Goal: Information Seeking & Learning: Learn about a topic

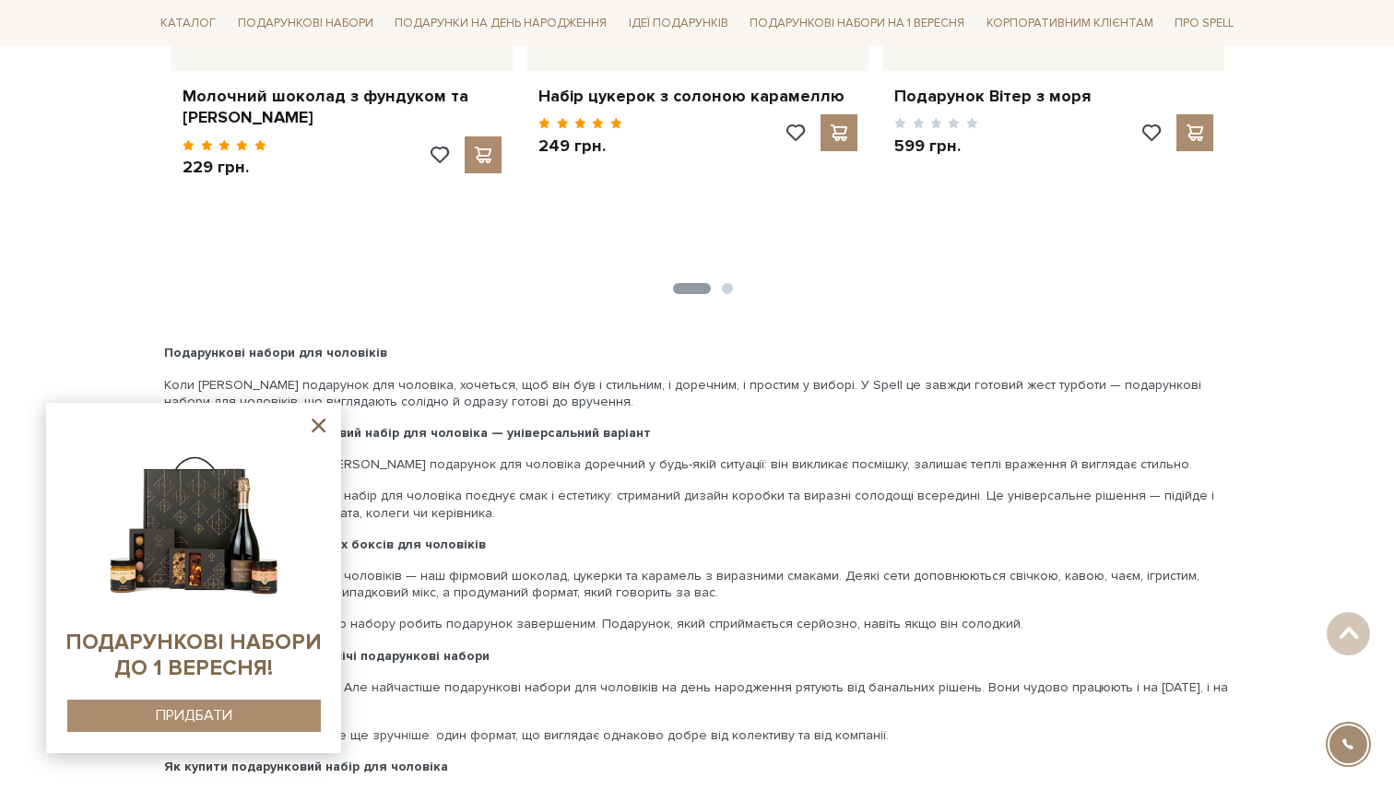
scroll to position [5004, 0]
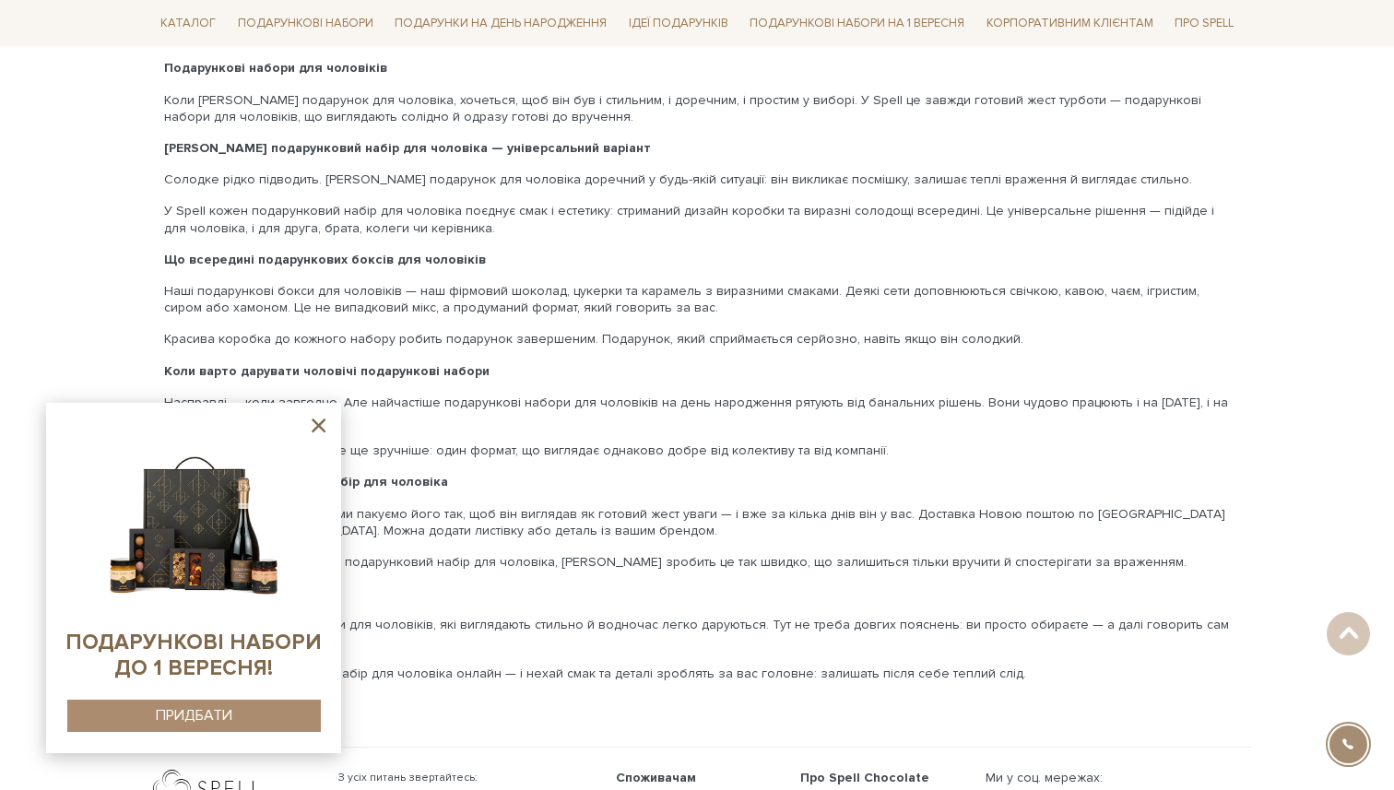
click at [312, 432] on icon at bounding box center [318, 425] width 23 height 23
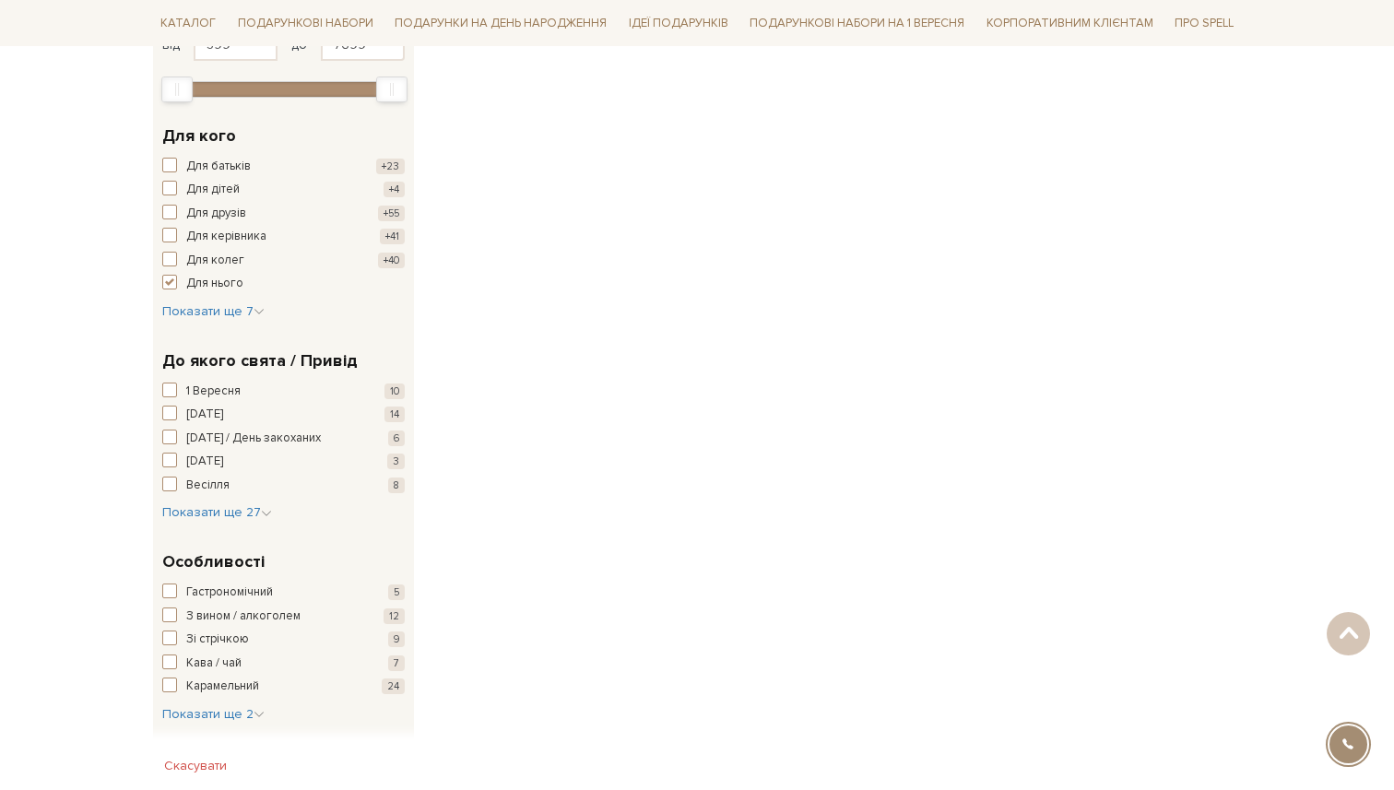
scroll to position [0, 0]
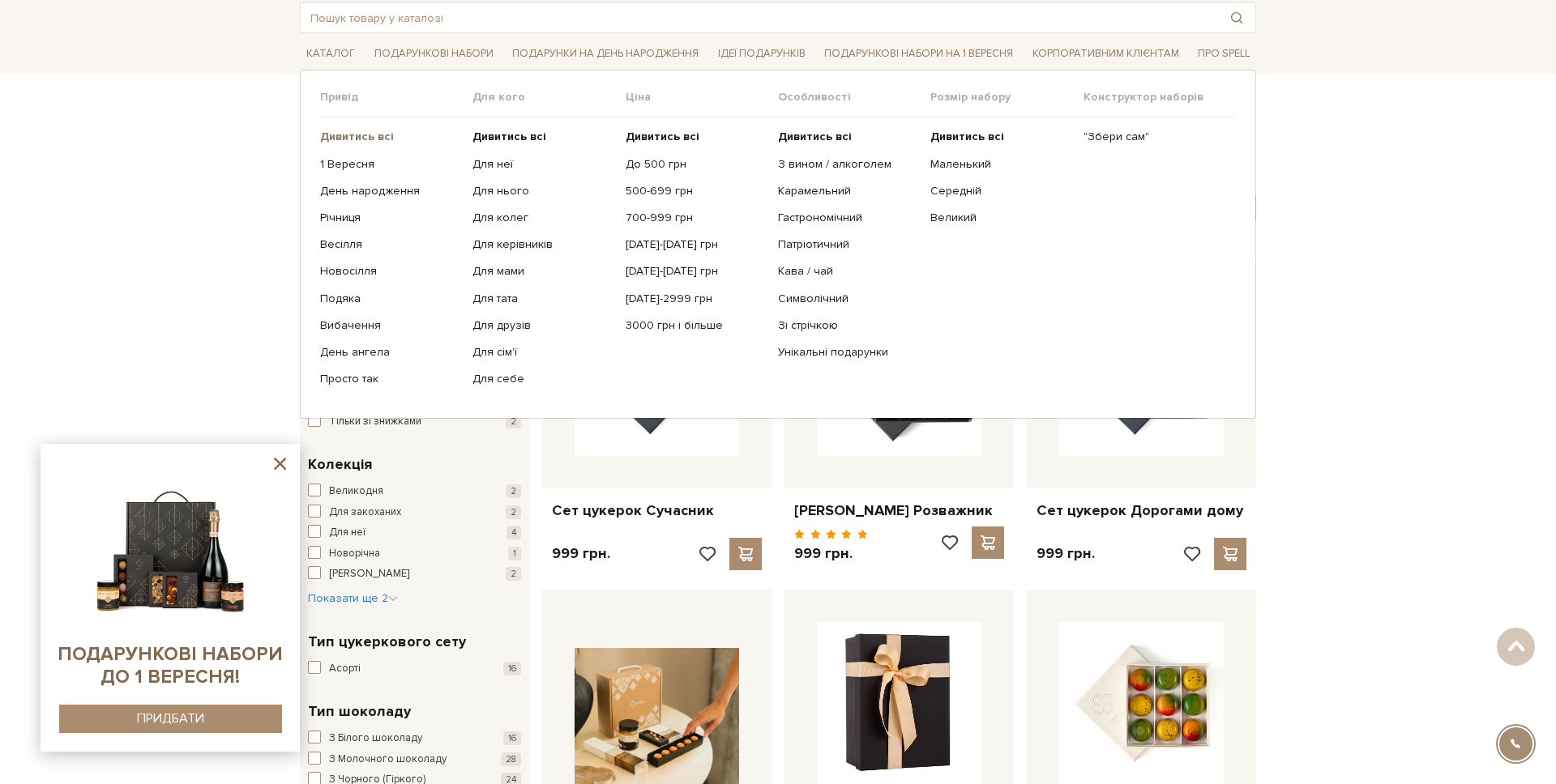
click at [350, 135] on b "Дивитись всі" at bounding box center [357, 137] width 74 height 14
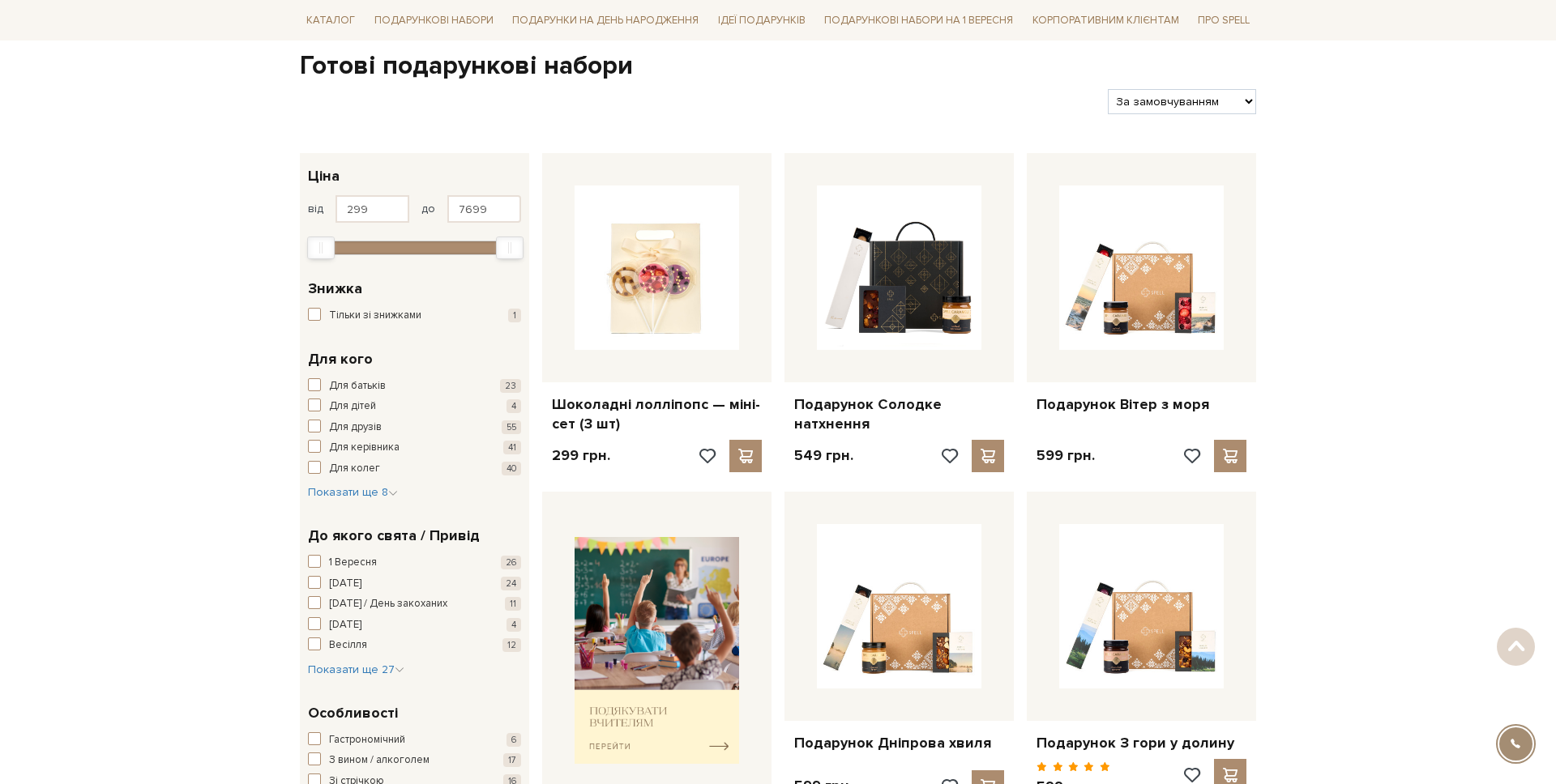
scroll to position [161, 0]
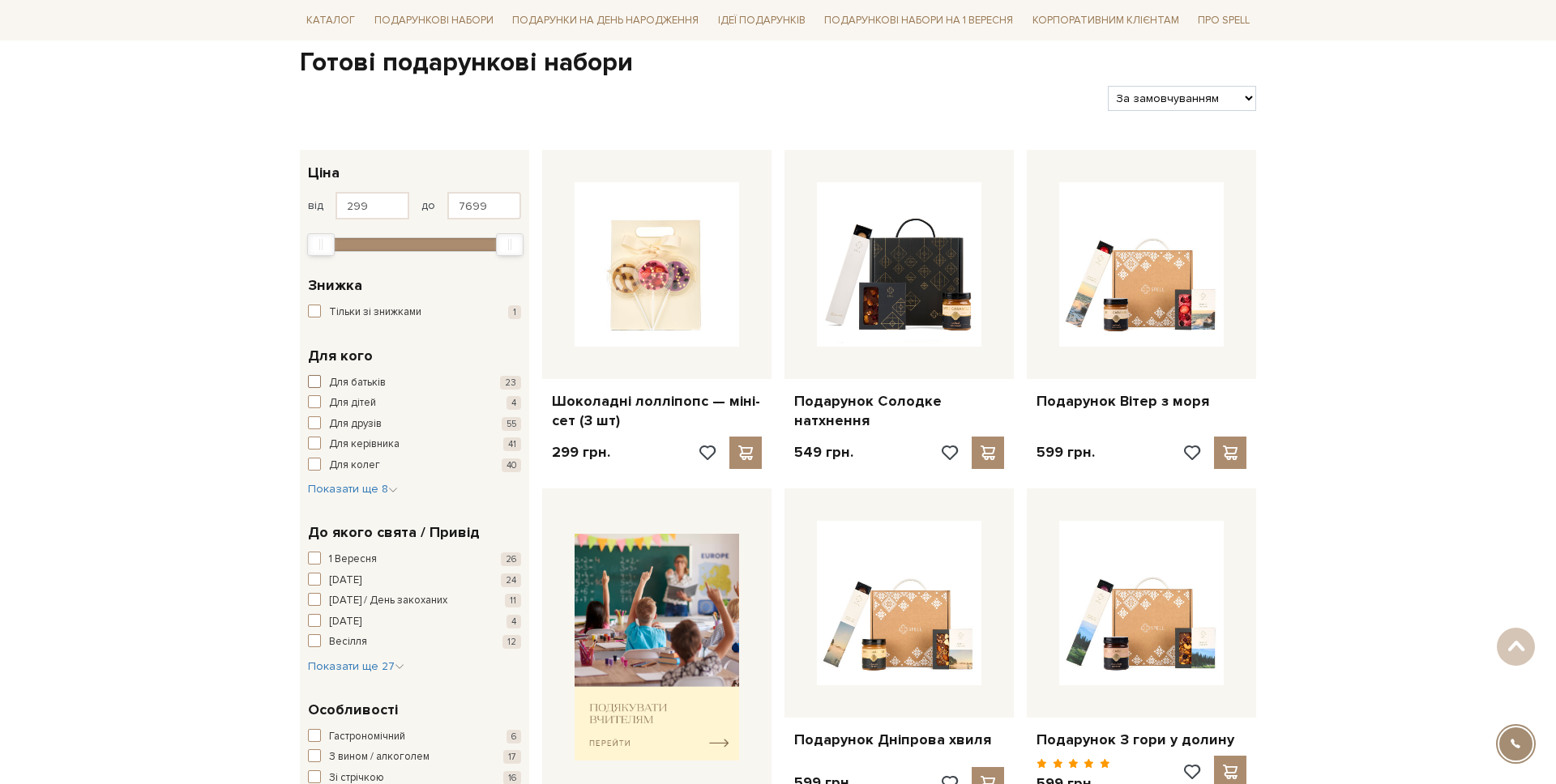
click at [348, 379] on span "Для батьків" at bounding box center [357, 383] width 57 height 16
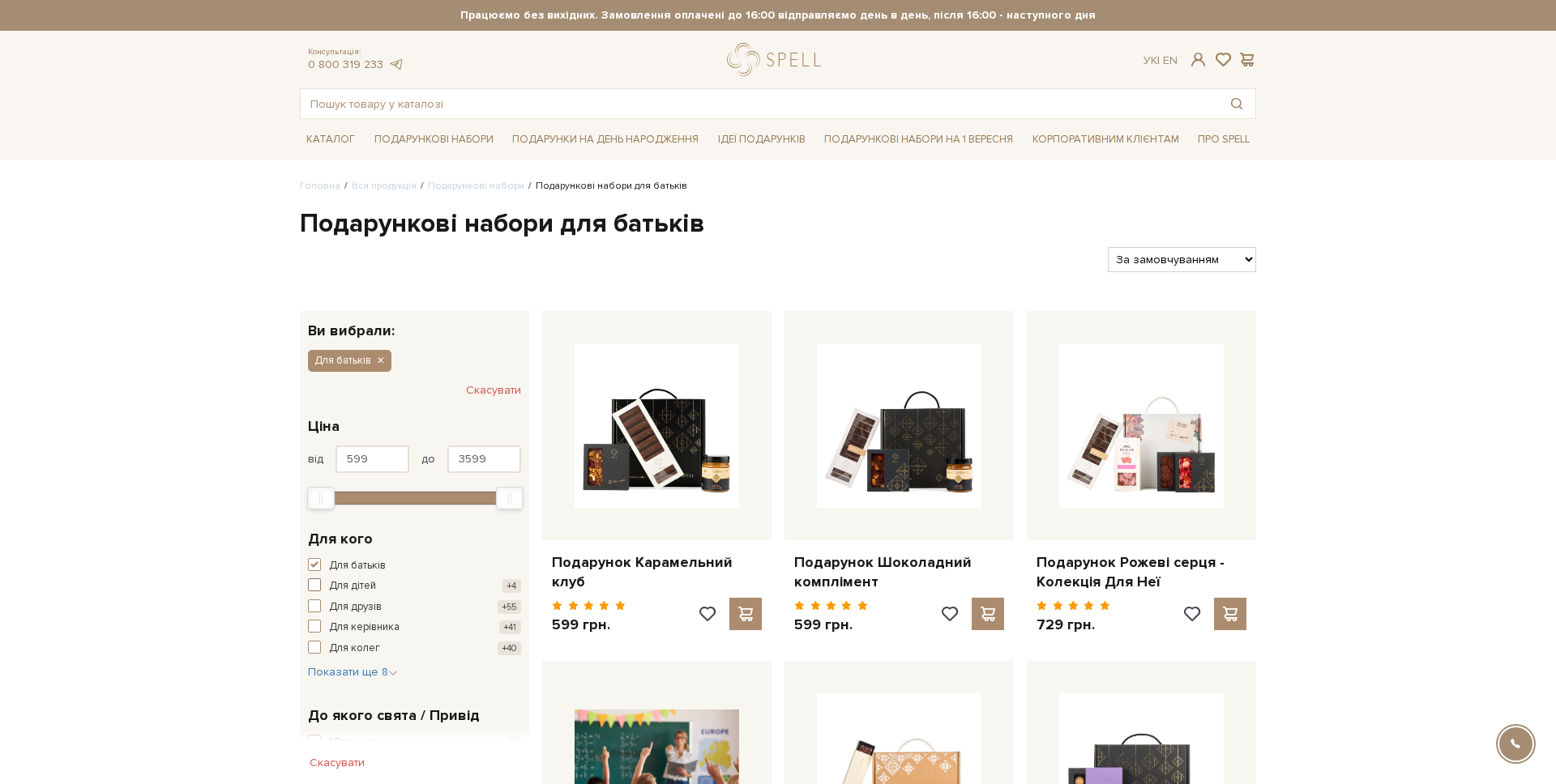
click at [331, 578] on span "Для дітей" at bounding box center [352, 586] width 47 height 16
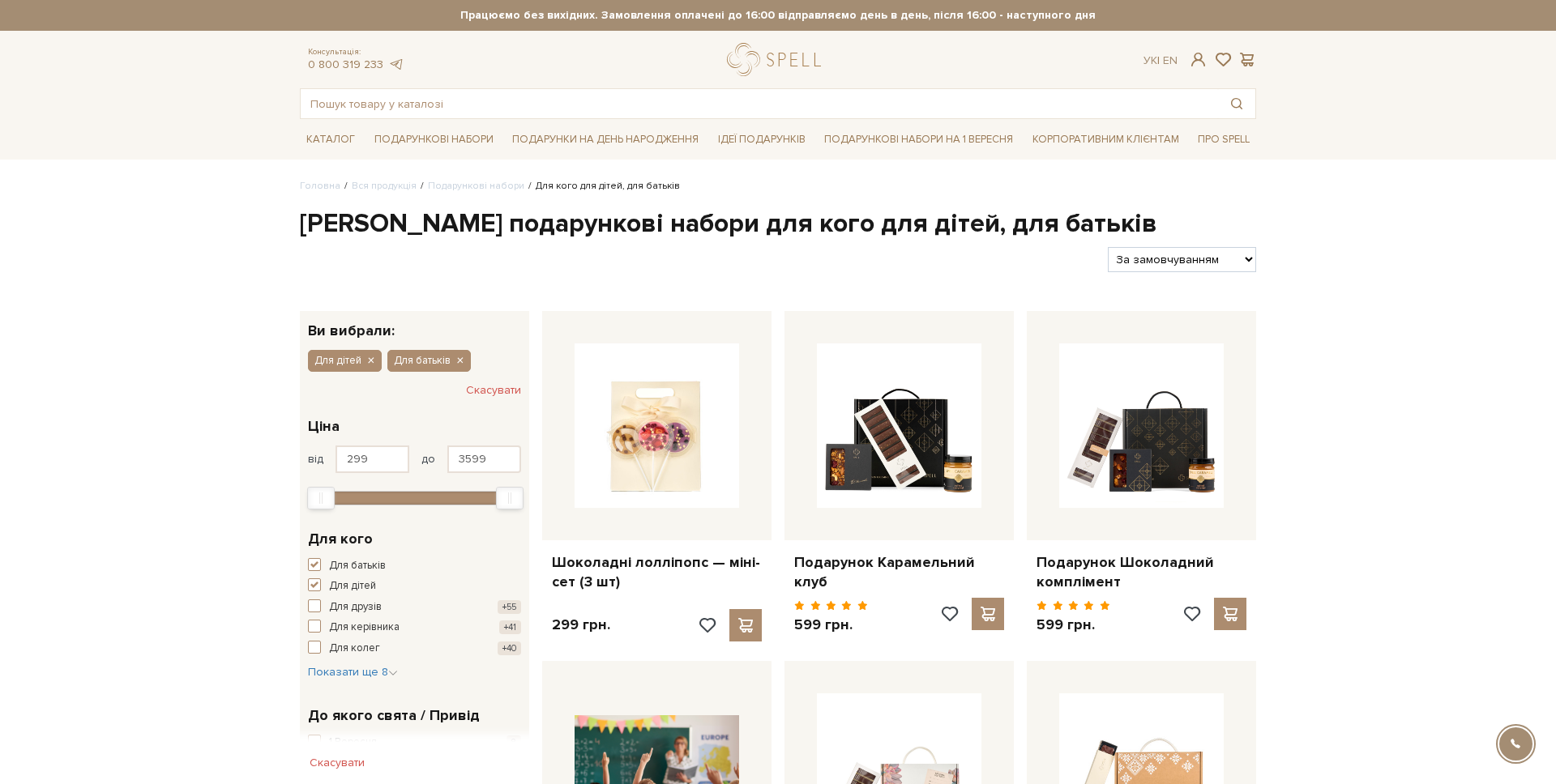
click at [333, 555] on div "Для батьків + 1 Для кого Для батьків +23 Для дітей +4 Для друзів +55 Для керівн…" at bounding box center [414, 605] width 213 height 153
click at [329, 564] on span "Для батьків" at bounding box center [357, 566] width 57 height 16
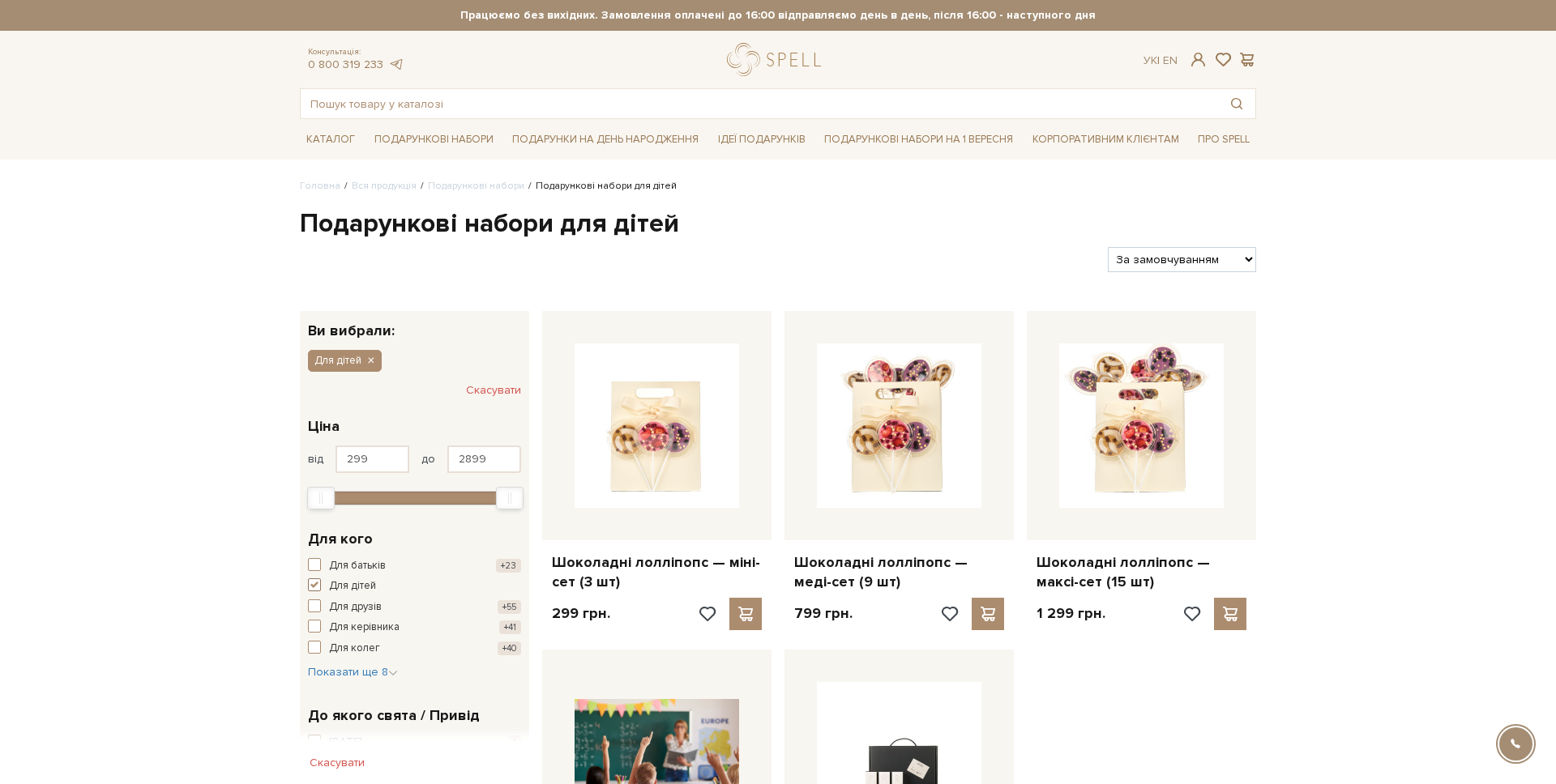
click at [323, 586] on button "Для дітей +4" at bounding box center [414, 586] width 213 height 16
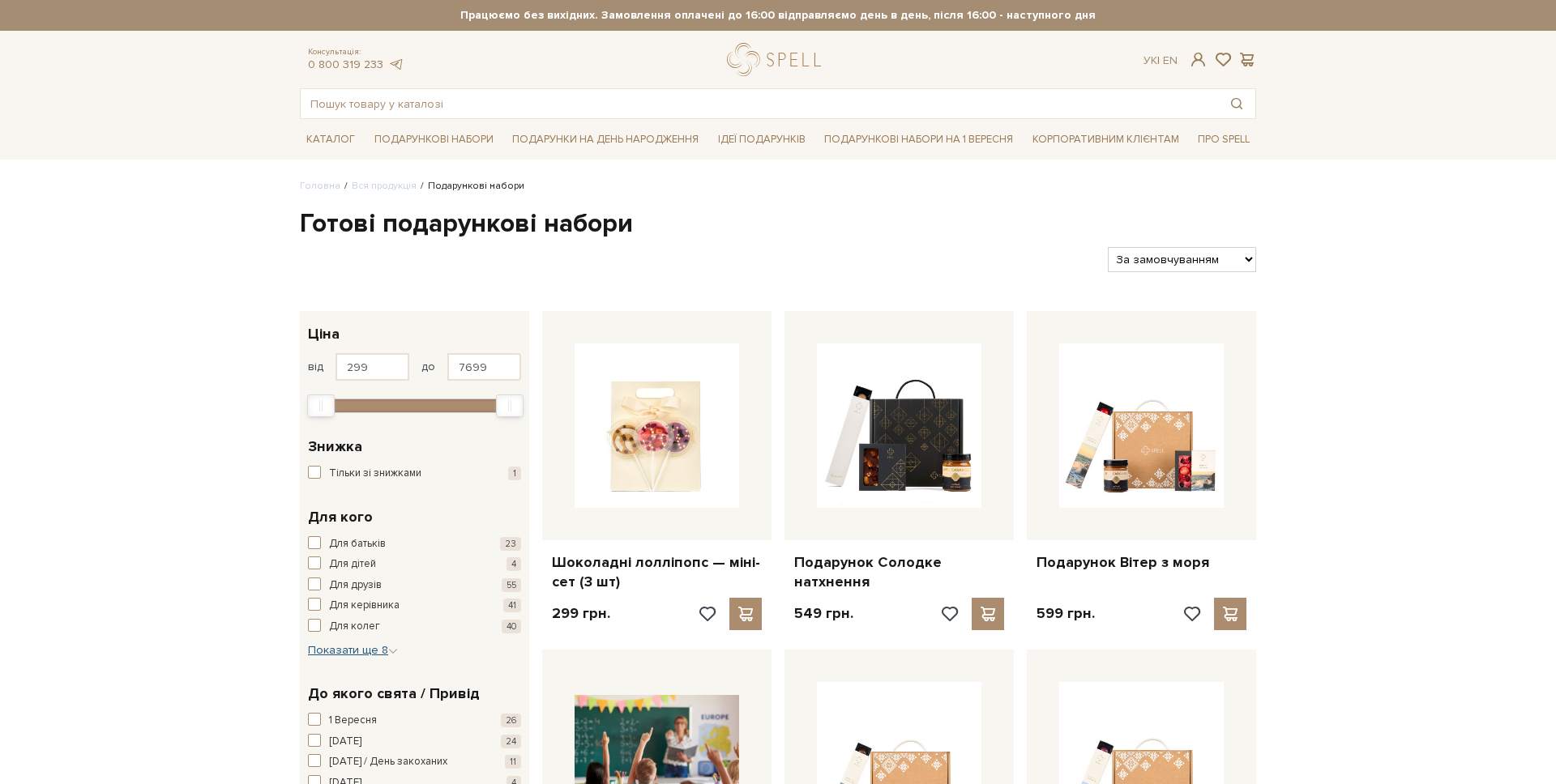
click at [348, 648] on span "Показати ще 8" at bounding box center [353, 650] width 90 height 14
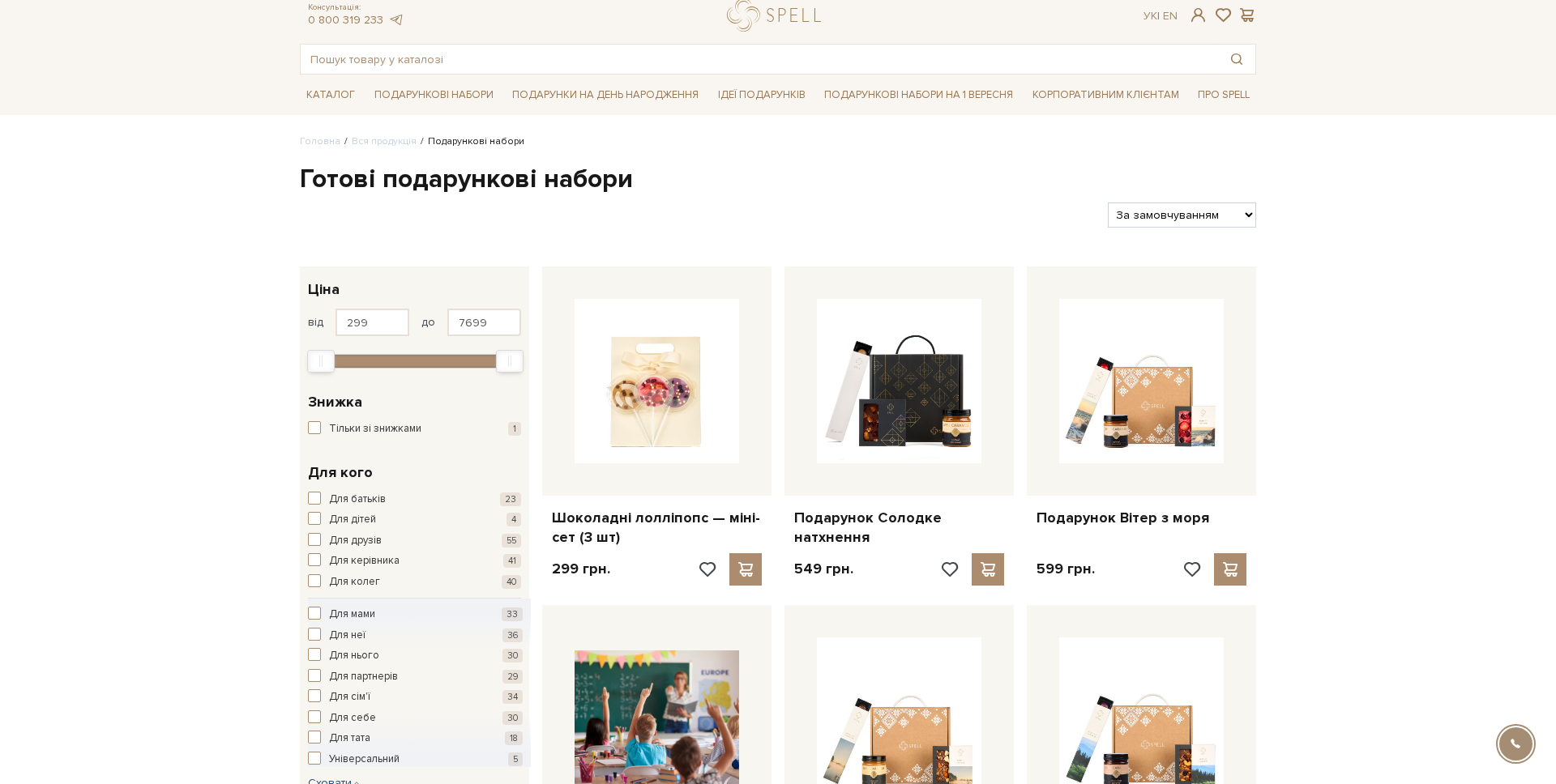
scroll to position [58, 0]
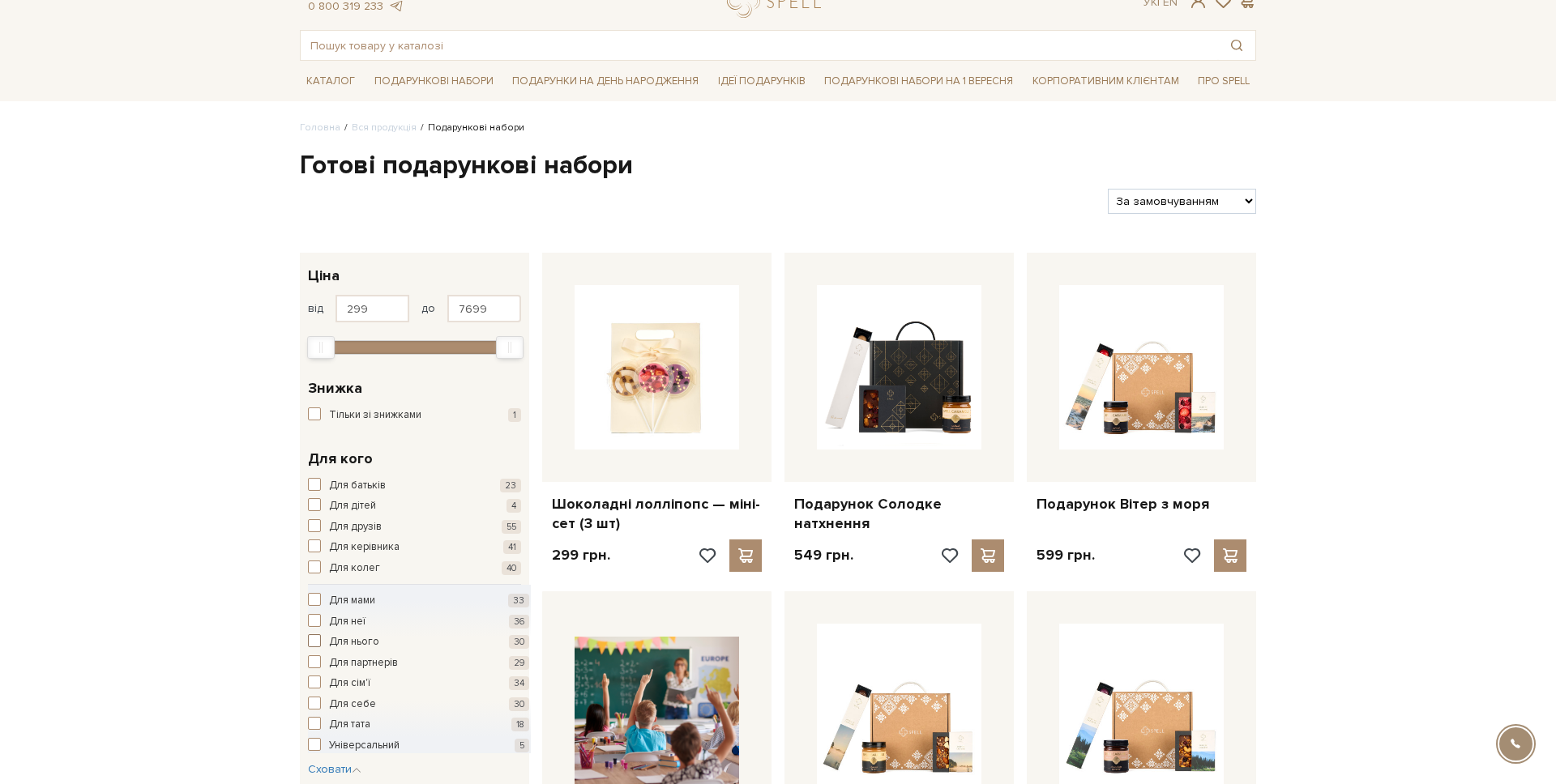
click at [346, 646] on span "Для нього" at bounding box center [353, 642] width 50 height 16
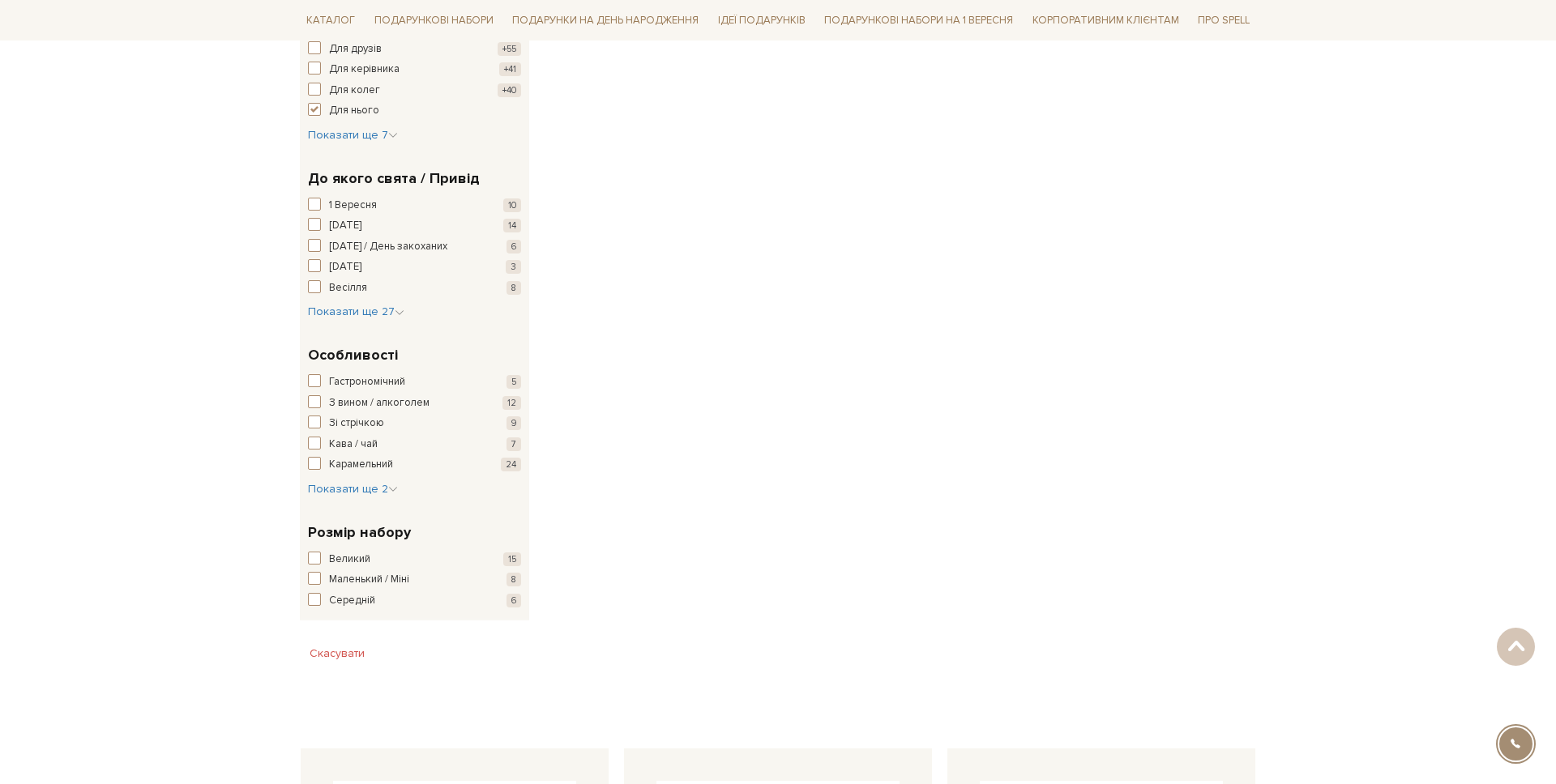
scroll to position [455, 0]
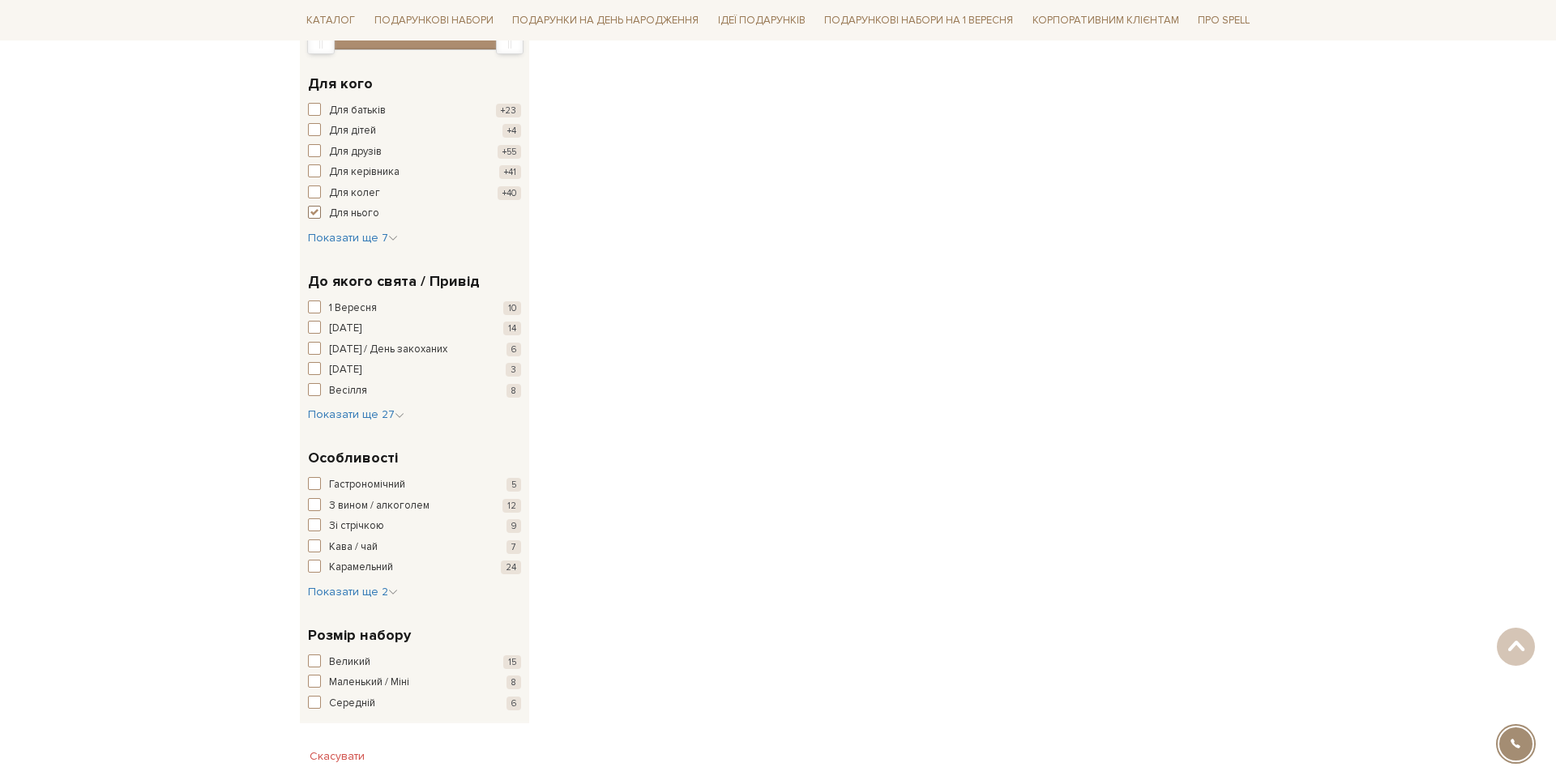
click at [328, 208] on button "Для нього +30" at bounding box center [414, 214] width 213 height 16
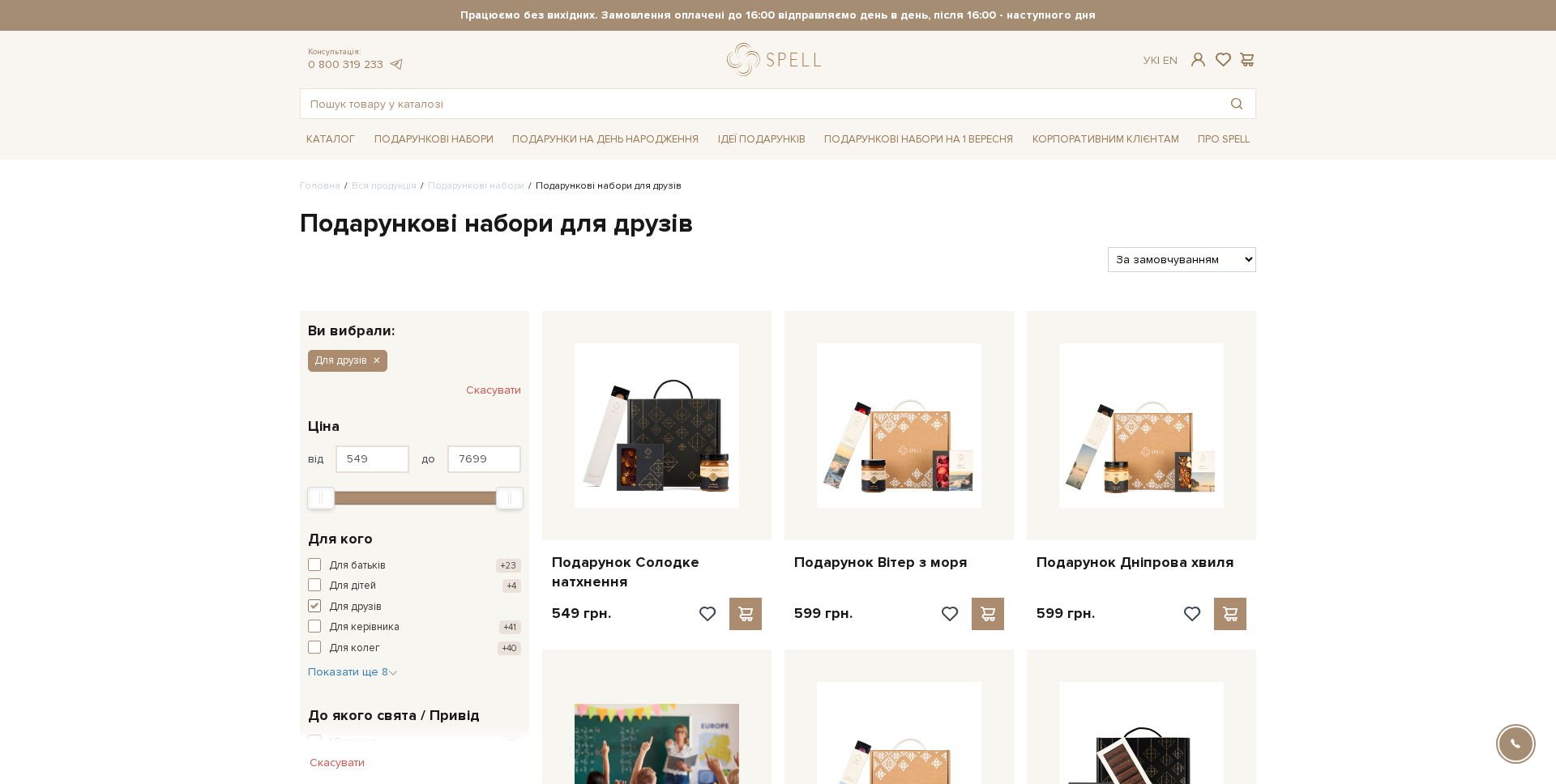
click at [349, 610] on span "Для друзів" at bounding box center [355, 607] width 53 height 16
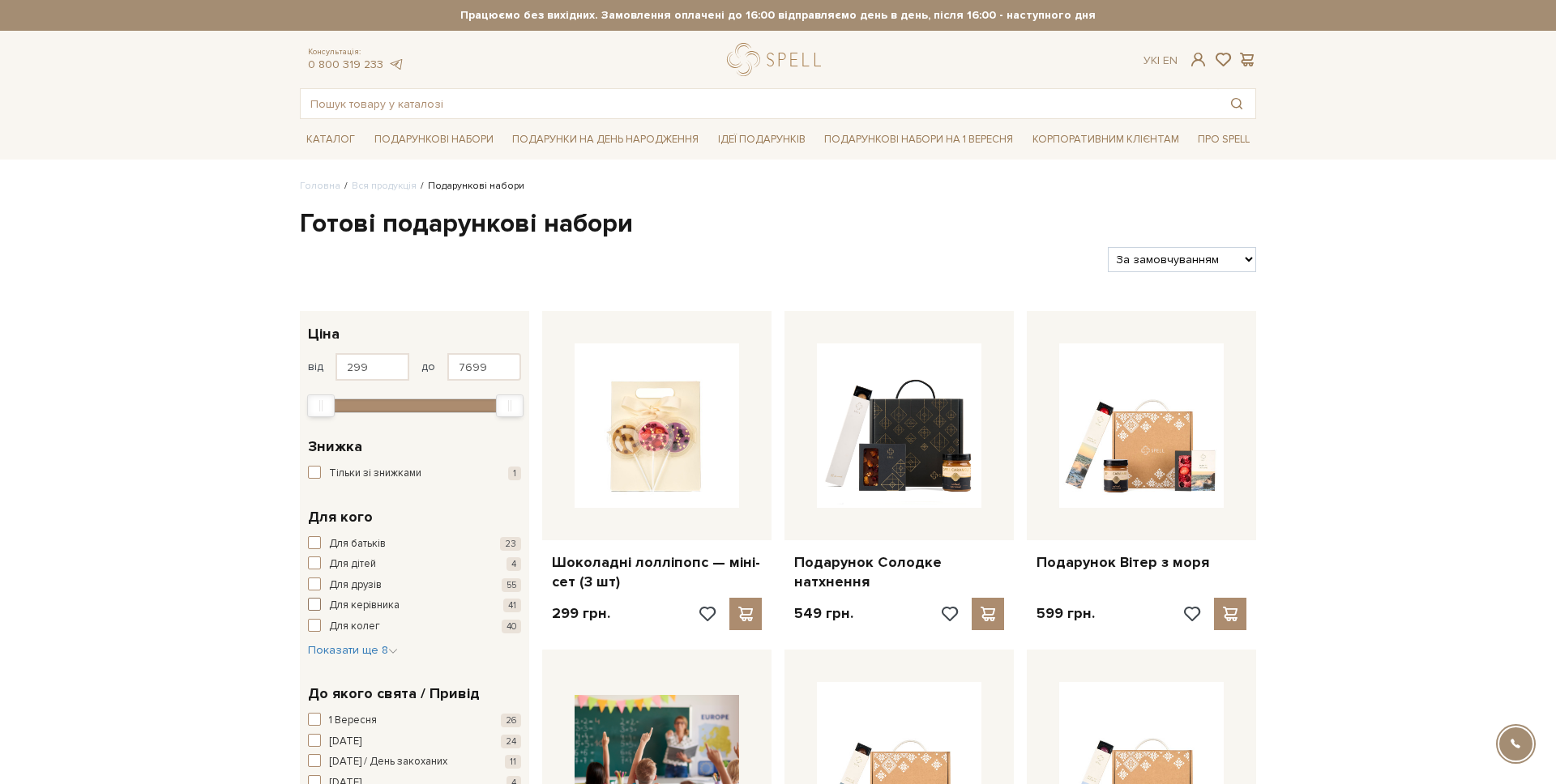
click at [346, 607] on span "Для керівника" at bounding box center [364, 606] width 70 height 16
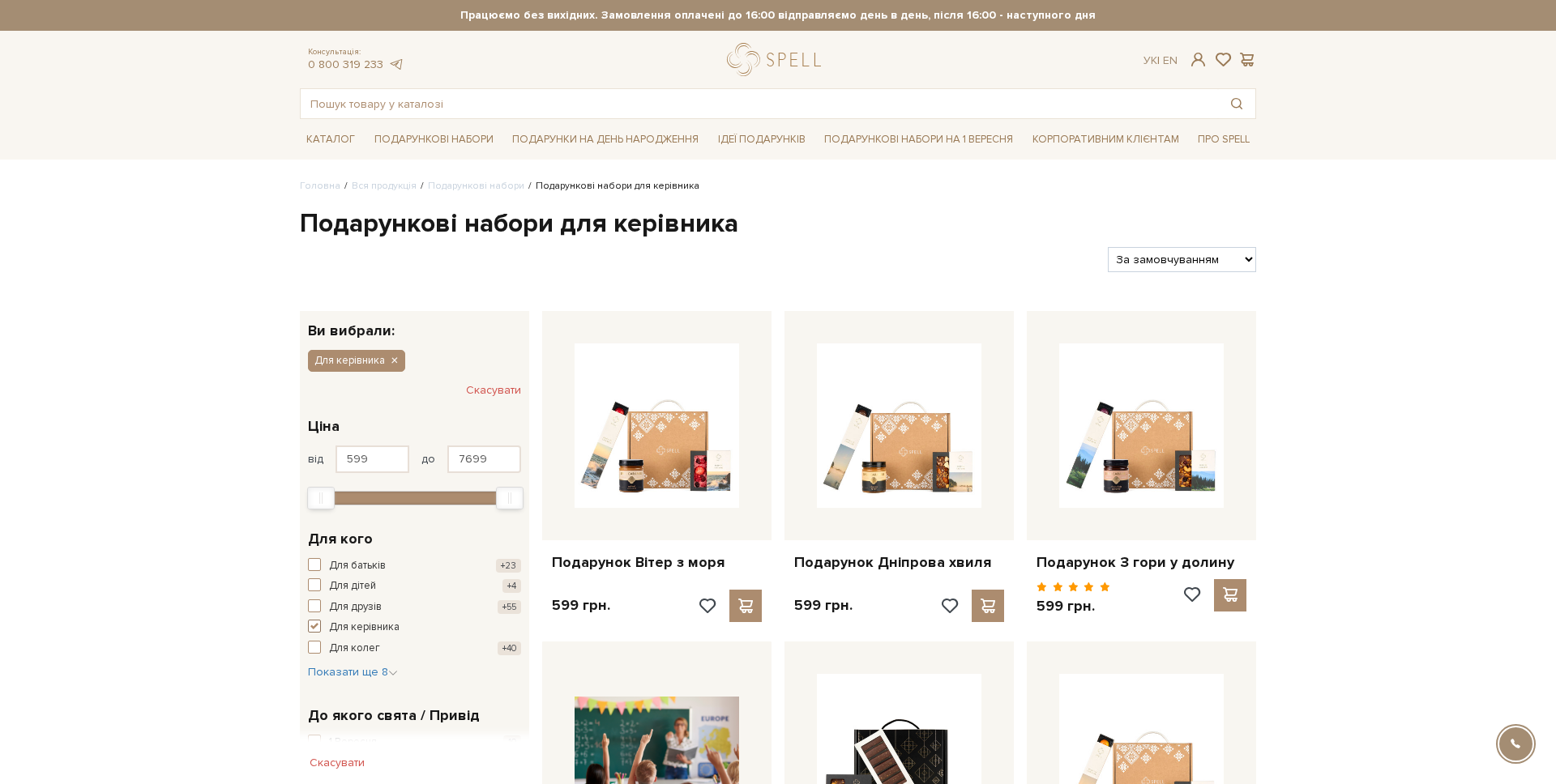
click at [348, 627] on span "Для керівника" at bounding box center [364, 628] width 70 height 16
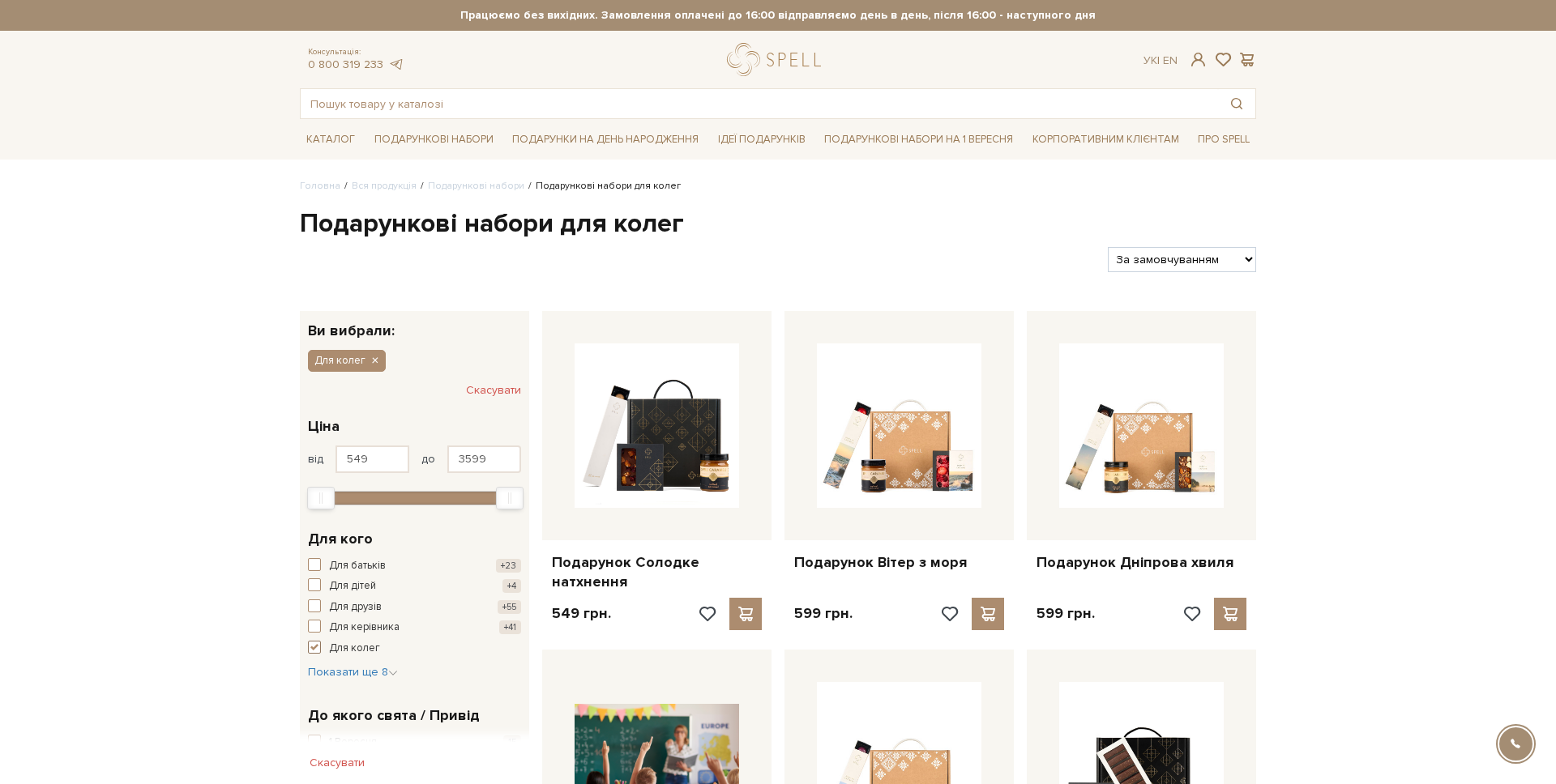
click at [344, 647] on span "Для колег" at bounding box center [354, 649] width 51 height 16
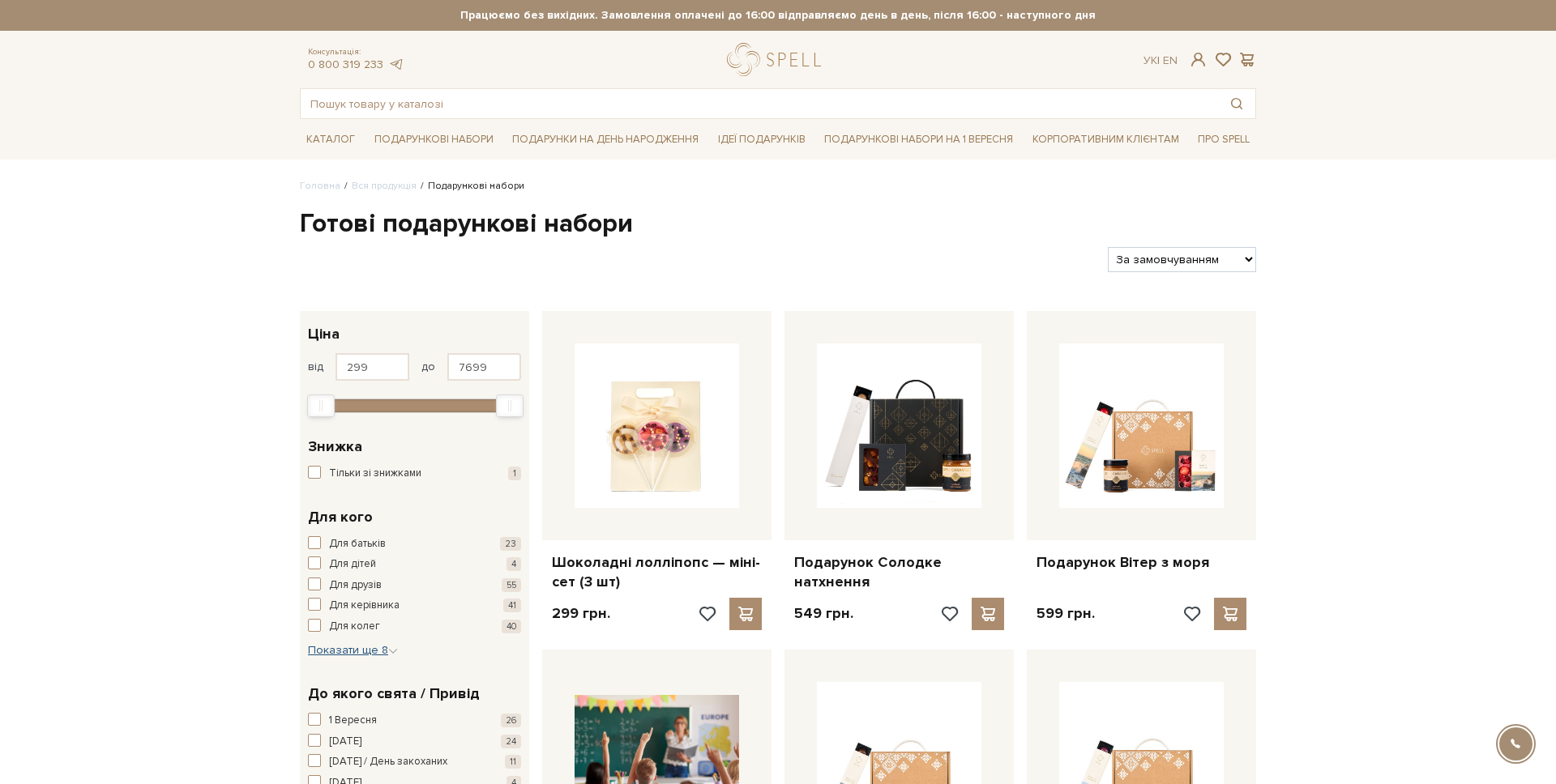
click at [359, 651] on span "Показати ще 8" at bounding box center [353, 650] width 90 height 14
click at [351, 664] on span "Для мами" at bounding box center [352, 659] width 47 height 16
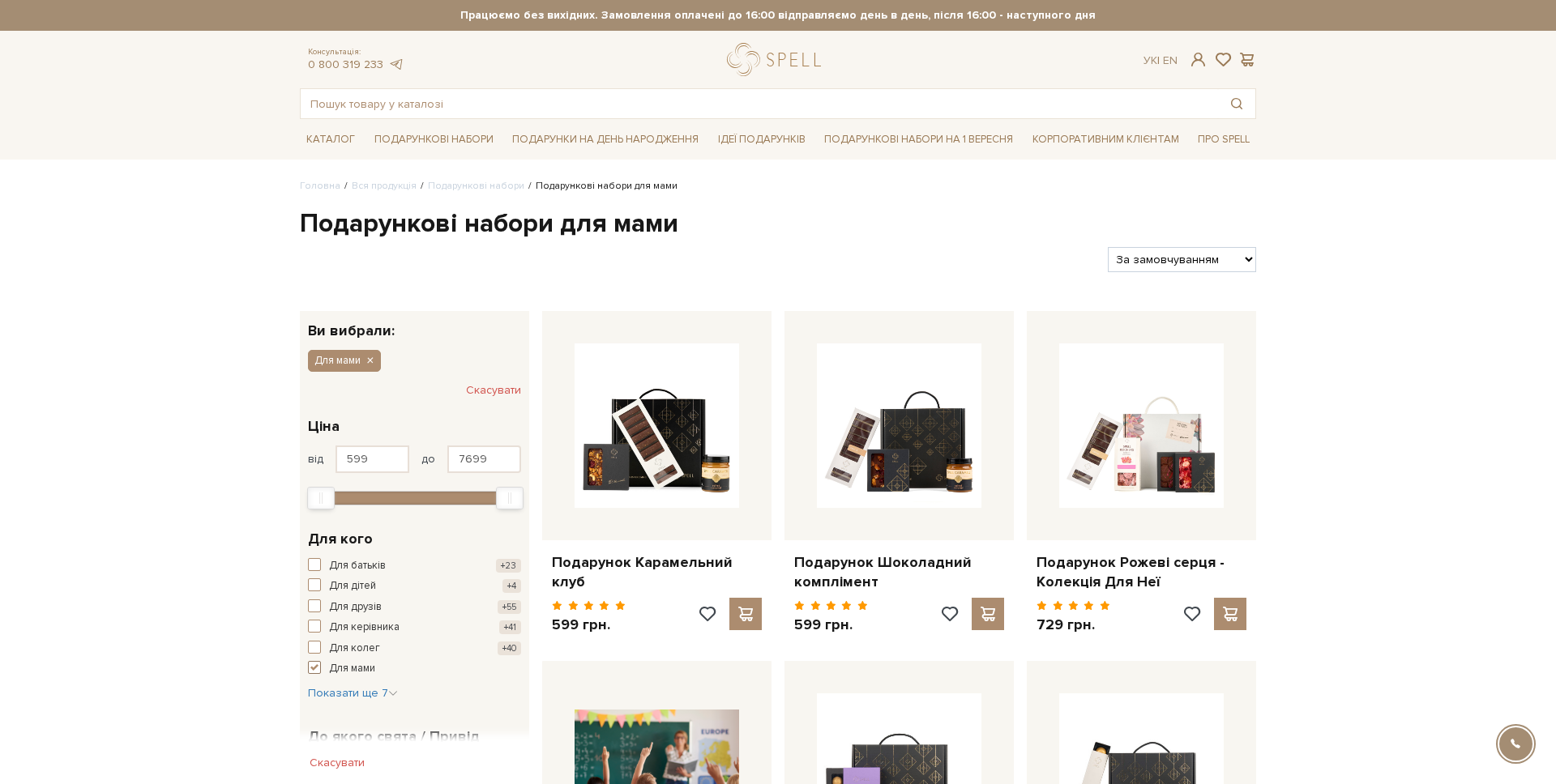
click at [345, 664] on span "Для мами" at bounding box center [352, 669] width 47 height 16
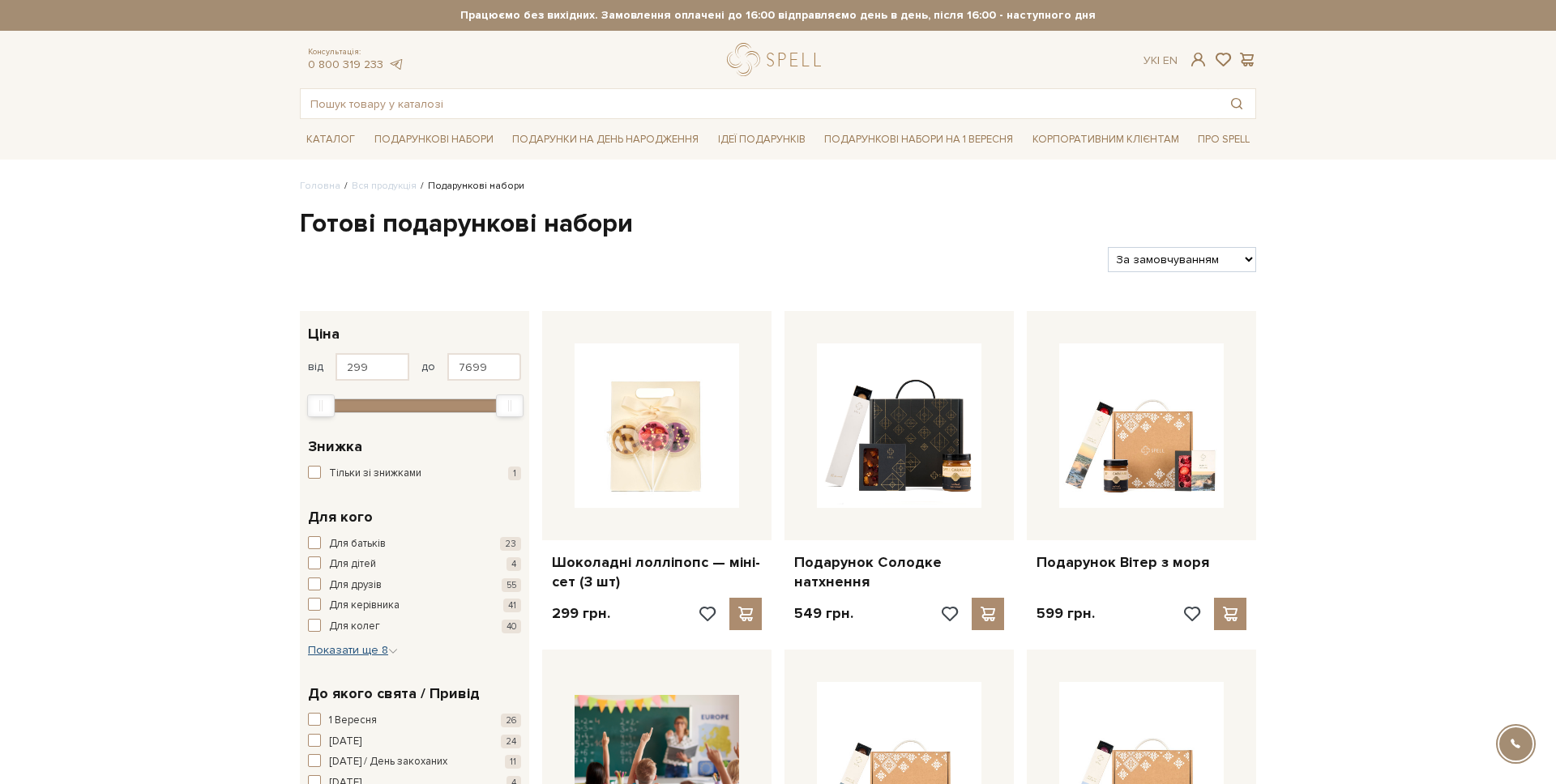
click at [344, 647] on span "Показати ще 8" at bounding box center [353, 650] width 90 height 14
click at [348, 680] on span "Для неї" at bounding box center [346, 680] width 36 height 16
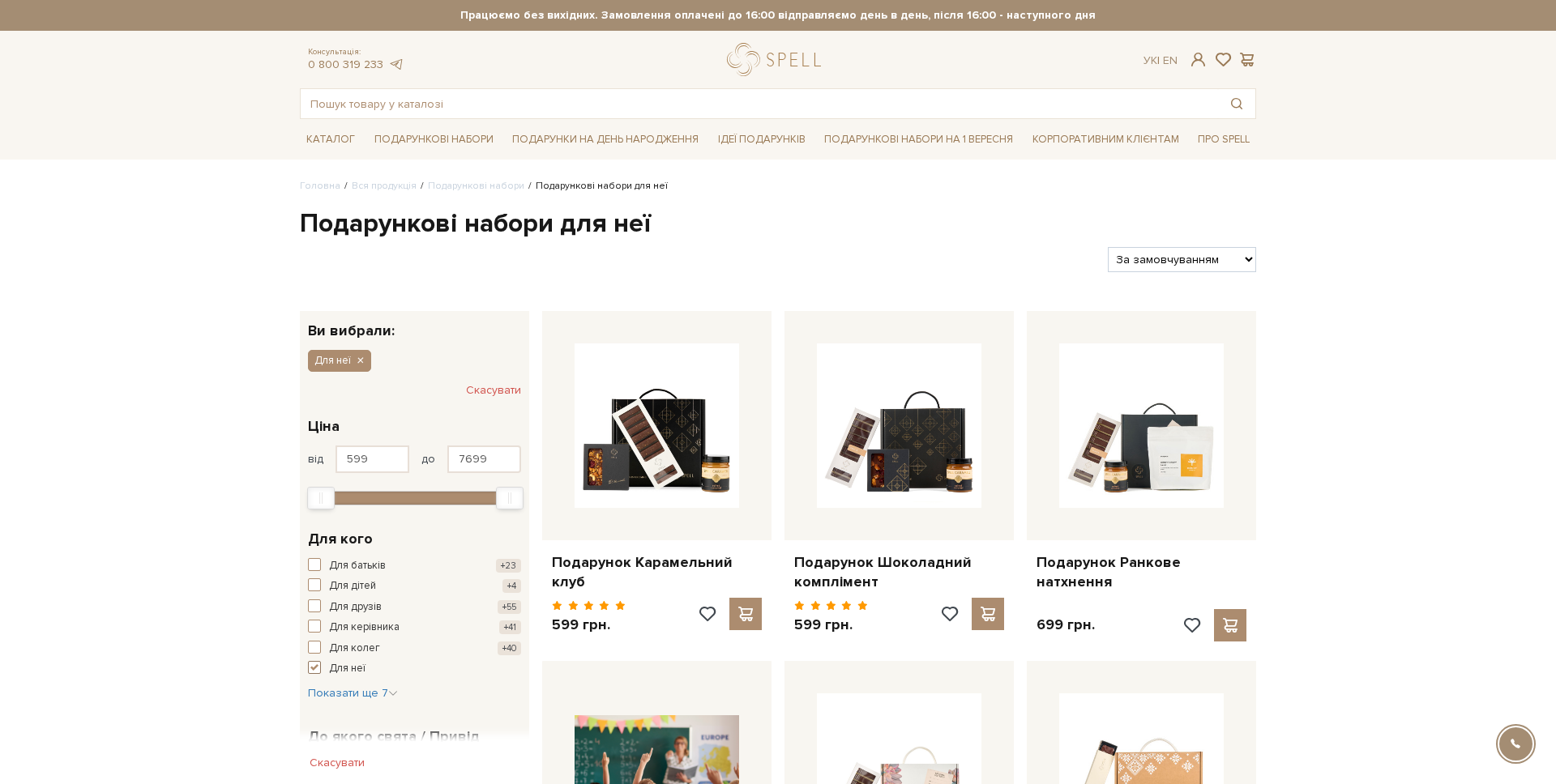
click at [326, 669] on button "Для неї +36" at bounding box center [414, 669] width 213 height 16
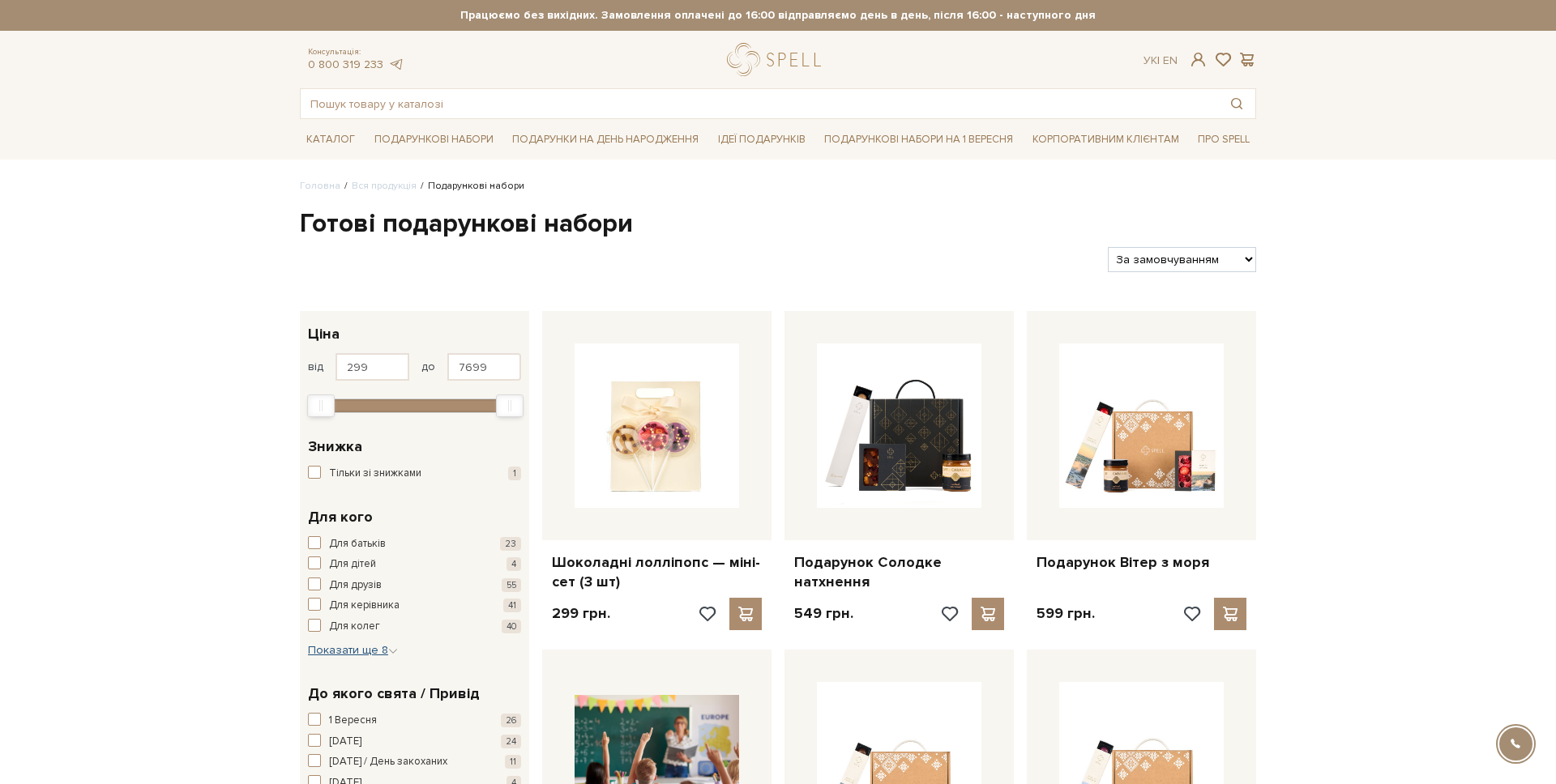
click at [351, 651] on span "Показати ще 8" at bounding box center [353, 650] width 90 height 14
click at [348, 701] on span "Для нього" at bounding box center [353, 701] width 50 height 16
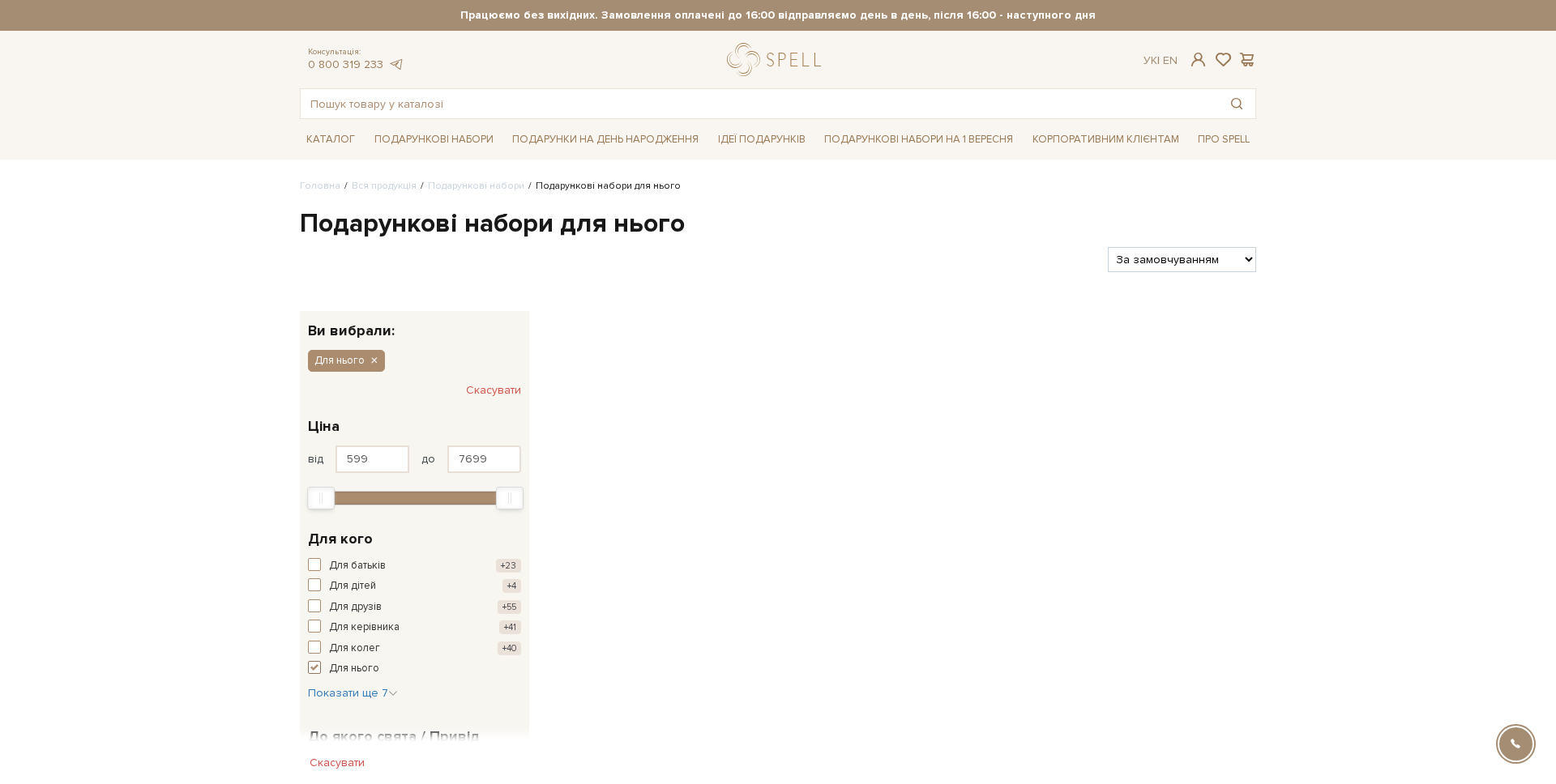
click at [345, 668] on span "Для нього" at bounding box center [353, 669] width 50 height 16
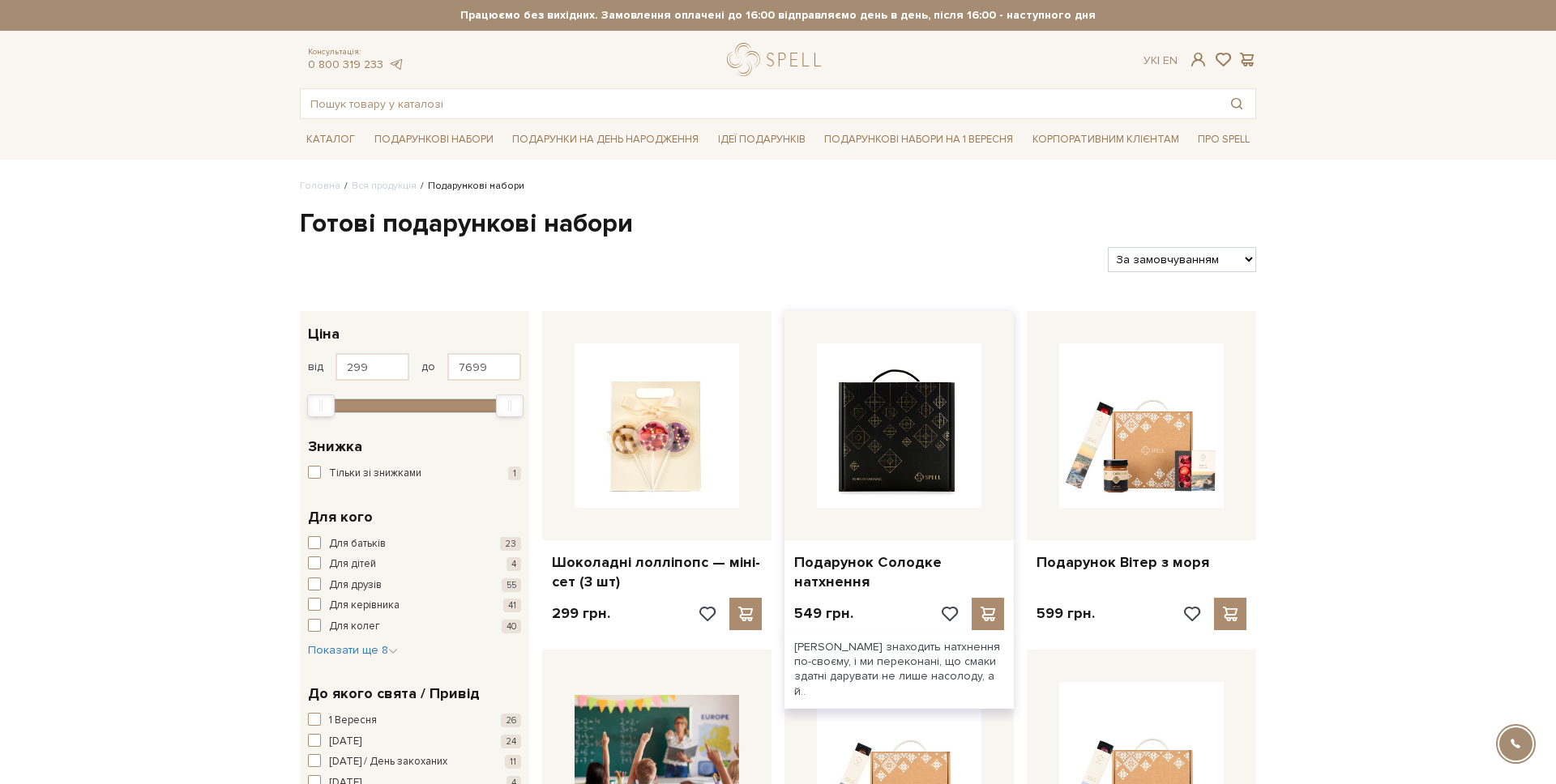
click at [857, 446] on img at bounding box center [898, 425] width 164 height 164
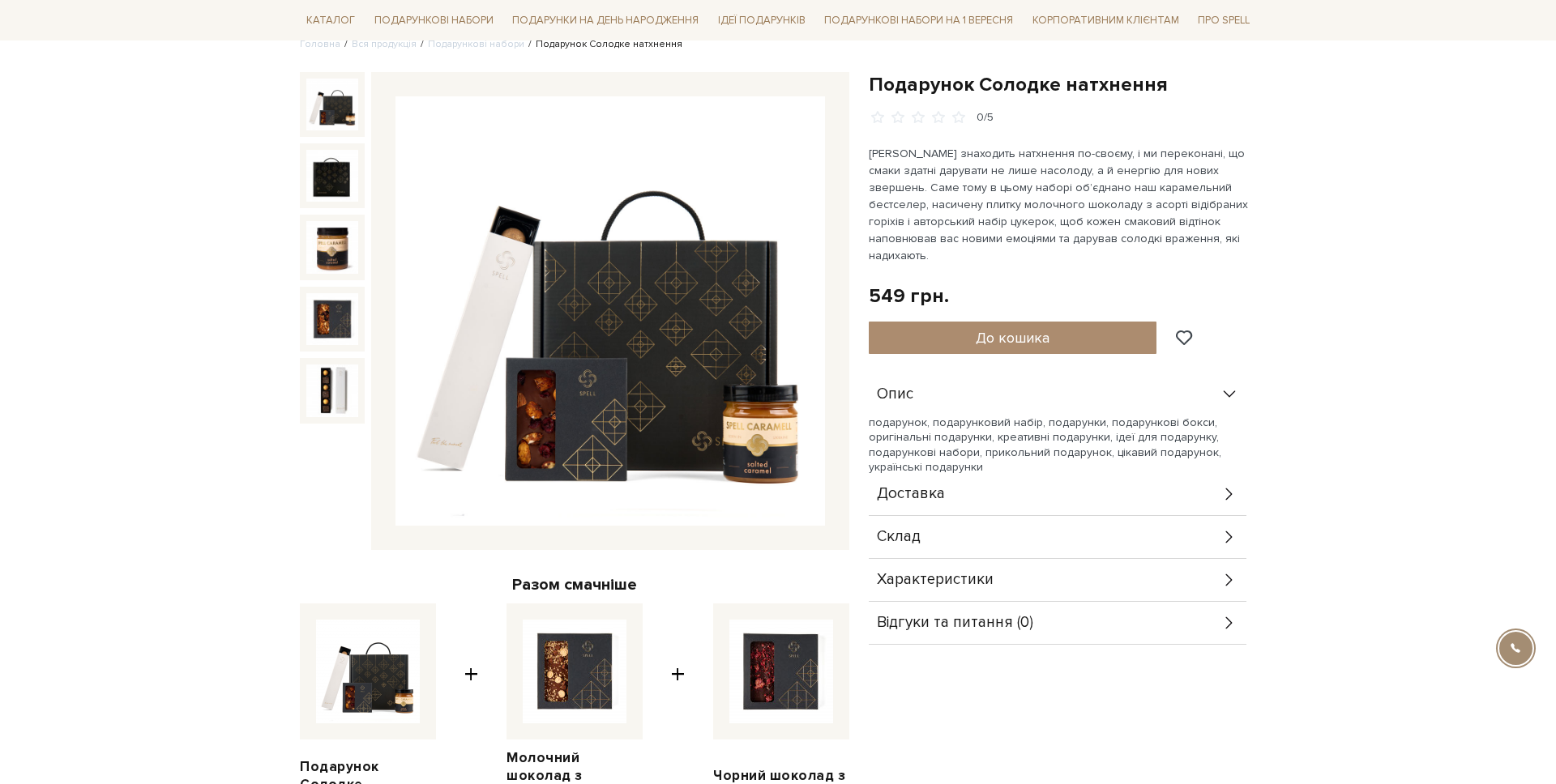
scroll to position [332, 0]
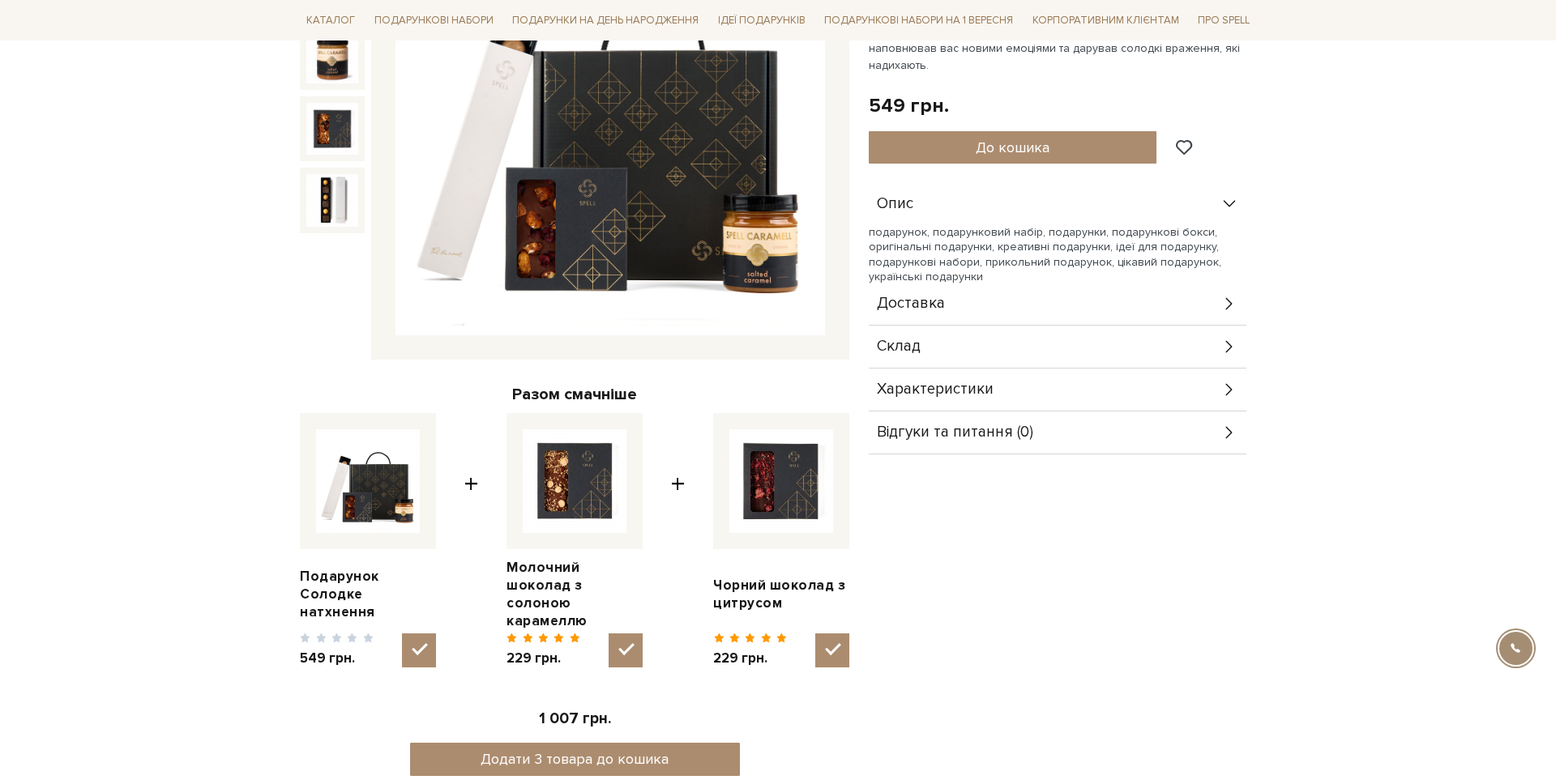
click at [620, 493] on img at bounding box center [575, 482] width 104 height 104
click at [620, 634] on input "checkbox" at bounding box center [625, 650] width 34 height 34
click at [620, 493] on img at bounding box center [575, 482] width 104 height 104
click at [620, 634] on input "checkbox" at bounding box center [625, 650] width 34 height 34
checkbox input "true"
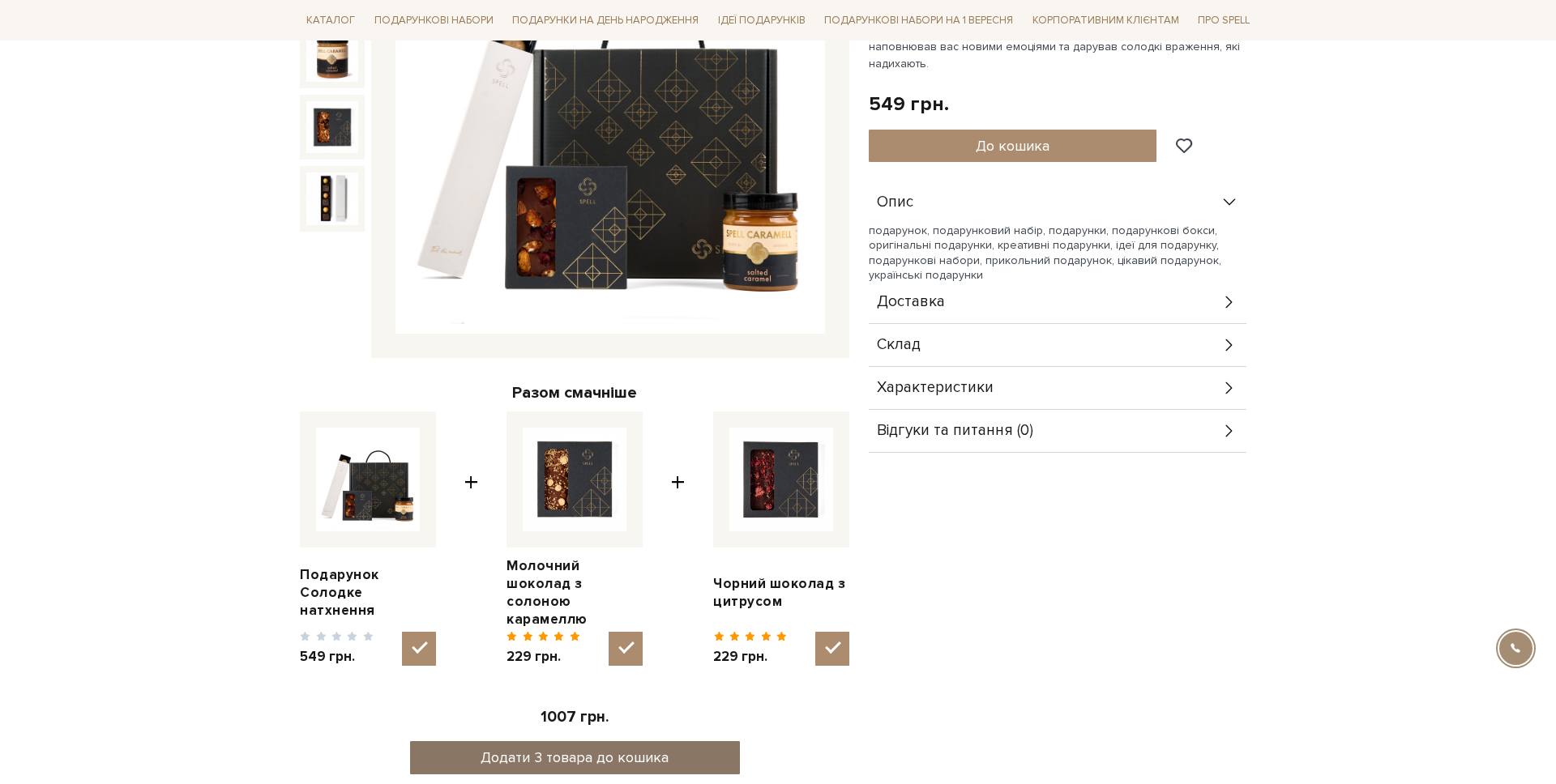
click at [628, 754] on button "Додати 3 товара до кошика" at bounding box center [575, 759] width 330 height 33
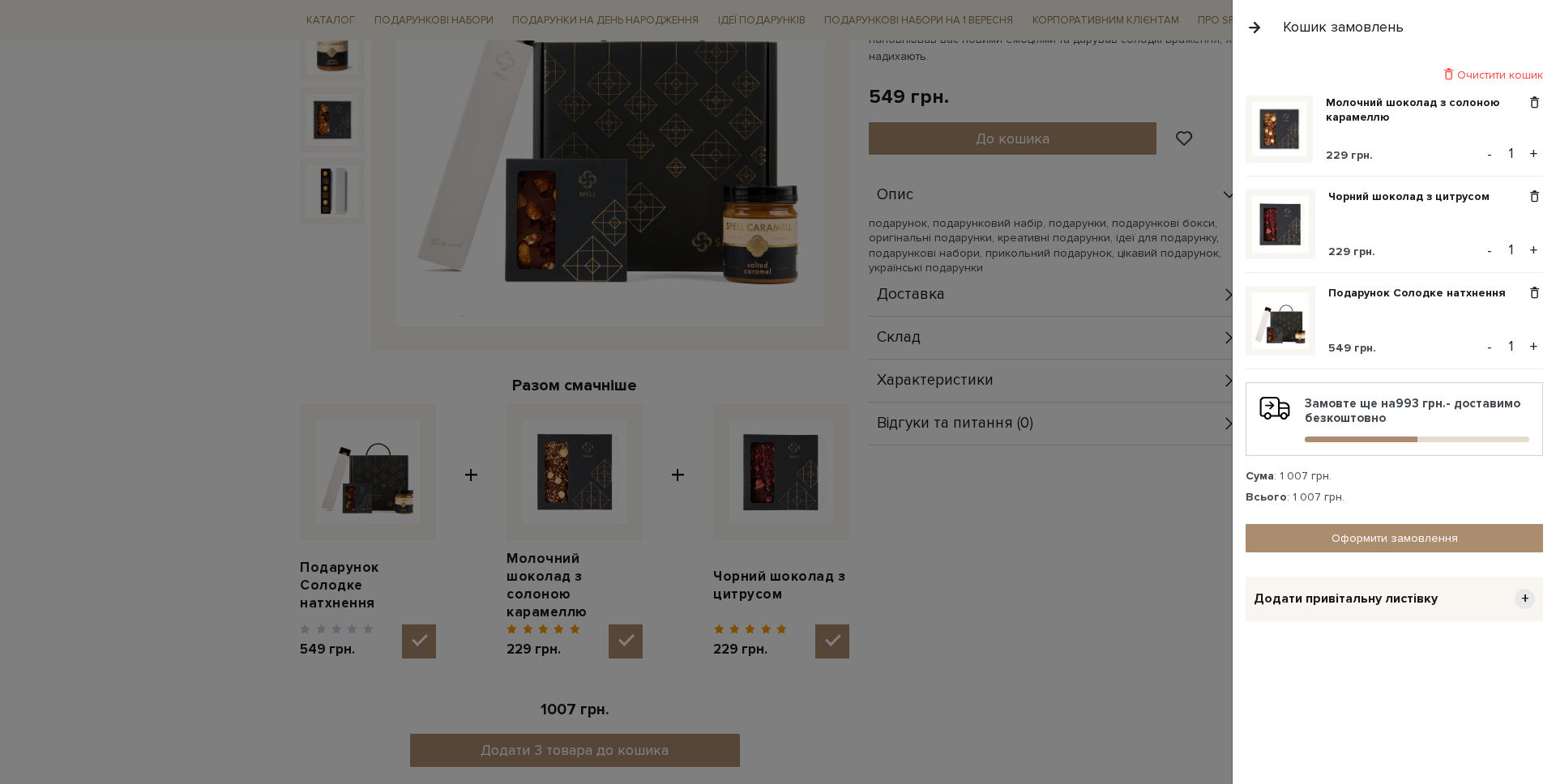
click at [1495, 71] on div "Очистити кошик" at bounding box center [1394, 76] width 297 height 16
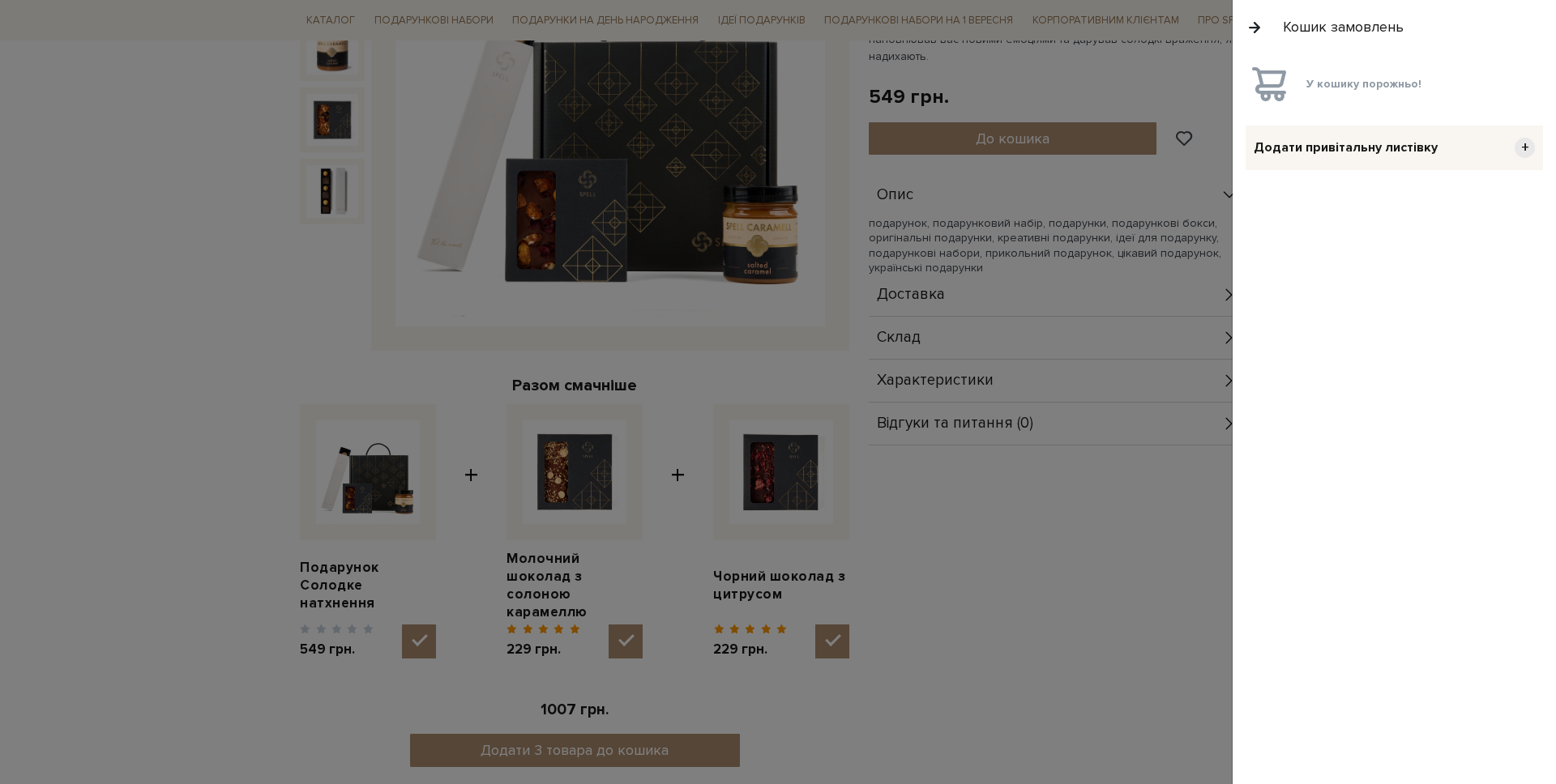
click at [1247, 18] on button "button" at bounding box center [1254, 27] width 18 height 28
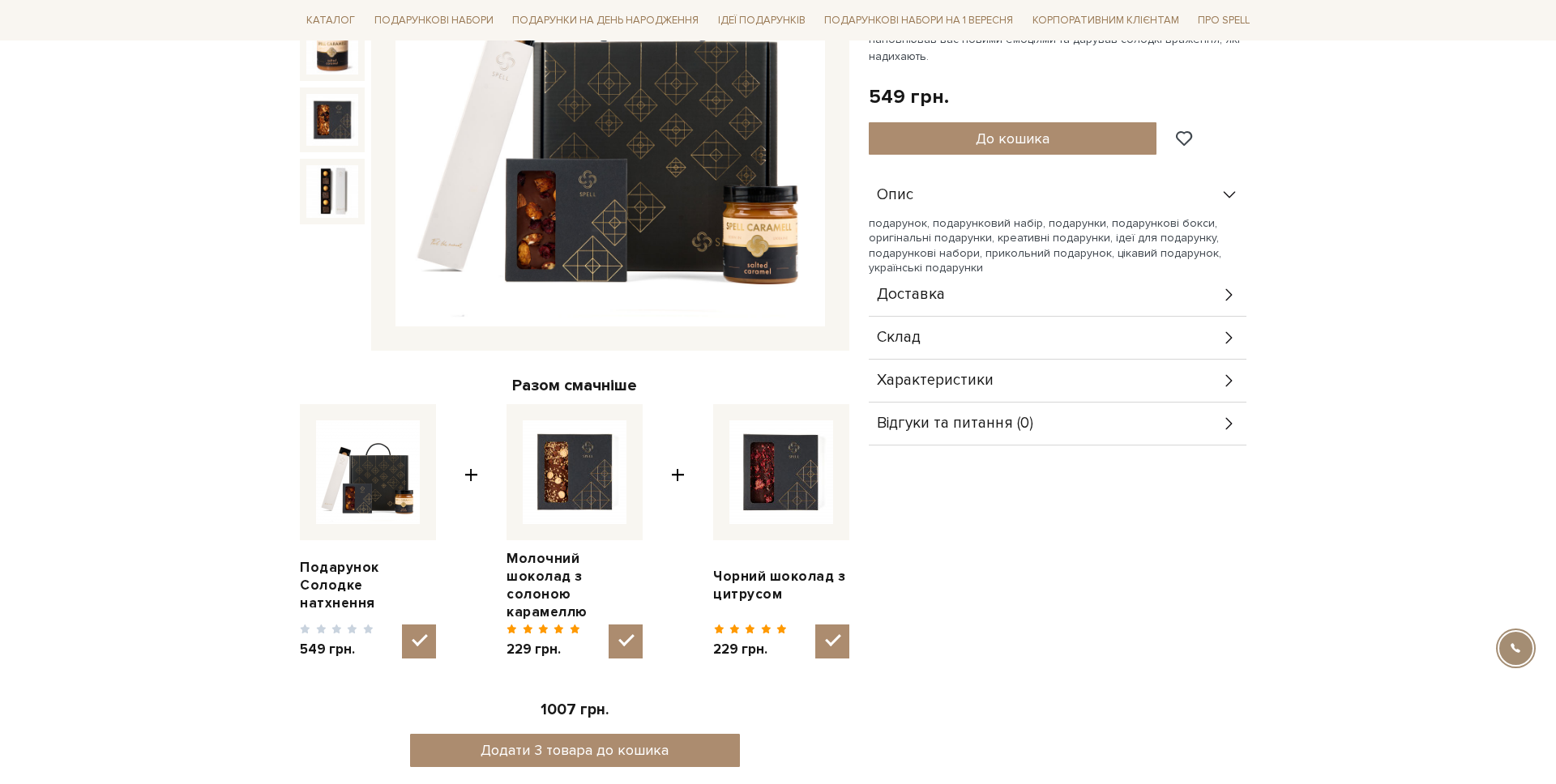
scroll to position [0, 0]
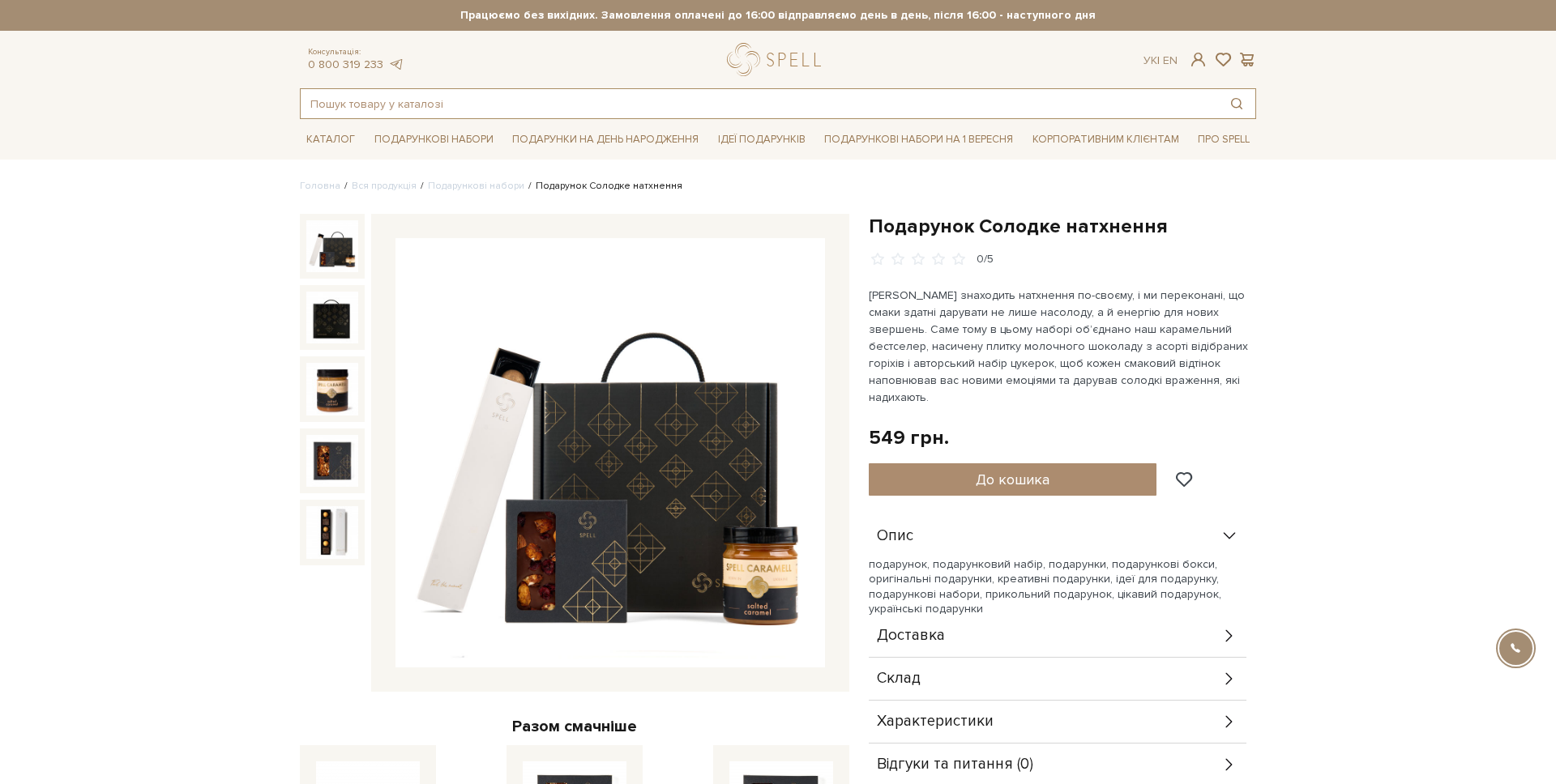
click at [497, 106] on input "text" at bounding box center [760, 103] width 918 height 29
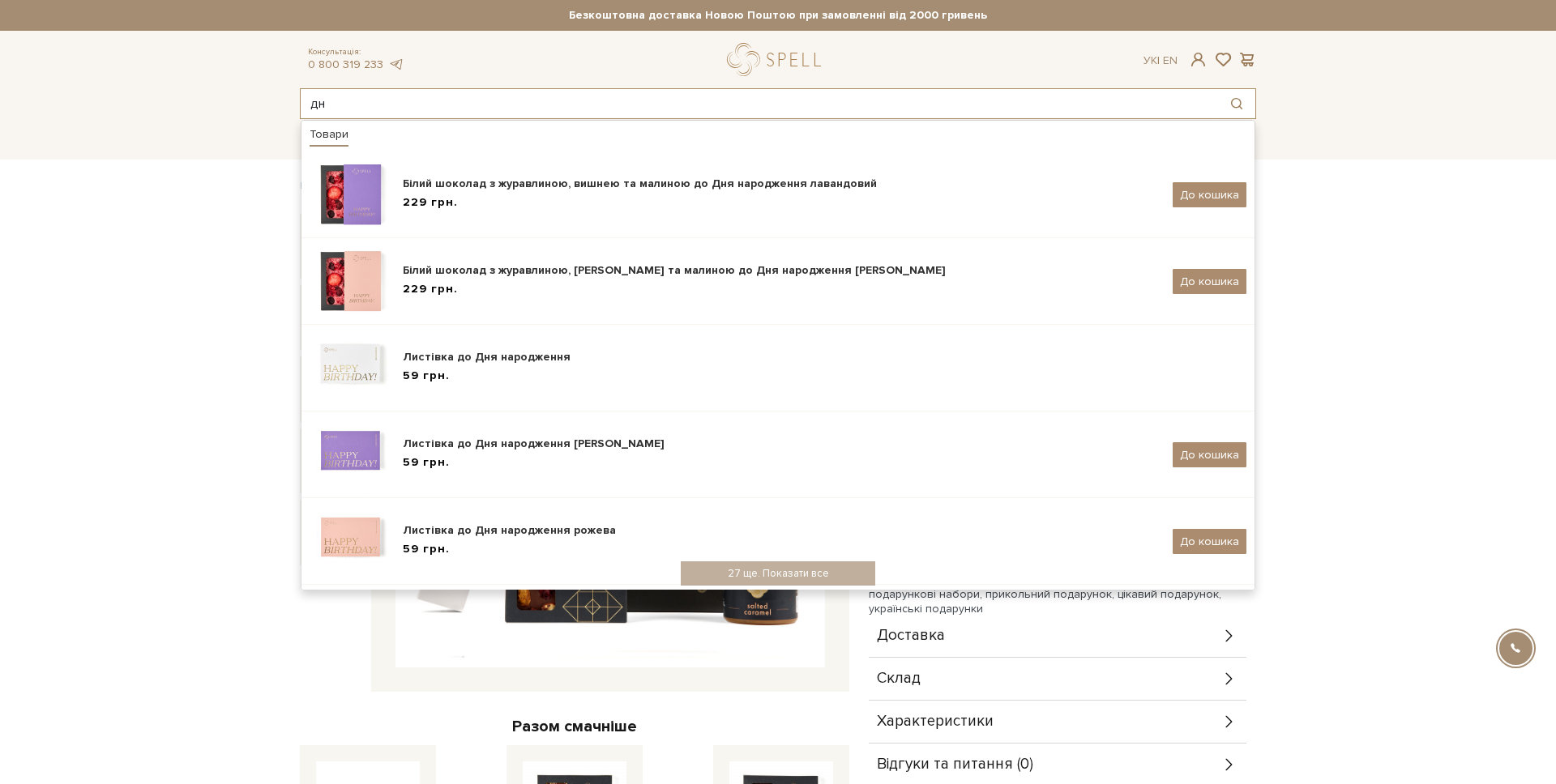
type input "д"
type input "до дня народження"
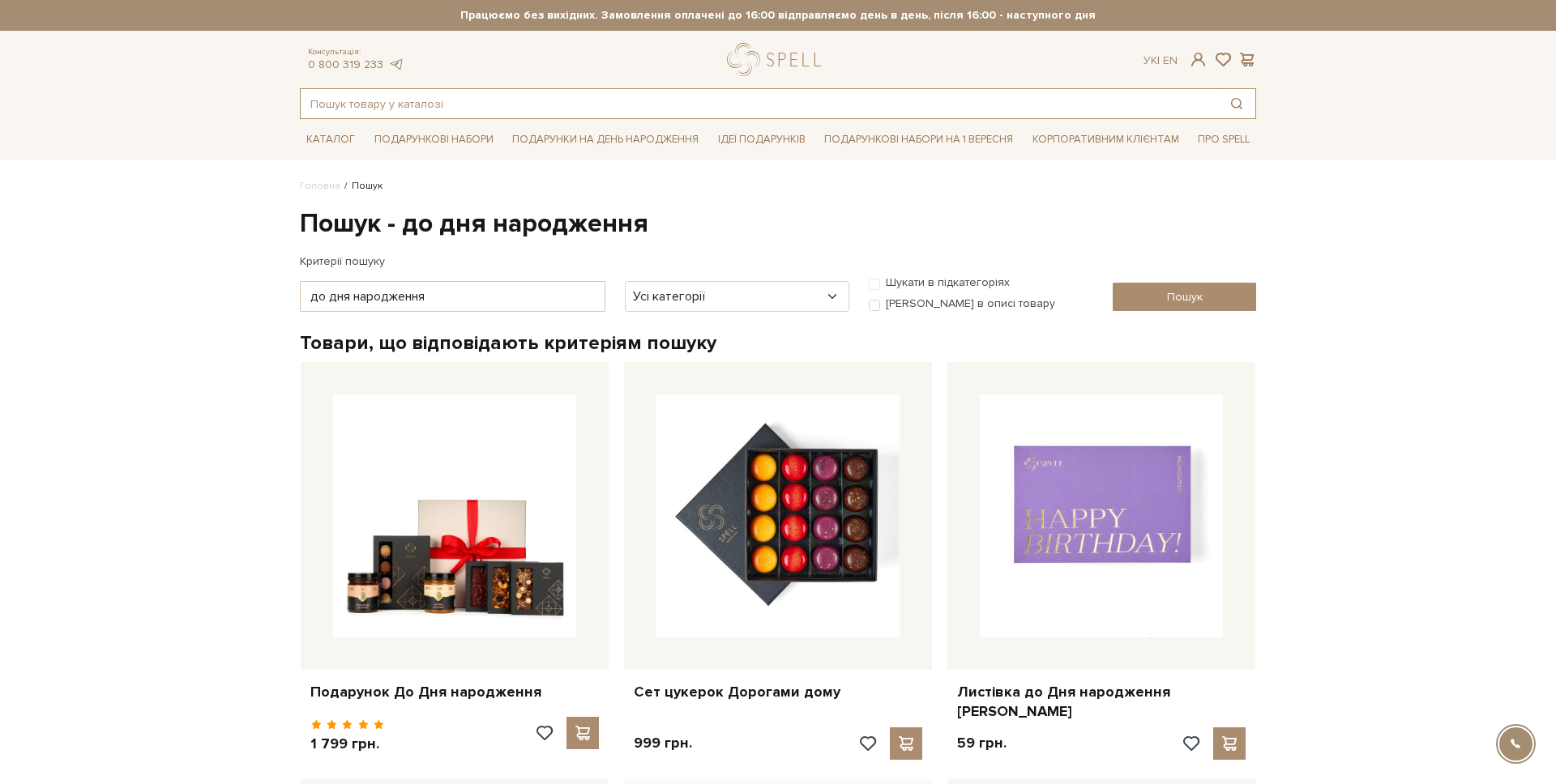
click at [397, 109] on input "text" at bounding box center [760, 103] width 918 height 29
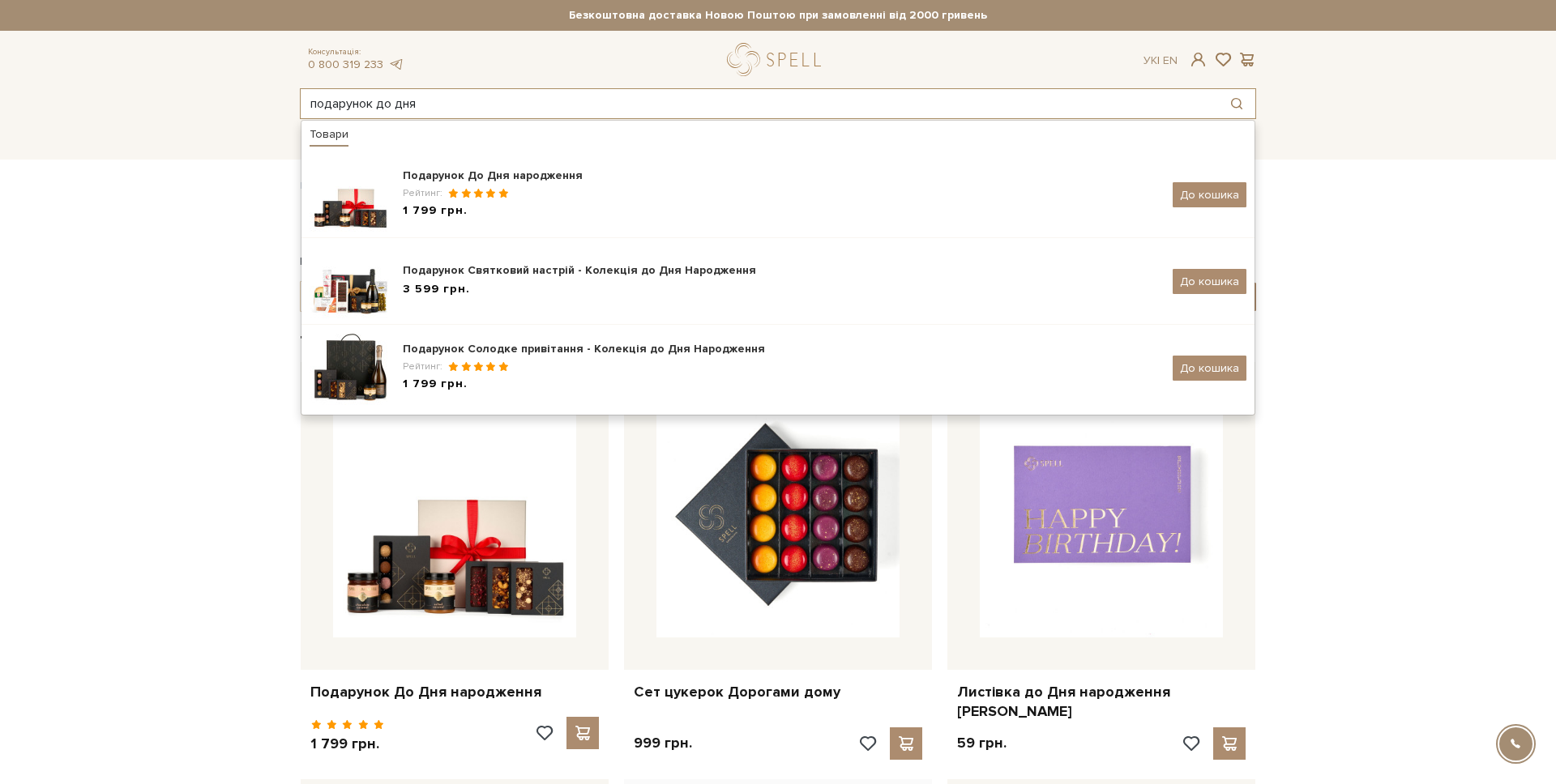
type input "подарунок до дня"
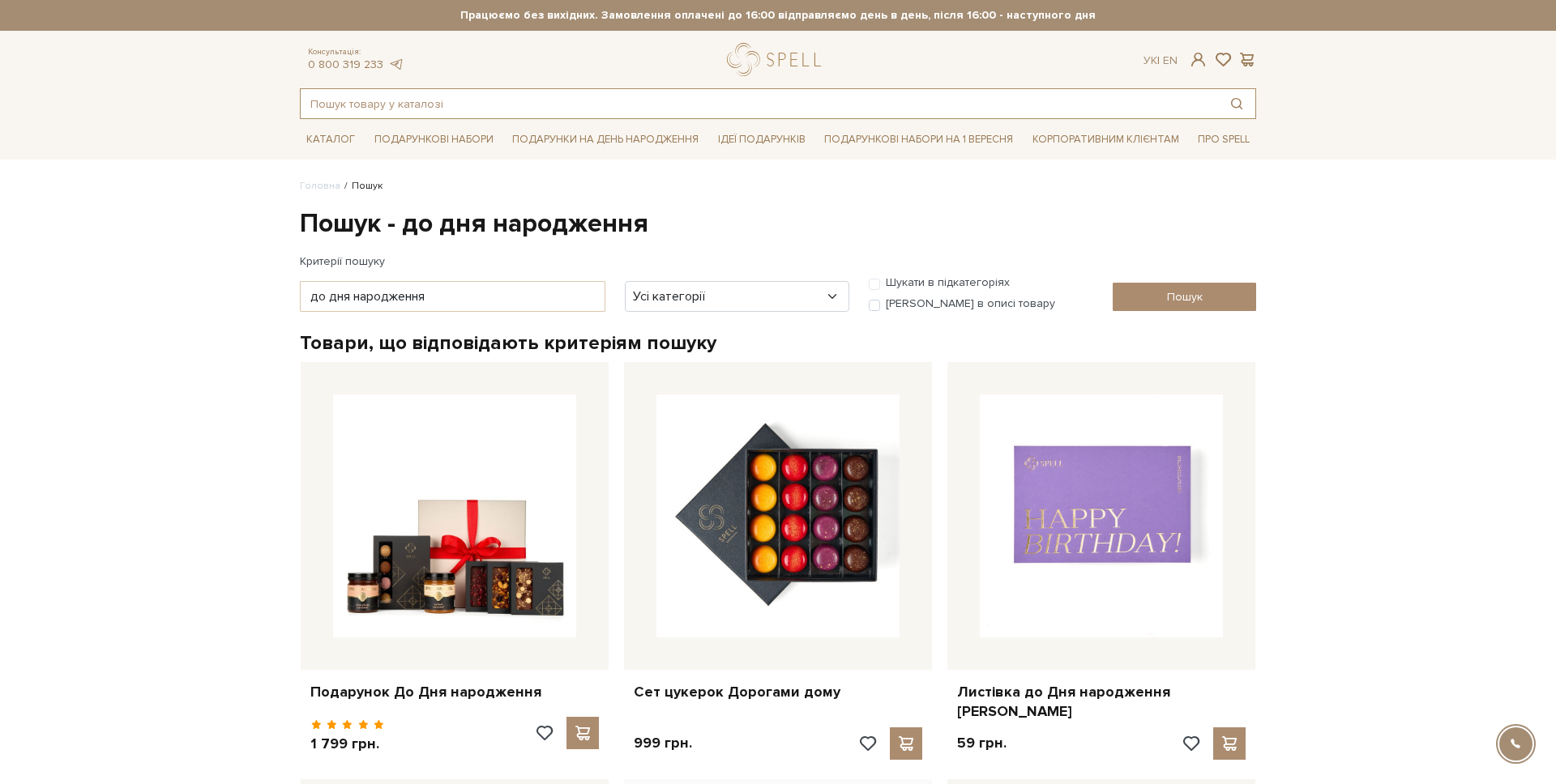
click at [421, 109] on input "text" at bounding box center [760, 103] width 918 height 29
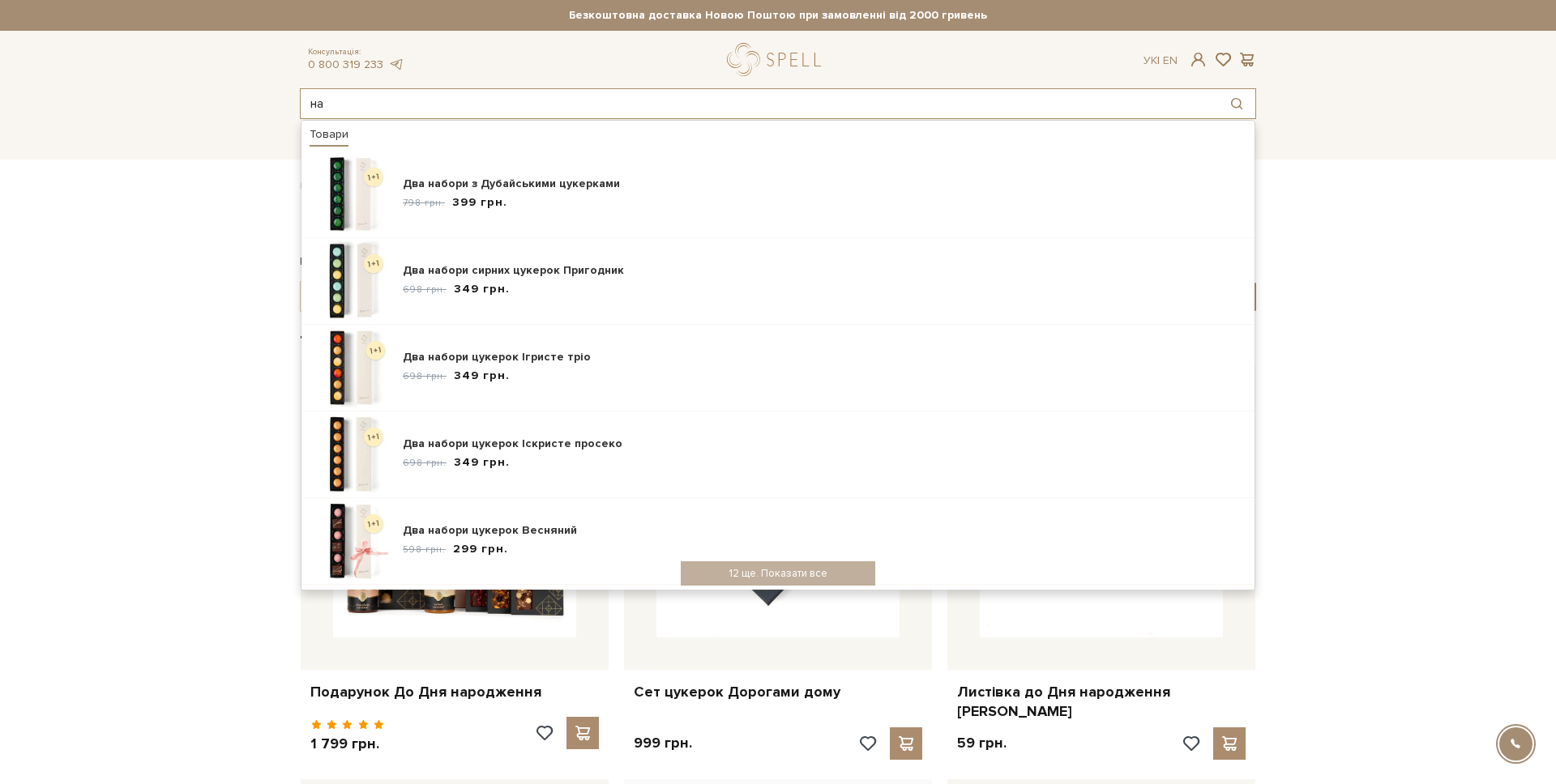
type input "н"
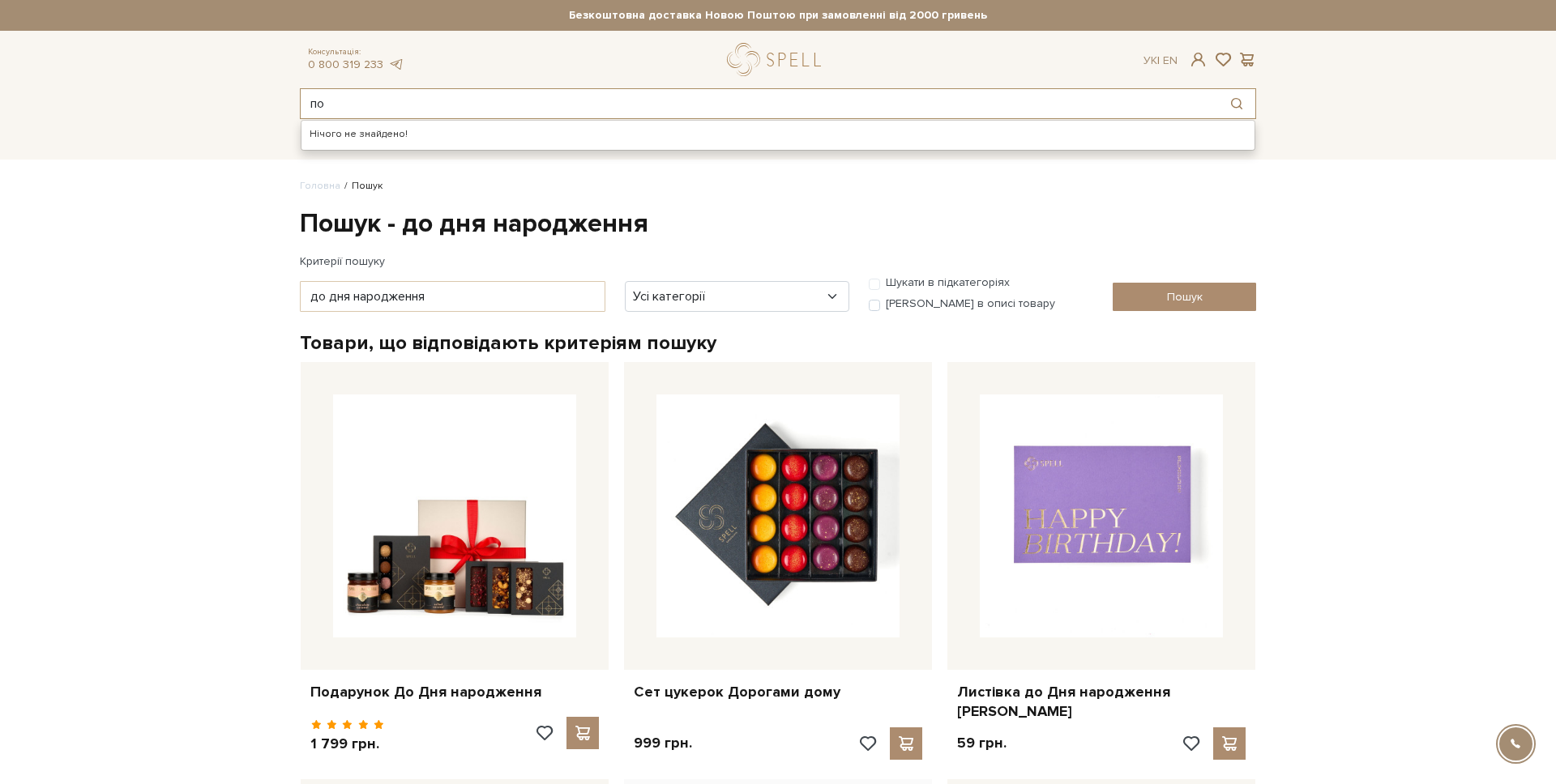
type input "п"
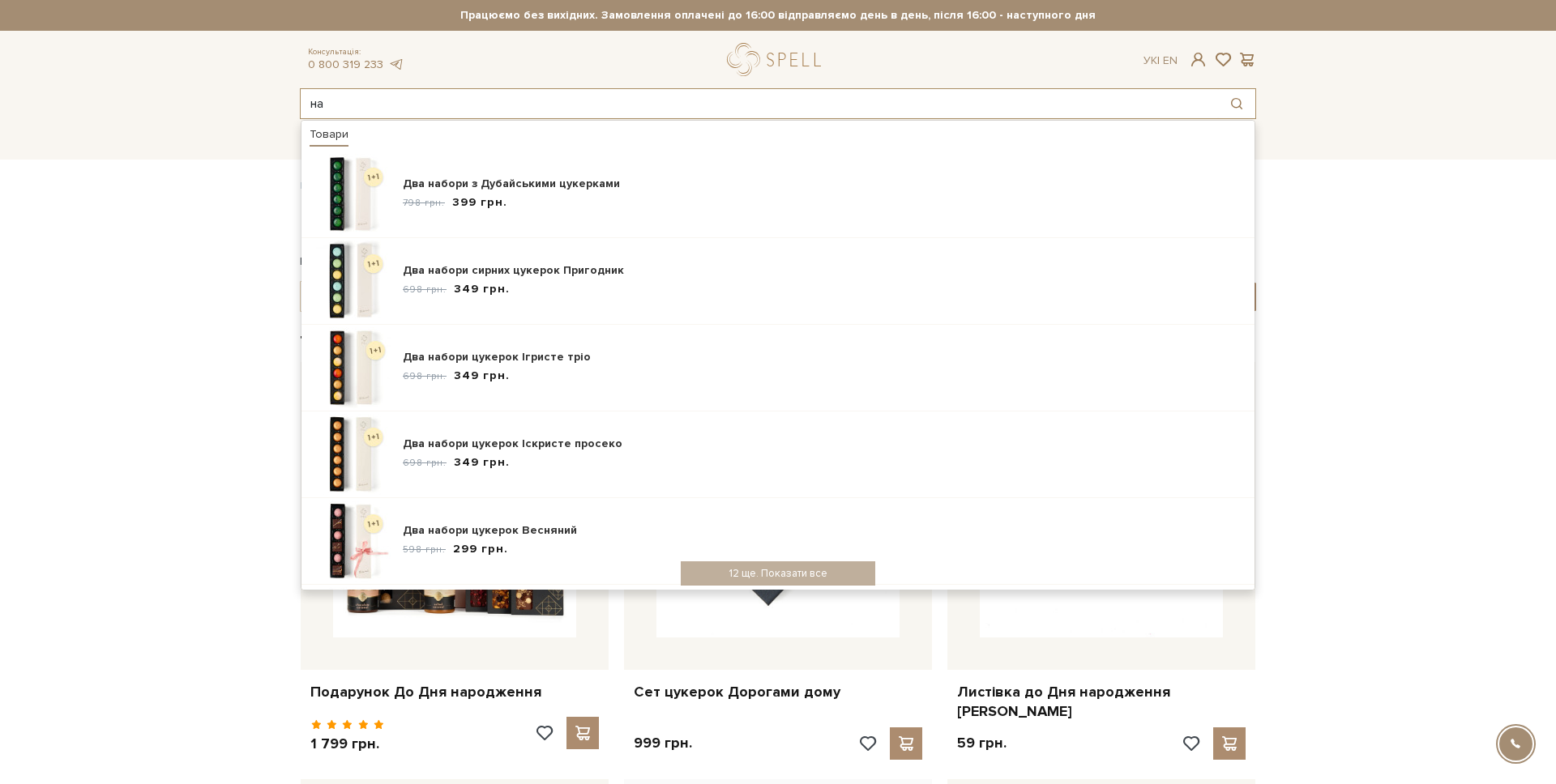
type input "н"
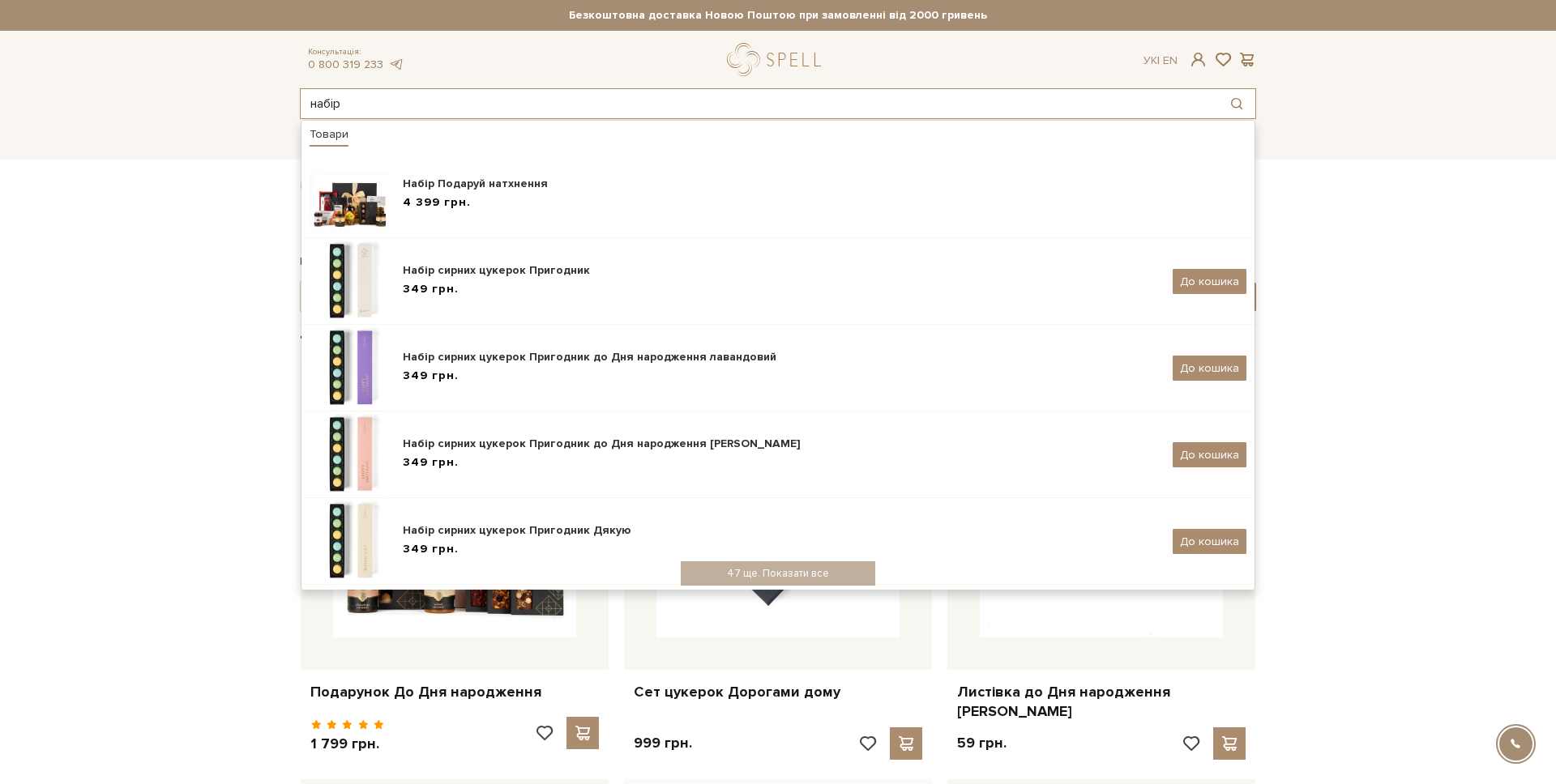
type input "набір"
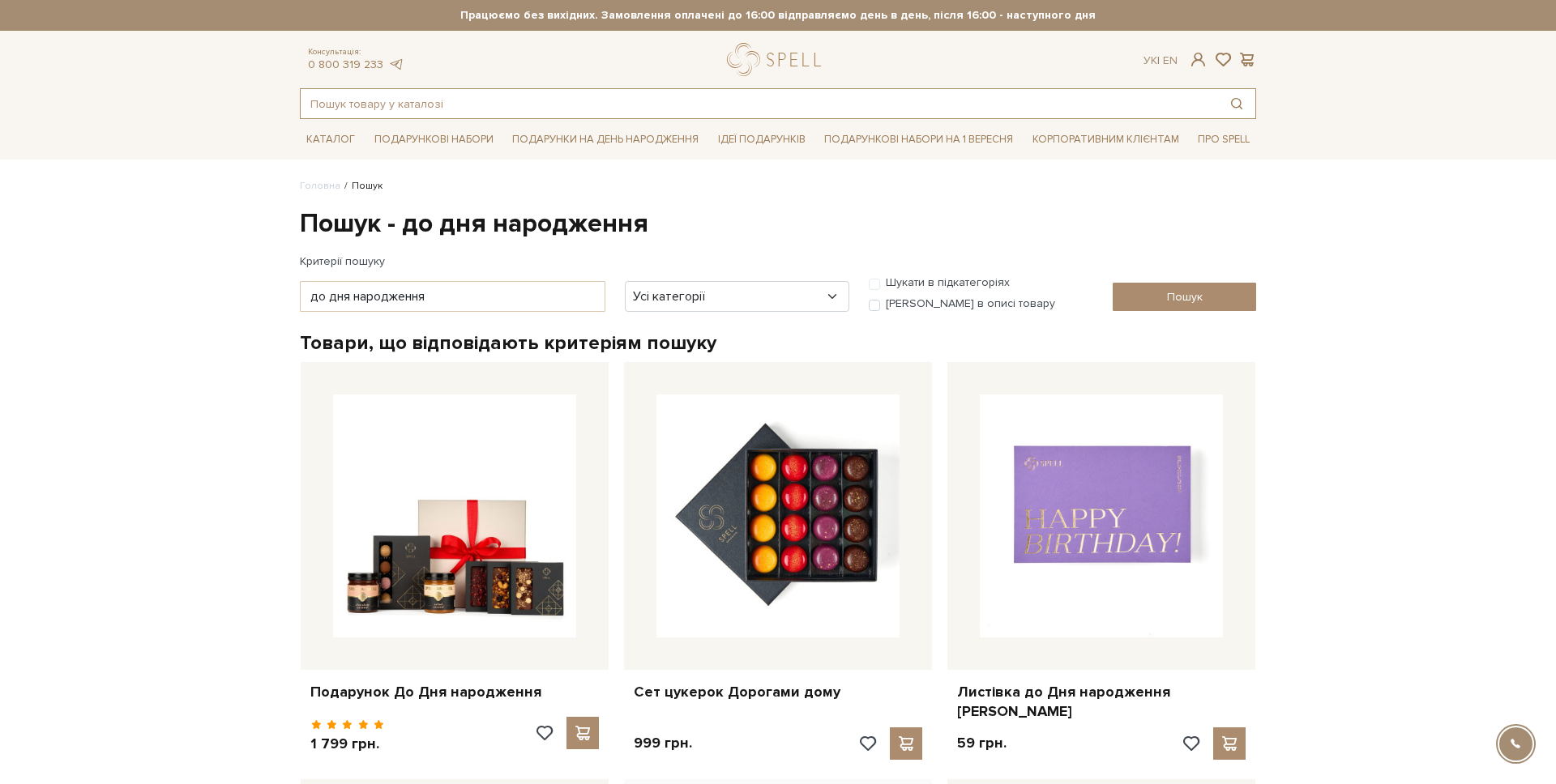
click at [376, 95] on input "text" at bounding box center [760, 103] width 918 height 29
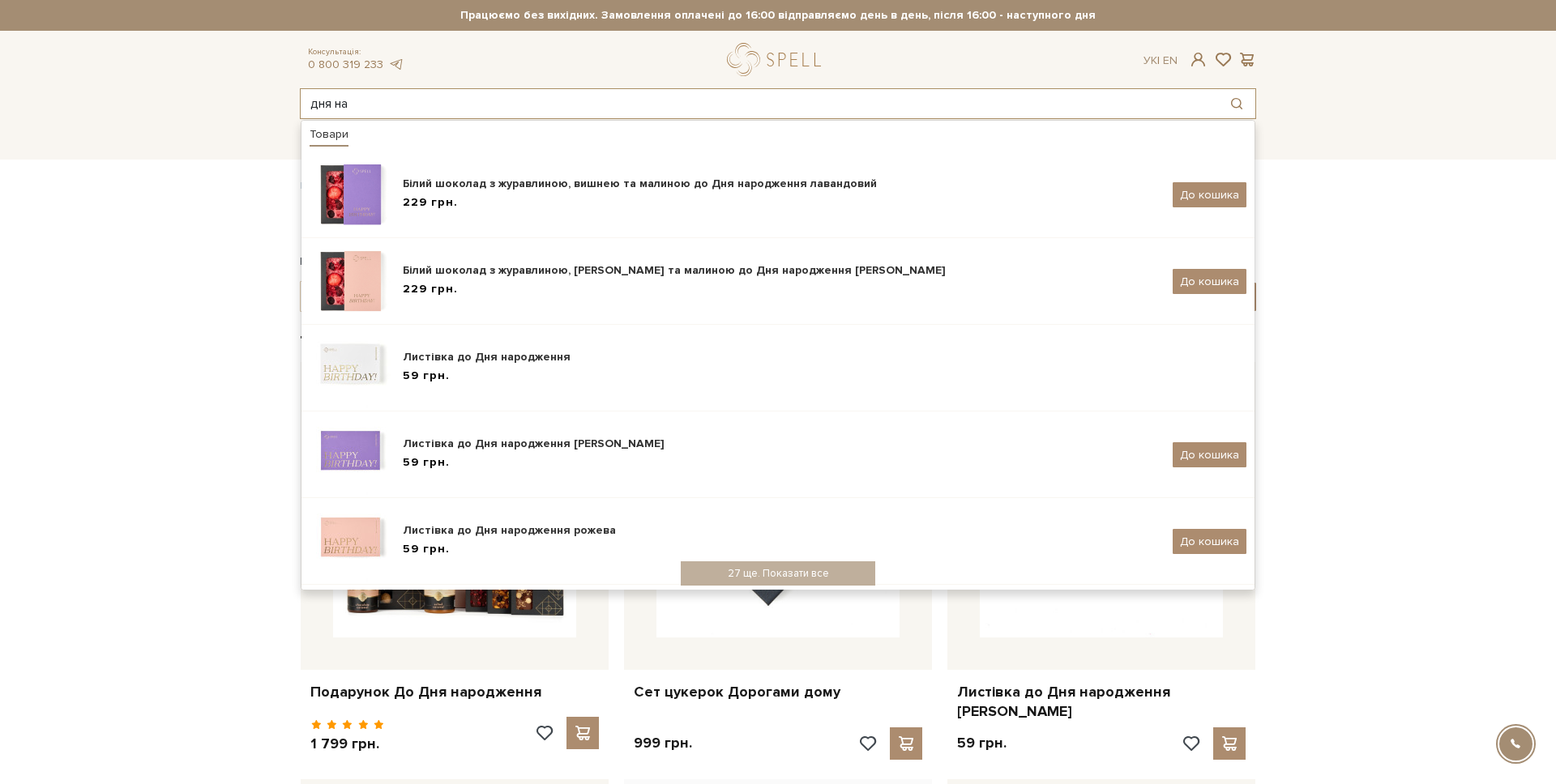
type input "дня нар"
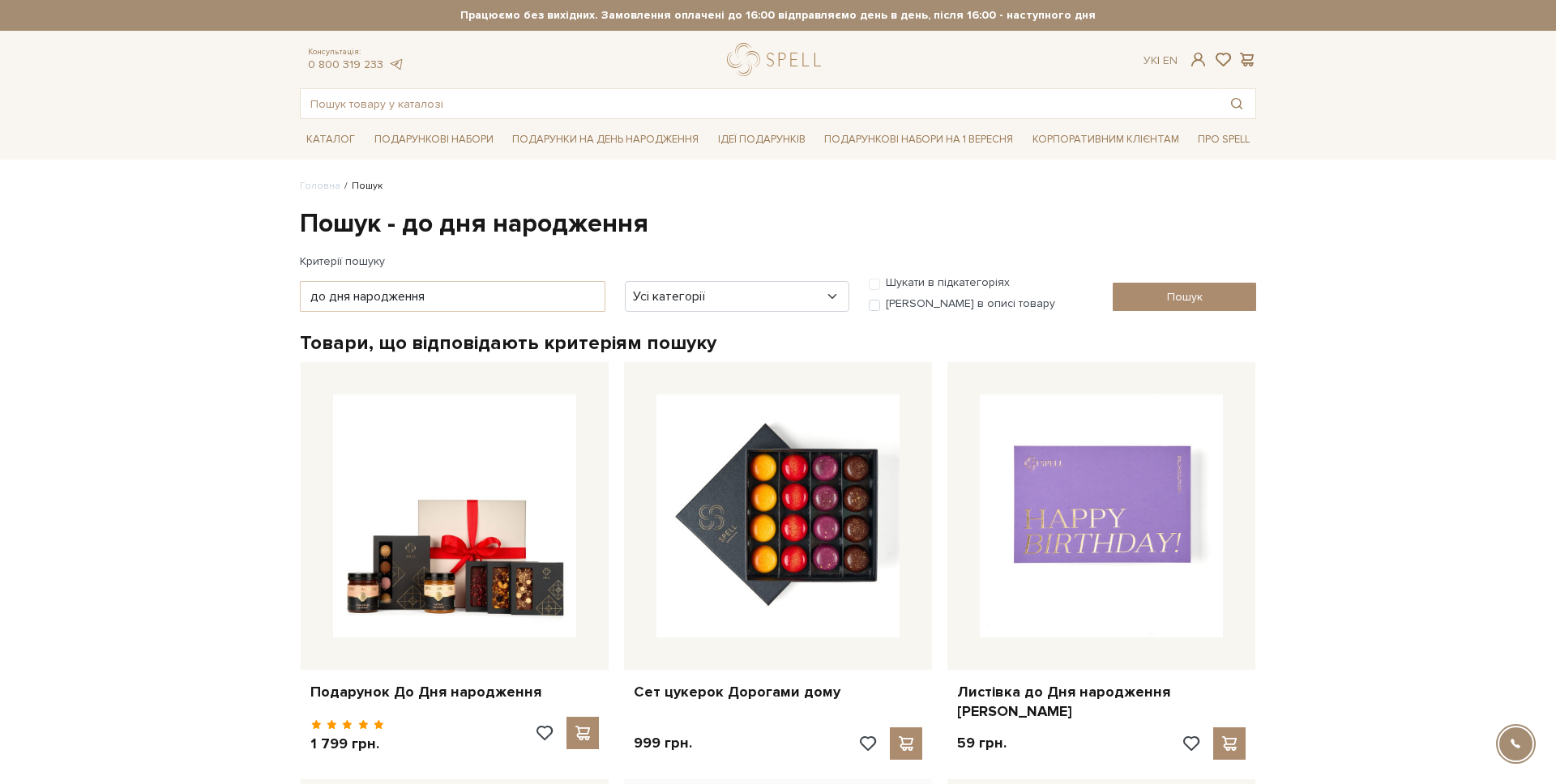
click at [376, 102] on input "text" at bounding box center [760, 103] width 918 height 29
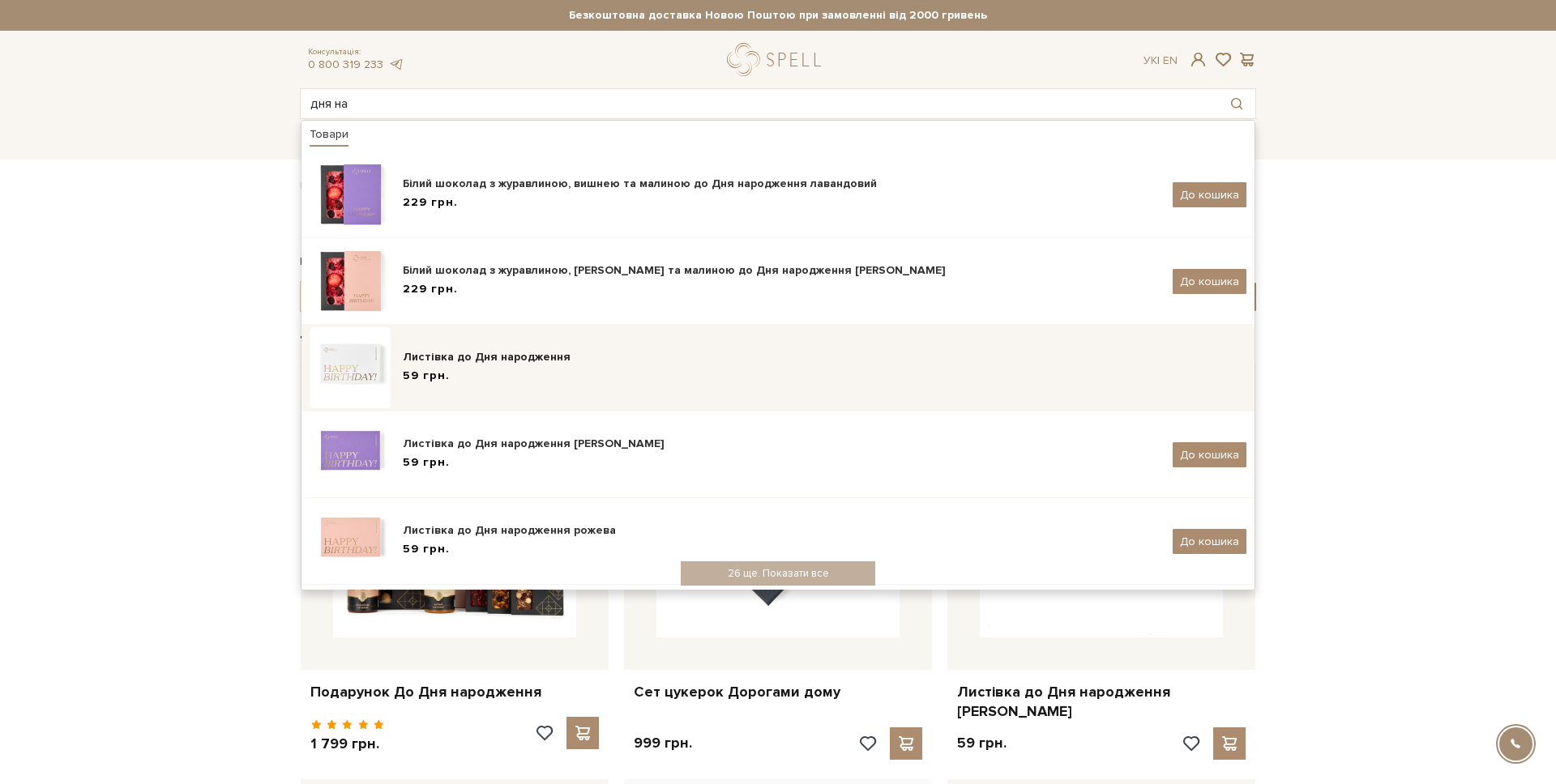
type input "дня на"
click at [539, 386] on div "Листівка до Дня народження 59 грн." at bounding box center [825, 367] width 844 height 38
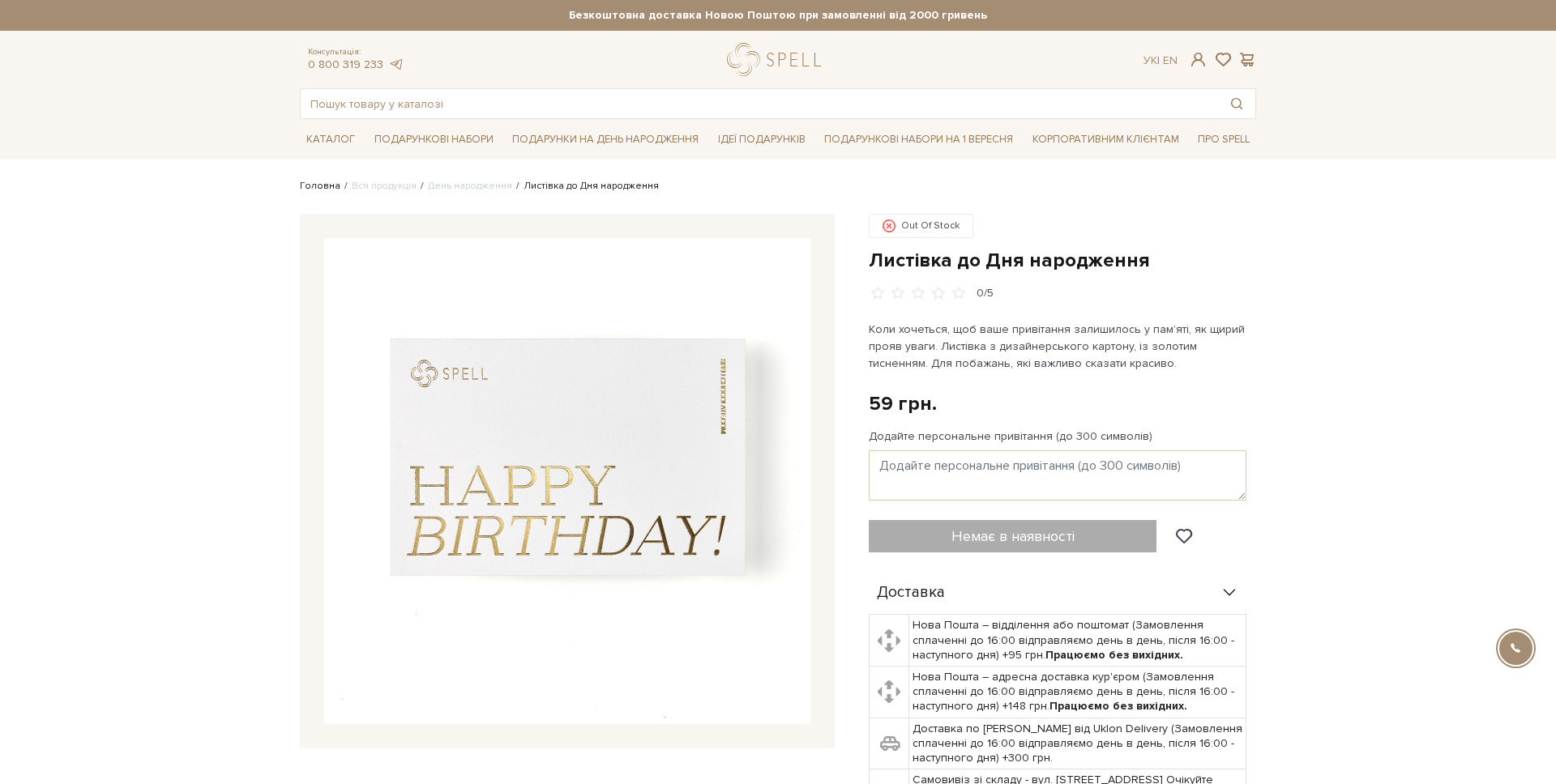
click at [328, 190] on link "Головна" at bounding box center [320, 186] width 40 height 12
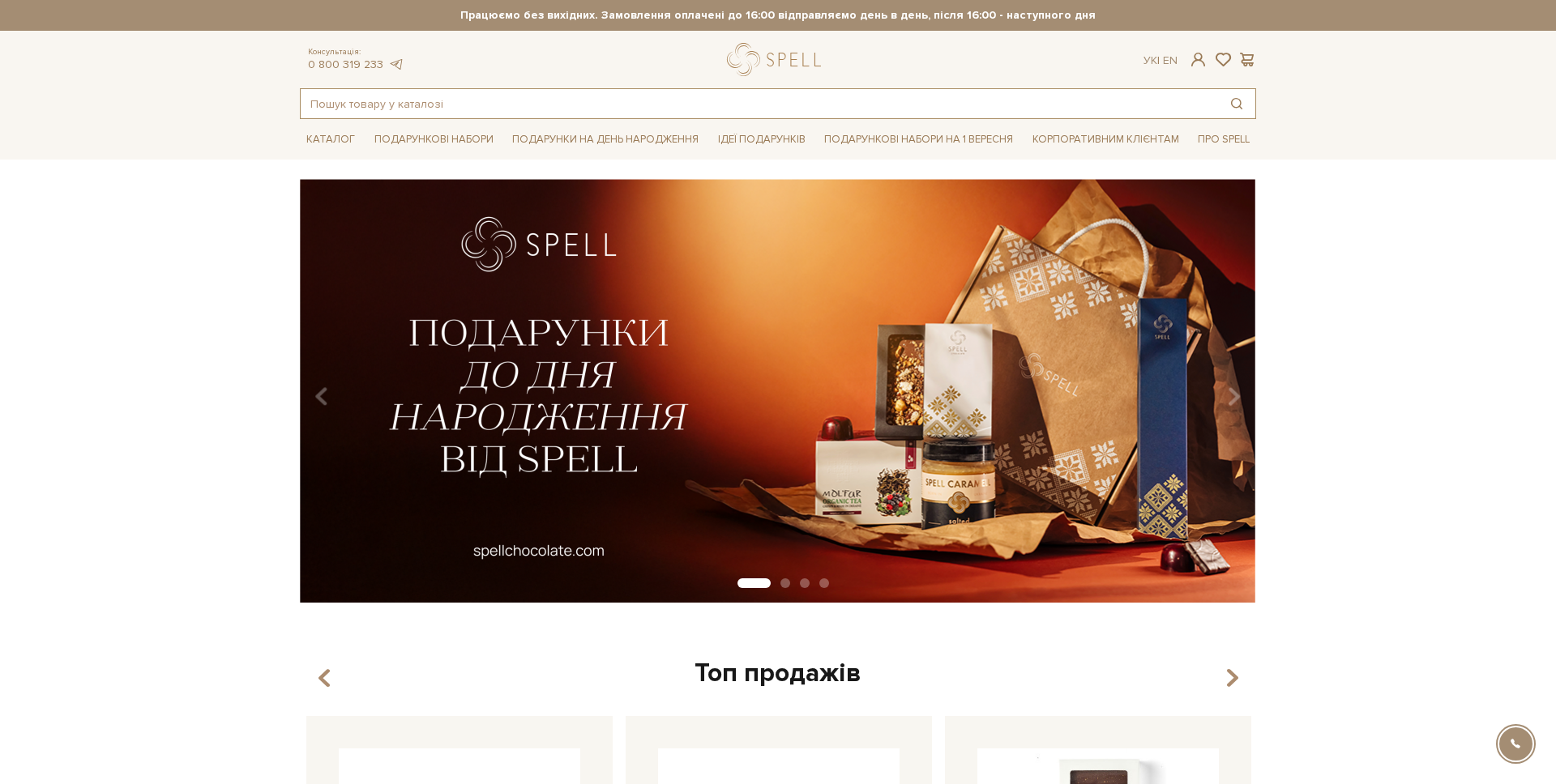
click at [376, 108] on input "text" at bounding box center [760, 103] width 918 height 29
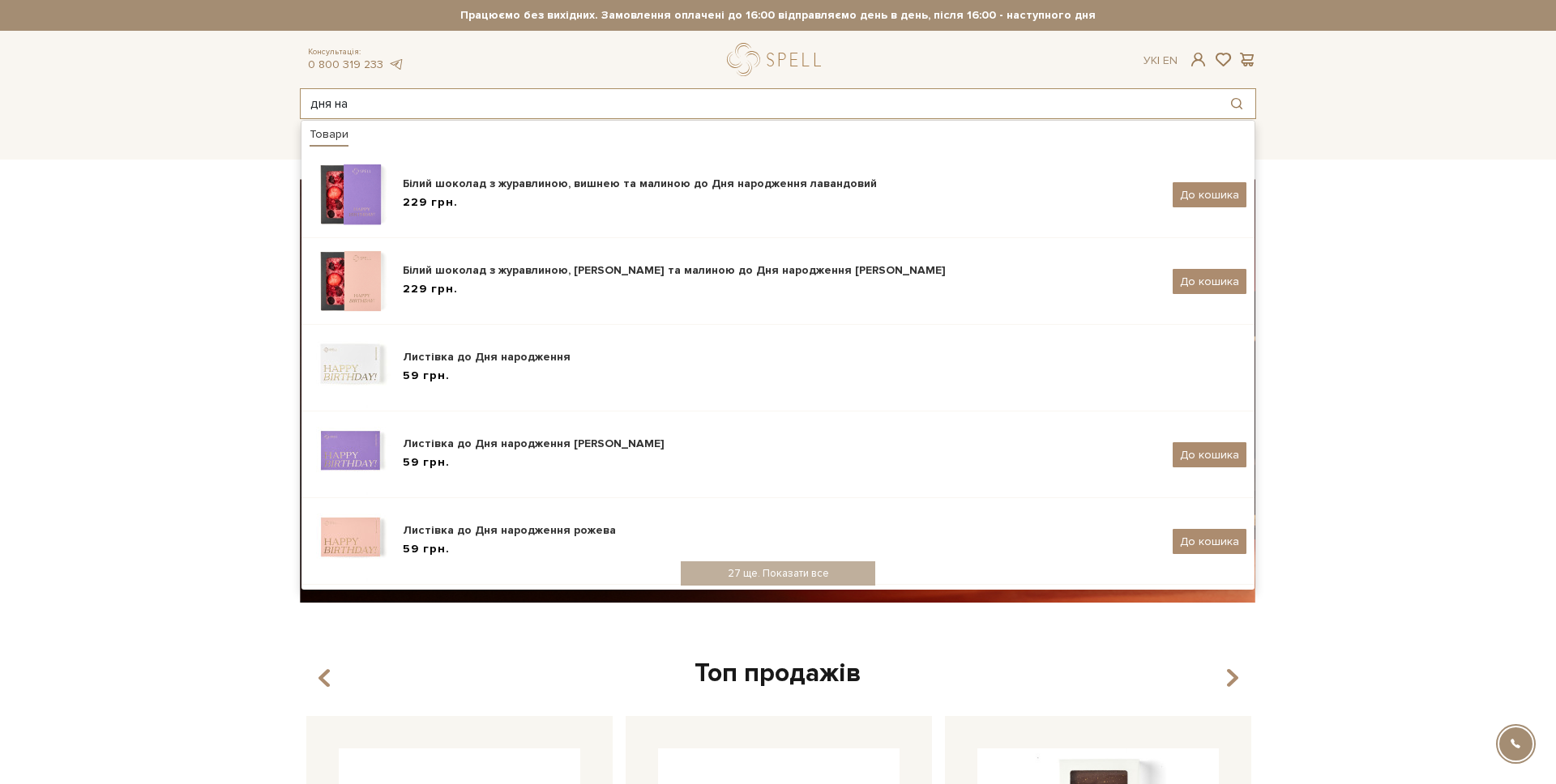
type input "дня нар"
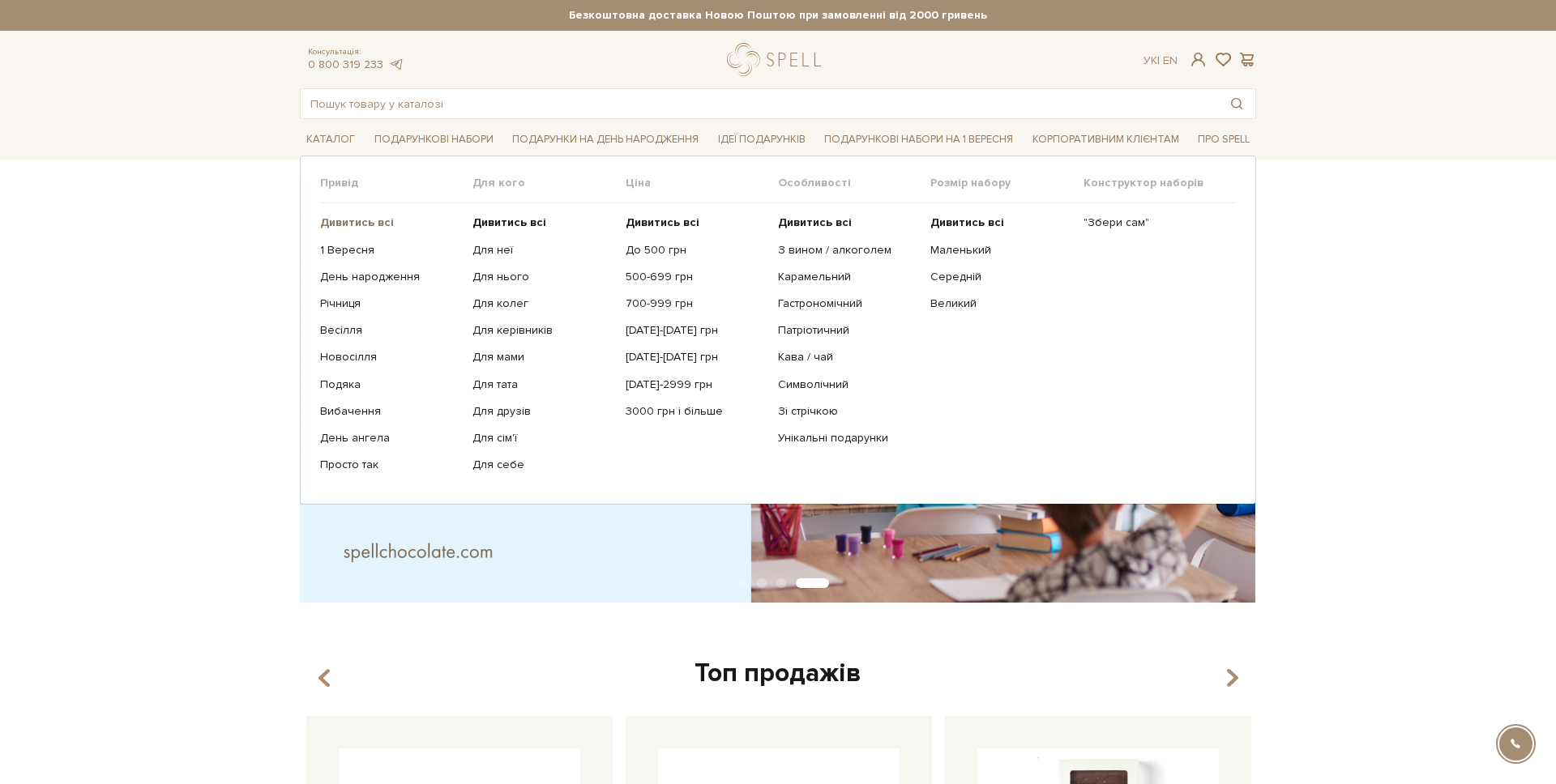
click at [338, 215] on link "Дивитись всі" at bounding box center [389, 222] width 140 height 15
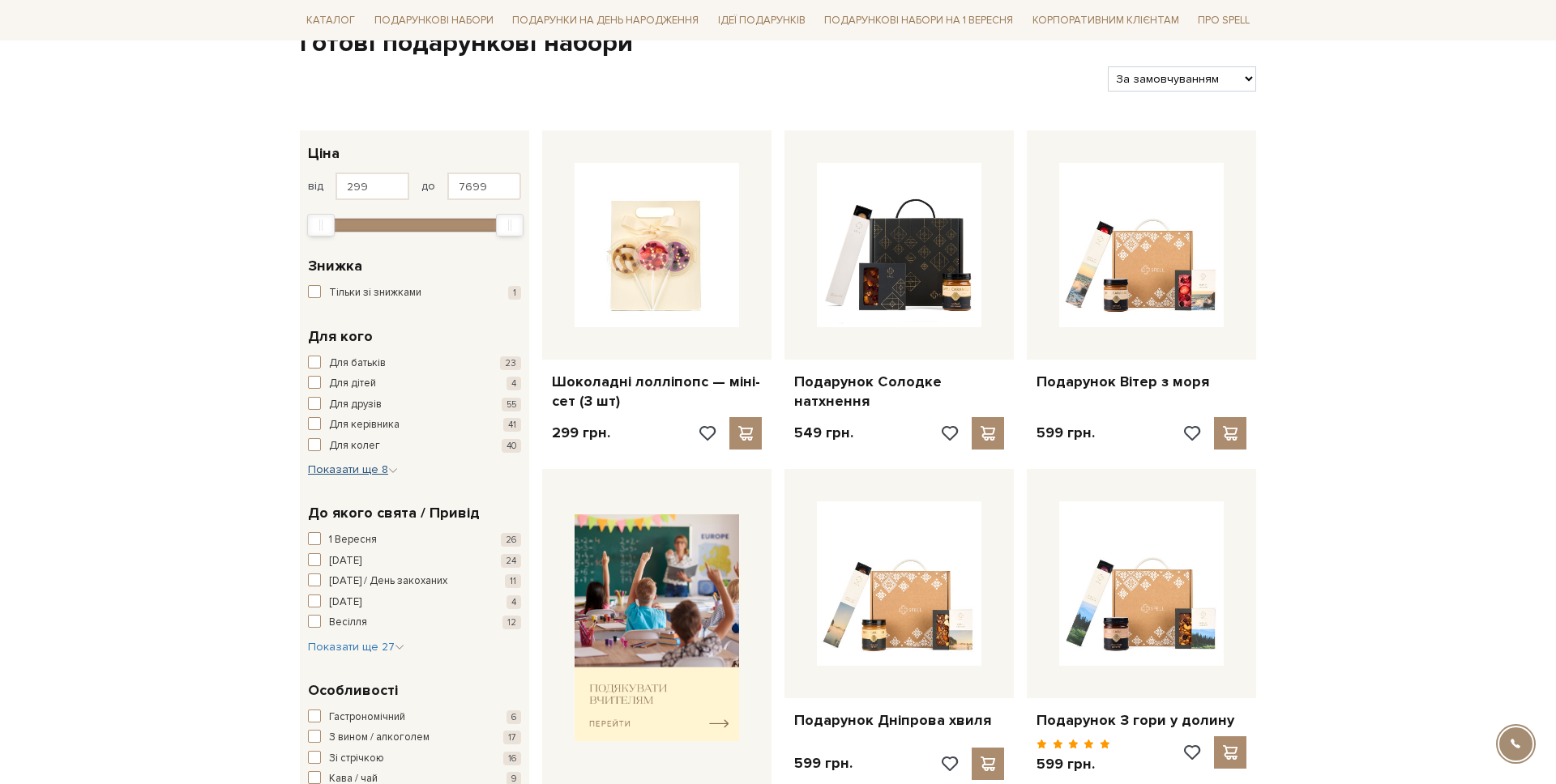
scroll to position [181, 0]
click at [351, 359] on span "Для батьків" at bounding box center [357, 364] width 57 height 16
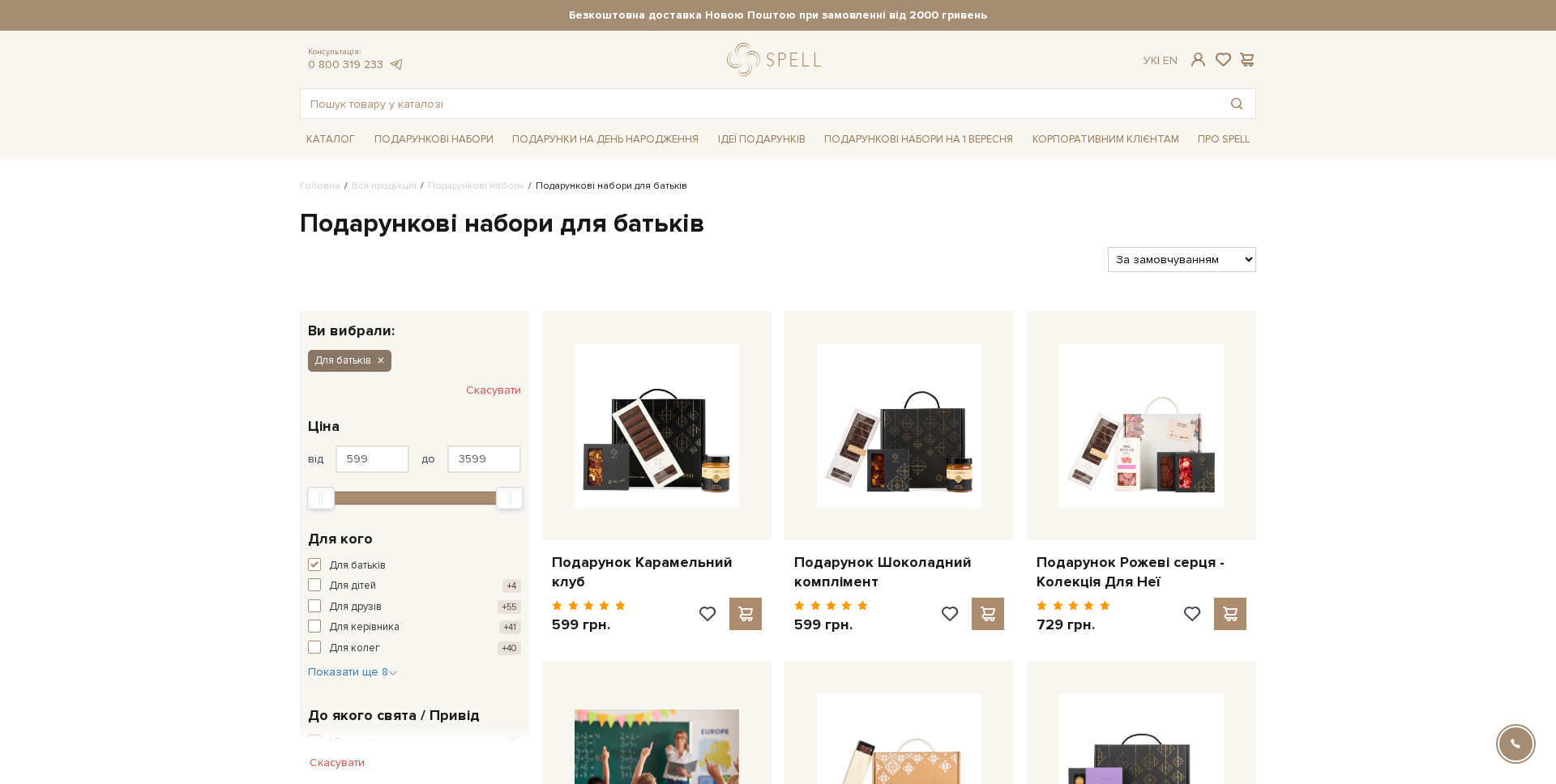
click at [379, 358] on icon "button" at bounding box center [380, 361] width 10 height 15
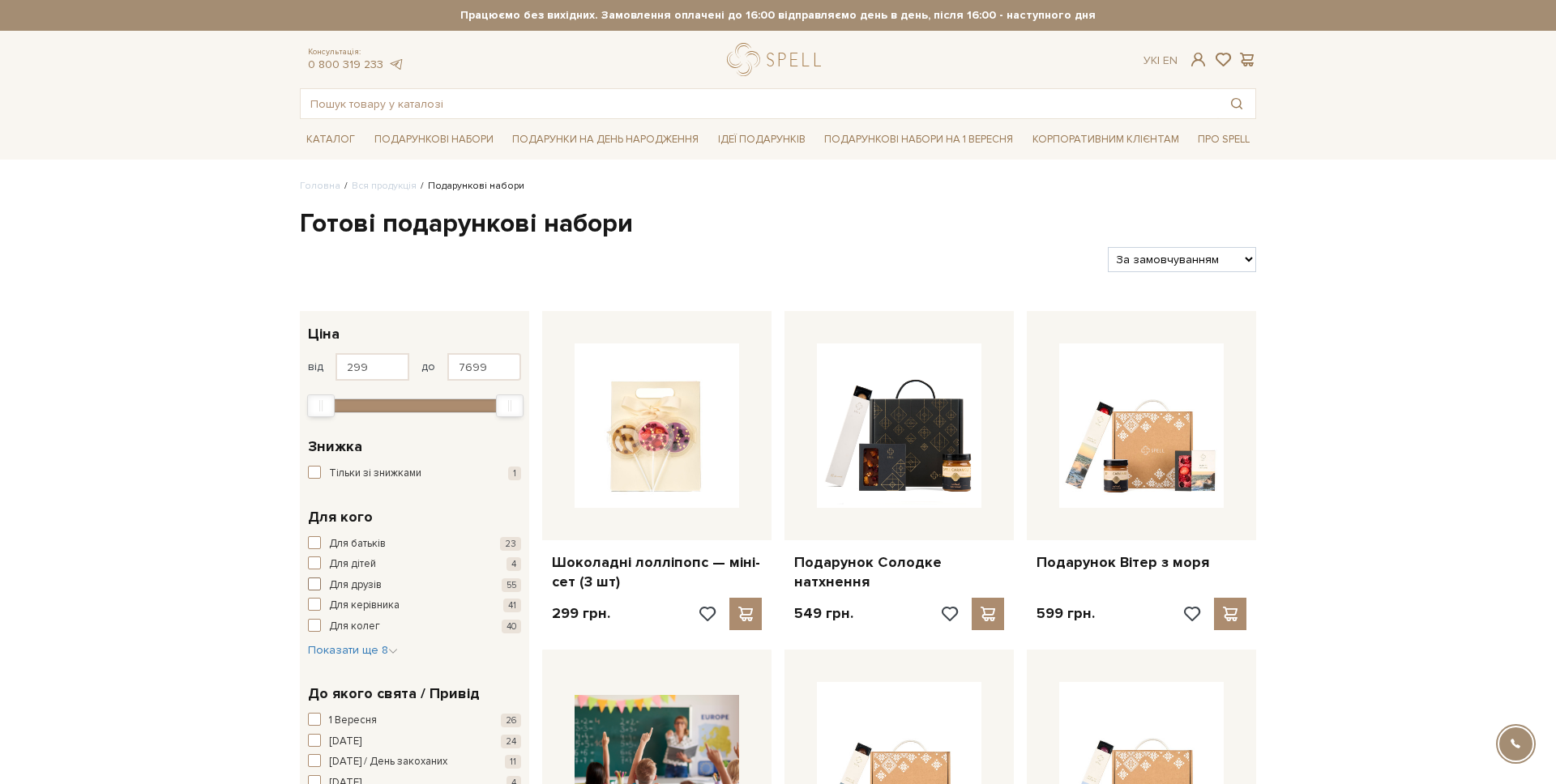
click at [364, 589] on span "Для друзів" at bounding box center [355, 585] width 53 height 16
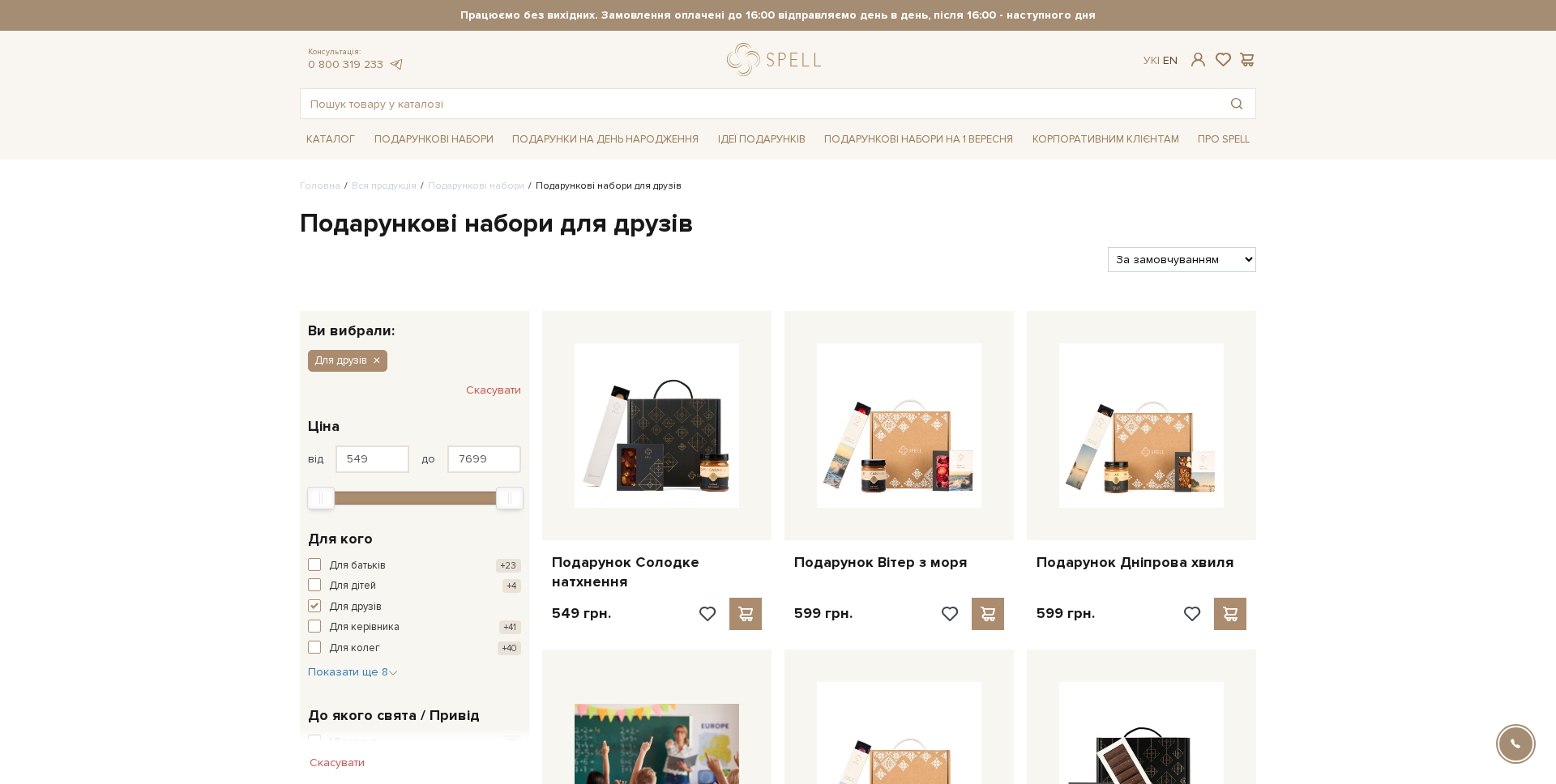
click at [1176, 62] on link "En" at bounding box center [1170, 61] width 15 height 14
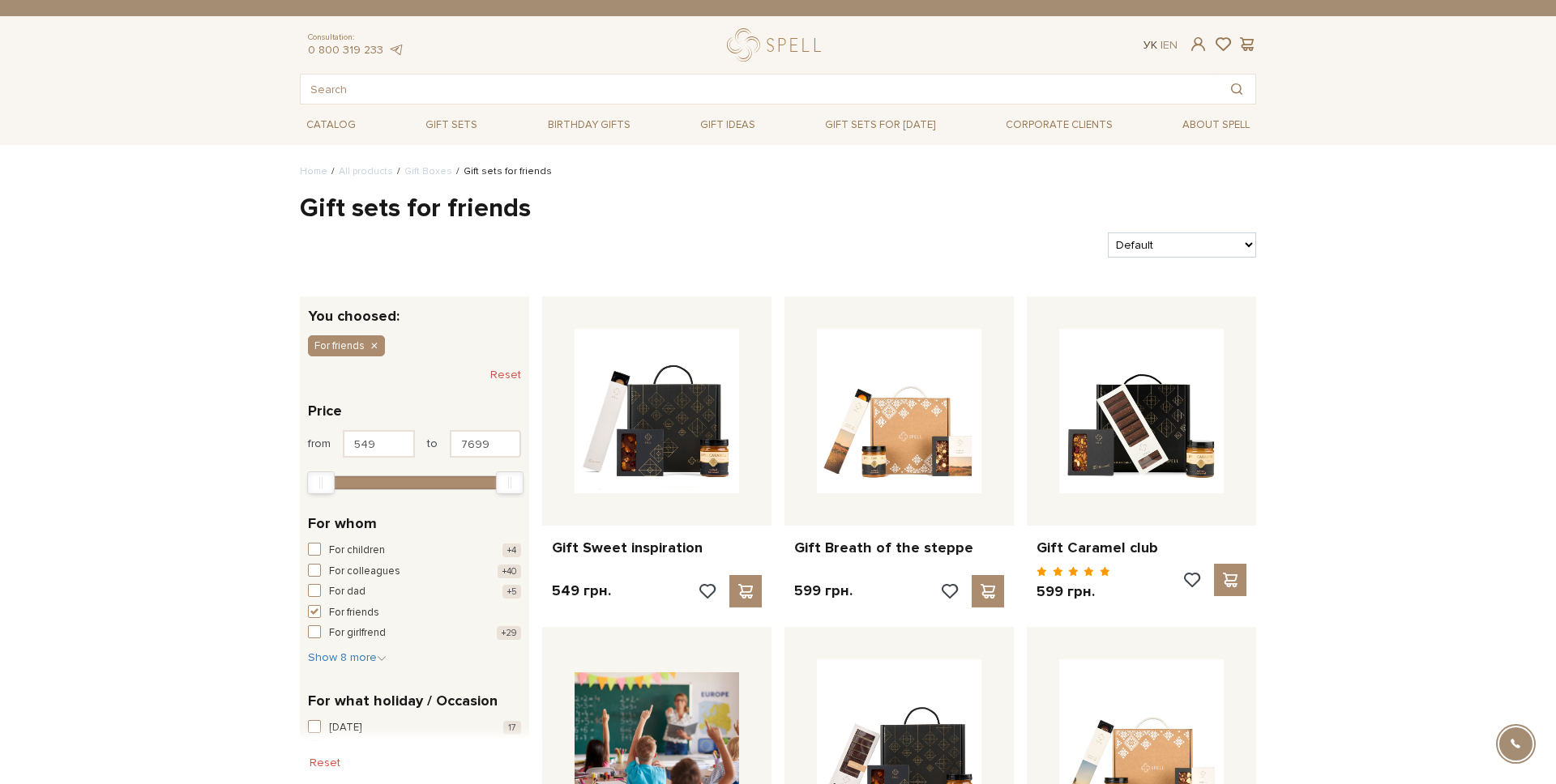
click at [1150, 38] on link "Ук" at bounding box center [1151, 45] width 14 height 14
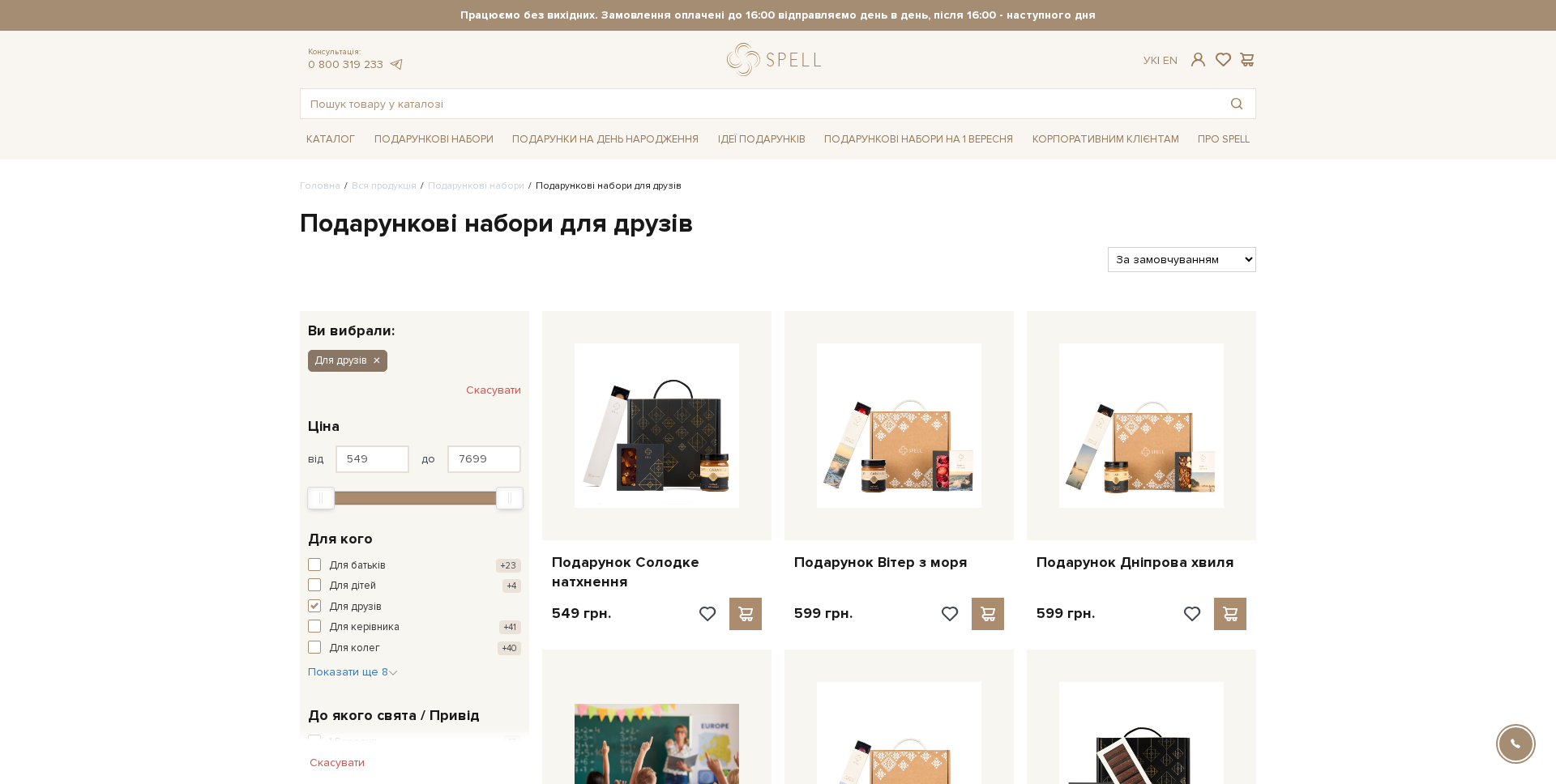
click at [372, 359] on icon "button" at bounding box center [375, 361] width 10 height 15
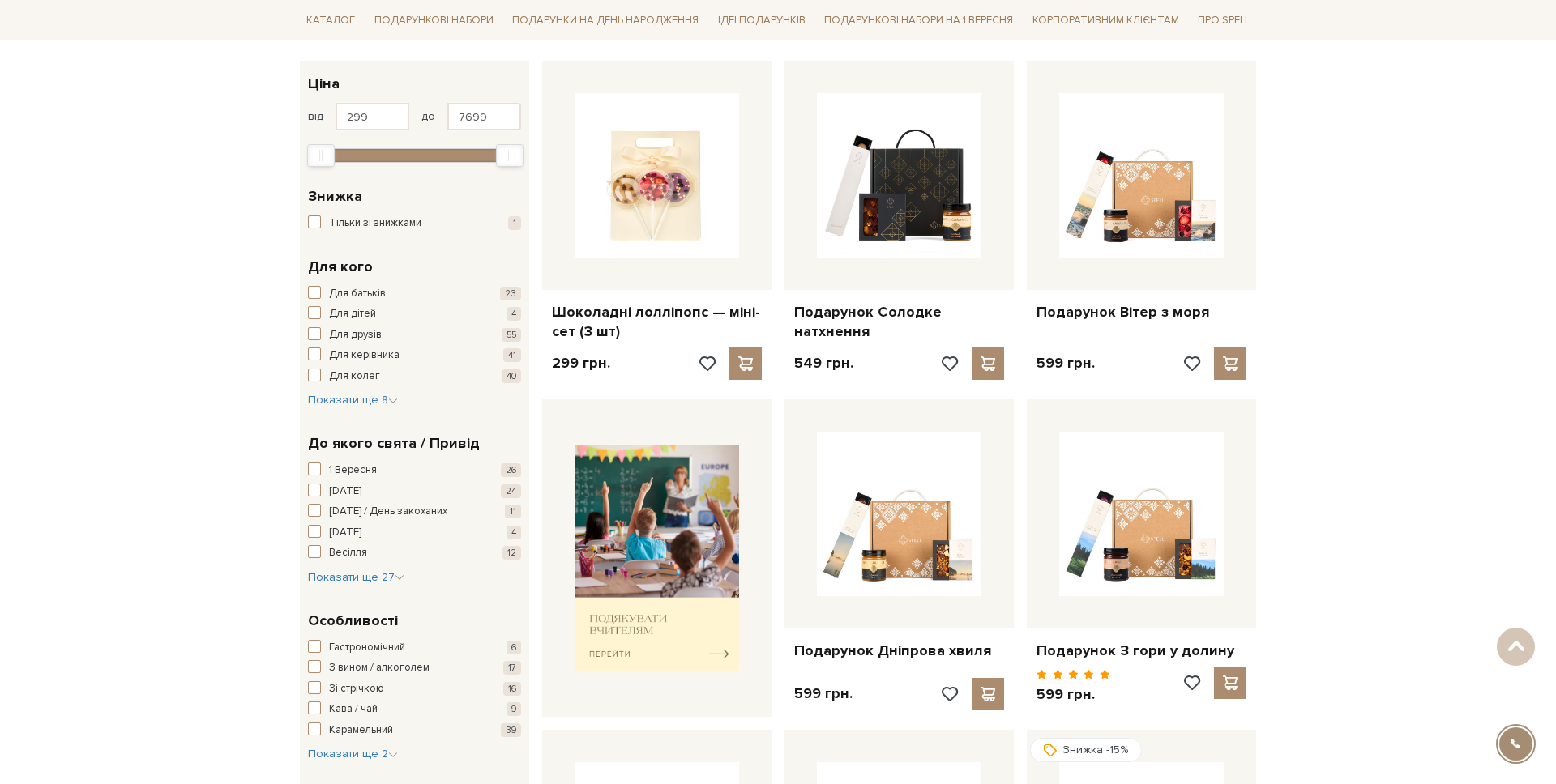
scroll to position [254, 0]
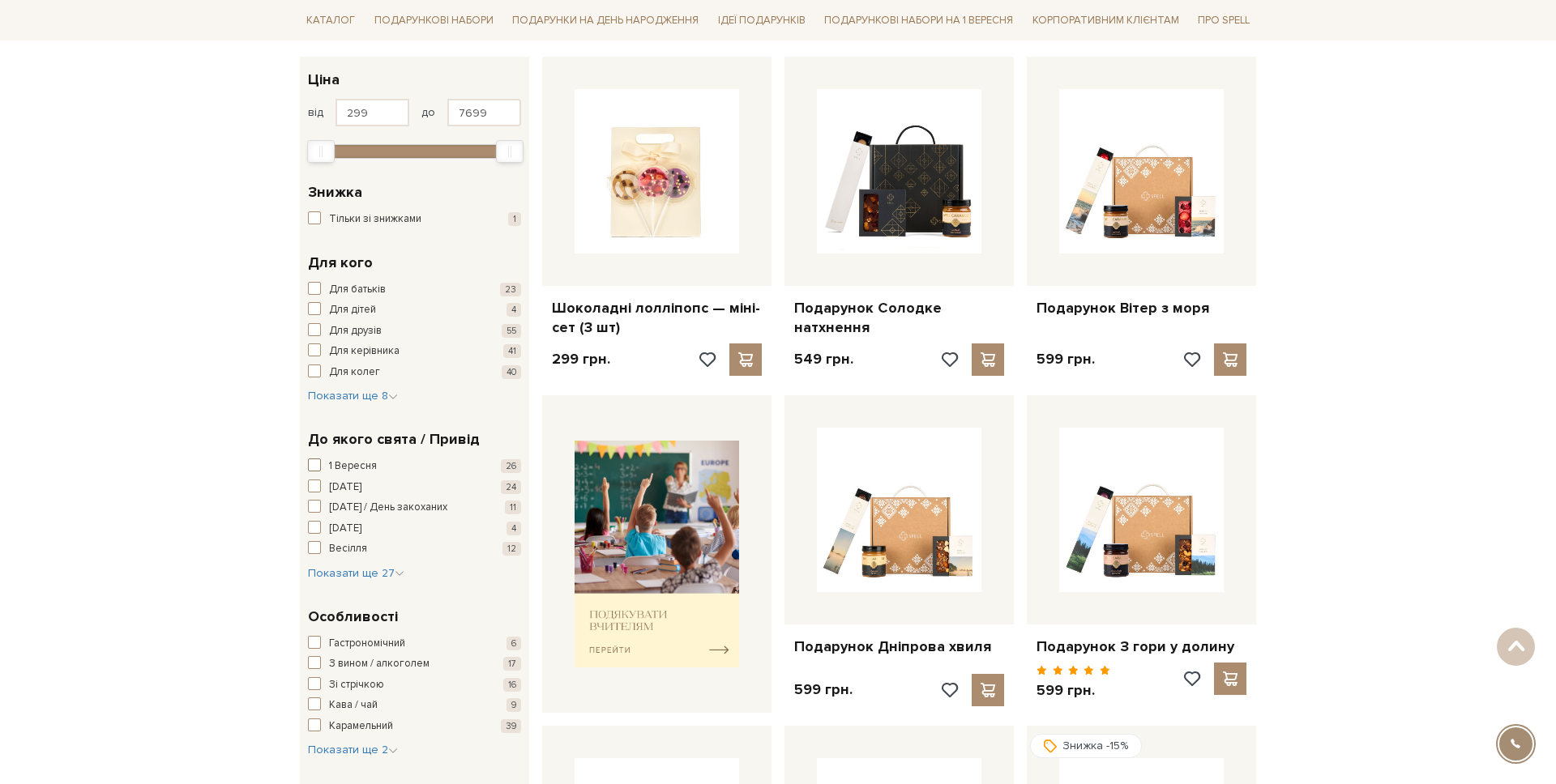
click at [342, 469] on span "1 Вересня" at bounding box center [353, 467] width 47 height 16
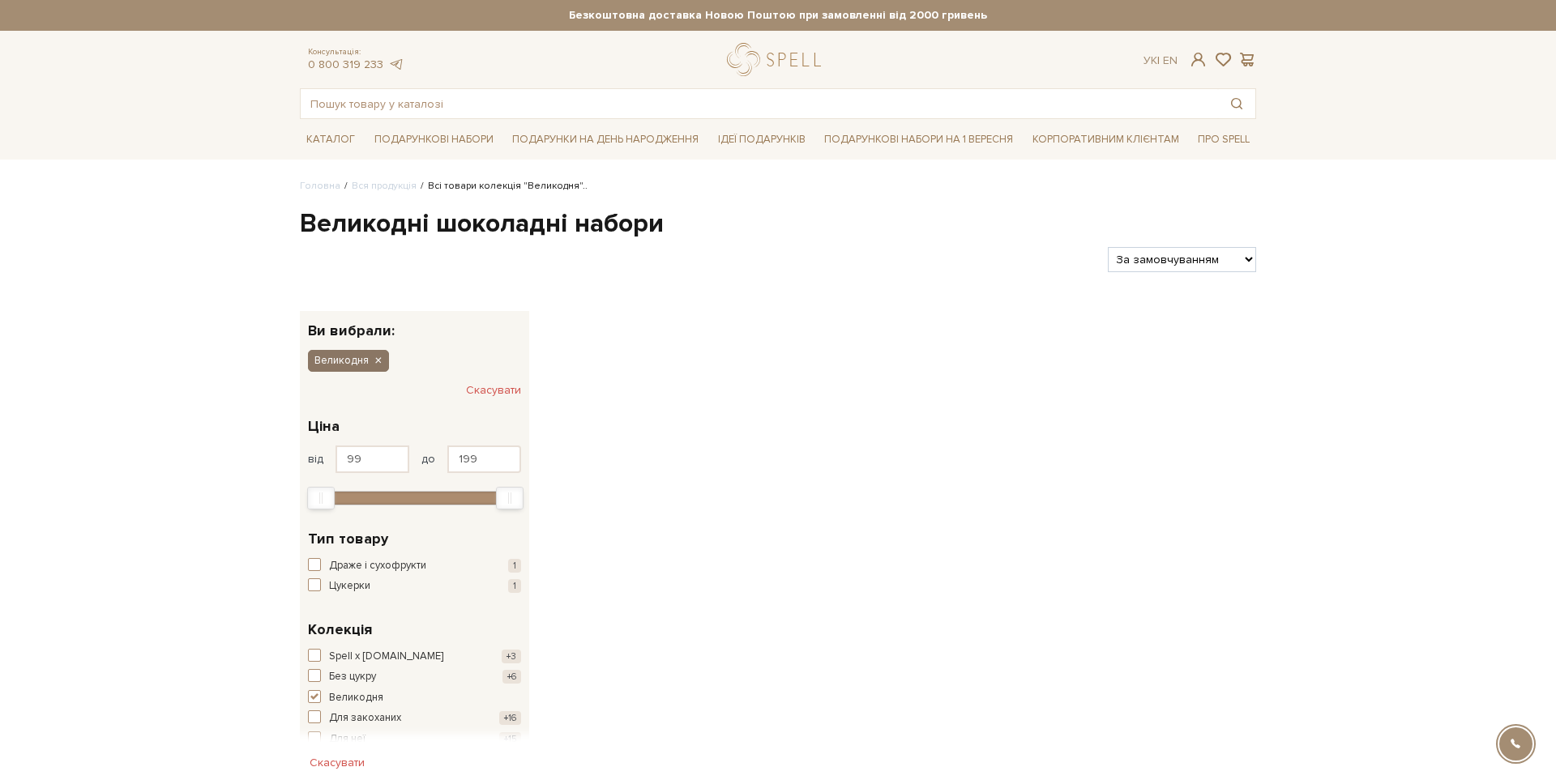
click at [376, 361] on icon "button" at bounding box center [377, 361] width 10 height 15
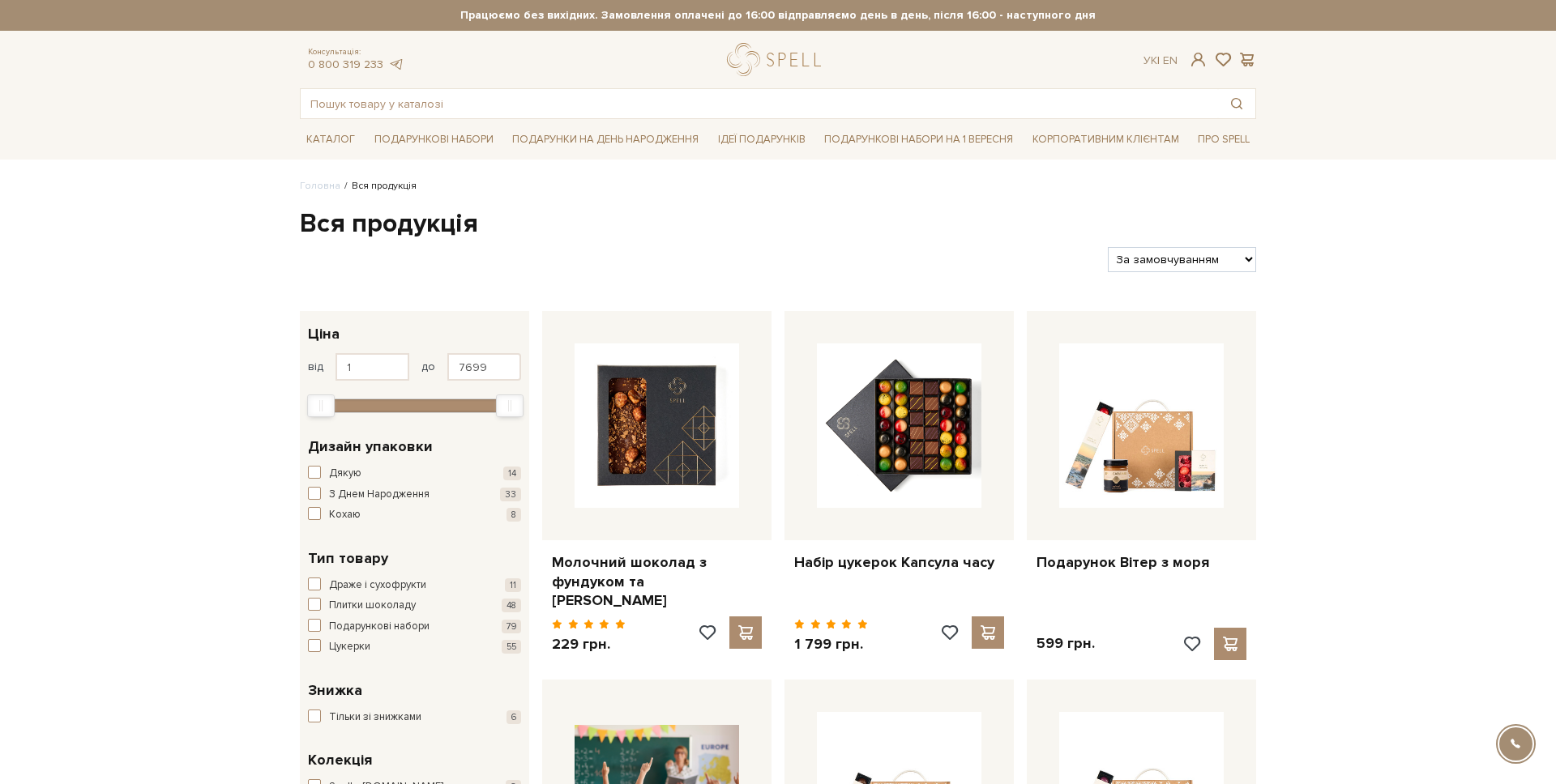
click at [311, 462] on div "Дизайн упаковки Дякую 14 З Днем Народження 33 Кохаю 8" at bounding box center [414, 480] width 213 height 88
click at [312, 473] on span "button" at bounding box center [314, 472] width 13 height 13
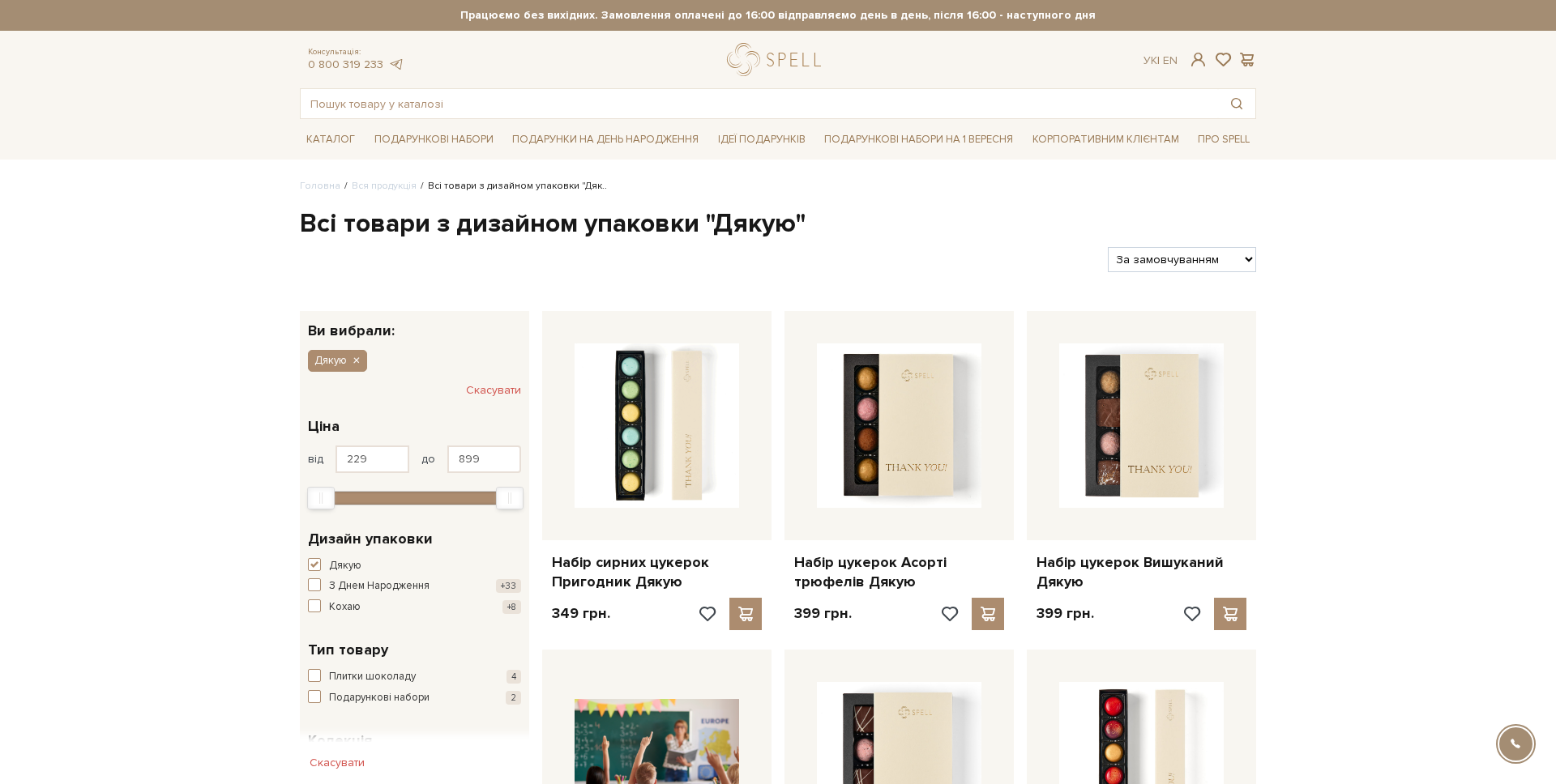
click at [316, 555] on div "Дякую Дизайн упаковки Дякую +14 З Днем Народження +33 [GEOGRAPHIC_DATA] +8" at bounding box center [414, 572] width 213 height 88
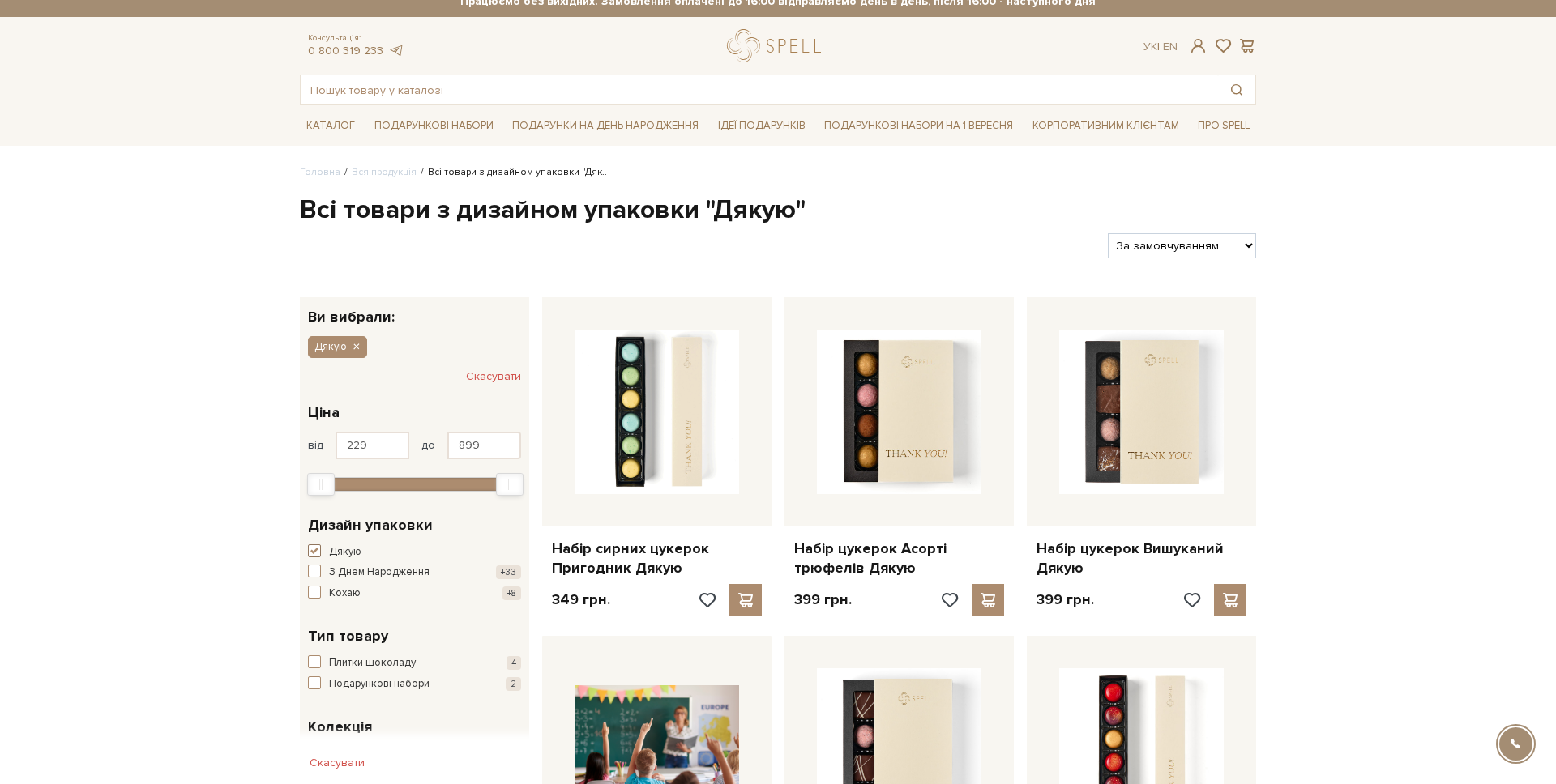
click at [316, 553] on span "button" at bounding box center [314, 551] width 13 height 13
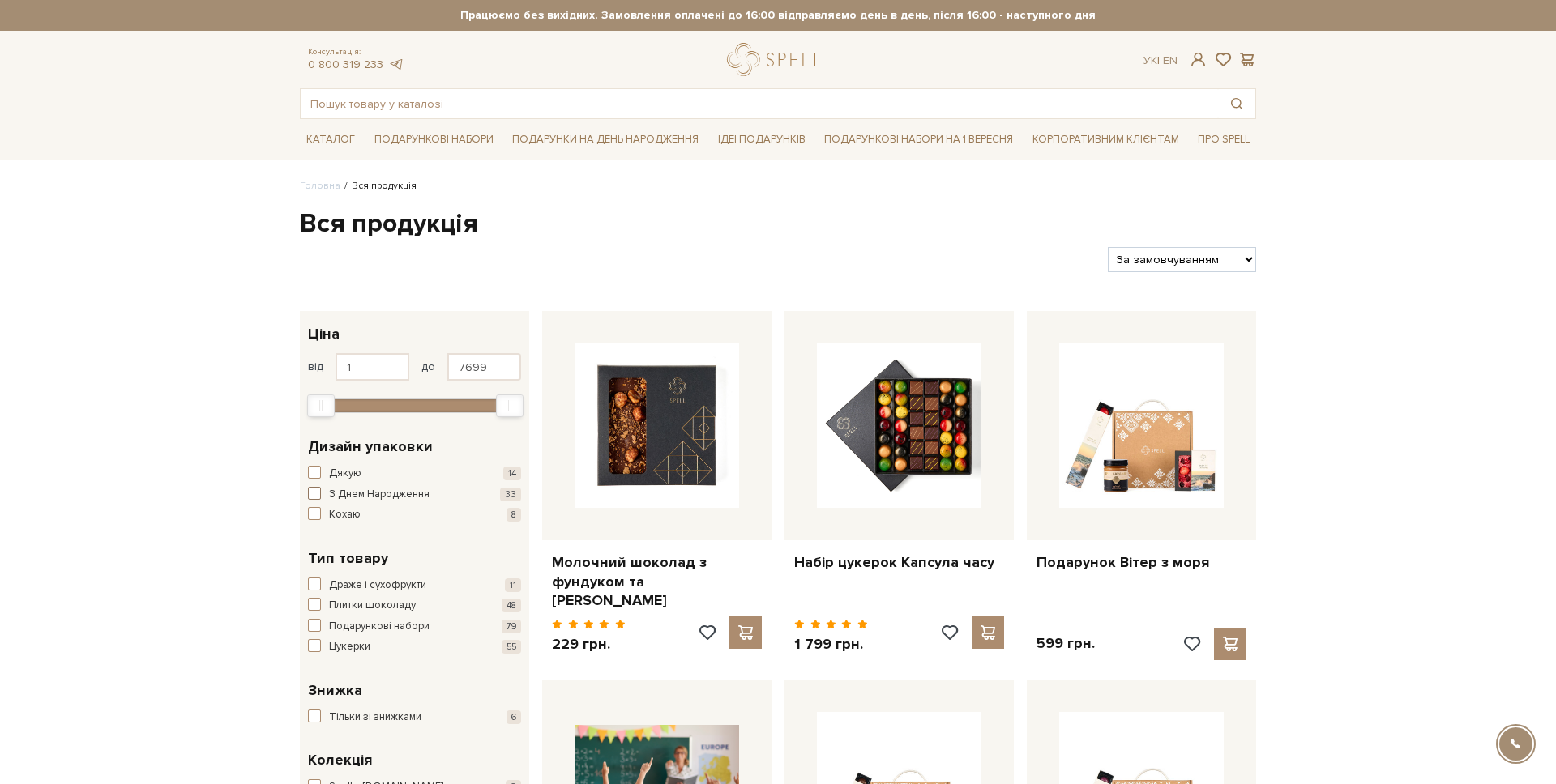
click at [324, 487] on button "З Днем Народження 33" at bounding box center [414, 495] width 213 height 16
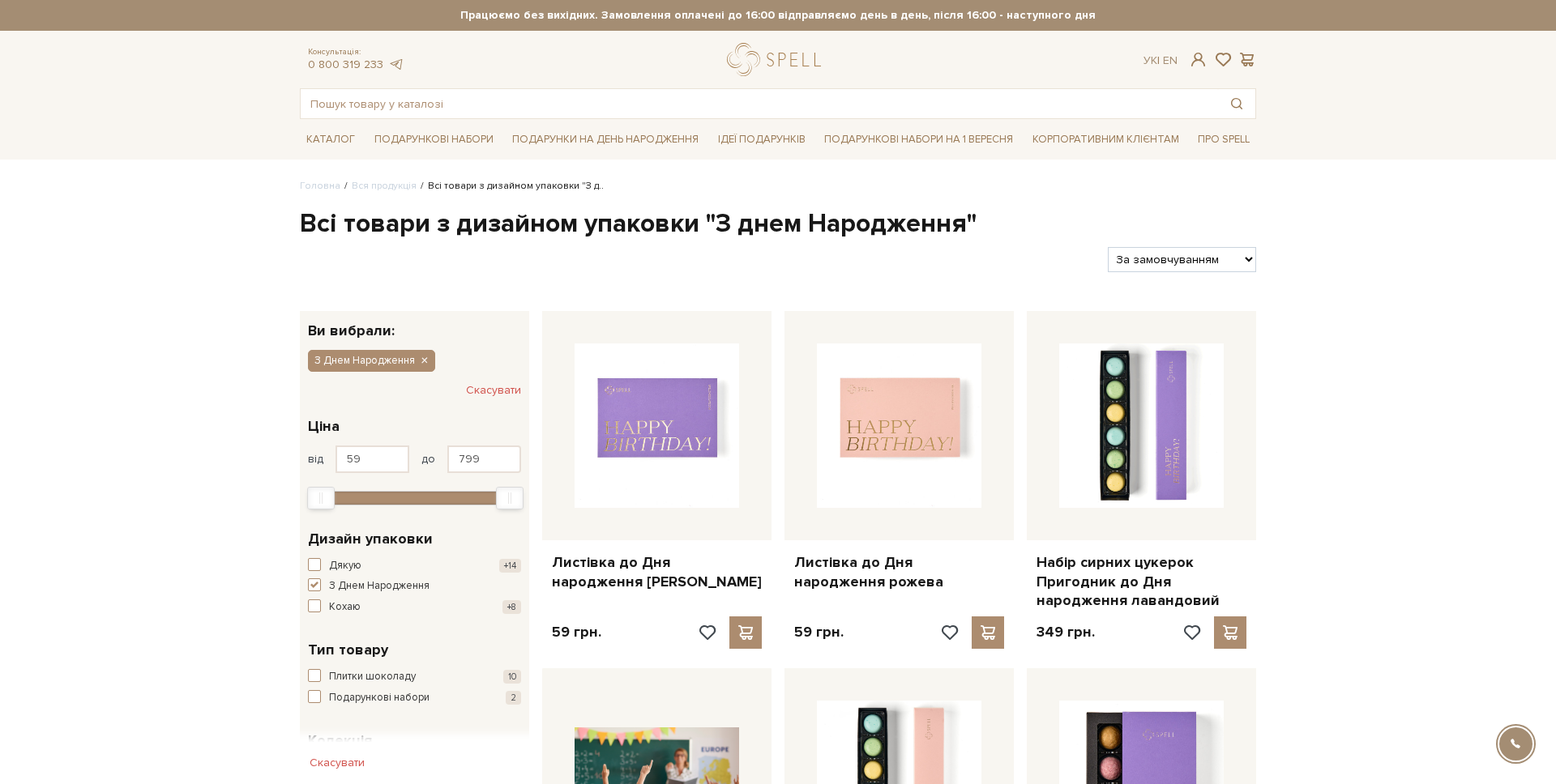
click at [309, 575] on div "Дякую +14 З Днем Народження +33 Кохаю +8" at bounding box center [414, 586] width 213 height 57
click at [310, 581] on span "button" at bounding box center [314, 584] width 13 height 13
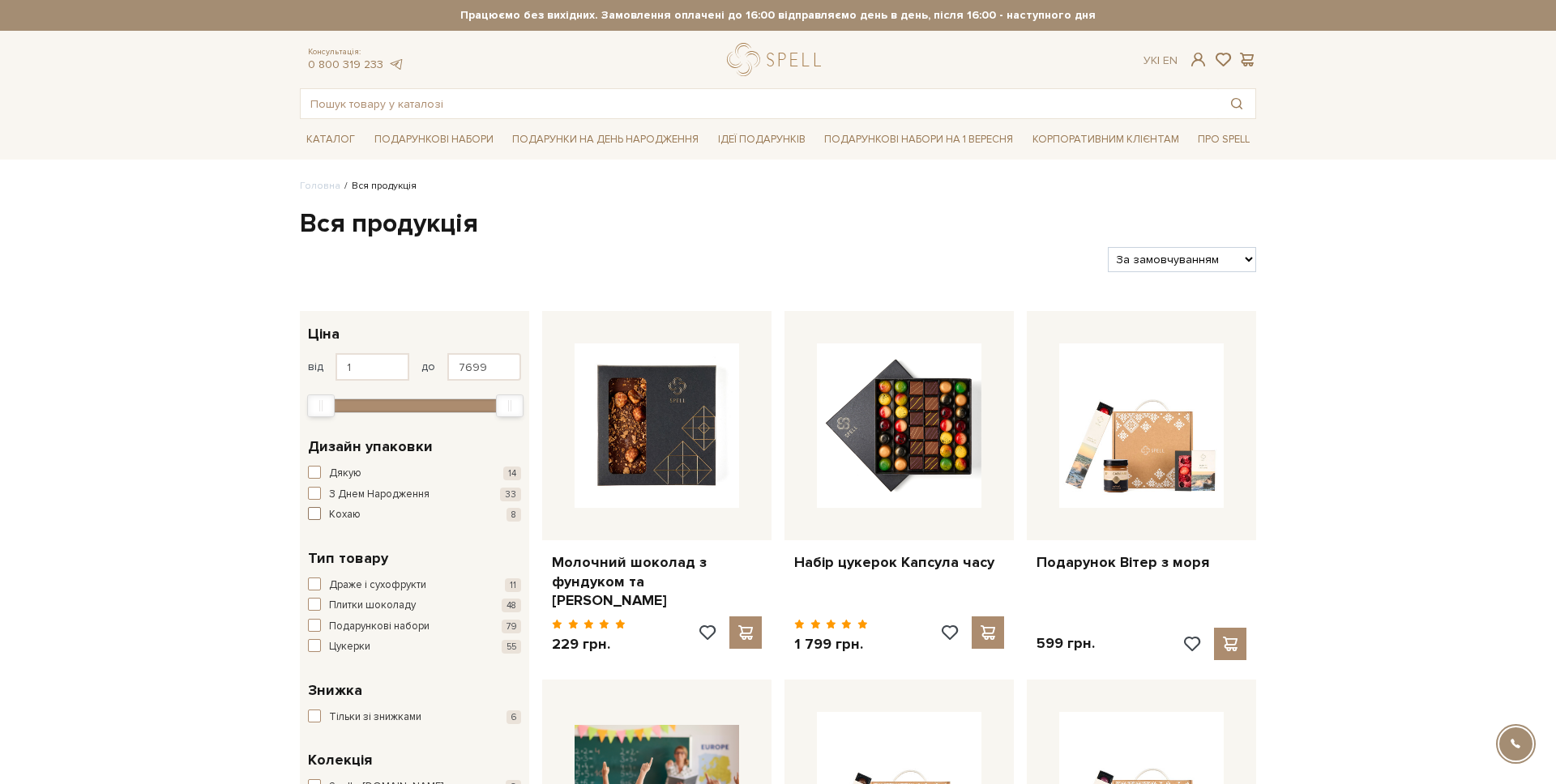
click at [323, 514] on button "Кохаю 8" at bounding box center [414, 515] width 213 height 16
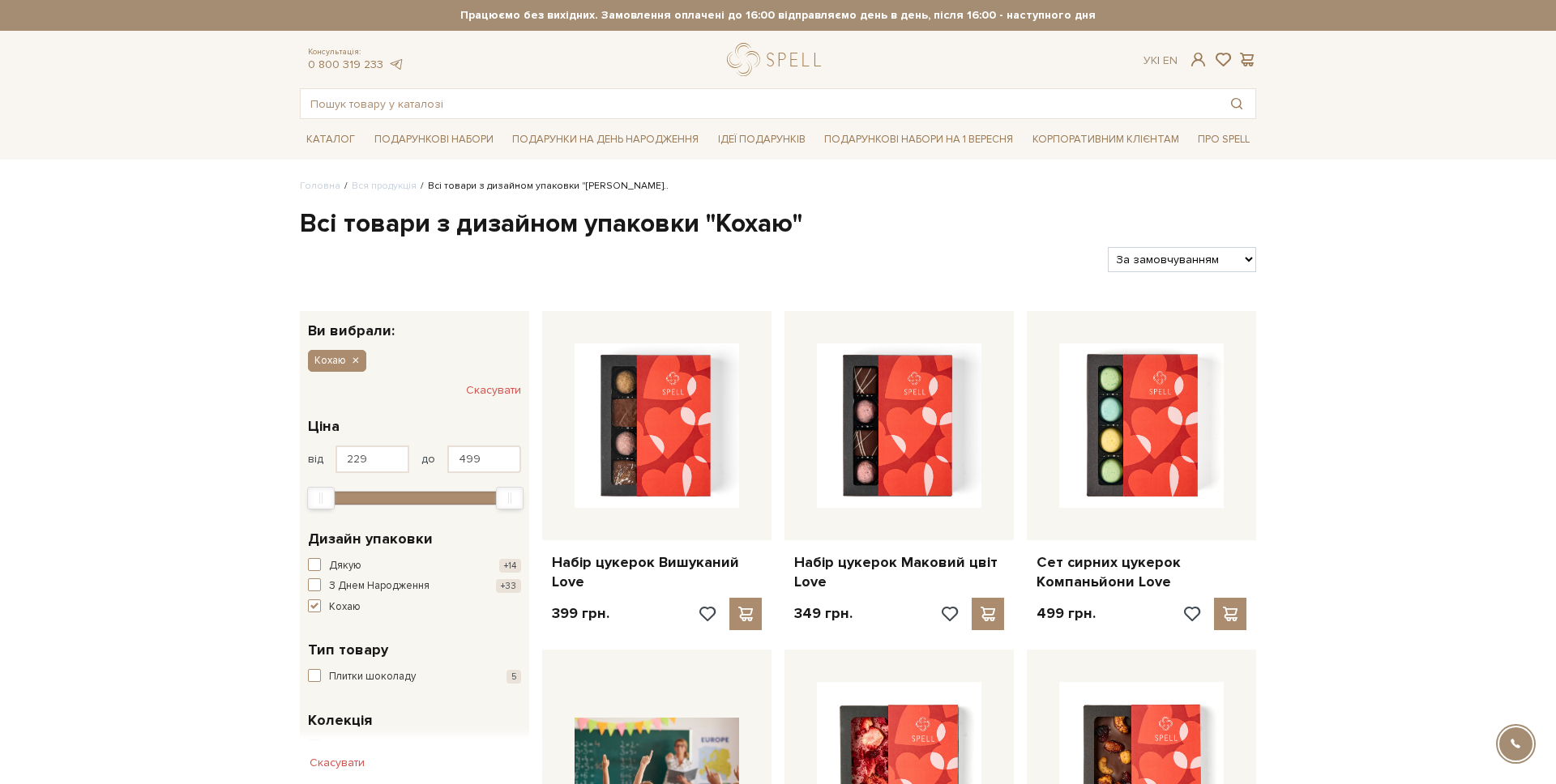
click at [316, 617] on div "Кохаю Дизайн упаковки Дякую +14 З Днем Народження +33 [GEOGRAPHIC_DATA] +8" at bounding box center [414, 571] width 229 height 112
click at [316, 606] on span "button" at bounding box center [314, 606] width 13 height 13
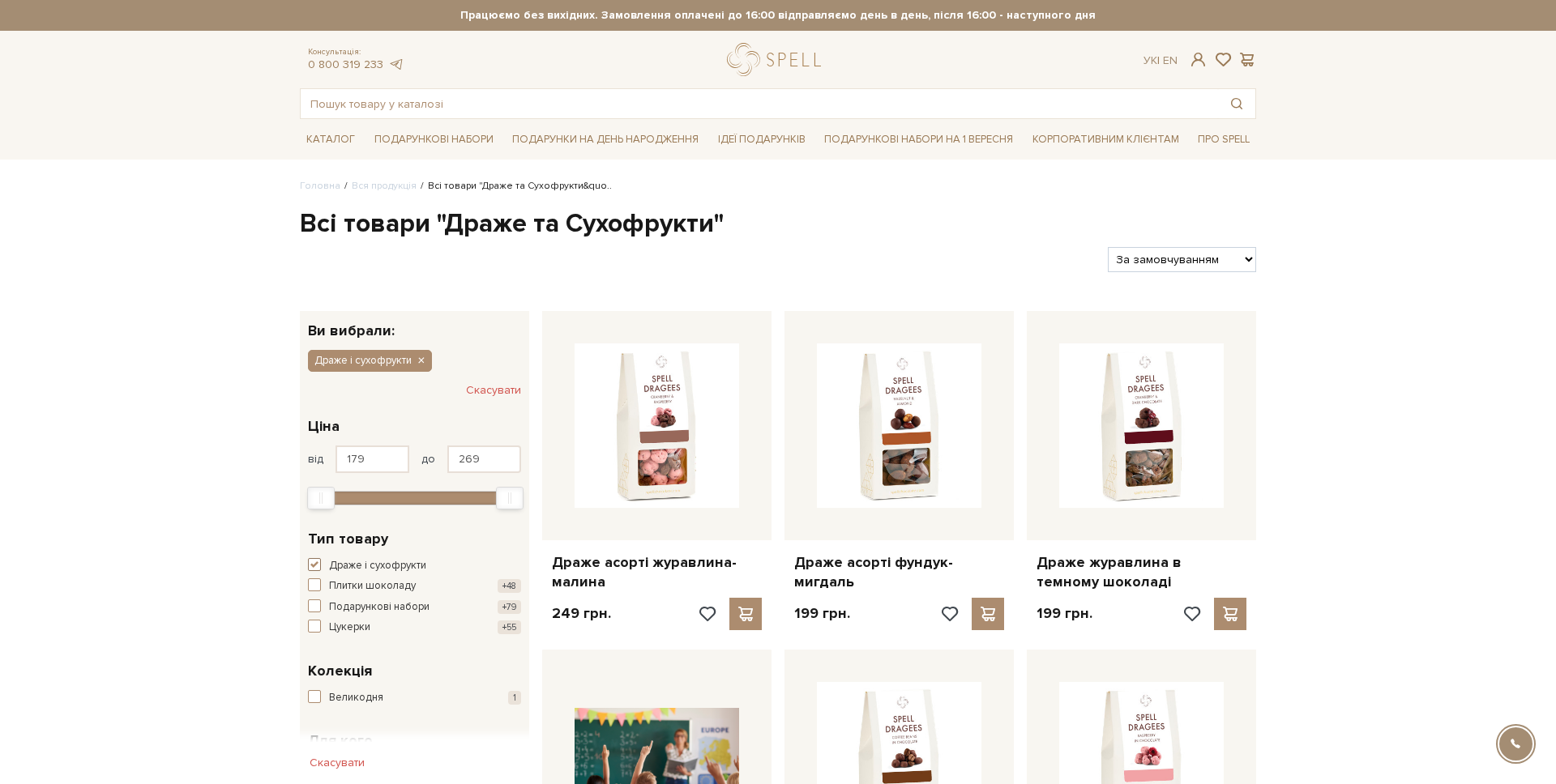
click at [319, 568] on span "button" at bounding box center [314, 564] width 13 height 13
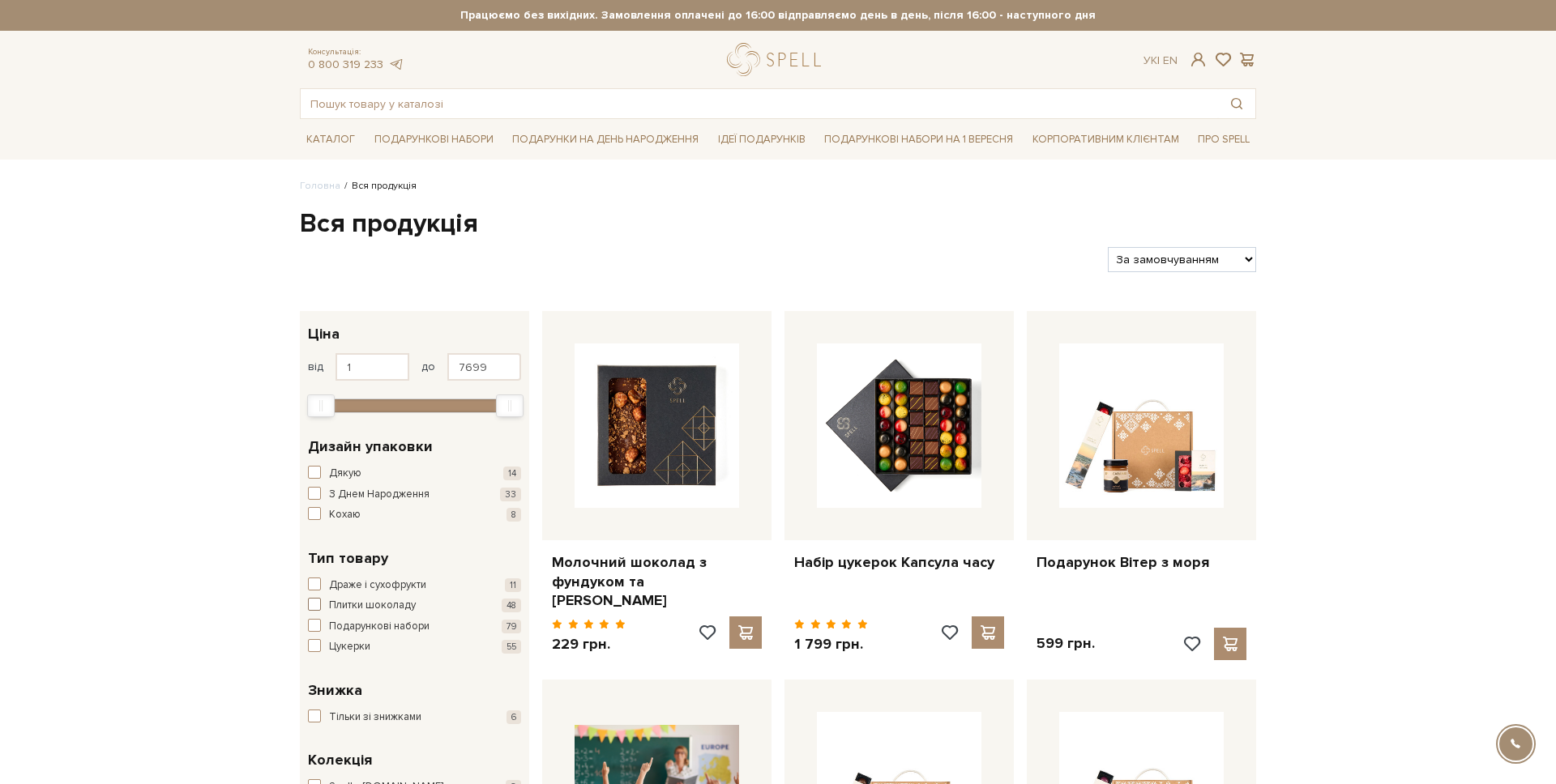
click at [317, 607] on span "button" at bounding box center [314, 604] width 13 height 13
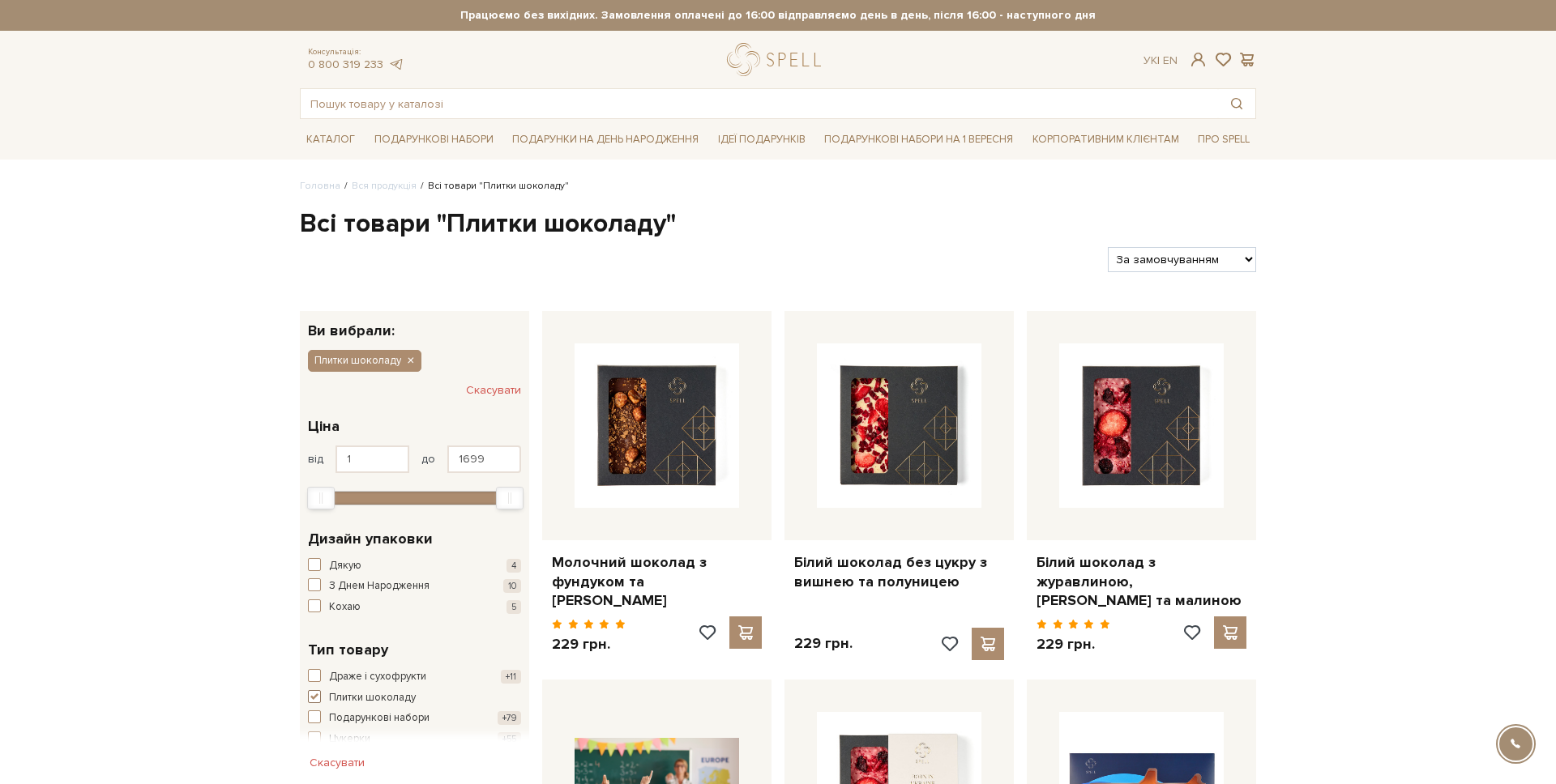
click at [315, 697] on span "button" at bounding box center [314, 697] width 13 height 13
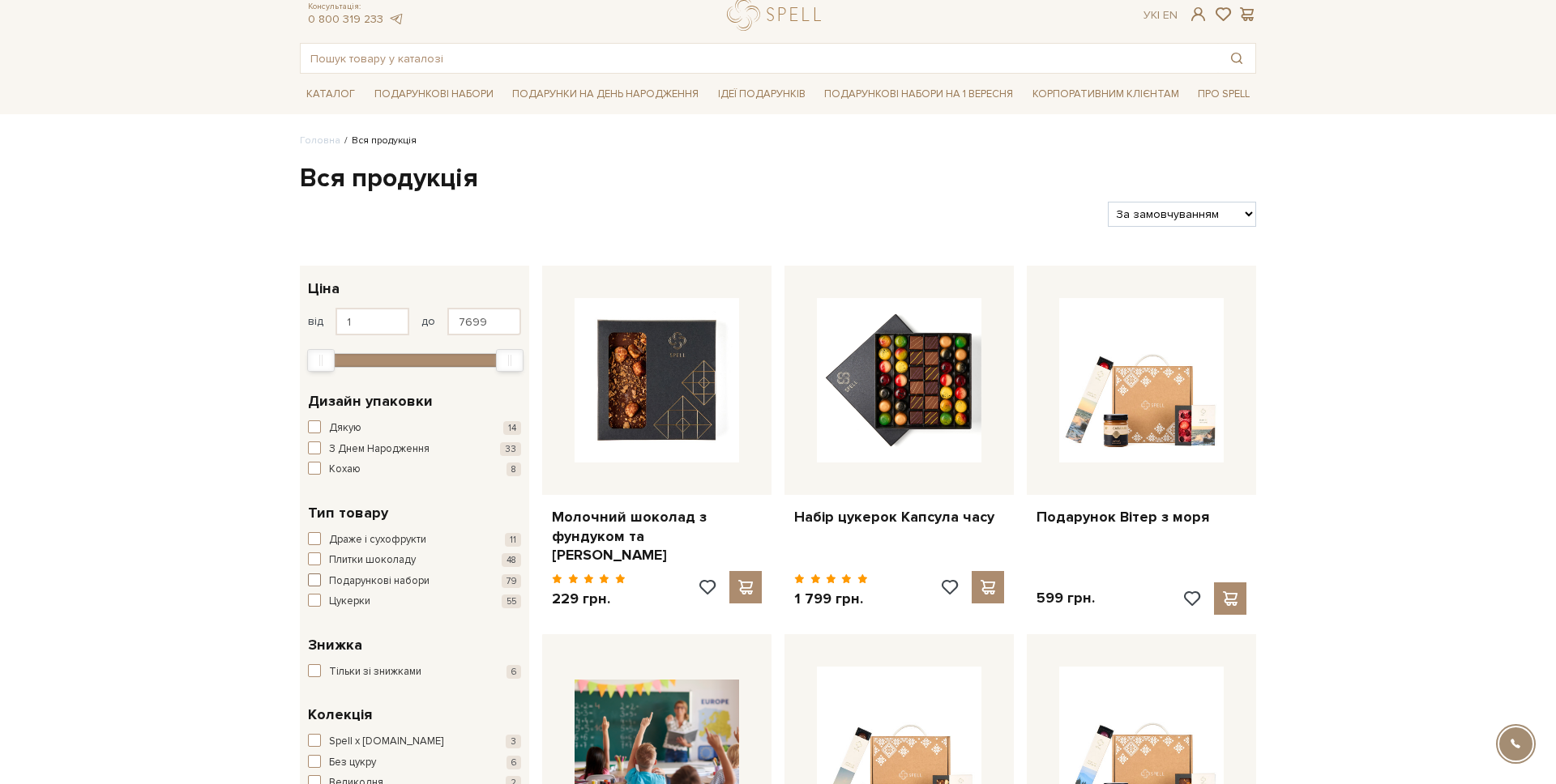
click at [315, 578] on span "button" at bounding box center [314, 580] width 13 height 13
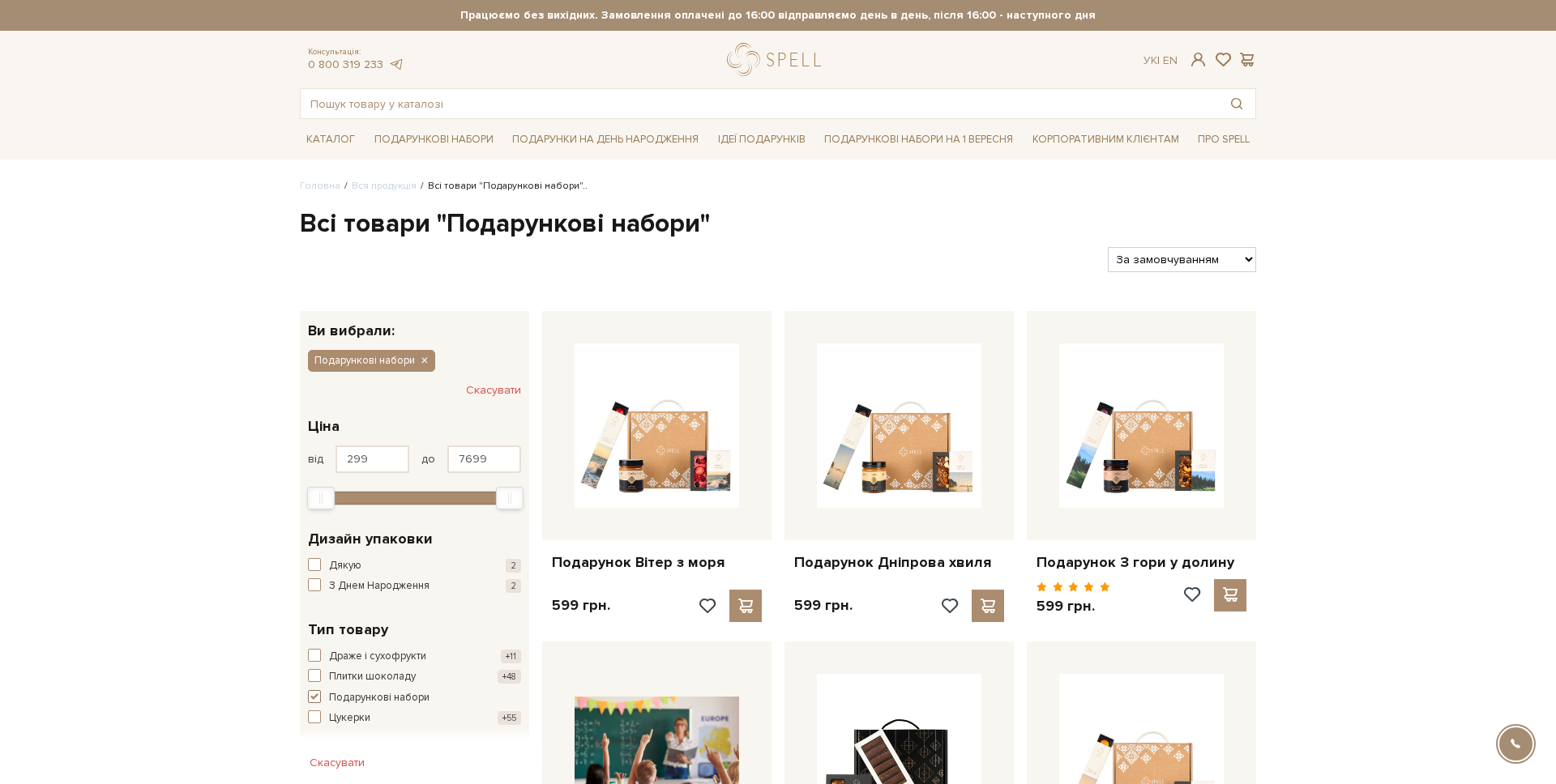
click at [322, 701] on button "Подарункові набори +79" at bounding box center [414, 699] width 213 height 16
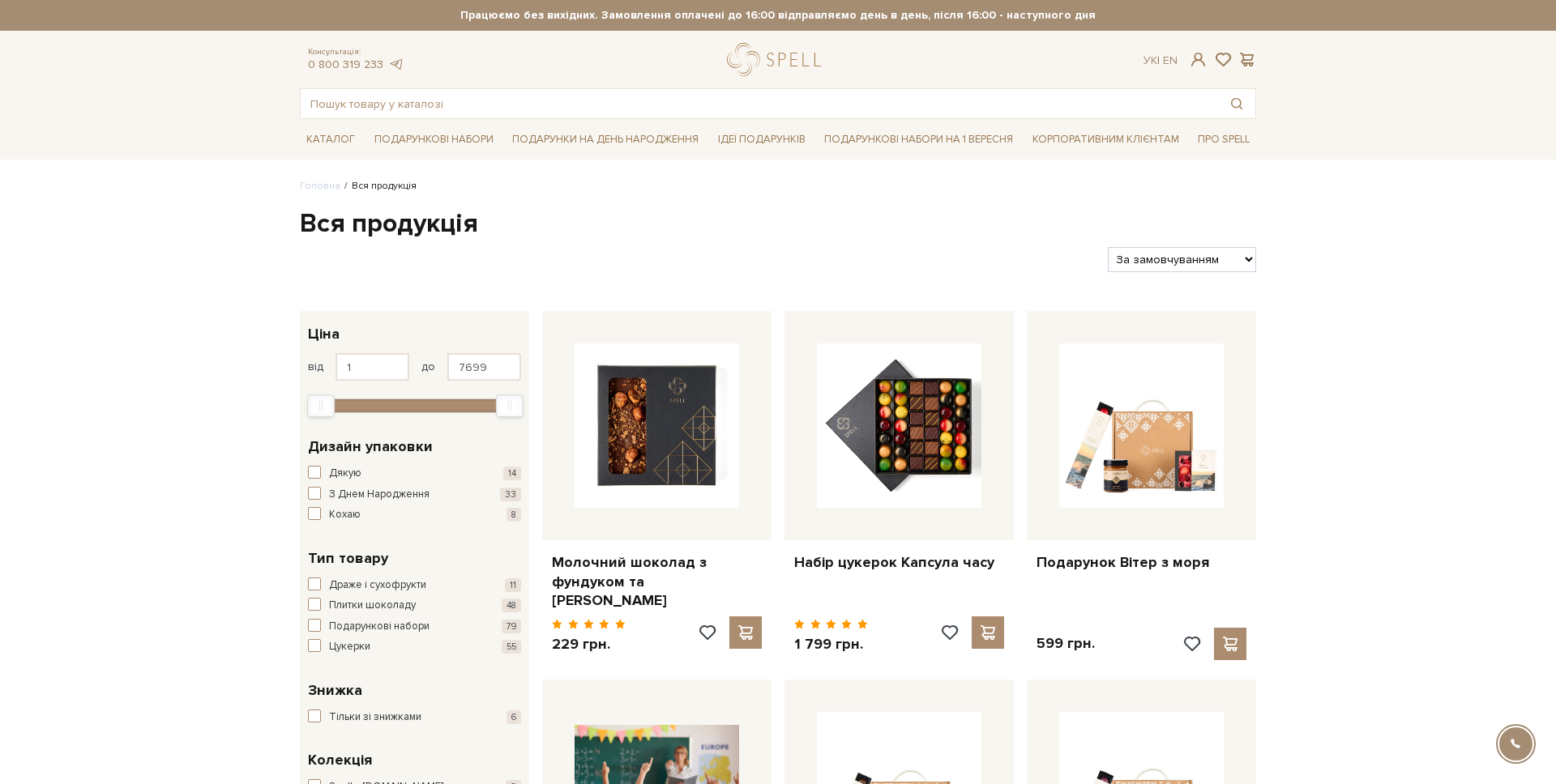
click at [324, 657] on div "Тип товару Драже і сухофрукти 11 Плитки шоколаду 48 Подарункові набори 79 Цукер…" at bounding box center [414, 601] width 229 height 132
click at [322, 650] on button "Цукерки 55" at bounding box center [414, 647] width 213 height 16
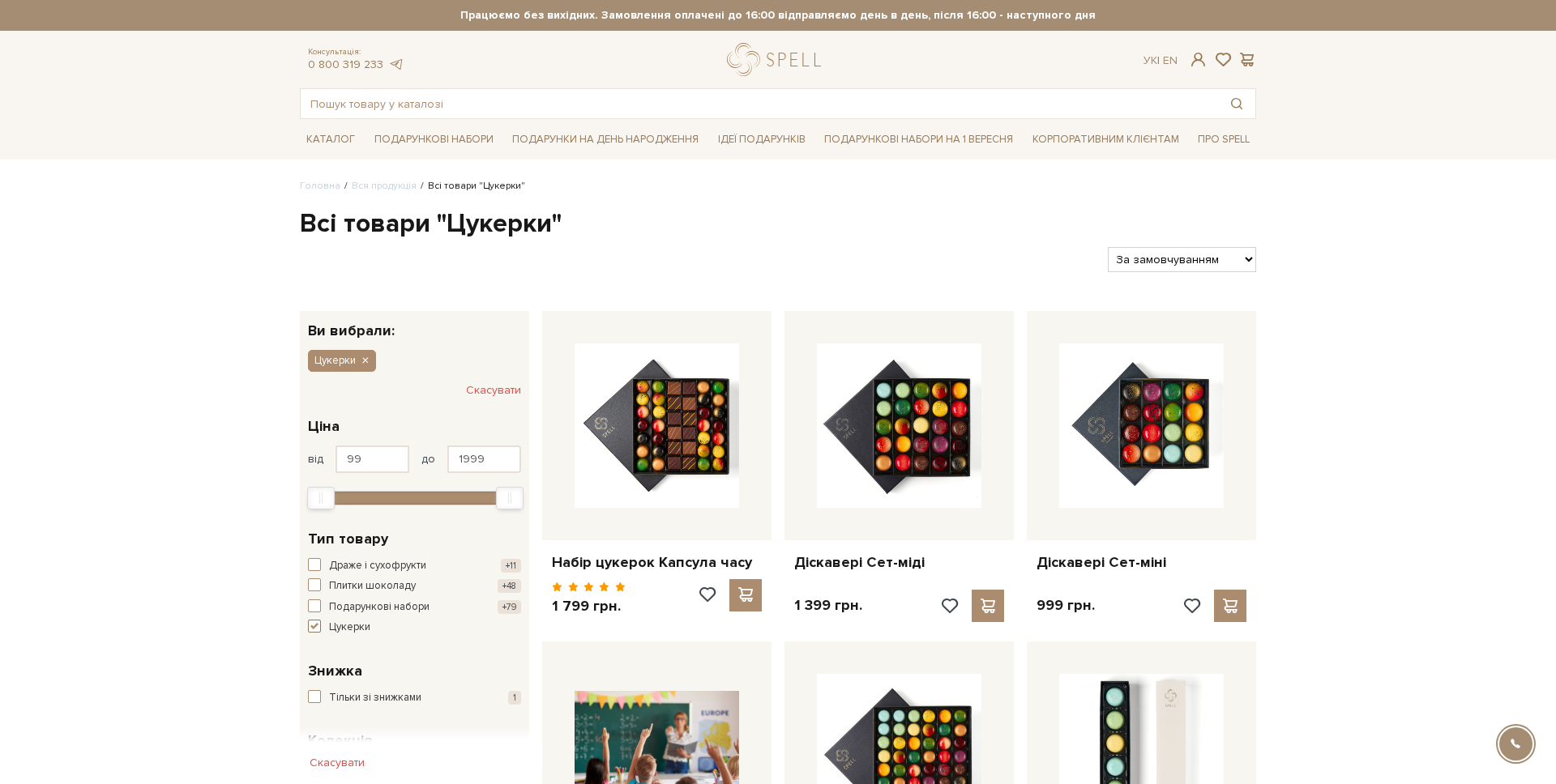
click at [316, 625] on span "button" at bounding box center [314, 626] width 13 height 13
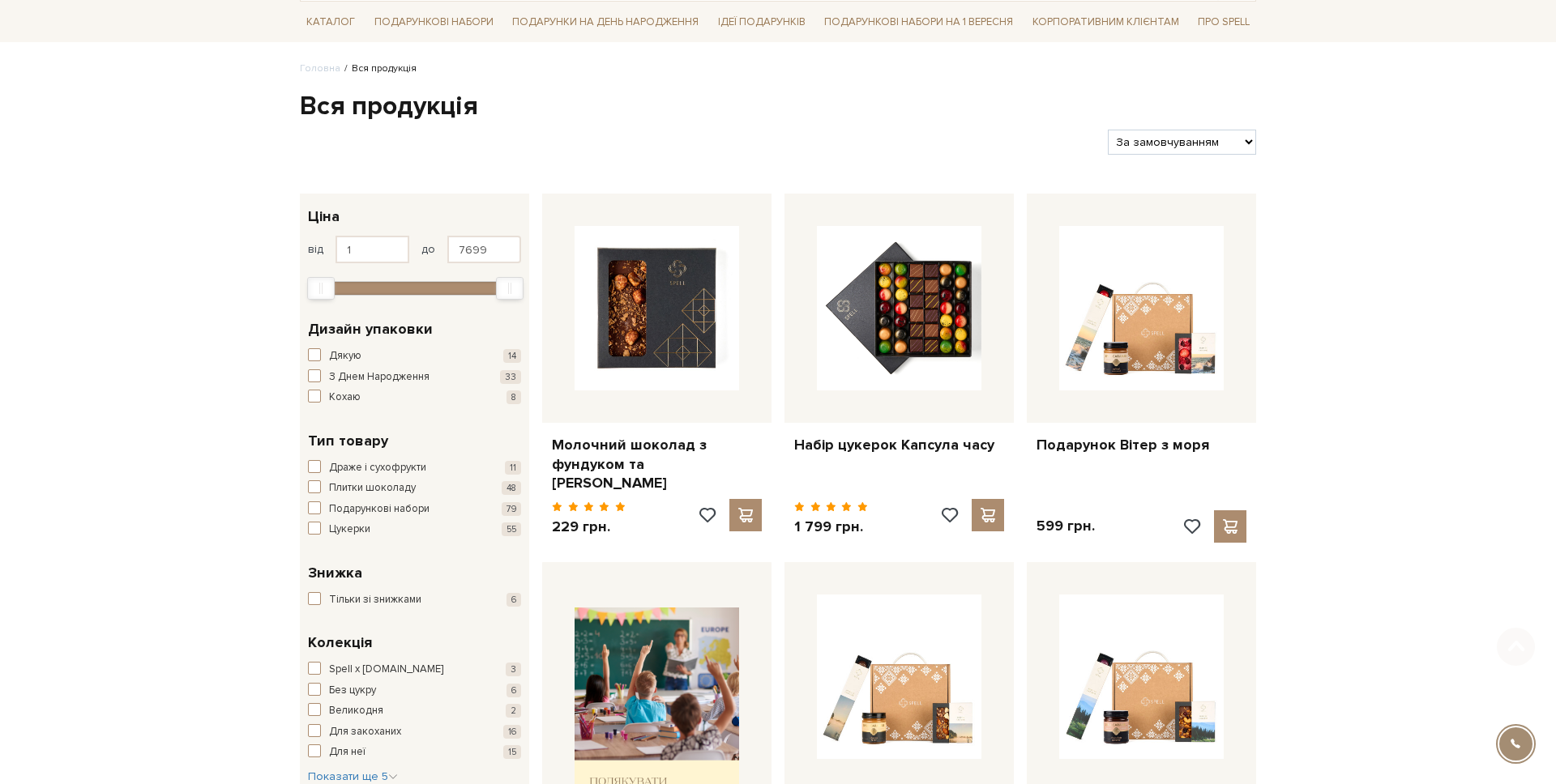
scroll to position [130, 0]
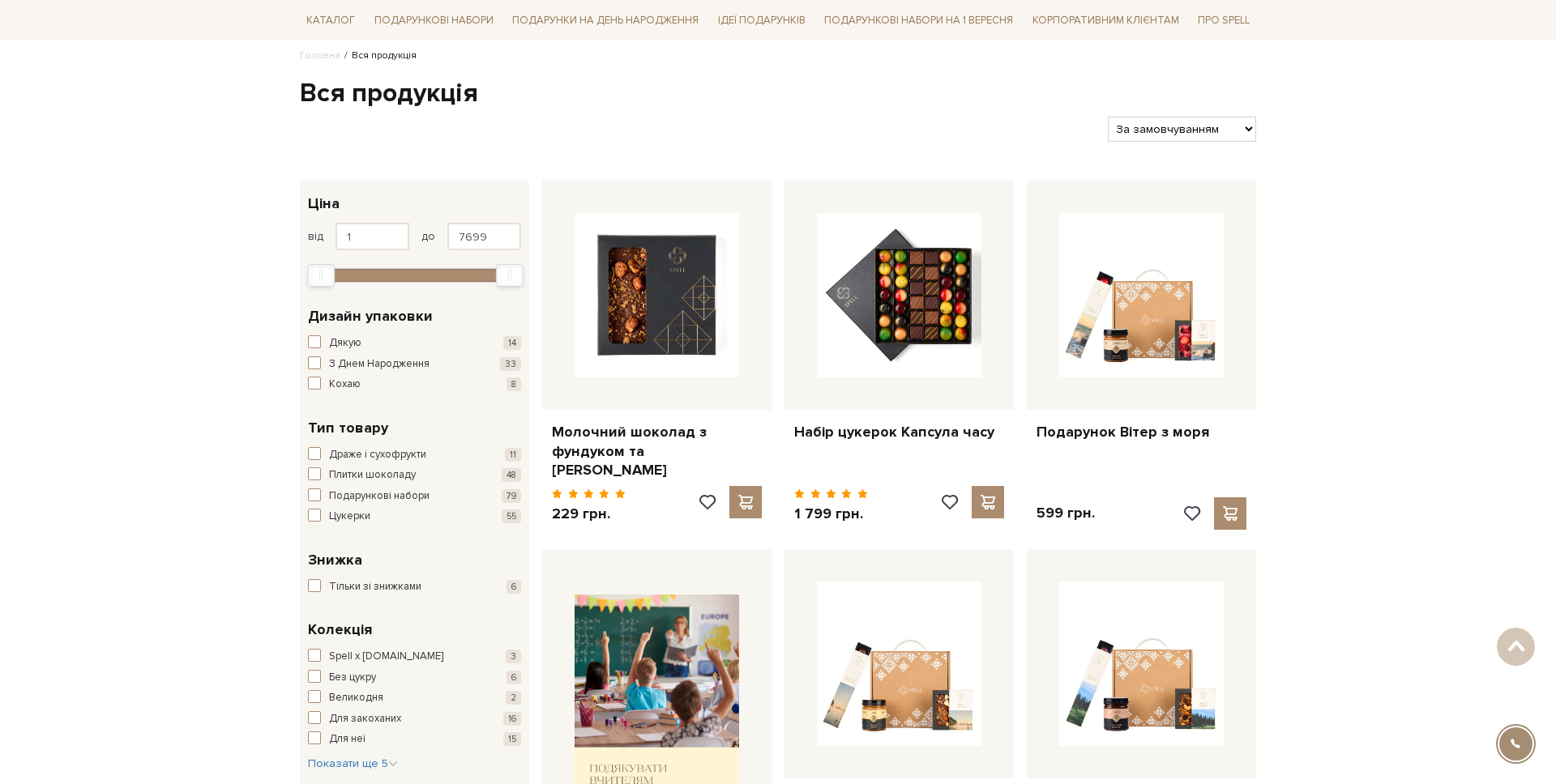
click at [323, 664] on div "Spell x Spilne.Art 3 Без цукру 6 Великодня 2 Для закоханих 16 Для неї 15" at bounding box center [414, 698] width 213 height 98
click at [322, 659] on button "Spell x Spilne.Art 3" at bounding box center [414, 657] width 213 height 16
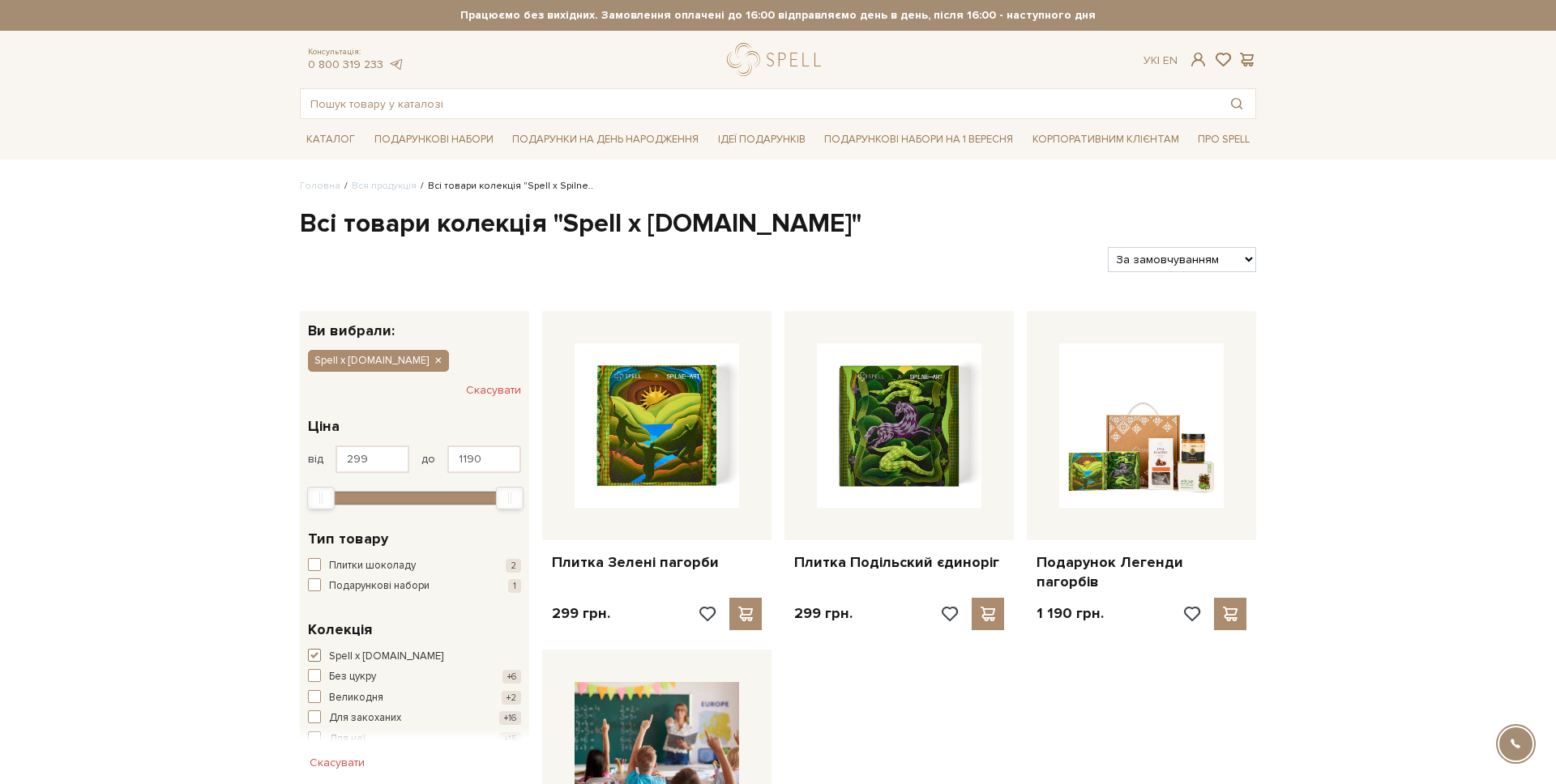
click at [322, 659] on button "Spell x Spilne.Art +3" at bounding box center [414, 657] width 213 height 16
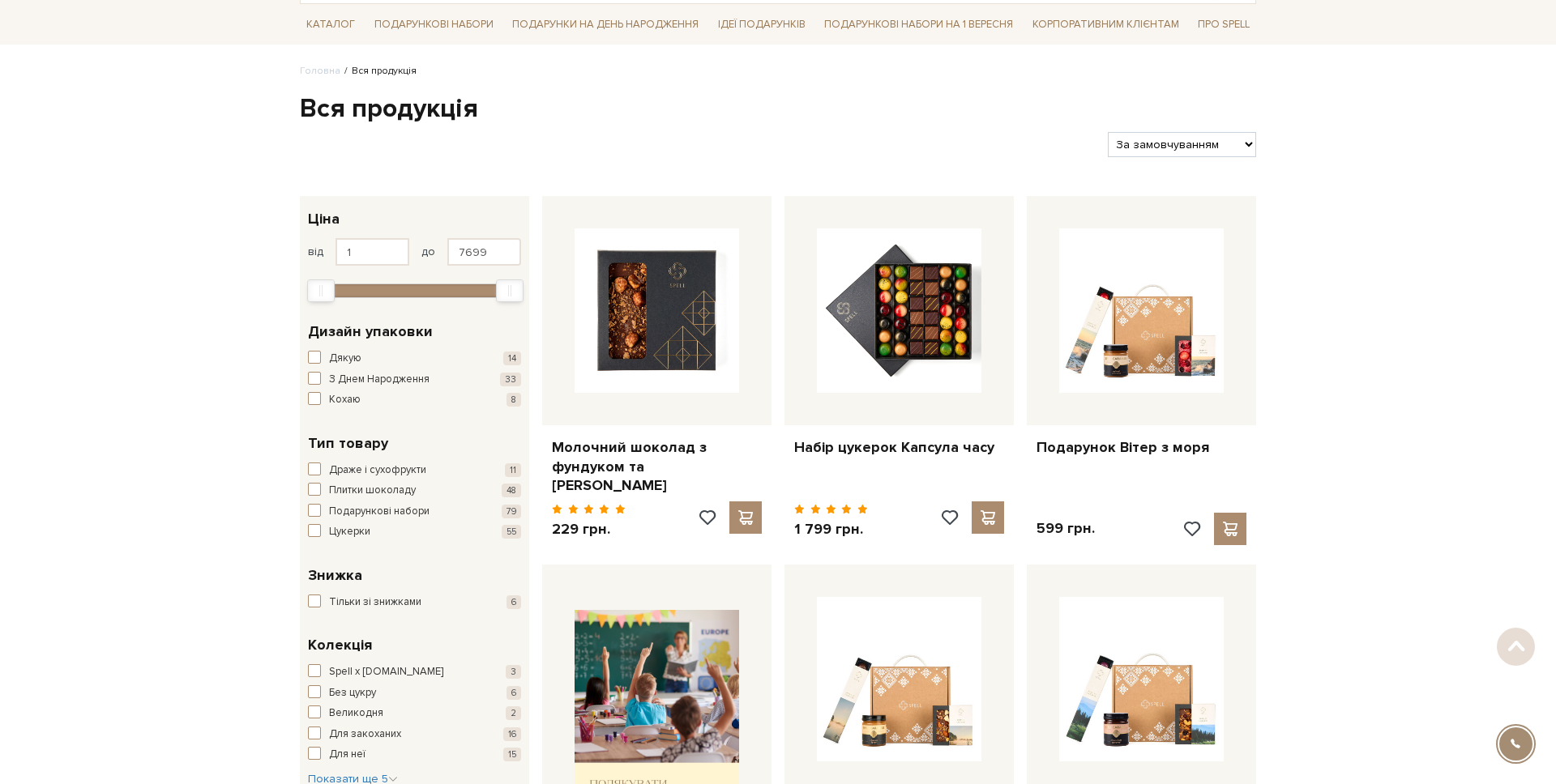
scroll to position [118, 0]
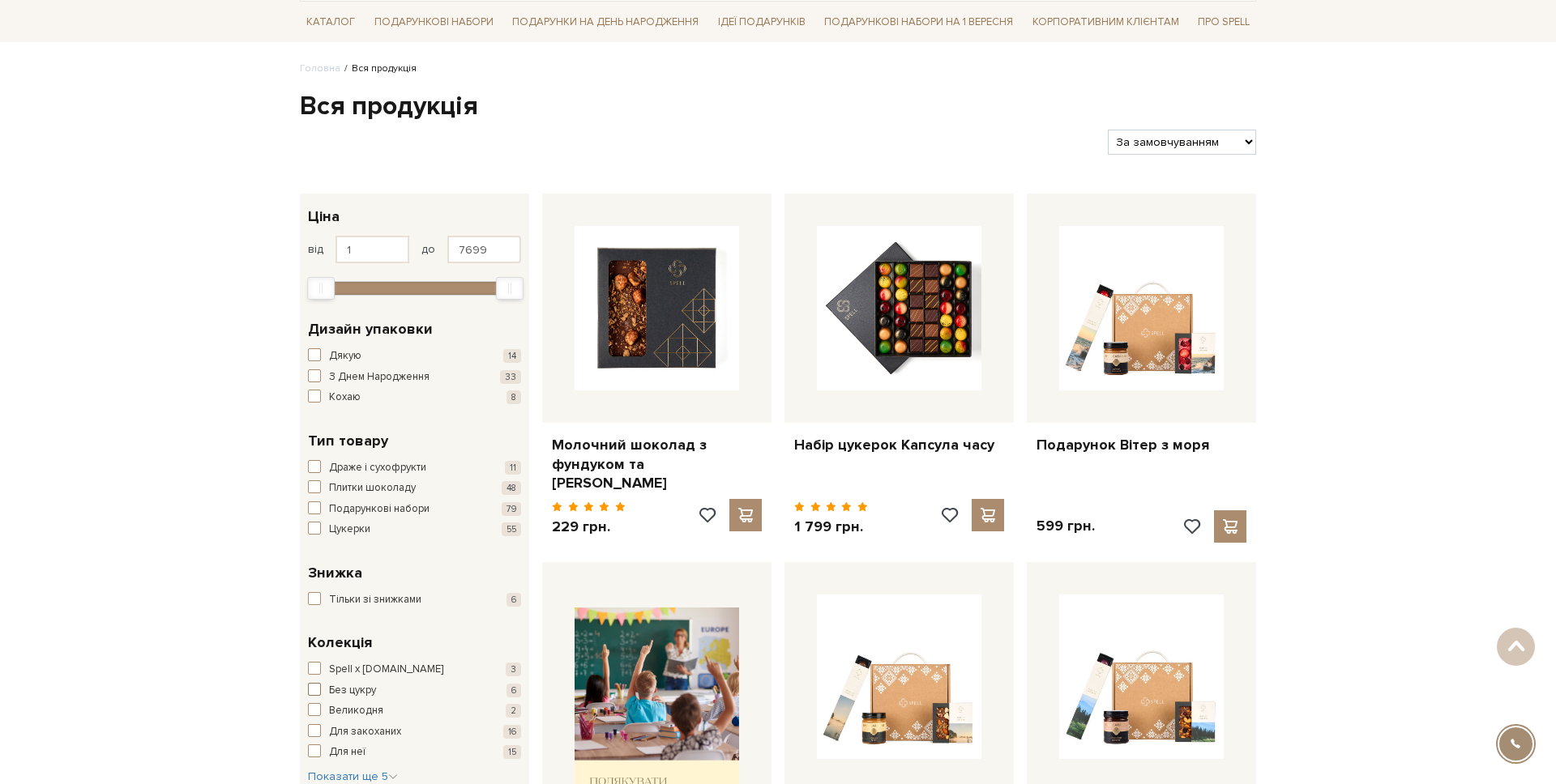
click at [321, 690] on button "Без цукру 6" at bounding box center [414, 691] width 213 height 16
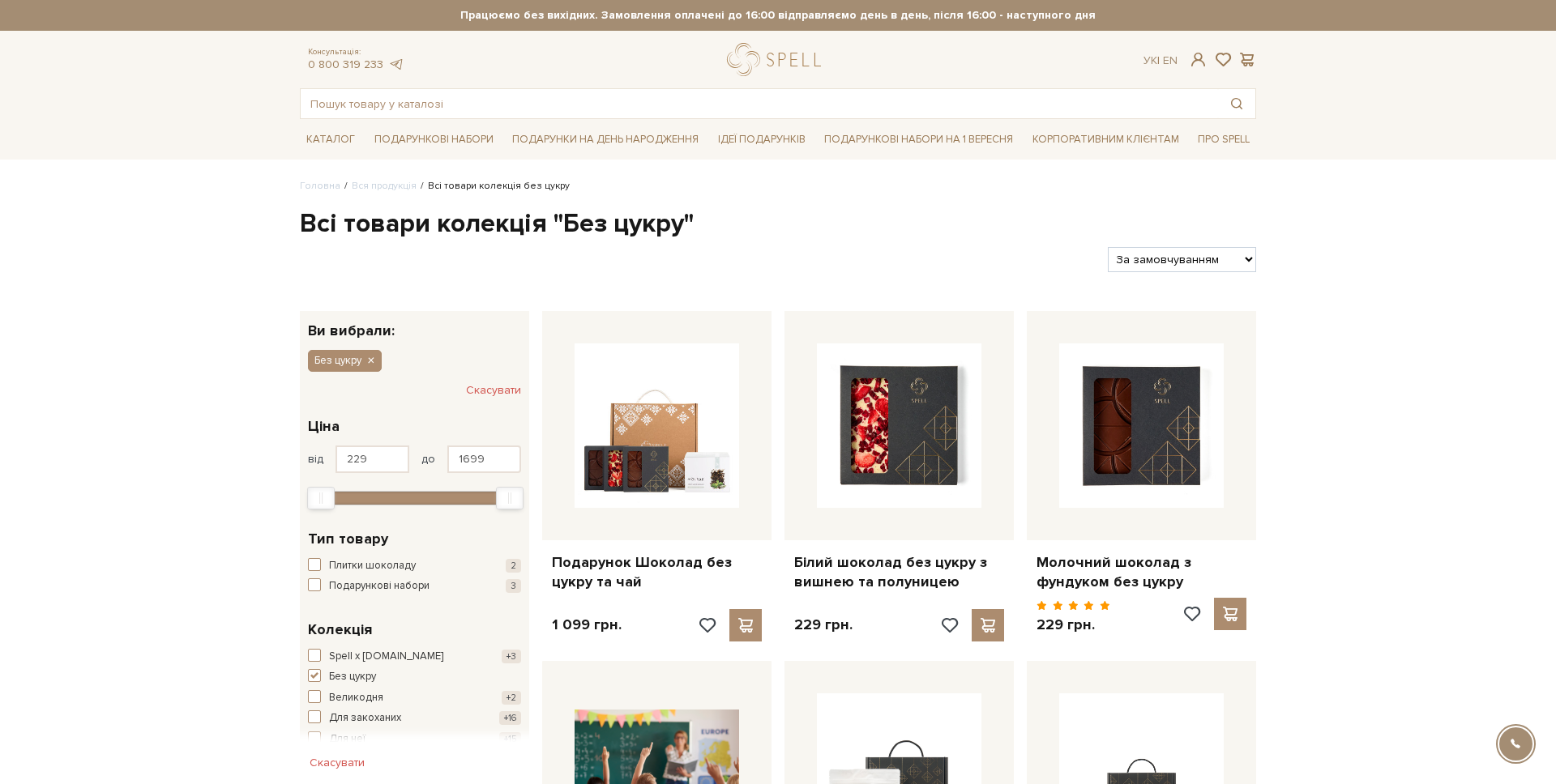
scroll to position [148, 0]
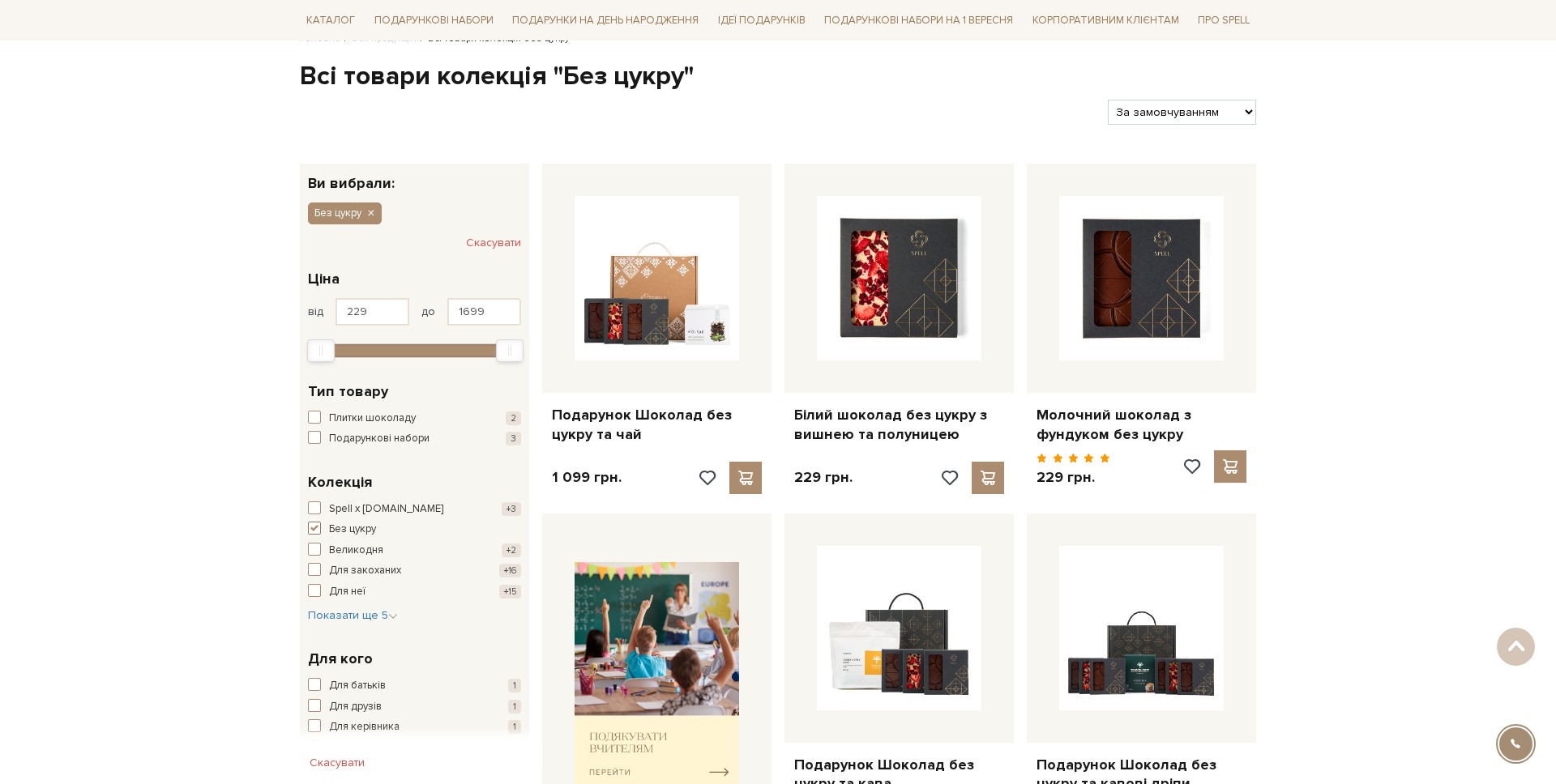
click at [320, 531] on span "button" at bounding box center [314, 528] width 13 height 13
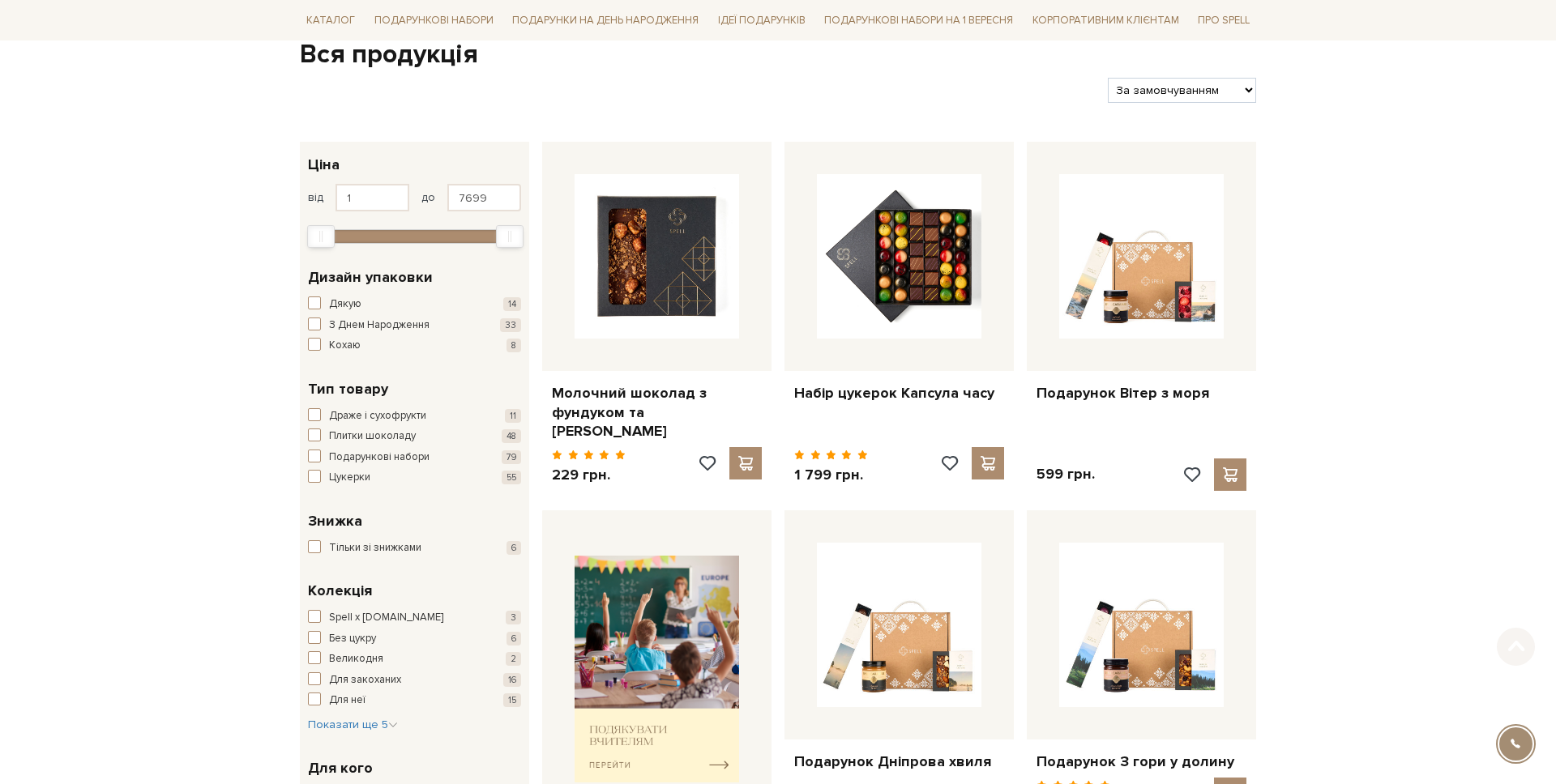
scroll to position [174, 0]
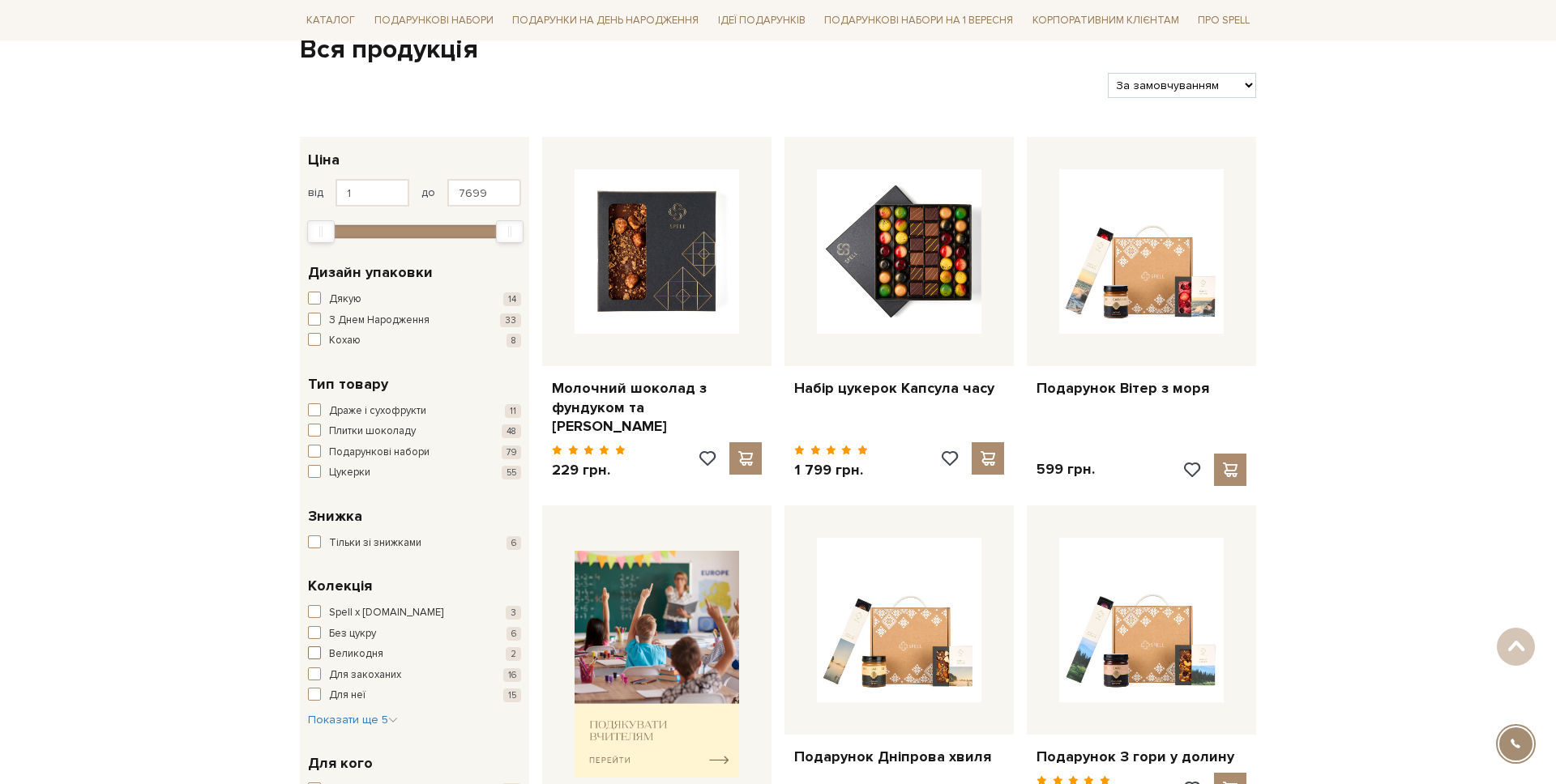
click at [317, 659] on button "Великодня 2" at bounding box center [414, 655] width 213 height 16
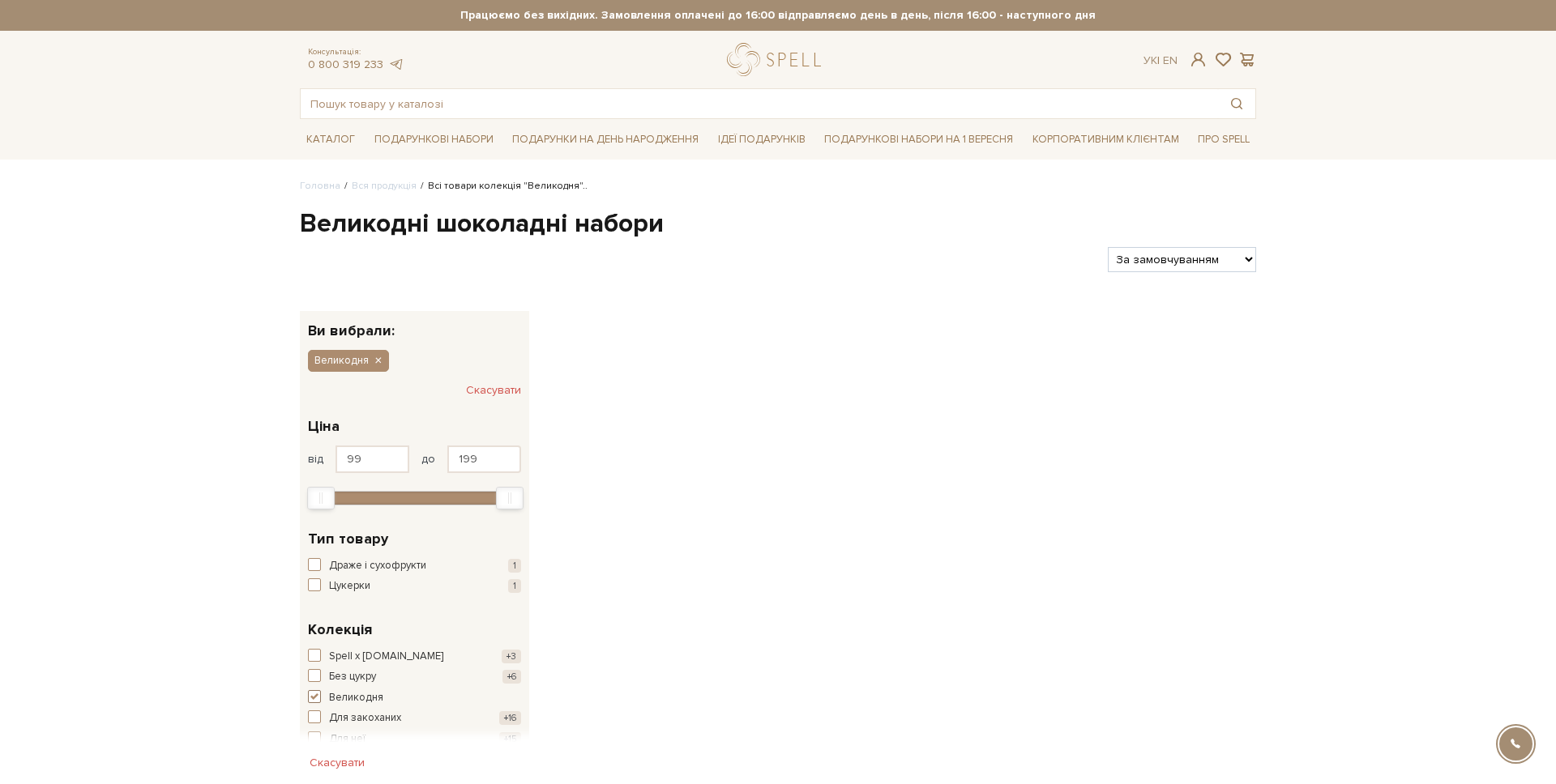
click at [318, 696] on span "button" at bounding box center [314, 697] width 13 height 13
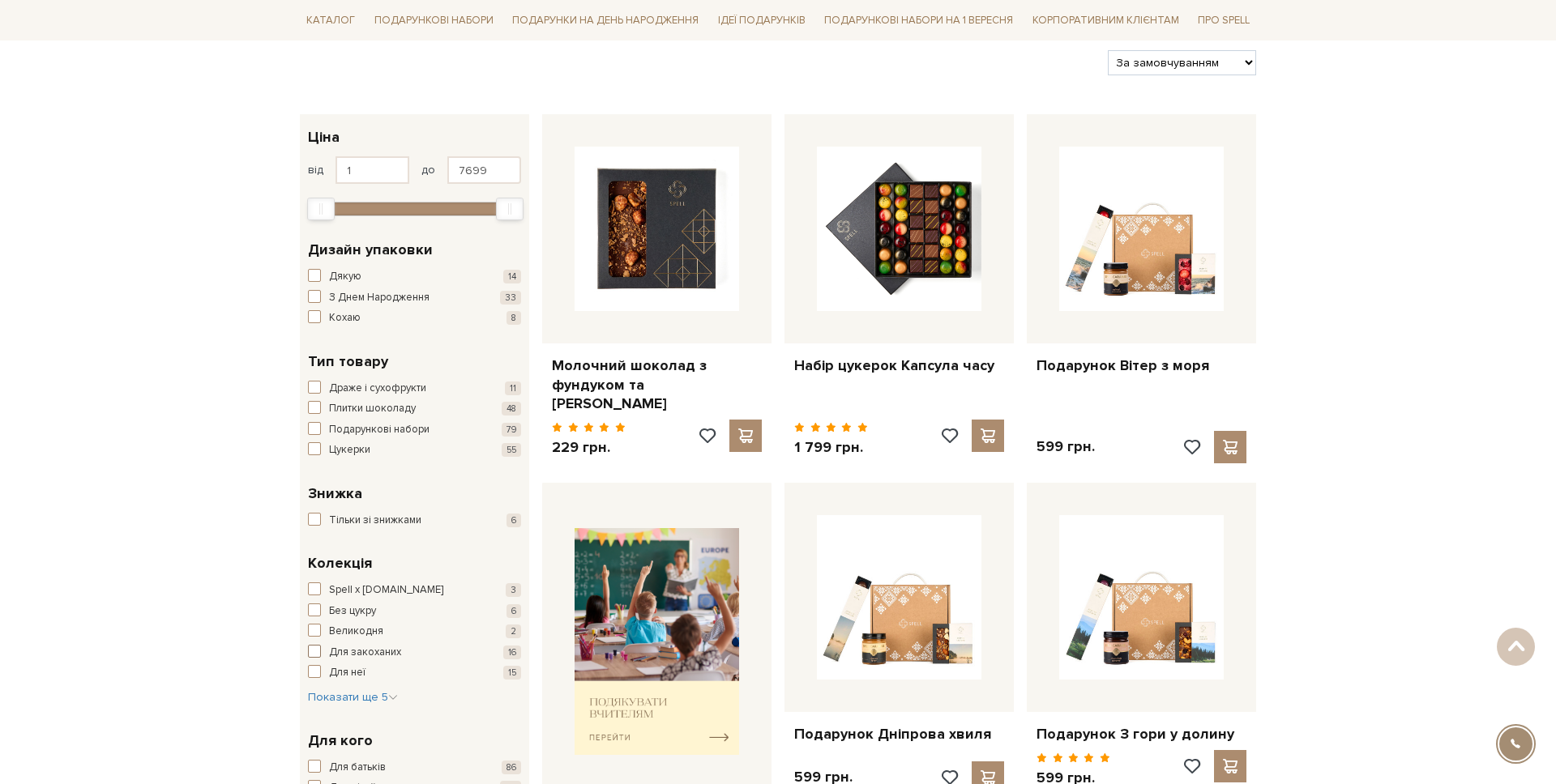
click at [320, 652] on button "Для закоханих 16" at bounding box center [414, 653] width 213 height 16
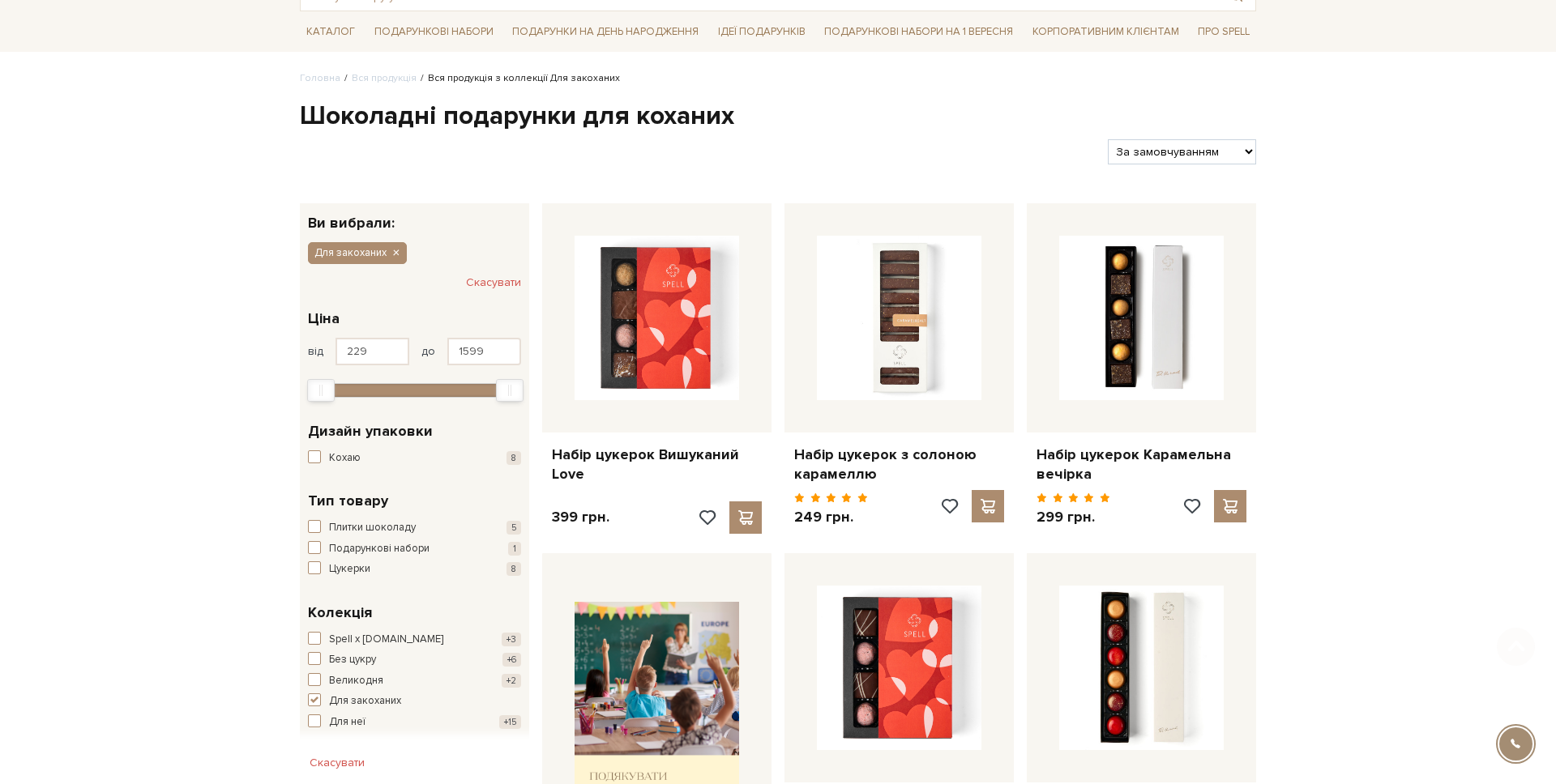
scroll to position [151, 0]
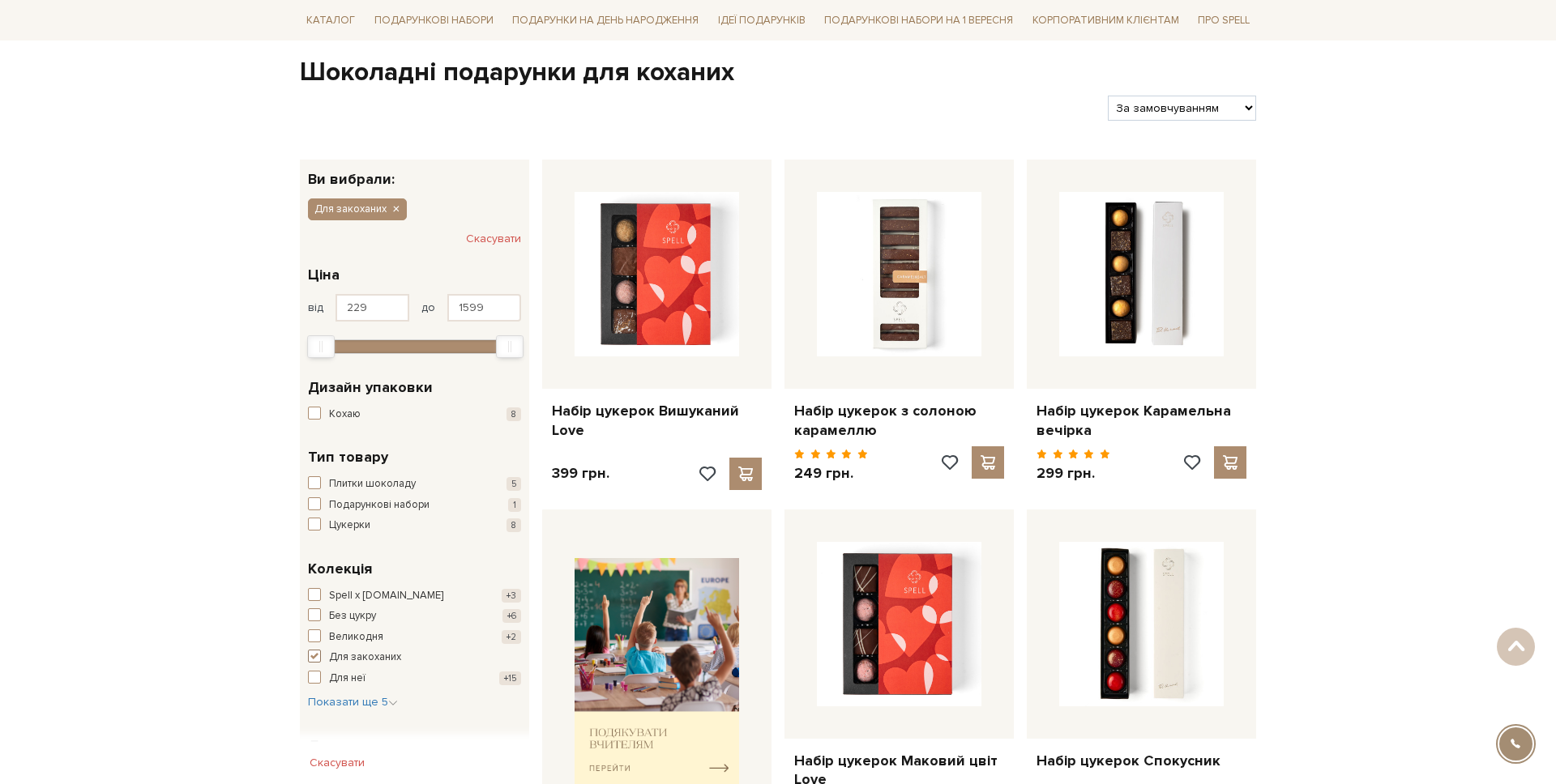
click at [316, 659] on span "button" at bounding box center [314, 656] width 13 height 13
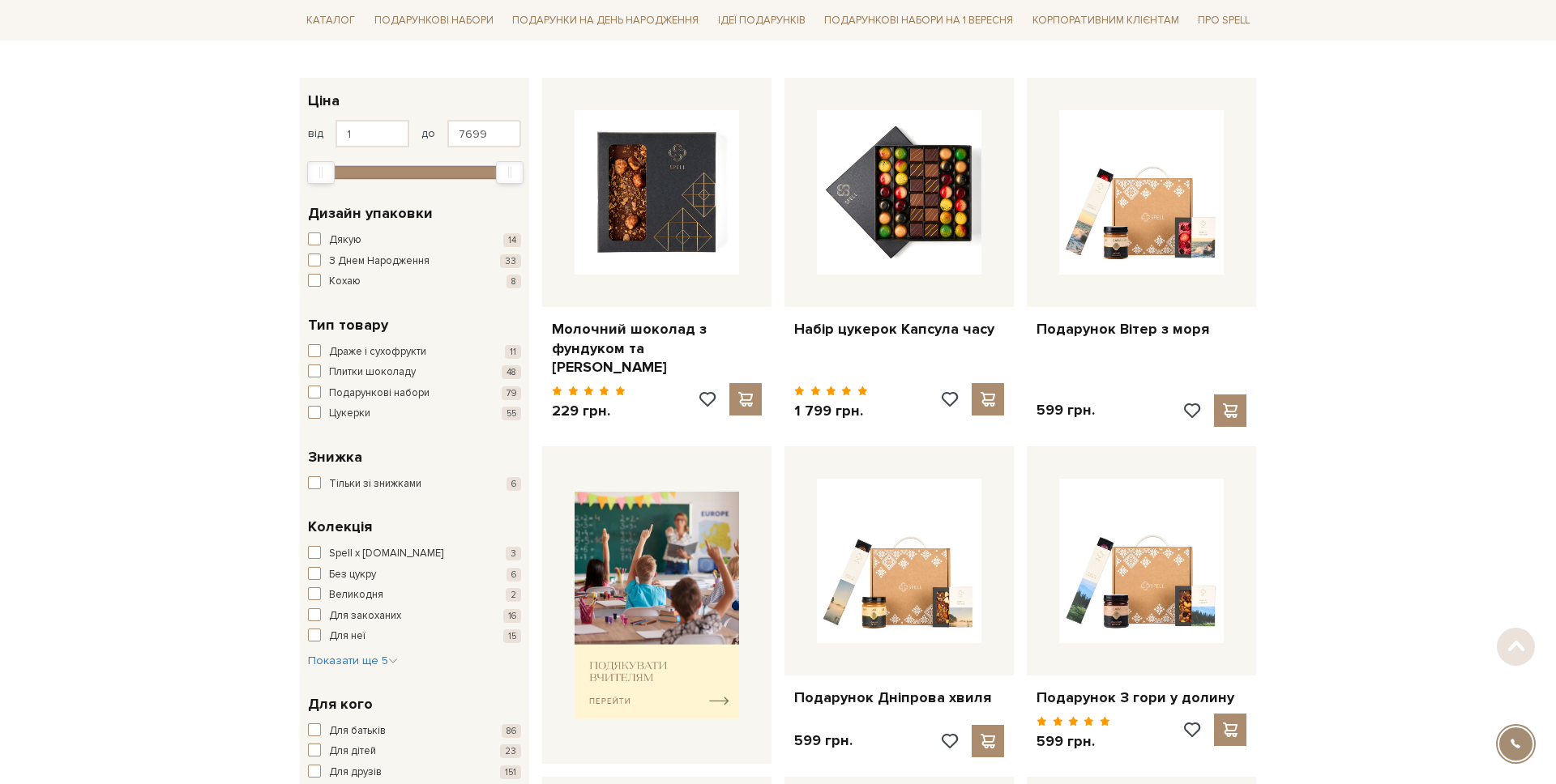
scroll to position [302, 0]
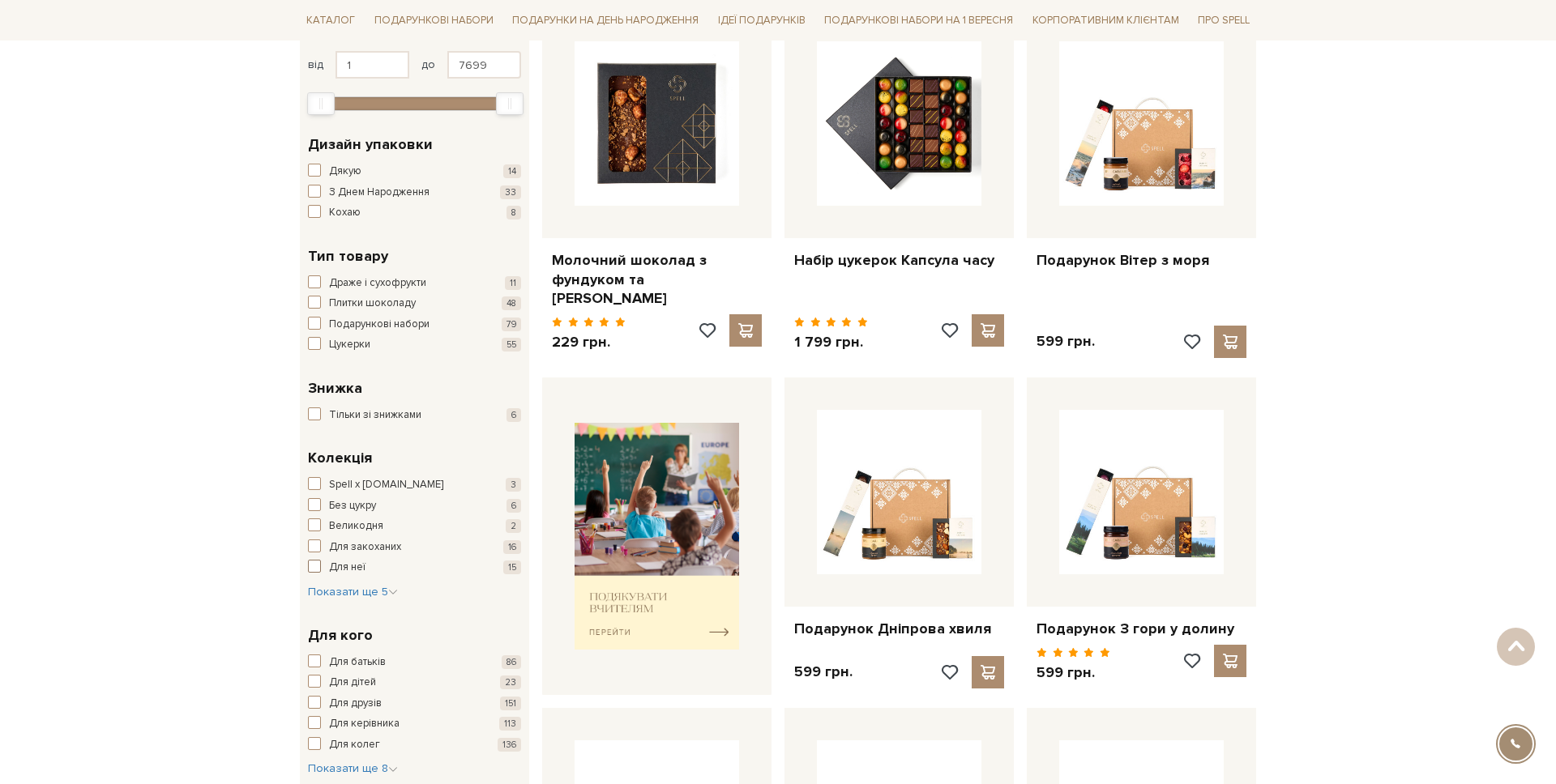
click at [319, 563] on span "button" at bounding box center [314, 566] width 13 height 13
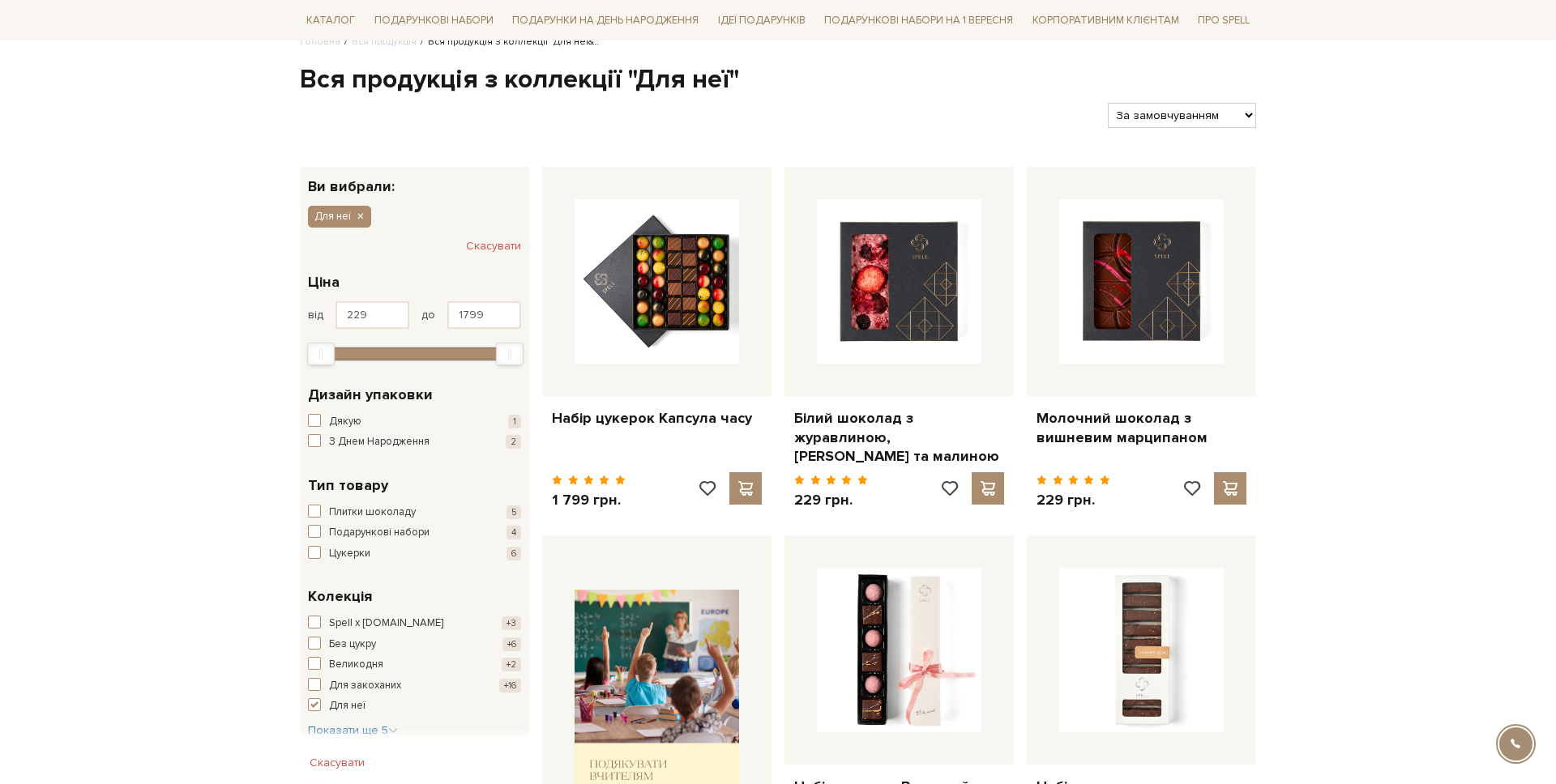
scroll to position [454, 0]
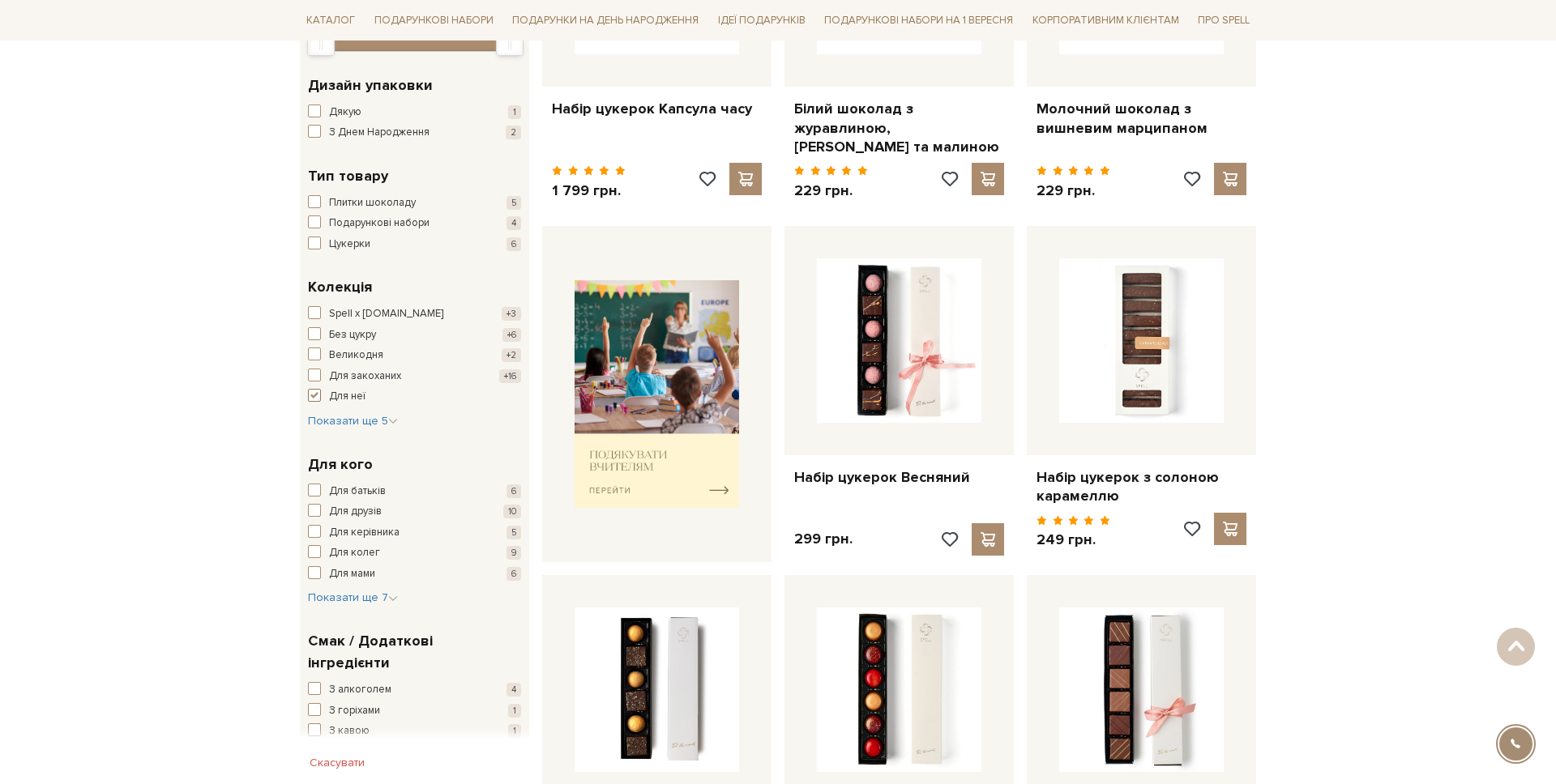
click at [326, 397] on button "Для неї +15" at bounding box center [414, 397] width 213 height 16
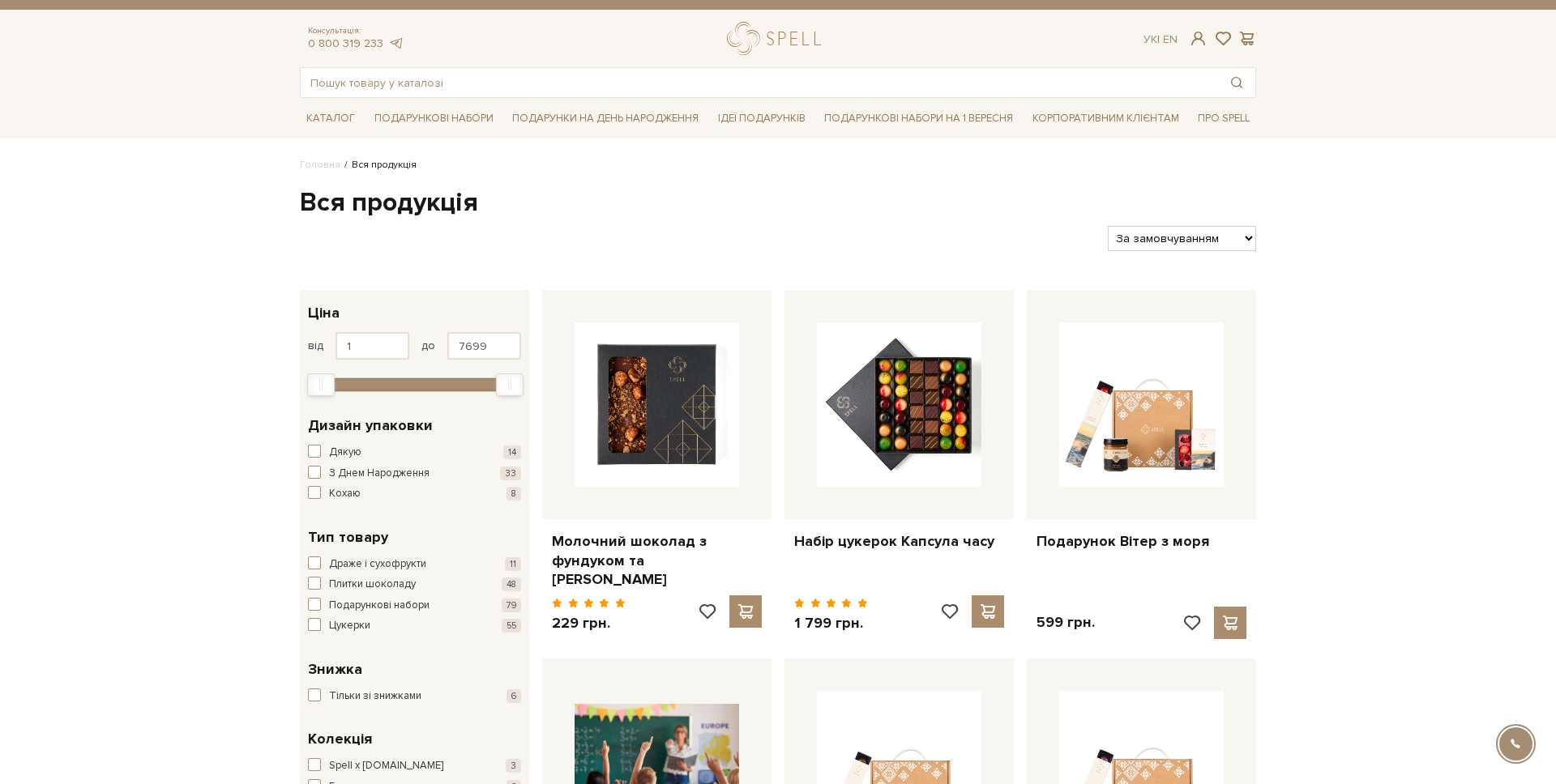
scroll to position [420, 0]
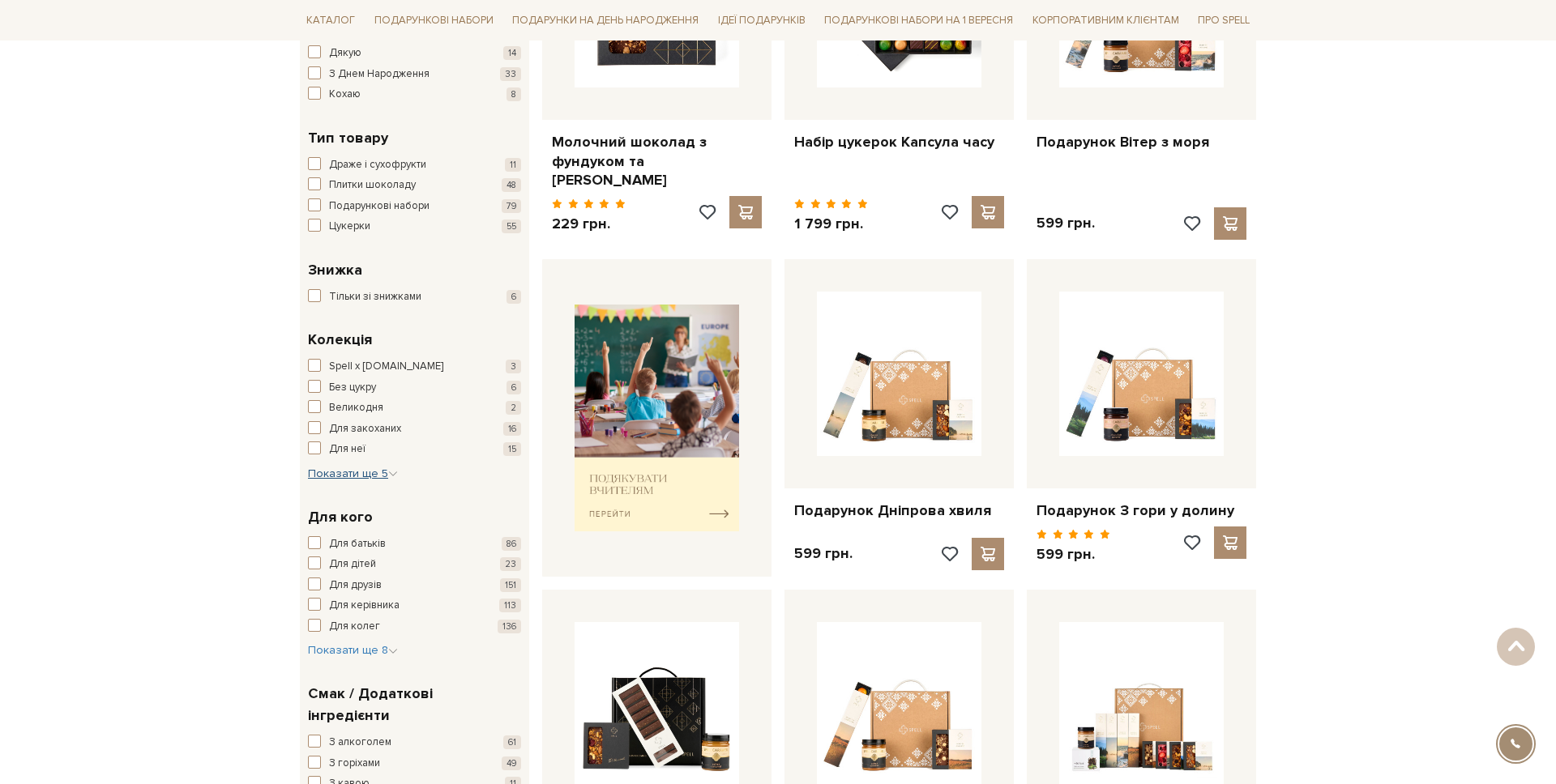
click at [359, 468] on span "Показати ще 5" at bounding box center [353, 474] width 90 height 14
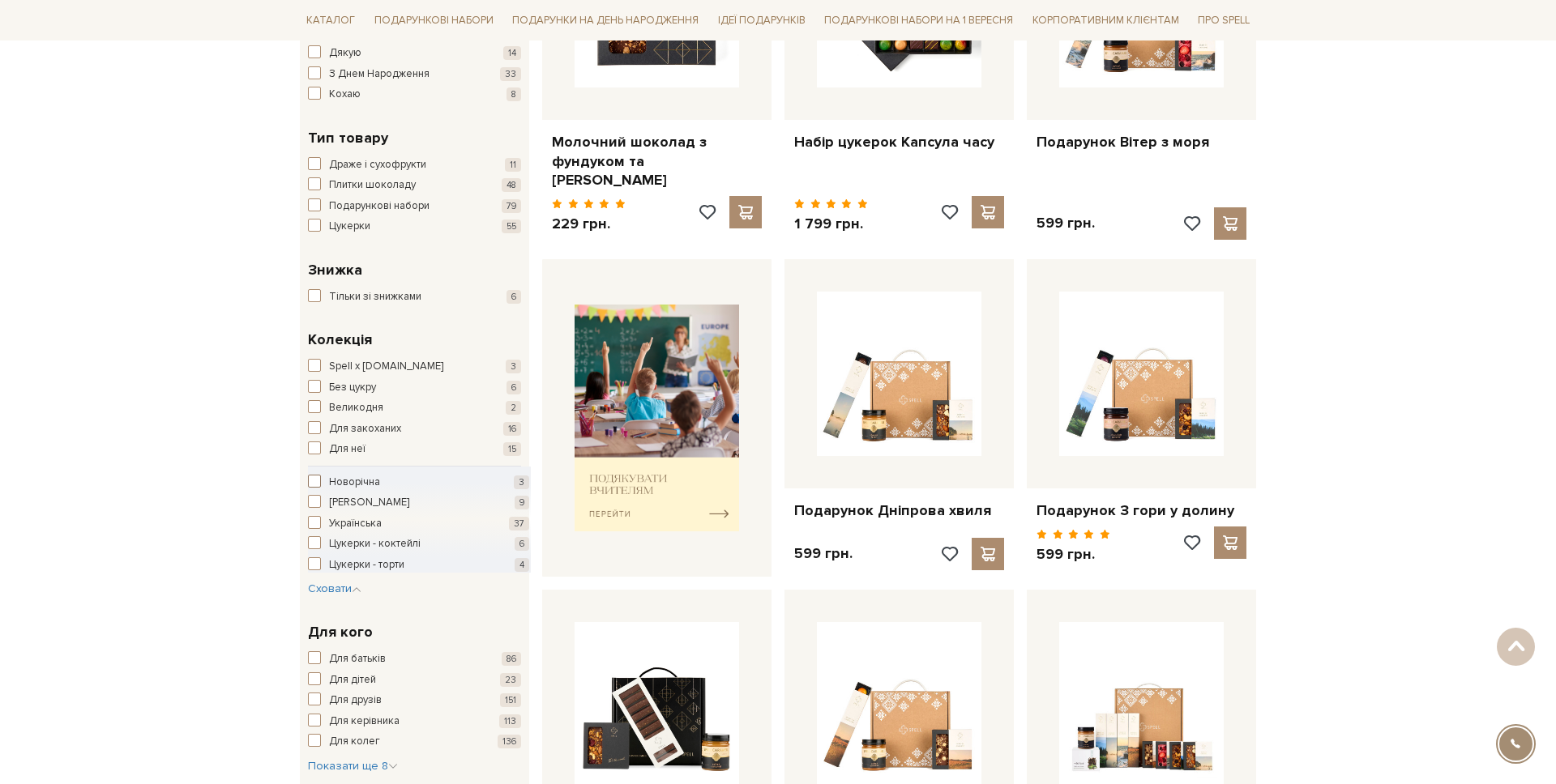
click at [346, 481] on span "Новорічна" at bounding box center [354, 483] width 51 height 16
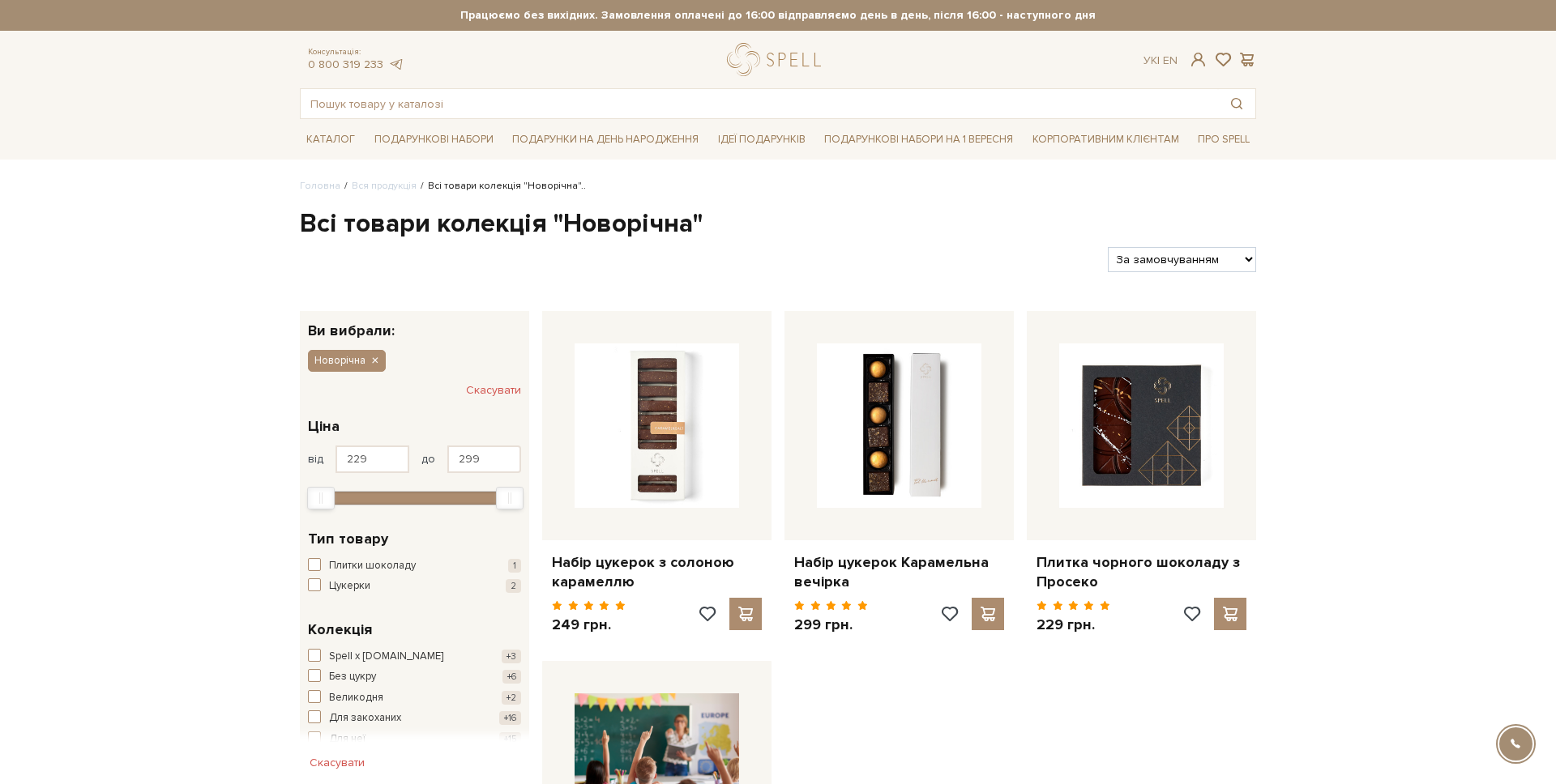
scroll to position [223, 0]
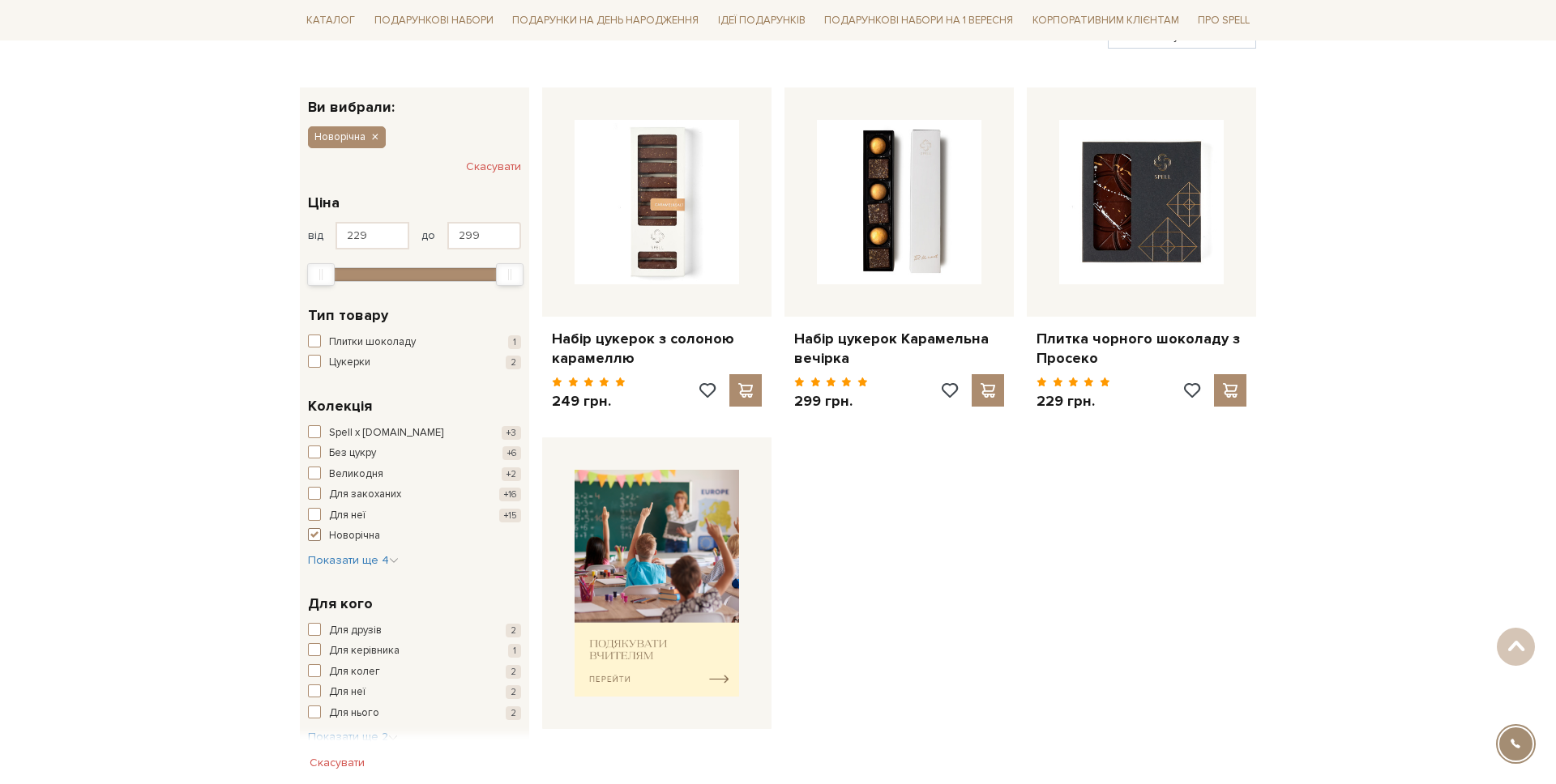
click at [338, 536] on span "Новорічна" at bounding box center [354, 536] width 51 height 16
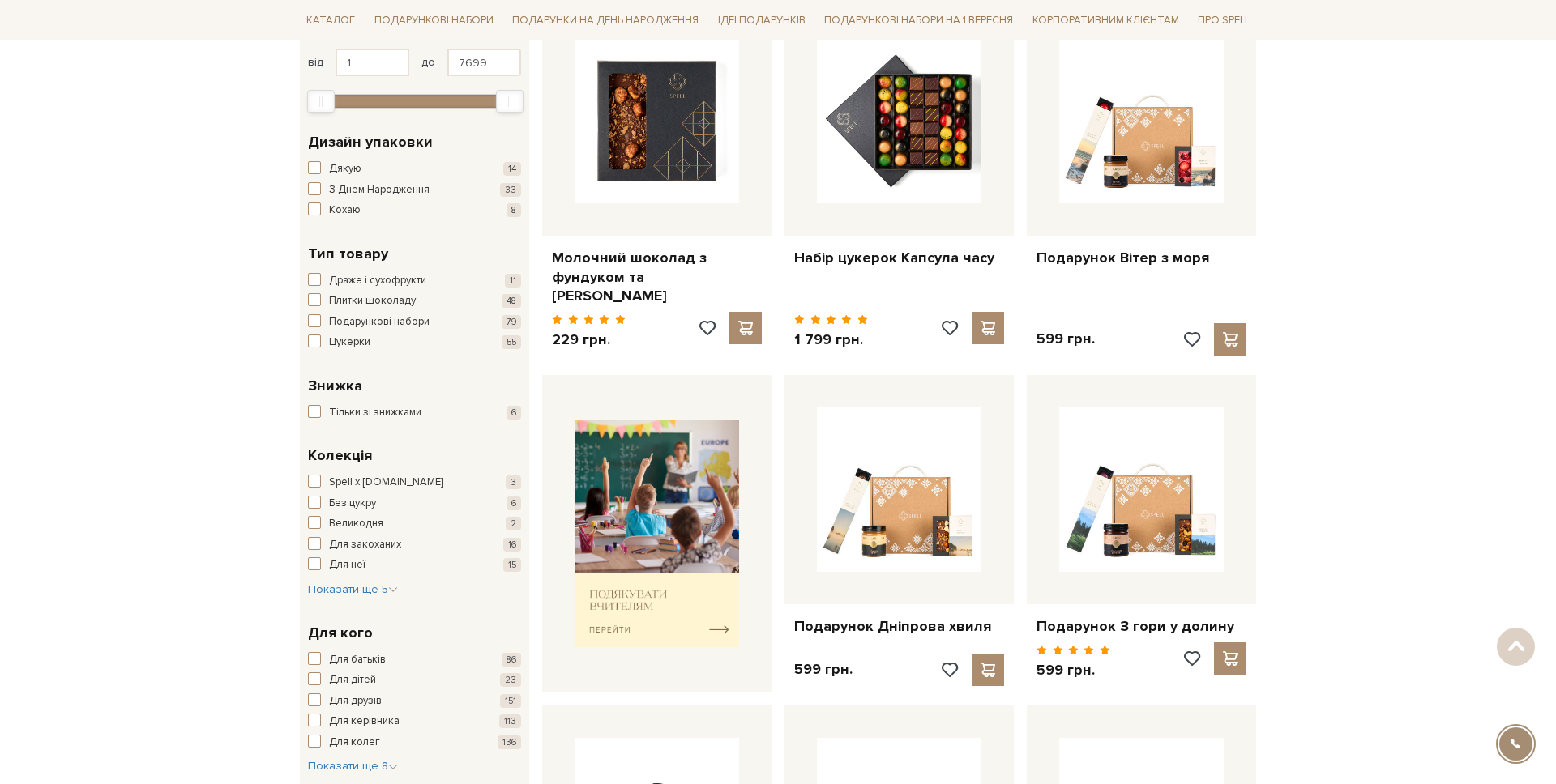
scroll to position [323, 0]
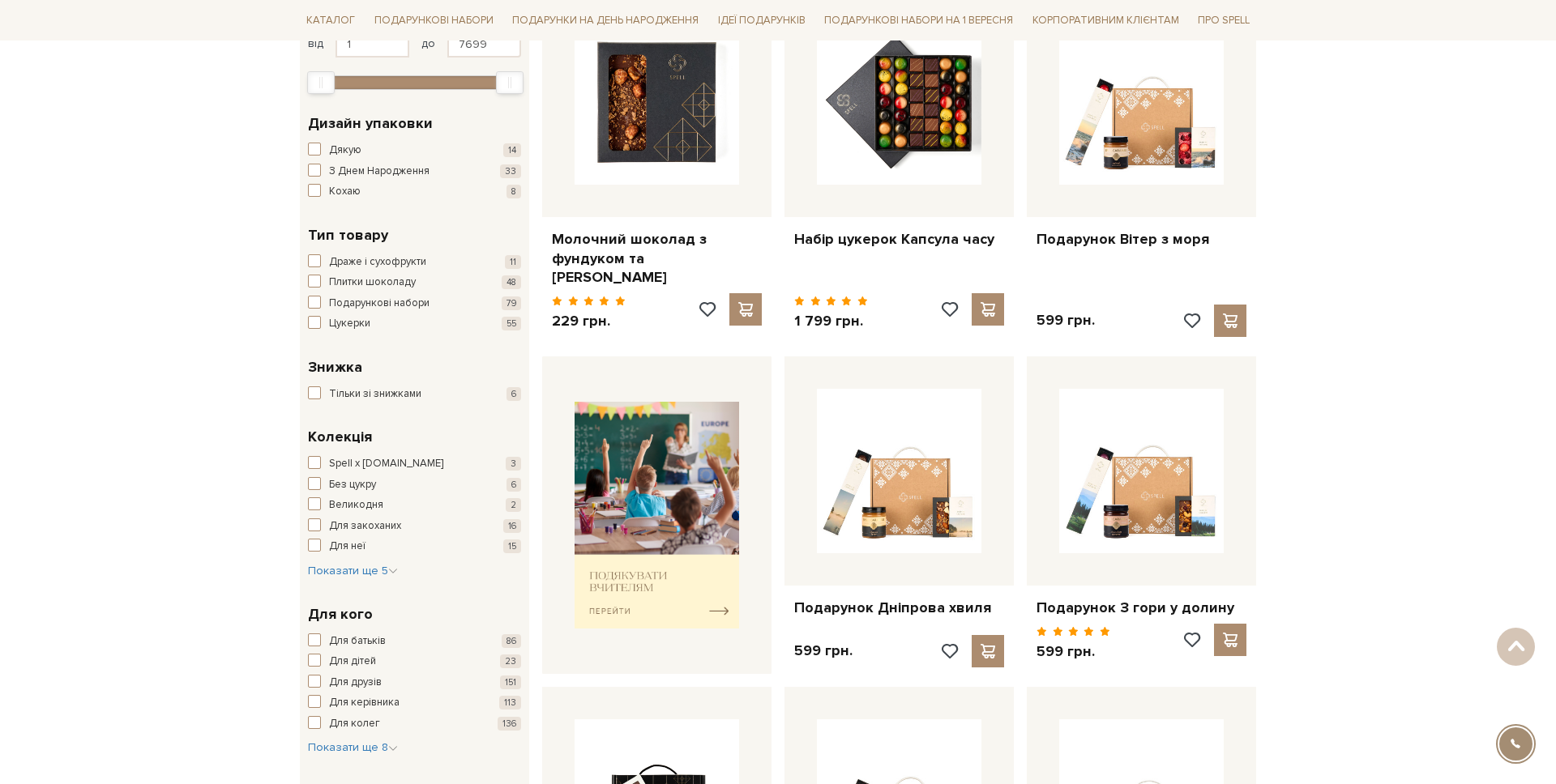
click at [344, 556] on div "Spell x Spilne.Art 3 Без цукру 6 Великодня 2 Для закоханих 16 Для неї 15 Новорі…" at bounding box center [414, 518] width 213 height 123
click at [338, 577] on span "Показати ще 5" at bounding box center [353, 571] width 90 height 14
click at [359, 602] on span "[PERSON_NAME]" at bounding box center [368, 600] width 80 height 16
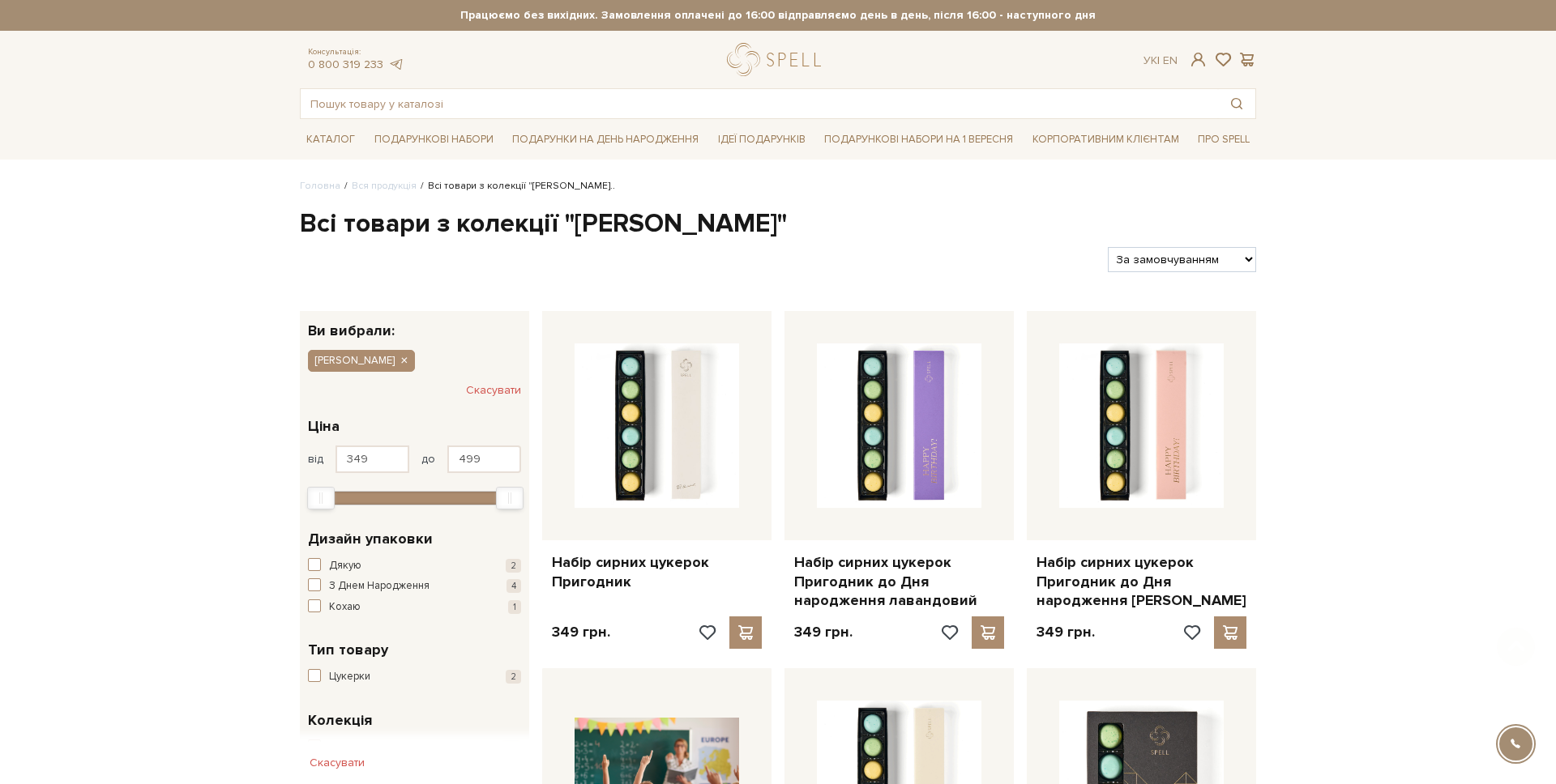
scroll to position [326, 0]
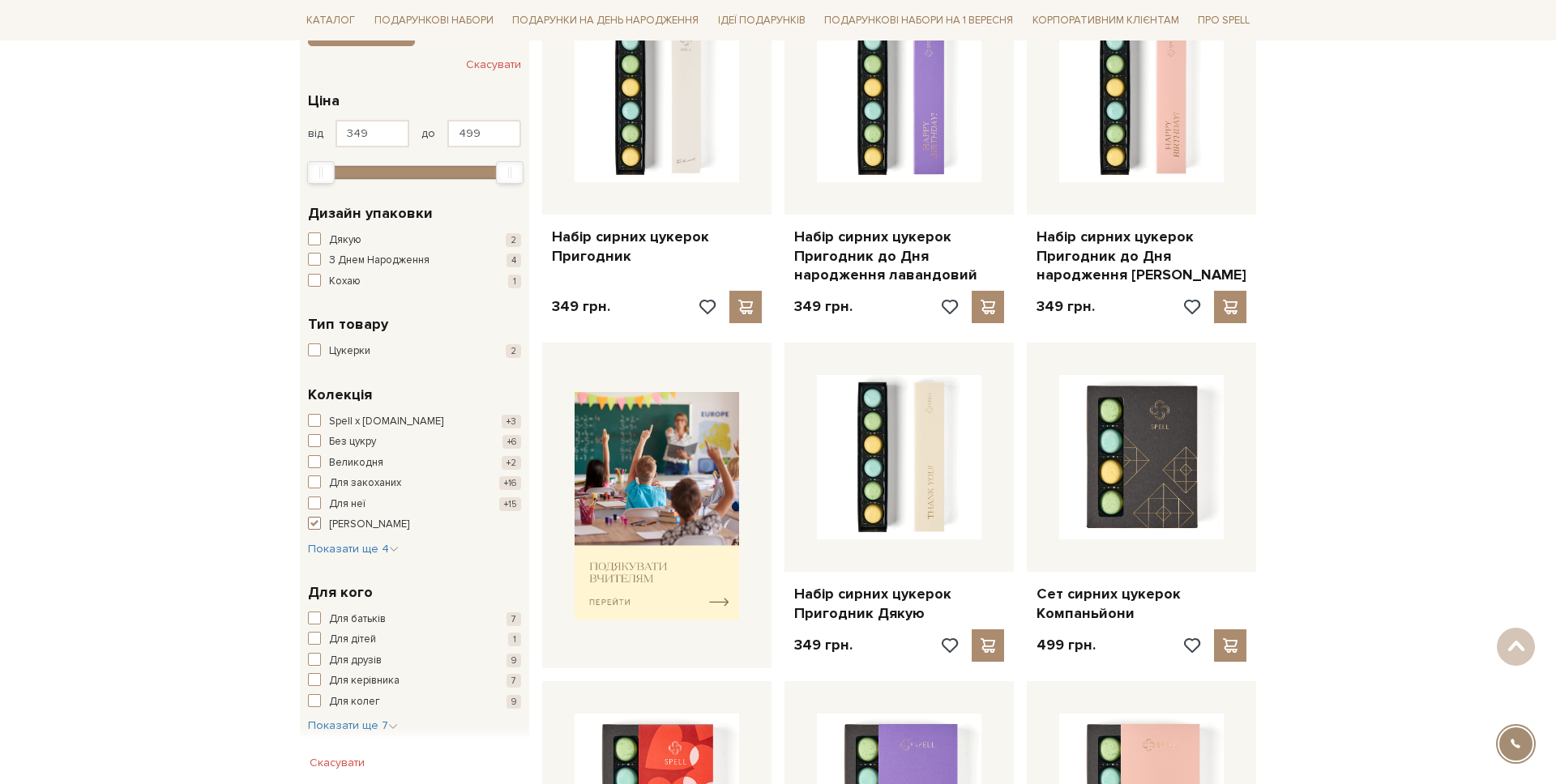
click at [340, 525] on span "[PERSON_NAME]" at bounding box center [368, 525] width 80 height 16
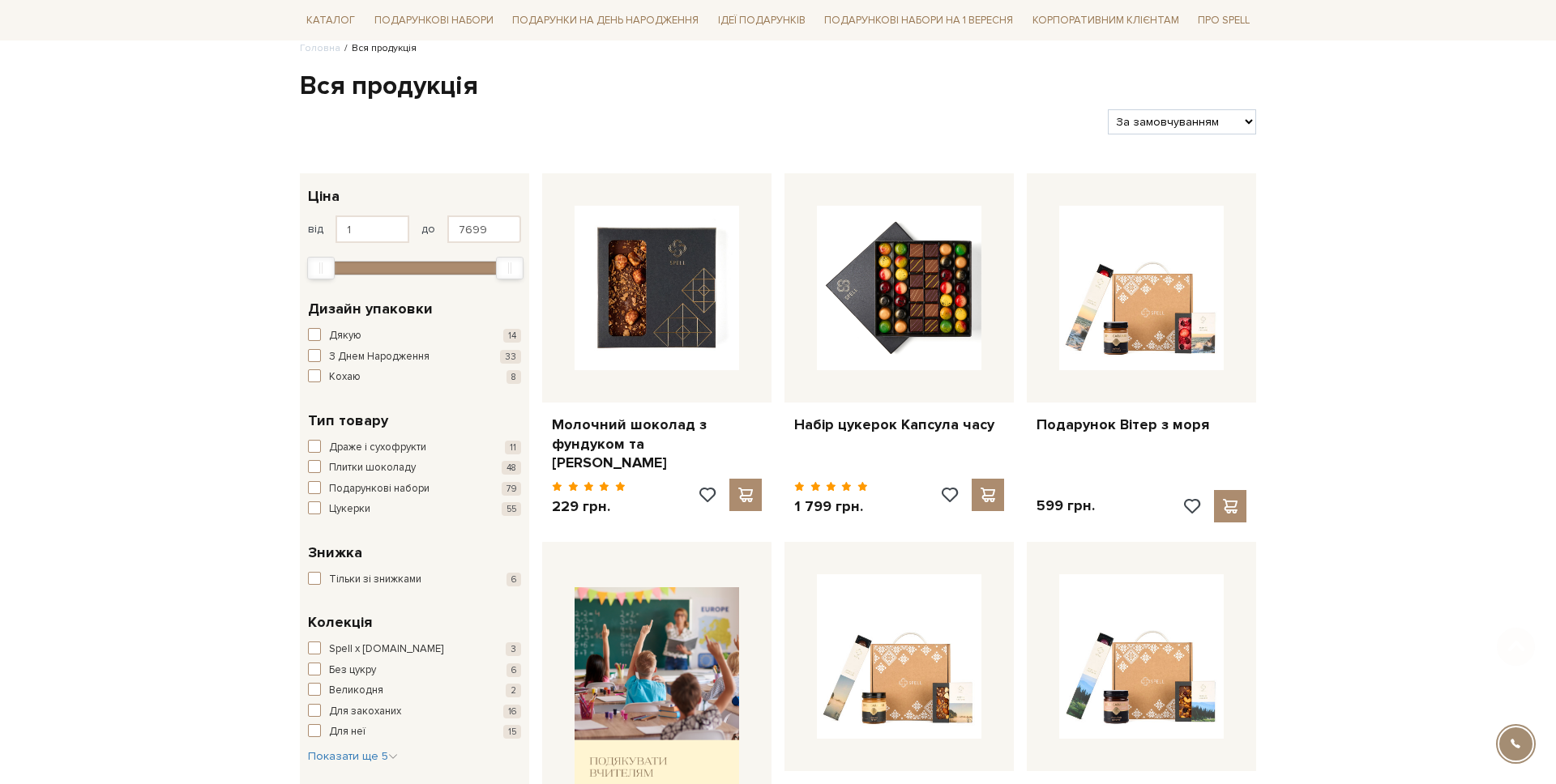
scroll to position [300, 0]
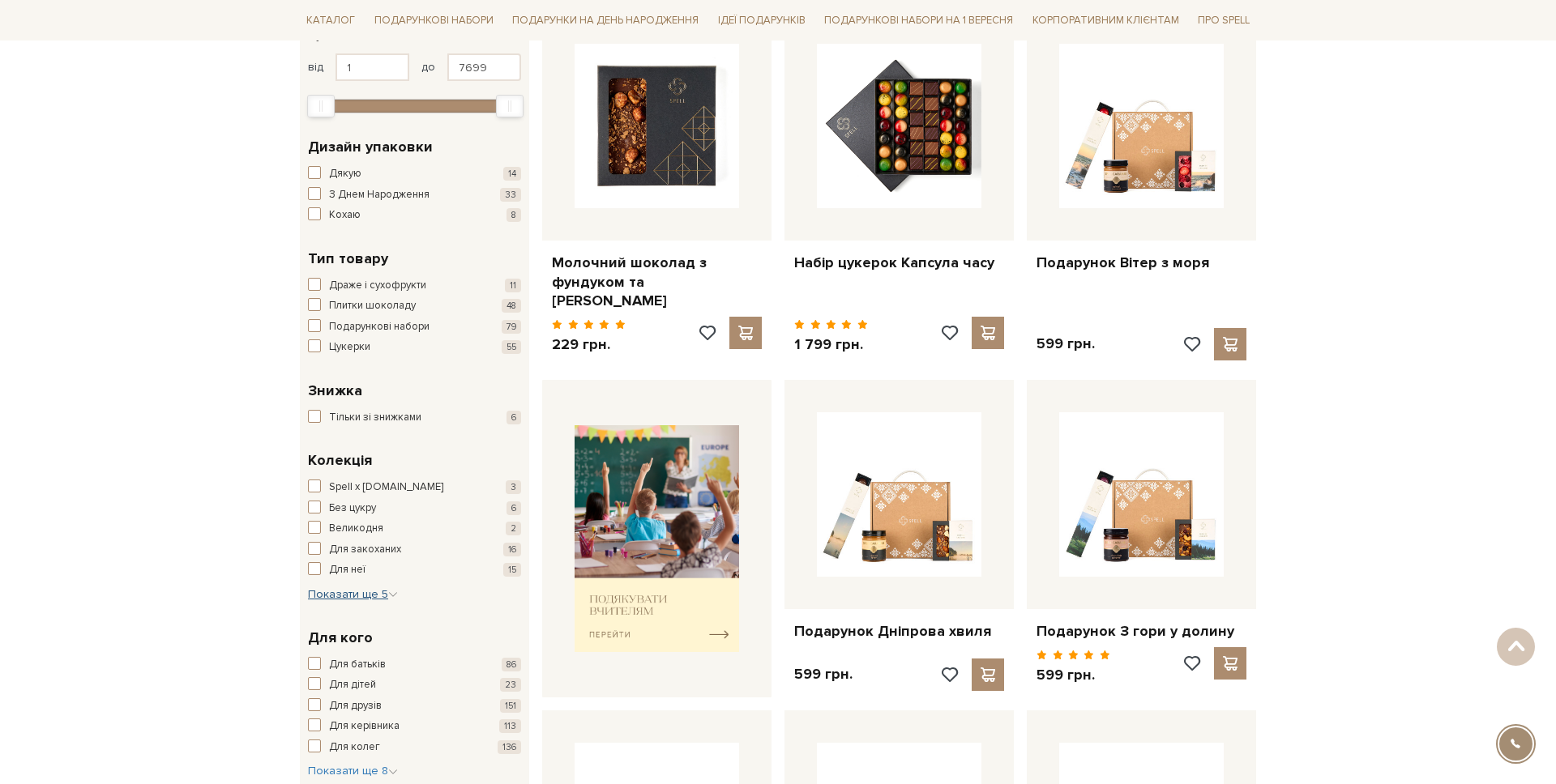
click at [345, 601] on button "Показати ще 5 Сховати" at bounding box center [353, 594] width 90 height 16
click at [353, 640] on span "Українська" at bounding box center [355, 645] width 53 height 16
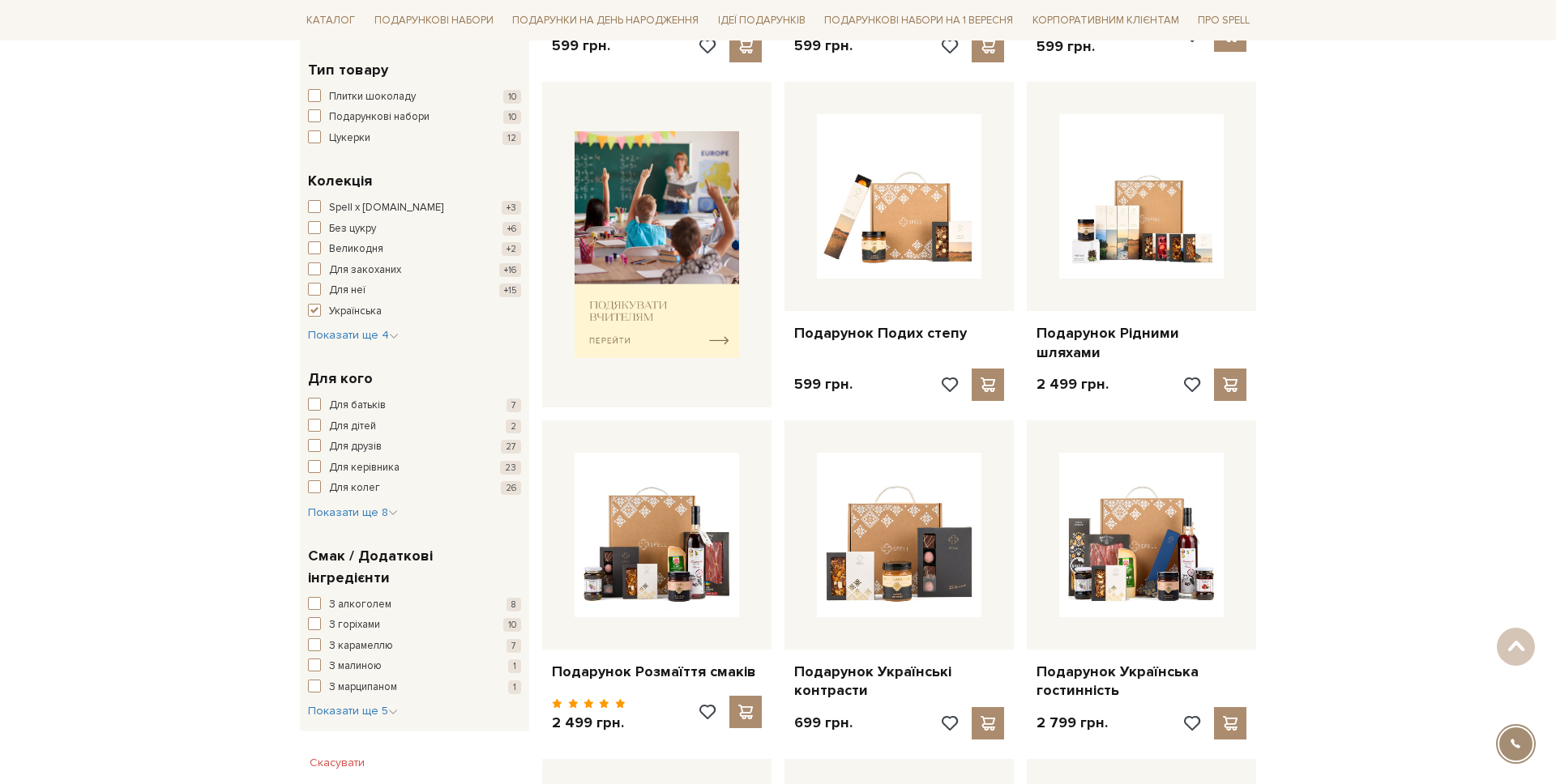
scroll to position [562, 0]
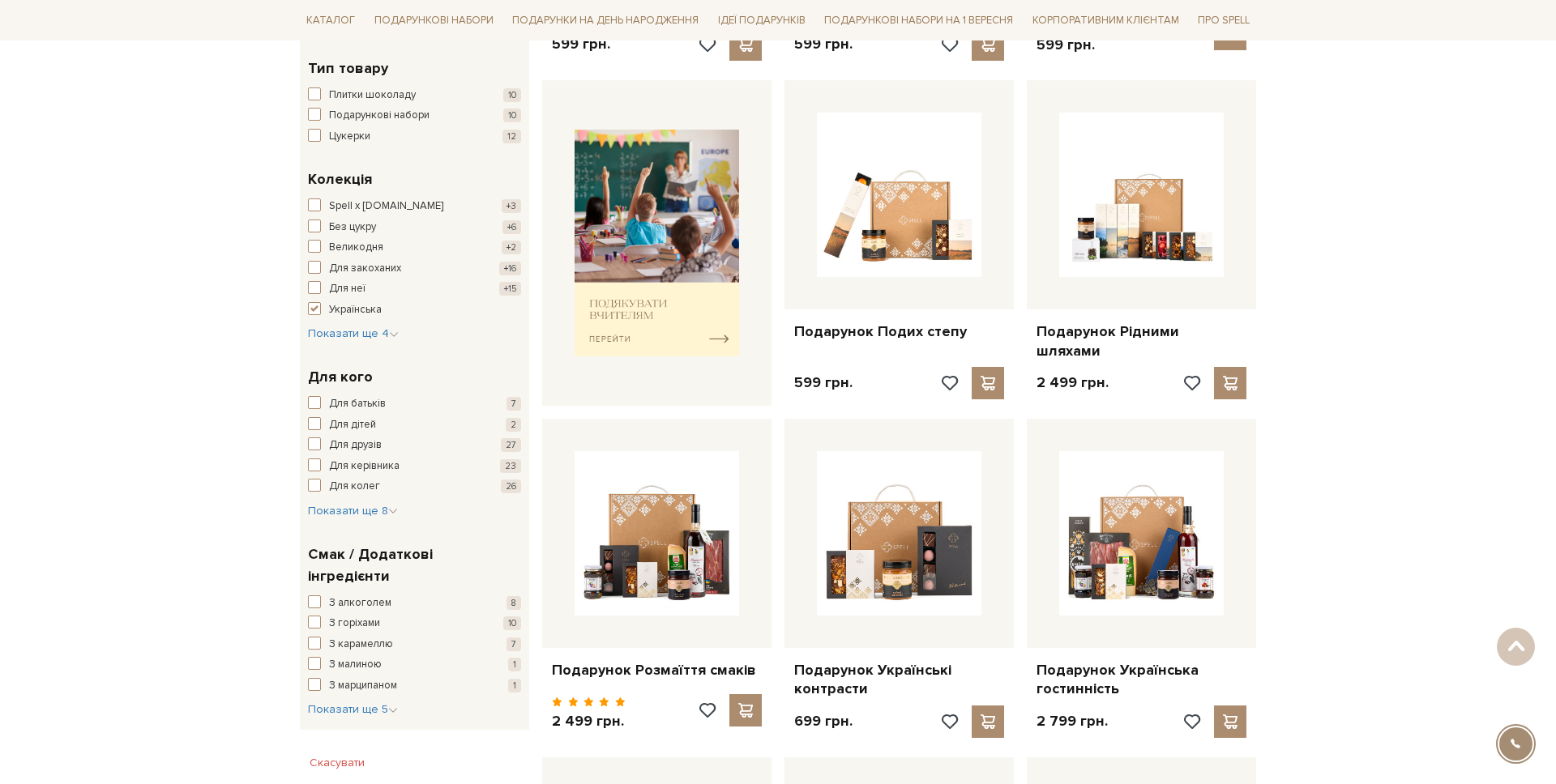
click at [342, 345] on div "Українська Колекція Spell x Spilne.Art +3 Без цукру +6 Великодня +2 Для закохан…" at bounding box center [414, 255] width 229 height 198
click at [339, 343] on div "Українська Колекція Spell x Spilne.Art +3 Без цукру +6 Великодня +2 Для закохан…" at bounding box center [414, 255] width 229 height 198
click at [345, 335] on span "Показати ще 4" at bounding box center [353, 334] width 91 height 14
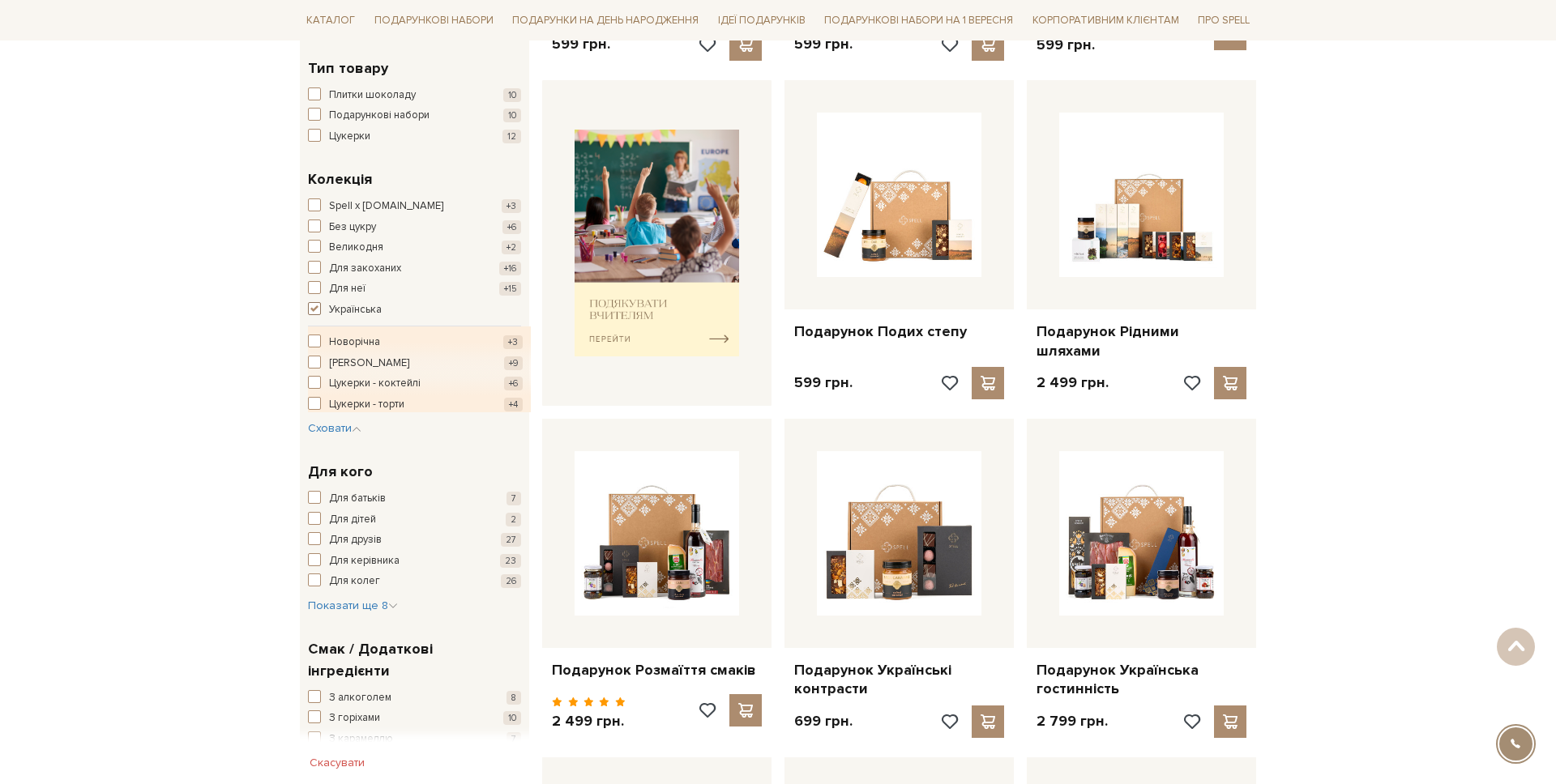
click at [327, 307] on button "Українська +37" at bounding box center [414, 310] width 213 height 16
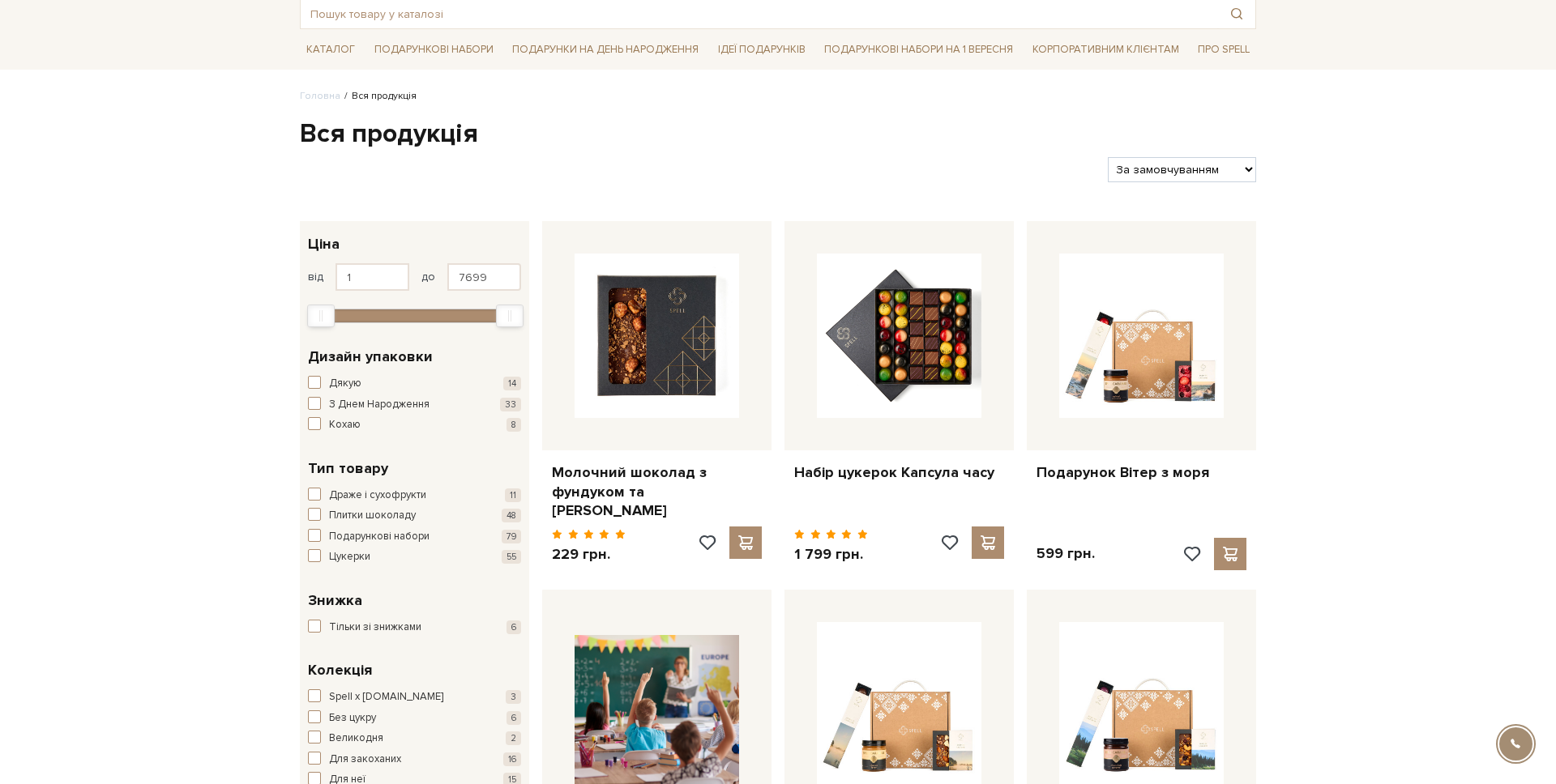
scroll to position [182, 0]
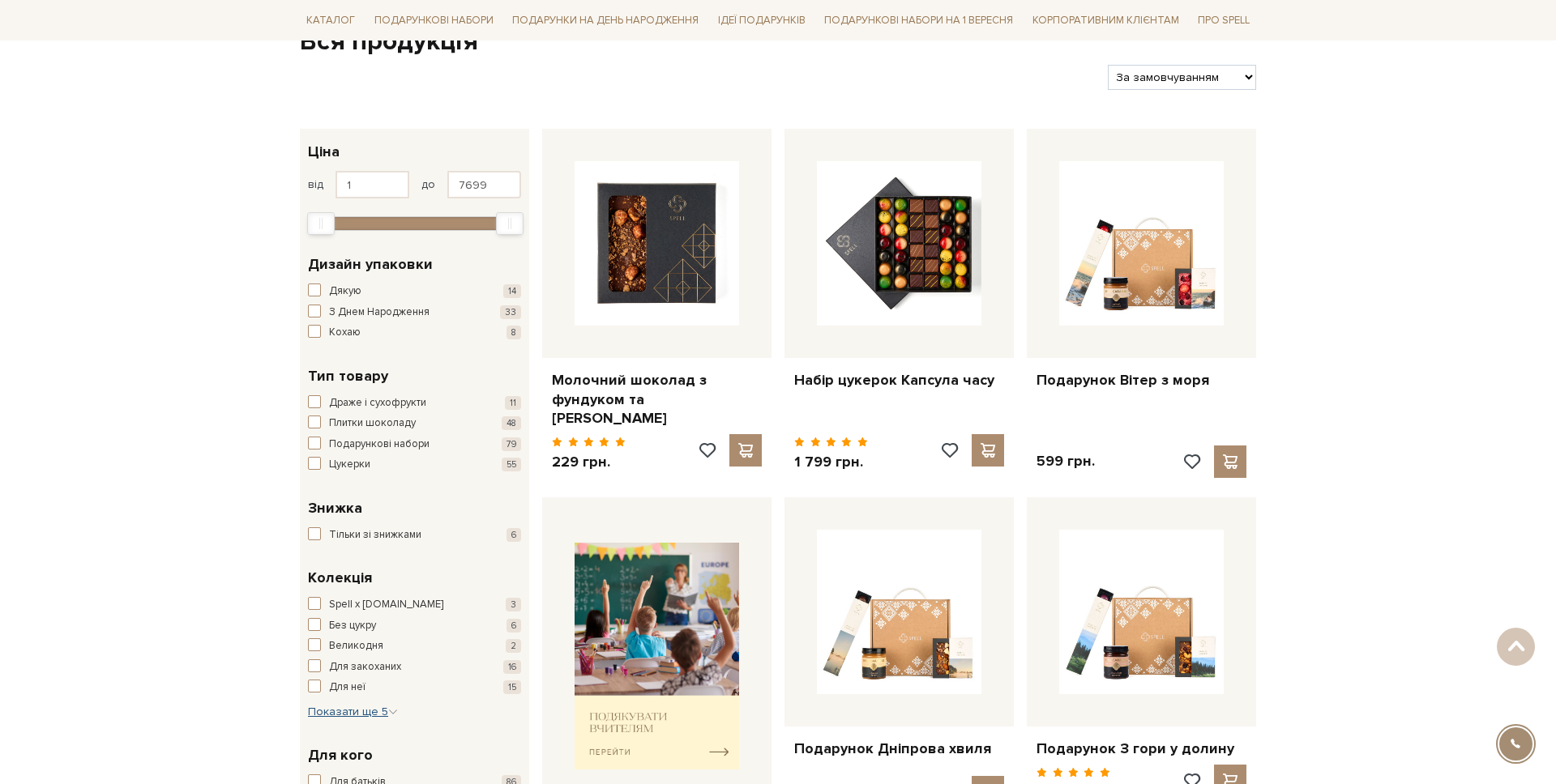
click at [336, 712] on span "Показати ще 5" at bounding box center [353, 712] width 90 height 14
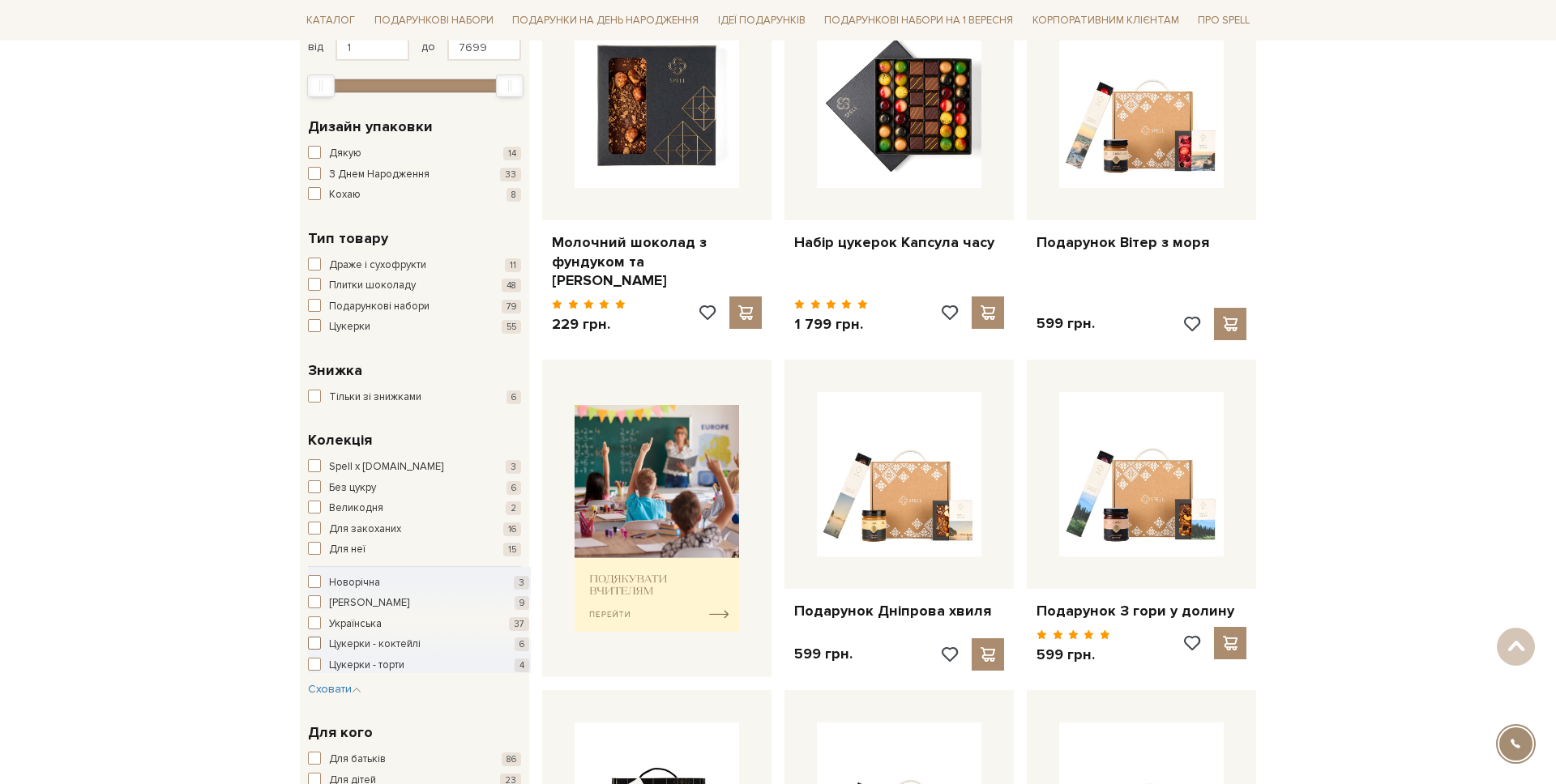
click at [358, 641] on span "Цукерки - коктейлі" at bounding box center [374, 645] width 91 height 16
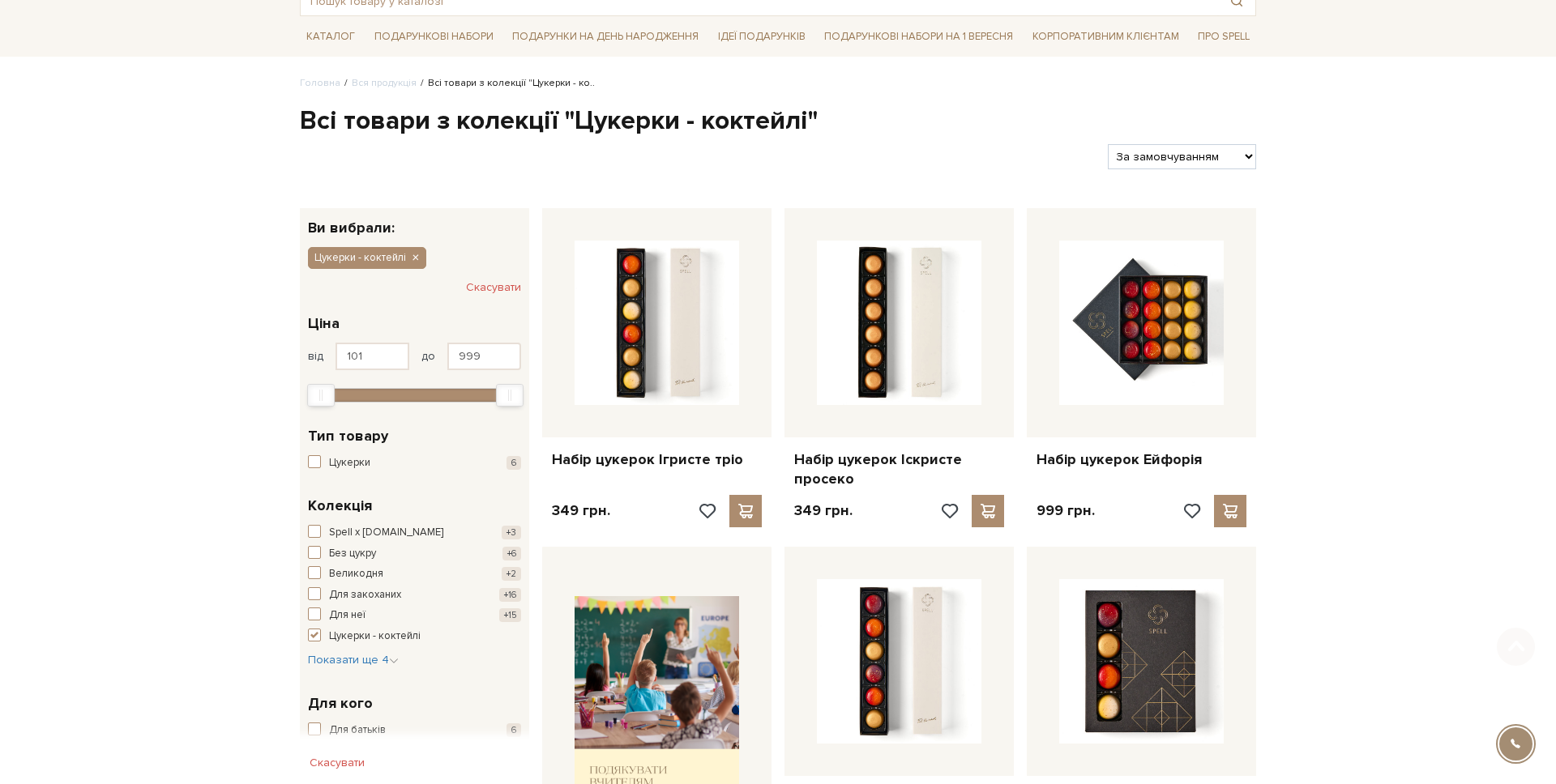
scroll to position [130, 0]
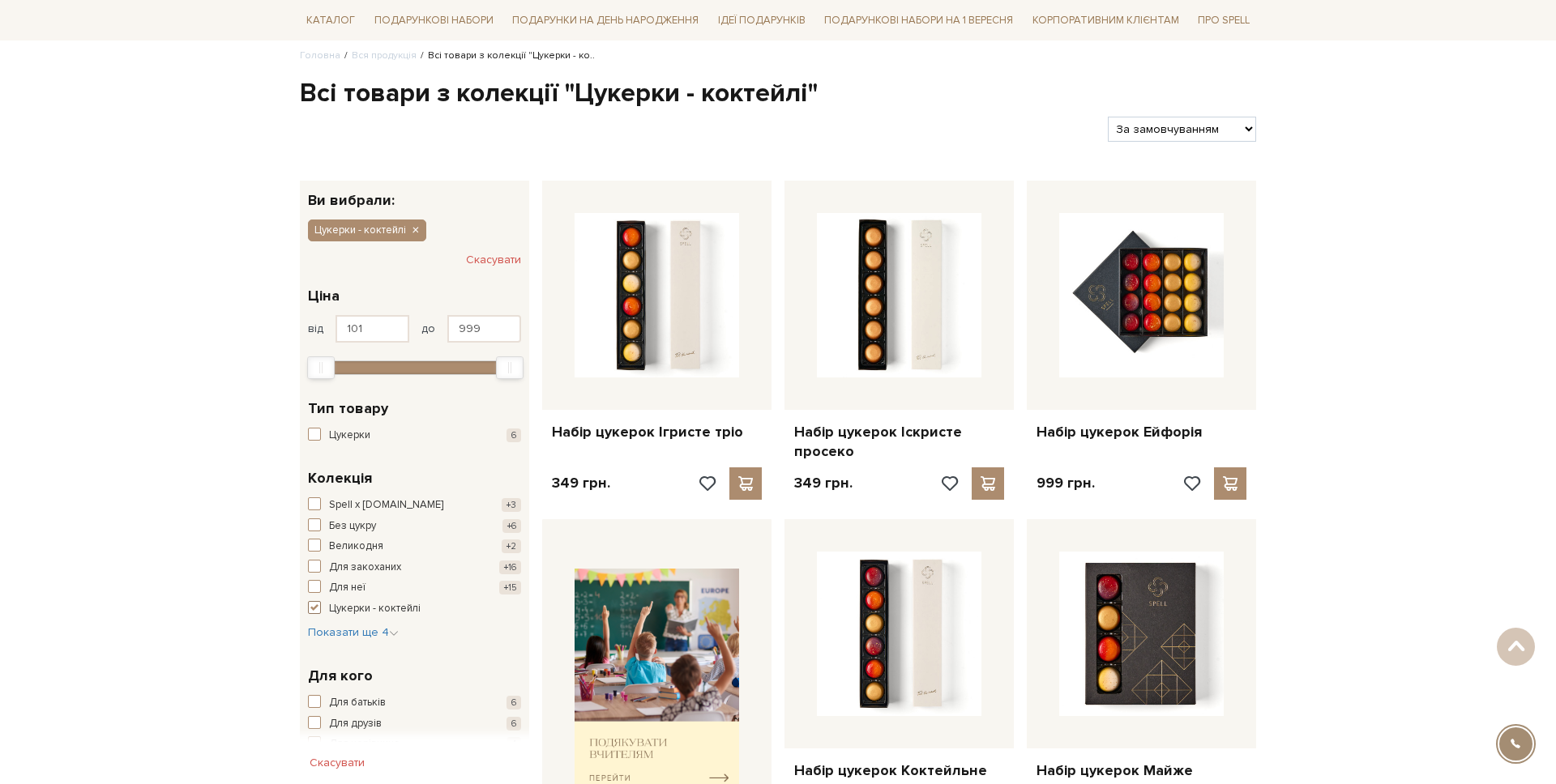
click at [337, 605] on span "Цукерки - коктейлі" at bounding box center [374, 609] width 91 height 16
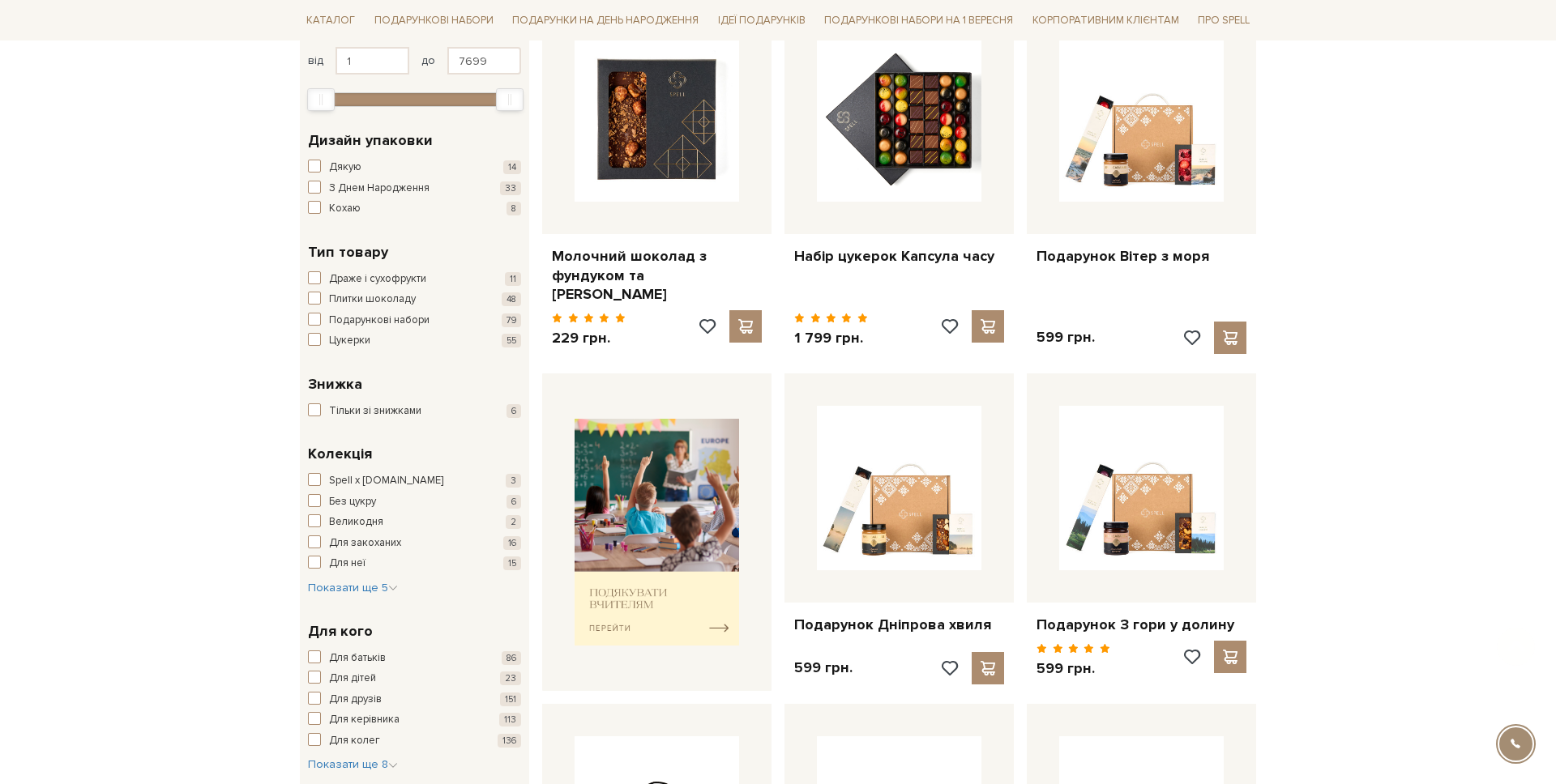
scroll to position [358, 0]
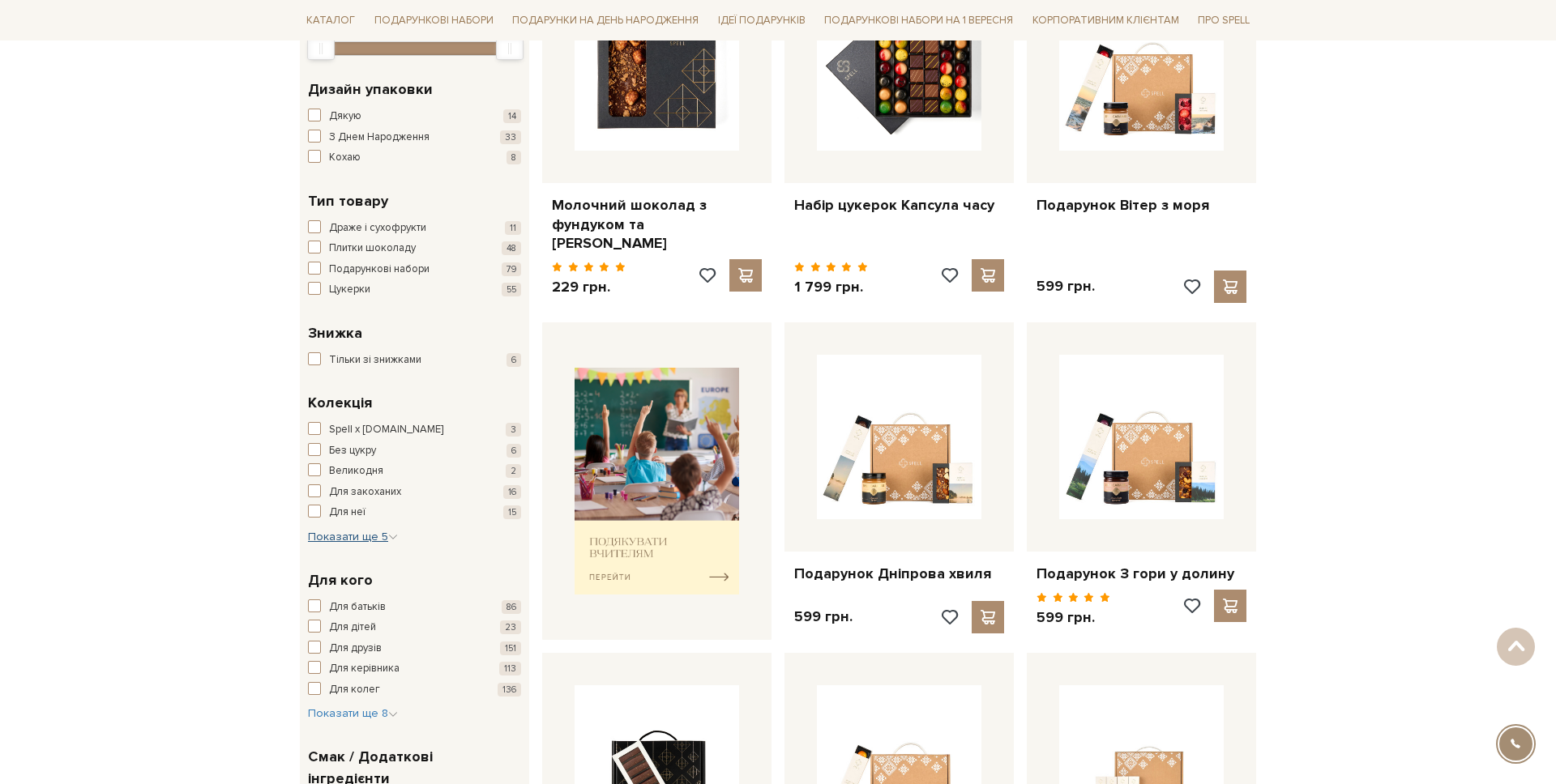
click at [368, 529] on button "Показати ще 5 Сховати" at bounding box center [353, 537] width 90 height 16
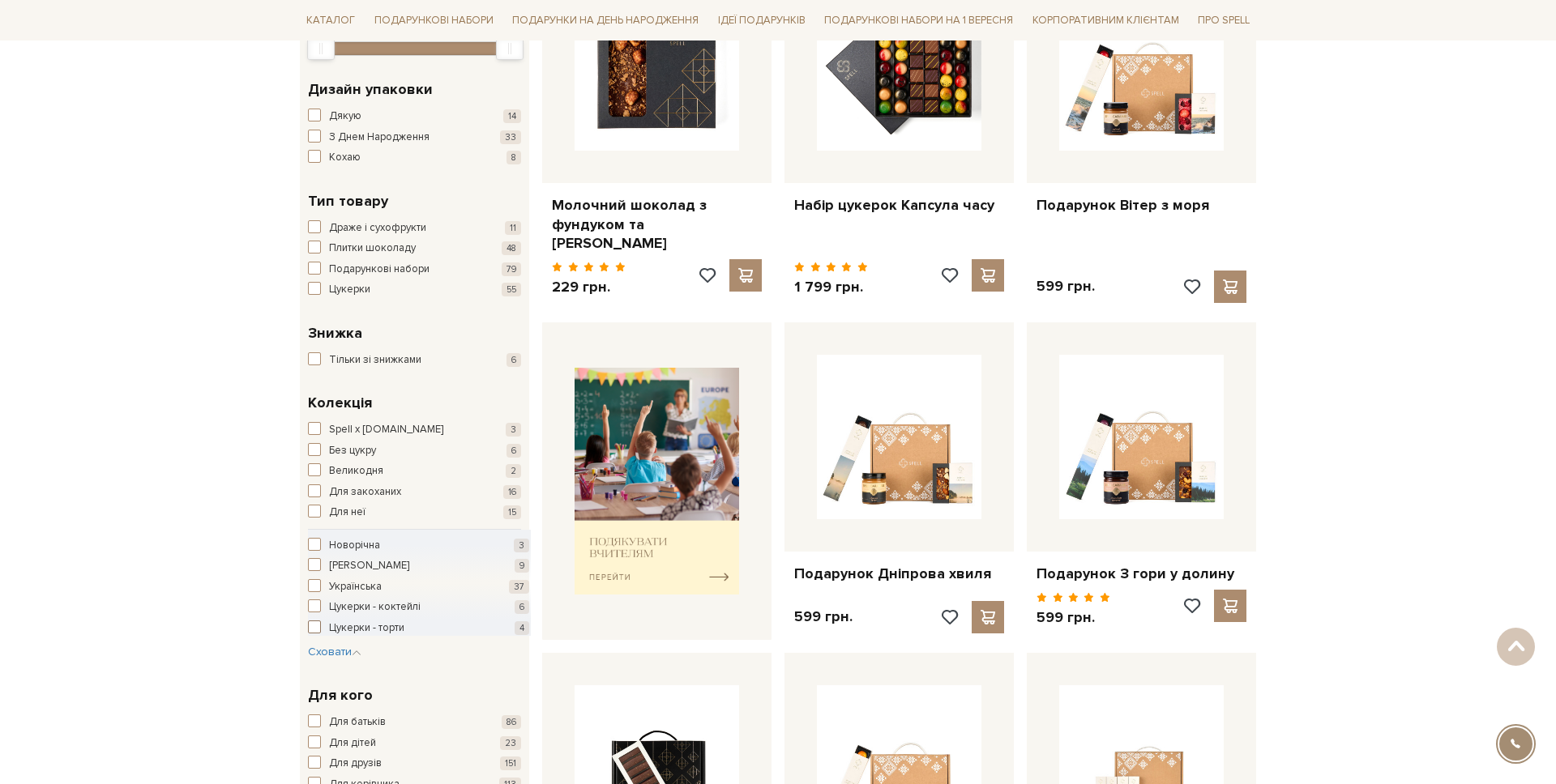
click at [329, 630] on span "Цукерки - торти" at bounding box center [367, 628] width 76 height 16
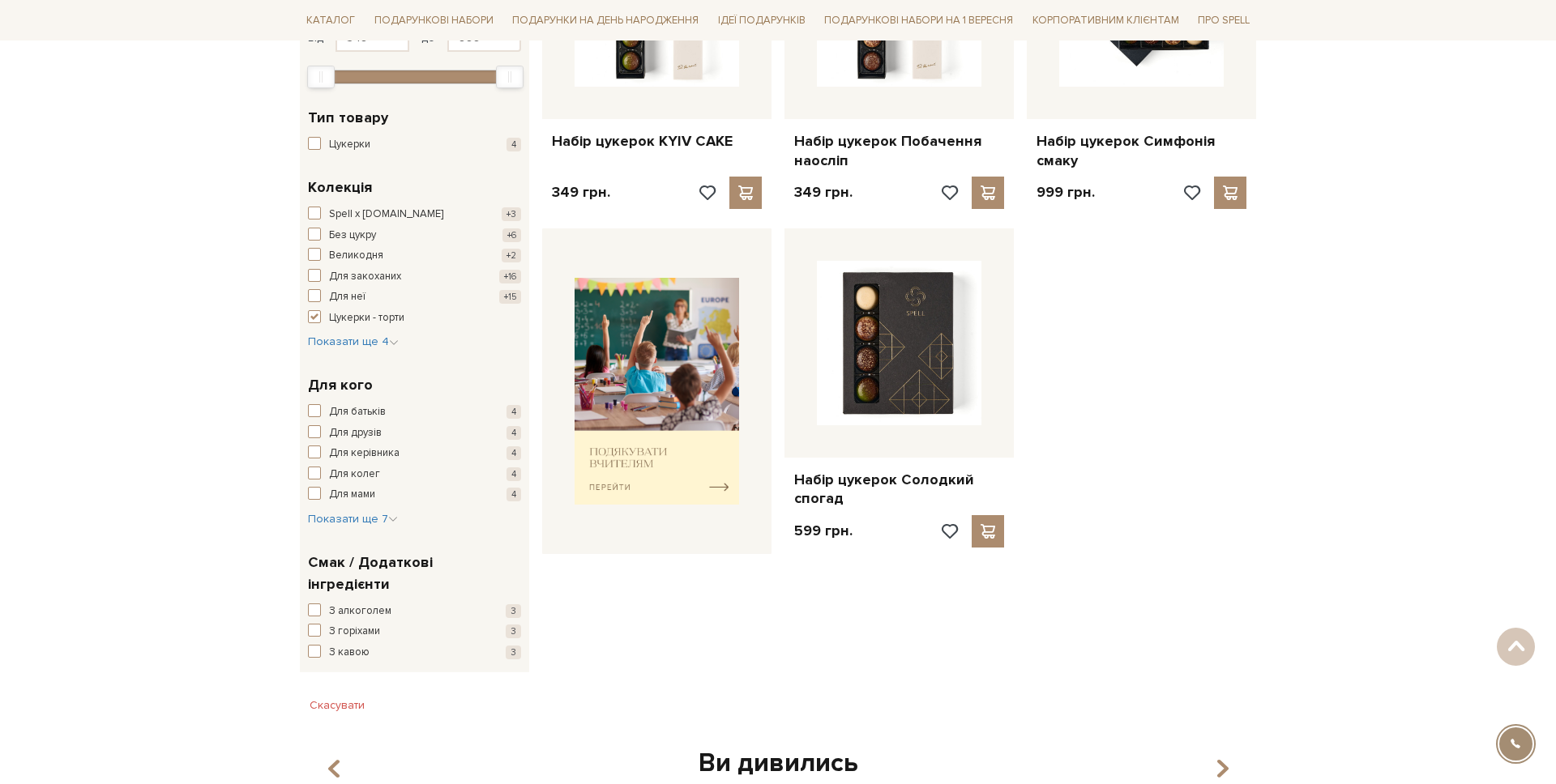
scroll to position [420, 0]
click at [314, 311] on span "button" at bounding box center [314, 317] width 13 height 13
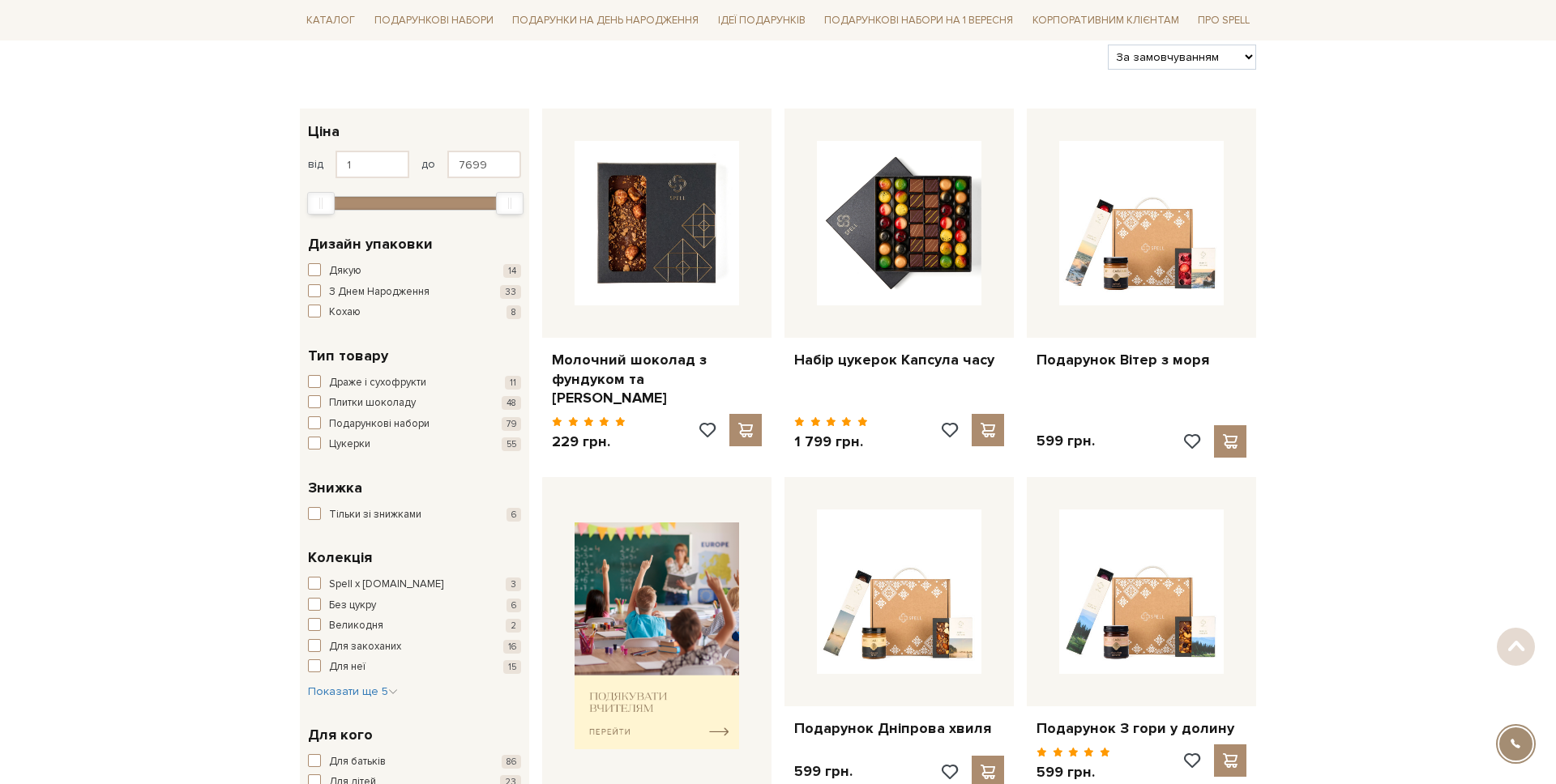
scroll to position [250, 0]
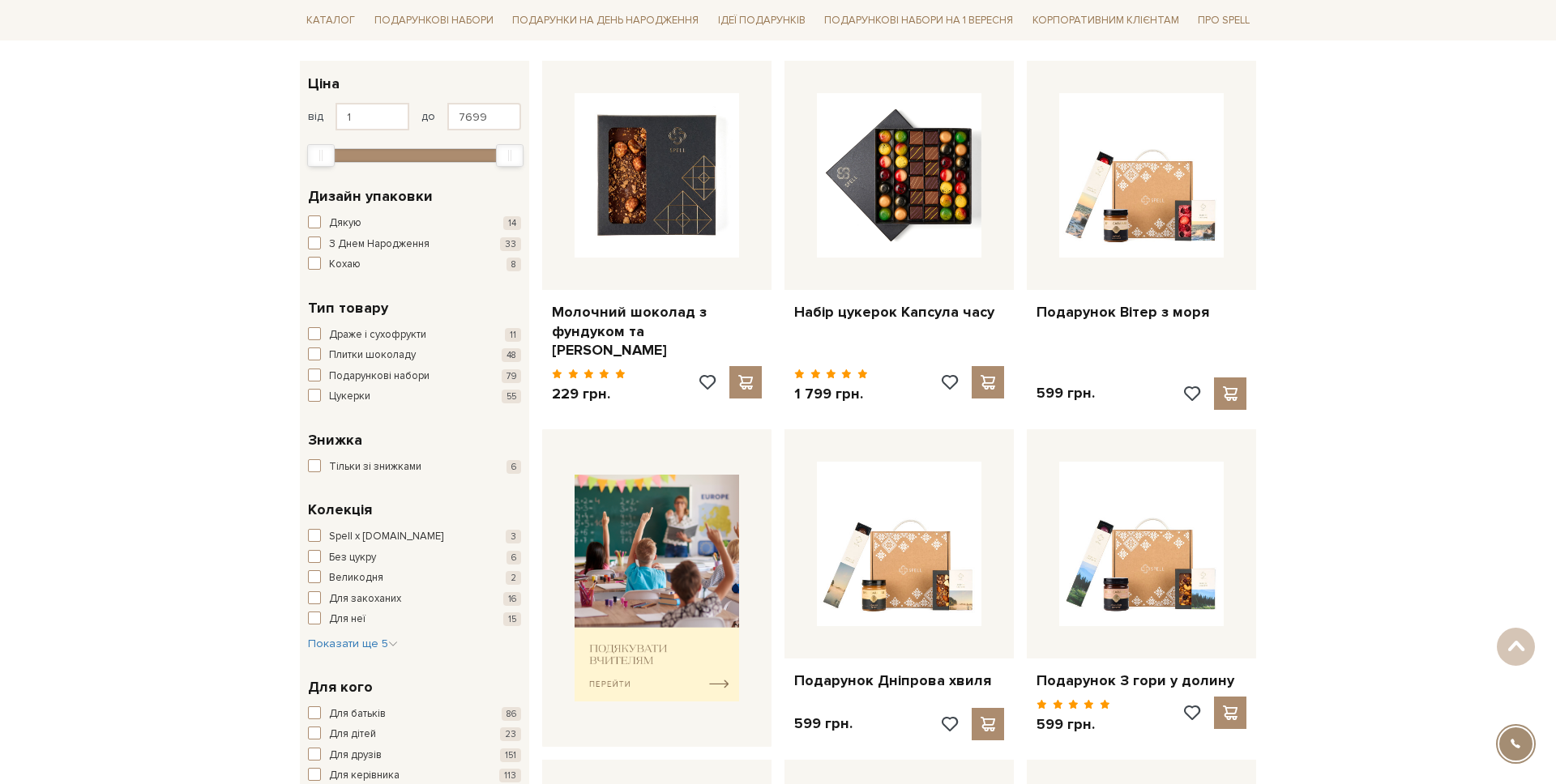
click at [316, 525] on div "Колекція Spell x Spilne.Art 3 Без цукру 6 Великодня 2 Для закоханих 16 Для неї …" at bounding box center [414, 576] width 213 height 153
click at [314, 534] on span "button" at bounding box center [314, 535] width 13 height 13
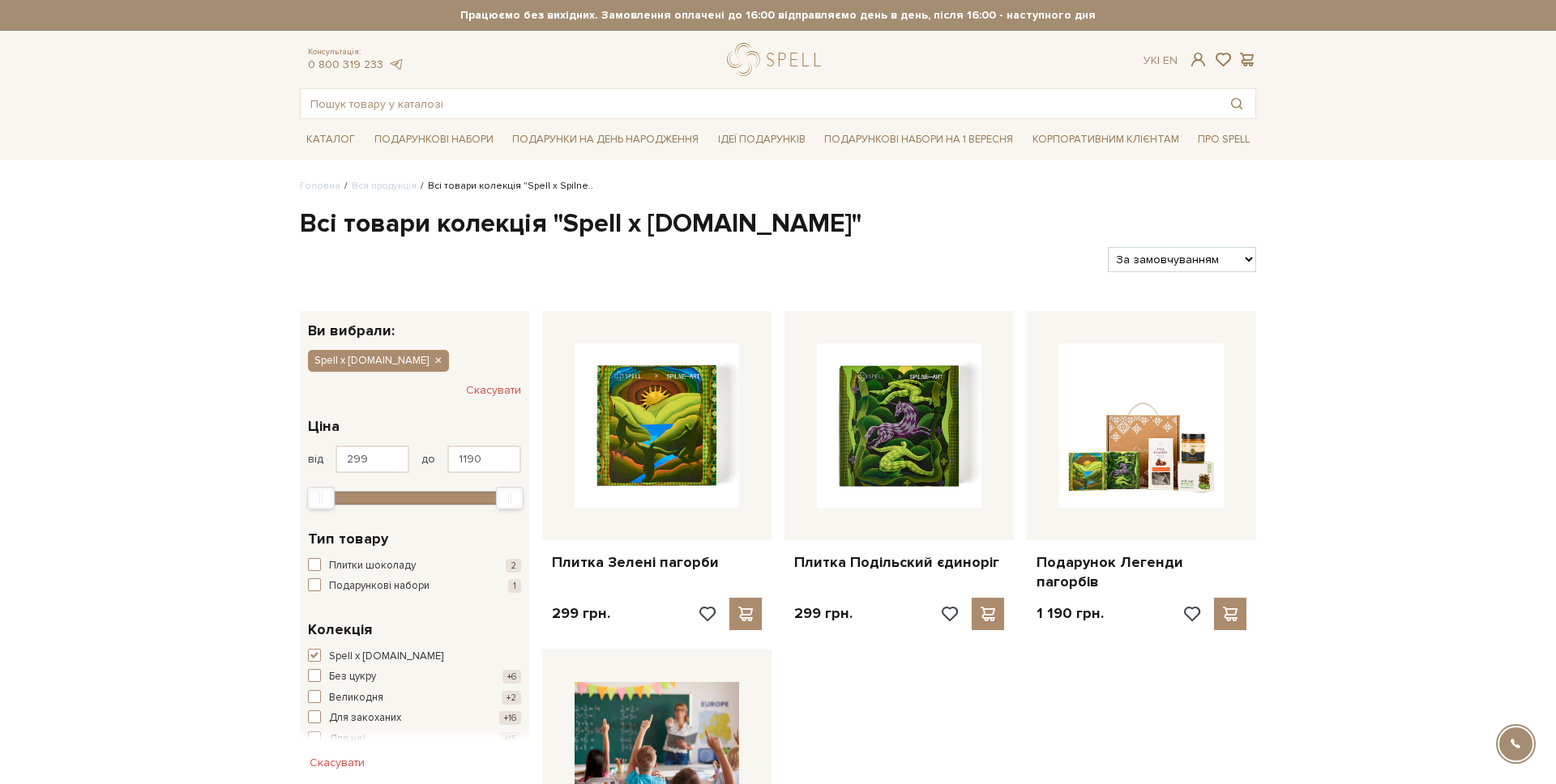
click at [796, 217] on h1 "Всі товари колекція "Spell x Spilne.Art"" at bounding box center [778, 224] width 956 height 34
drag, startPoint x: 761, startPoint y: 220, endPoint x: 568, endPoint y: 230, distance: 193.3
click at [568, 230] on h1 "Всі товари колекція "Spell x Spilne.Art"" at bounding box center [778, 224] width 956 height 34
copy h1 "Spell x [DOMAIN_NAME]"
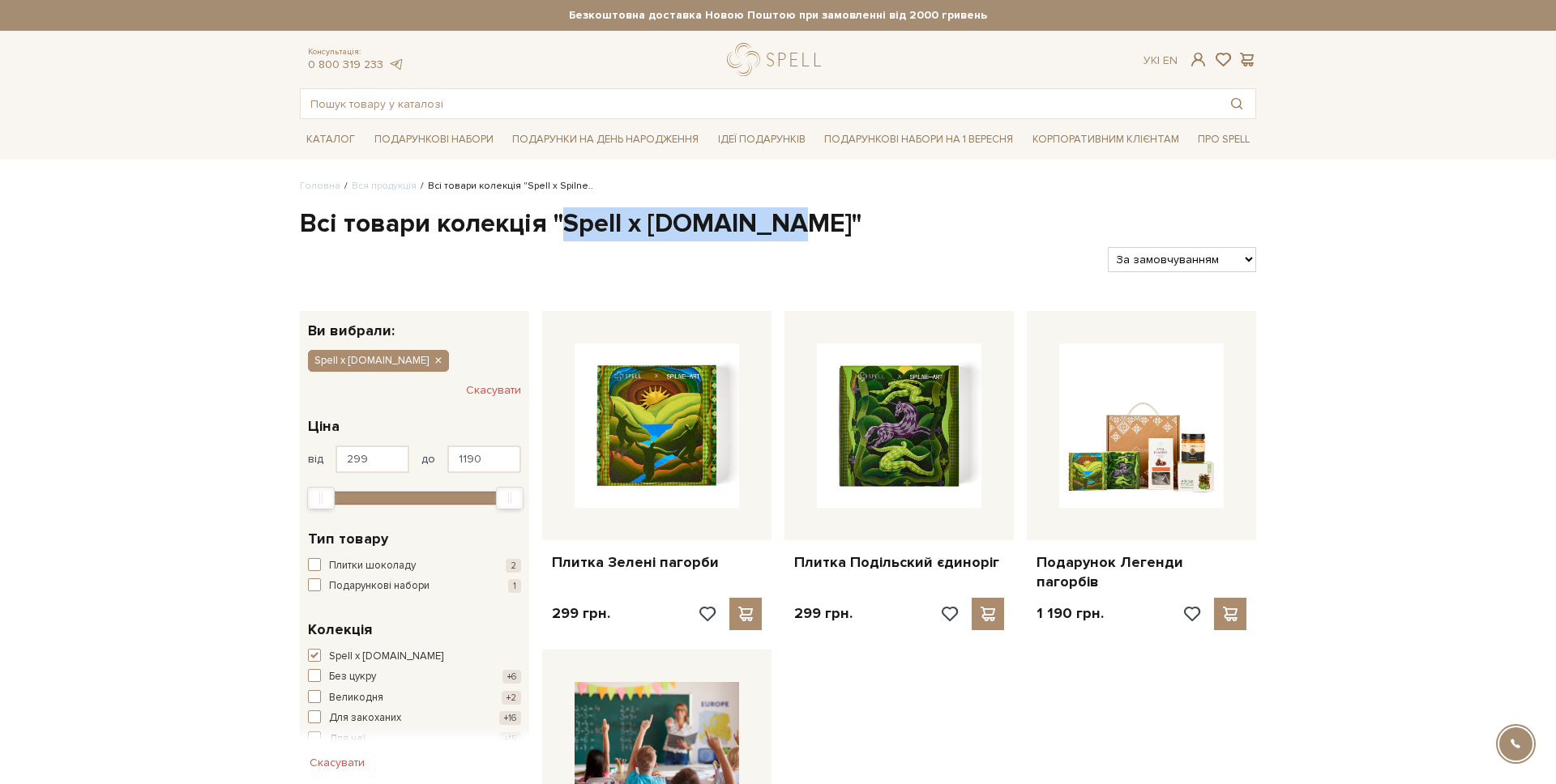
copy h1 "Spell x [DOMAIN_NAME]"
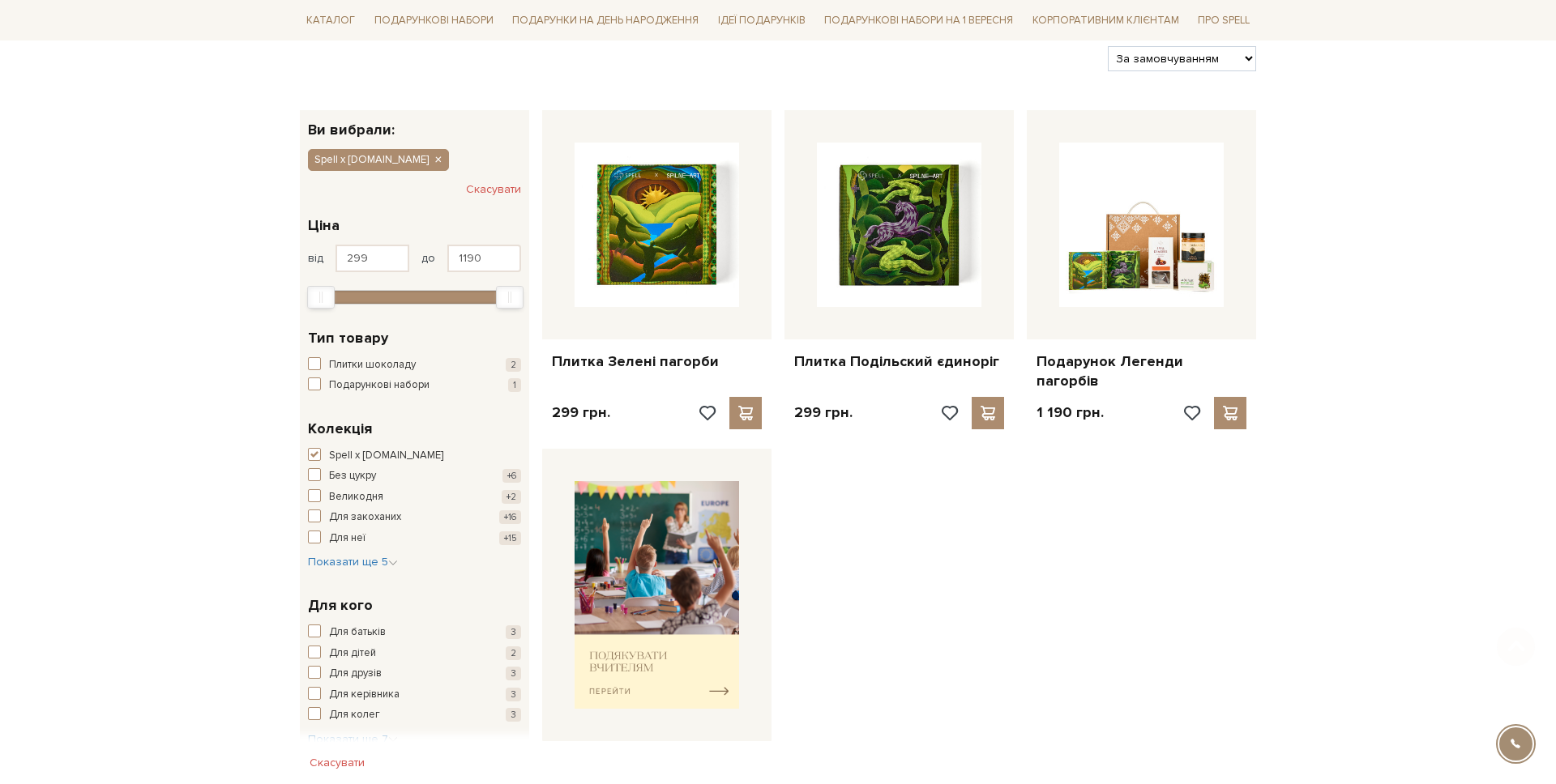
scroll to position [289, 0]
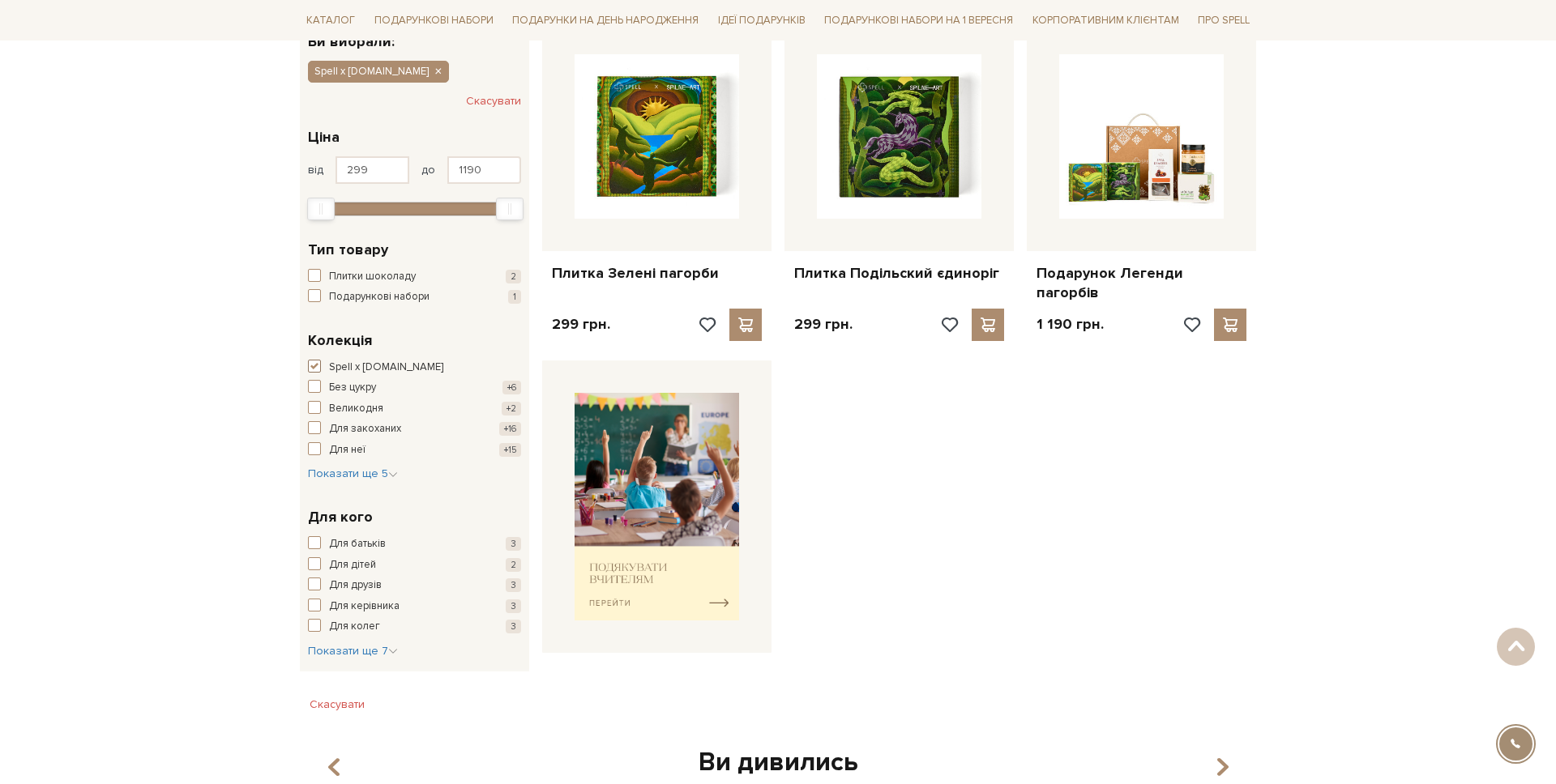
click at [327, 368] on button "Spell x Spilne.Art +3" at bounding box center [414, 367] width 213 height 16
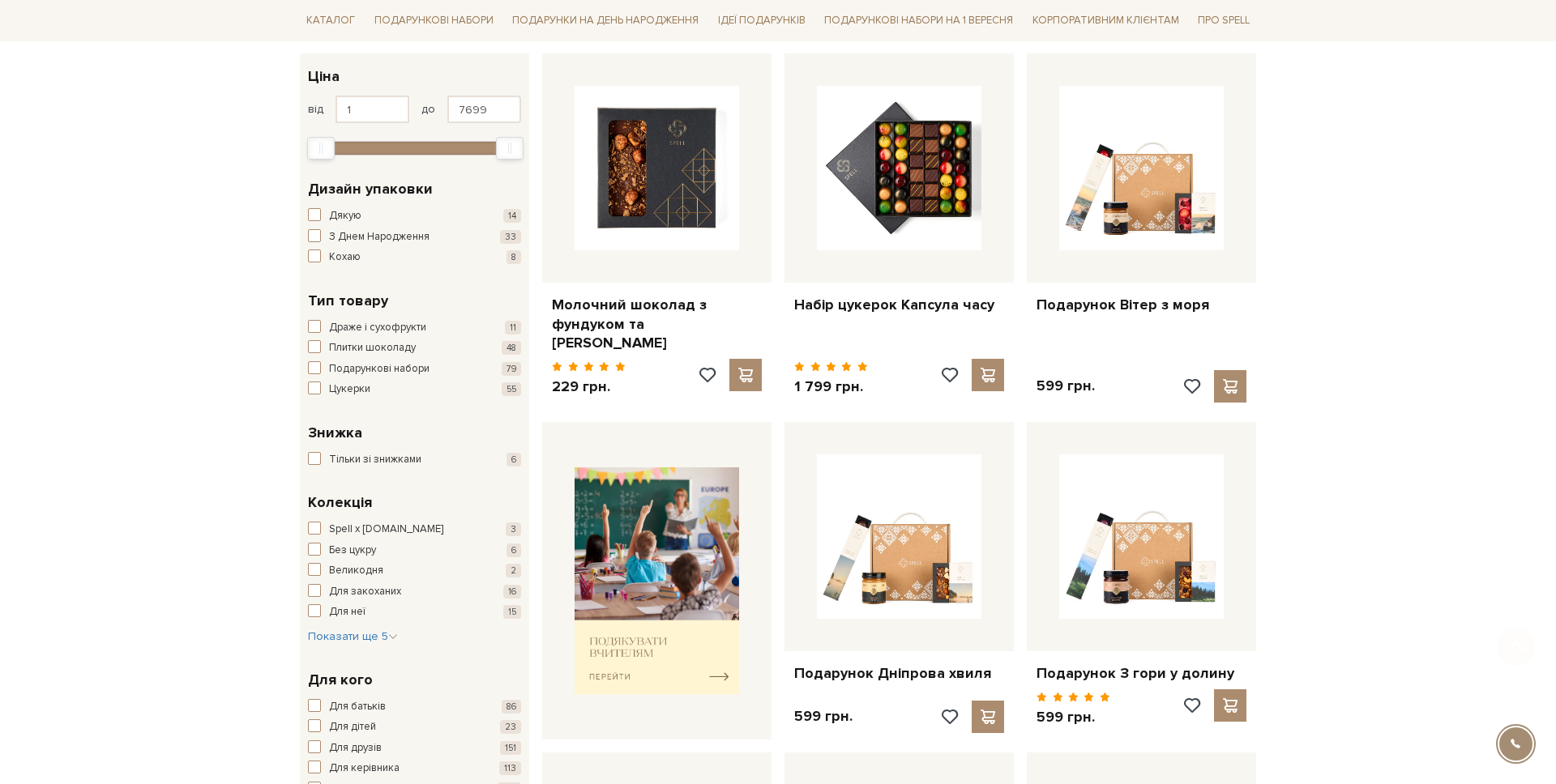
scroll to position [403, 0]
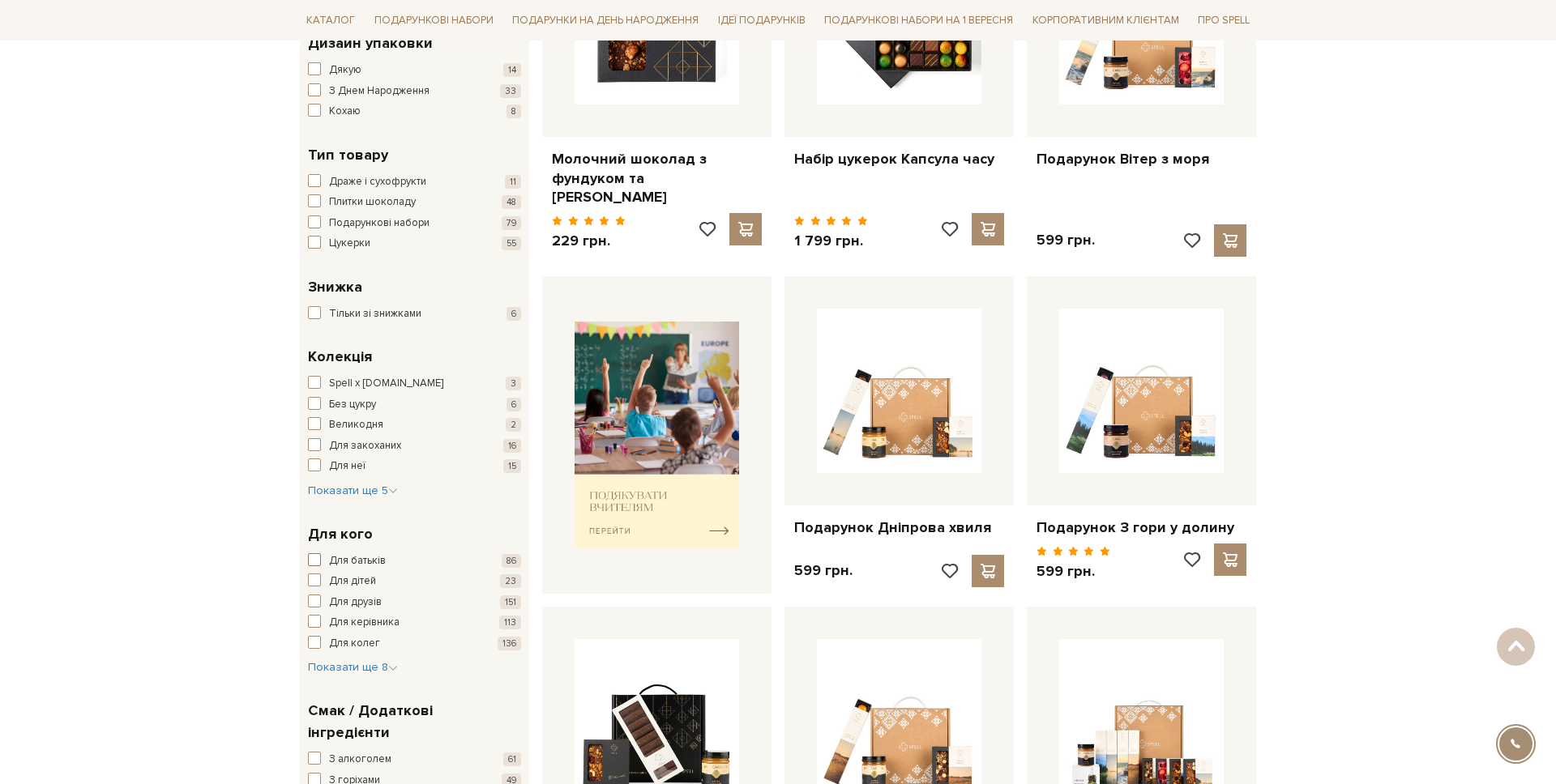
click at [325, 558] on button "Для батьків 86" at bounding box center [414, 562] width 213 height 16
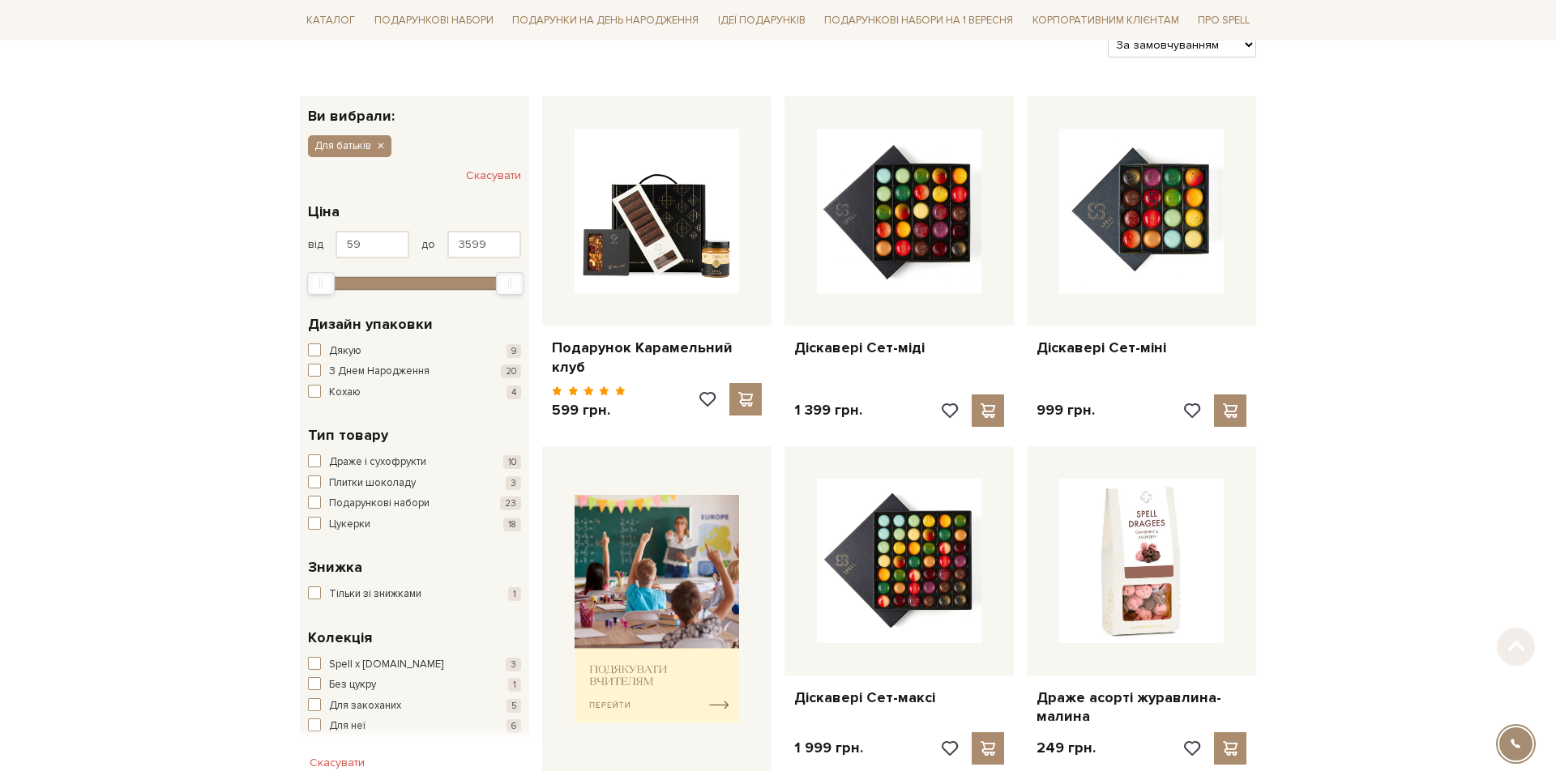
scroll to position [630, 0]
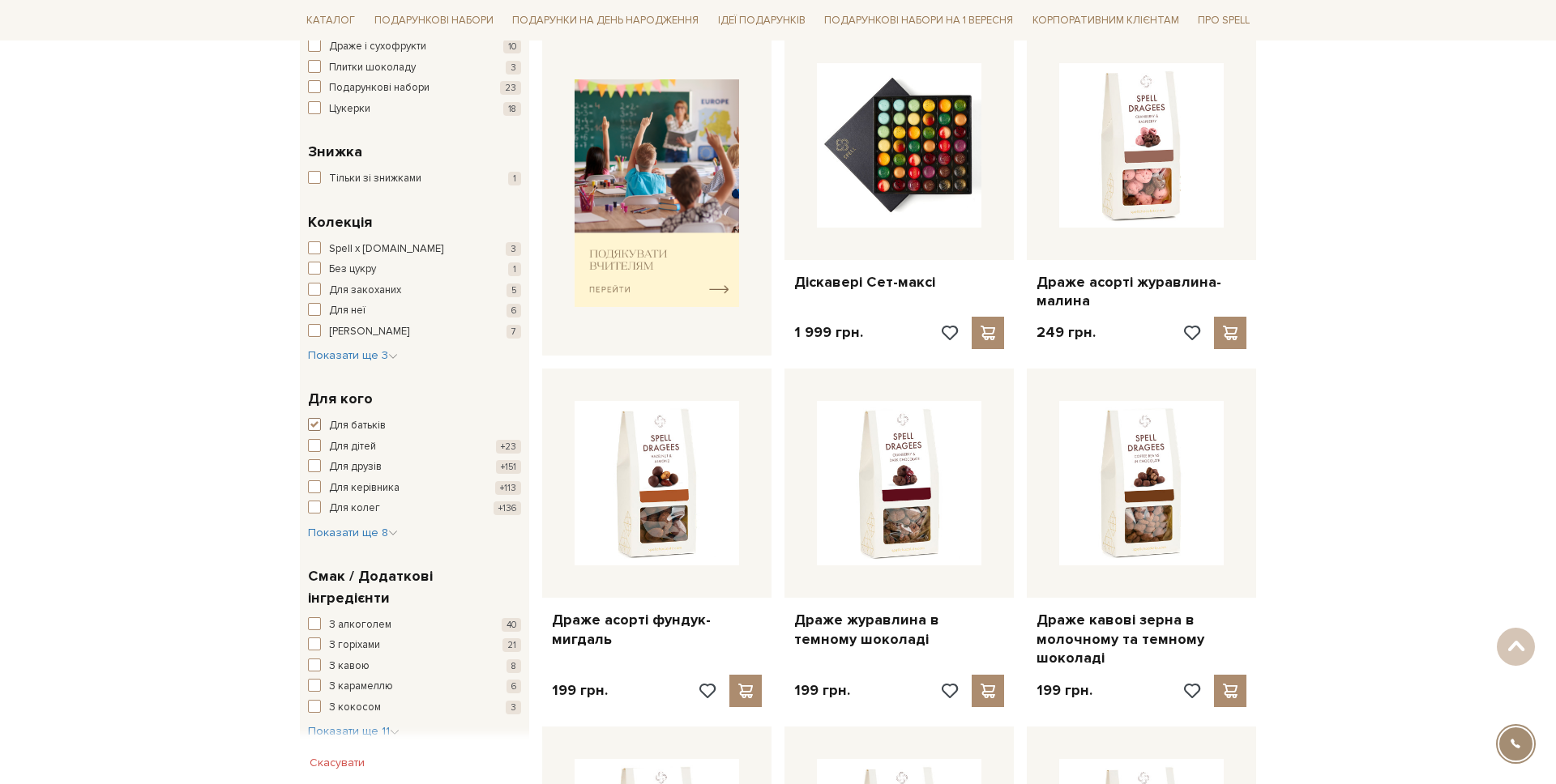
click at [323, 426] on button "Для батьків +86" at bounding box center [414, 426] width 213 height 16
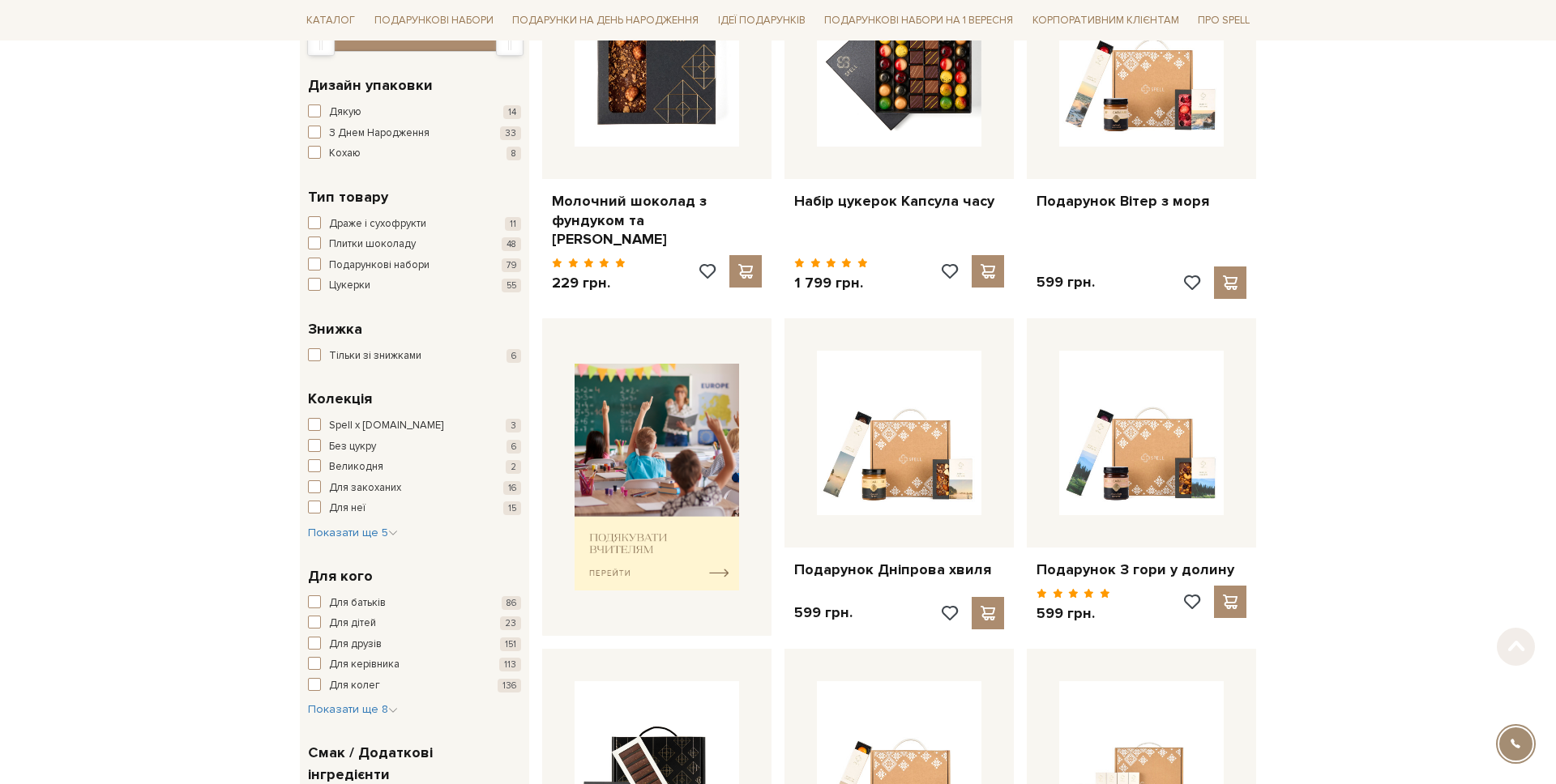
scroll to position [453, 0]
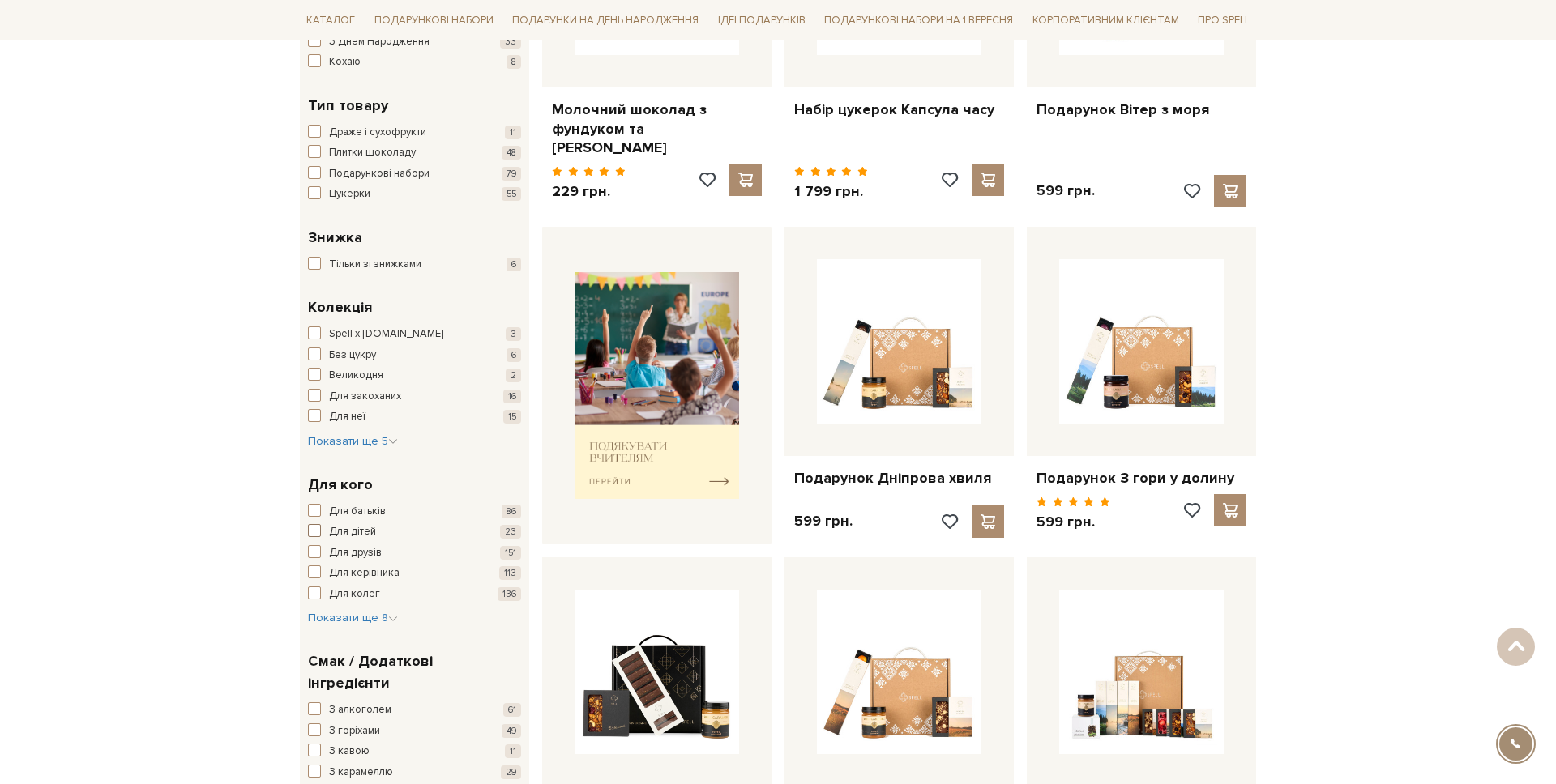
click at [324, 533] on button "Для дітей 23" at bounding box center [414, 533] width 213 height 16
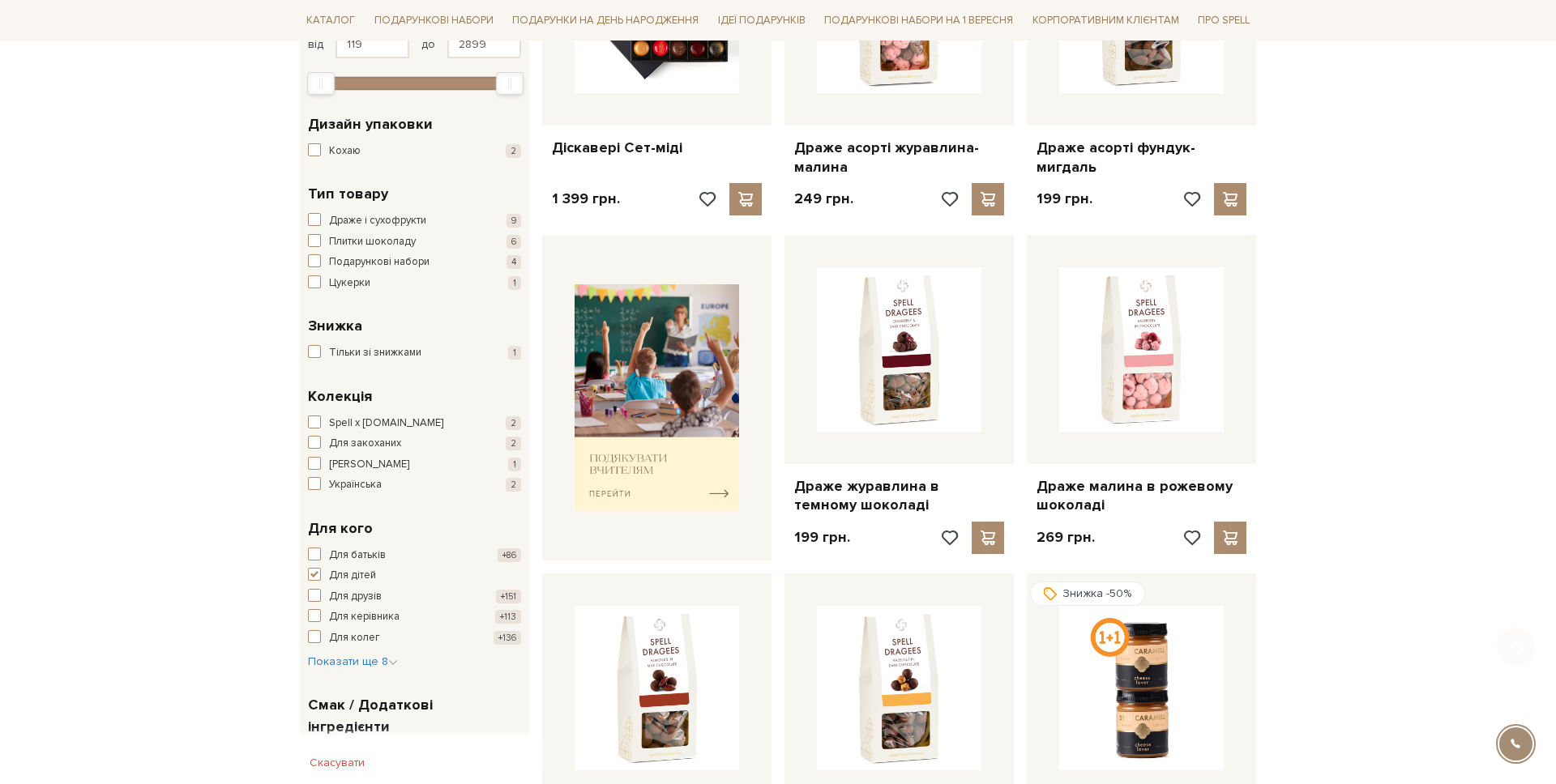
scroll to position [817, 0]
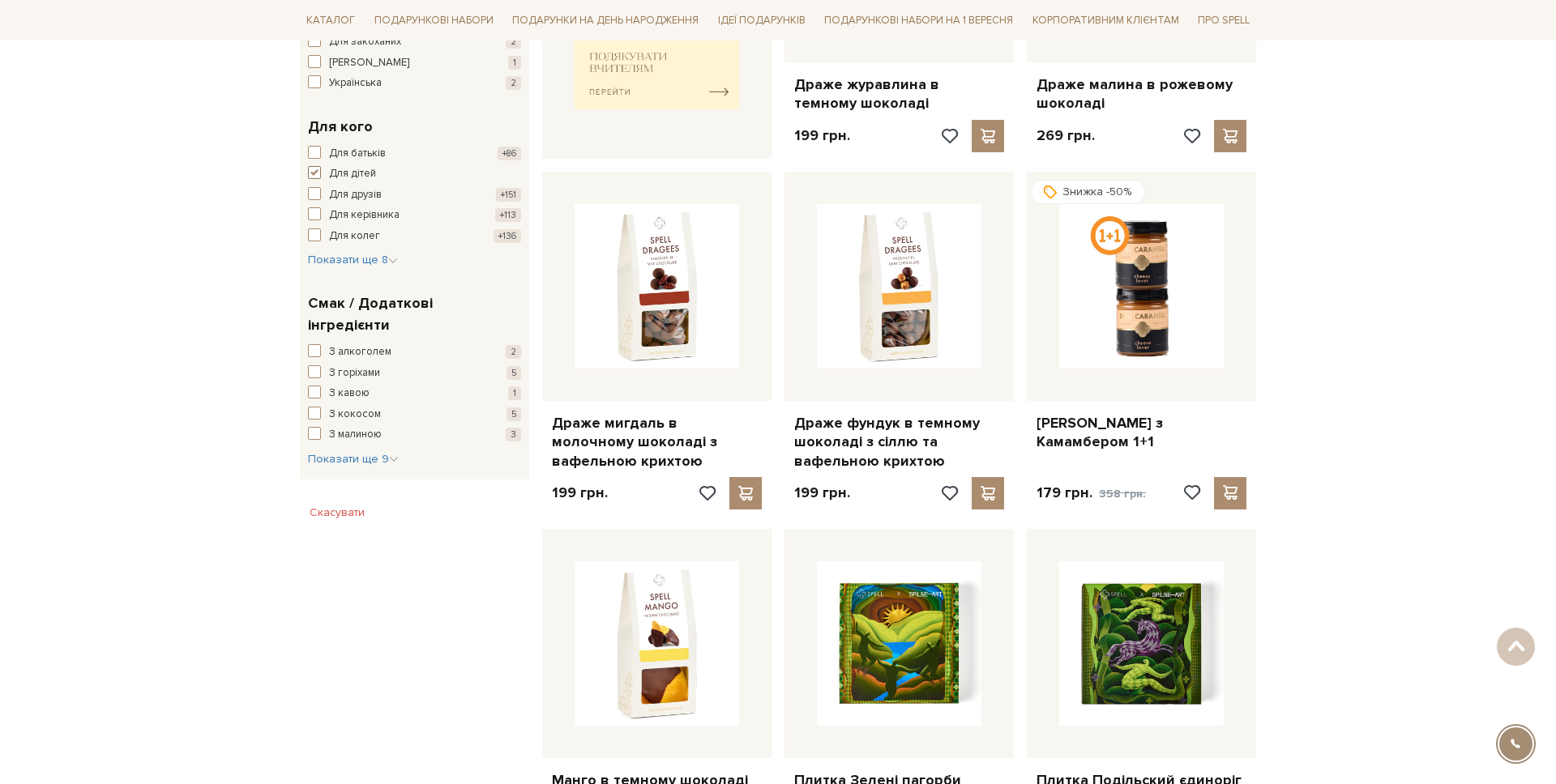
click at [321, 176] on button "Для дітей +23" at bounding box center [414, 174] width 213 height 16
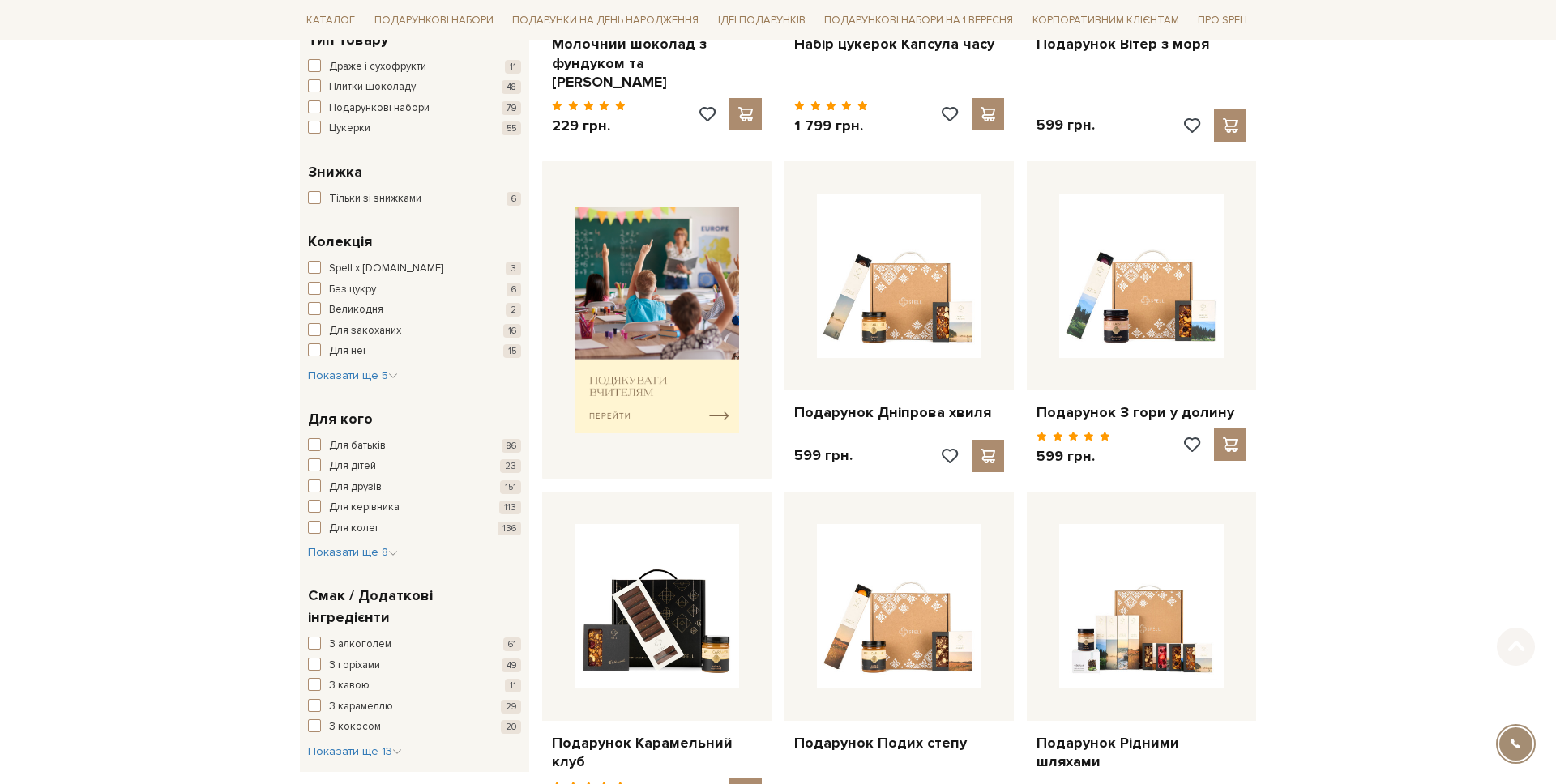
scroll to position [618, 0]
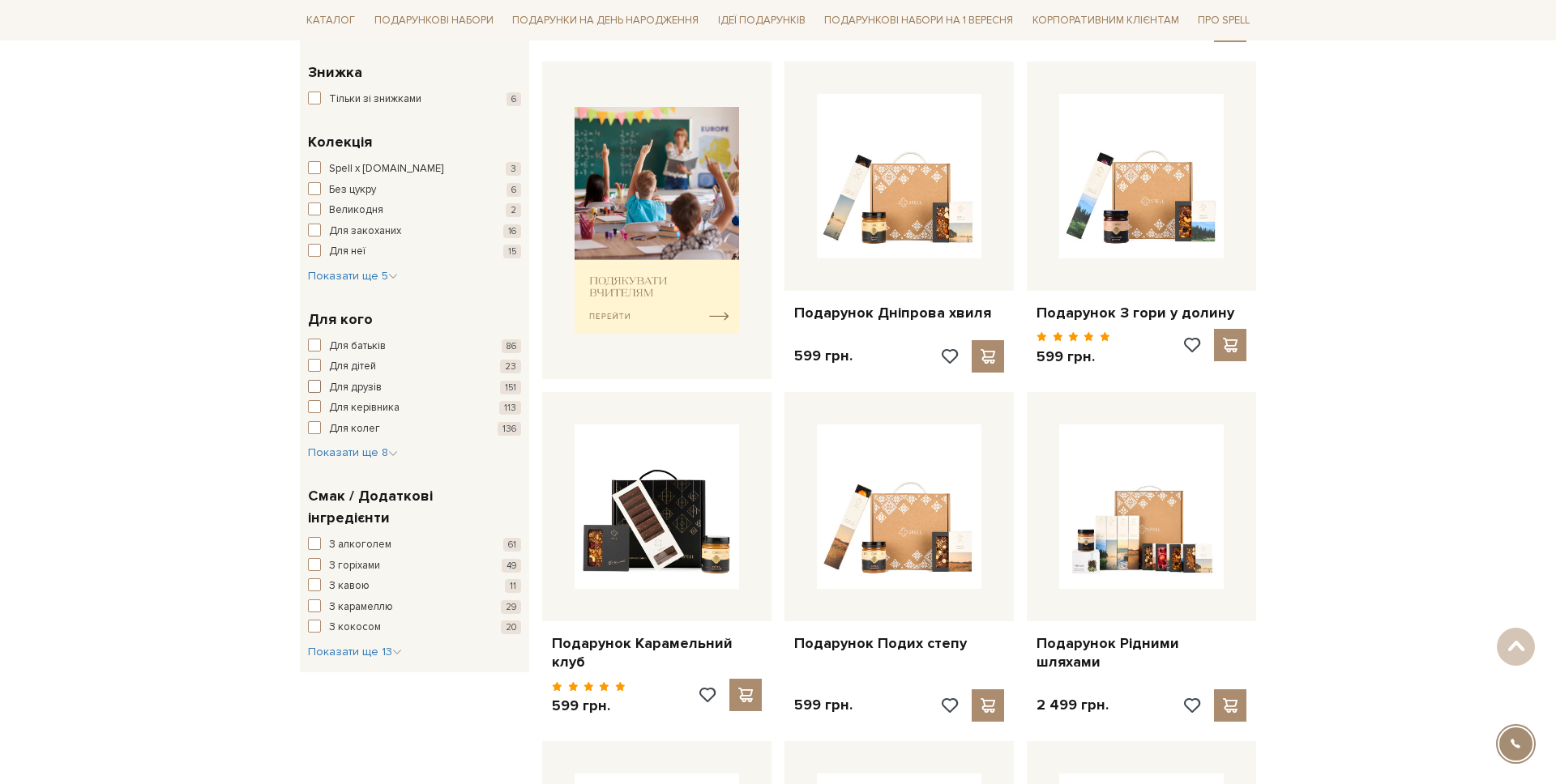
click at [346, 389] on span "Для друзів" at bounding box center [355, 388] width 53 height 16
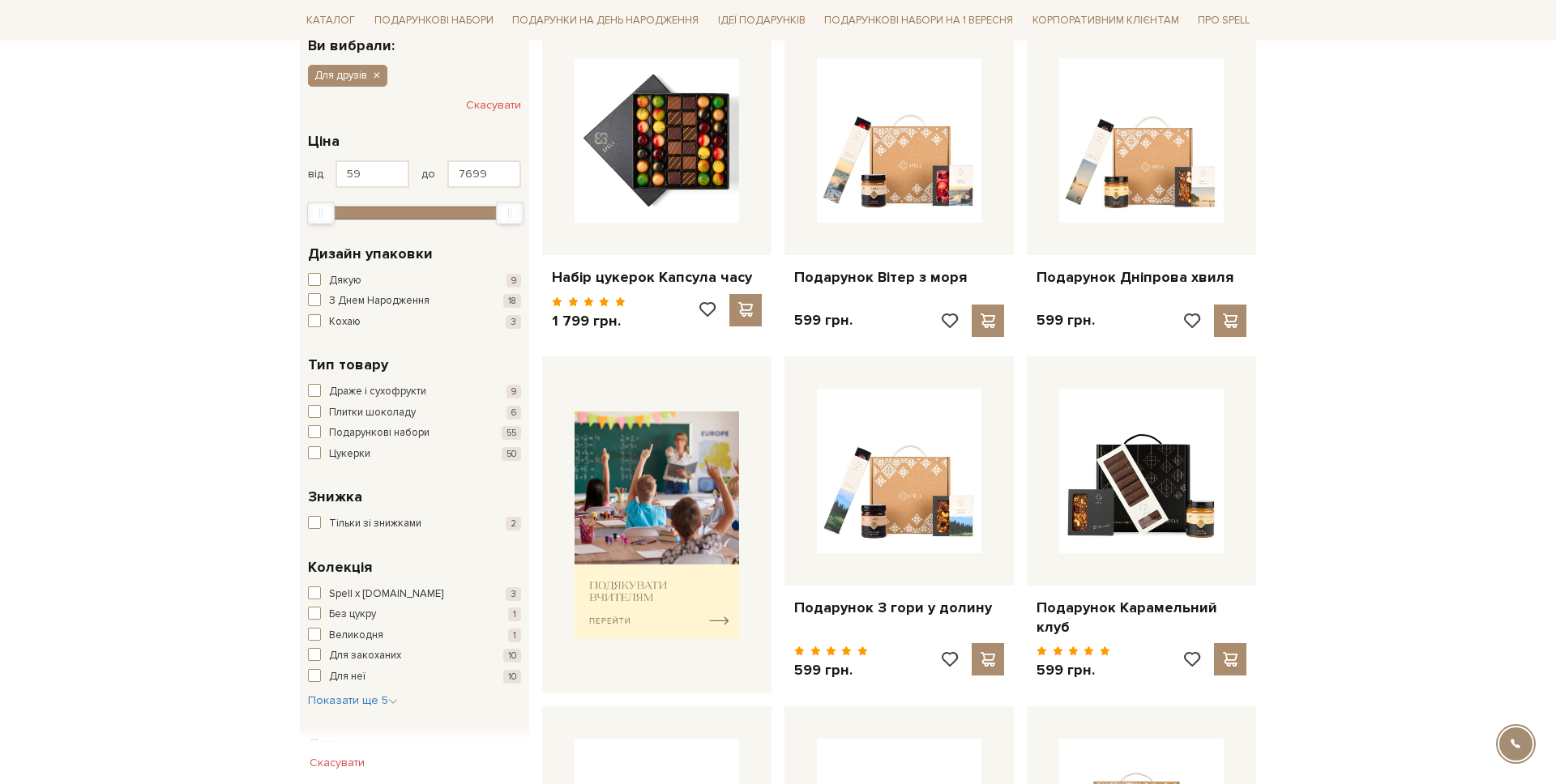
scroll to position [653, 0]
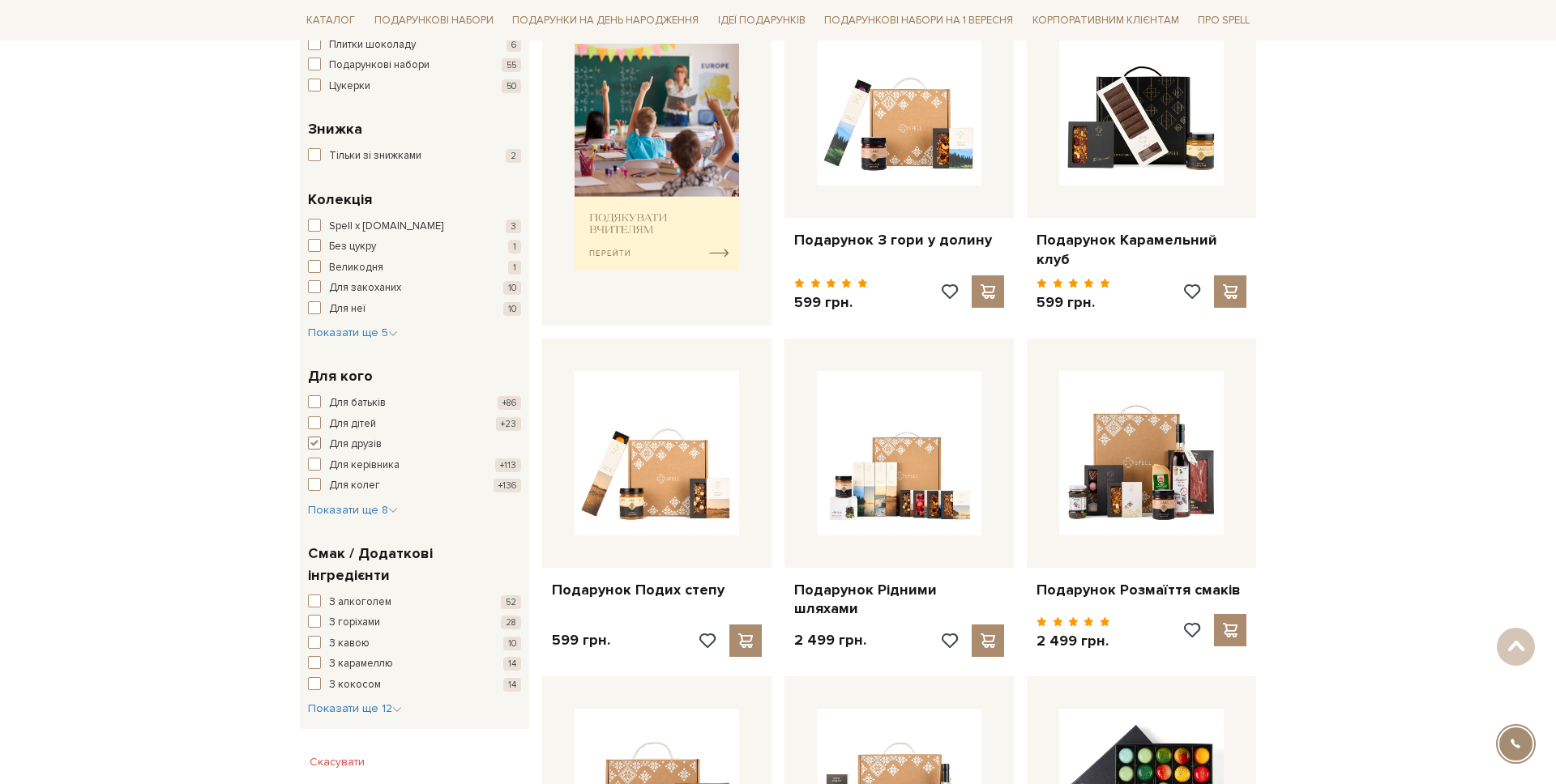
click at [335, 439] on span "Для друзів" at bounding box center [355, 445] width 53 height 16
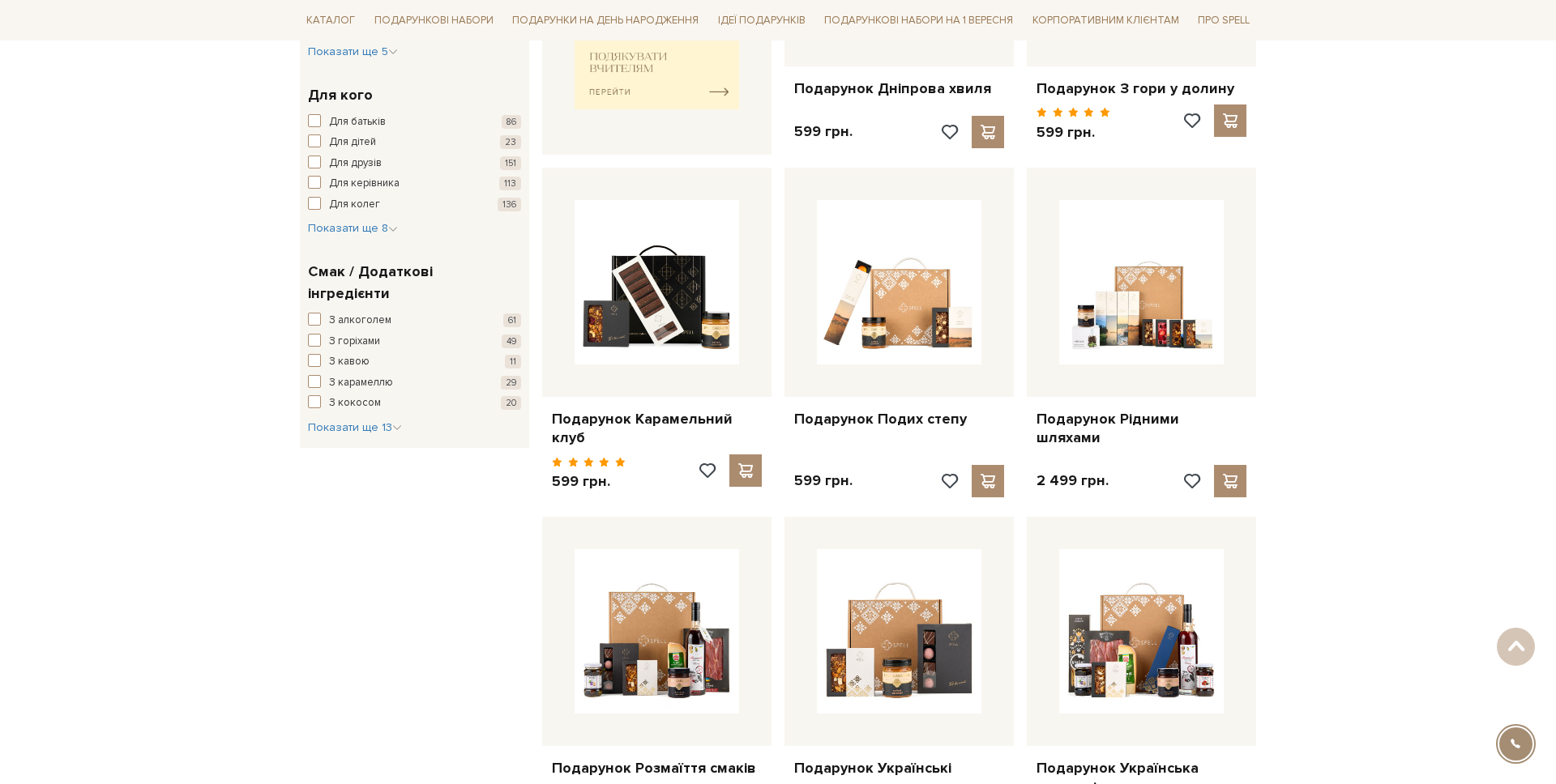
scroll to position [828, 0]
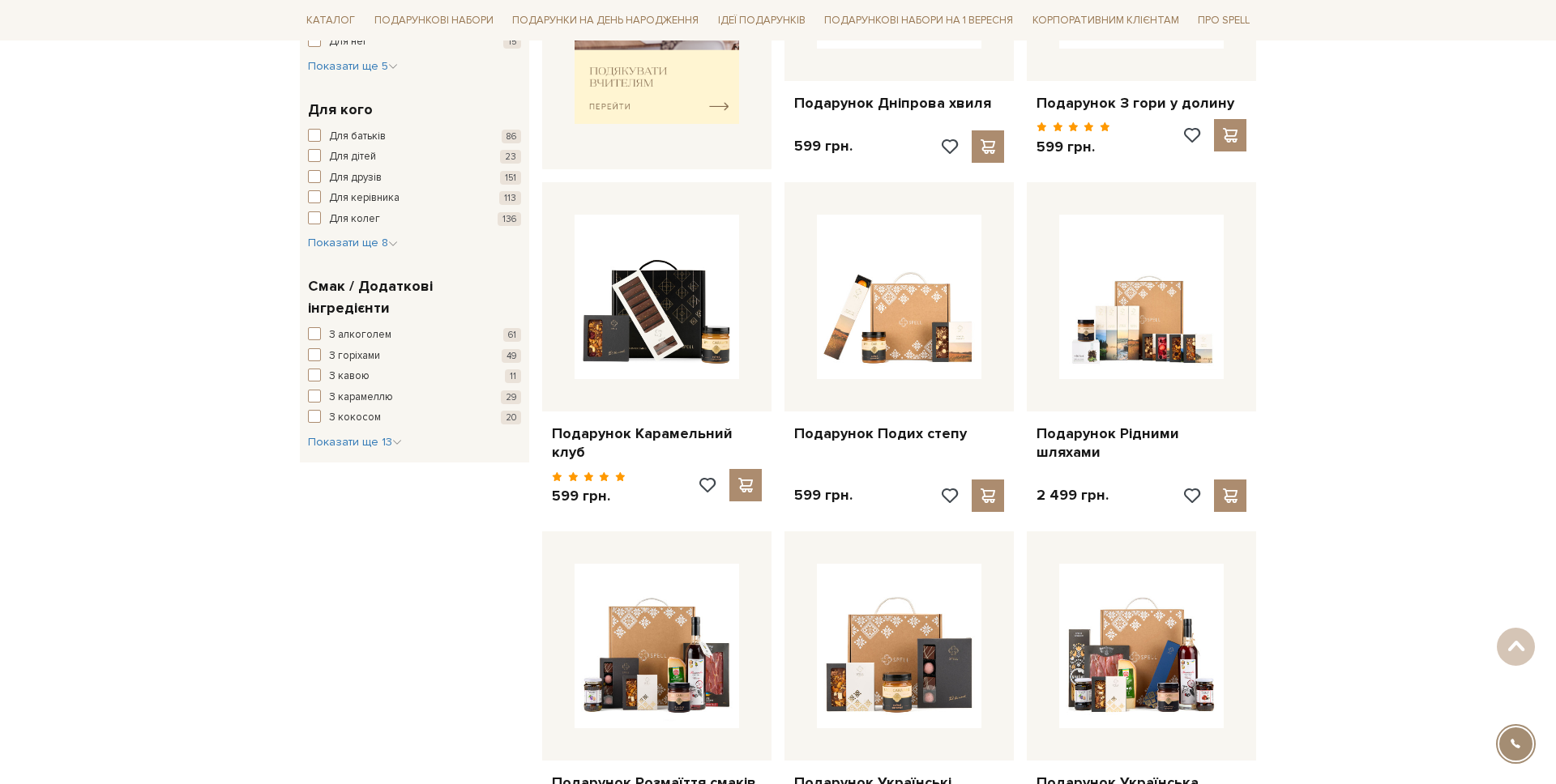
click at [346, 188] on div "Для батьків 86 Для дітей 23 Для друзів 151 Для керівника 113 Для колег 136" at bounding box center [414, 178] width 213 height 98
click at [344, 192] on span "Для керівника" at bounding box center [364, 199] width 70 height 16
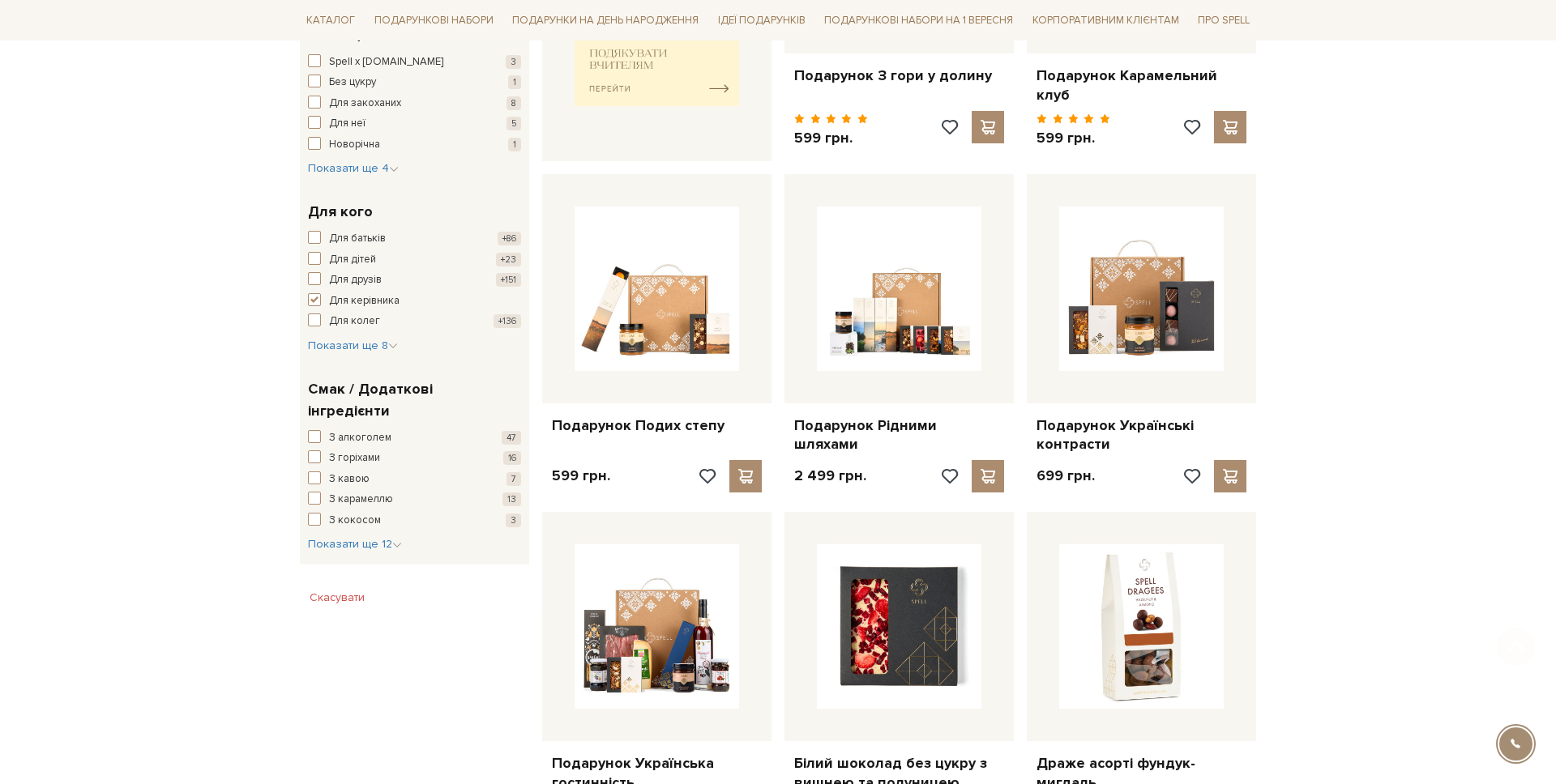
scroll to position [922, 0]
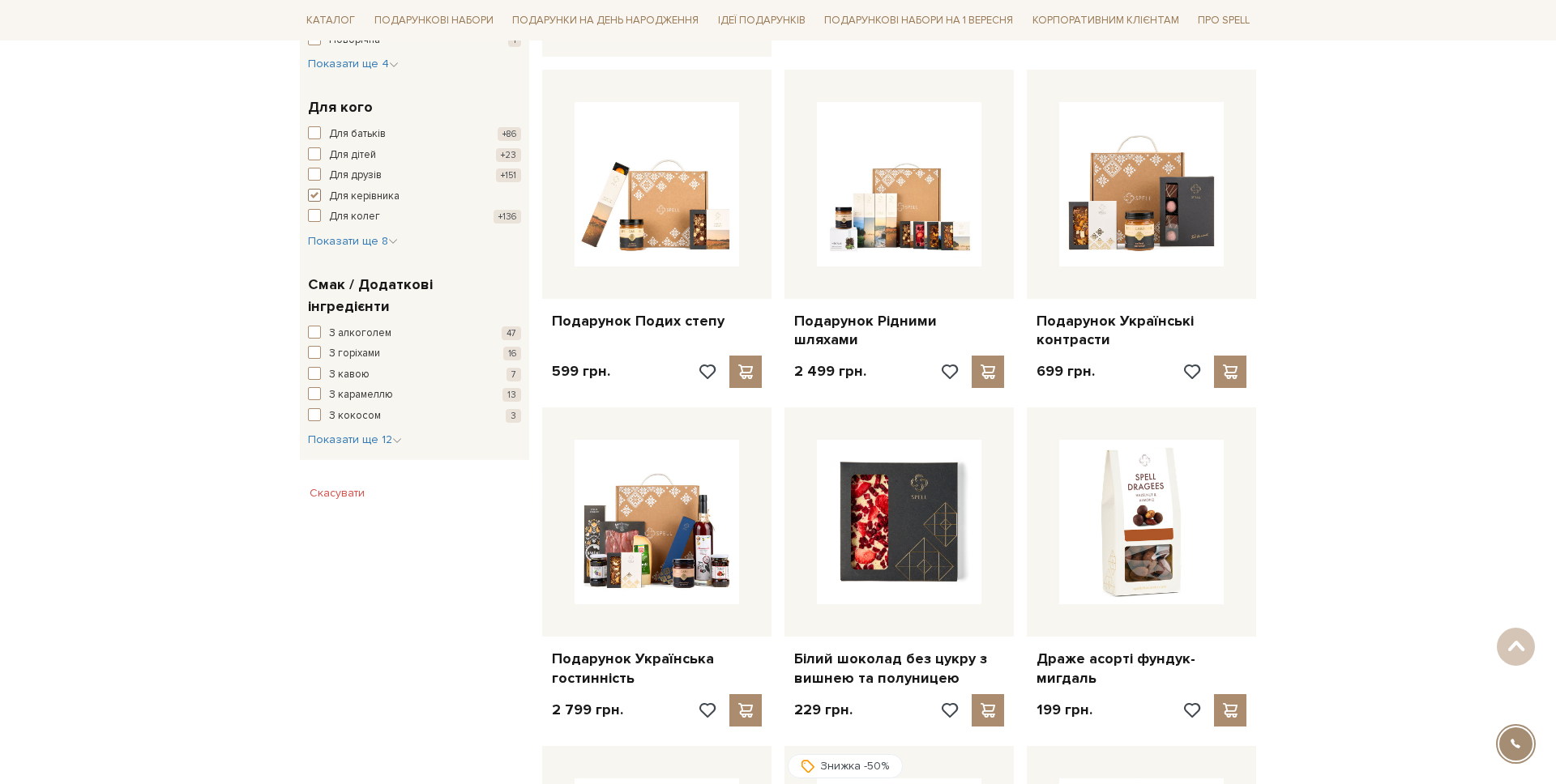
click at [336, 192] on span "Для керівника" at bounding box center [364, 197] width 70 height 16
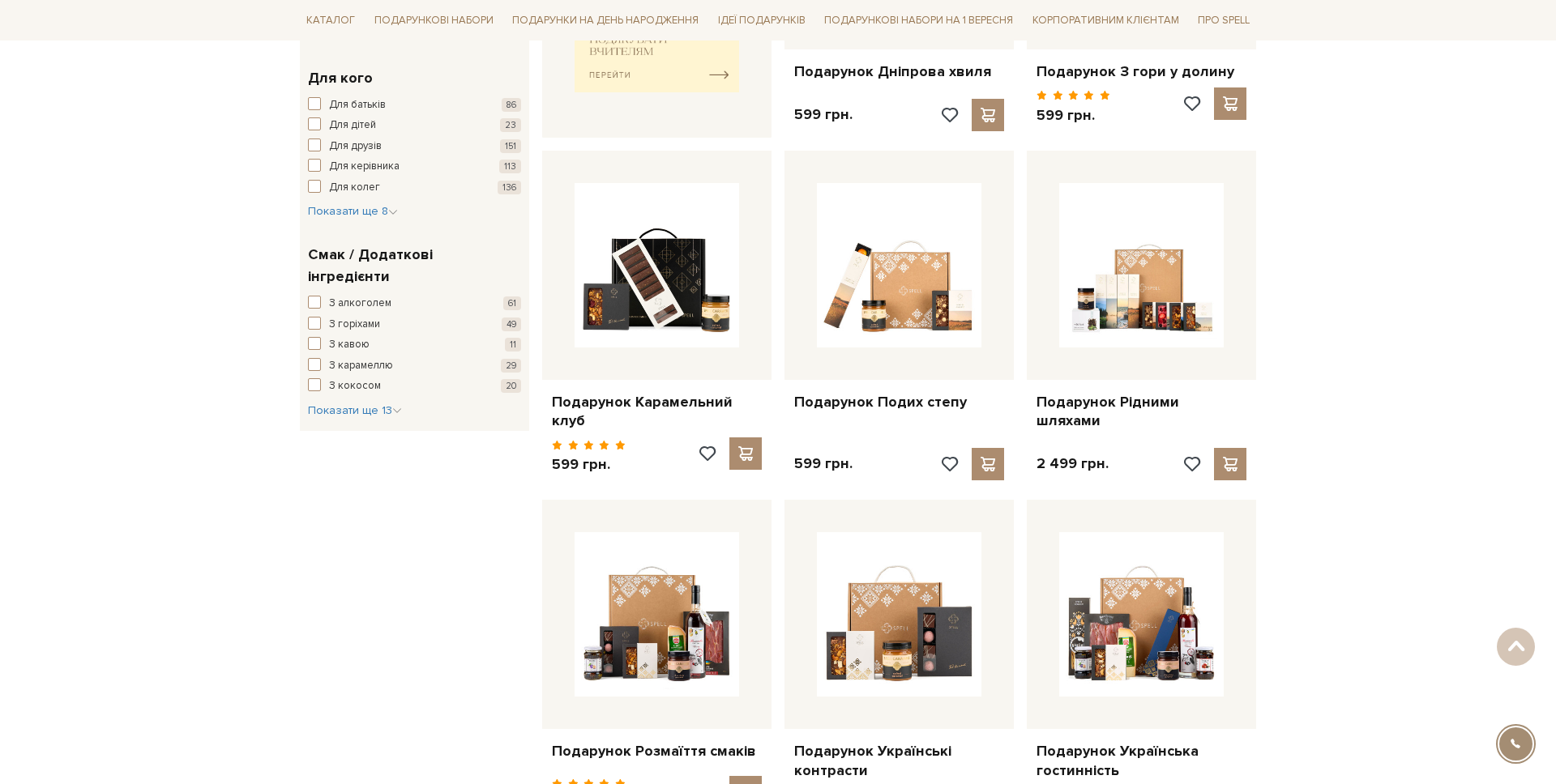
scroll to position [810, 0]
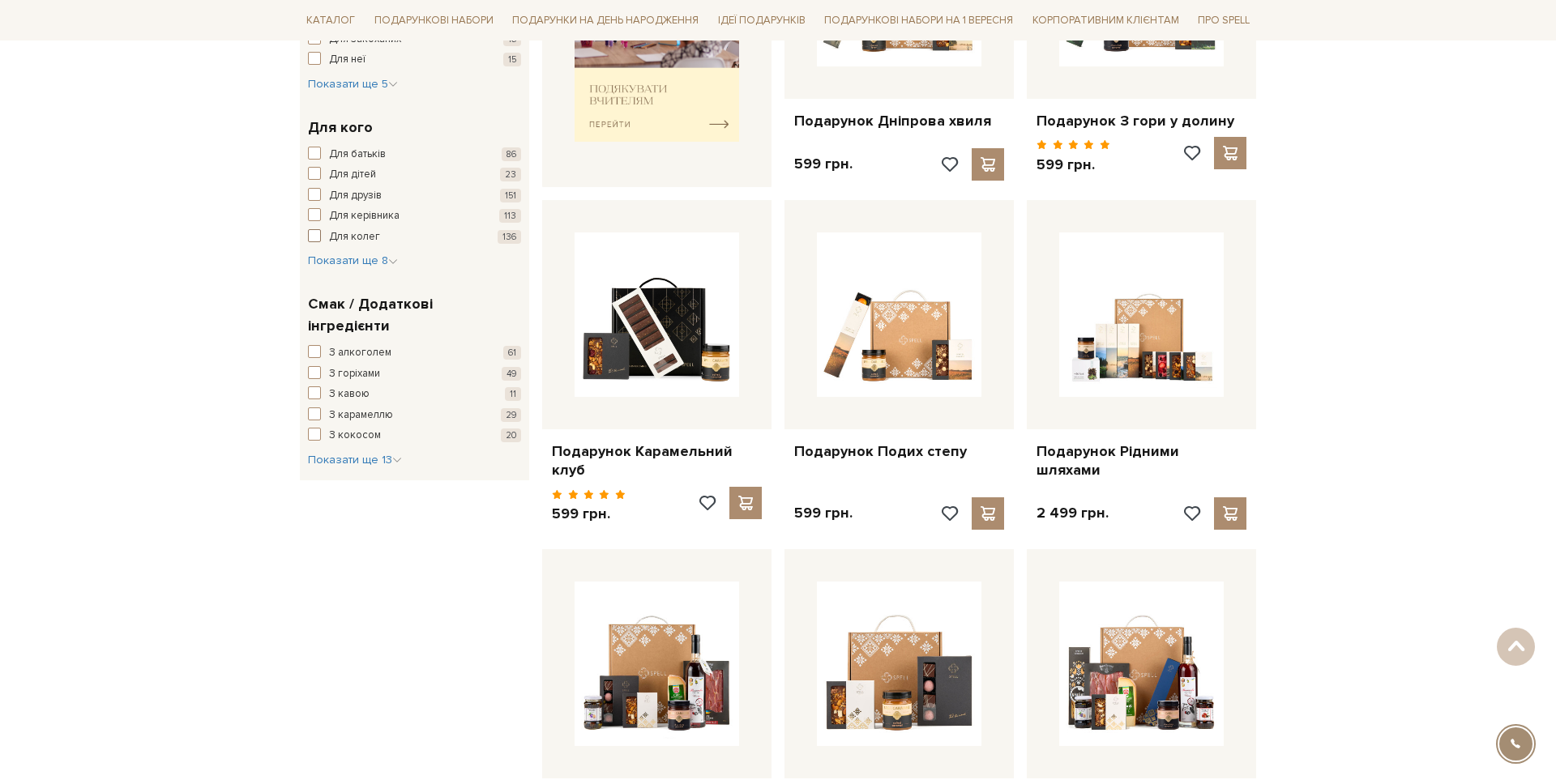
click at [325, 232] on button "Для колег 136" at bounding box center [414, 237] width 213 height 16
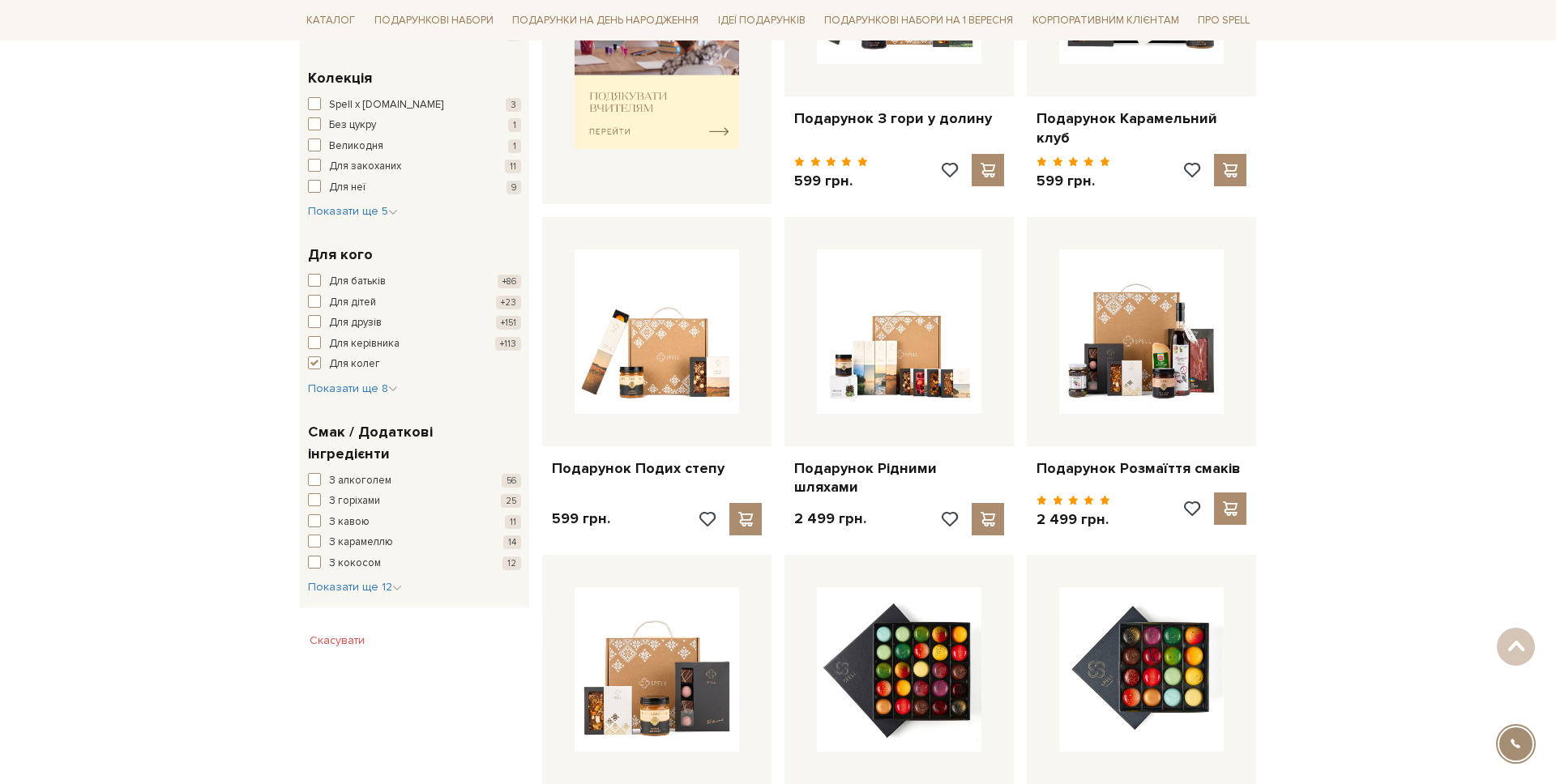
scroll to position [708, 0]
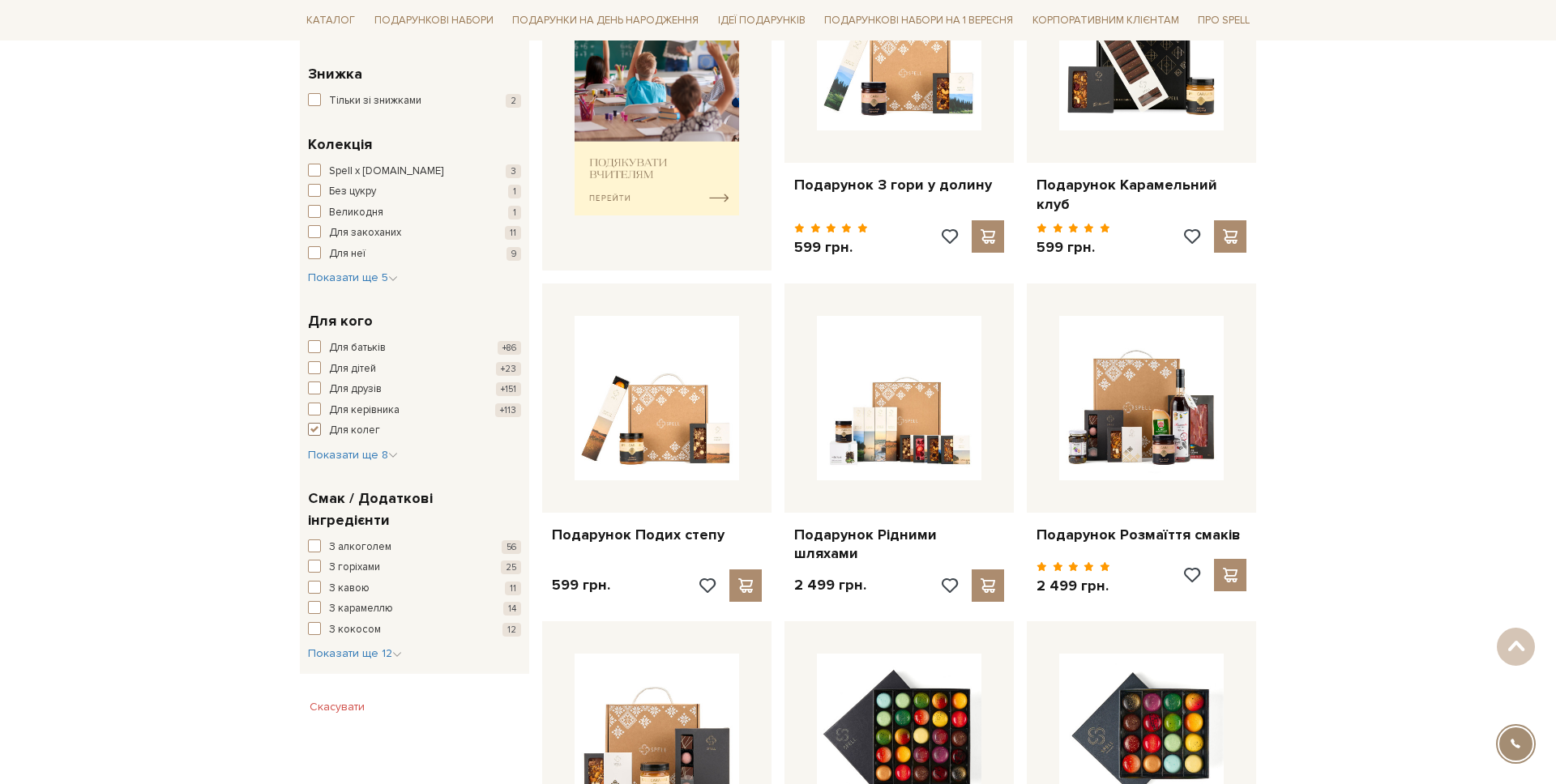
click at [322, 431] on button "Для колег +136" at bounding box center [414, 431] width 213 height 16
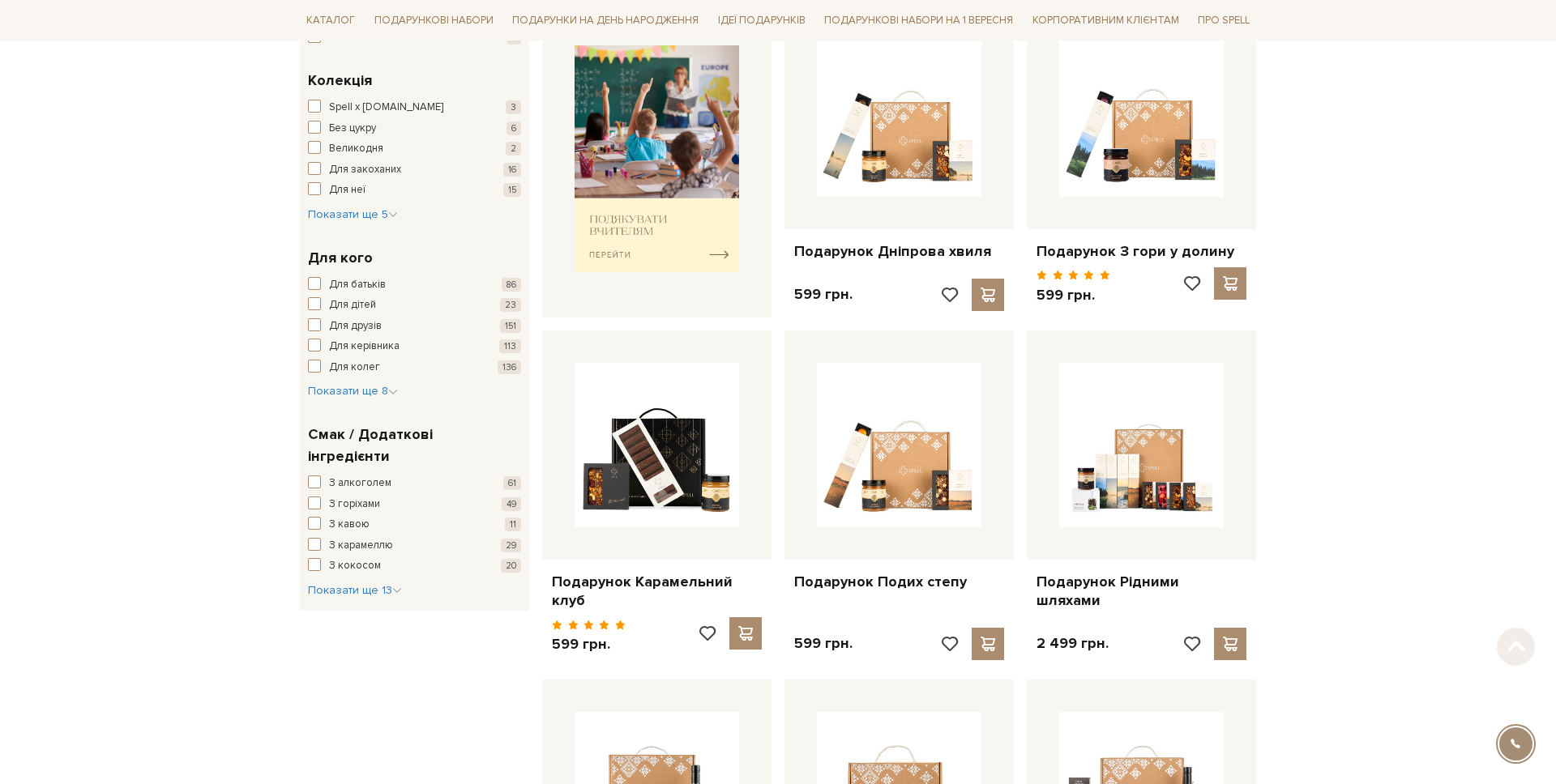
scroll to position [731, 0]
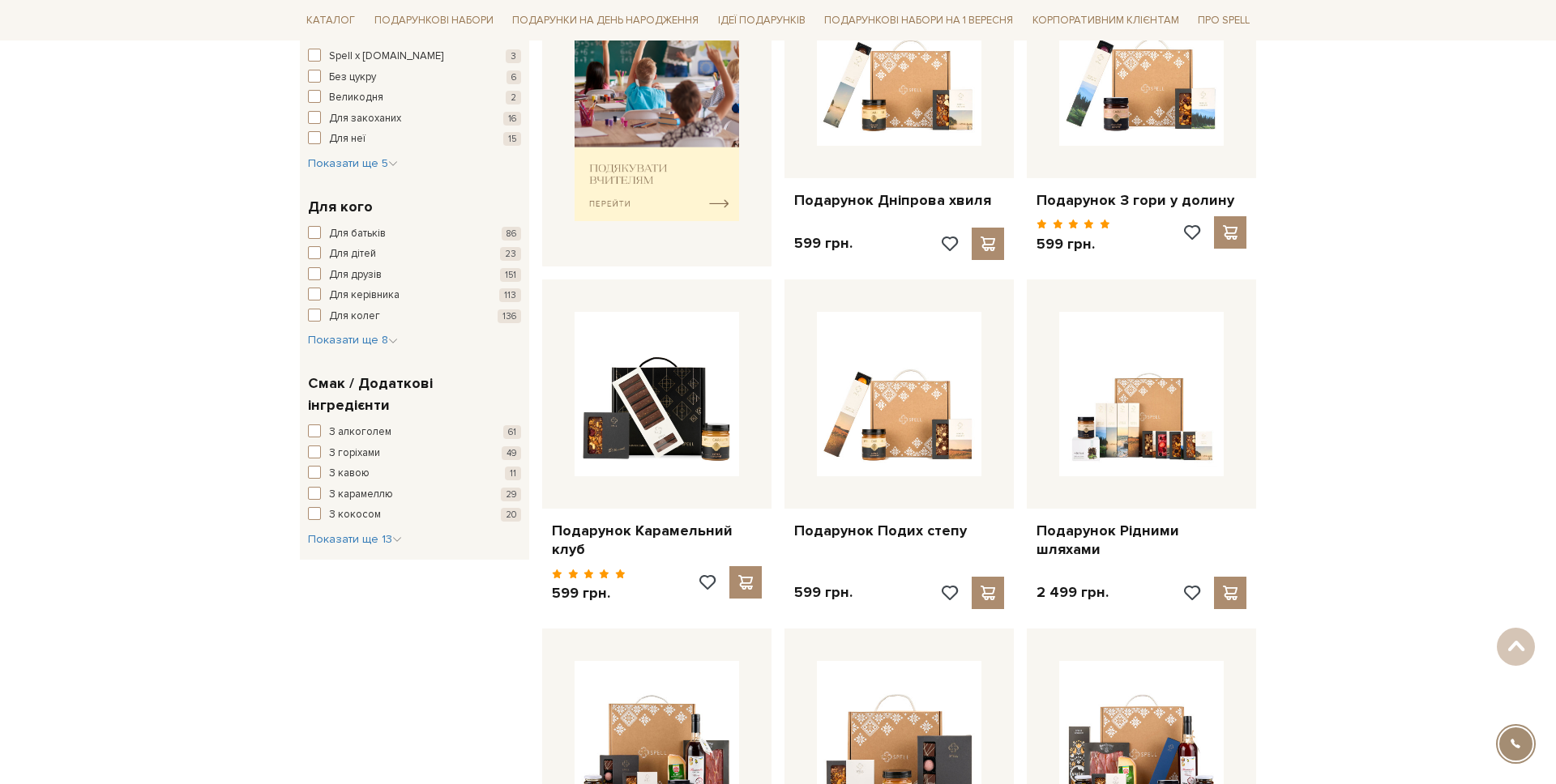
click at [366, 324] on div "Для батьків 86 Для дітей 23 Для друзів 151 Для керівника 113 Для колег 136 Для …" at bounding box center [414, 287] width 213 height 123
click at [353, 341] on span "Показати ще 8" at bounding box center [353, 340] width 90 height 14
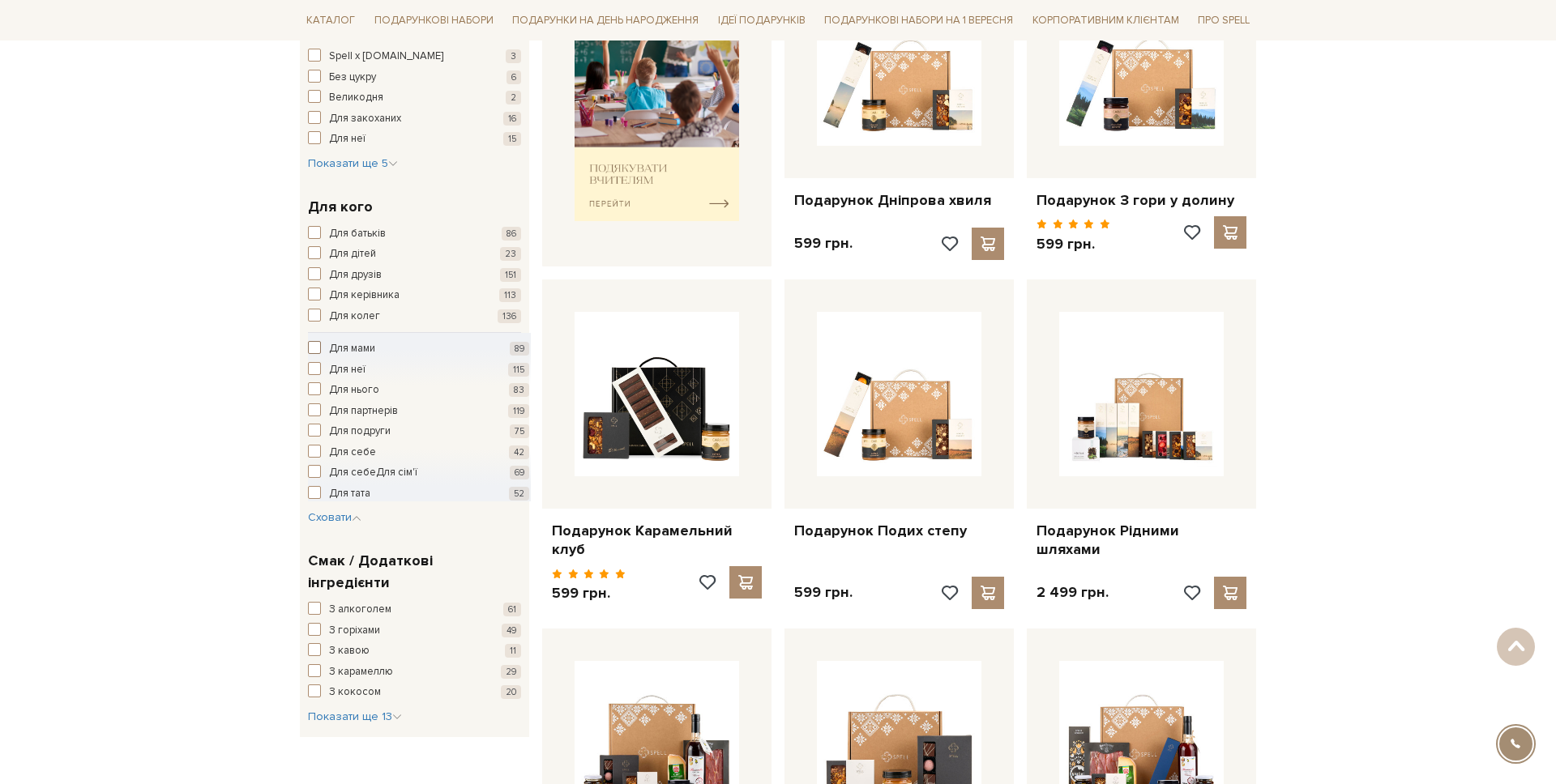
click at [349, 348] on span "Для мами" at bounding box center [352, 349] width 47 height 16
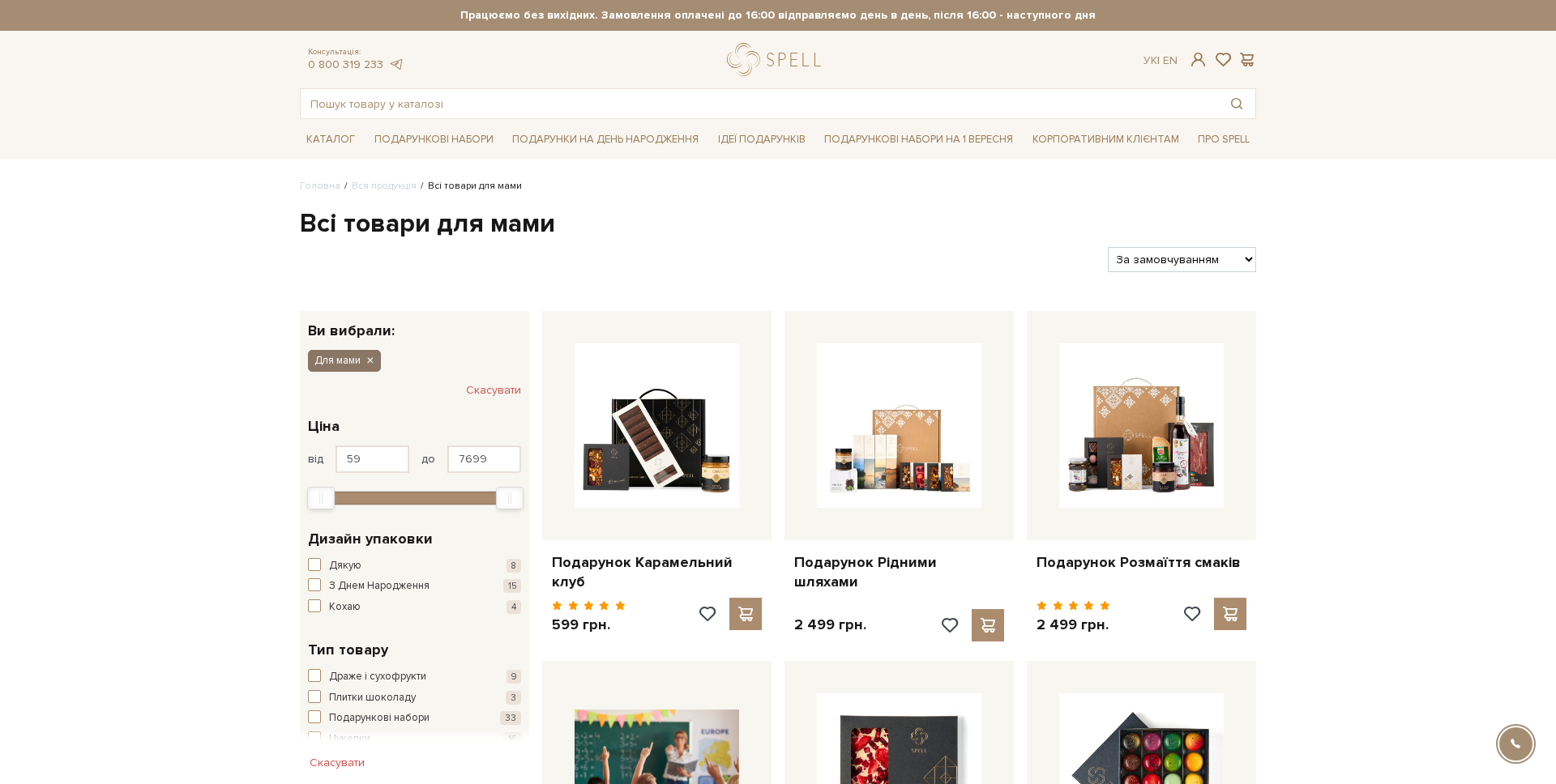
click at [373, 362] on icon "button" at bounding box center [369, 361] width 10 height 15
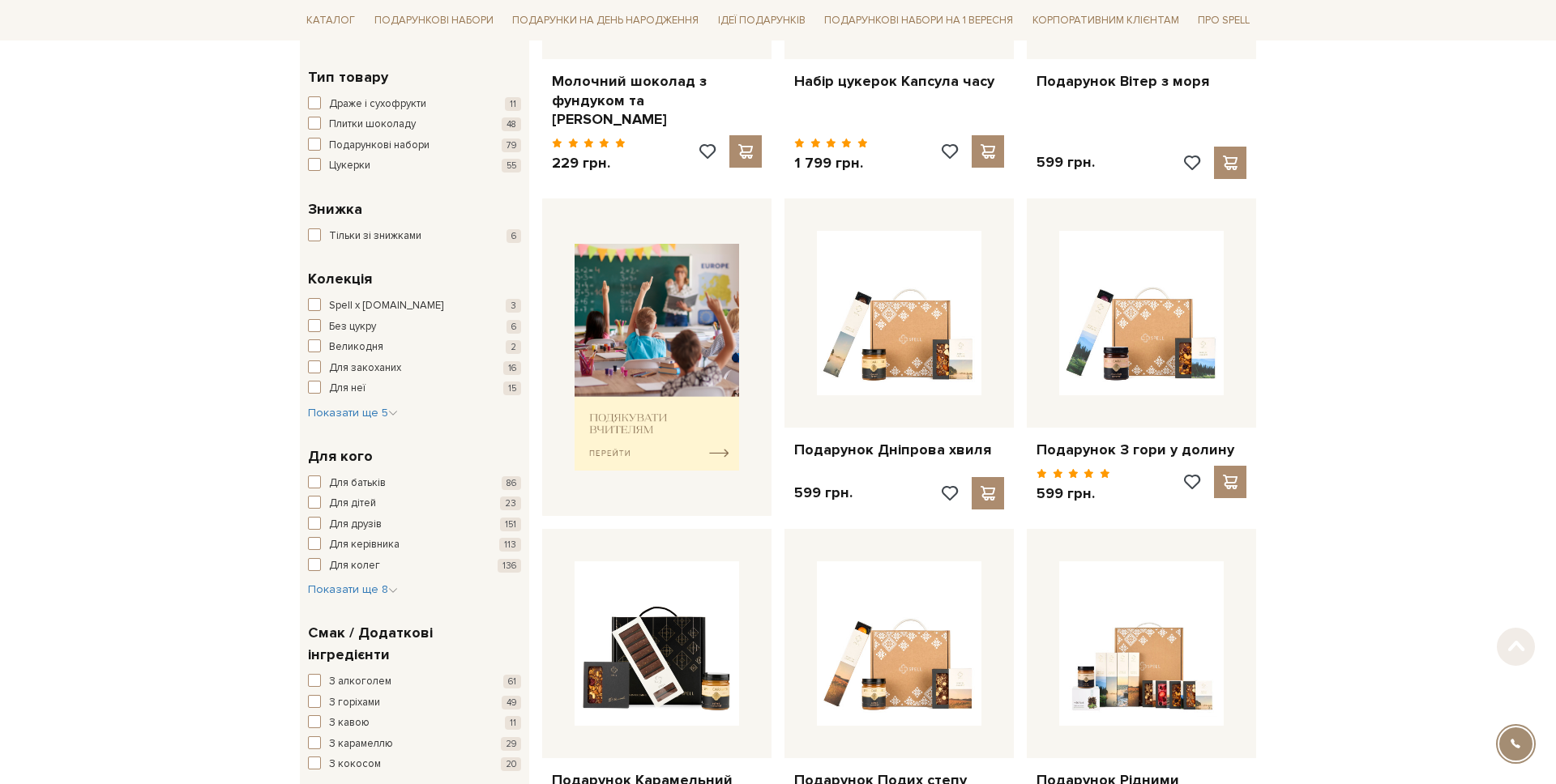
scroll to position [564, 0]
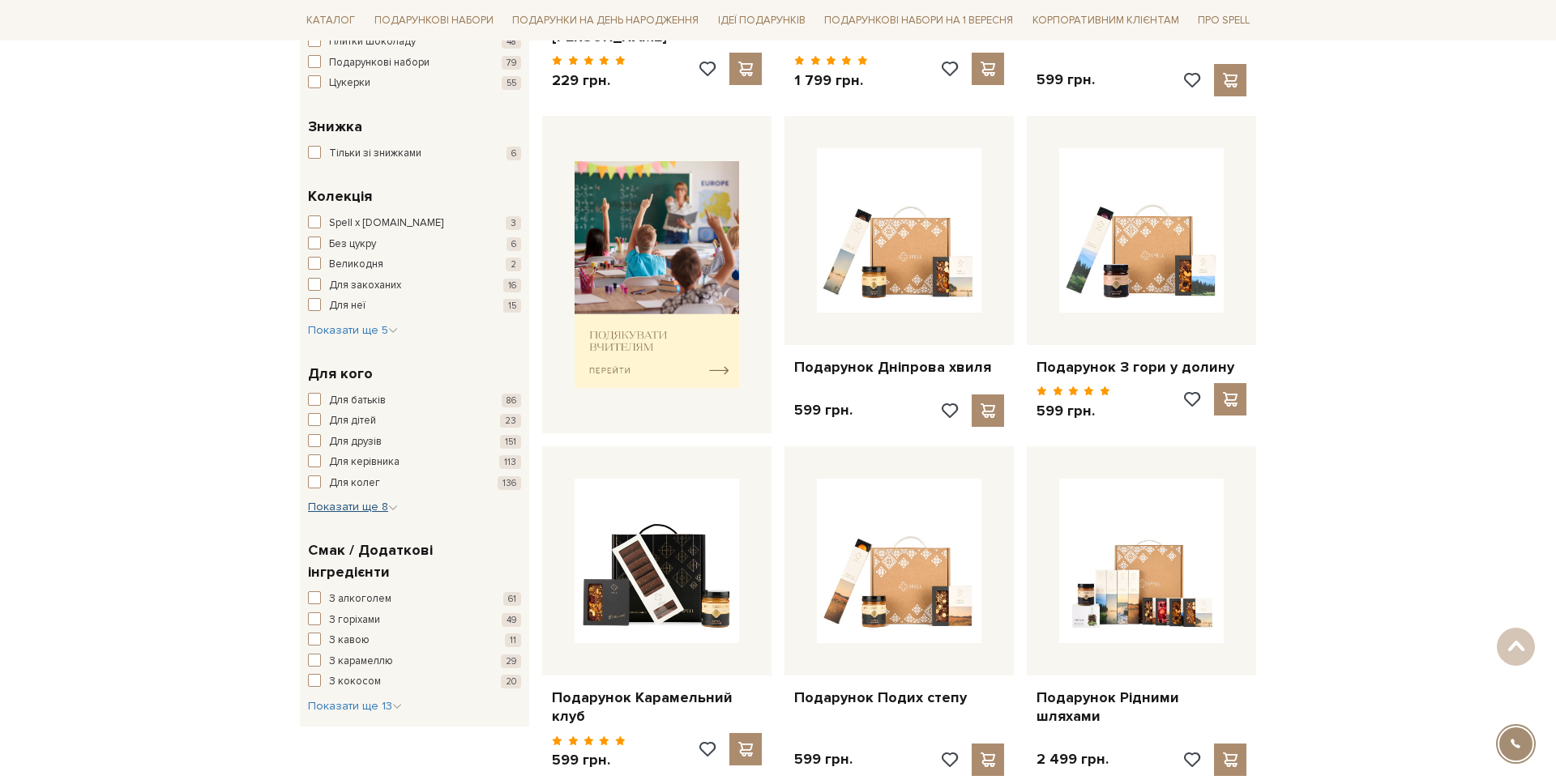
click at [348, 511] on span "Показати ще 8" at bounding box center [353, 507] width 90 height 14
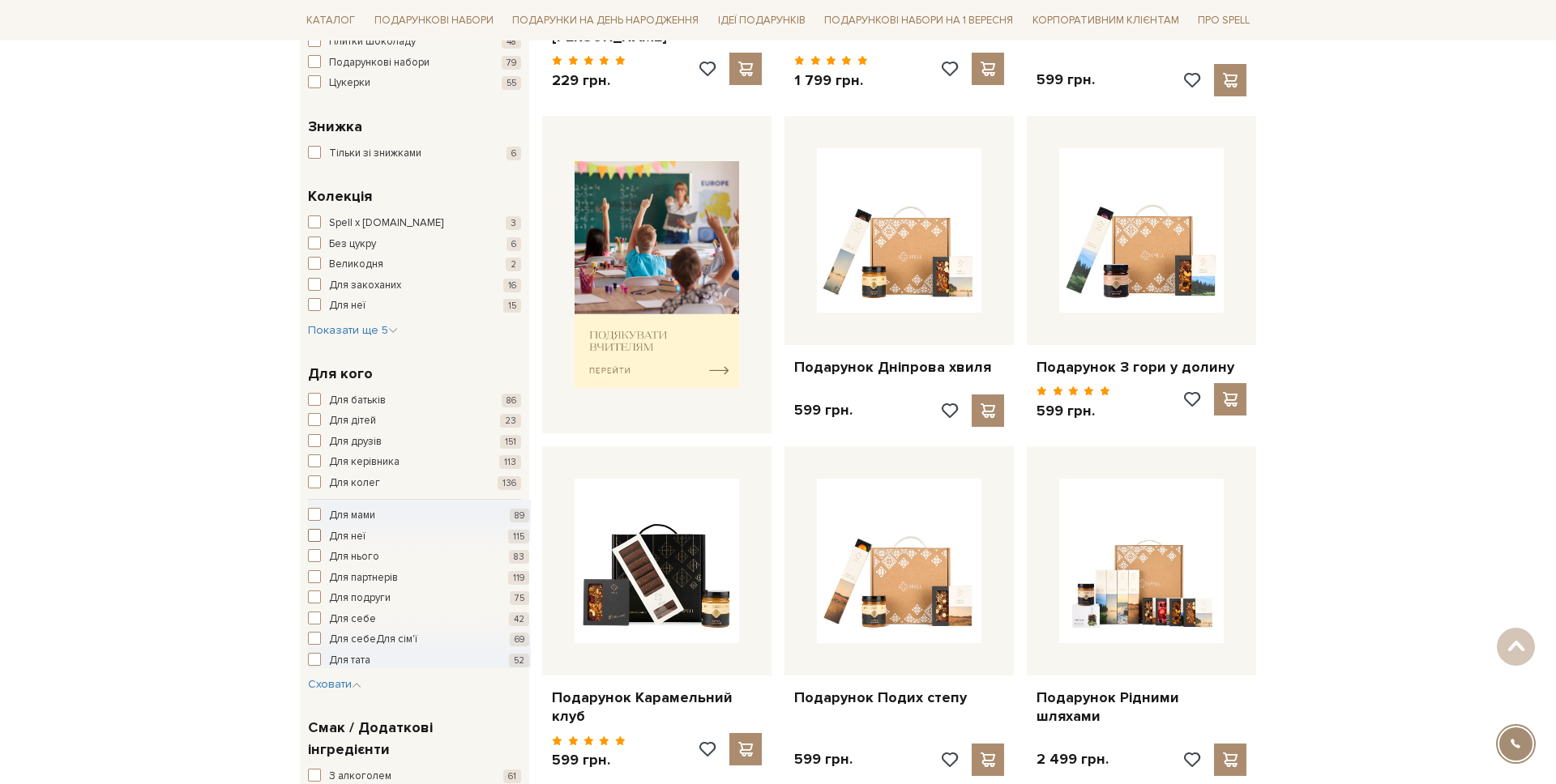
click at [360, 542] on span "Для неї" at bounding box center [346, 537] width 36 height 16
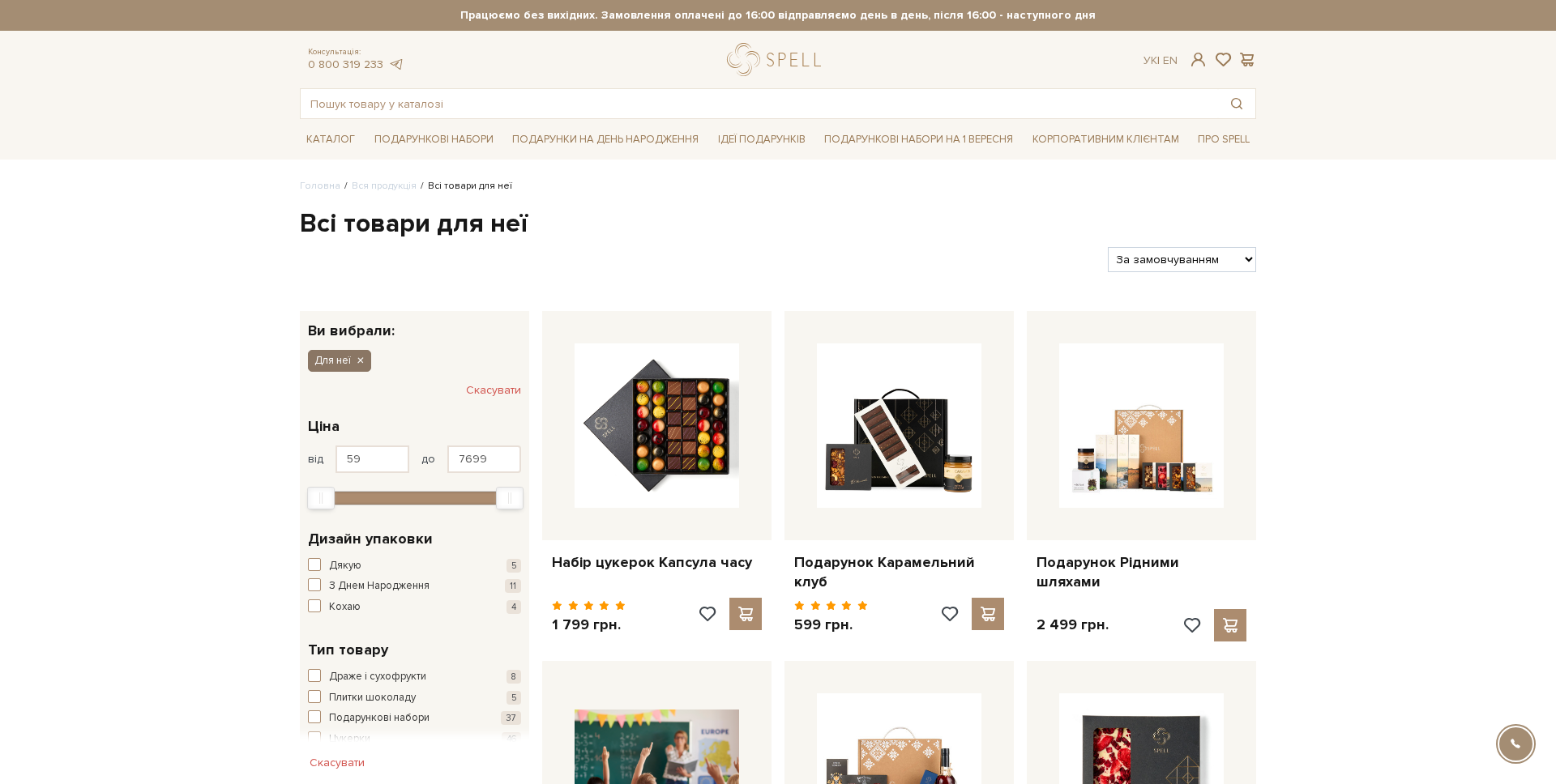
click at [359, 354] on icon "button" at bounding box center [360, 361] width 10 height 15
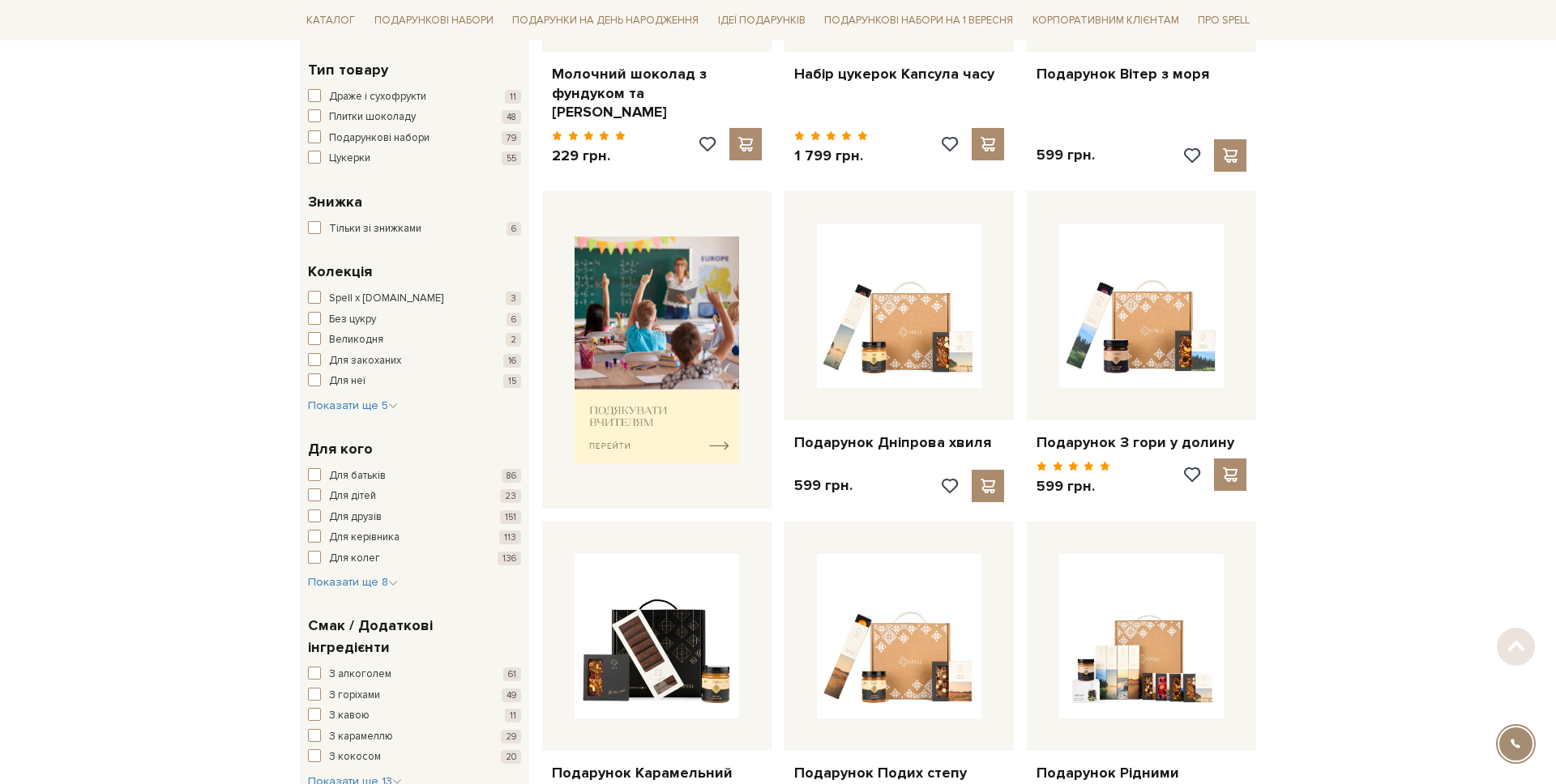
scroll to position [618, 0]
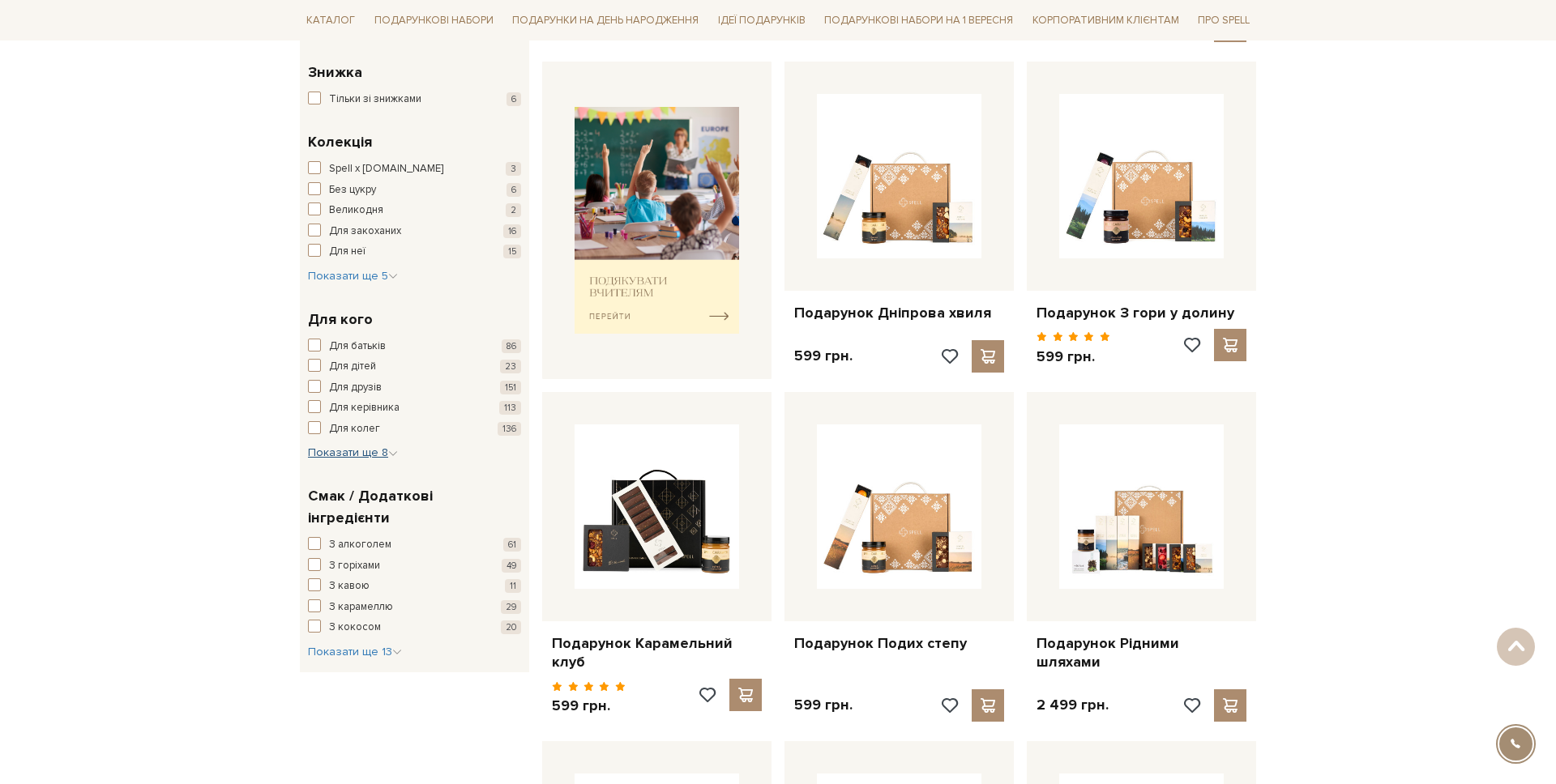
click at [376, 461] on div "Для кого Для батьків 86 Для дітей 23 Для друзів 151 Для керівника 113 Для колег…" at bounding box center [414, 385] width 229 height 178
click at [377, 454] on span "Показати ще 8" at bounding box center [353, 453] width 90 height 14
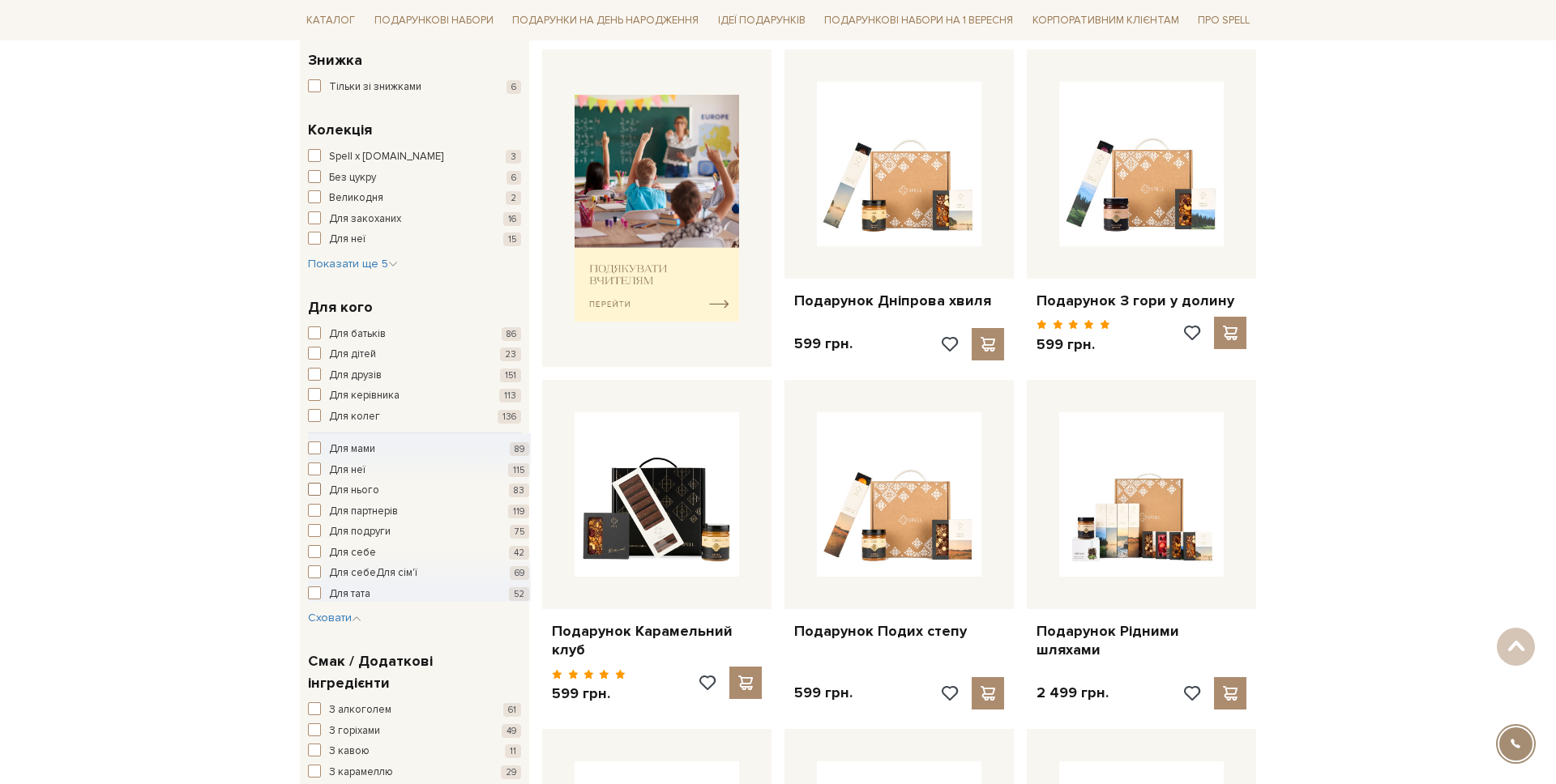
click at [362, 484] on span "Для нього" at bounding box center [353, 490] width 50 height 16
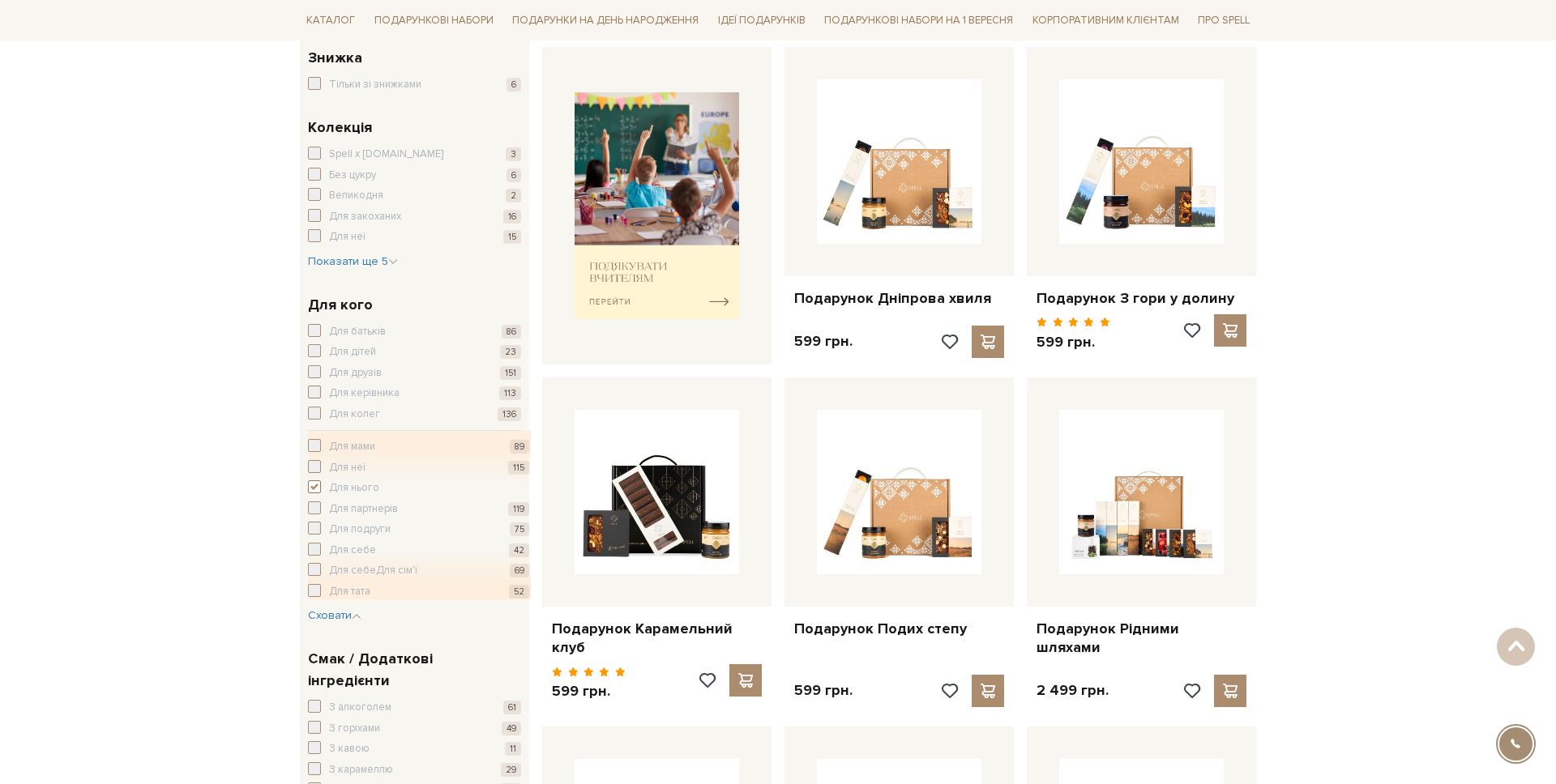
scroll to position [634, 0]
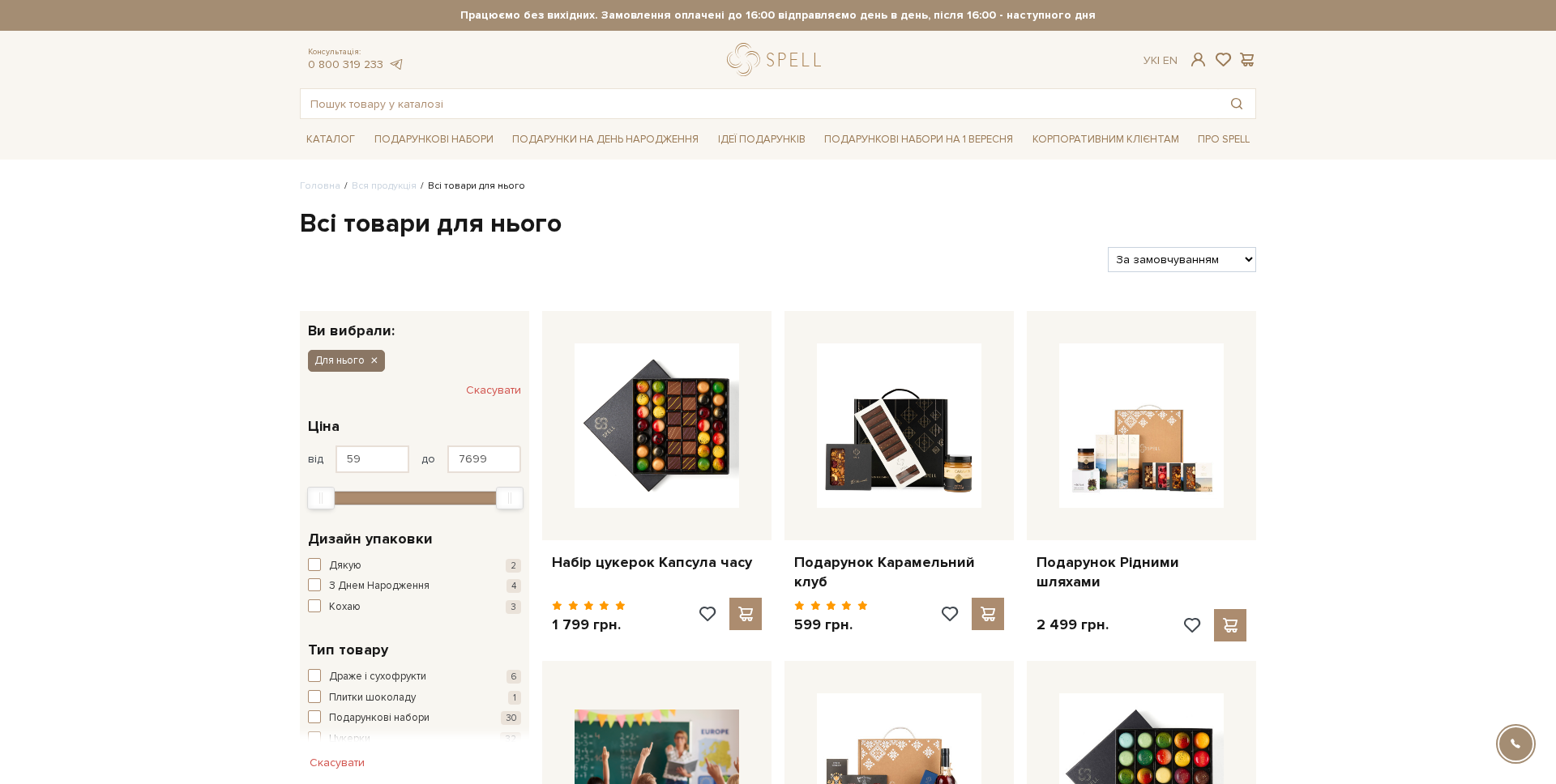
click at [369, 363] on icon "button" at bounding box center [373, 361] width 10 height 15
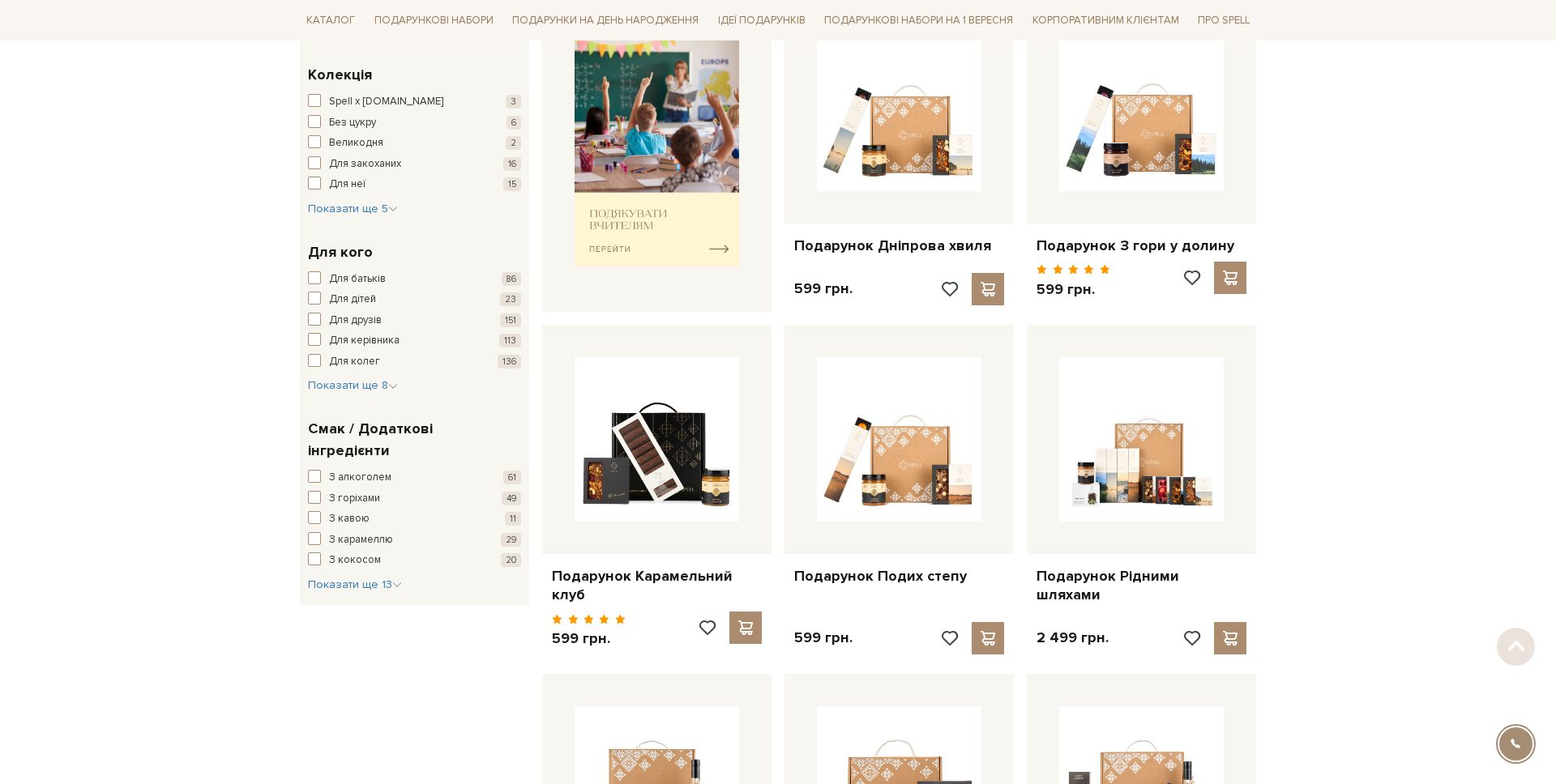
scroll to position [711, 0]
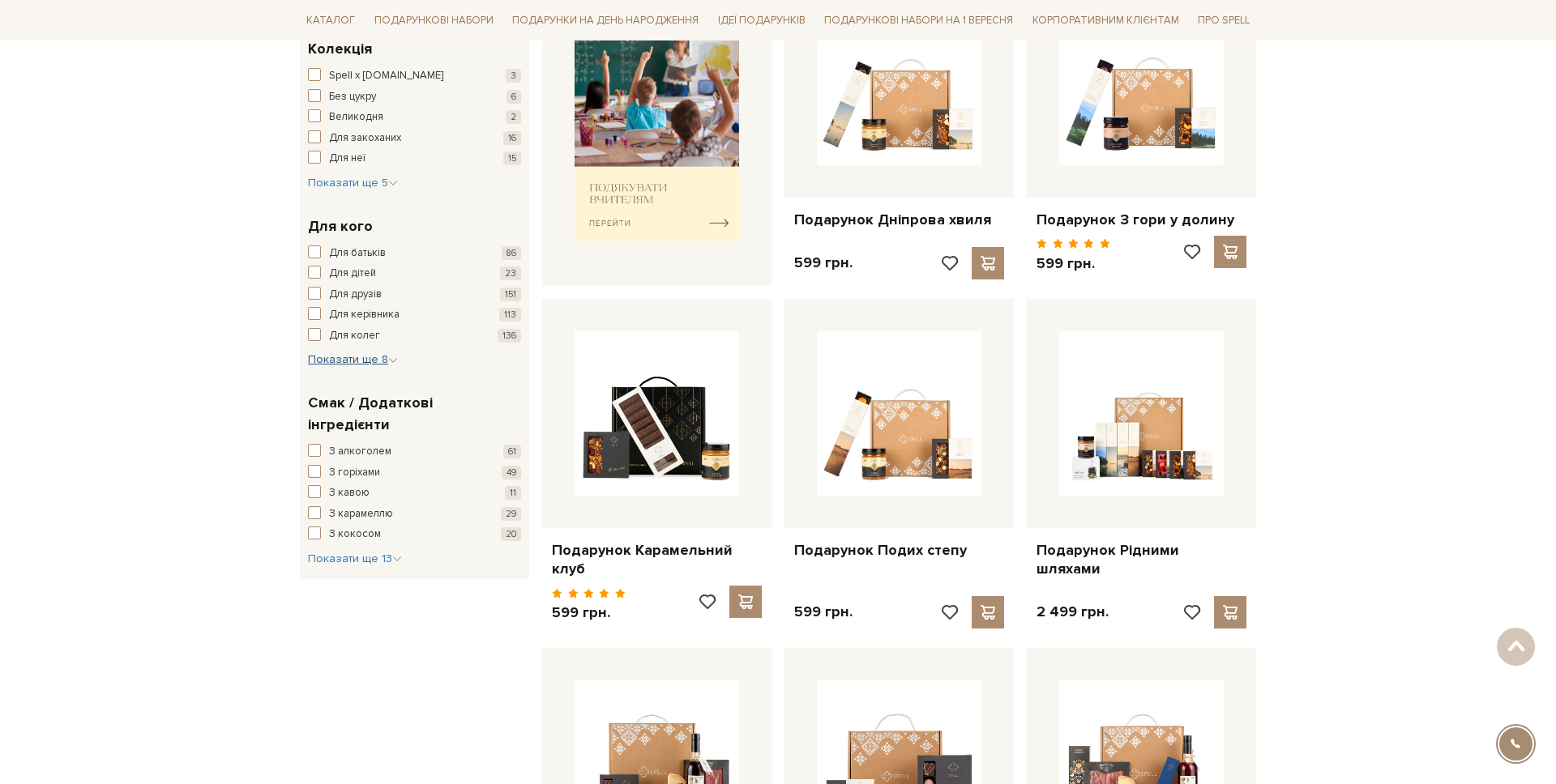
click at [367, 367] on button "Показати ще 8 Сховати" at bounding box center [353, 359] width 90 height 16
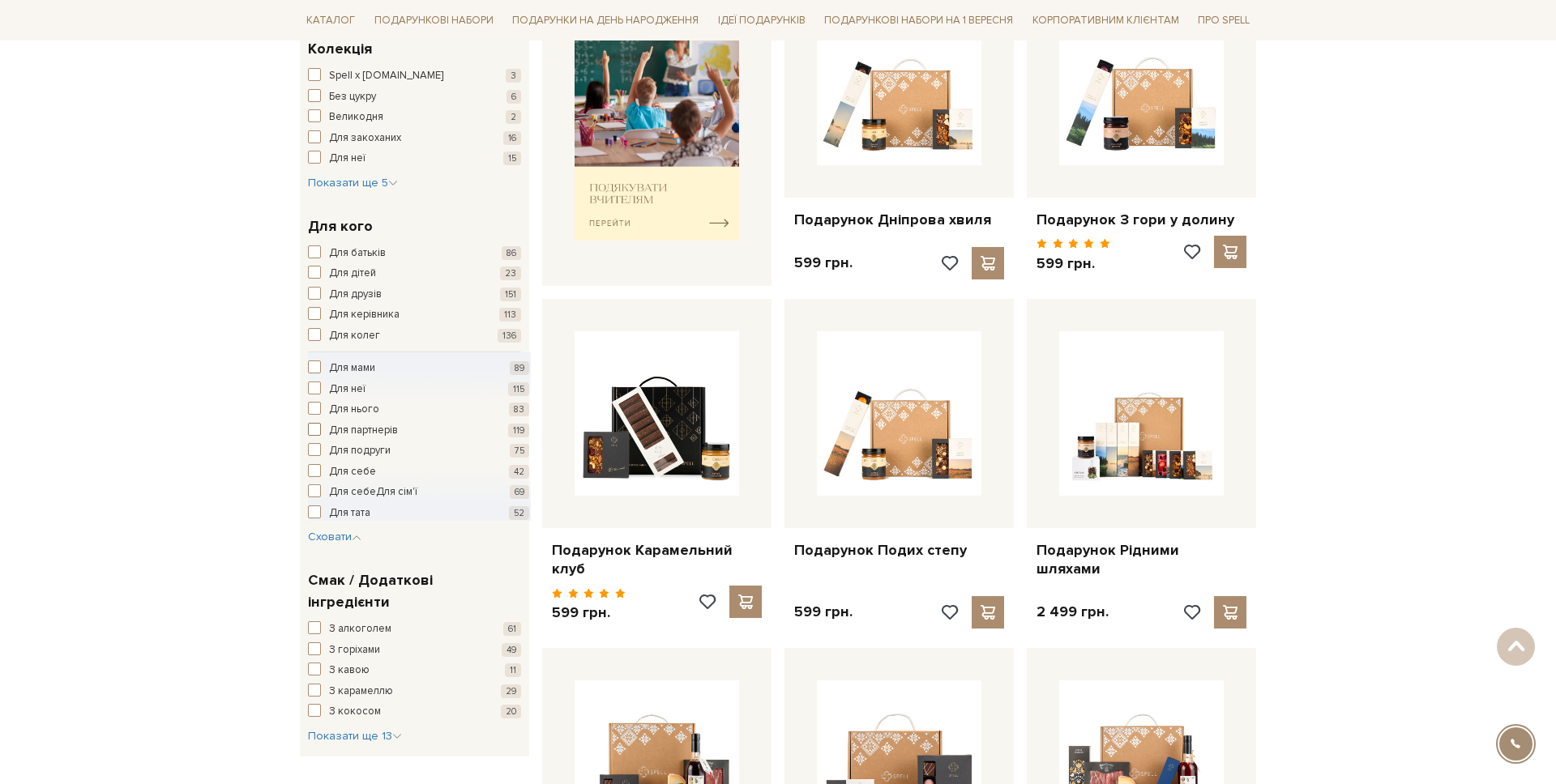
click at [362, 433] on span "Для партнерів" at bounding box center [363, 431] width 69 height 16
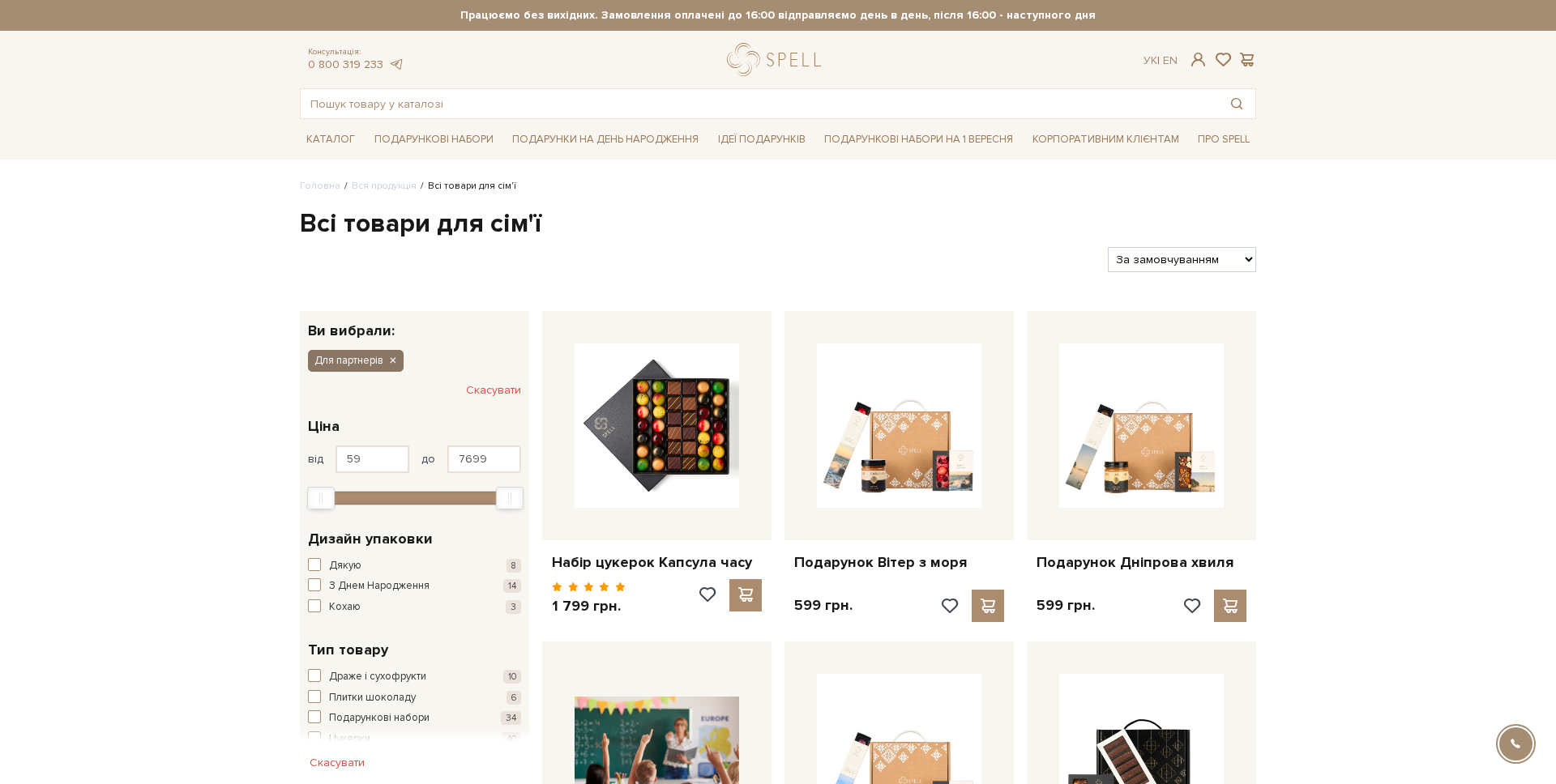
click at [394, 359] on icon "button" at bounding box center [392, 361] width 10 height 15
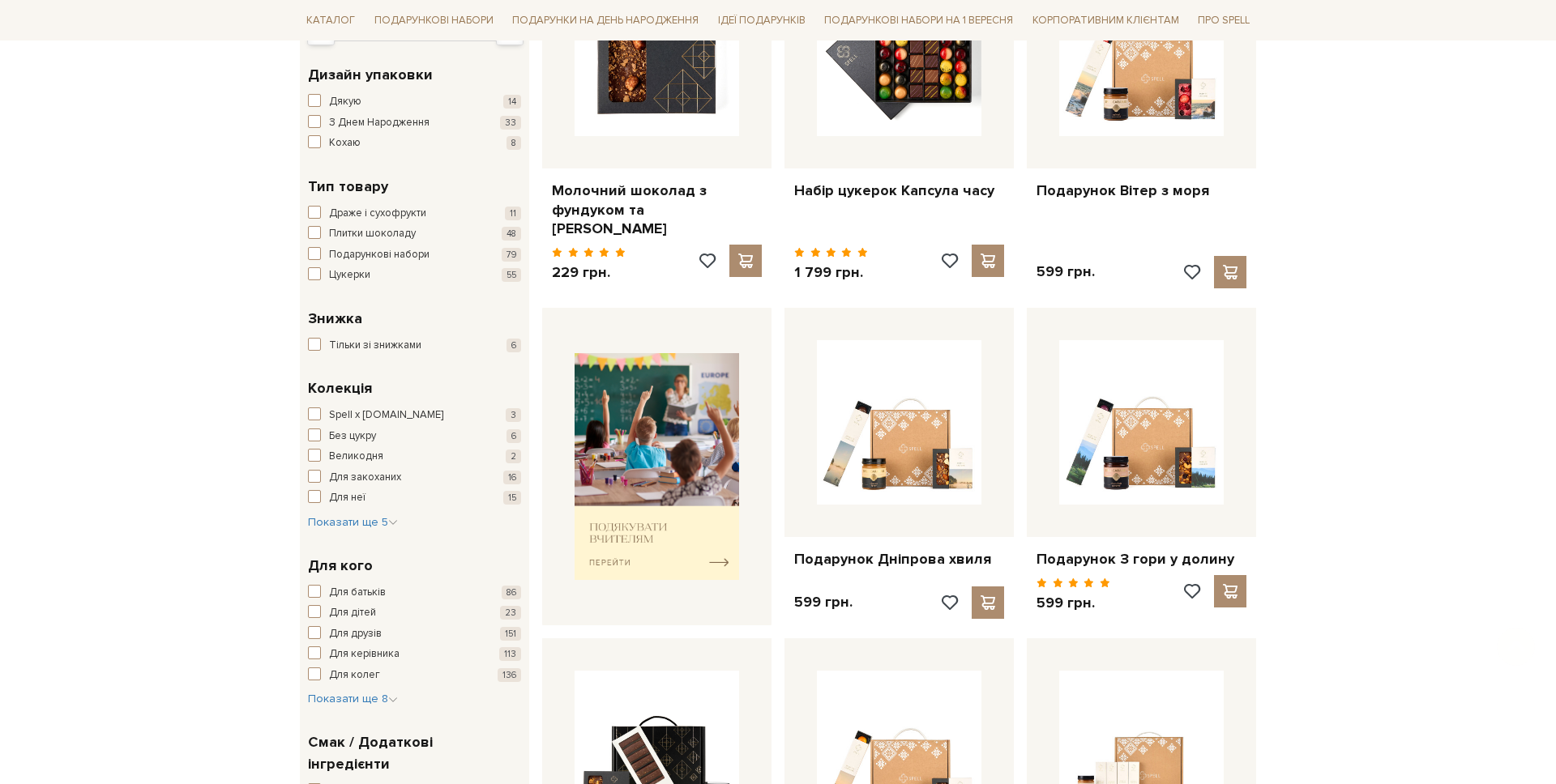
scroll to position [562, 0]
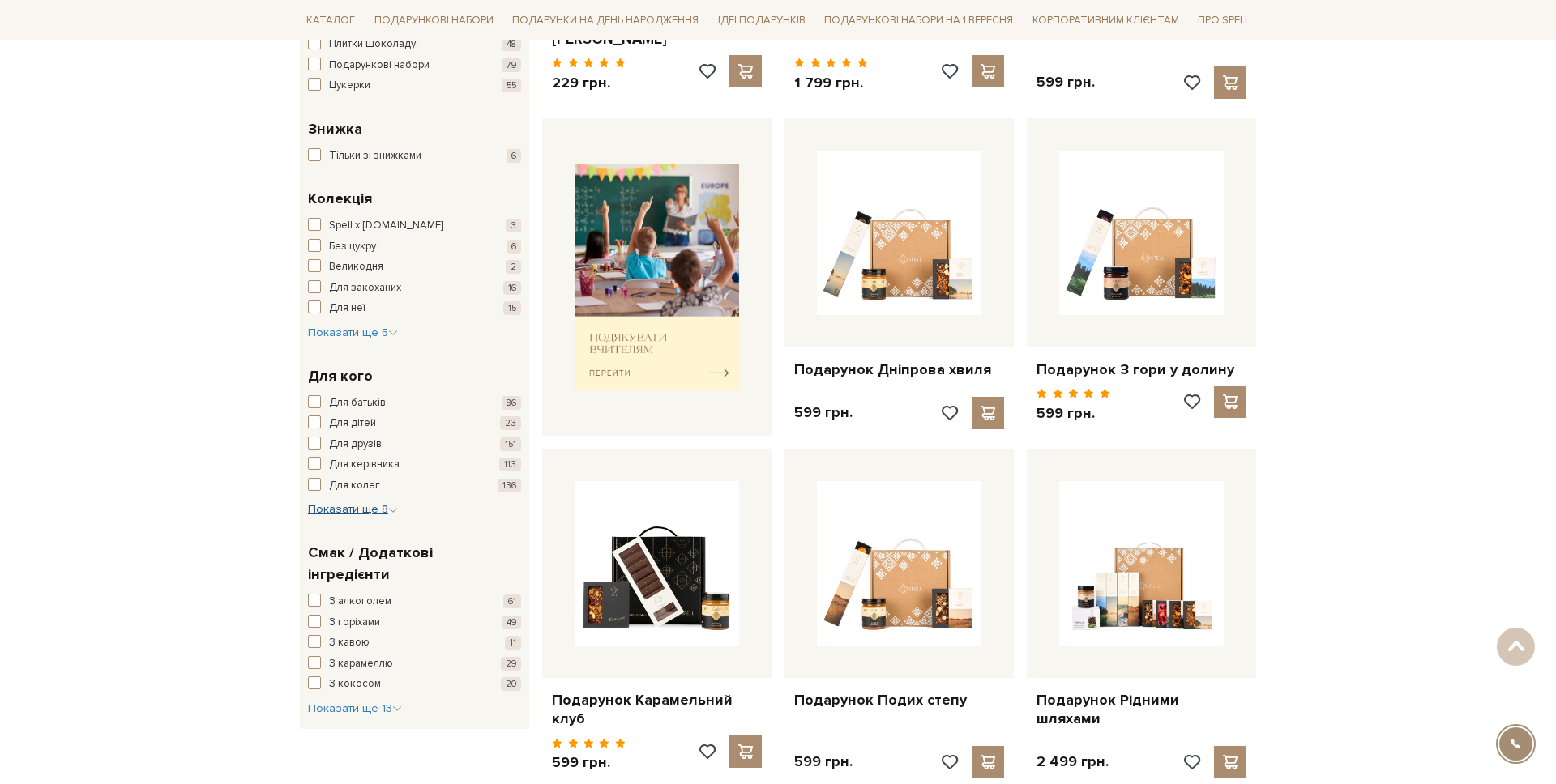
click at [346, 508] on span "Показати ще 8" at bounding box center [353, 510] width 90 height 14
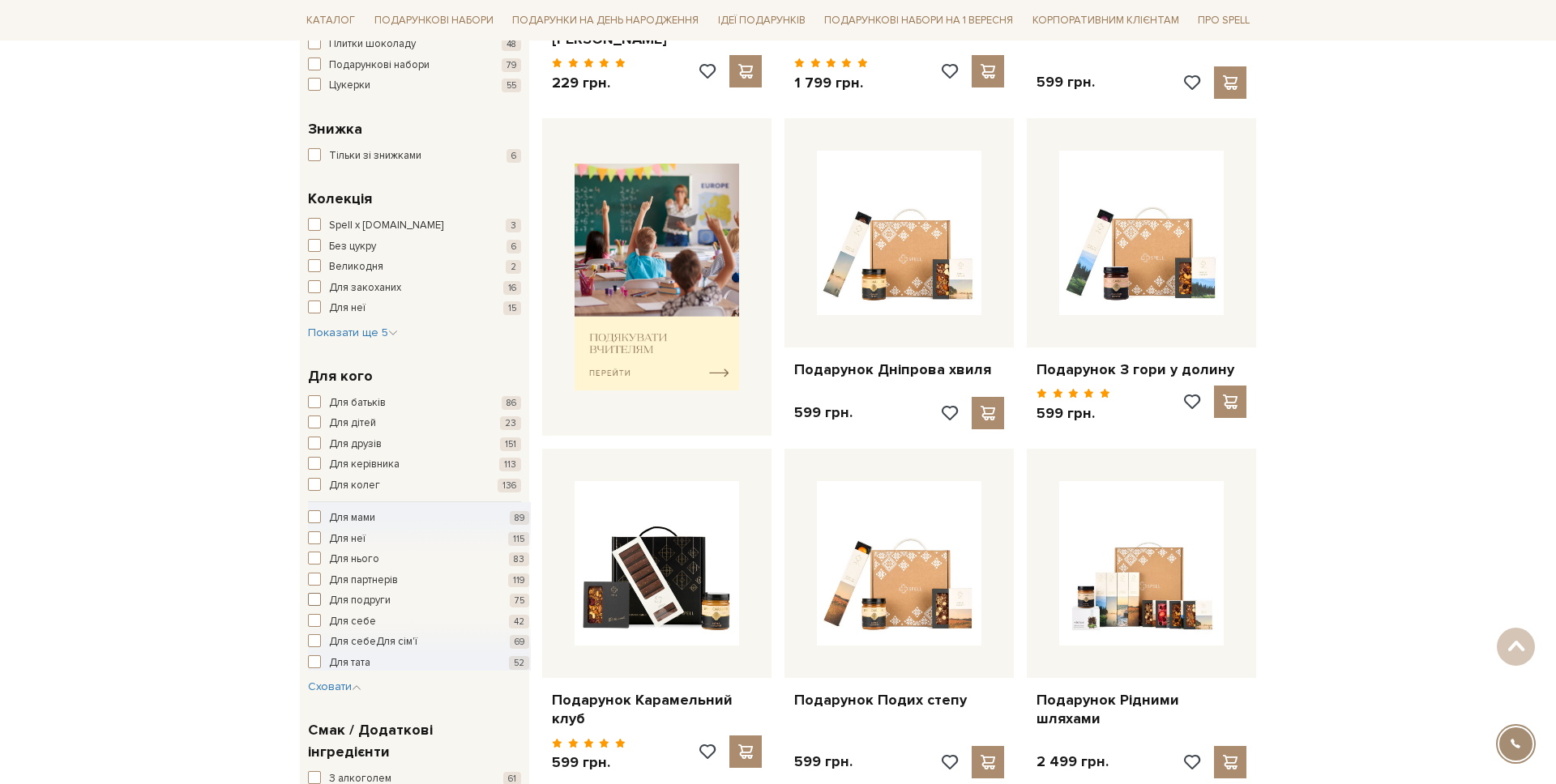
click at [367, 598] on span "Для подруги" at bounding box center [360, 601] width 62 height 16
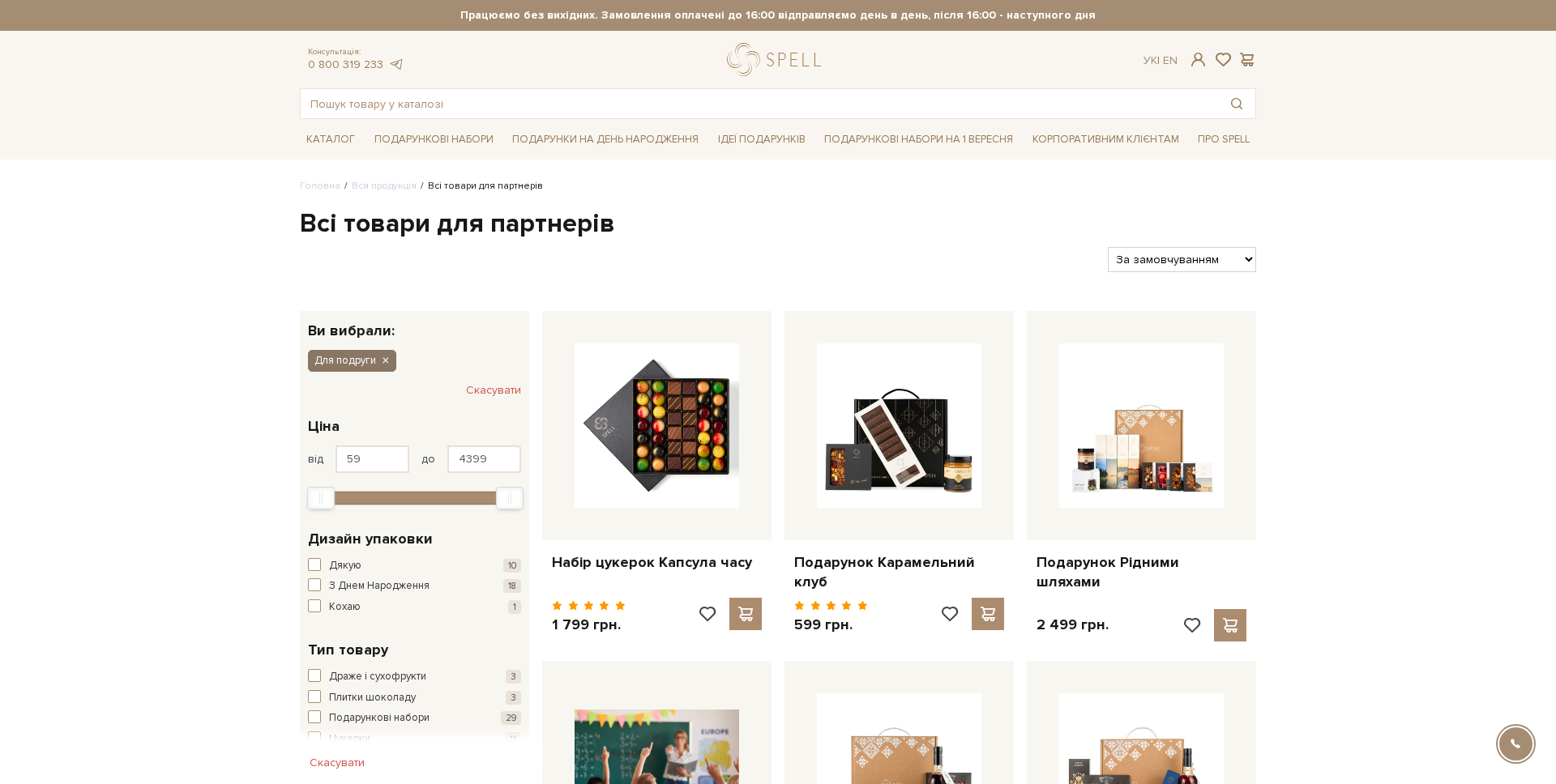
click at [387, 354] on icon "button" at bounding box center [384, 361] width 10 height 15
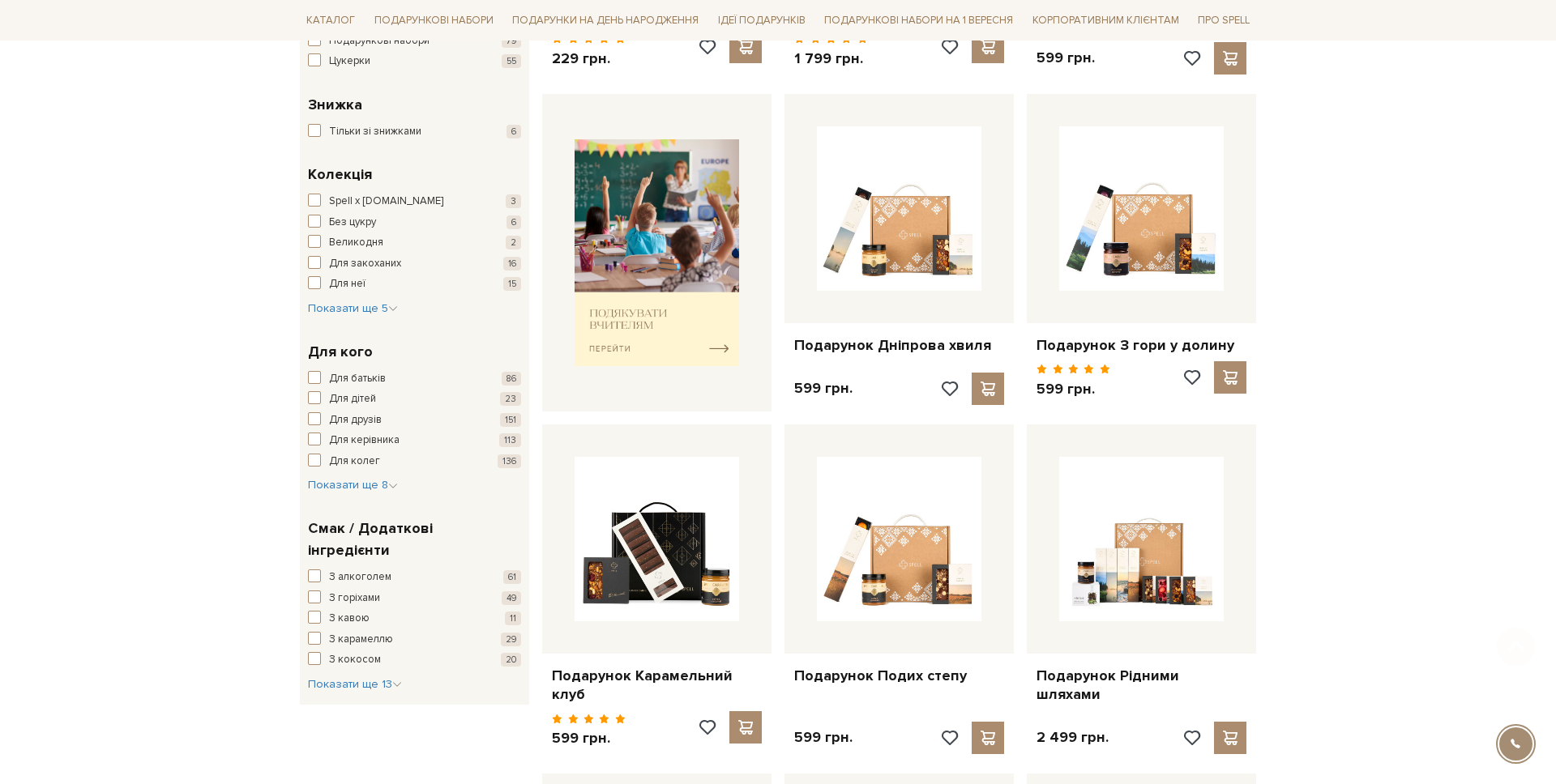
scroll to position [635, 0]
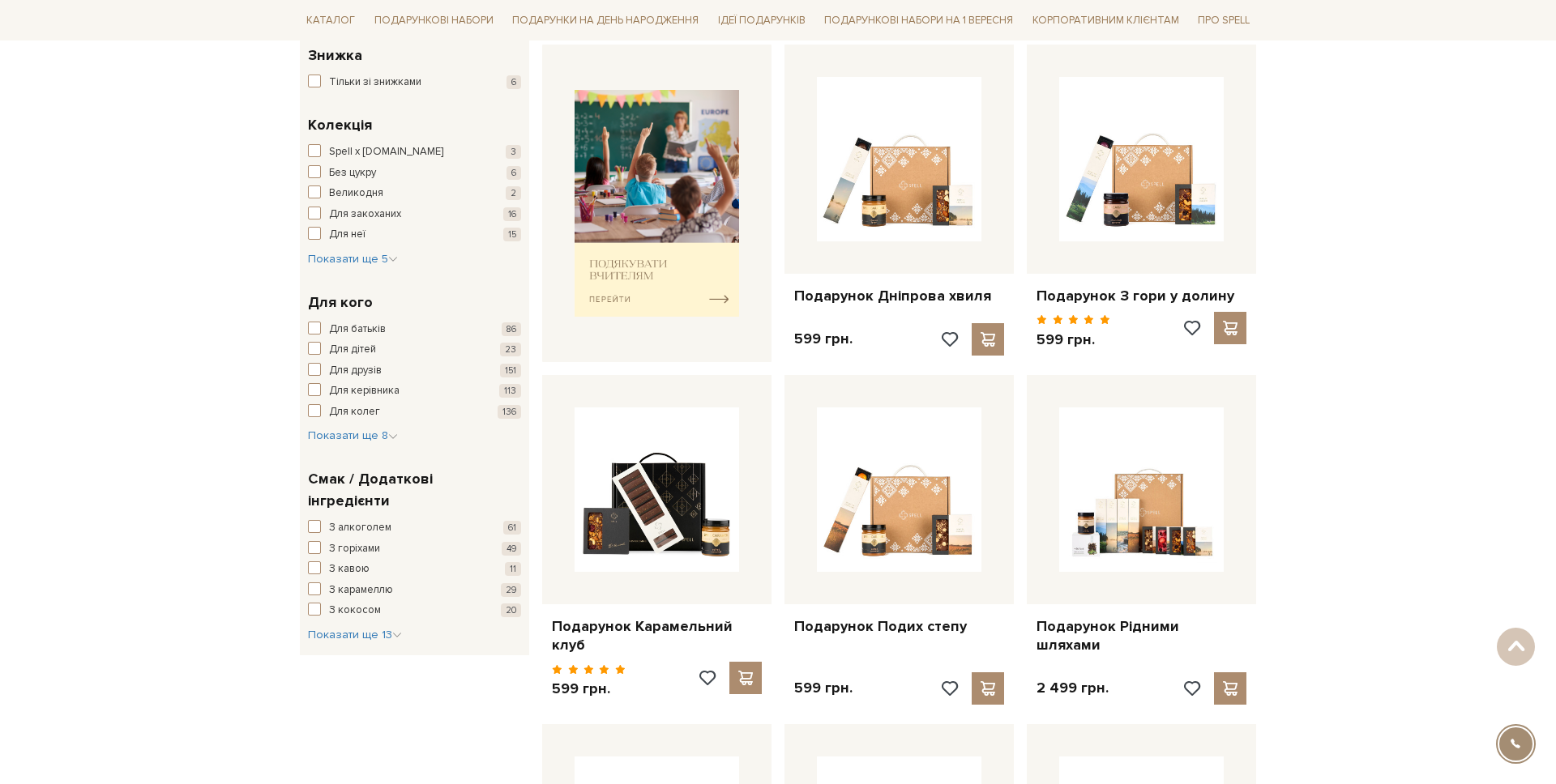
click at [346, 427] on div "Для батьків 86 Для дітей 23 Для друзів 151 Для керівника 113 Для колег 136 Для …" at bounding box center [414, 383] width 213 height 123
click at [345, 439] on span "Показати ще 8" at bounding box center [353, 436] width 90 height 14
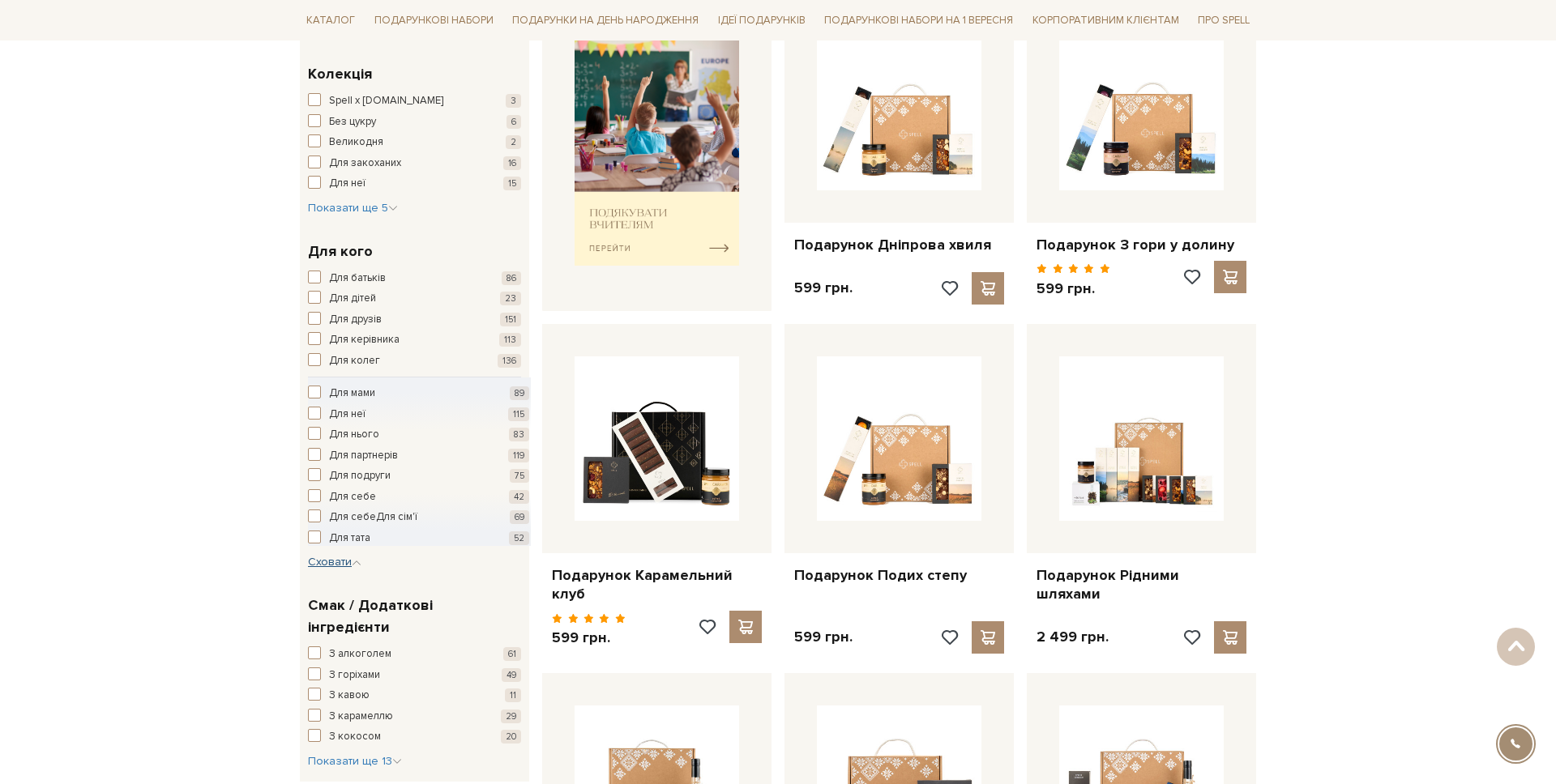
scroll to position [693, 0]
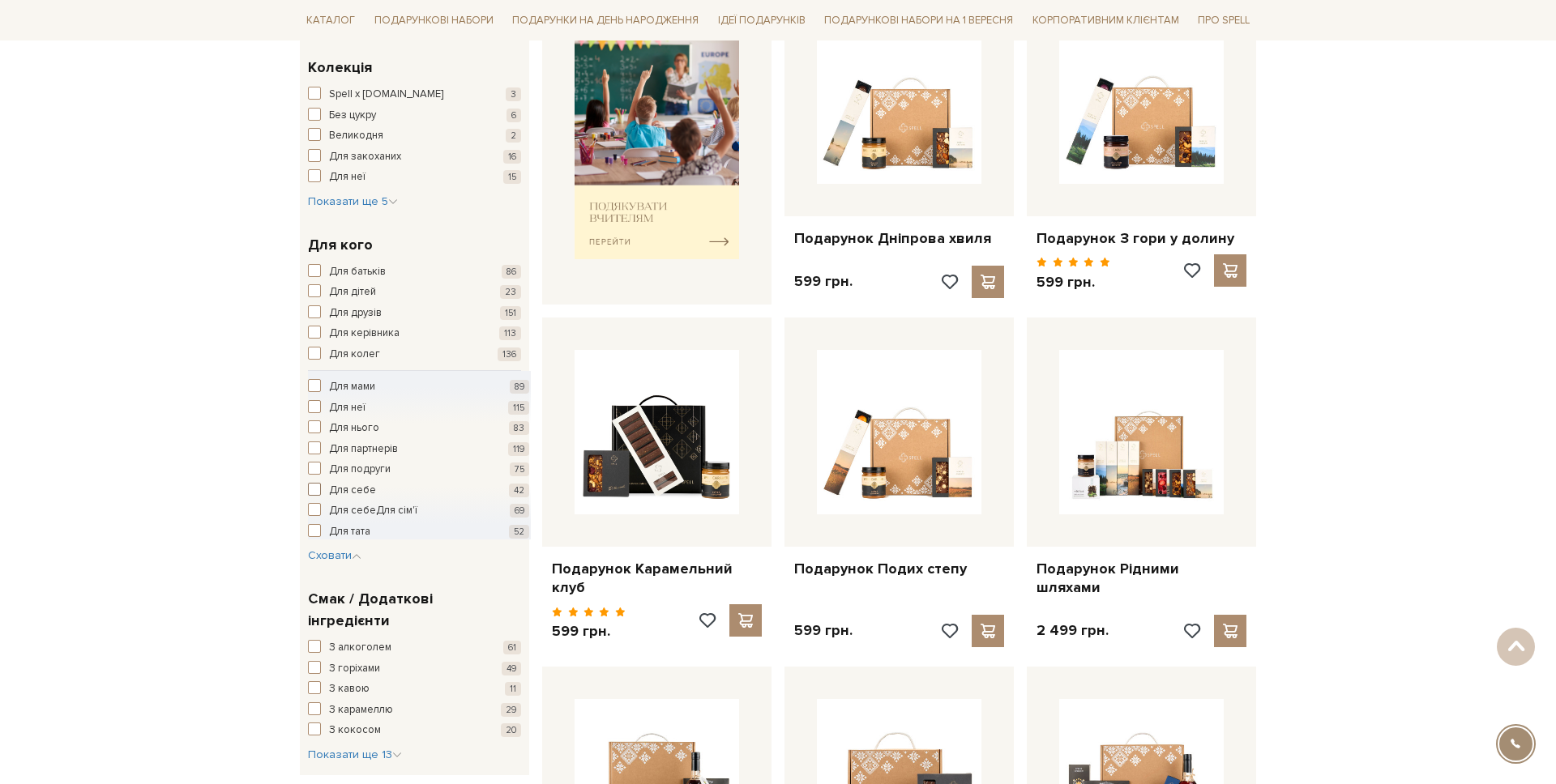
click at [363, 491] on span "Для себе" at bounding box center [352, 490] width 47 height 16
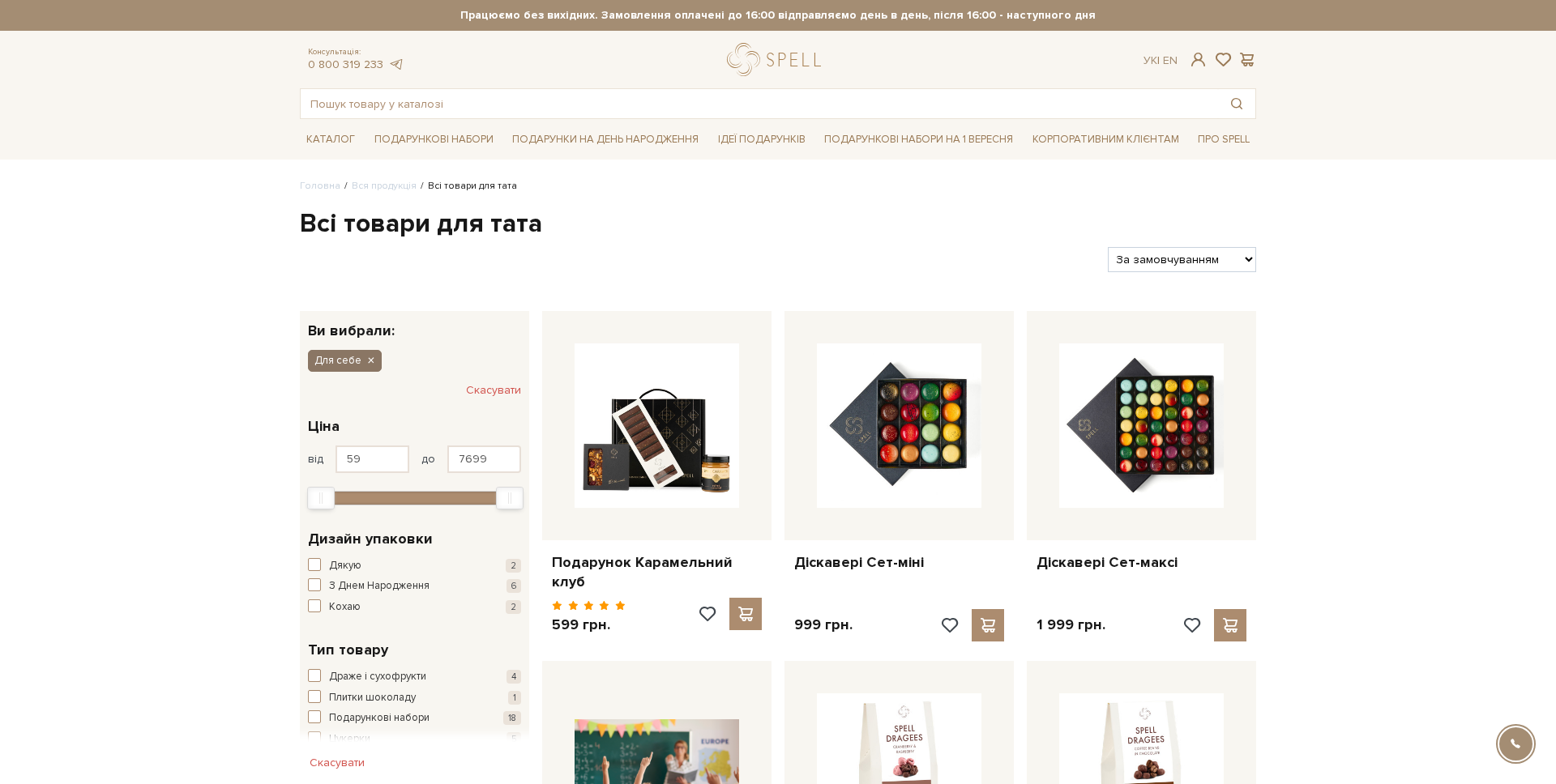
click at [366, 359] on icon "button" at bounding box center [370, 361] width 10 height 15
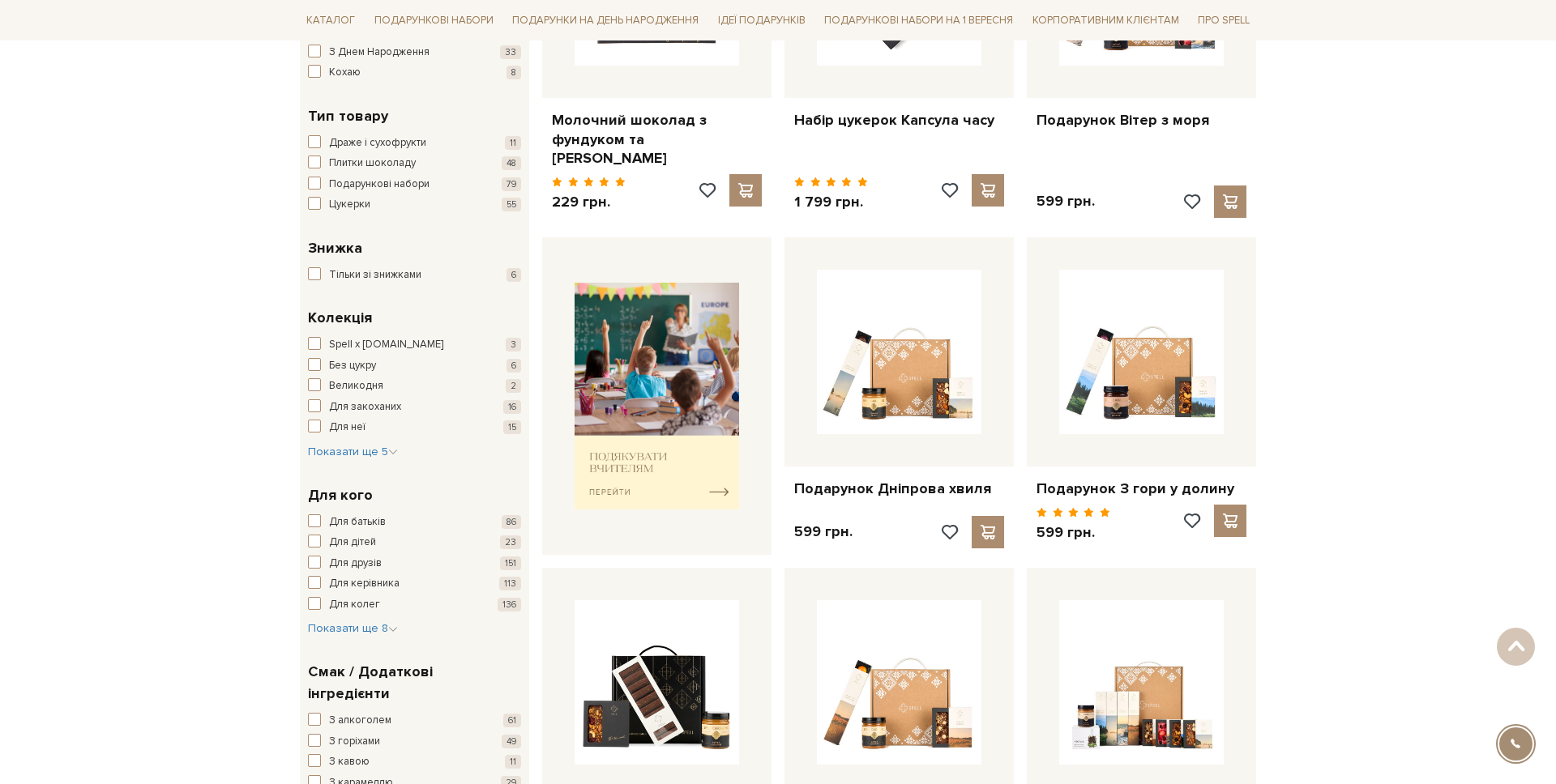
scroll to position [448, 0]
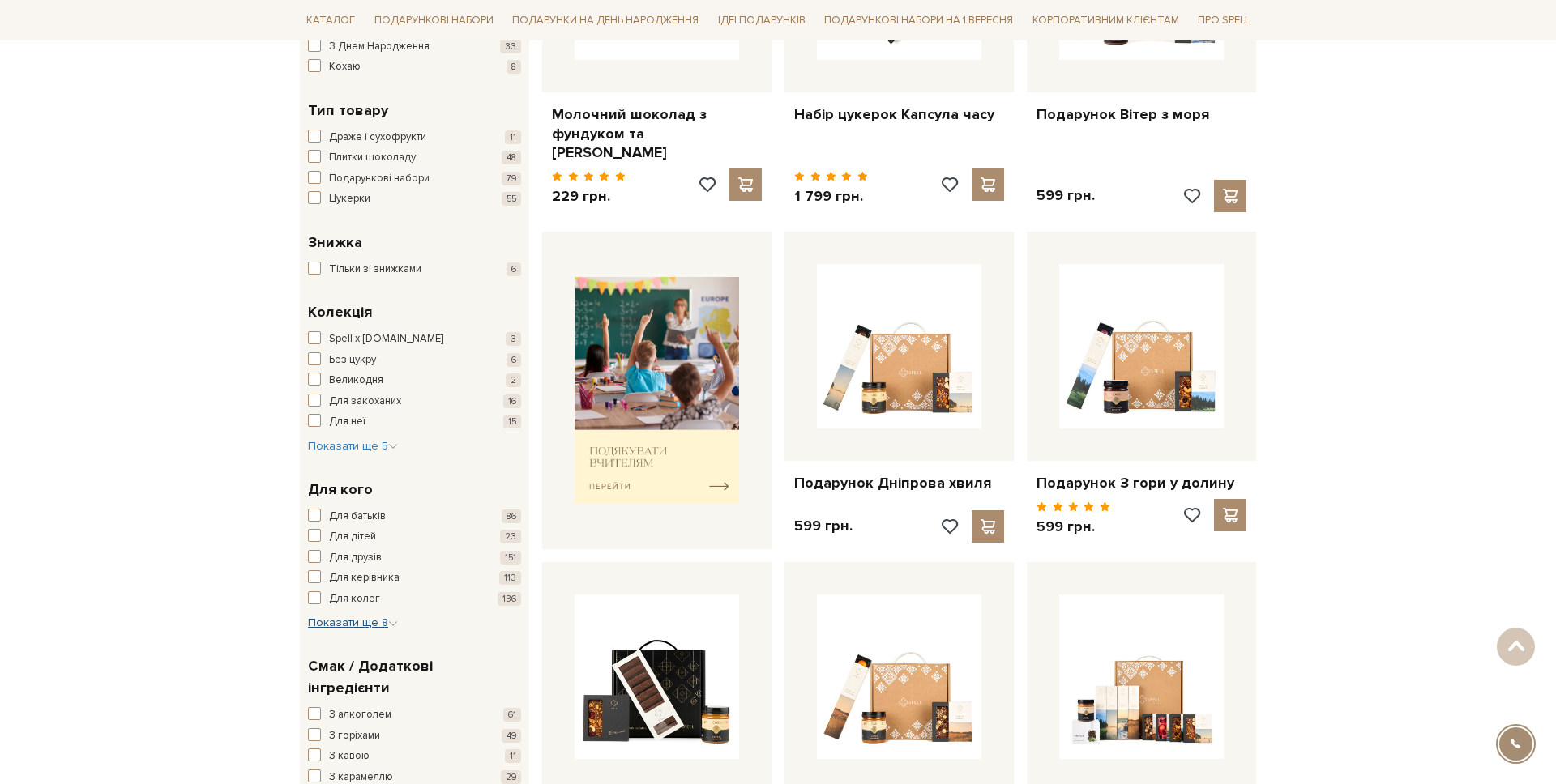
click at [379, 628] on span "Показати ще 8" at bounding box center [353, 623] width 90 height 14
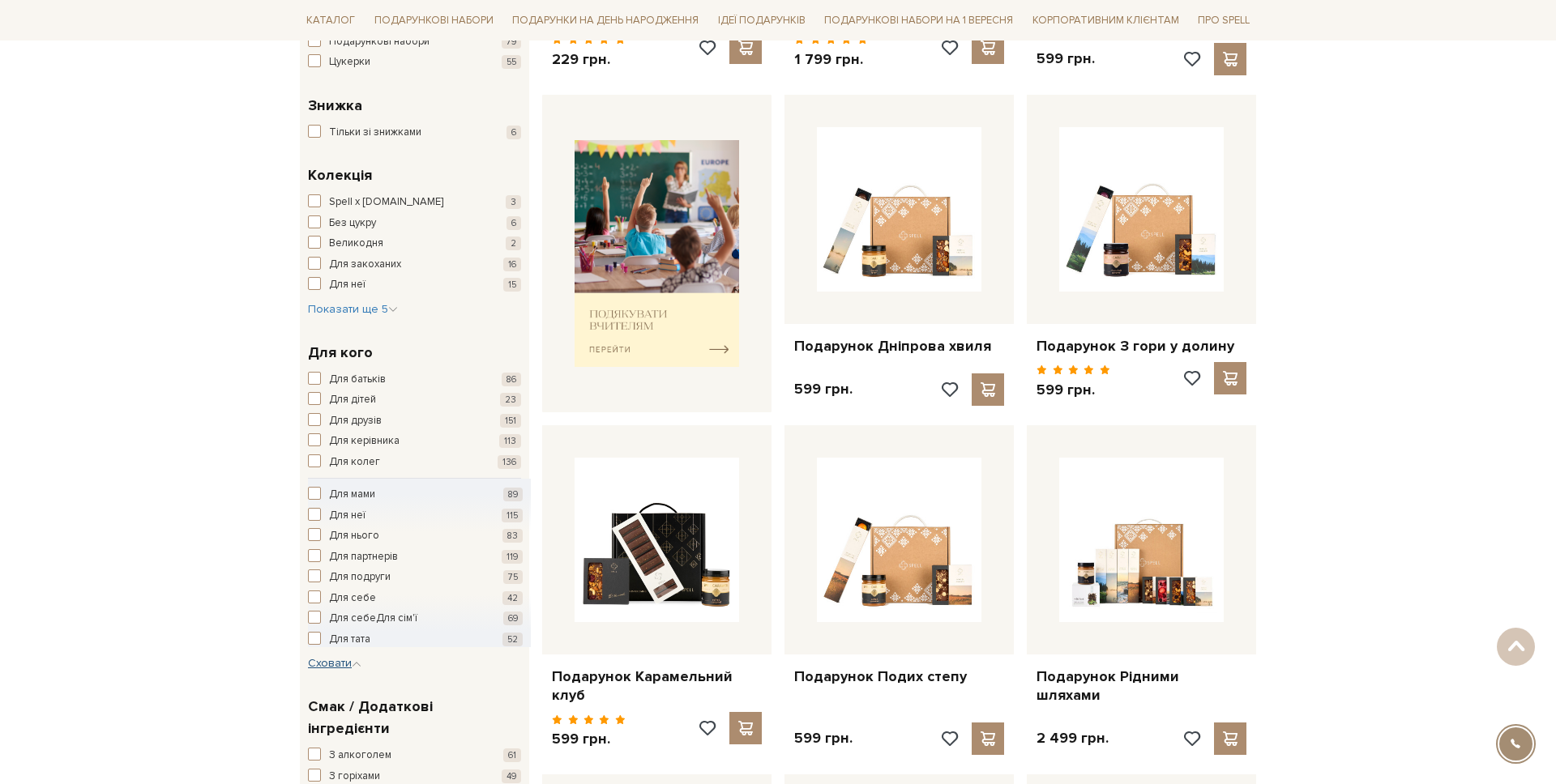
scroll to position [584, 0]
click at [383, 617] on span "Для себеДля сім'ї" at bounding box center [373, 620] width 88 height 16
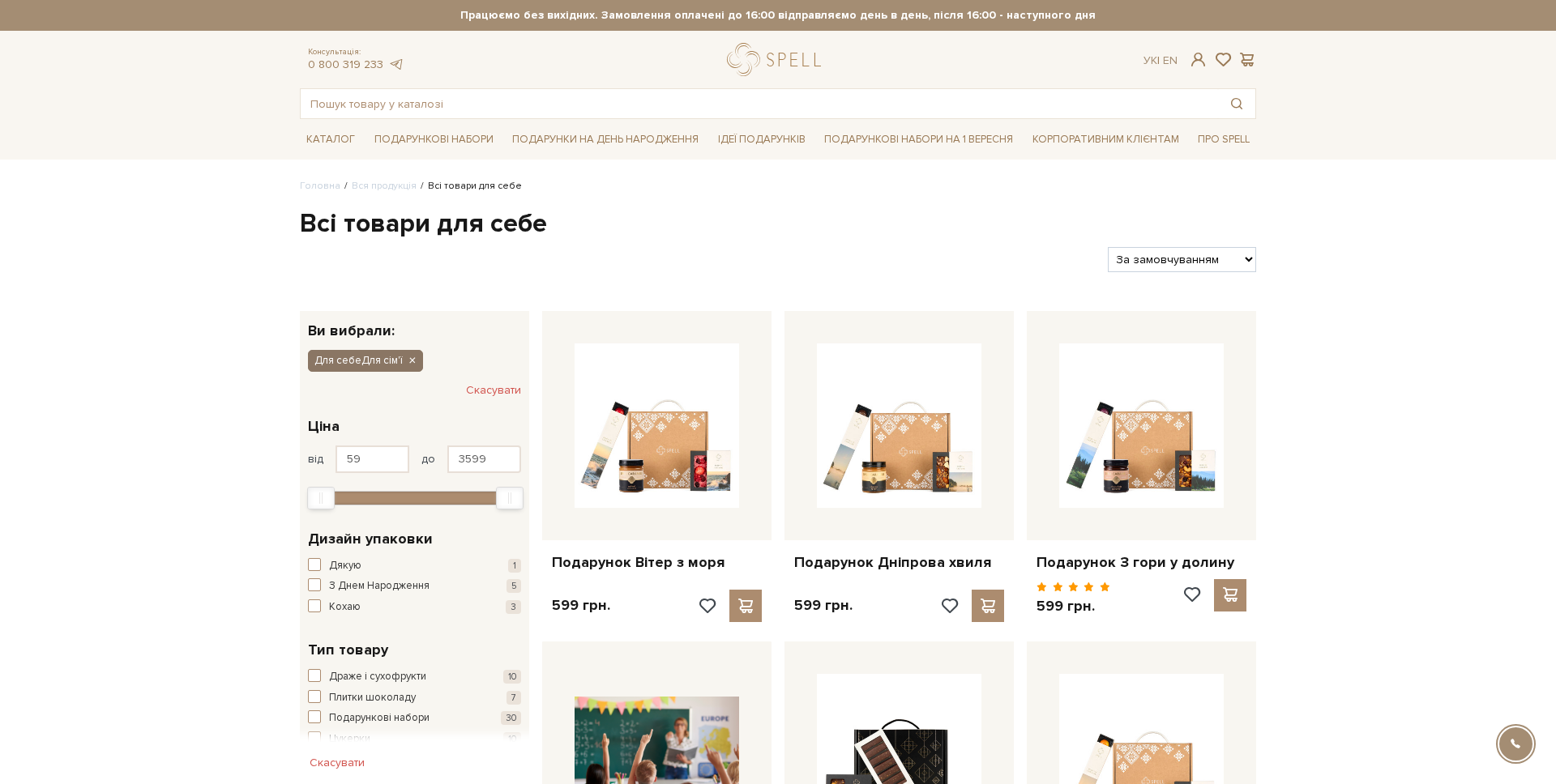
click at [411, 364] on icon "button" at bounding box center [411, 361] width 10 height 15
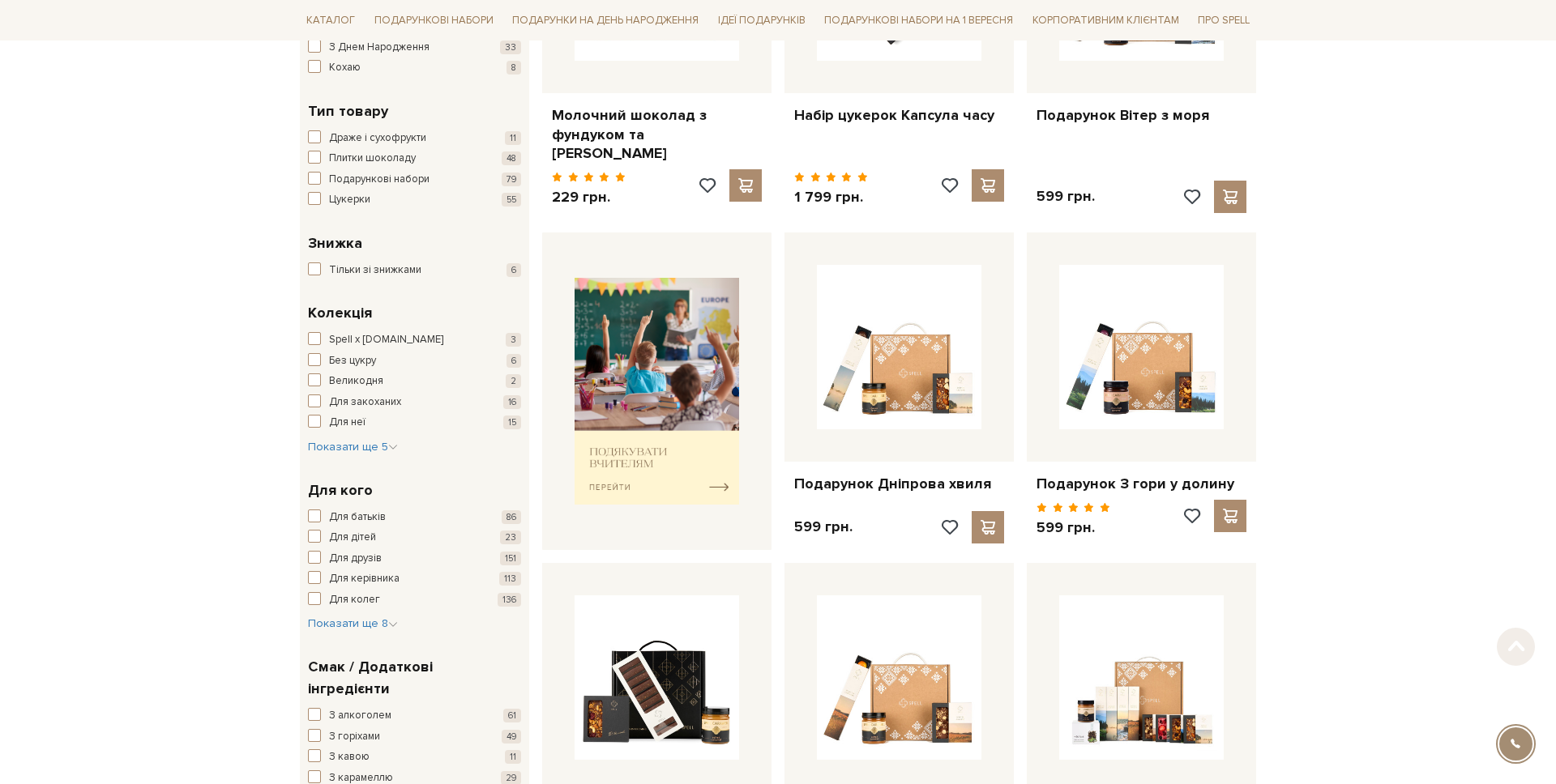
scroll to position [447, 0]
click at [367, 612] on div "Для батьків 86 Для дітей 23 Для друзів 151 Для керівника 113 Для колег 136 Для …" at bounding box center [414, 571] width 213 height 123
click at [376, 619] on span "Показати ще 8" at bounding box center [353, 624] width 90 height 14
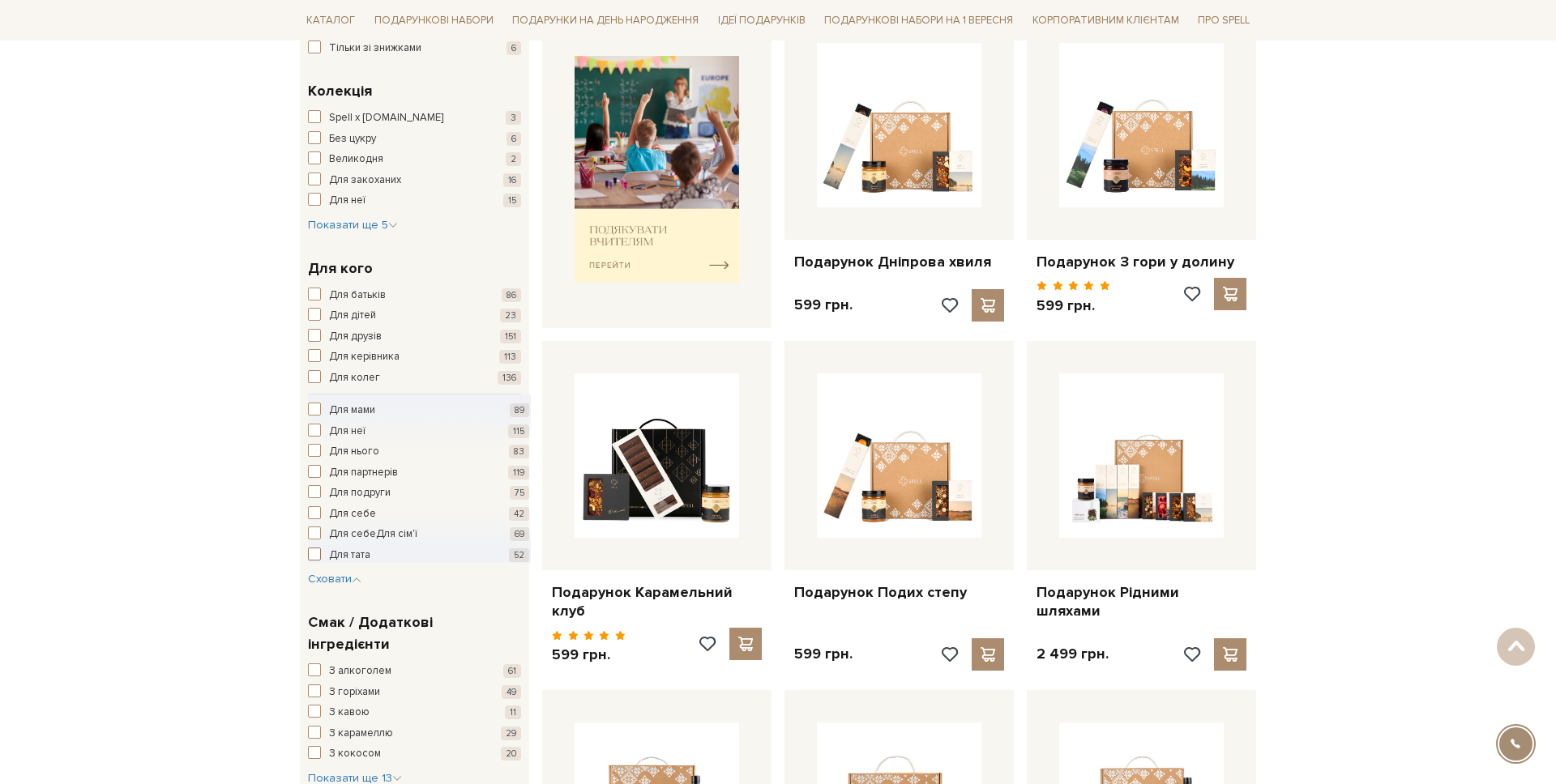
click at [338, 548] on span "Для тата" at bounding box center [349, 555] width 41 height 16
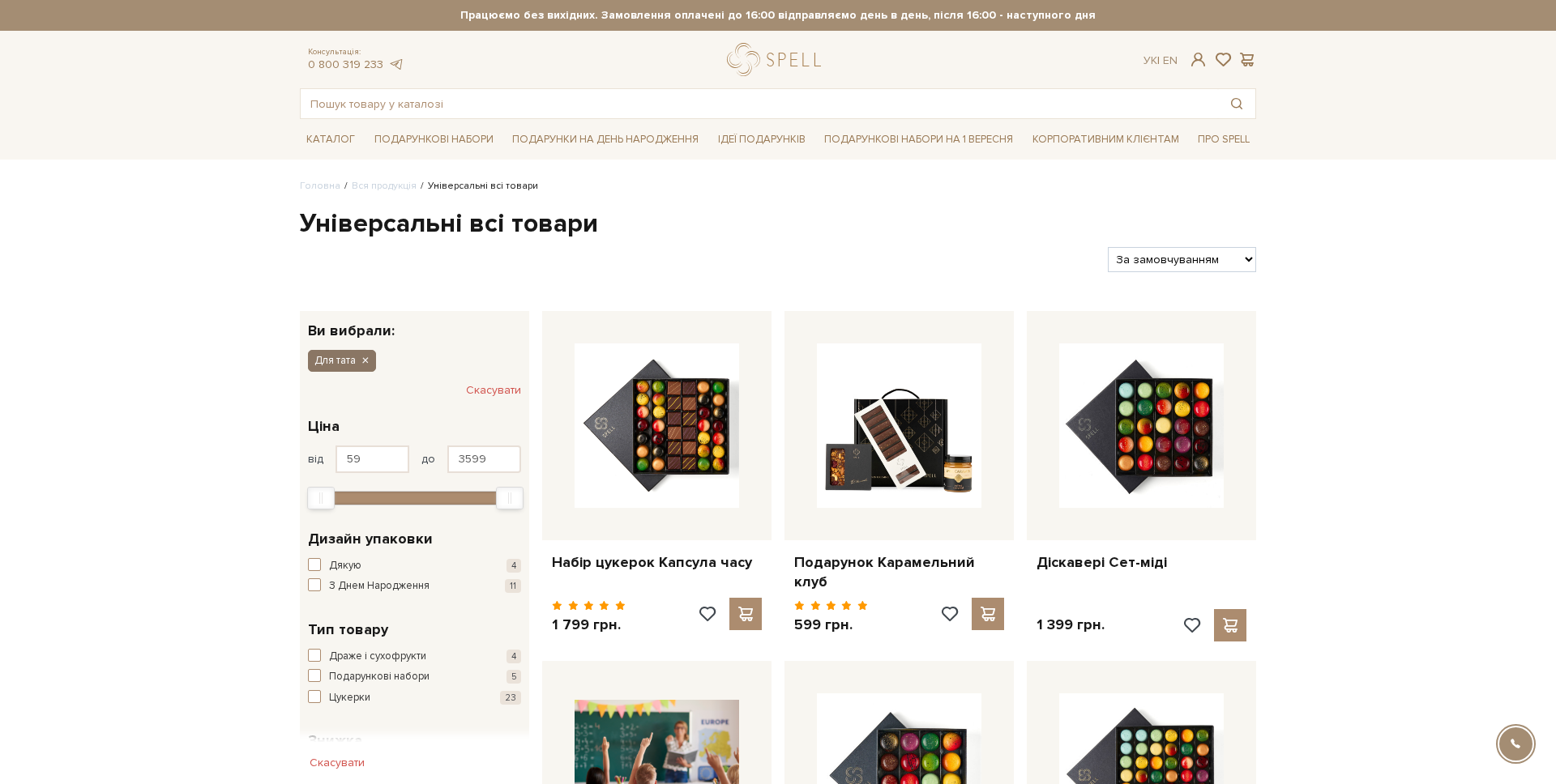
click at [367, 359] on icon "button" at bounding box center [364, 361] width 10 height 15
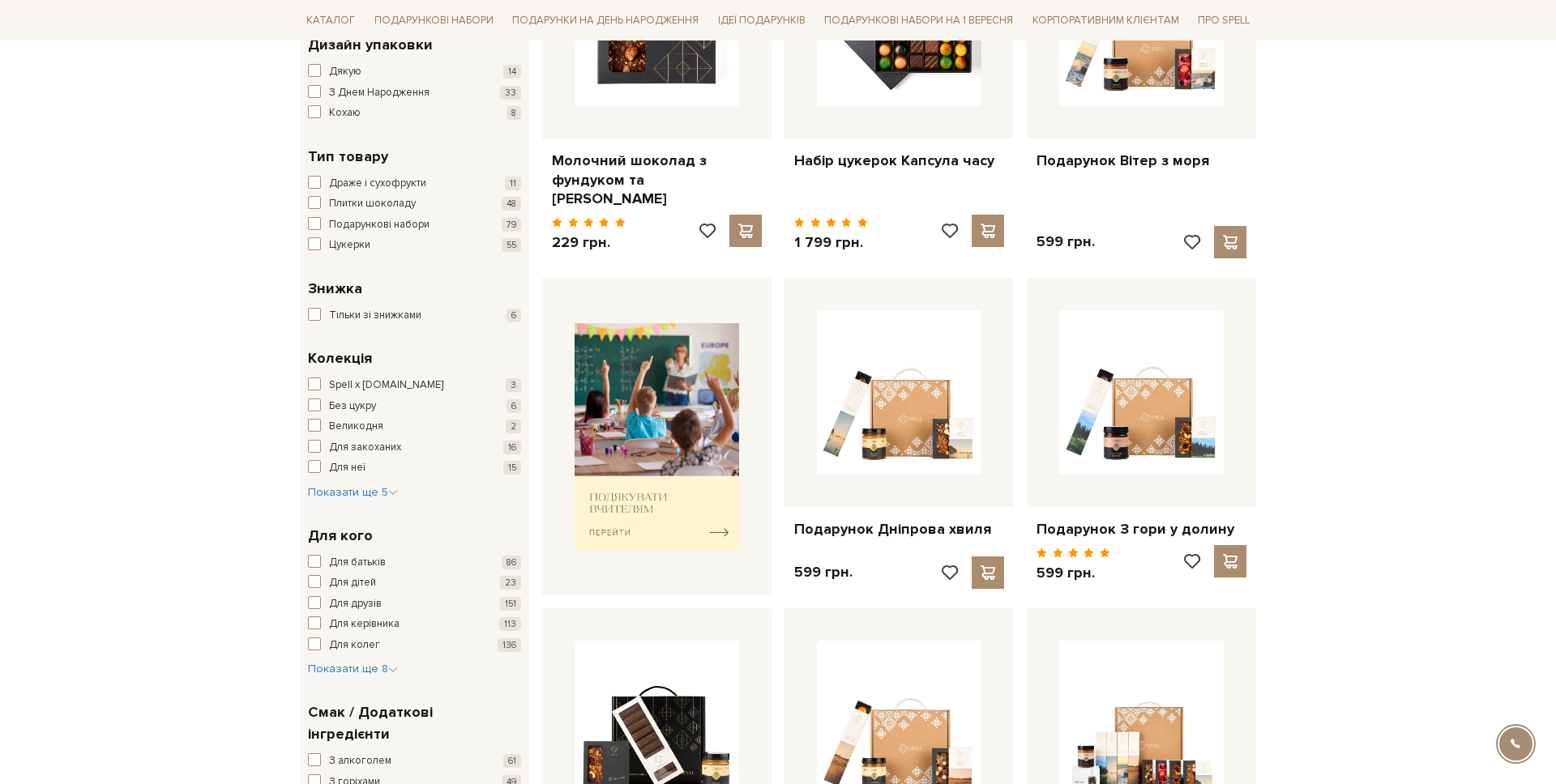
scroll to position [624, 0]
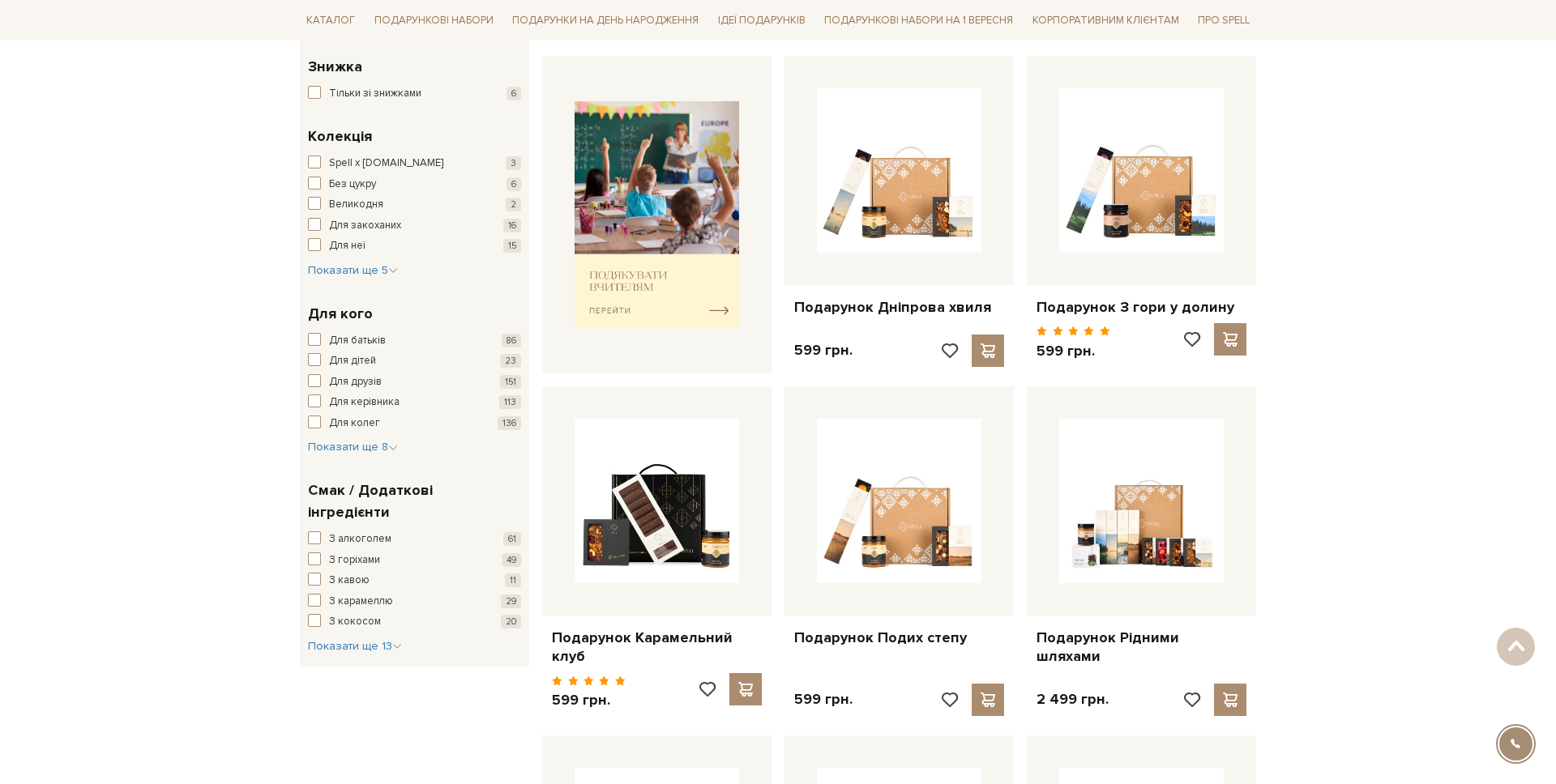
click at [365, 504] on div "Смак / Додаткові інгредієнти З алкоголем 61 З горіхами 49 З кавою 11 З карамелл…" at bounding box center [414, 567] width 213 height 175
click at [362, 532] on span "З алкоголем" at bounding box center [360, 540] width 62 height 16
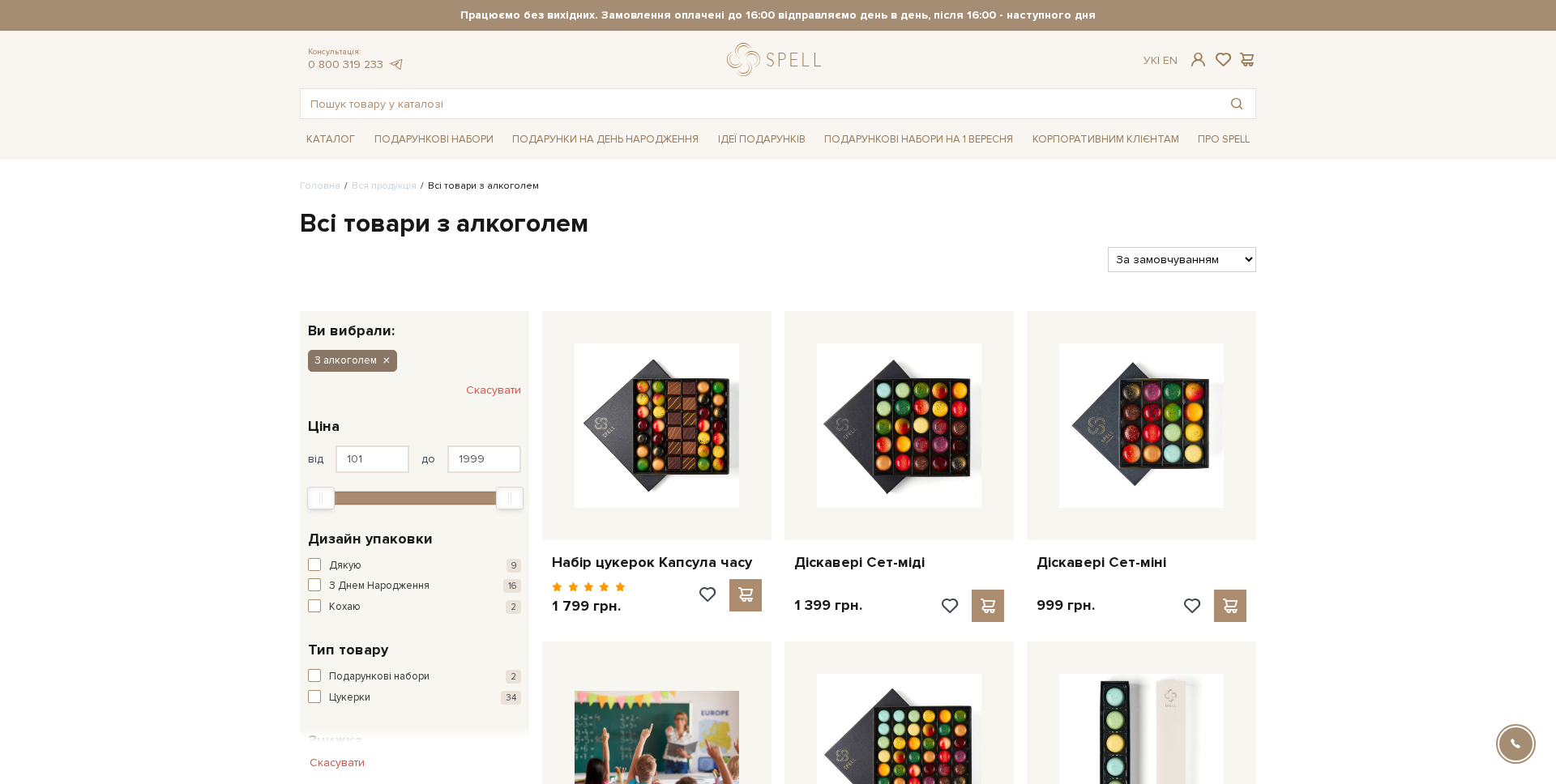
click at [391, 364] on button "З алкоголем" at bounding box center [352, 360] width 89 height 21
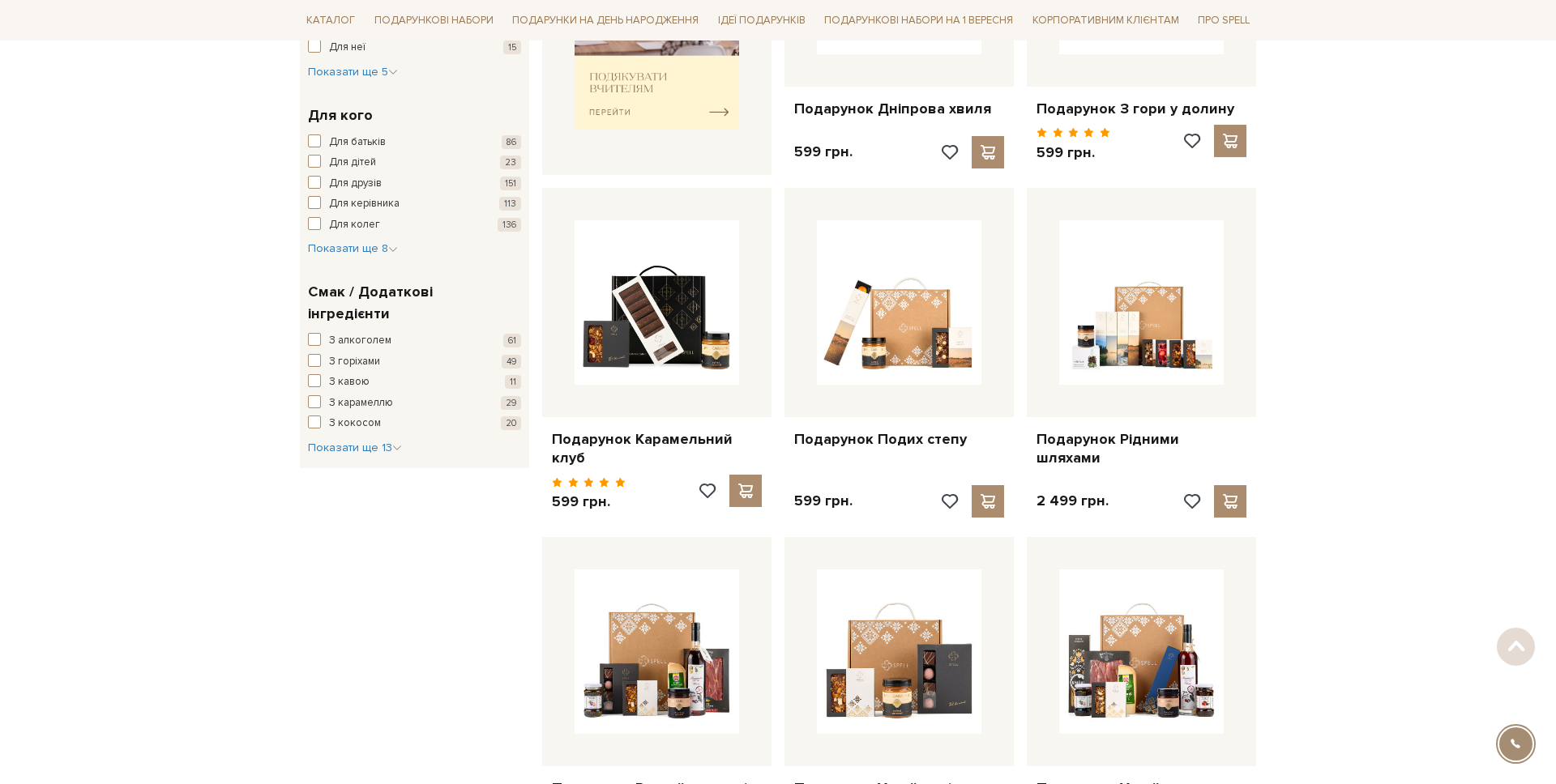
scroll to position [1053, 0]
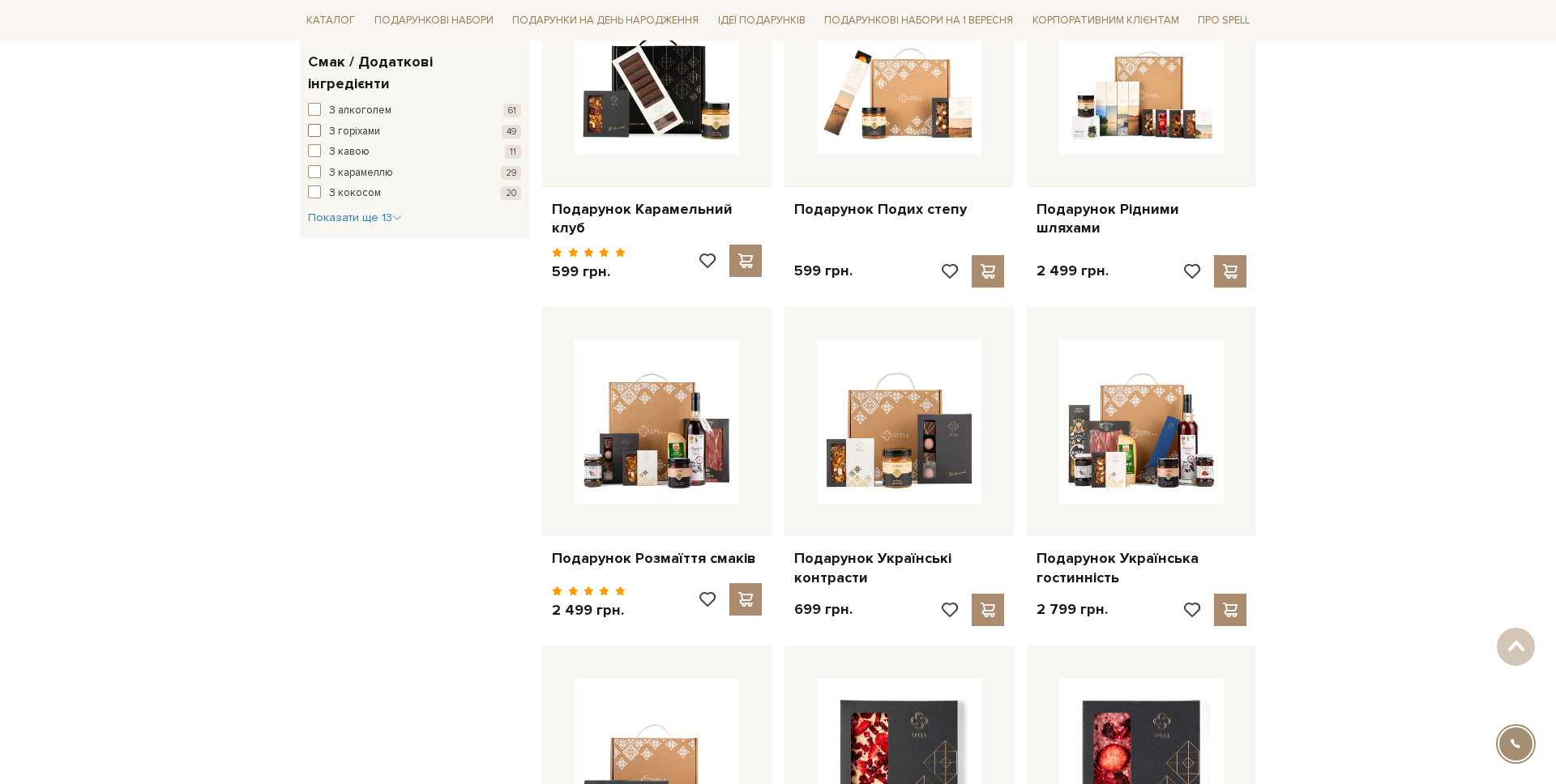
click at [342, 124] on span "З горіхами" at bounding box center [354, 132] width 51 height 16
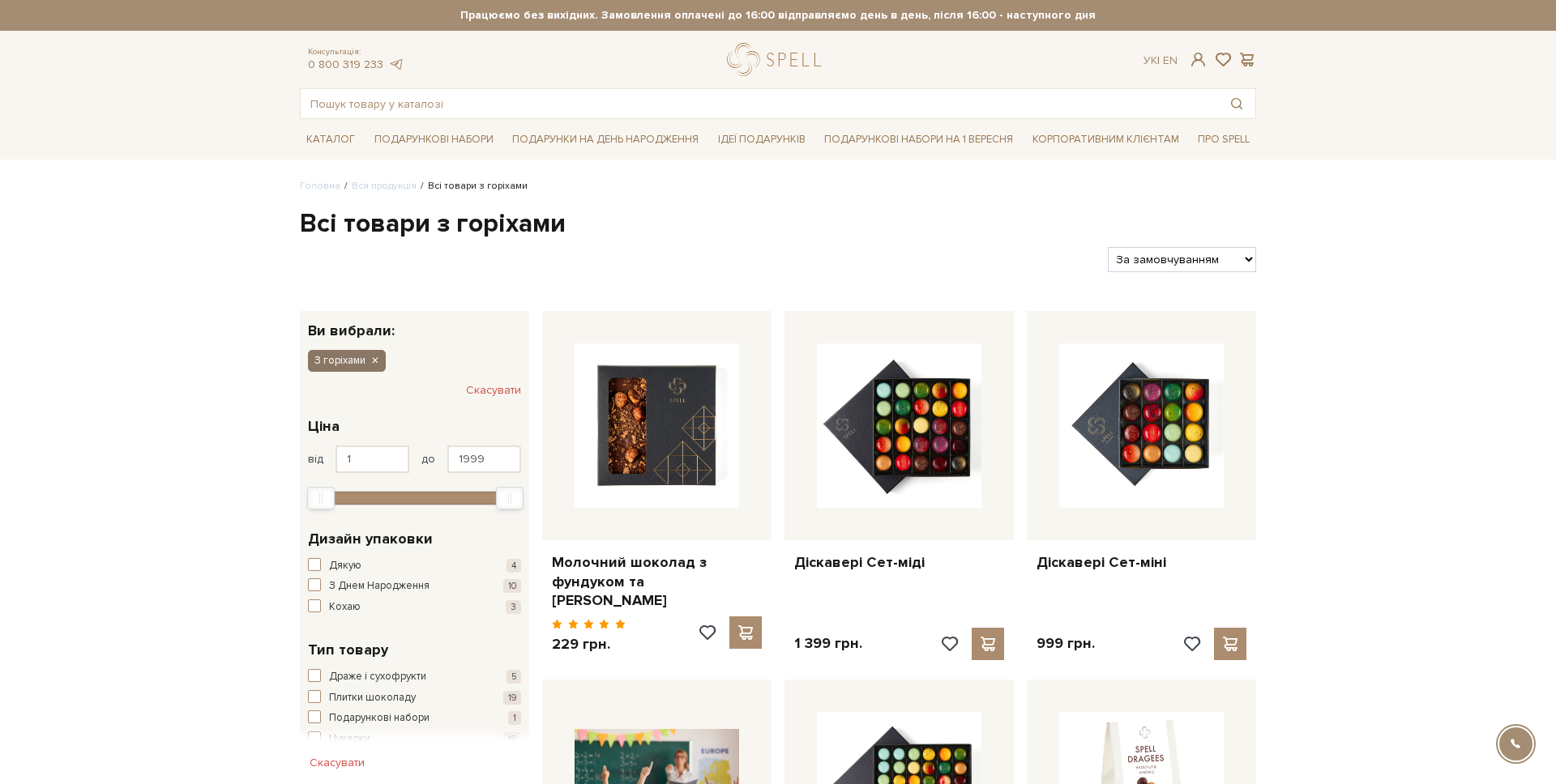
click at [369, 362] on icon "button" at bounding box center [374, 361] width 10 height 15
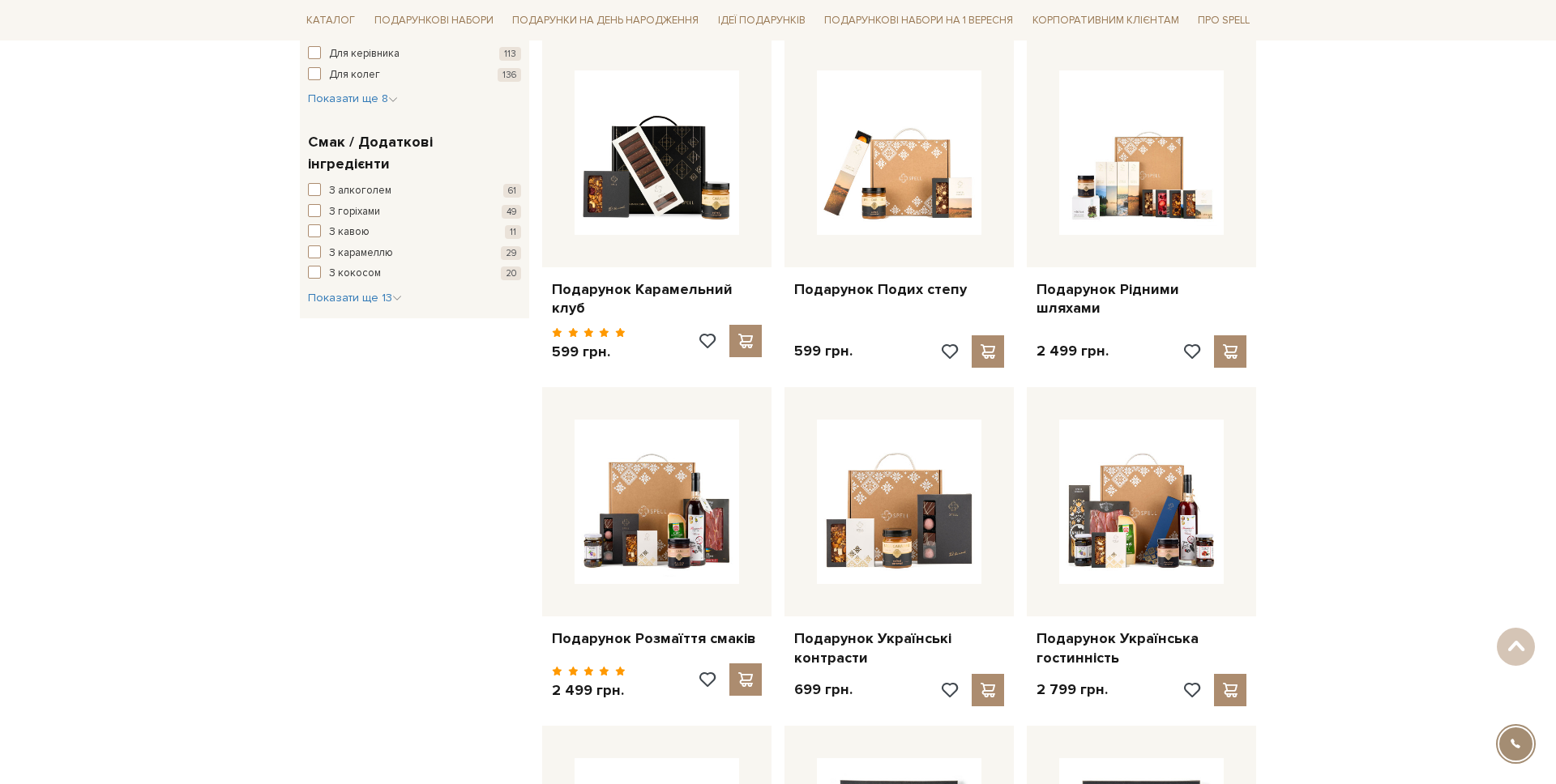
scroll to position [865, 0]
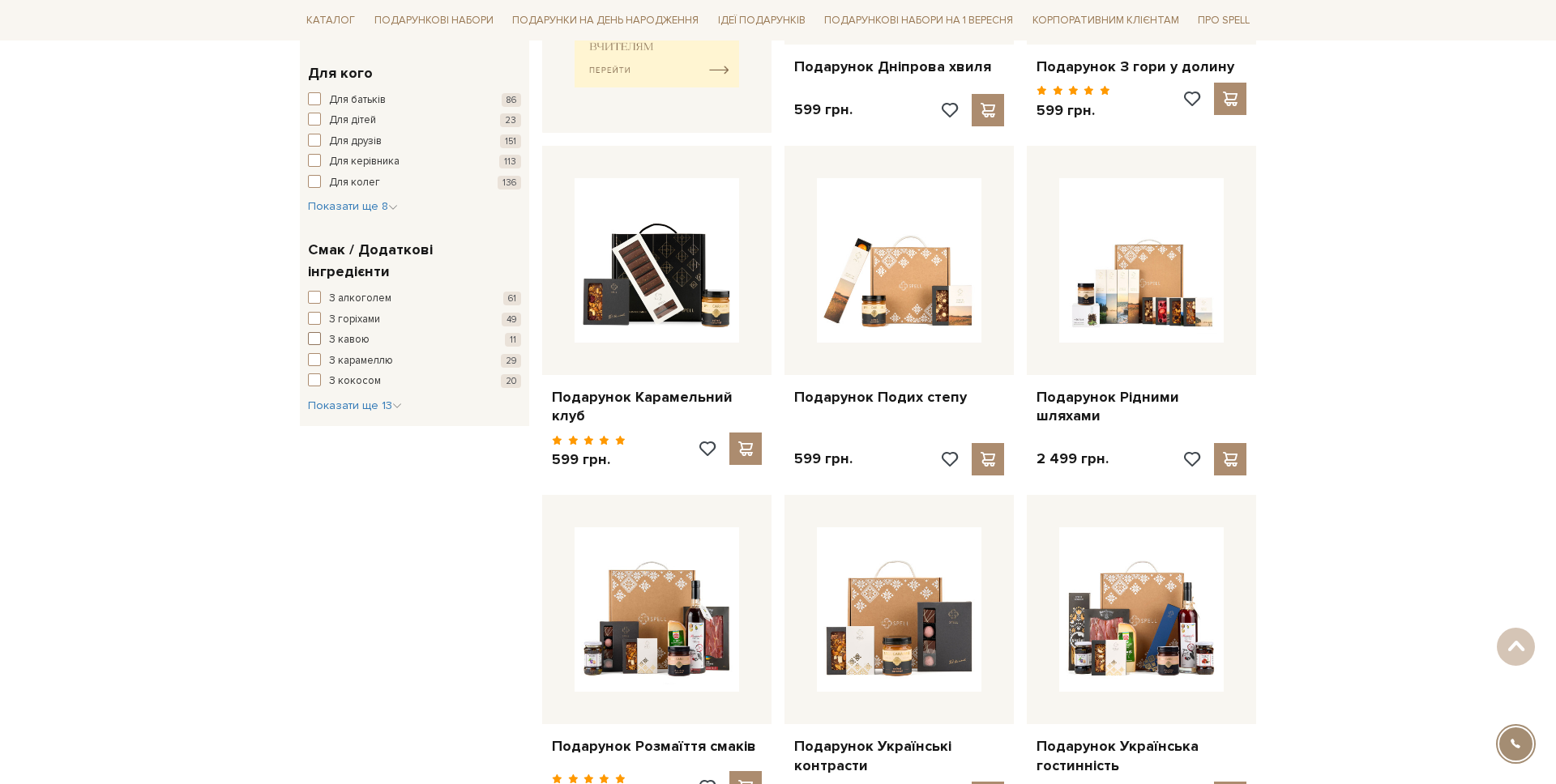
click at [350, 332] on span "З кавою" at bounding box center [349, 340] width 40 height 16
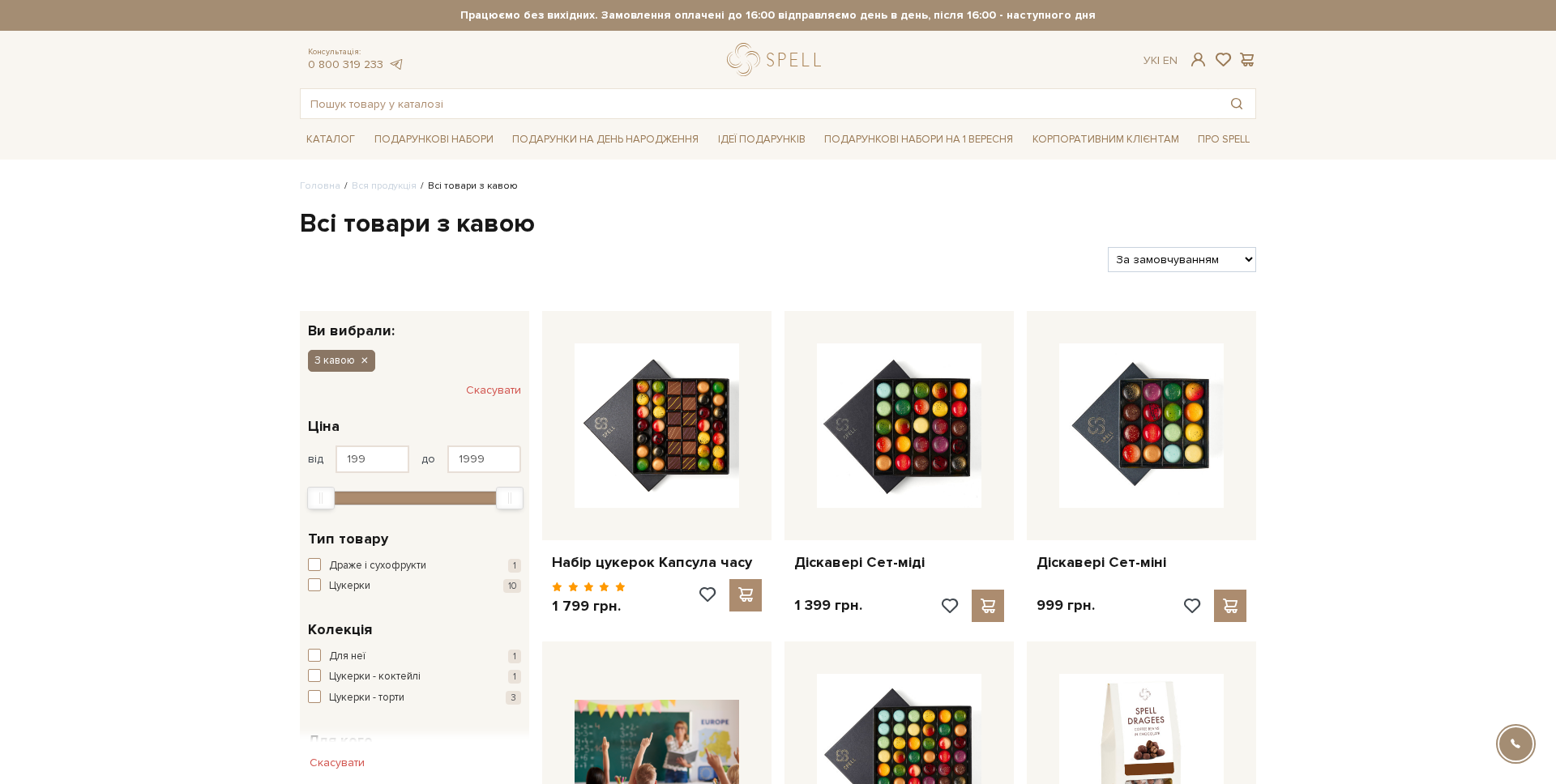
click at [360, 359] on icon "button" at bounding box center [363, 361] width 10 height 15
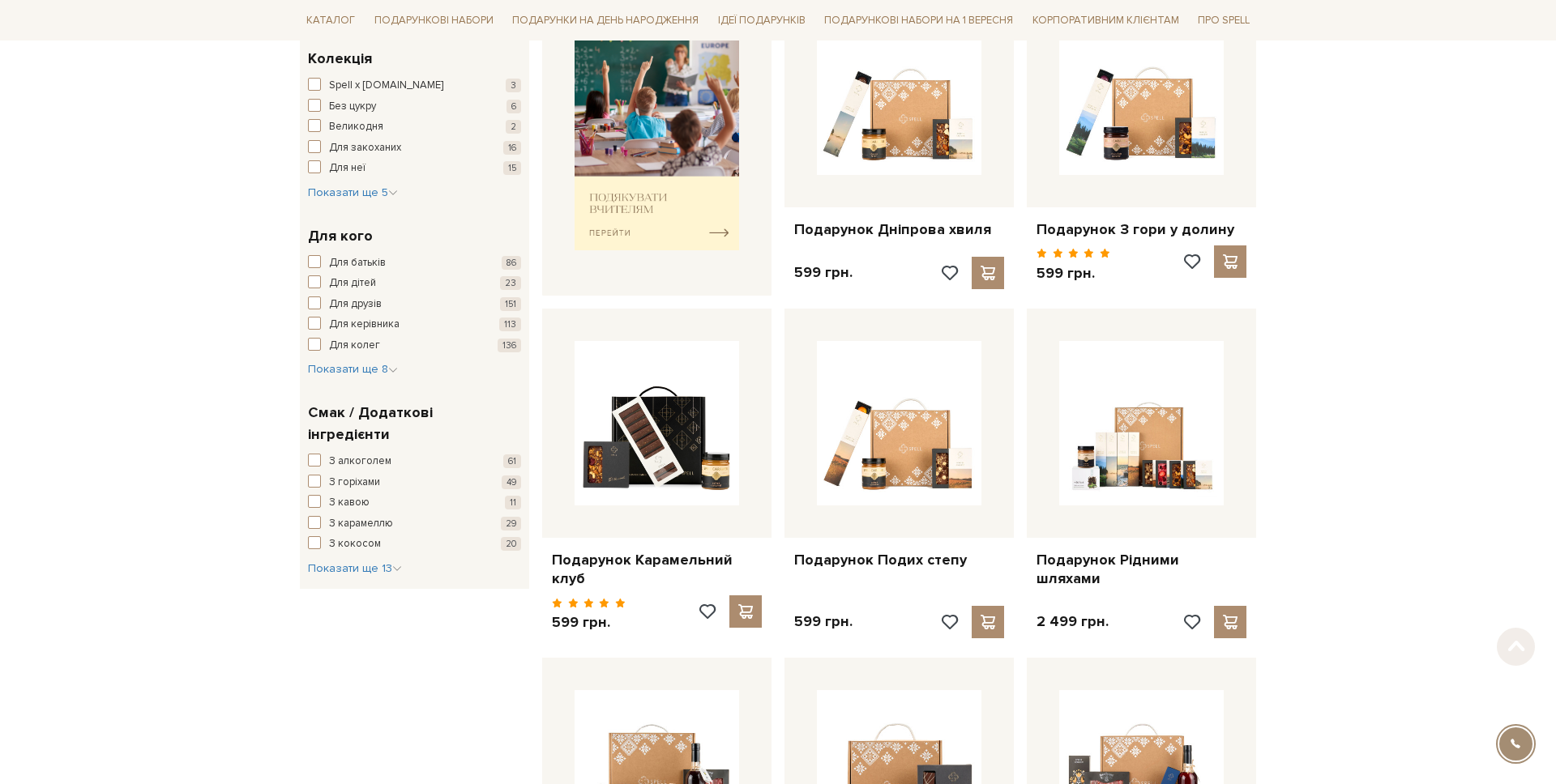
scroll to position [847, 0]
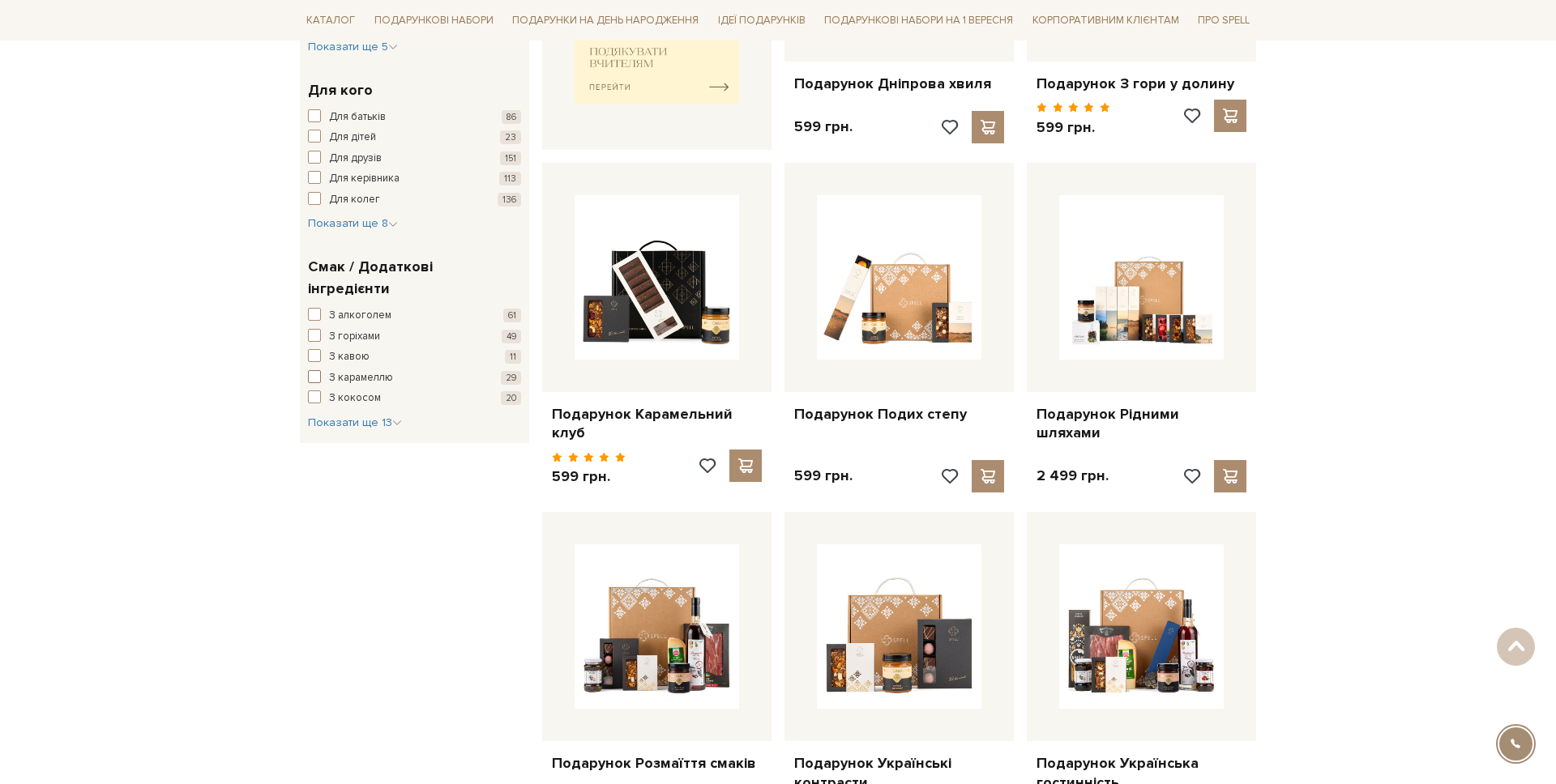
click at [338, 370] on span "З карамеллю" at bounding box center [360, 378] width 64 height 16
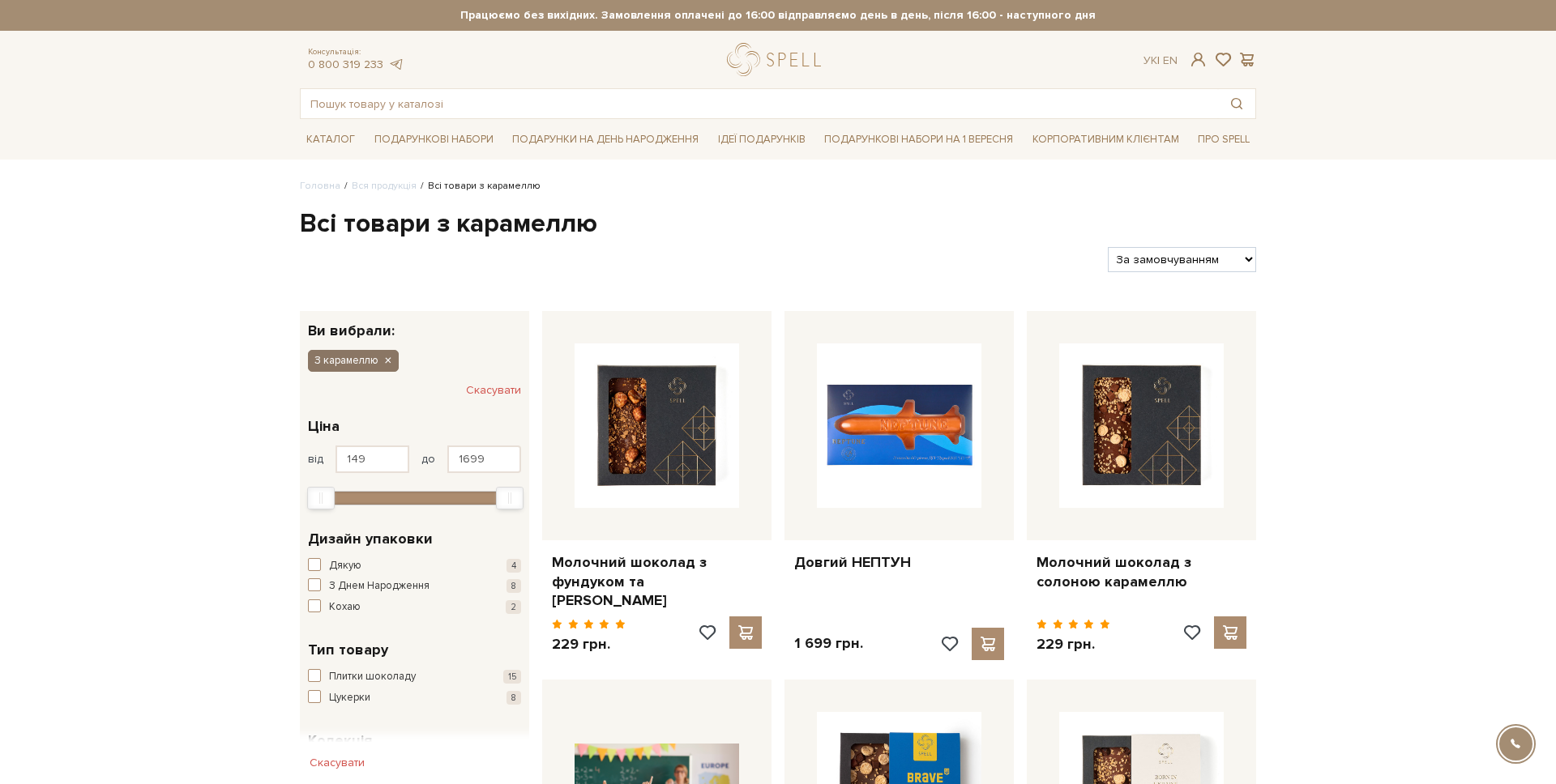
click at [385, 356] on icon "button" at bounding box center [387, 361] width 10 height 15
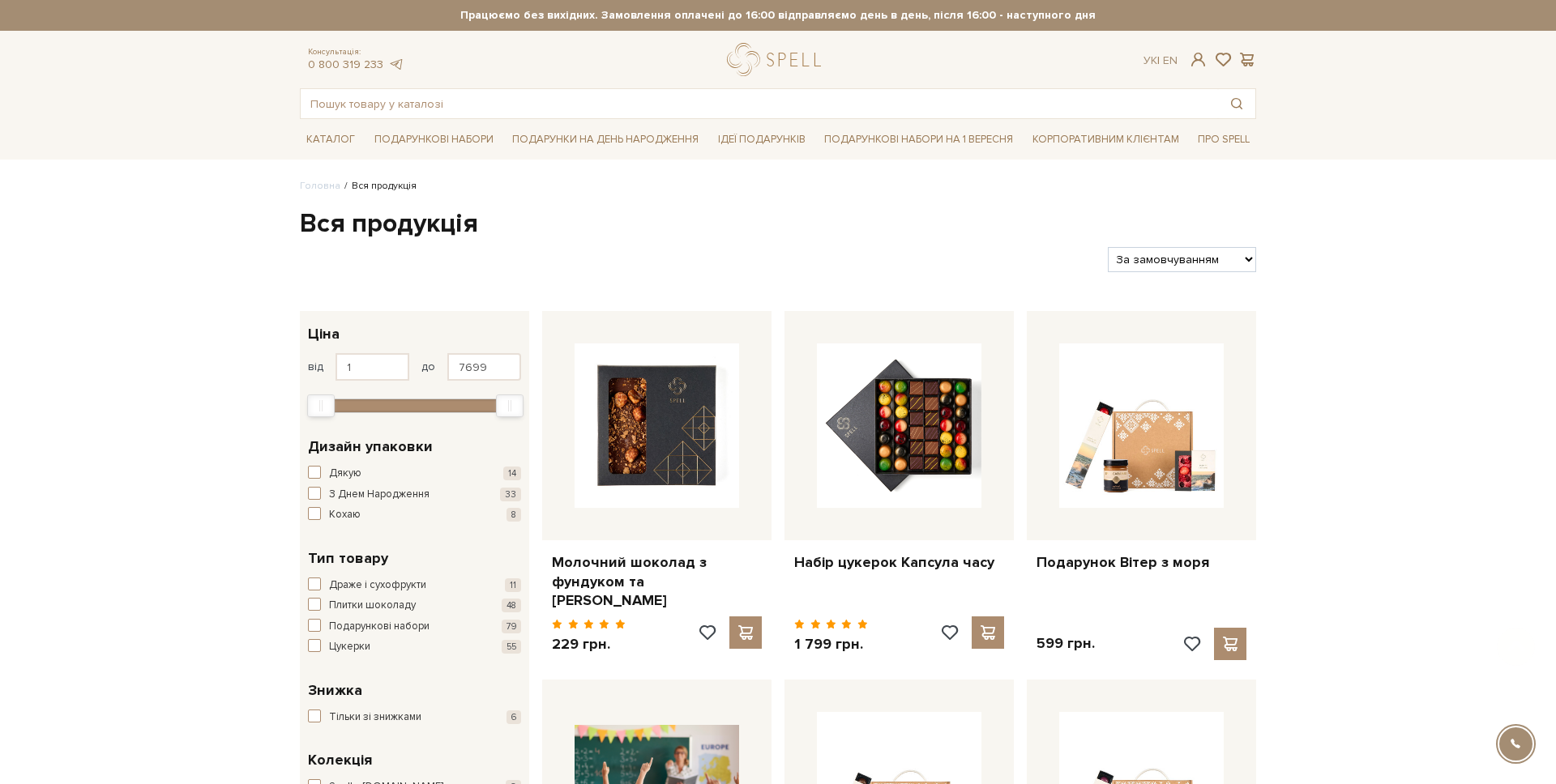
scroll to position [573, 0]
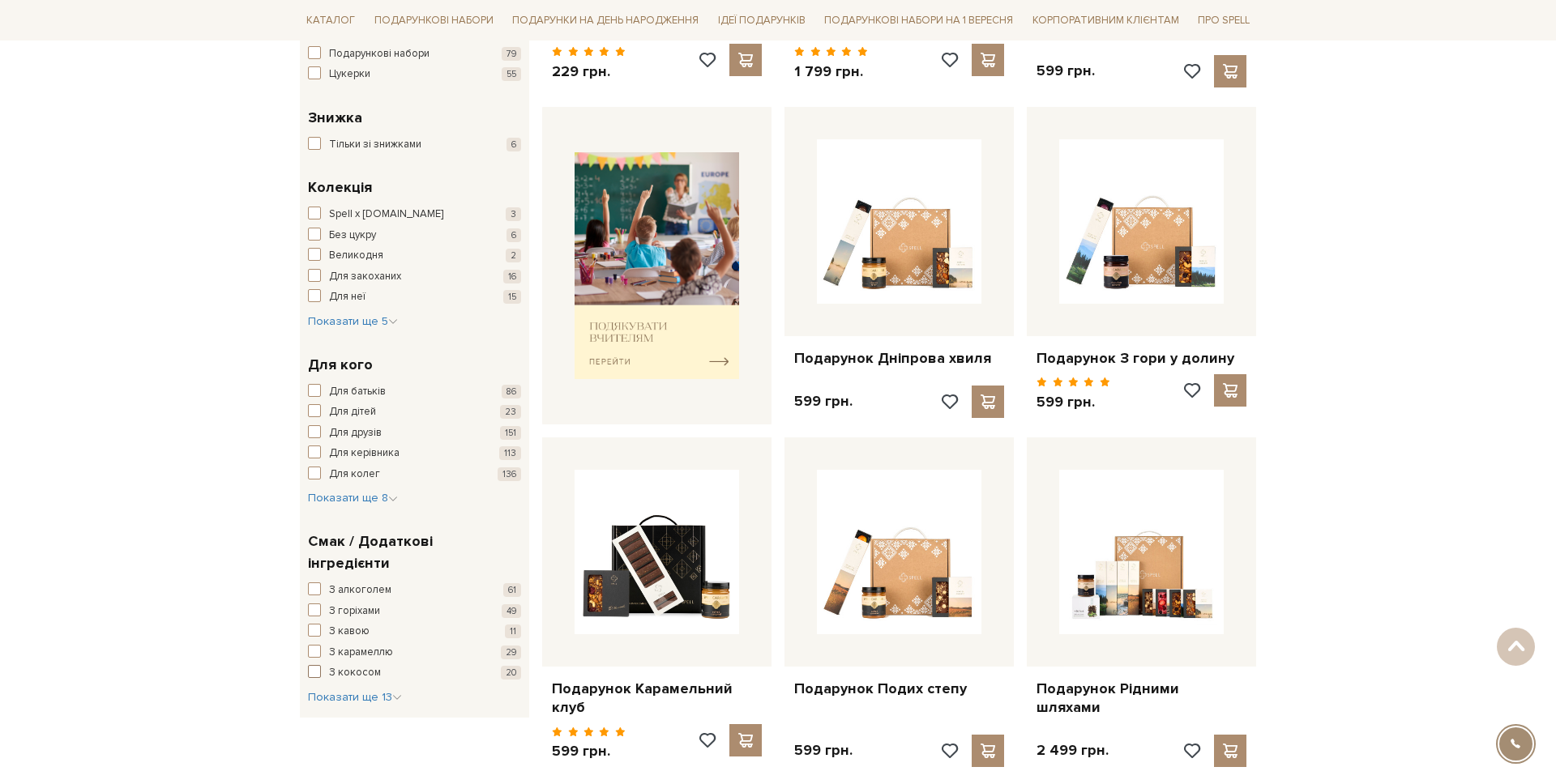
click at [327, 665] on button "З кокосом 20" at bounding box center [414, 673] width 213 height 16
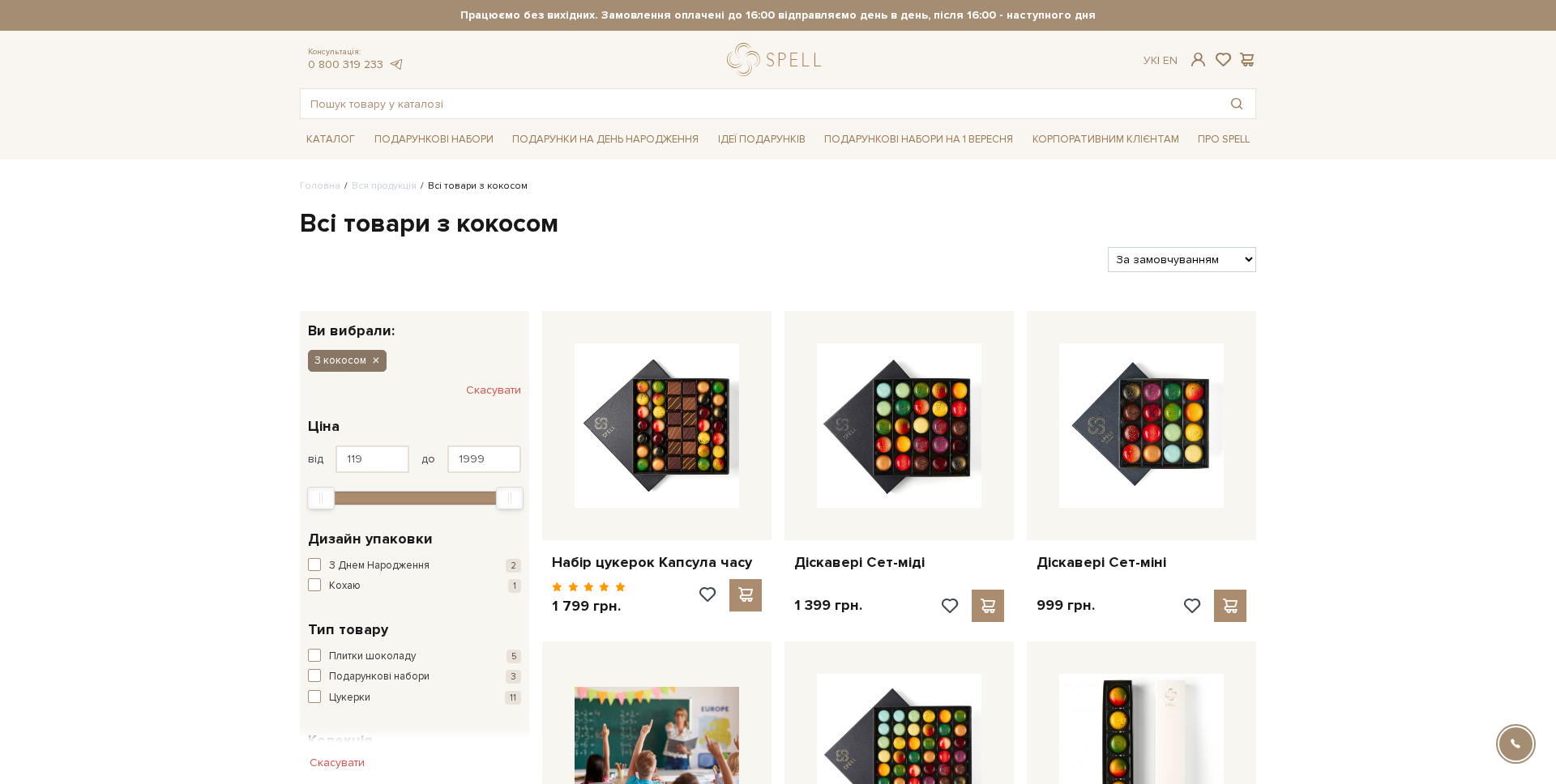
click at [379, 360] on icon "button" at bounding box center [374, 361] width 10 height 15
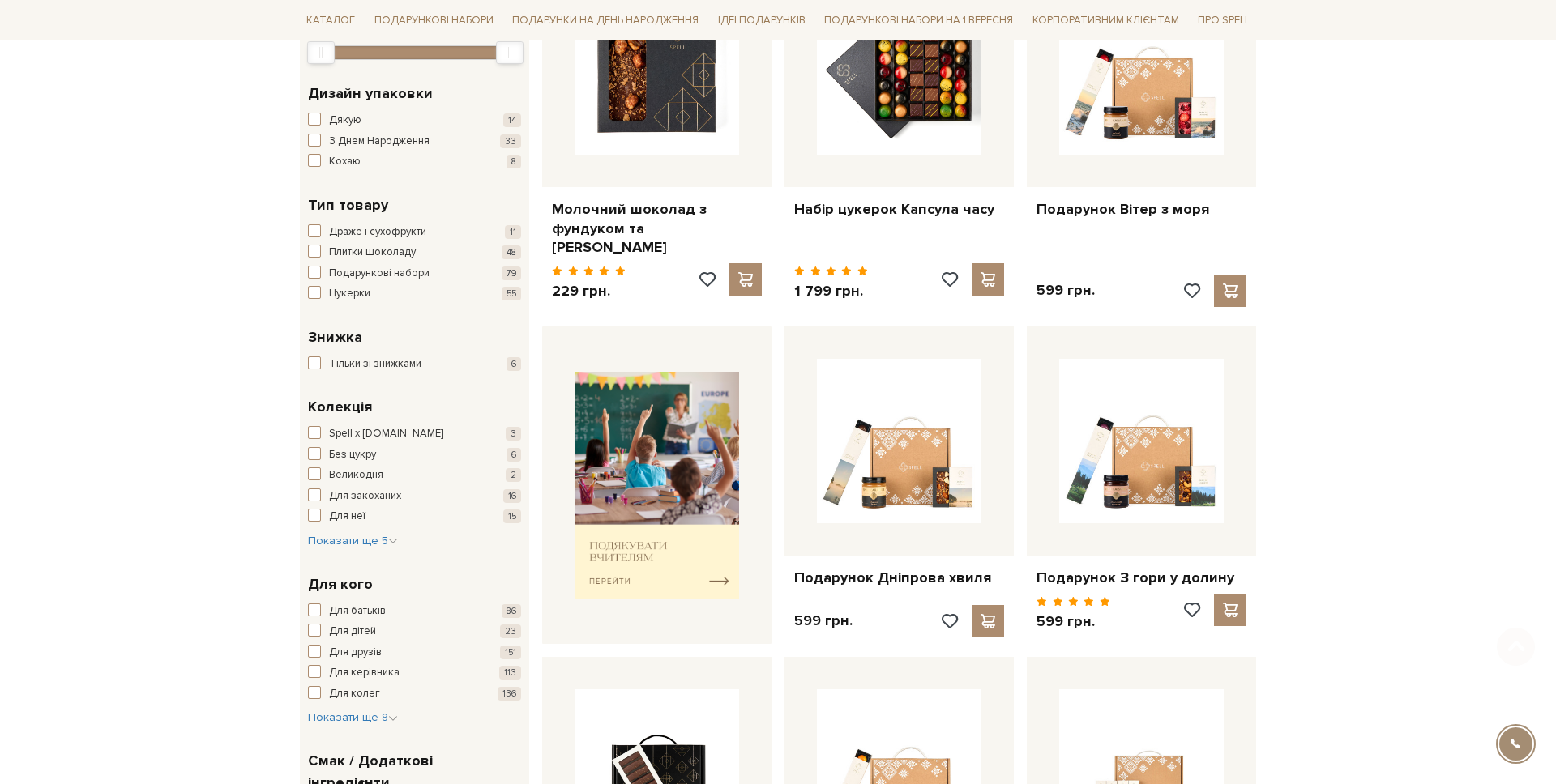
scroll to position [686, 0]
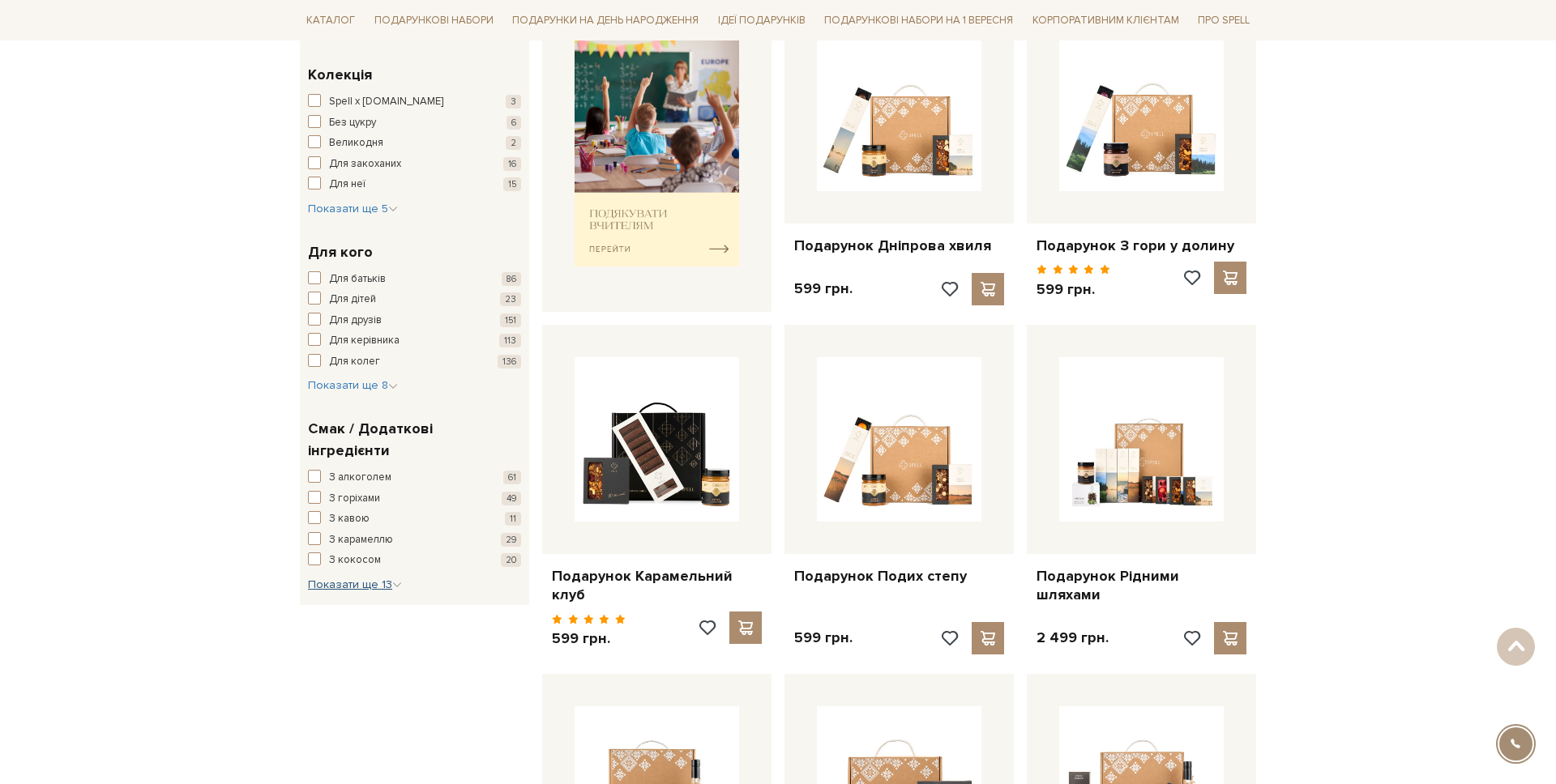
click at [369, 577] on span "Показати ще 13" at bounding box center [354, 584] width 94 height 14
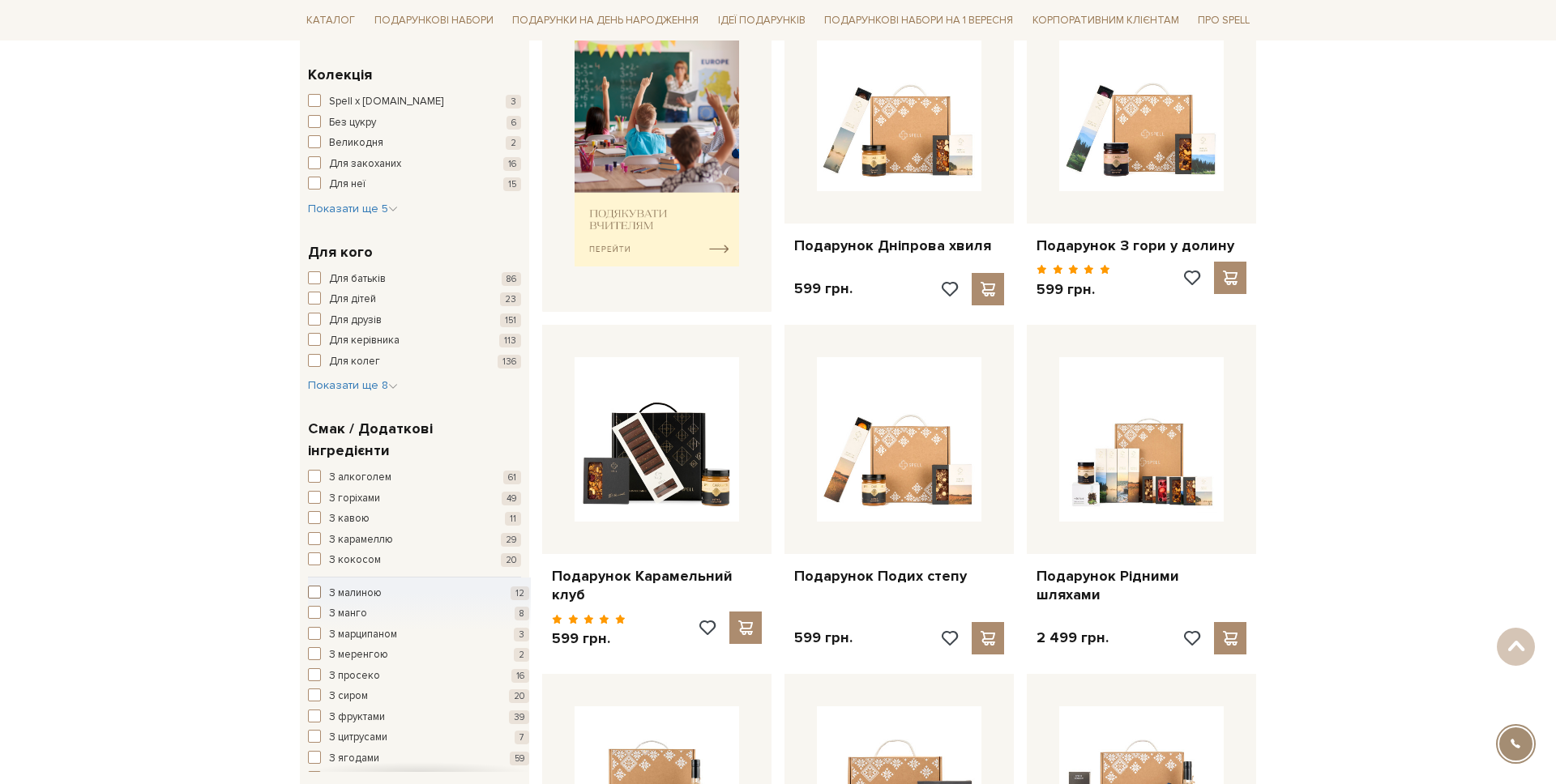
click at [358, 586] on span "З малиною" at bounding box center [355, 594] width 53 height 16
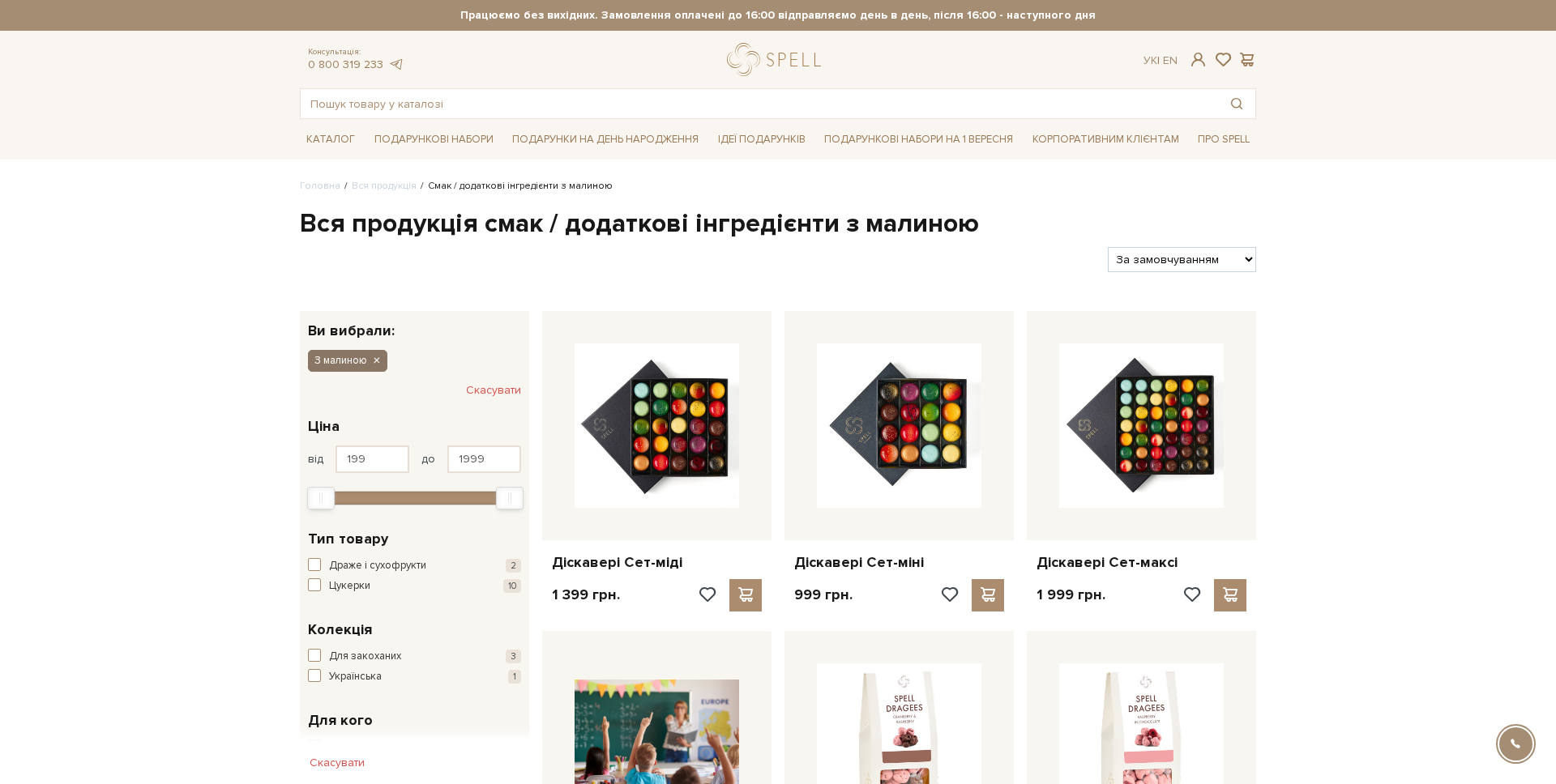
click at [377, 360] on icon "button" at bounding box center [375, 361] width 10 height 15
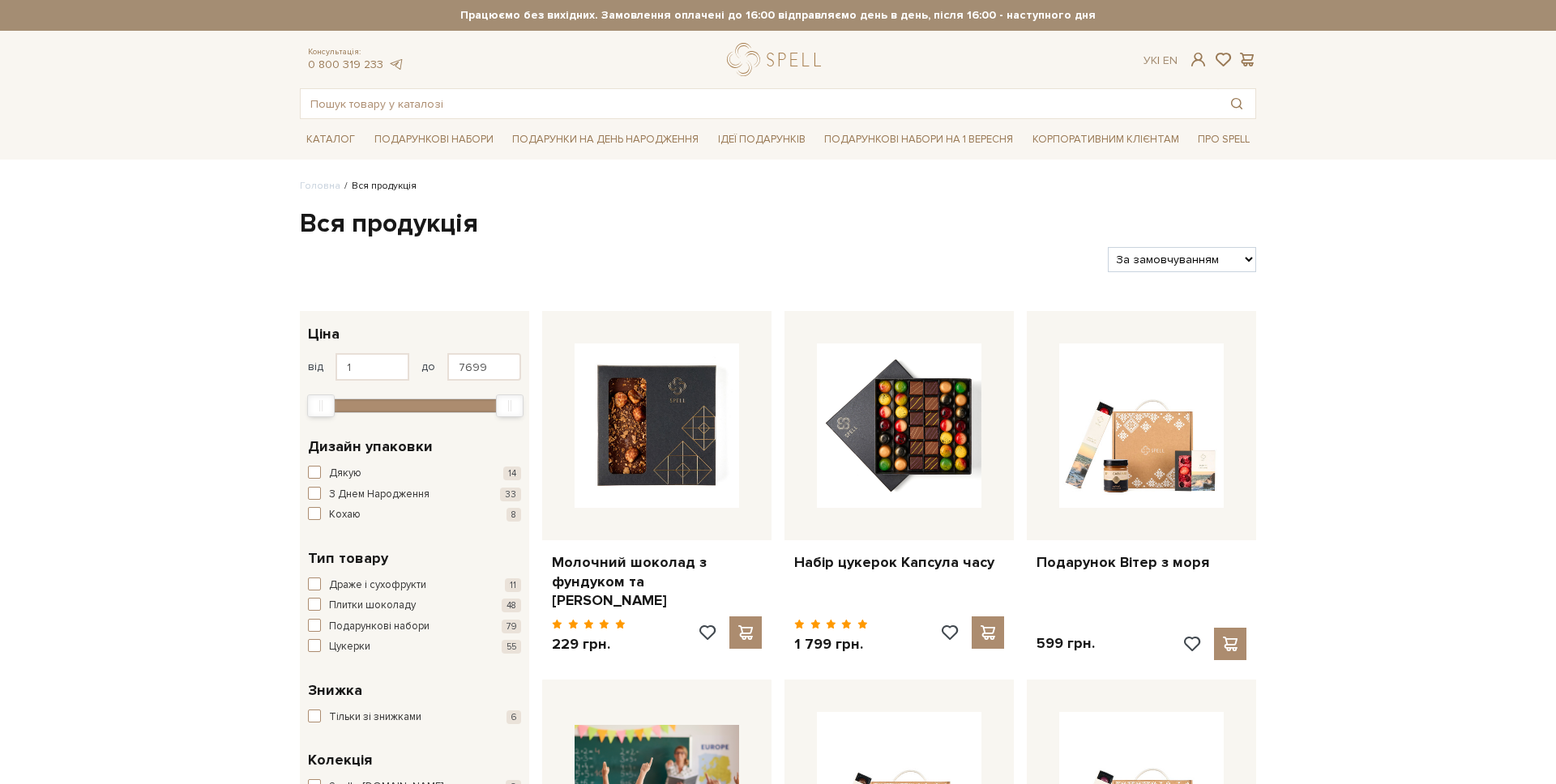
scroll to position [154, 0]
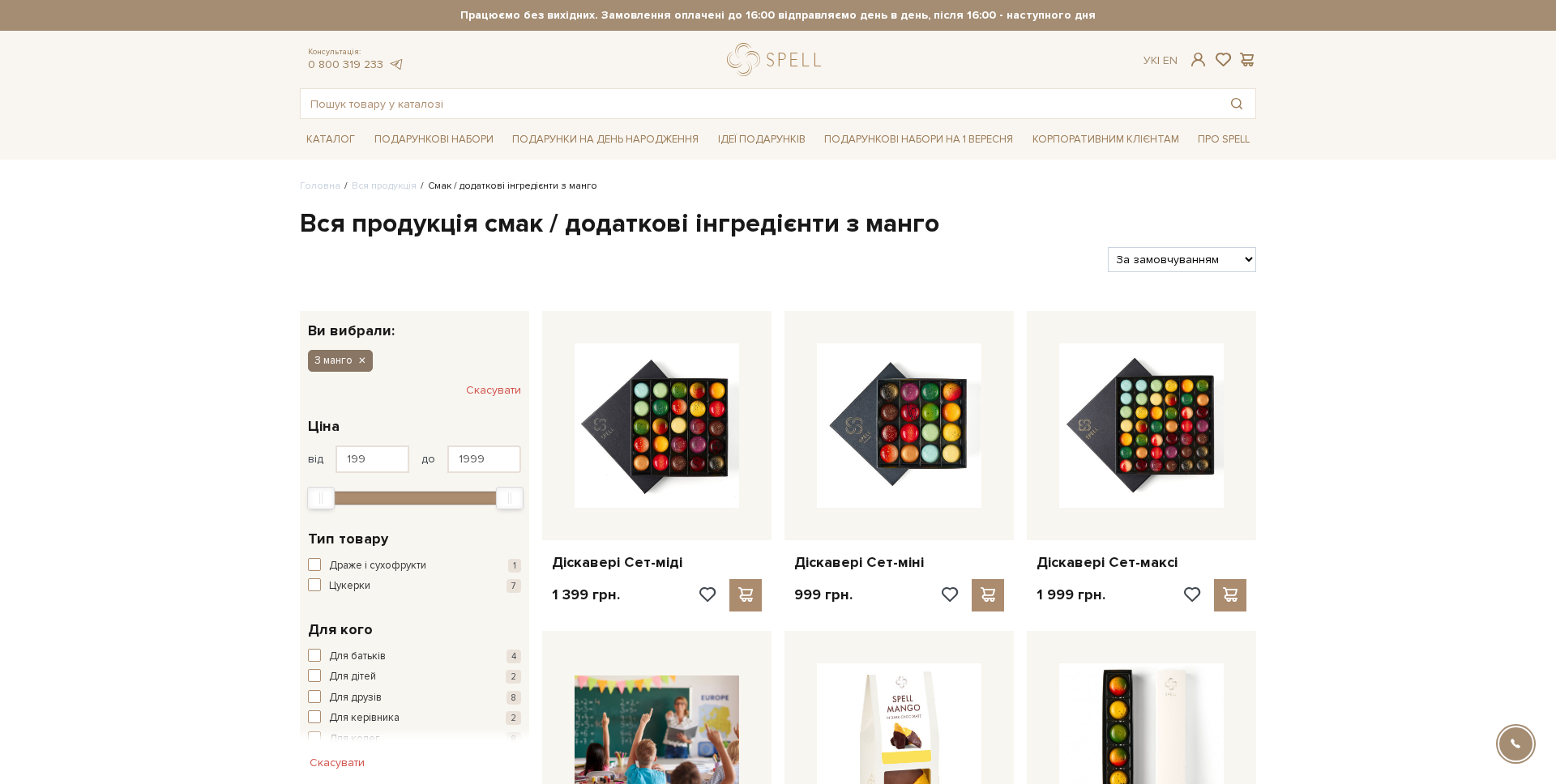
click at [363, 367] on icon "button" at bounding box center [361, 361] width 10 height 15
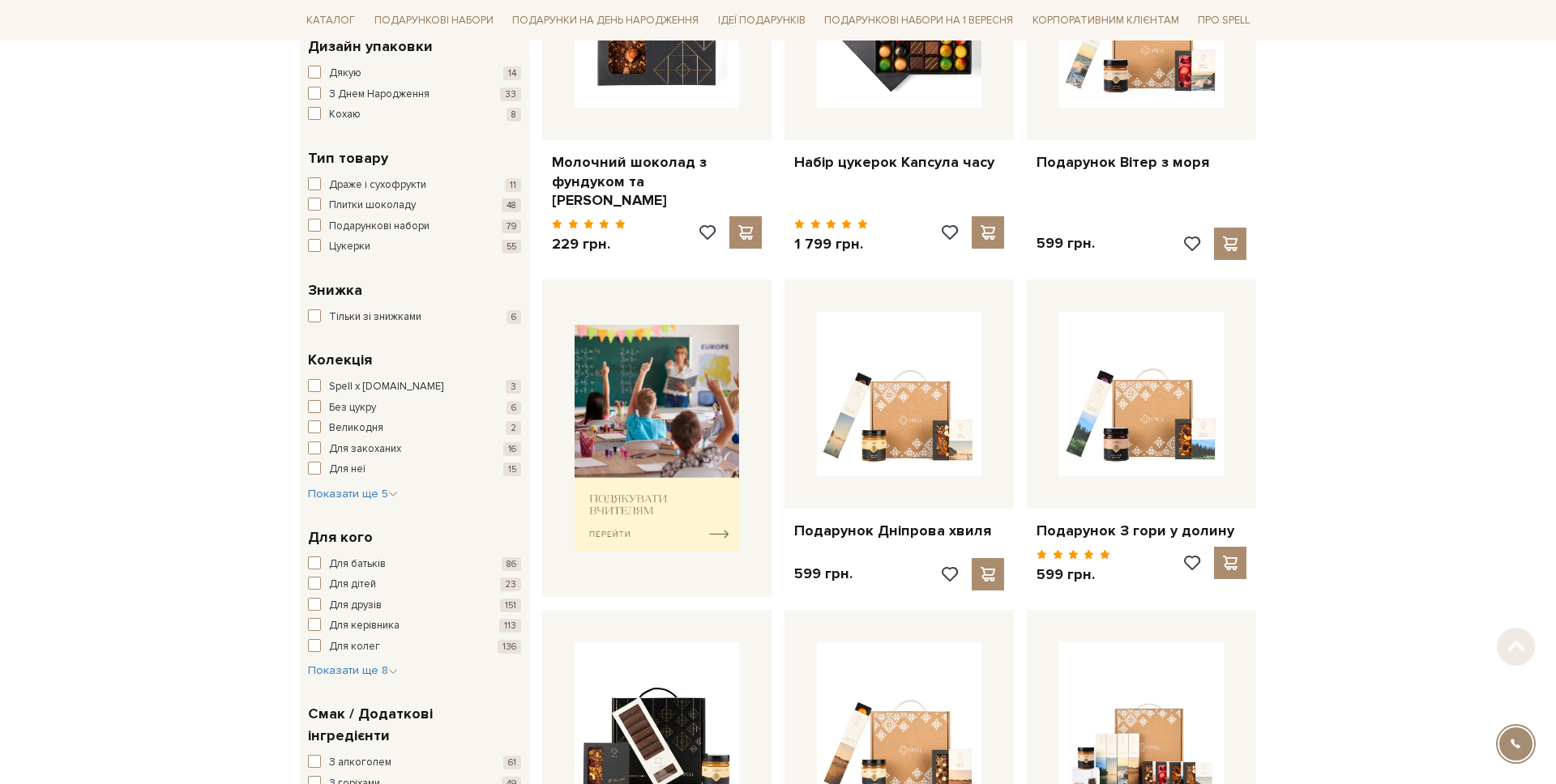
scroll to position [563, 0]
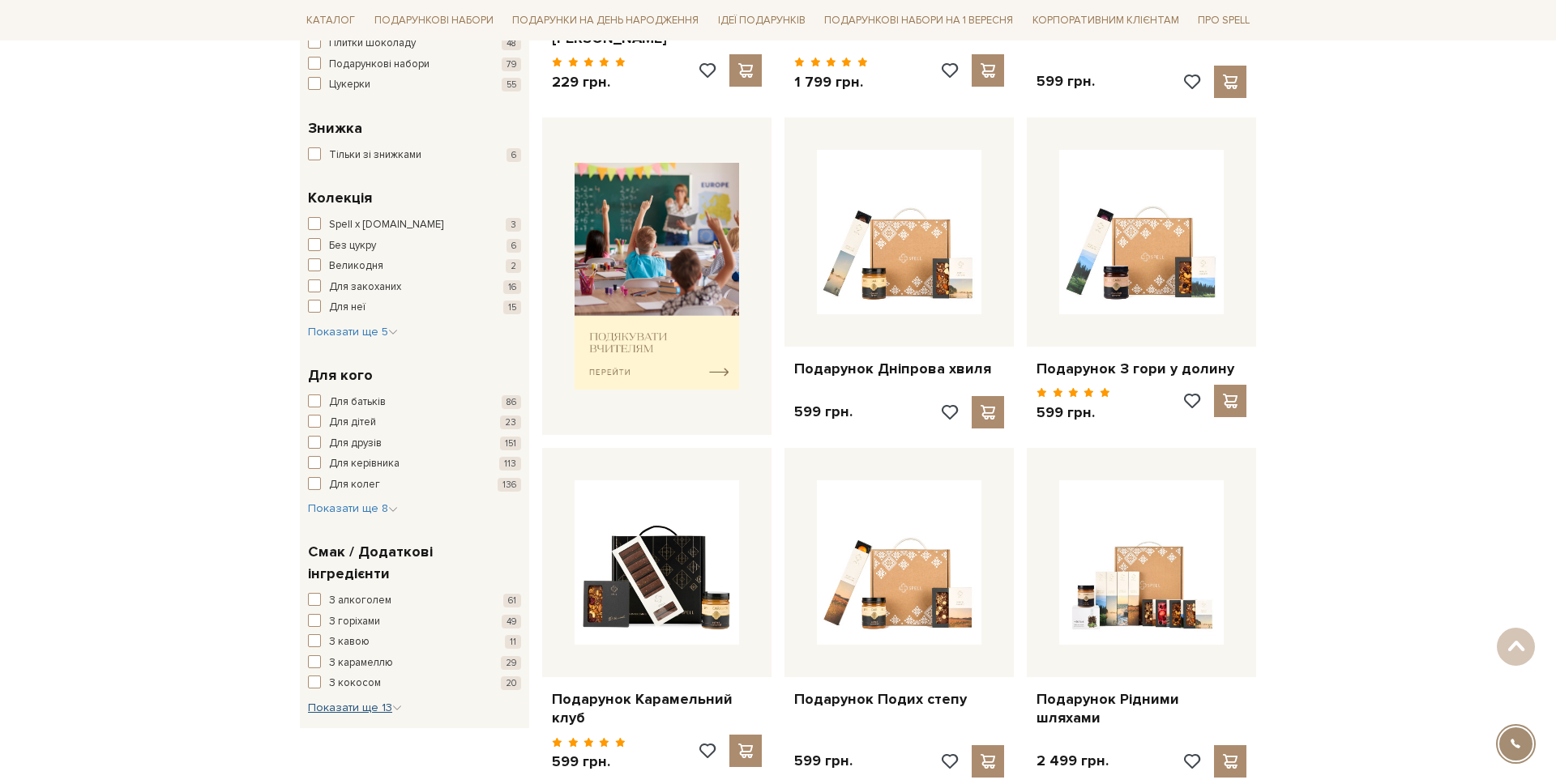
click at [345, 701] on span "Показати ще 13" at bounding box center [354, 708] width 94 height 14
click at [362, 751] on span "З марципаном" at bounding box center [362, 759] width 68 height 16
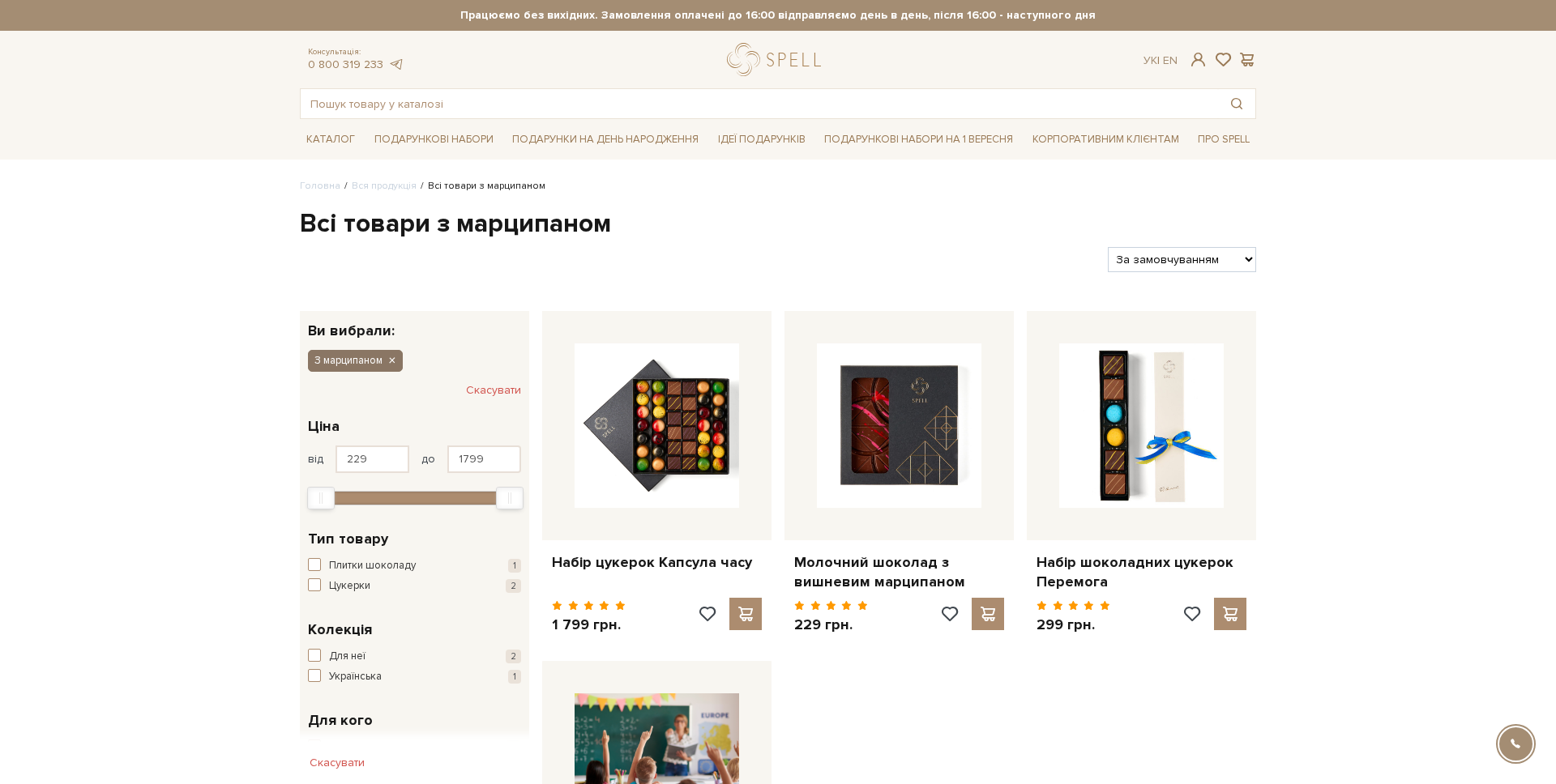
click at [397, 365] on button "З марципаном" at bounding box center [355, 360] width 95 height 21
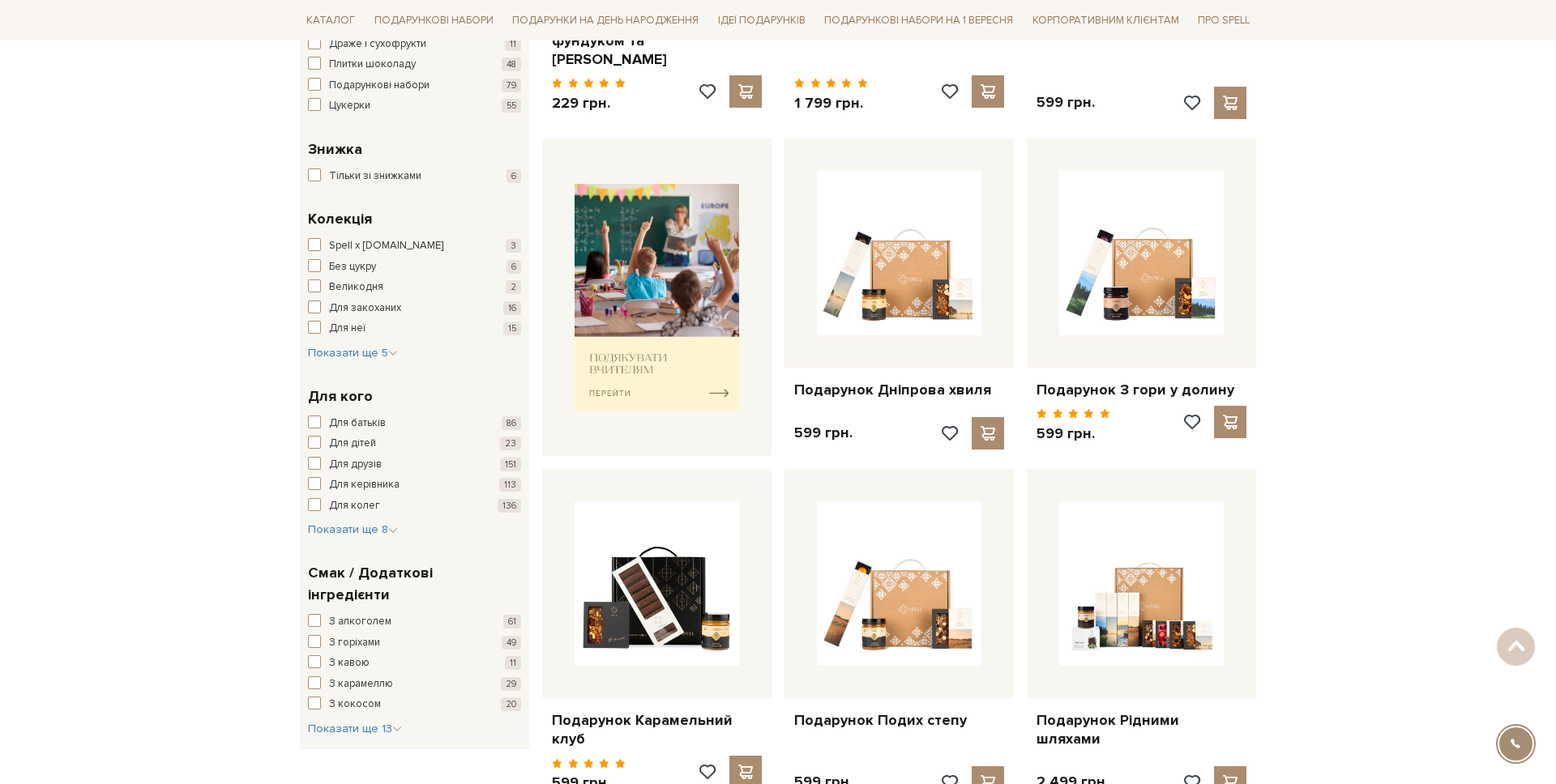
scroll to position [584, 0]
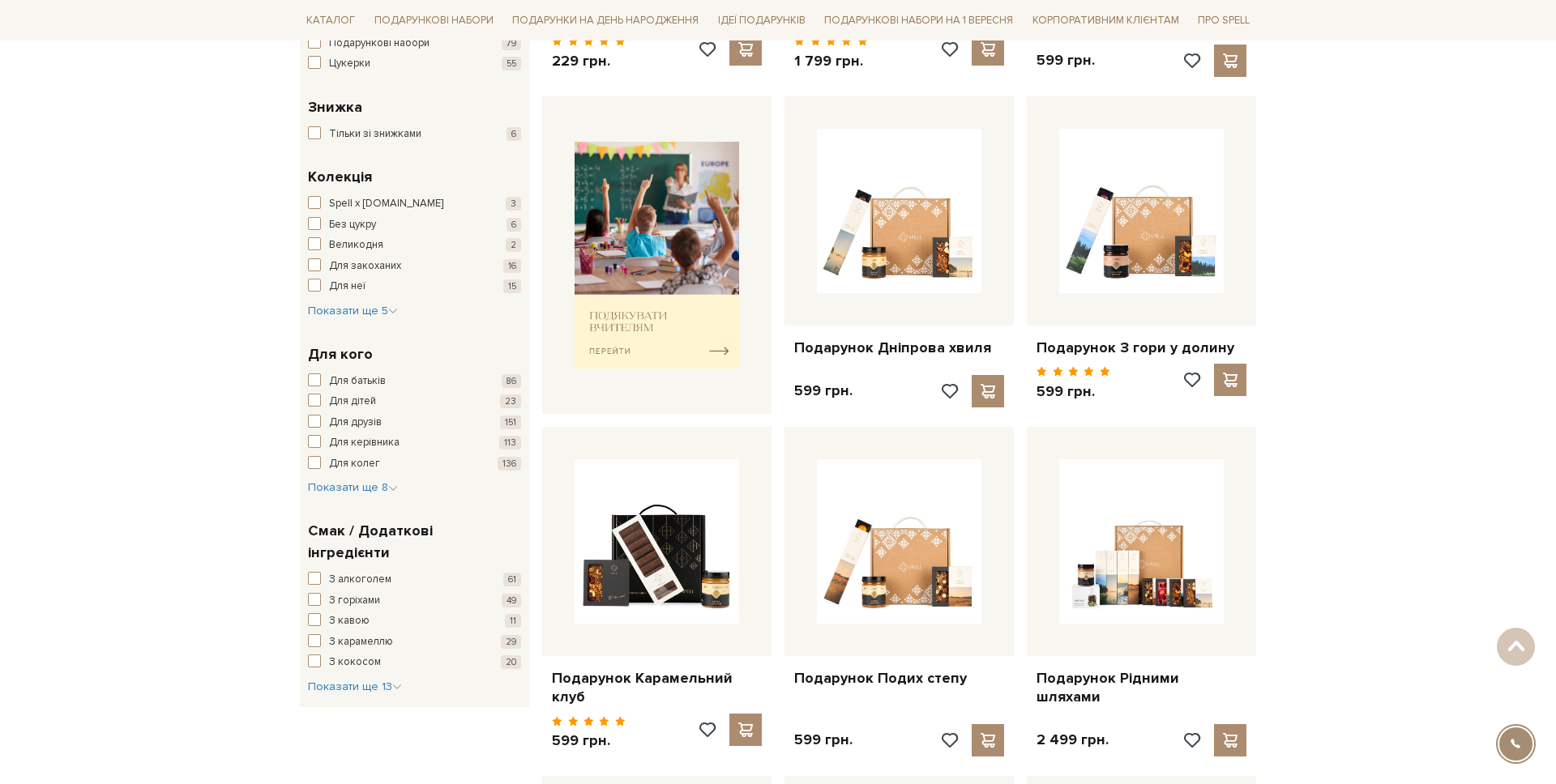
click at [385, 654] on div "З алкоголем 61 З горіхами 49 З кавою 11 З карамеллю 29 З кокосом 20 З малиною 1…" at bounding box center [414, 634] width 213 height 123
click at [389, 680] on span "Показати ще 13" at bounding box center [354, 687] width 94 height 14
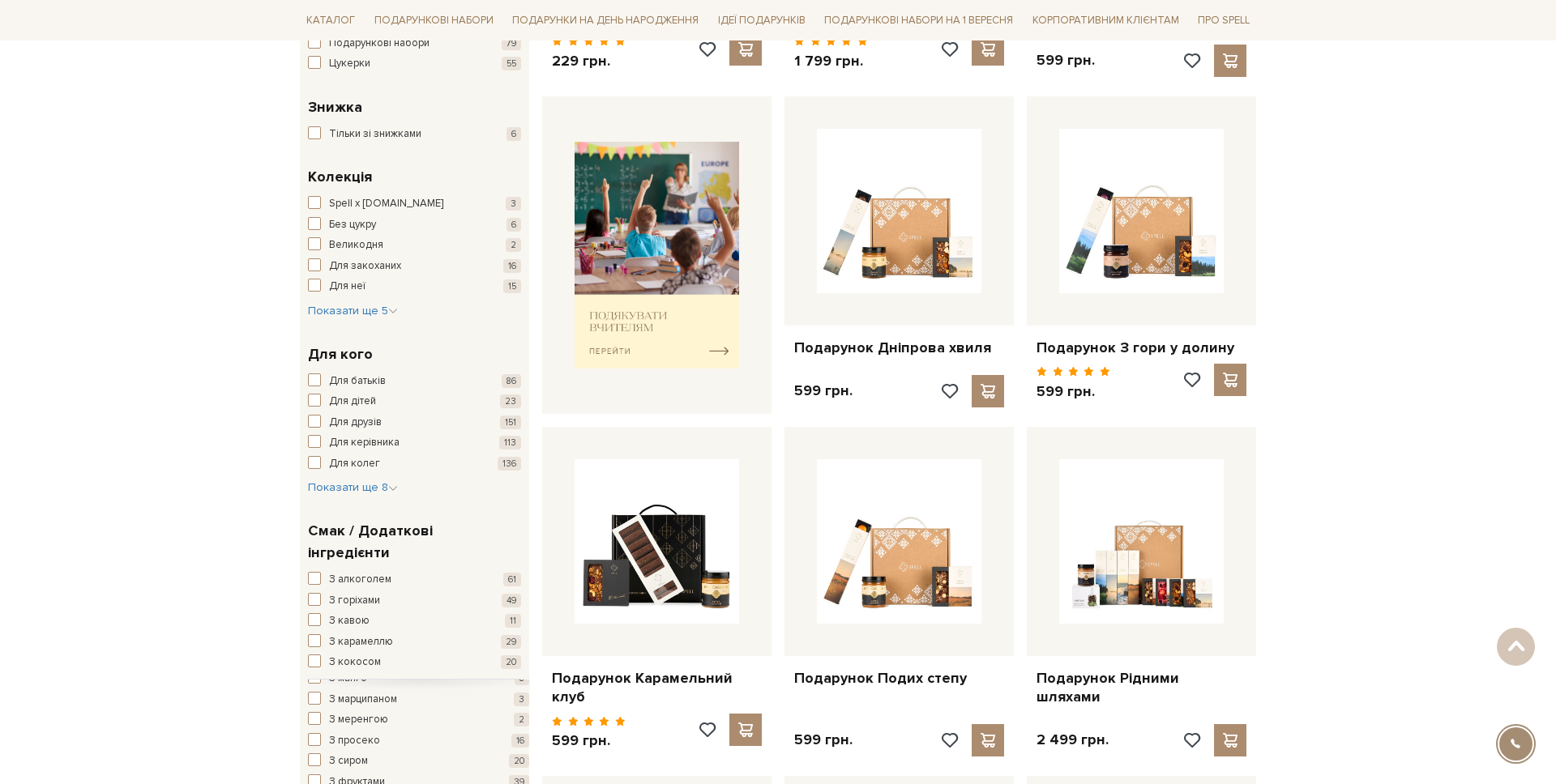
scroll to position [49, 0]
click at [363, 701] on span "З меренгою" at bounding box center [358, 708] width 59 height 16
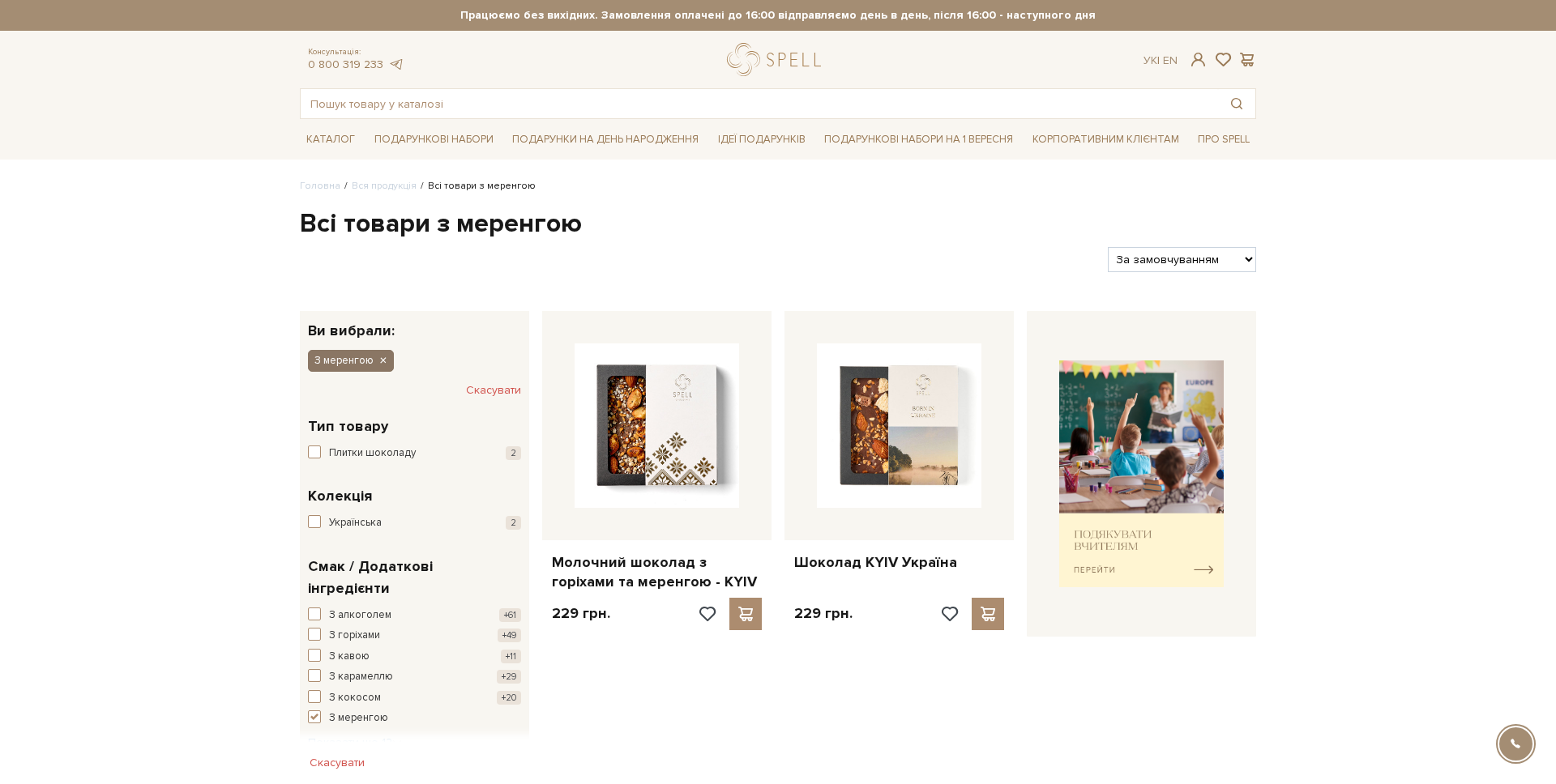
click at [385, 366] on icon "button" at bounding box center [382, 361] width 10 height 15
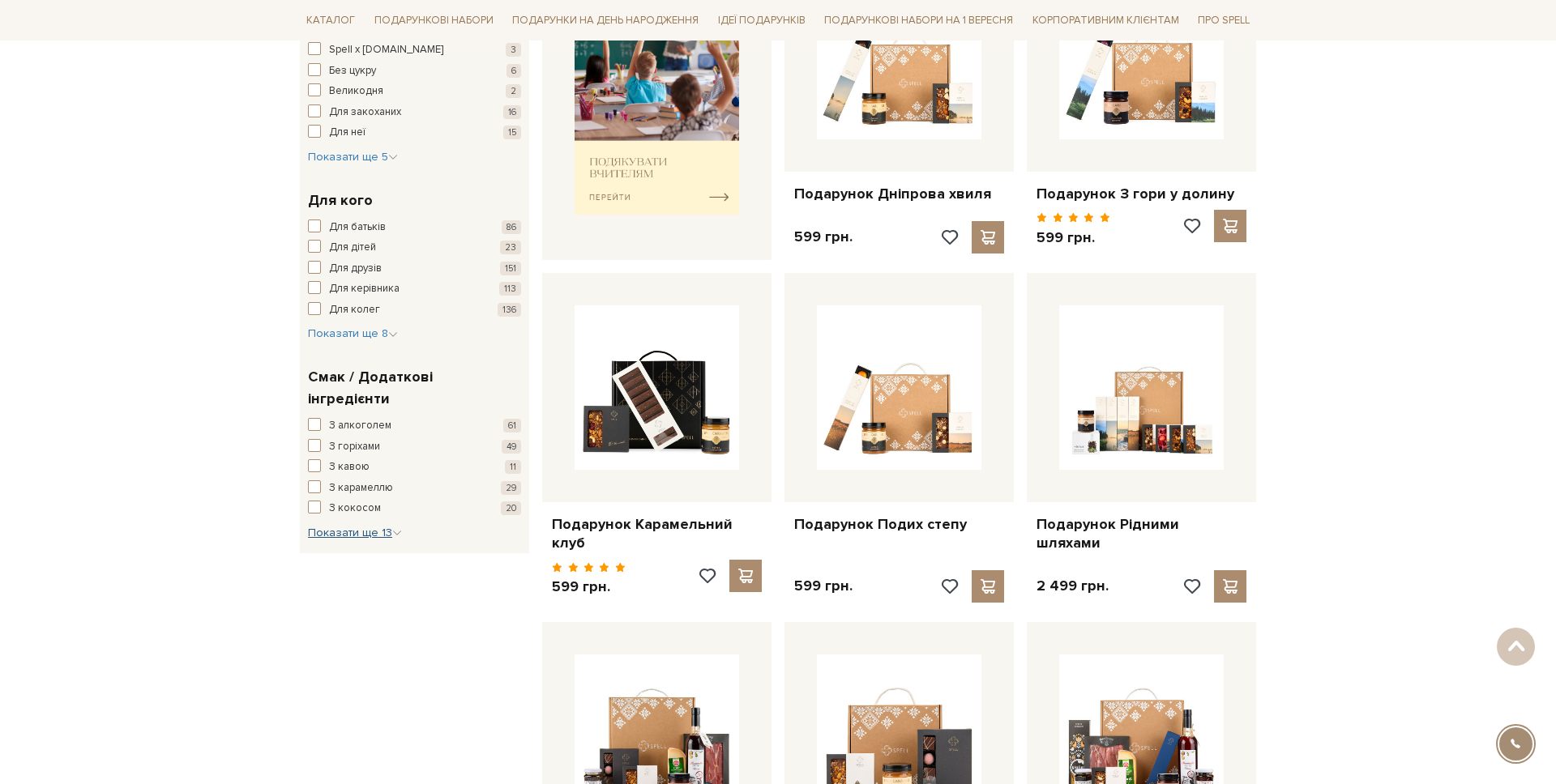
click at [366, 526] on span "Показати ще 13" at bounding box center [354, 533] width 94 height 14
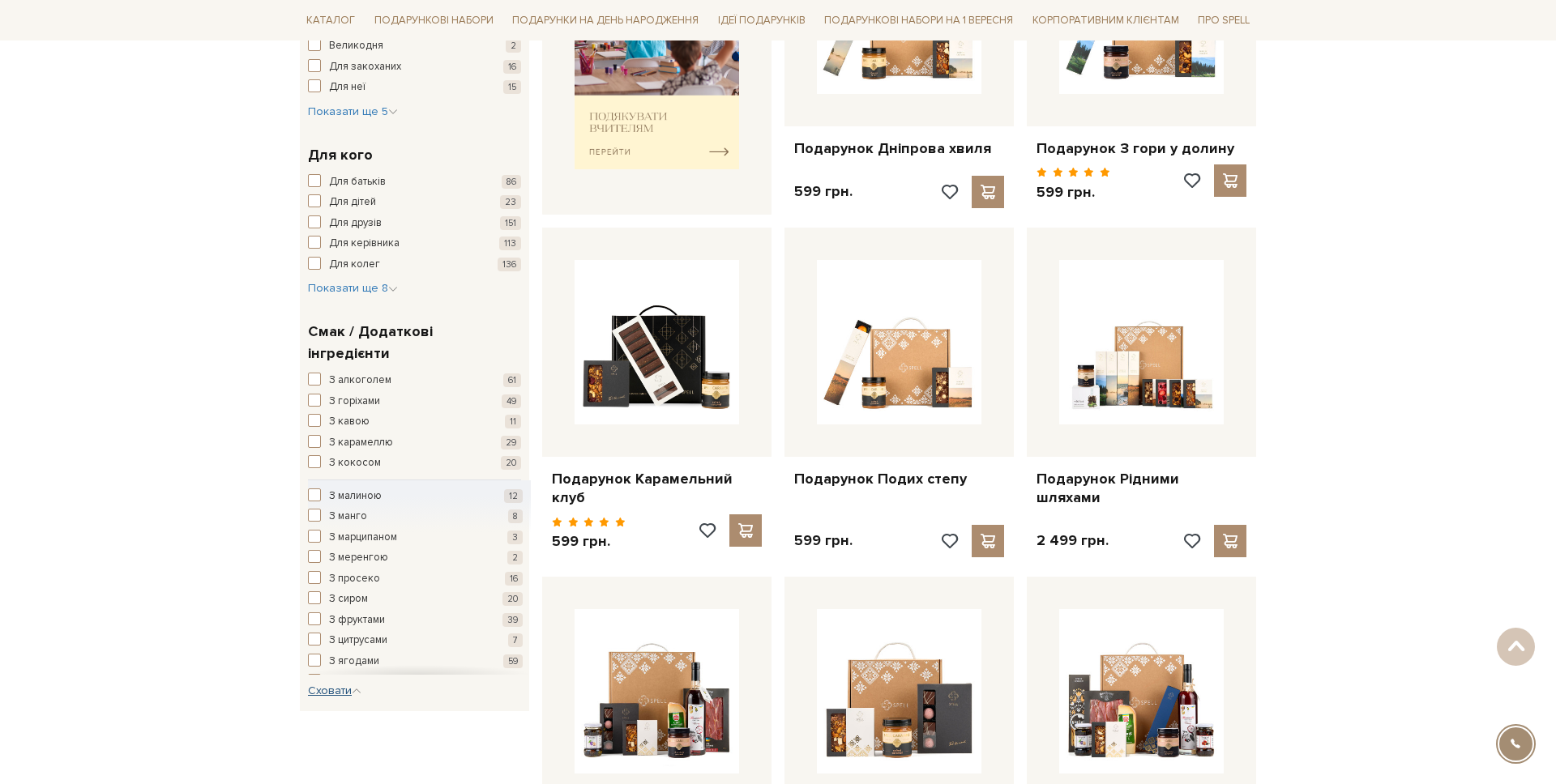
scroll to position [805, 0]
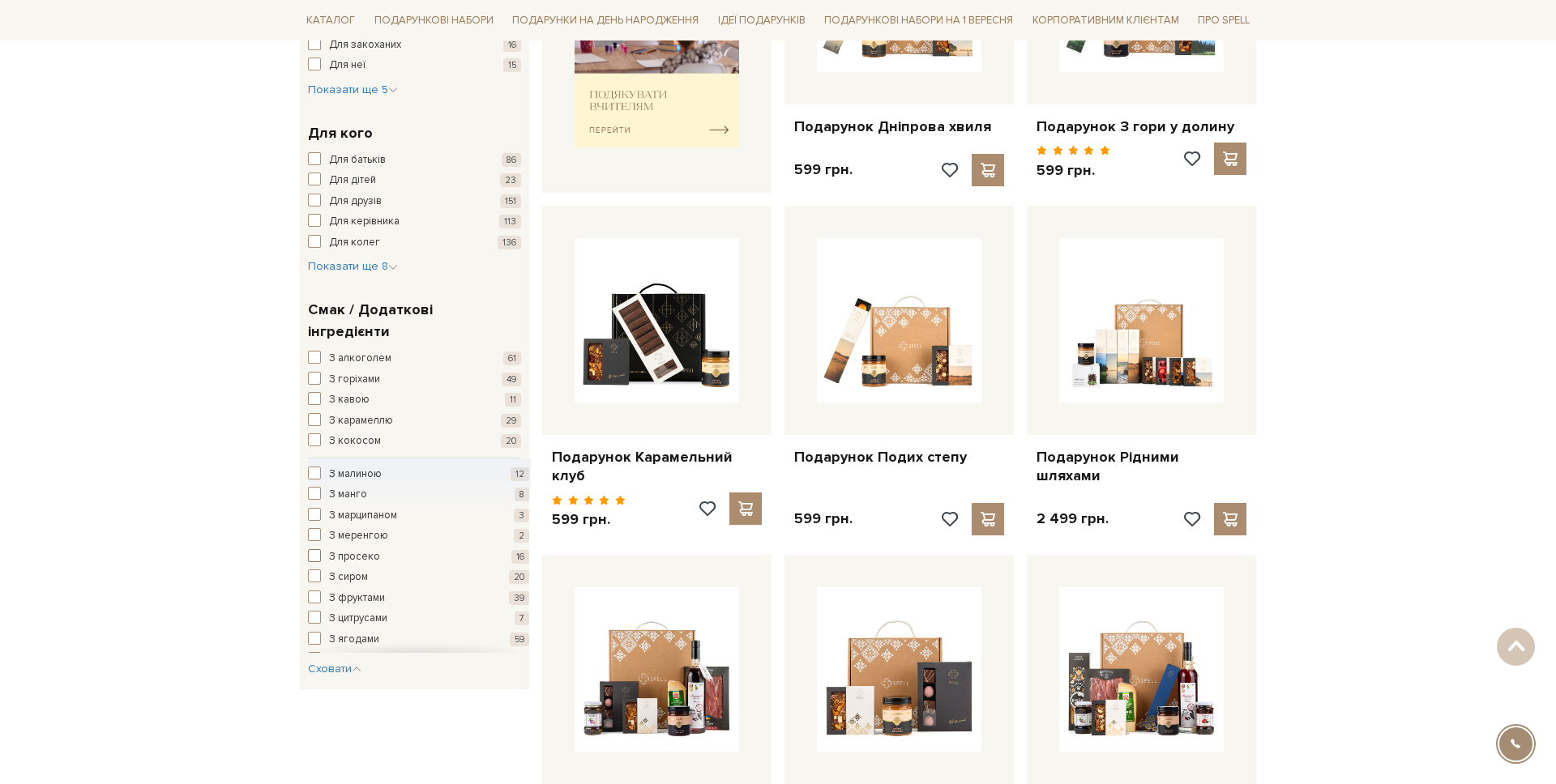
click at [348, 549] on span "З просеко" at bounding box center [354, 557] width 51 height 16
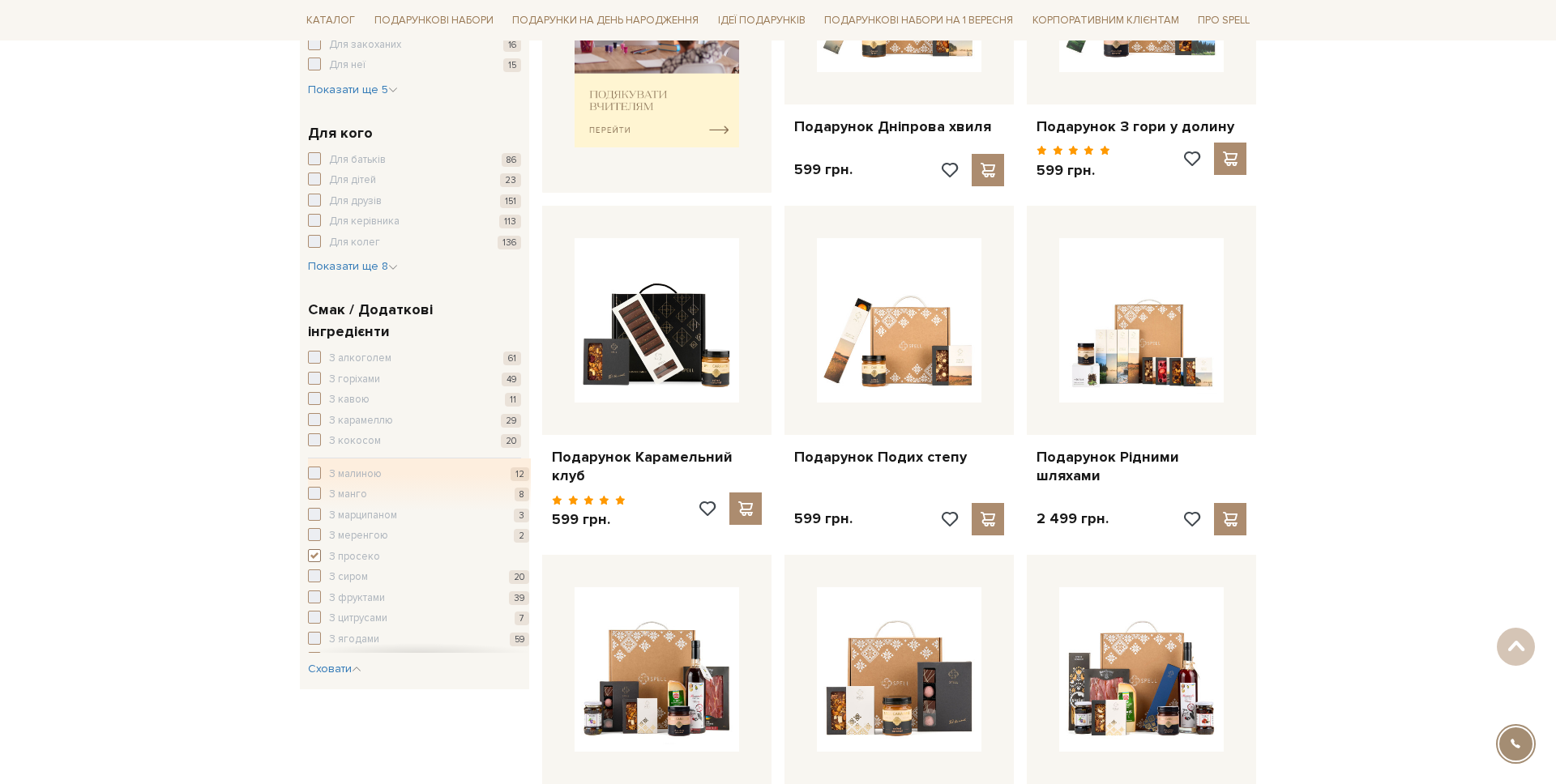
scroll to position [5, 0]
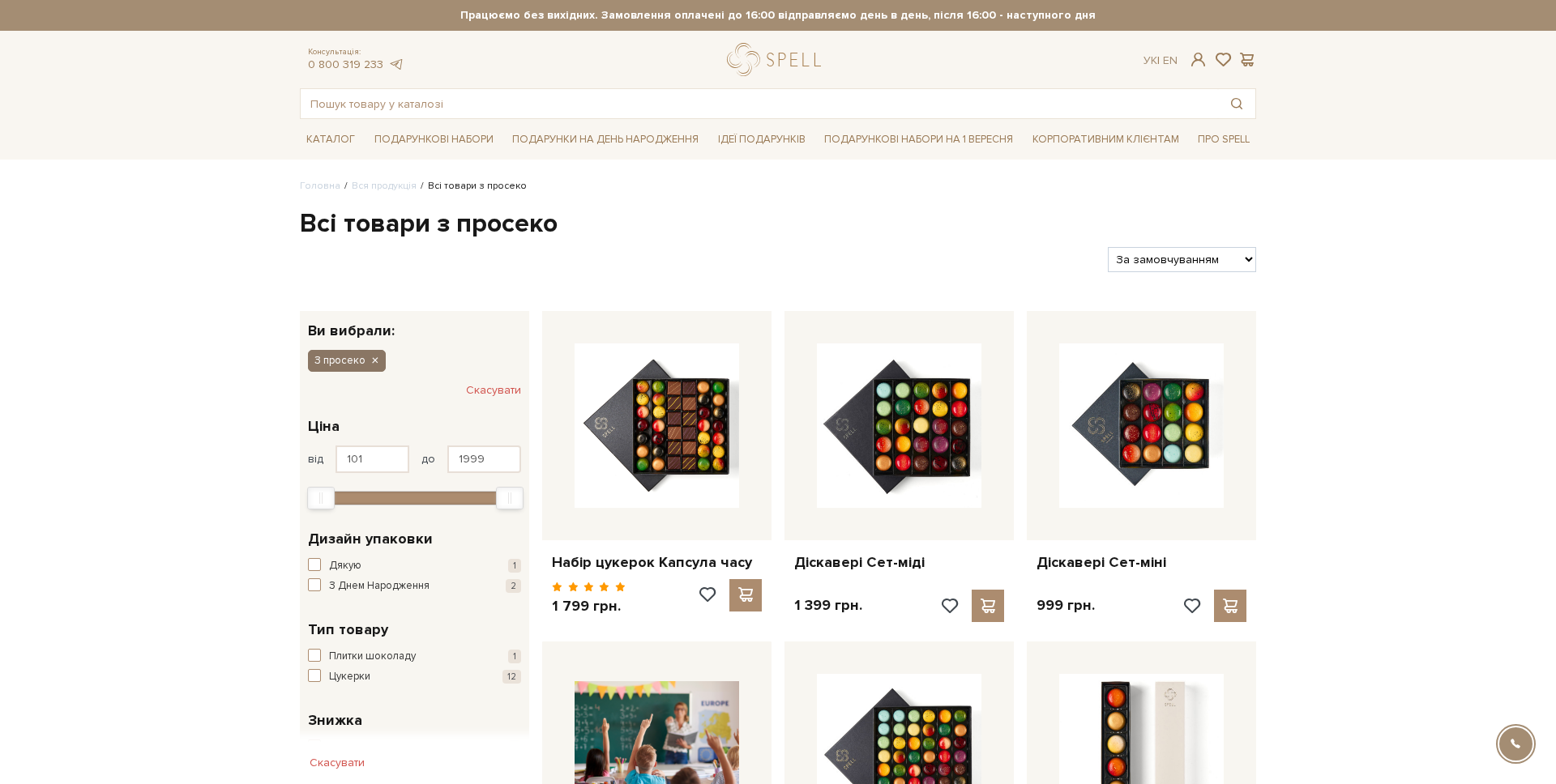
click at [369, 363] on icon "button" at bounding box center [374, 361] width 10 height 15
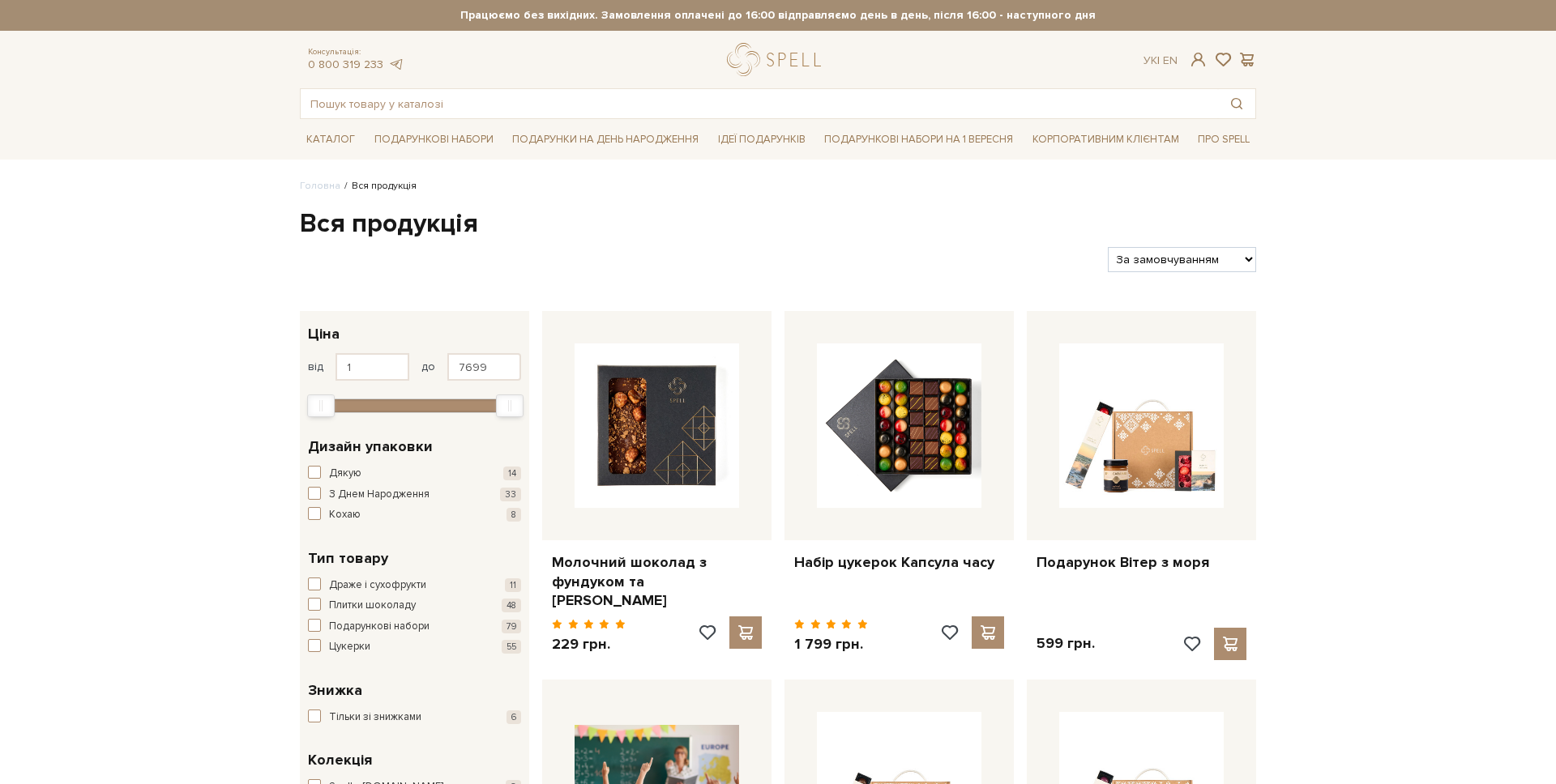
click at [377, 360] on input "1" at bounding box center [373, 367] width 74 height 27
click at [395, 312] on div "1 - 7,7 тис. грн. Ціна від 1 до 7699 1 2 тис. 4 тис. 6 тис. 8 тис. Виберіть філ…" at bounding box center [414, 367] width 229 height 113
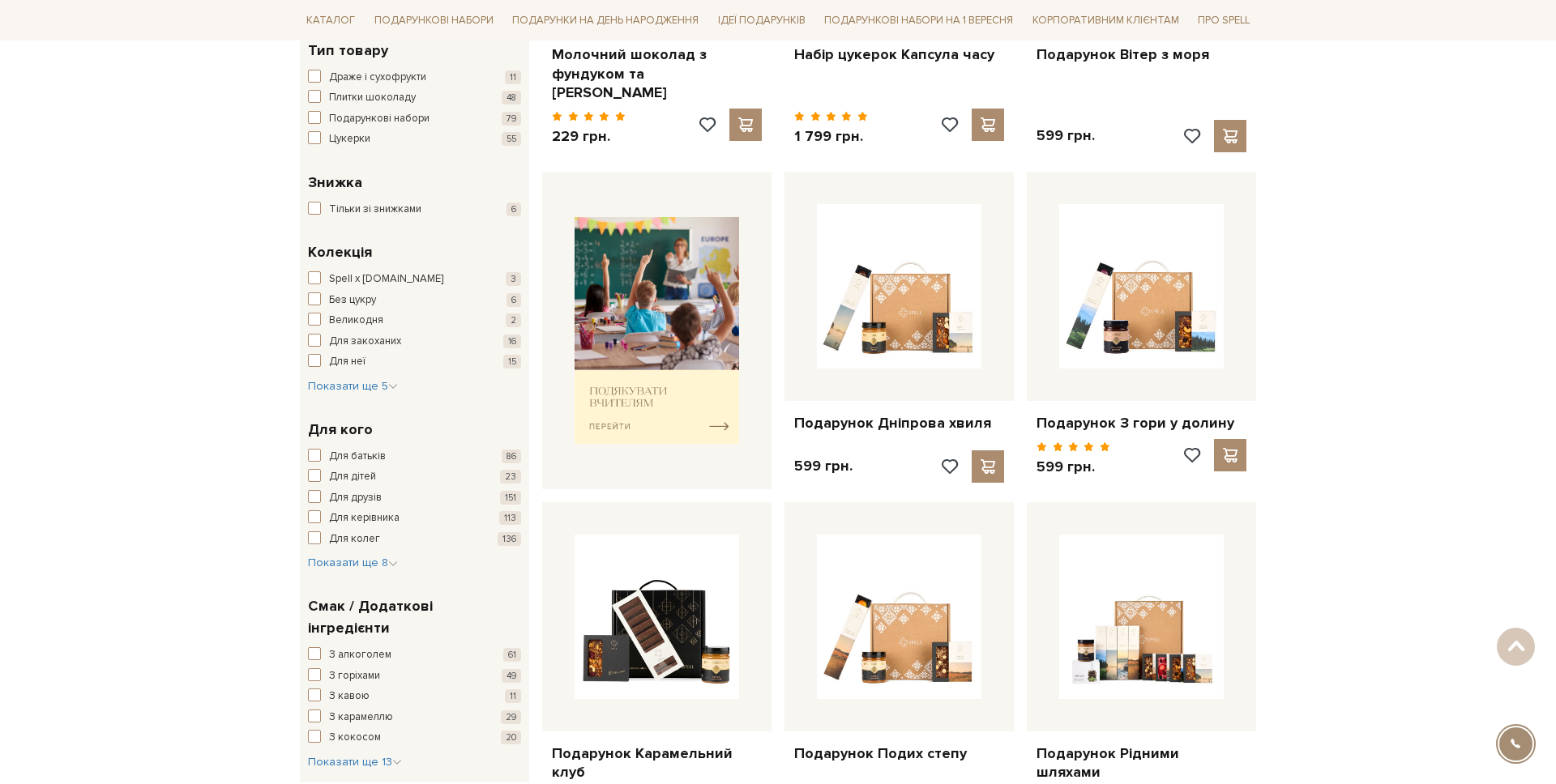
scroll to position [525, 0]
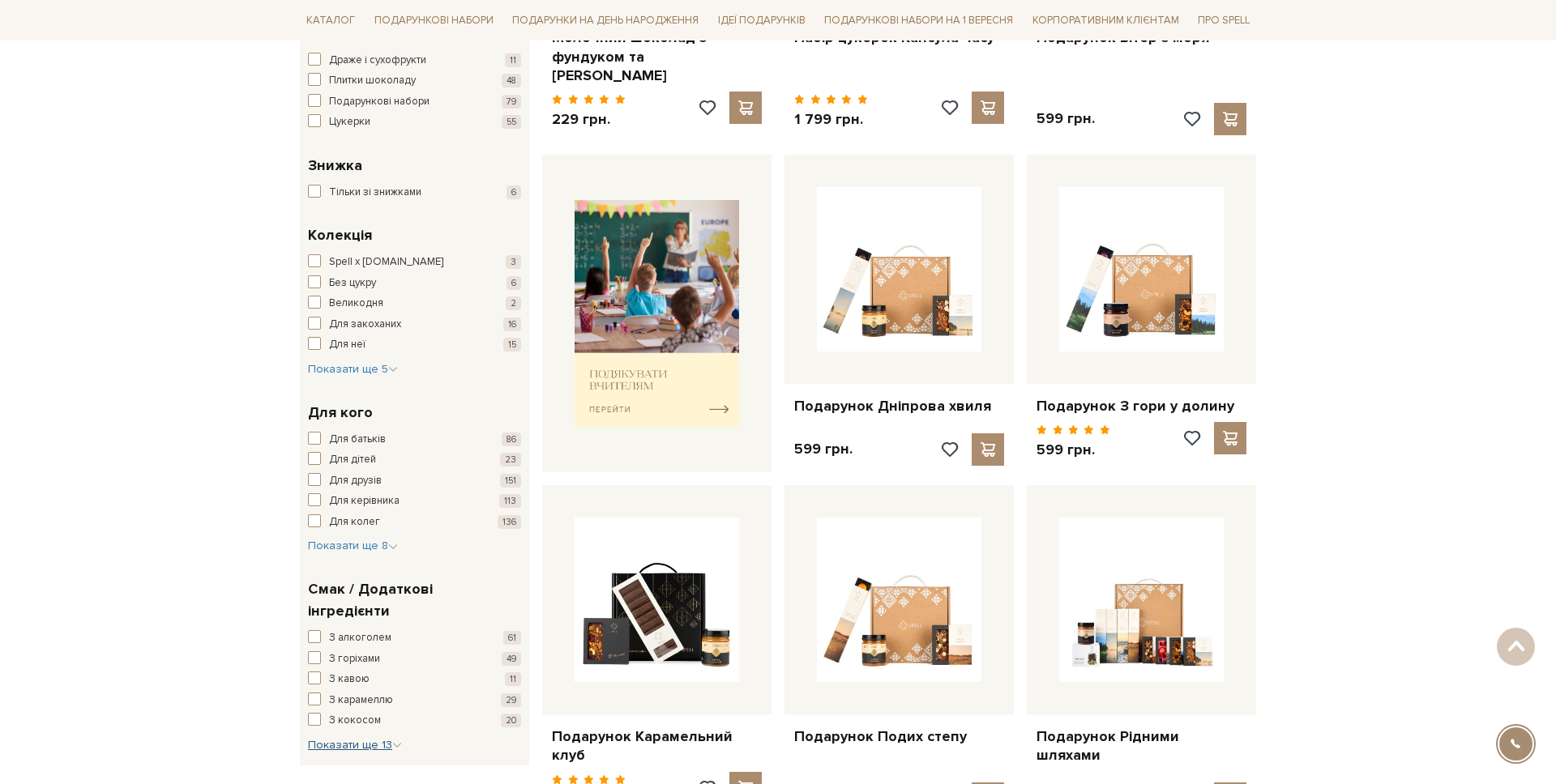
click at [353, 738] on span "Показати ще 13" at bounding box center [354, 745] width 94 height 14
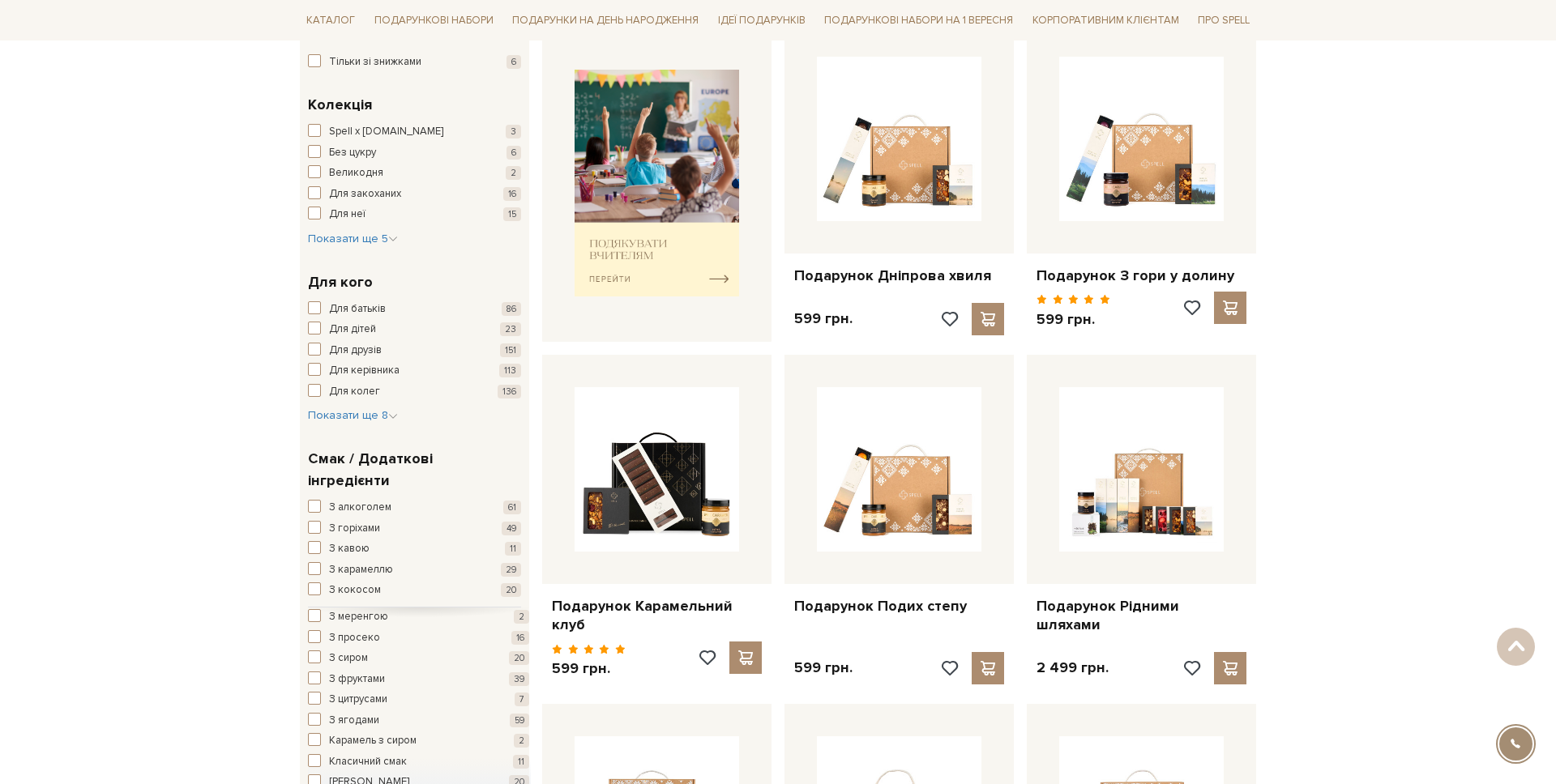
scroll to position [77, 0]
click at [357, 642] on span "З сиром" at bounding box center [348, 650] width 39 height 16
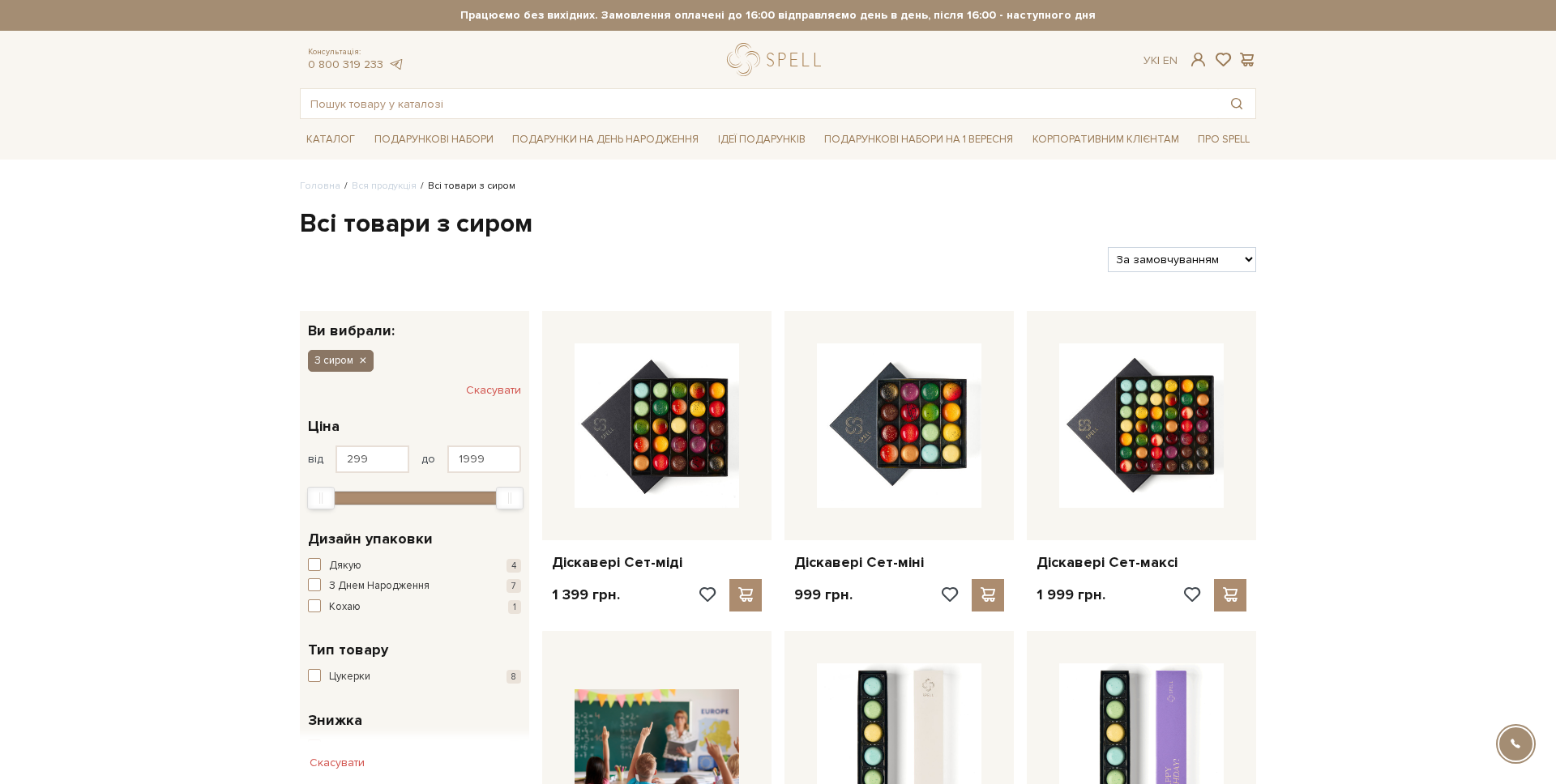
click at [364, 361] on icon "button" at bounding box center [362, 361] width 10 height 15
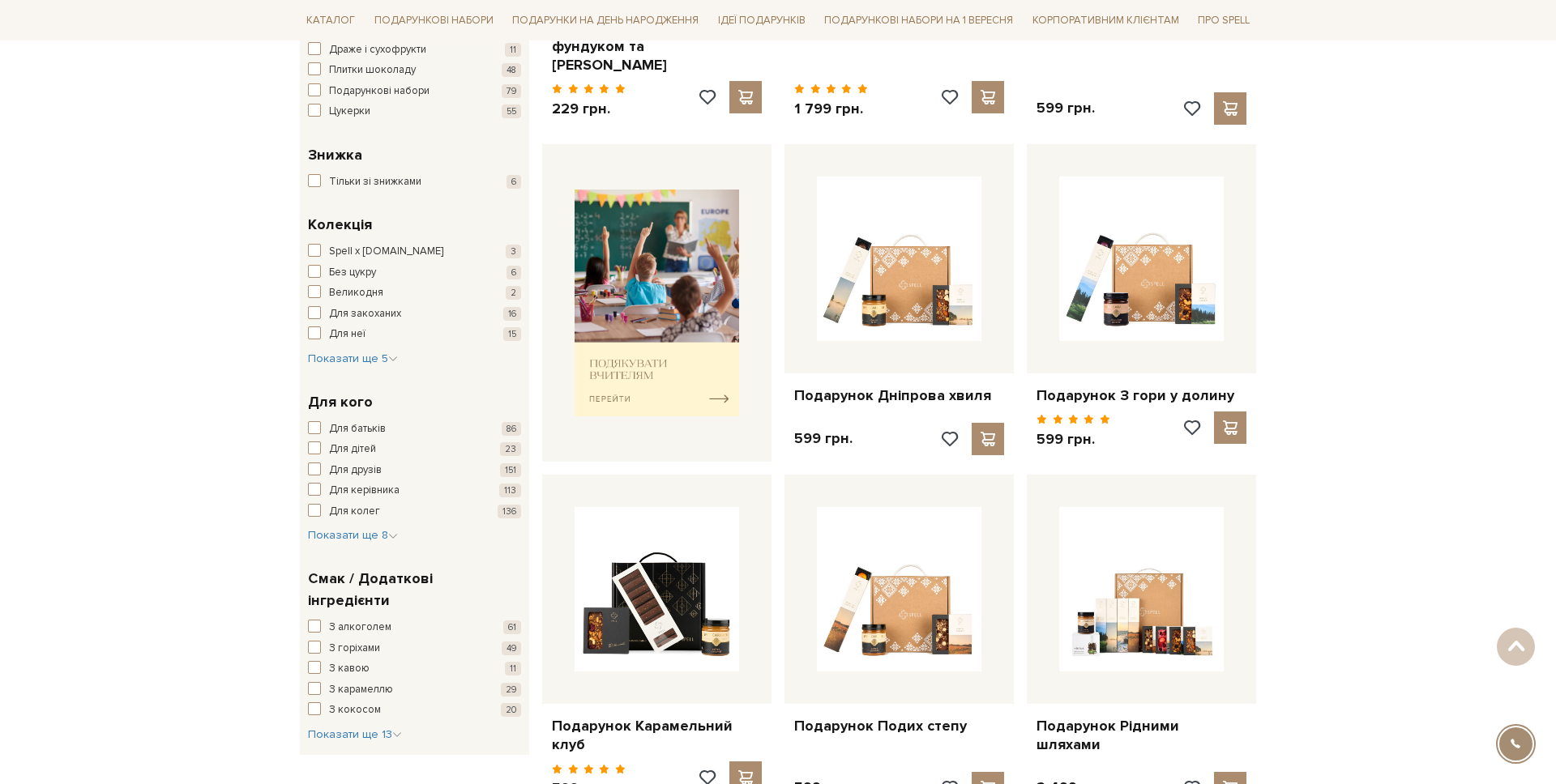
scroll to position [575, 0]
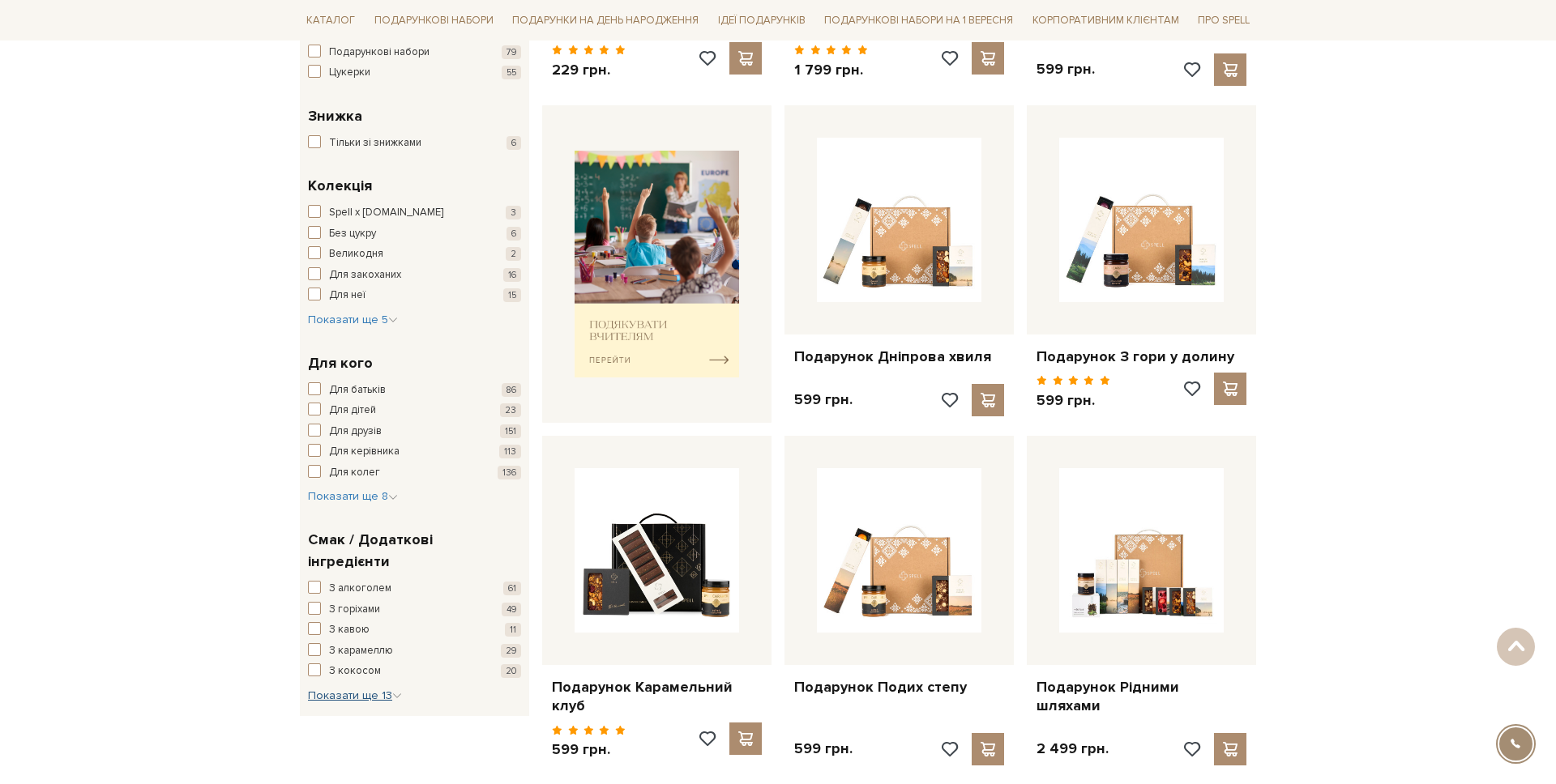
drag, startPoint x: 347, startPoint y: 677, endPoint x: 378, endPoint y: 640, distance: 48.3
click at [347, 689] on span "Показати ще 13" at bounding box center [354, 696] width 94 height 14
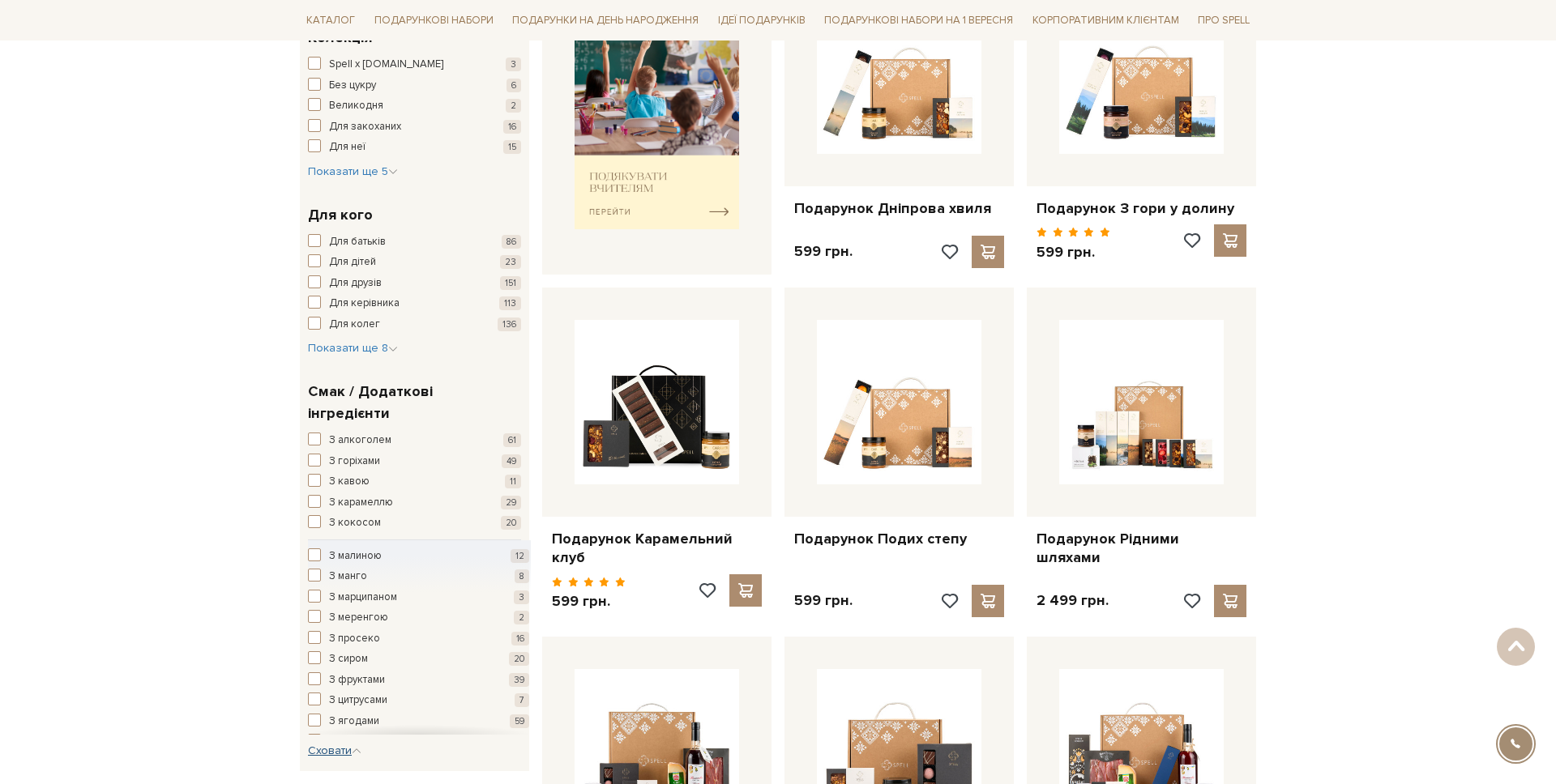
scroll to position [722, 0]
click at [357, 673] on span "З фруктами" at bounding box center [357, 681] width 56 height 16
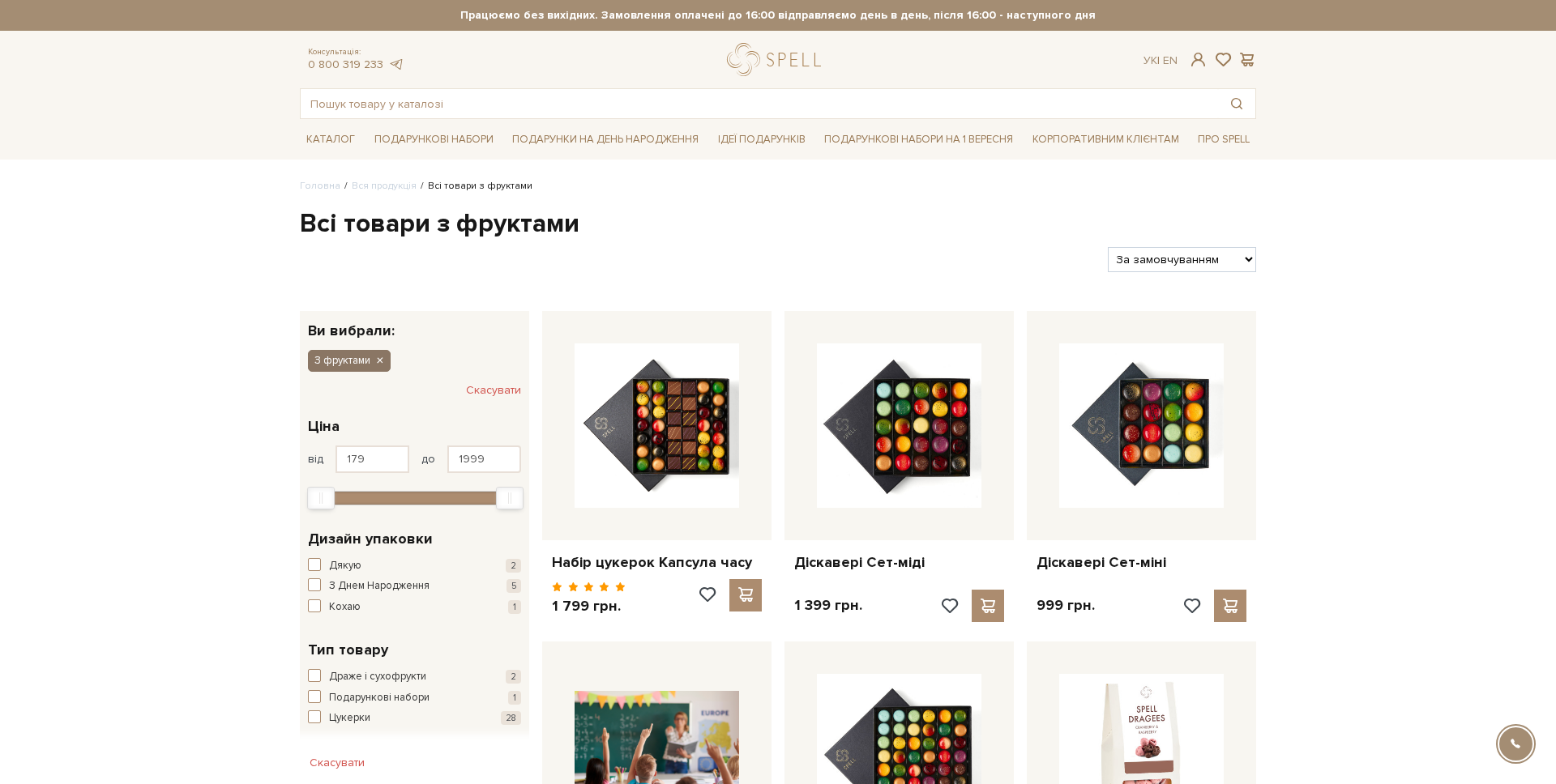
click at [379, 360] on icon "button" at bounding box center [379, 361] width 10 height 15
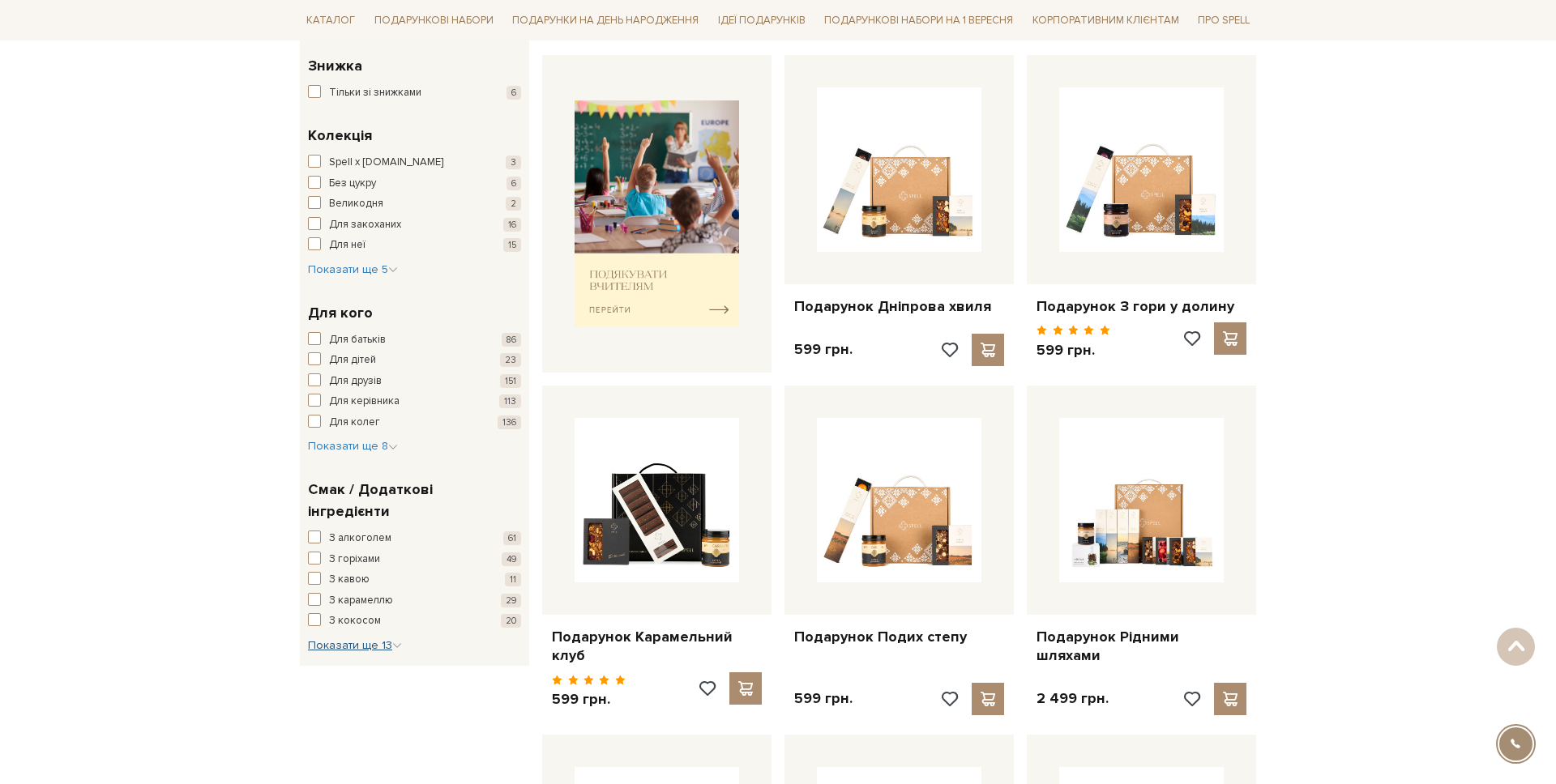
click at [364, 639] on span "Показати ще 13" at bounding box center [354, 646] width 94 height 14
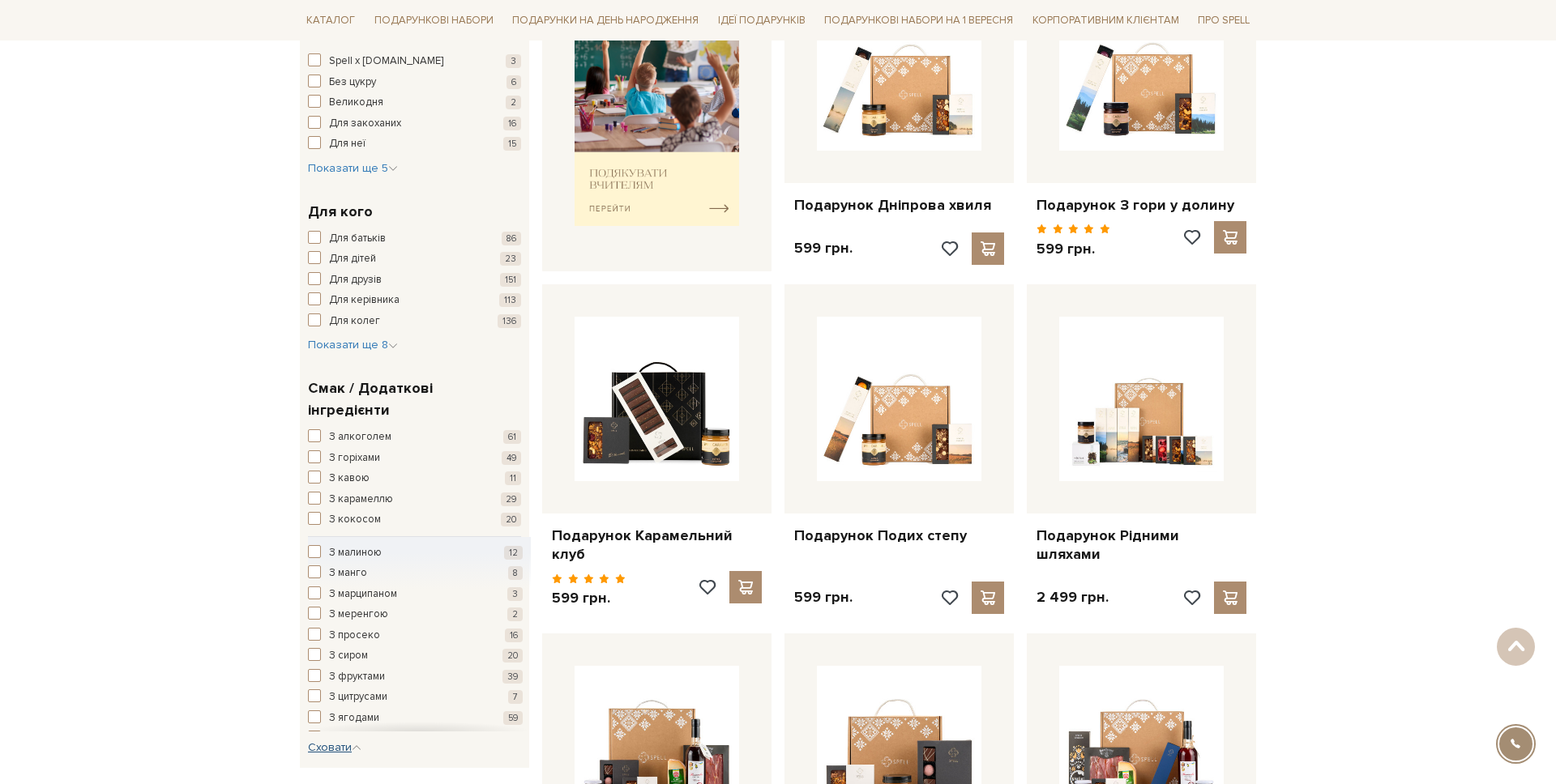
scroll to position [751, 0]
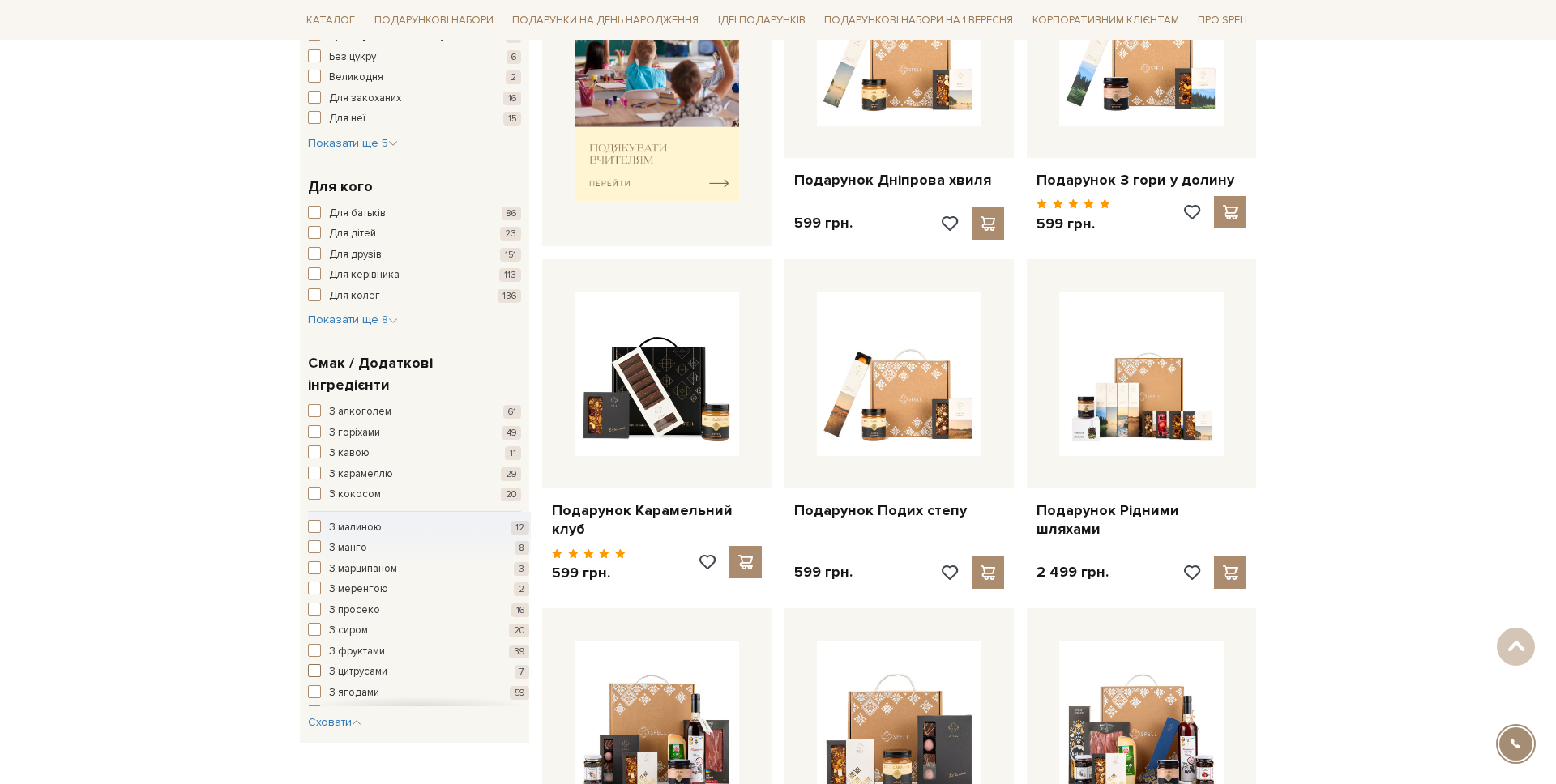
click at [354, 664] on span "З цитрусами" at bounding box center [358, 672] width 58 height 16
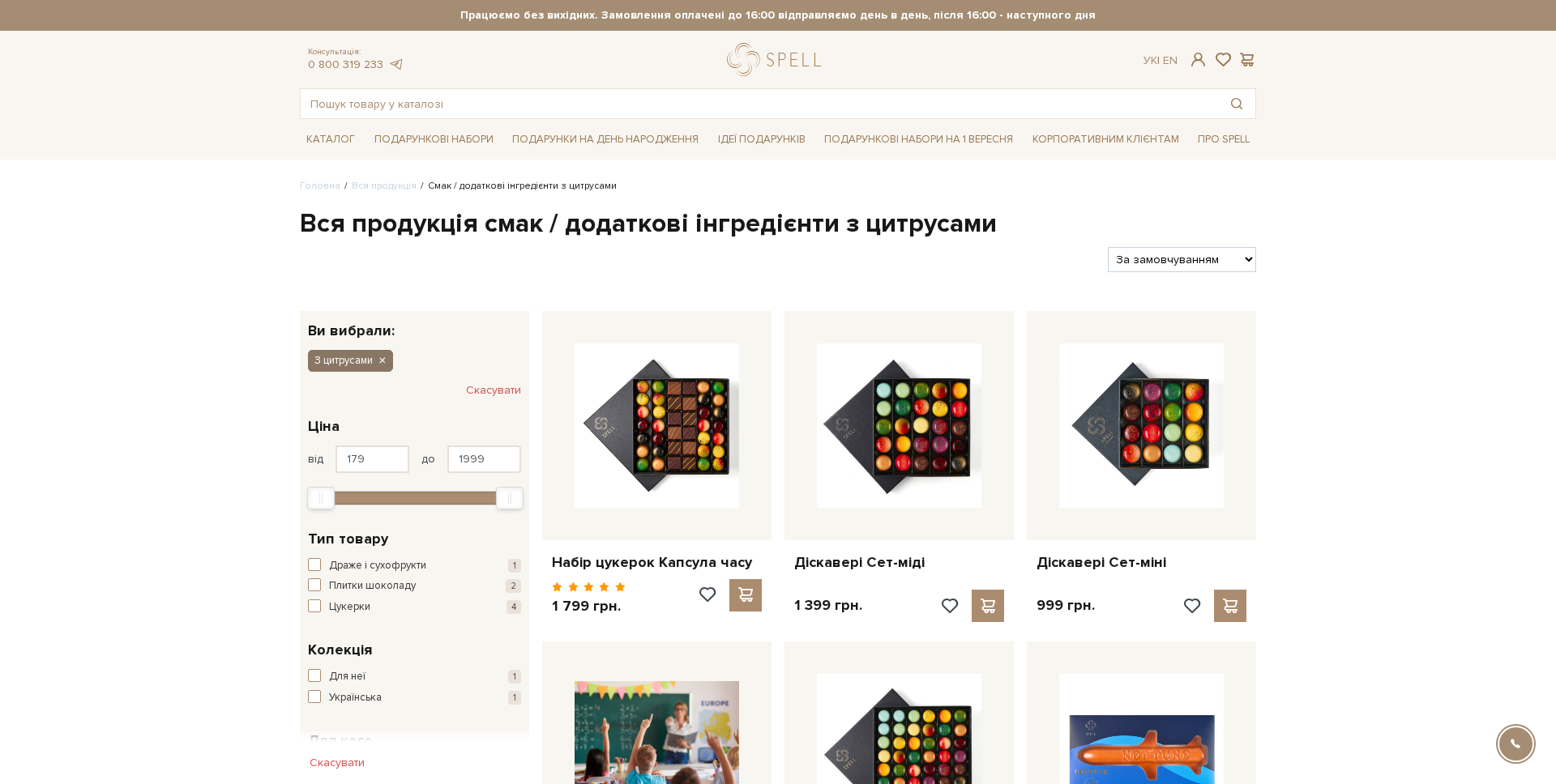
click at [382, 359] on icon "button" at bounding box center [382, 361] width 10 height 15
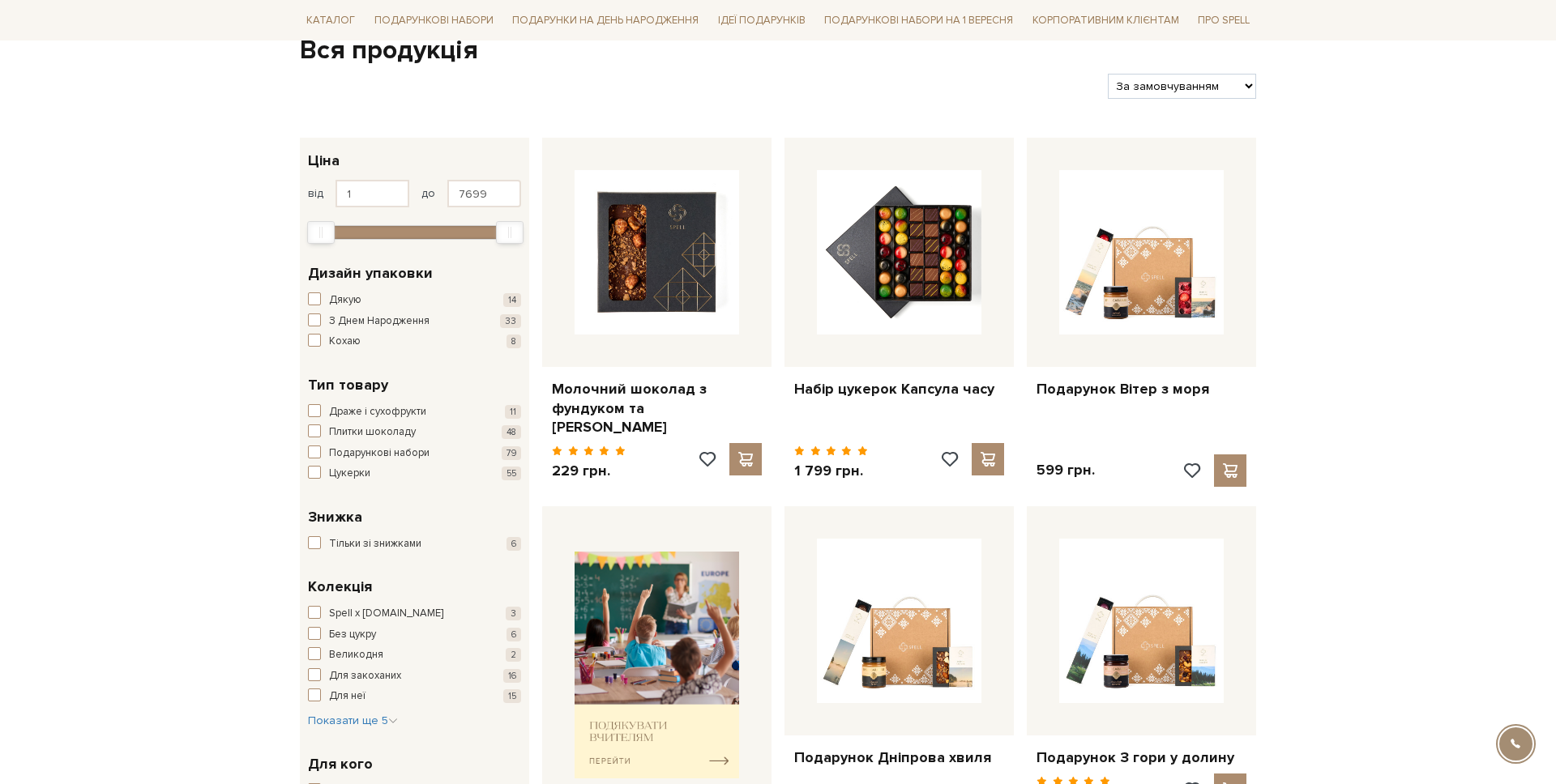
scroll to position [410, 0]
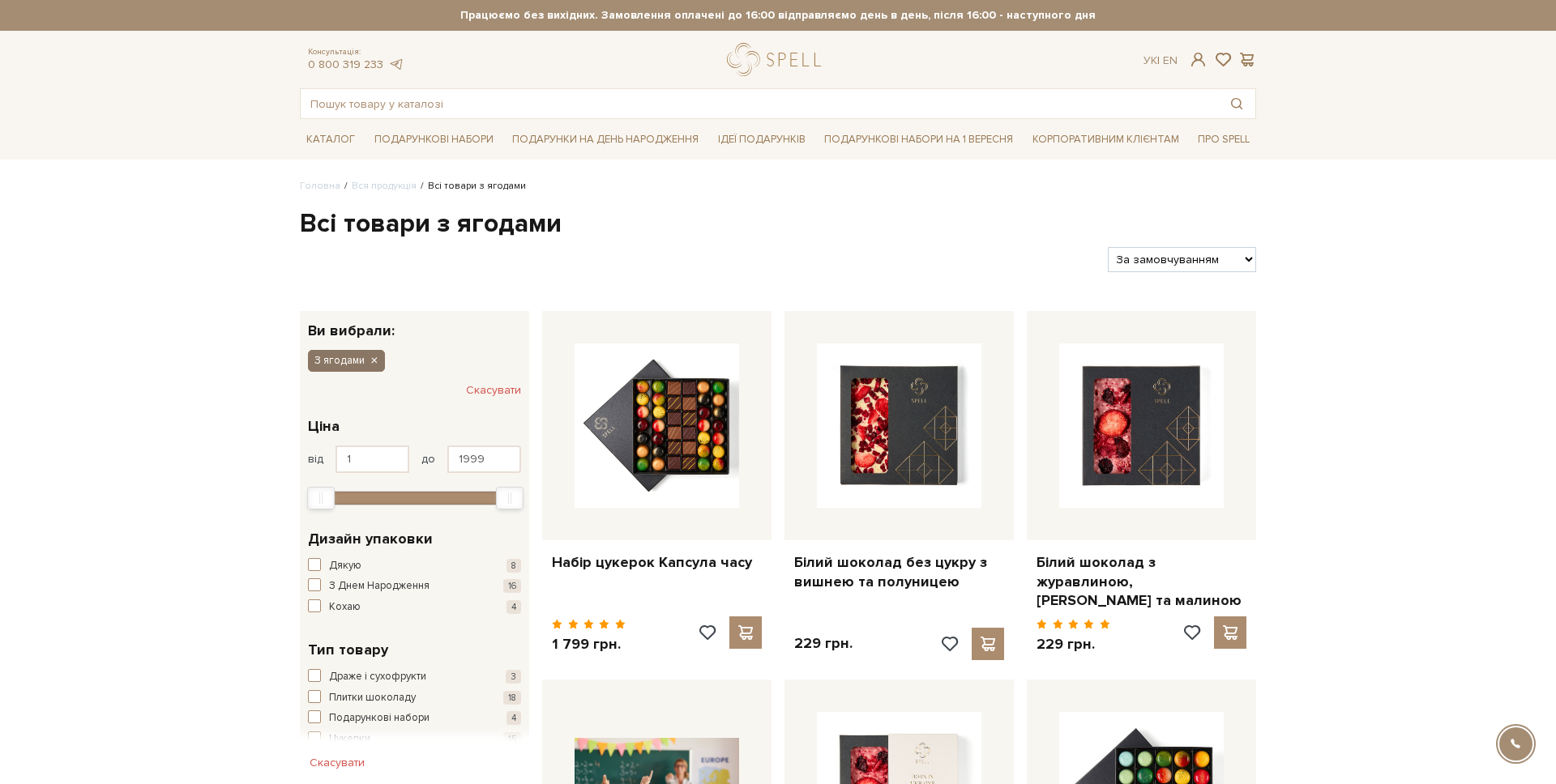
click at [374, 359] on icon "button" at bounding box center [373, 361] width 10 height 15
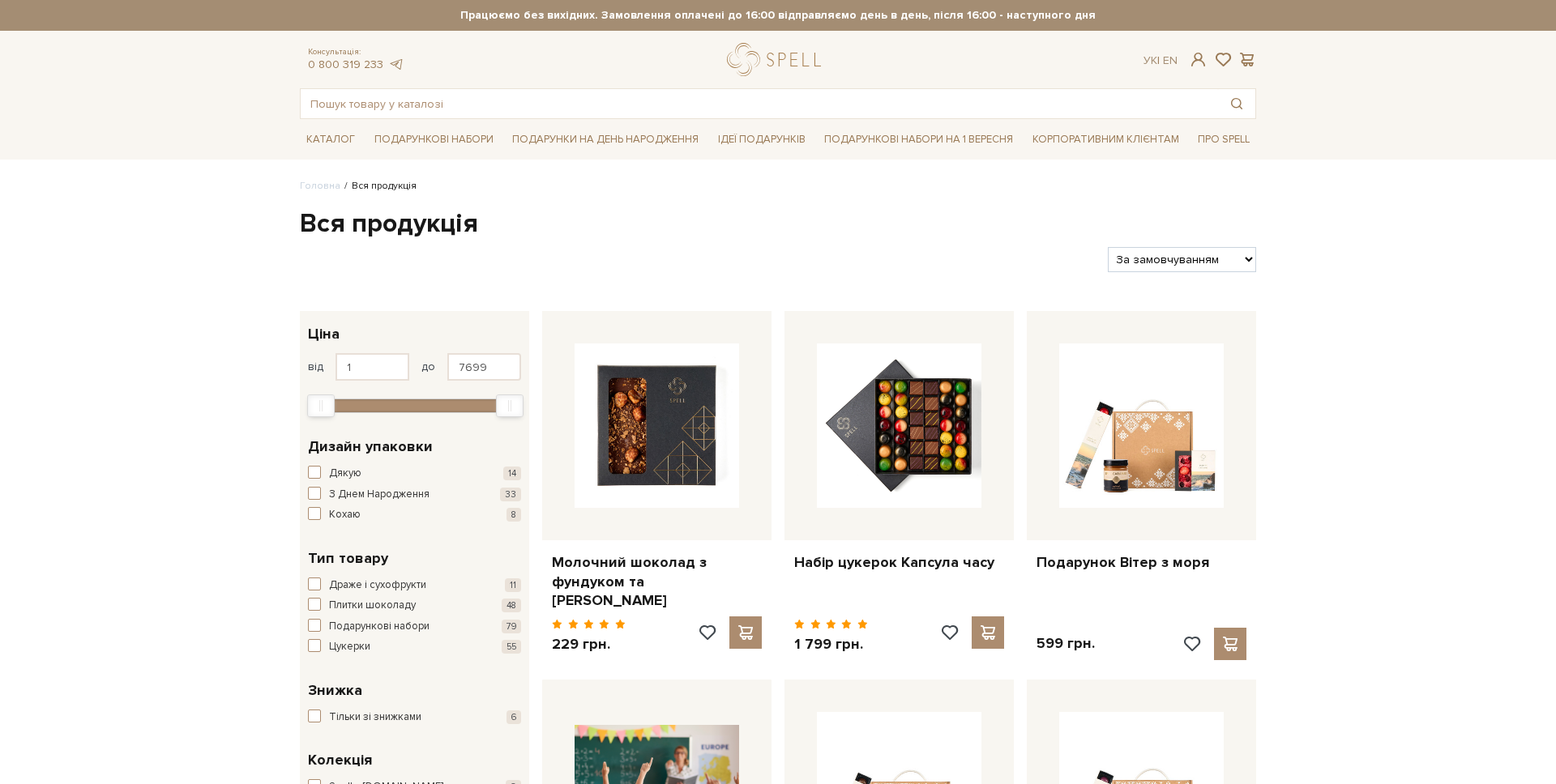
scroll to position [168, 0]
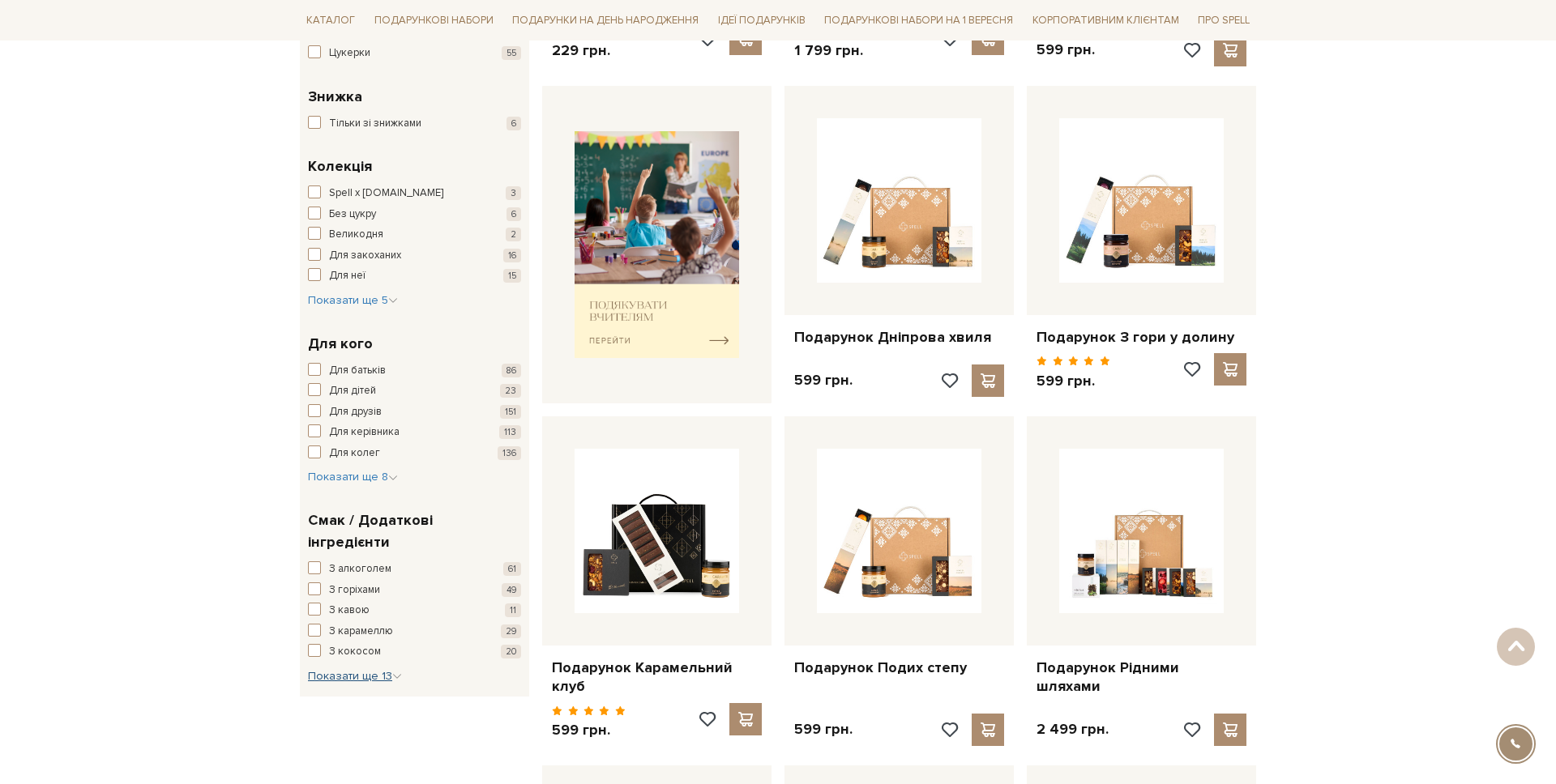
click at [351, 670] on span "Показати ще 13" at bounding box center [354, 677] width 94 height 14
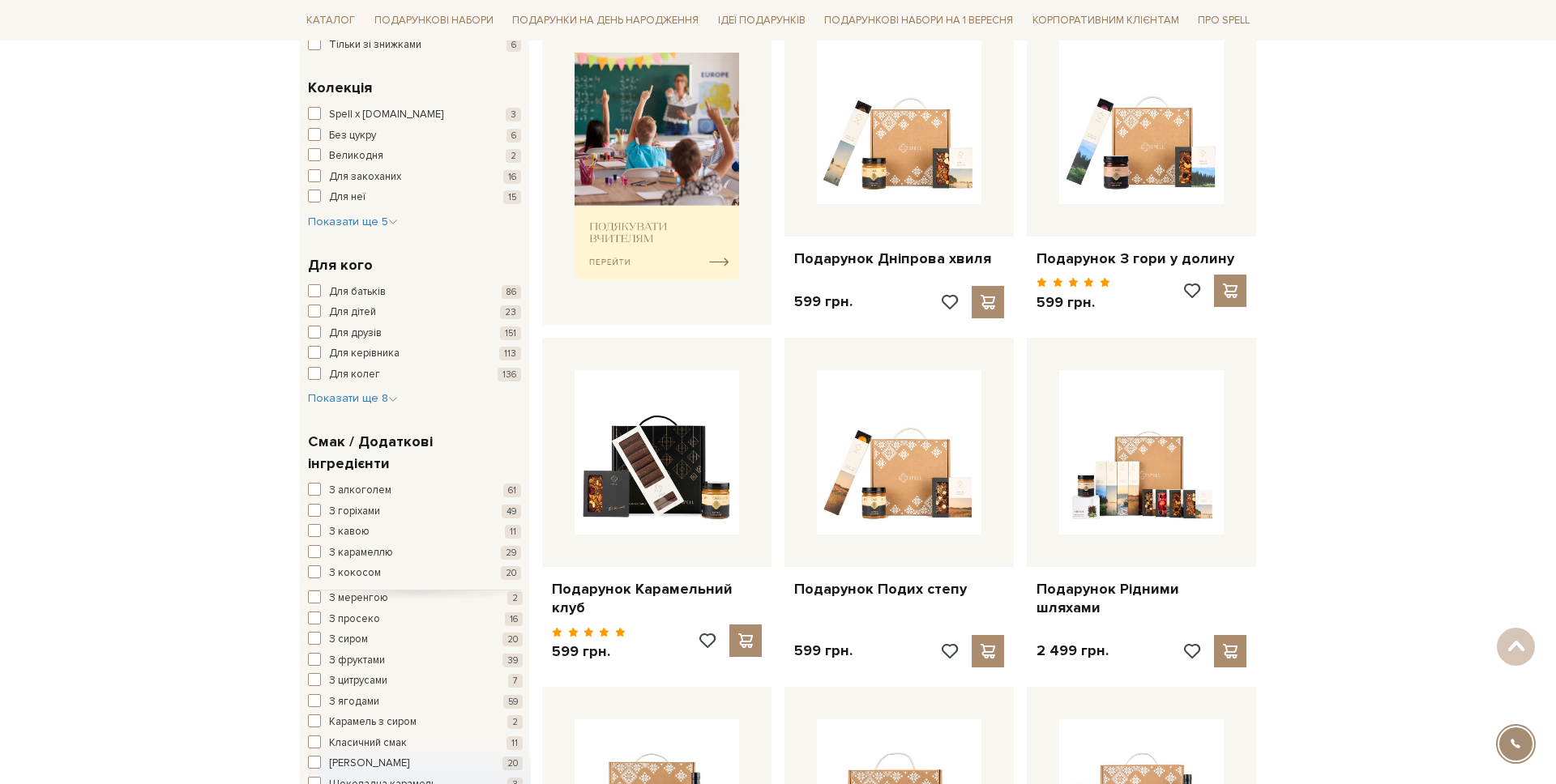
scroll to position [77, 0]
click at [384, 729] on span "Класичний смак" at bounding box center [367, 737] width 78 height 16
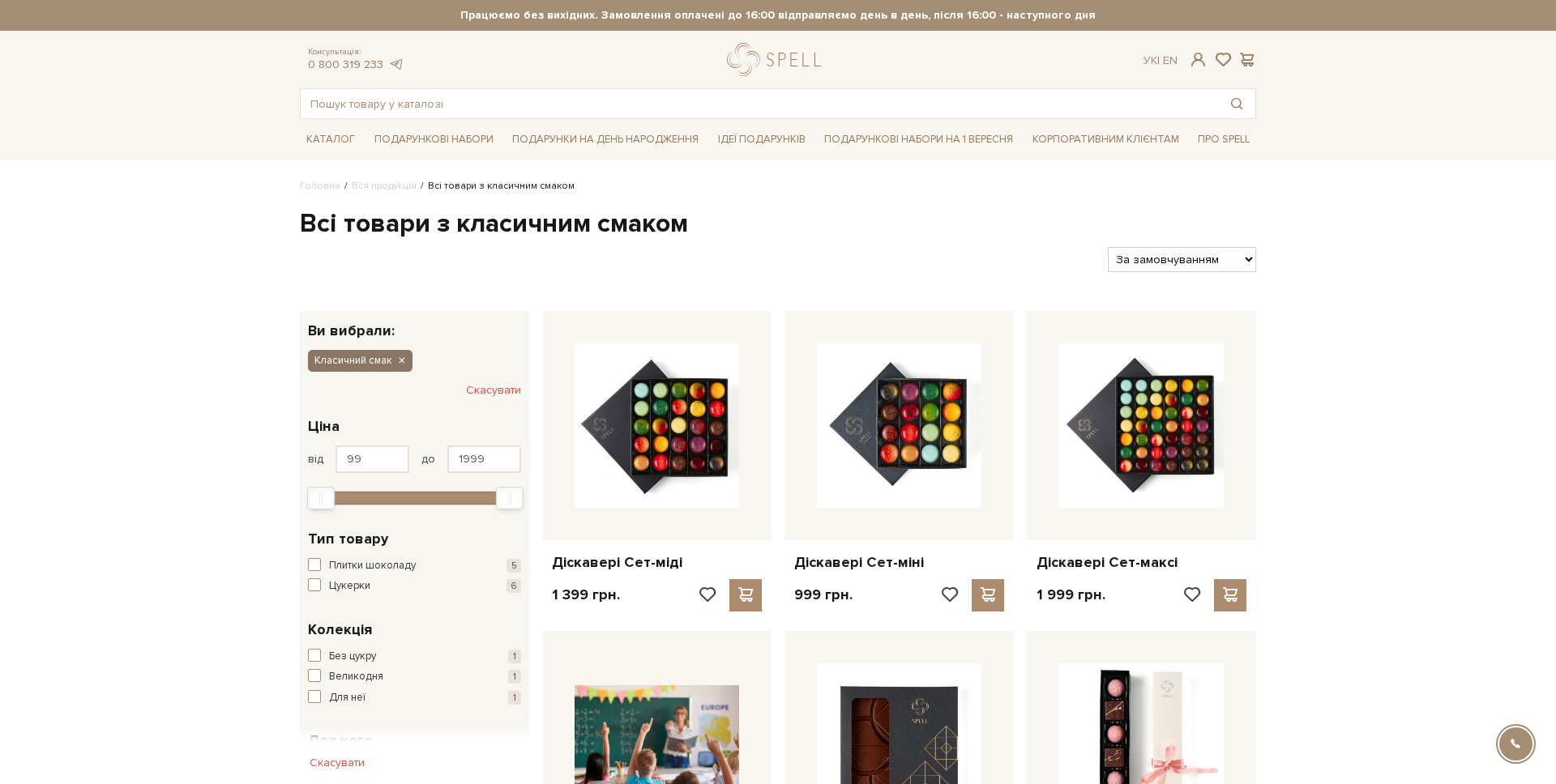
click at [396, 364] on icon "button" at bounding box center [401, 361] width 10 height 15
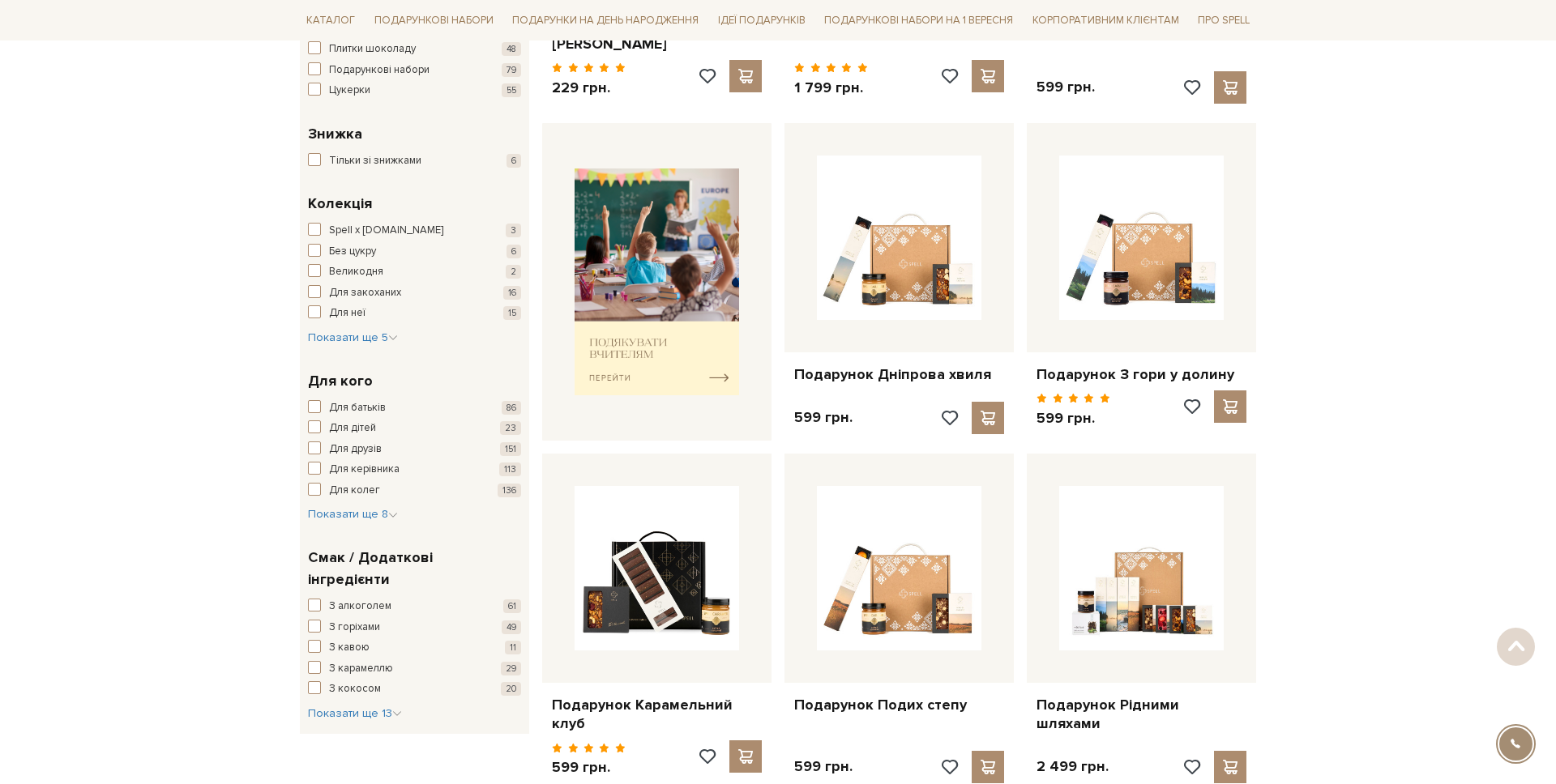
scroll to position [664, 0]
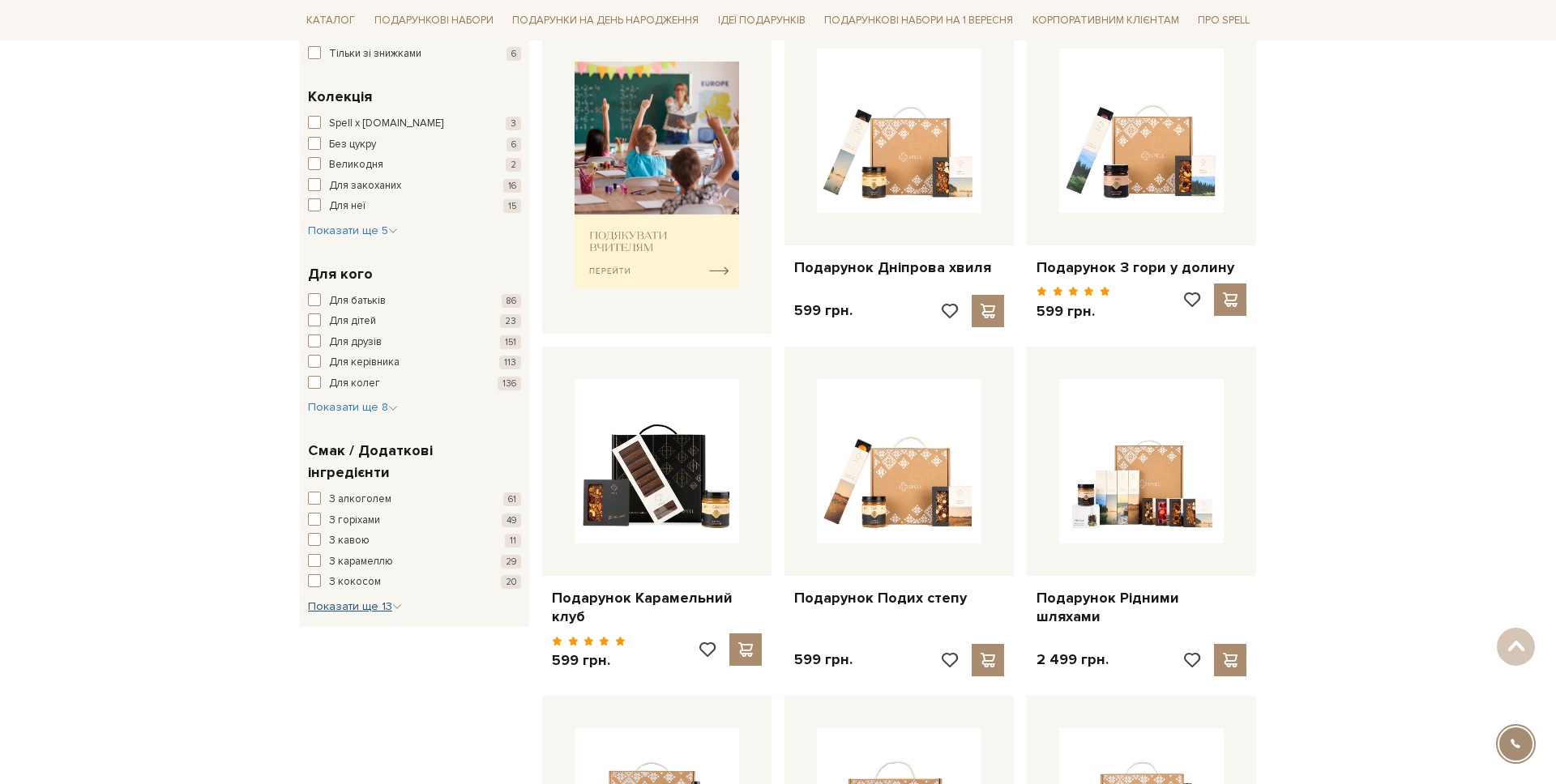
click at [360, 599] on button "Показати ще 13 Сховати" at bounding box center [354, 606] width 94 height 16
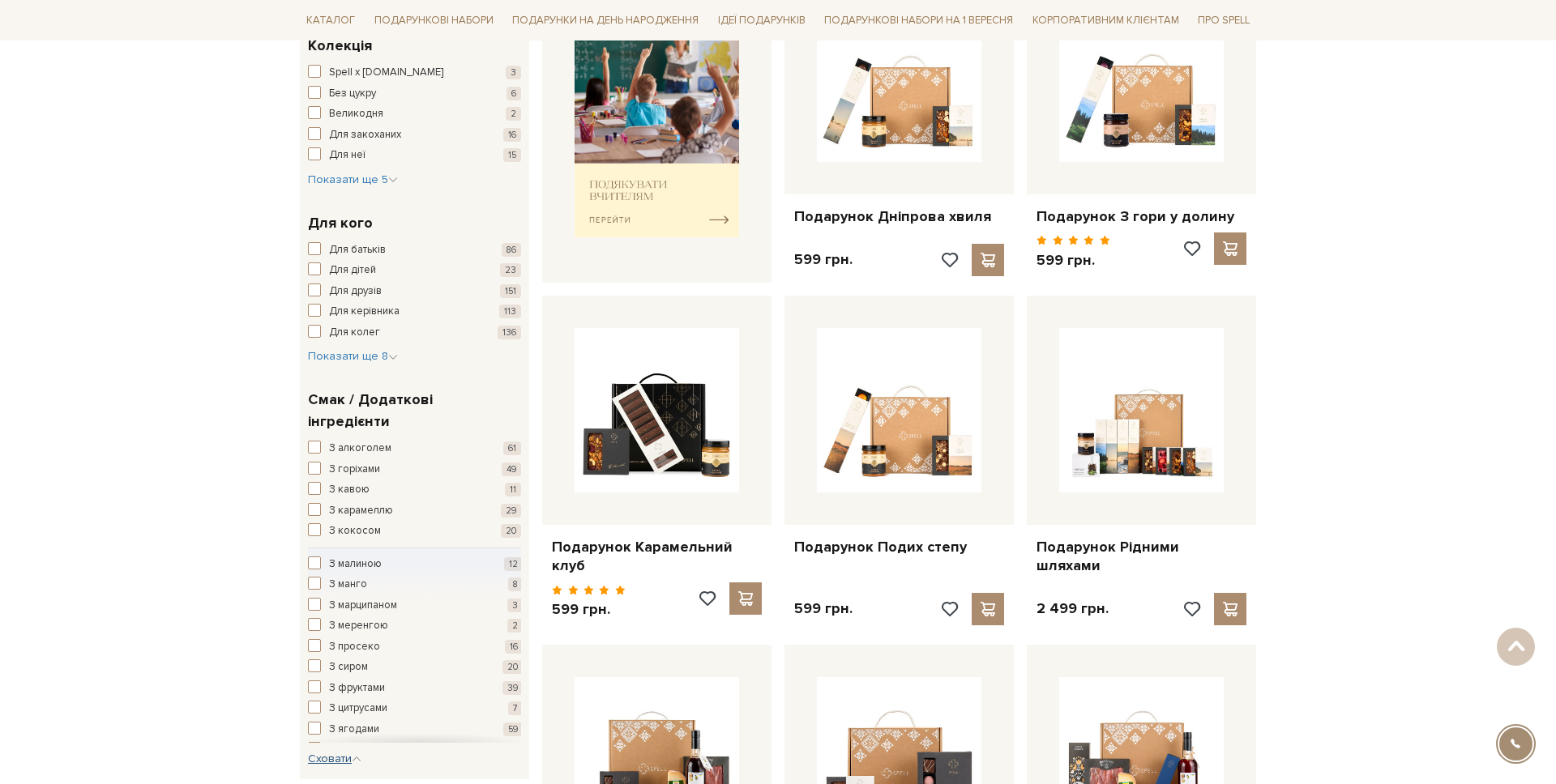
scroll to position [77, 0]
click at [389, 665] on span "Карамель з сиром" at bounding box center [373, 673] width 88 height 16
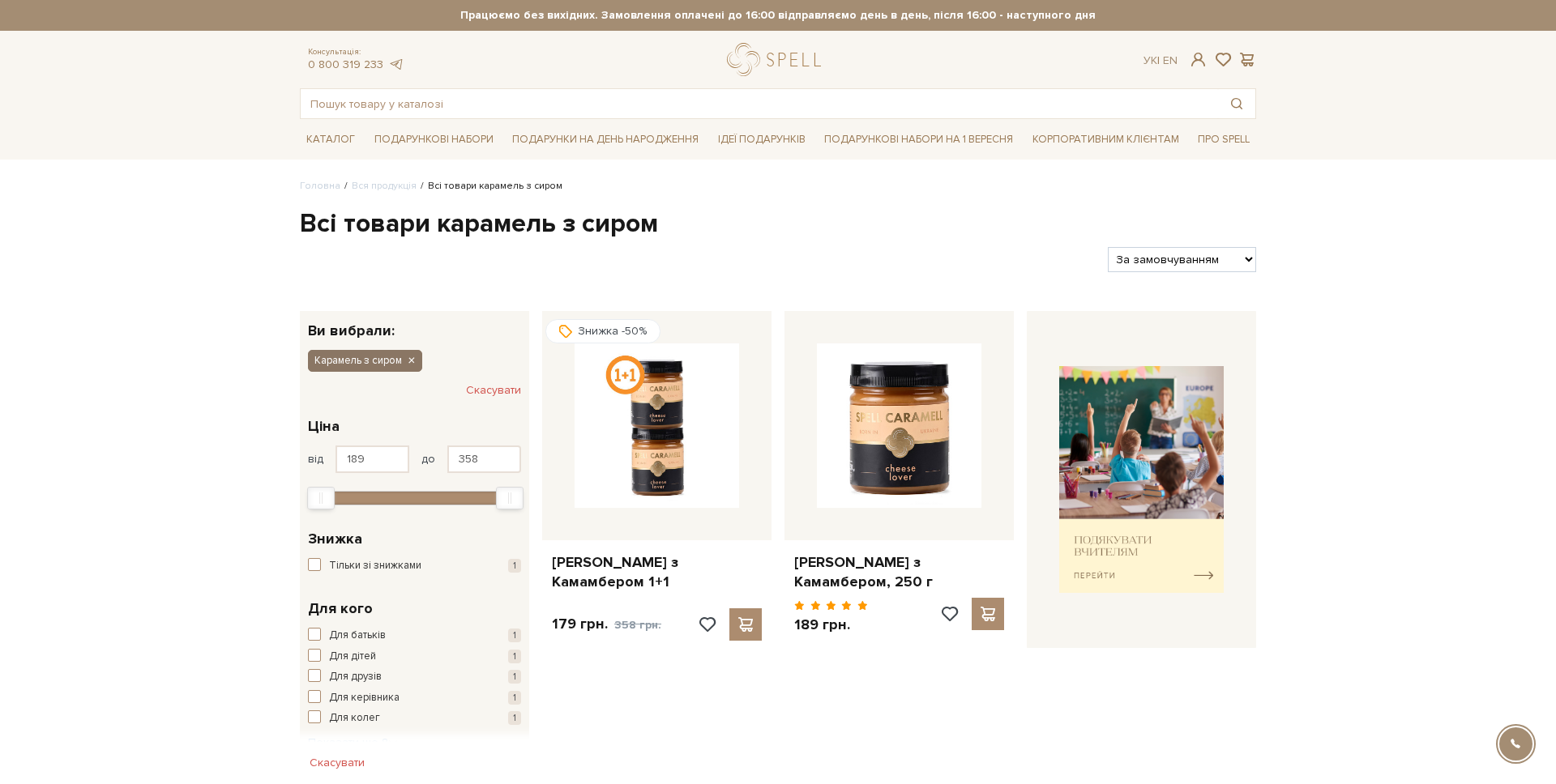
click at [408, 361] on icon "button" at bounding box center [411, 361] width 10 height 15
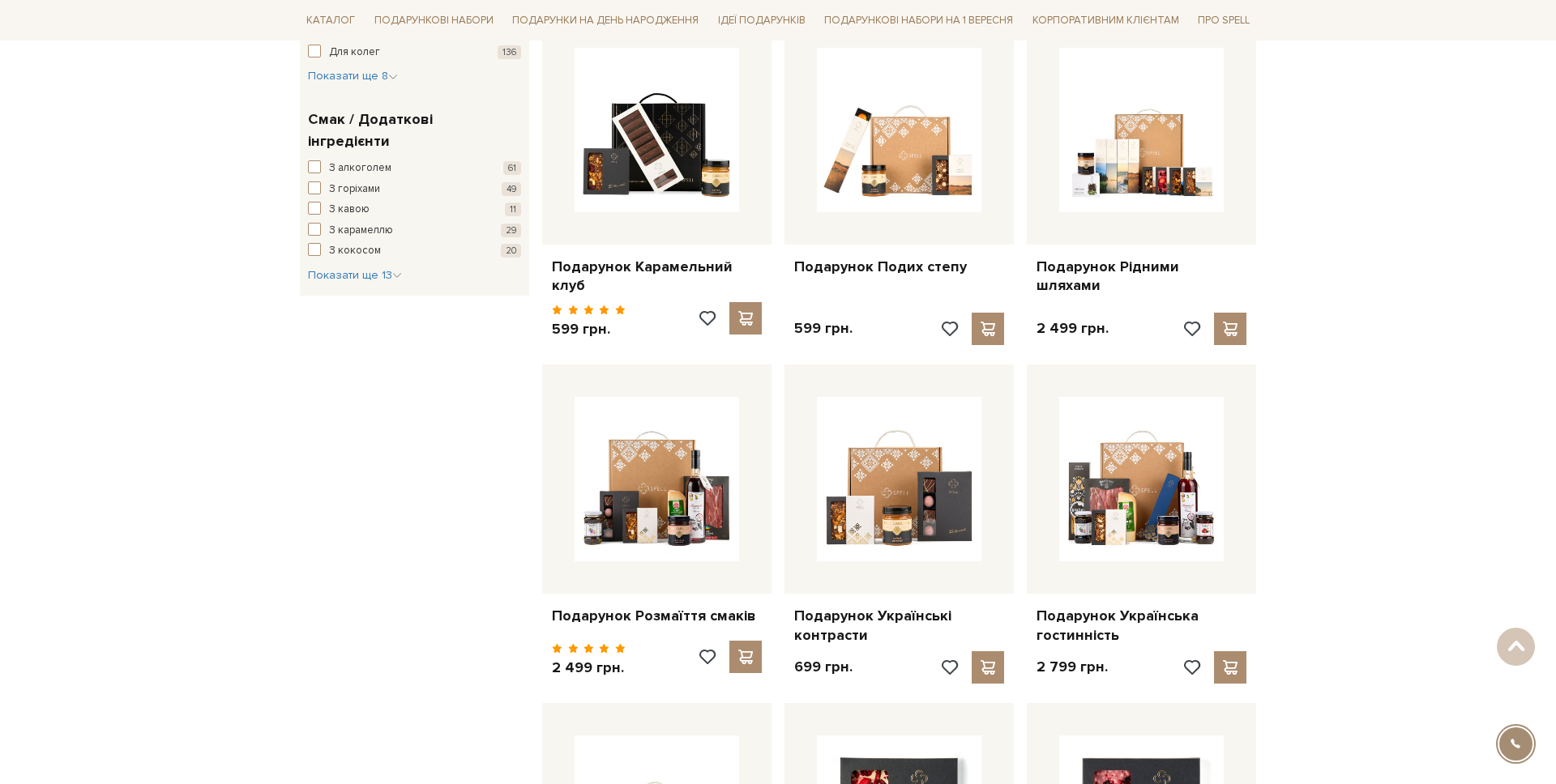
scroll to position [823, 0]
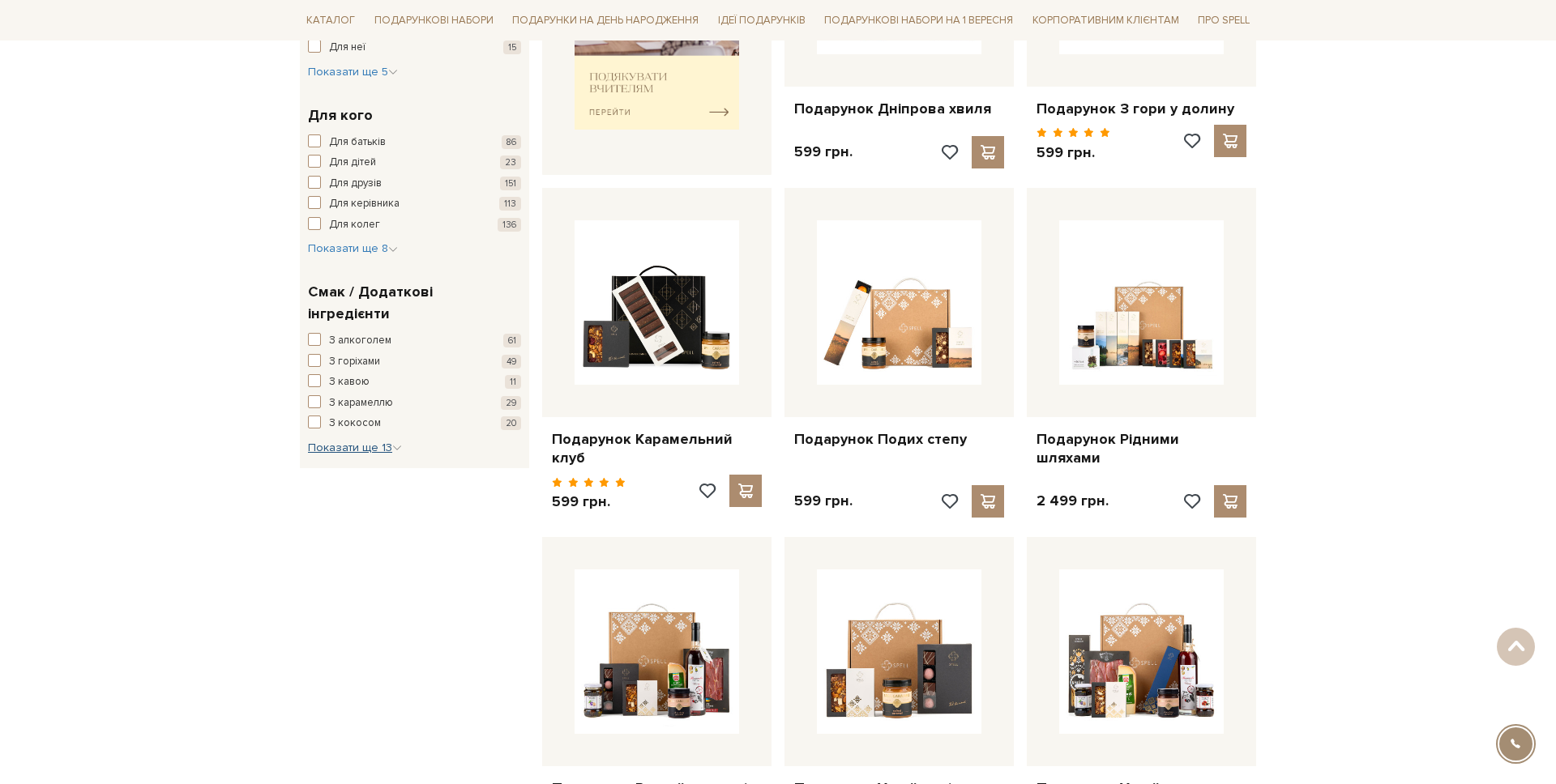
click at [351, 441] on span "Показати ще 13" at bounding box center [354, 448] width 94 height 14
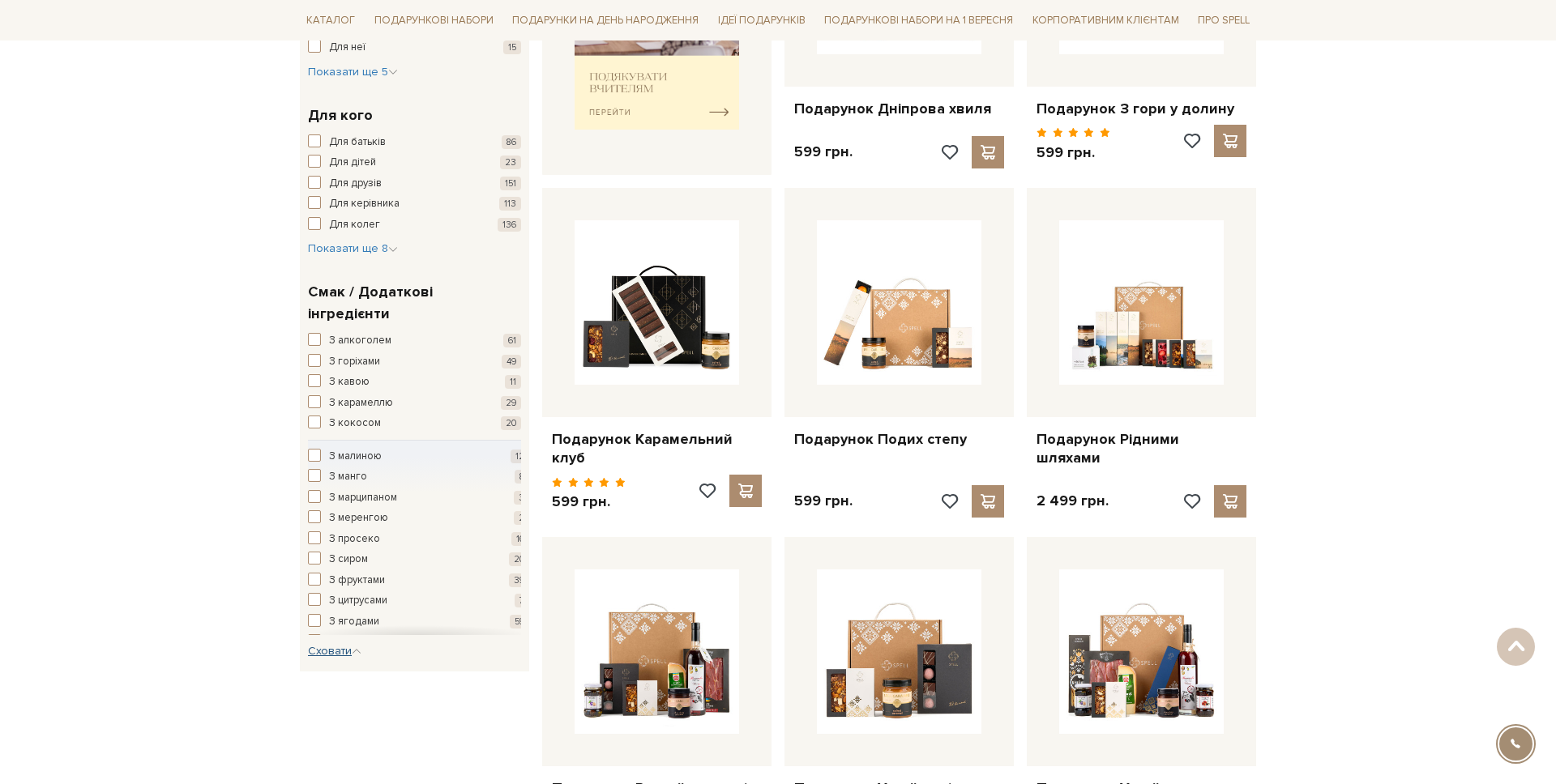
scroll to position [77, 0]
click at [383, 599] on span "[PERSON_NAME]" at bounding box center [368, 606] width 80 height 16
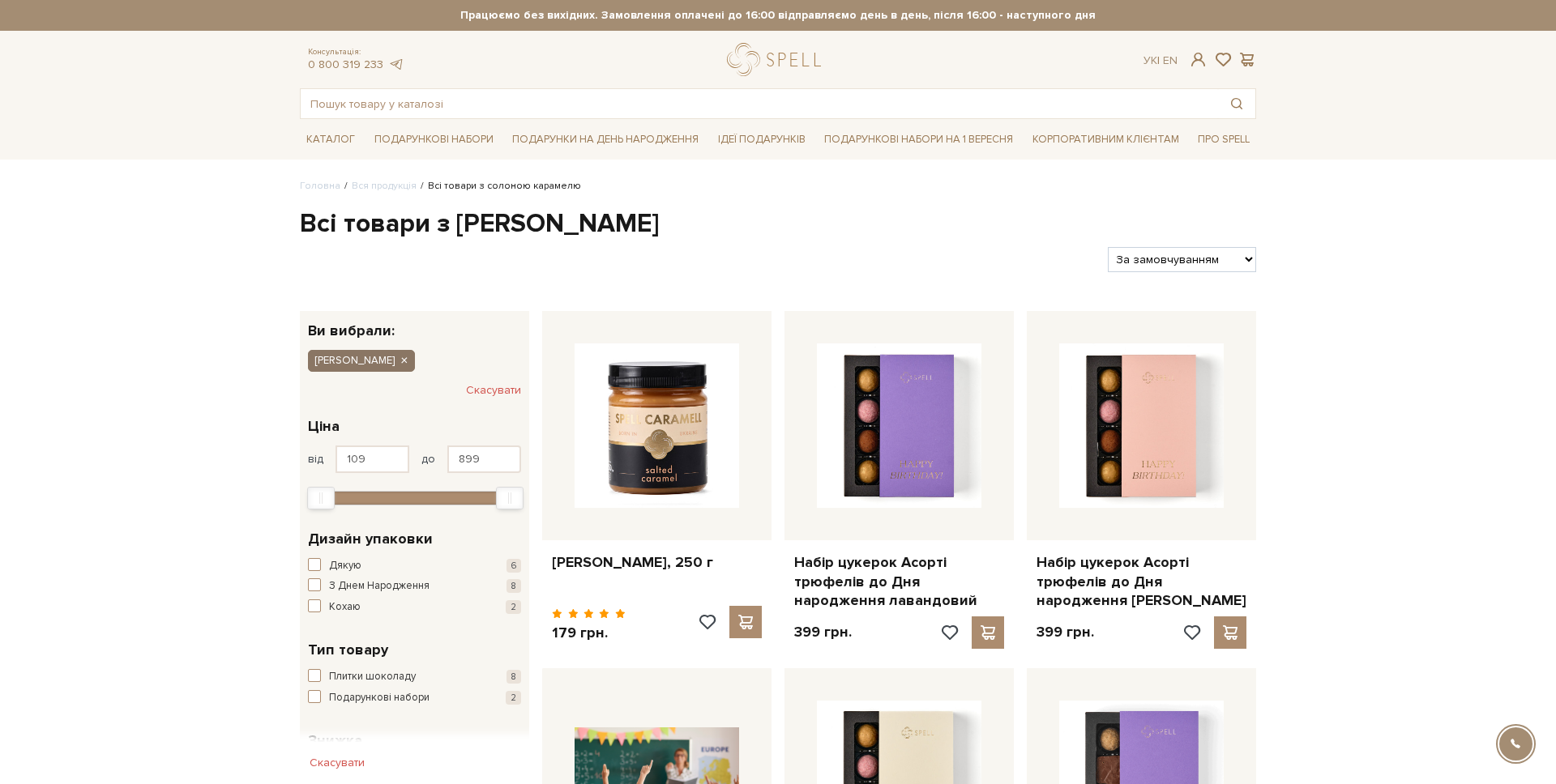
click at [415, 359] on button "[PERSON_NAME]" at bounding box center [361, 360] width 107 height 21
click at [409, 364] on icon "button" at bounding box center [404, 361] width 10 height 15
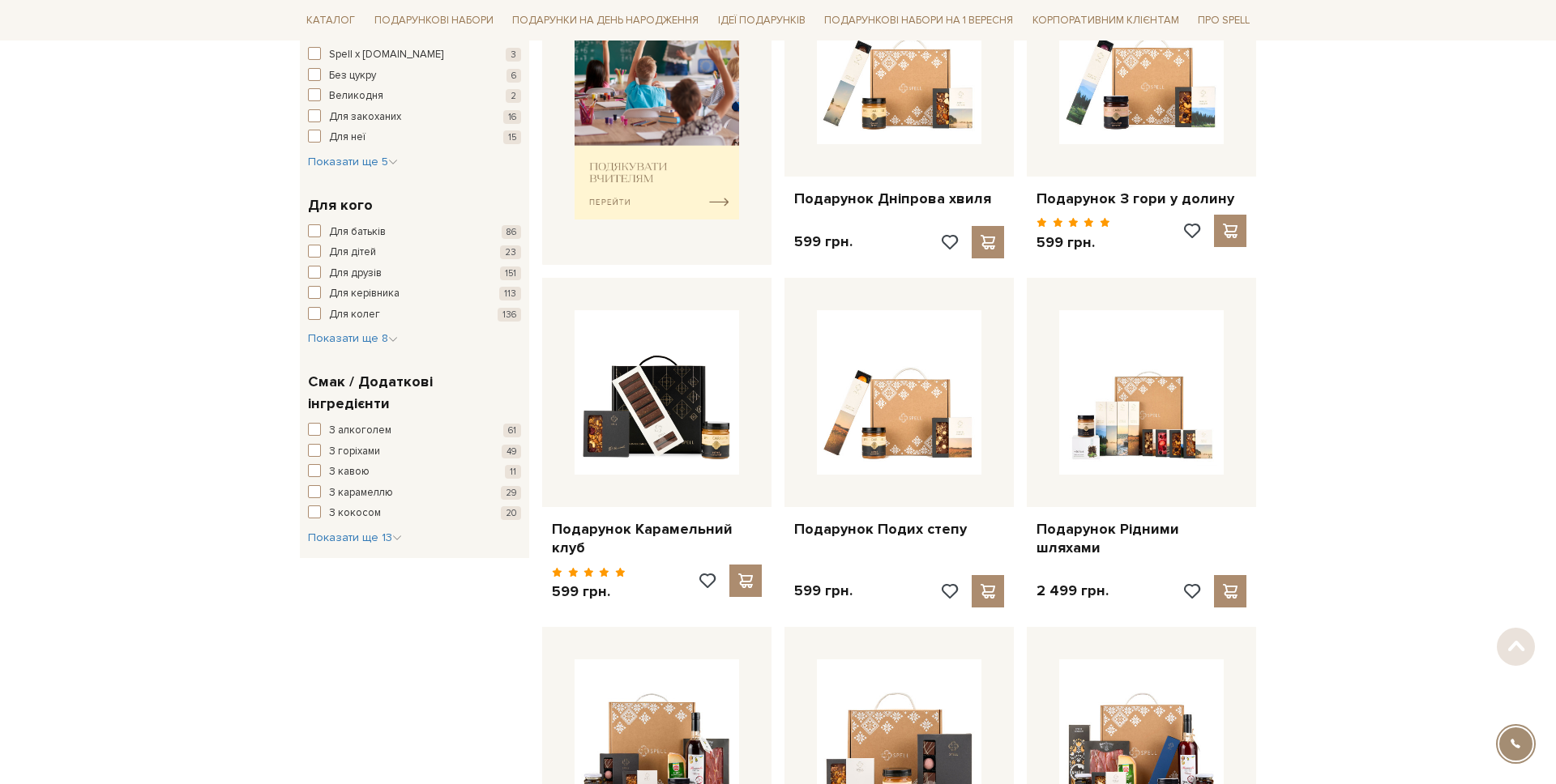
scroll to position [870, 0]
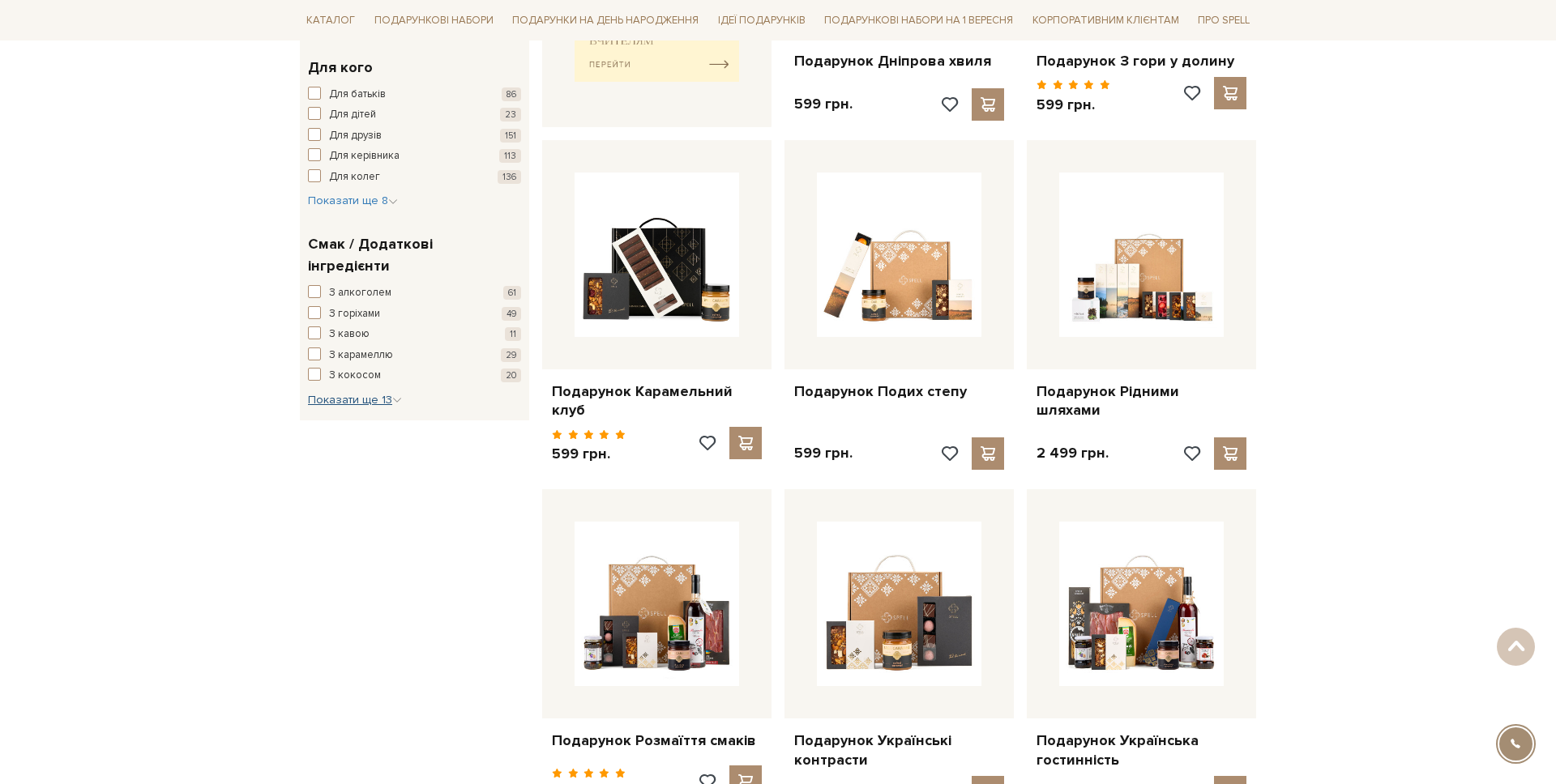
drag, startPoint x: 368, startPoint y: 396, endPoint x: 367, endPoint y: 381, distance: 15.0
click at [368, 396] on div "Смак / Додаткові інгредієнти З алкоголем 61 З горіхами 49 З кавою 11 З карамелл…" at bounding box center [414, 321] width 229 height 200
click at [365, 393] on span "Показати ще 13" at bounding box center [354, 400] width 94 height 14
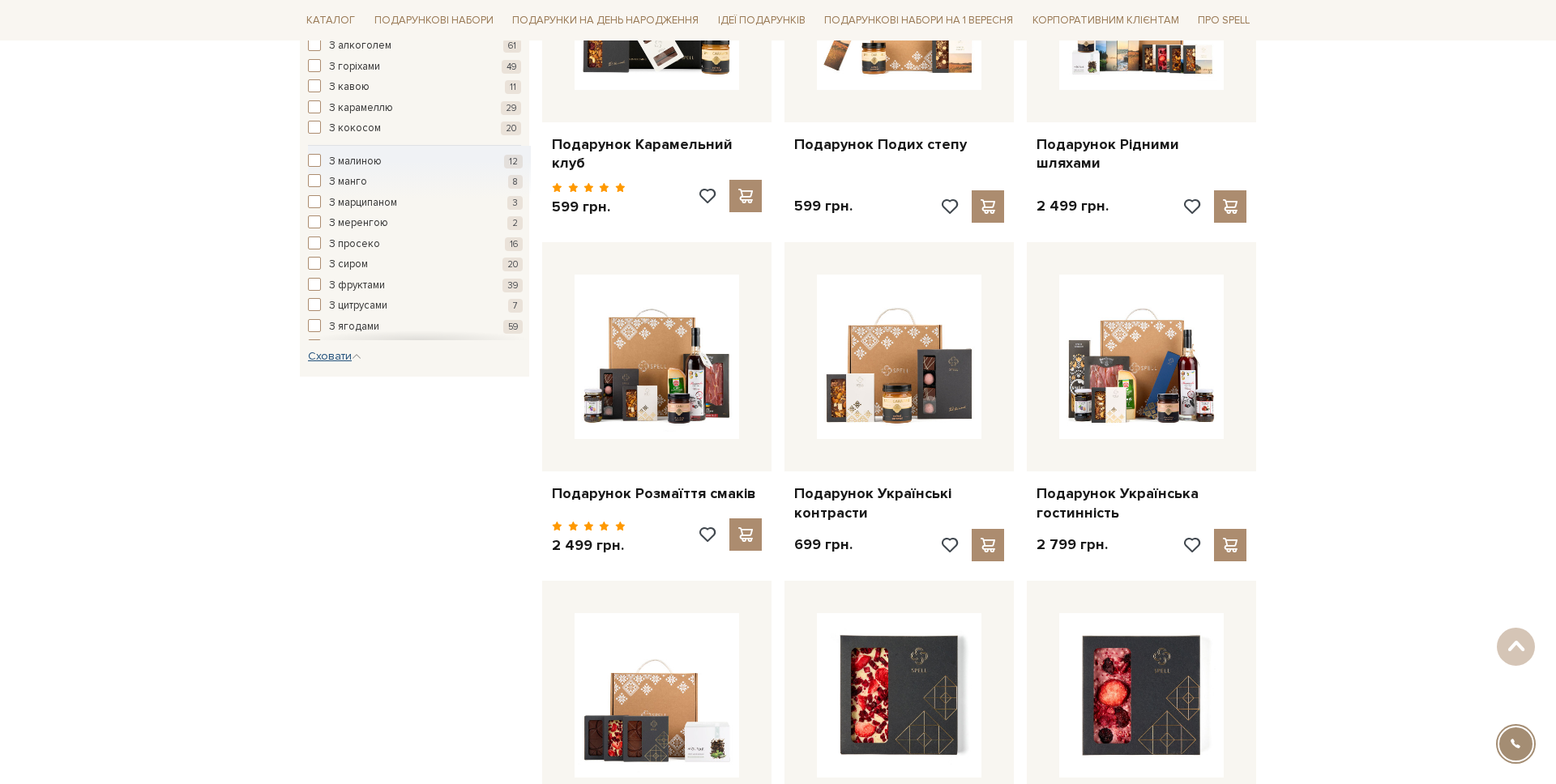
scroll to position [1058, 0]
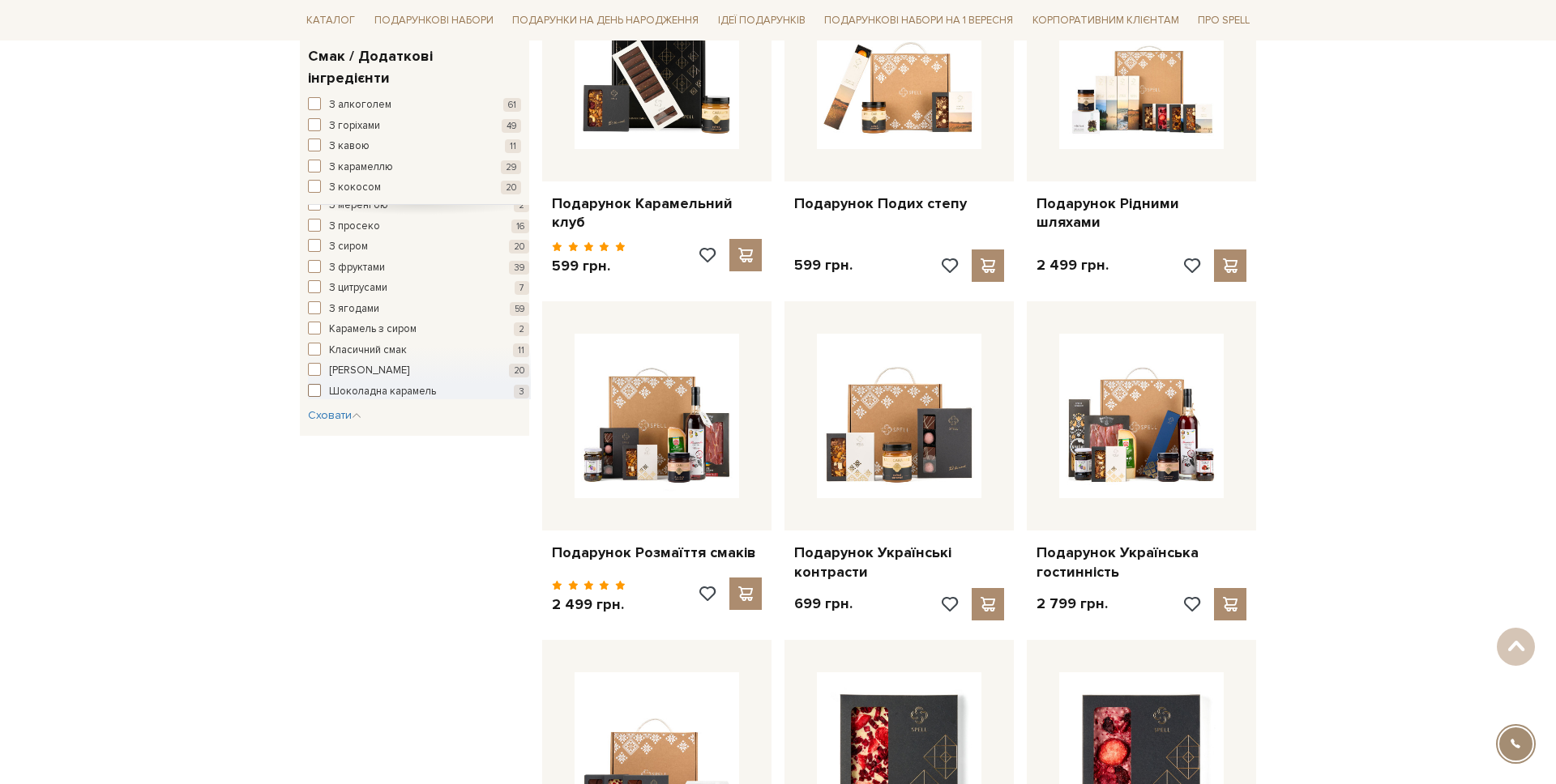
click at [361, 384] on span "Шоколадна карамель" at bounding box center [382, 392] width 107 height 16
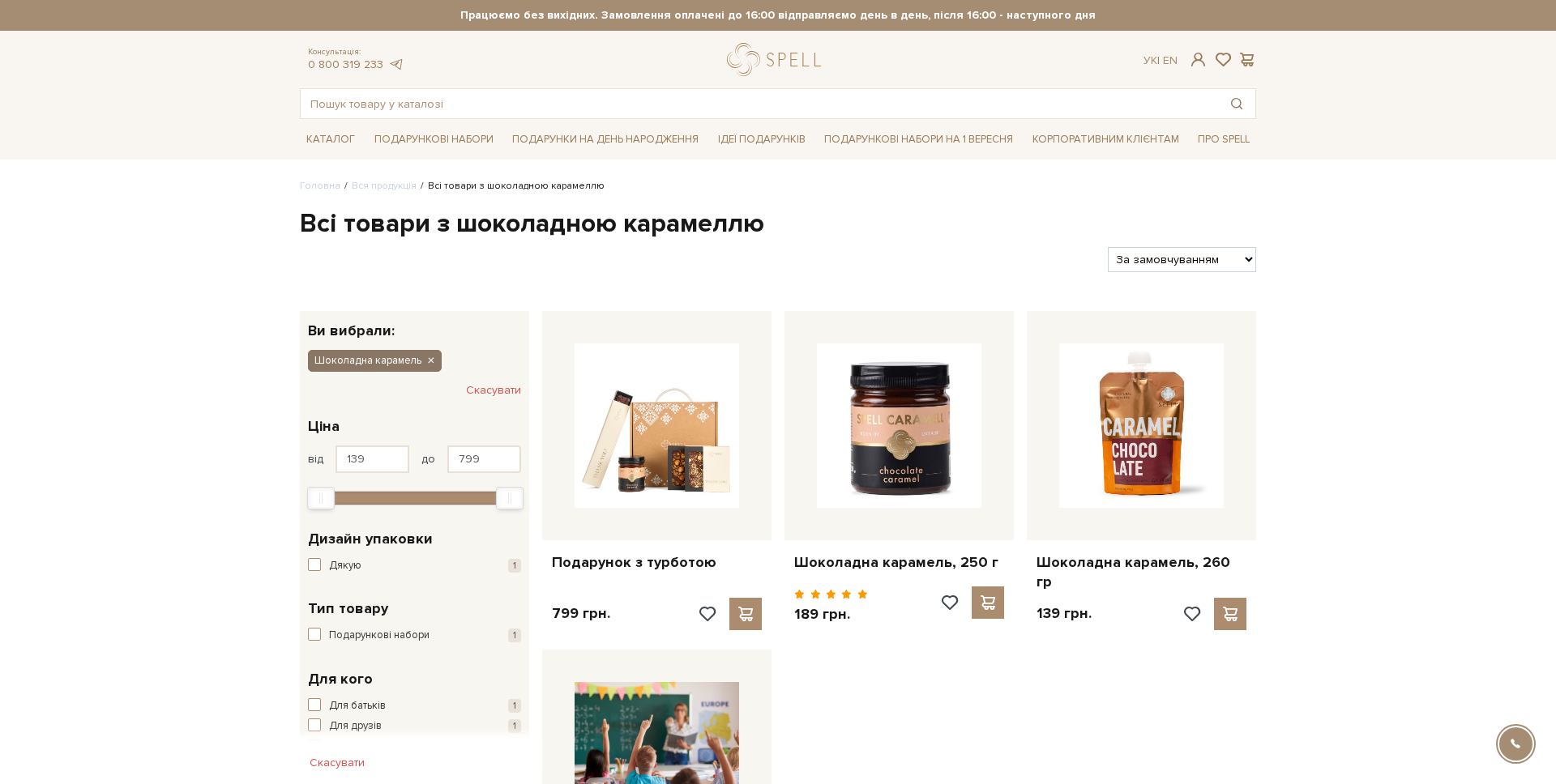
click at [429, 362] on icon "button" at bounding box center [430, 361] width 10 height 15
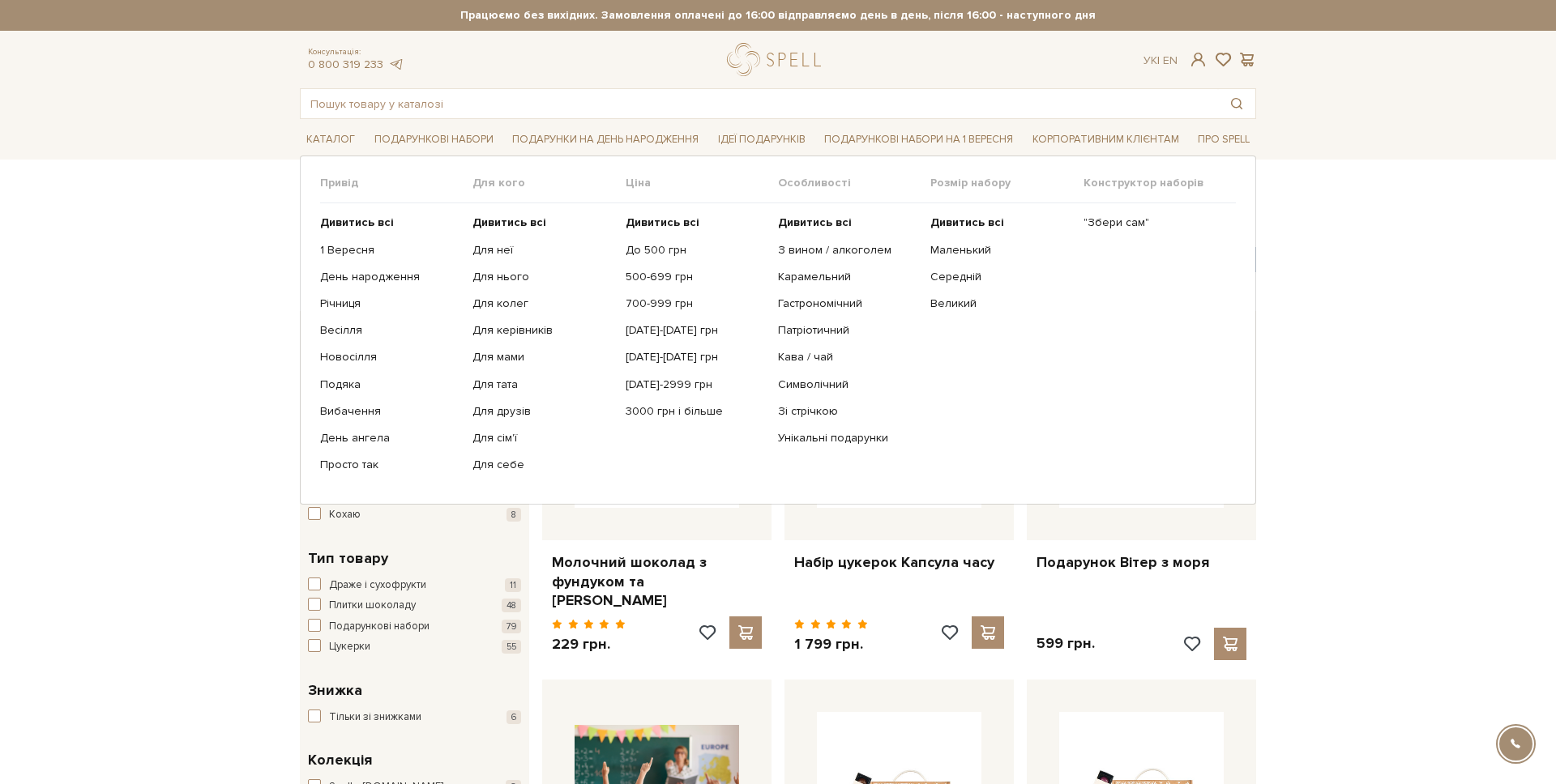
click at [360, 232] on ul "Дивитись всі 1 Вересня День народження Річниця Весілля Новосілля" at bounding box center [396, 344] width 152 height 281
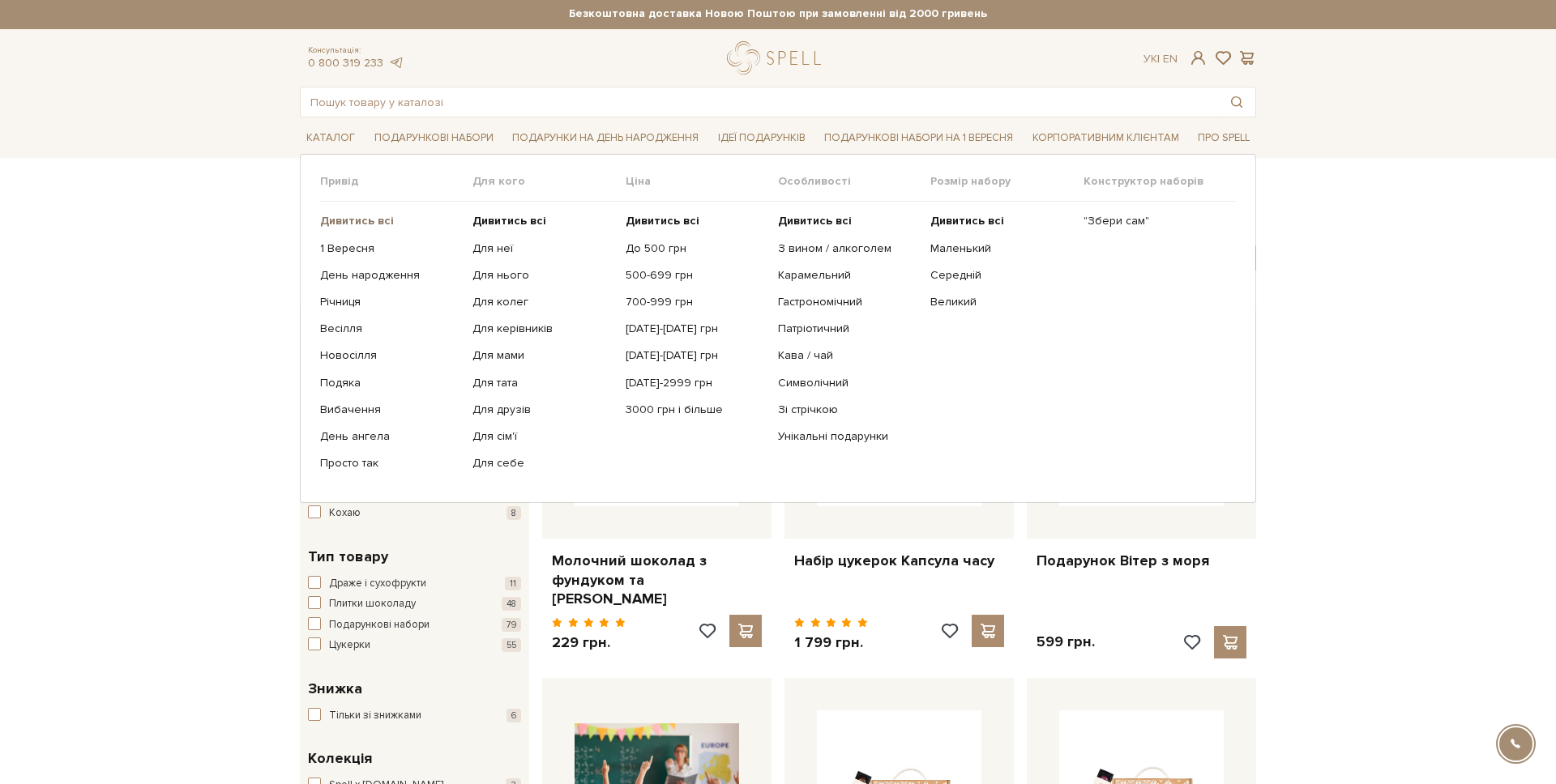
click at [363, 226] on b "Дивитись всі" at bounding box center [357, 221] width 74 height 14
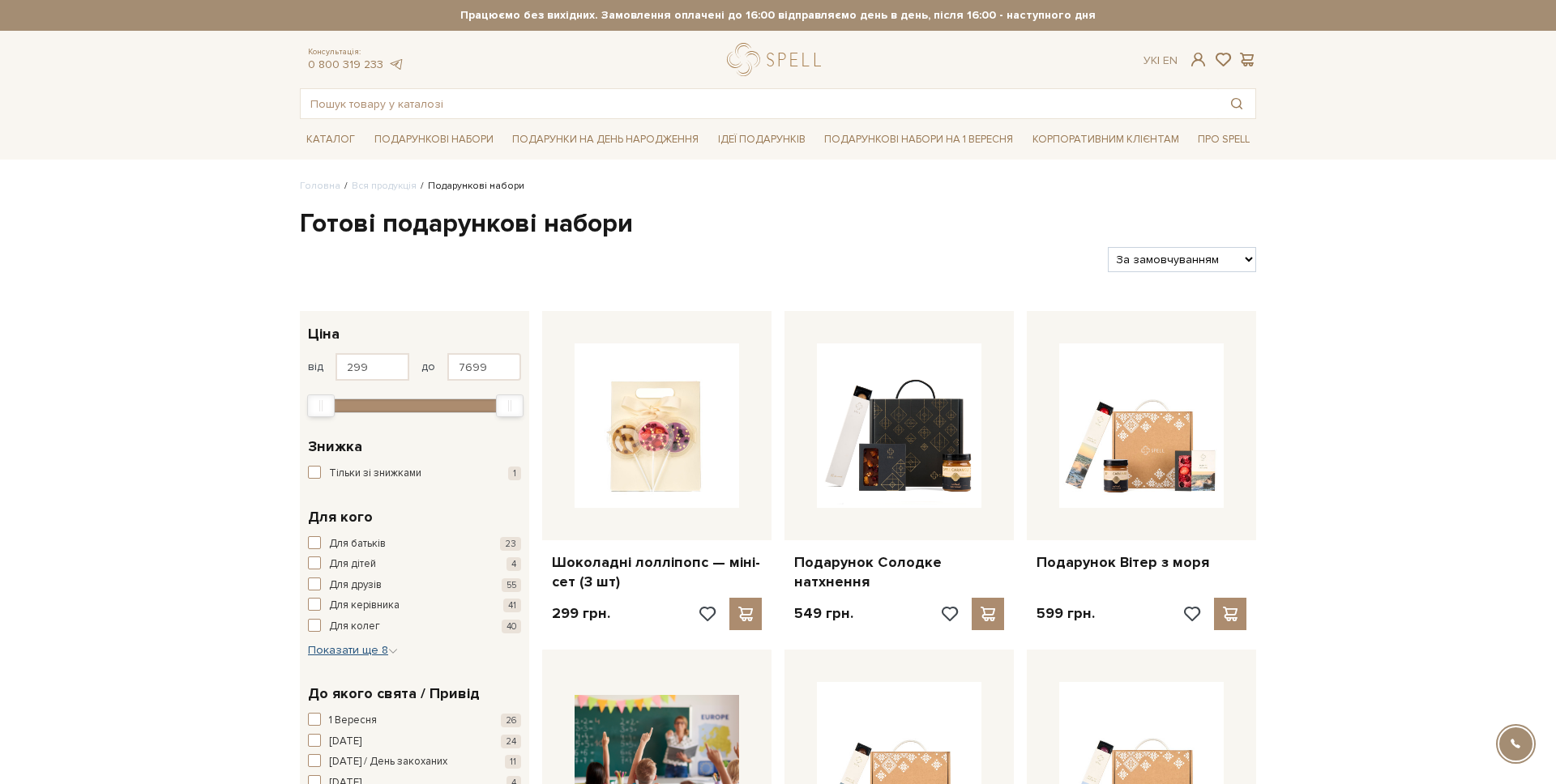
click at [317, 654] on span "Показати ще 8" at bounding box center [353, 650] width 90 height 14
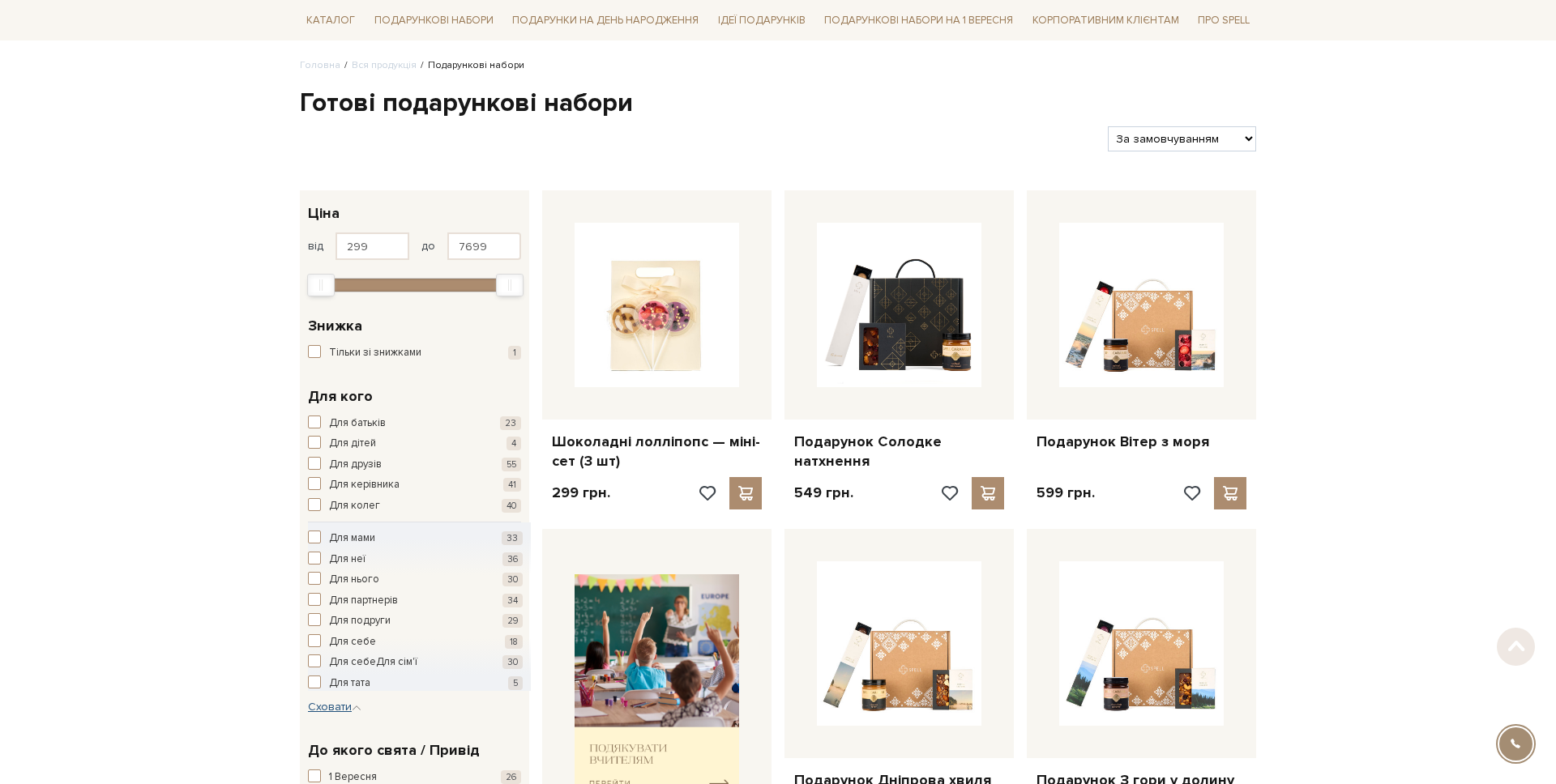
scroll to position [123, 0]
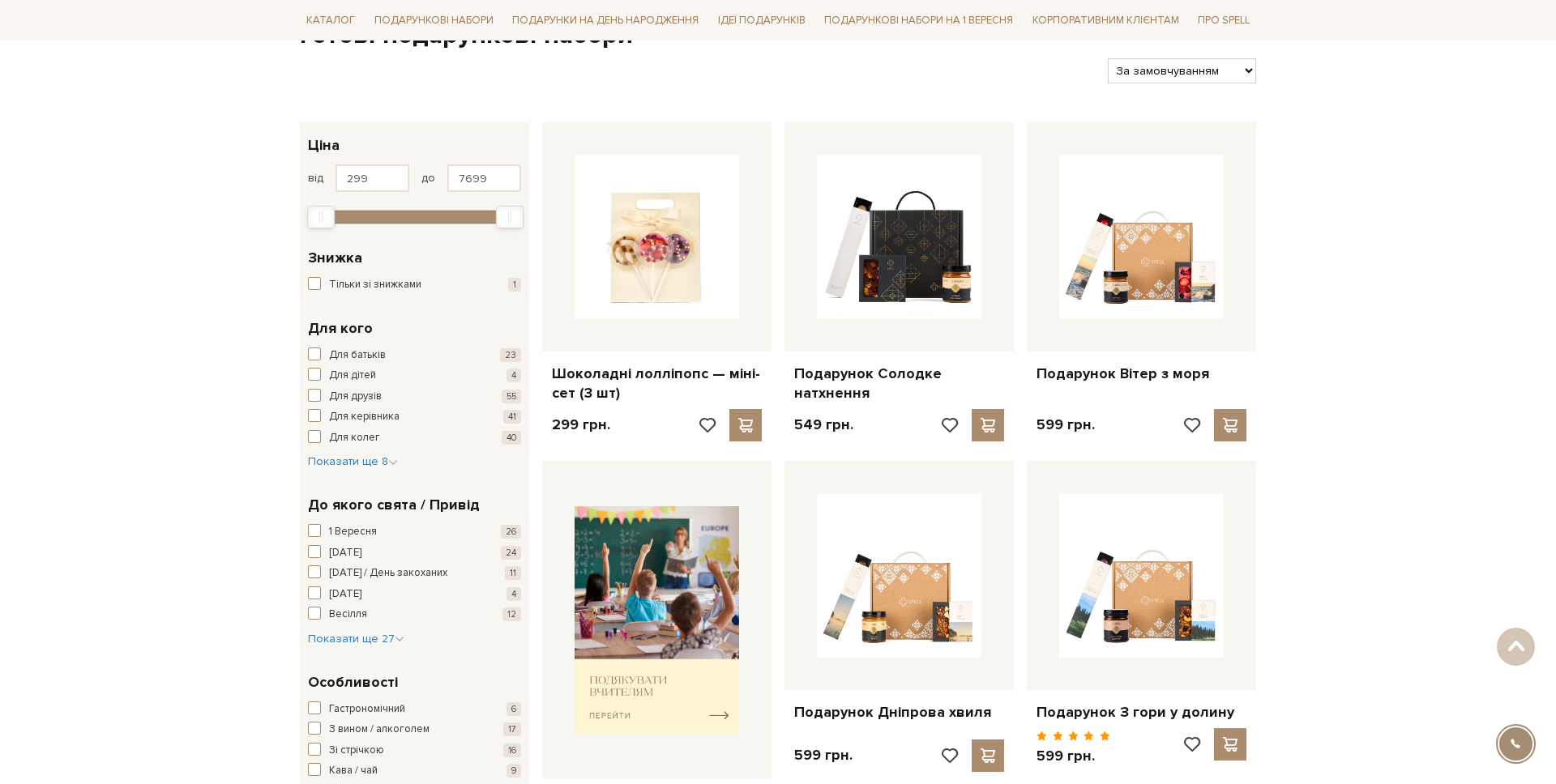
scroll to position [210, 0]
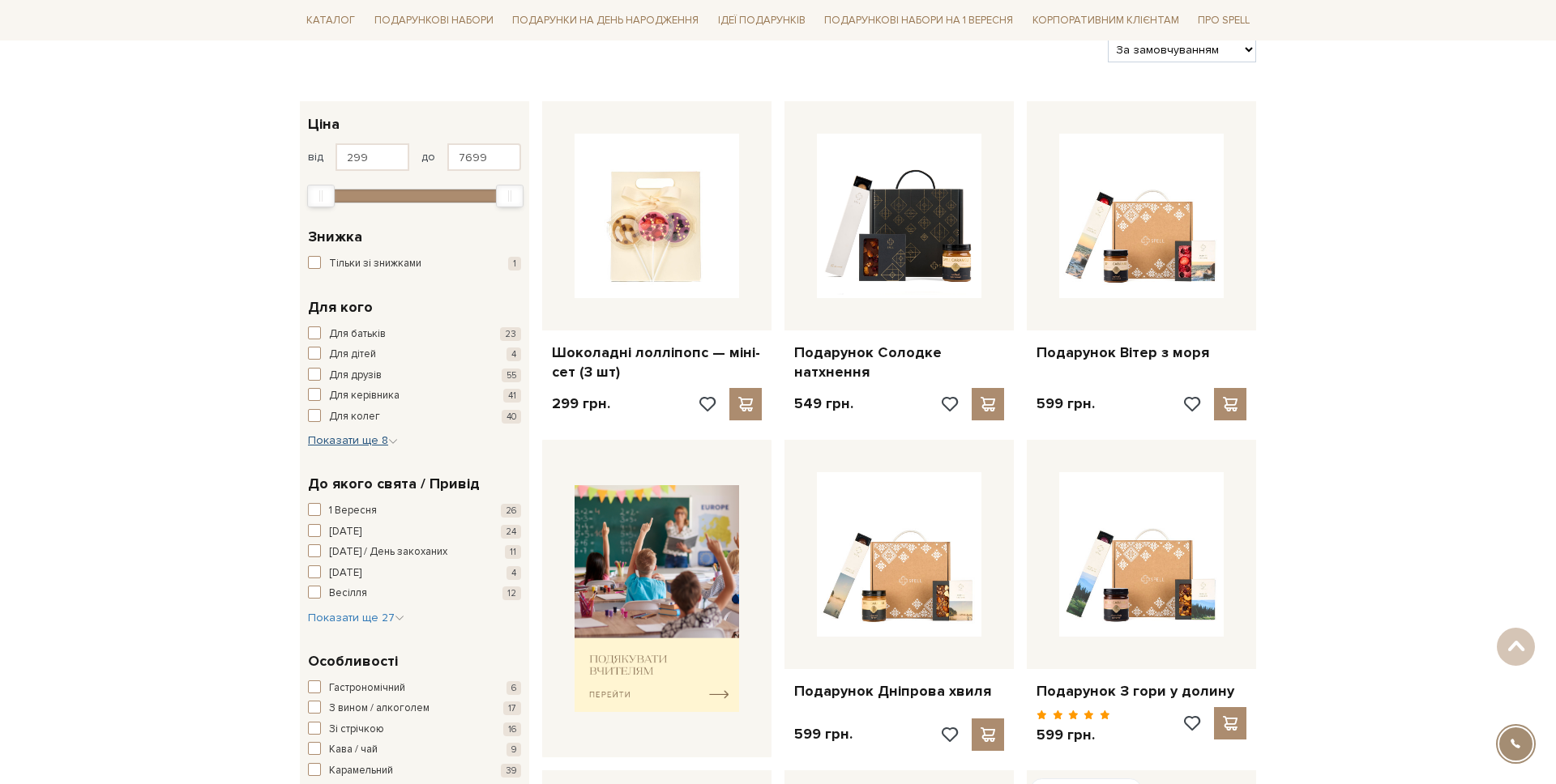
click at [369, 441] on span "Показати ще 8" at bounding box center [353, 440] width 90 height 14
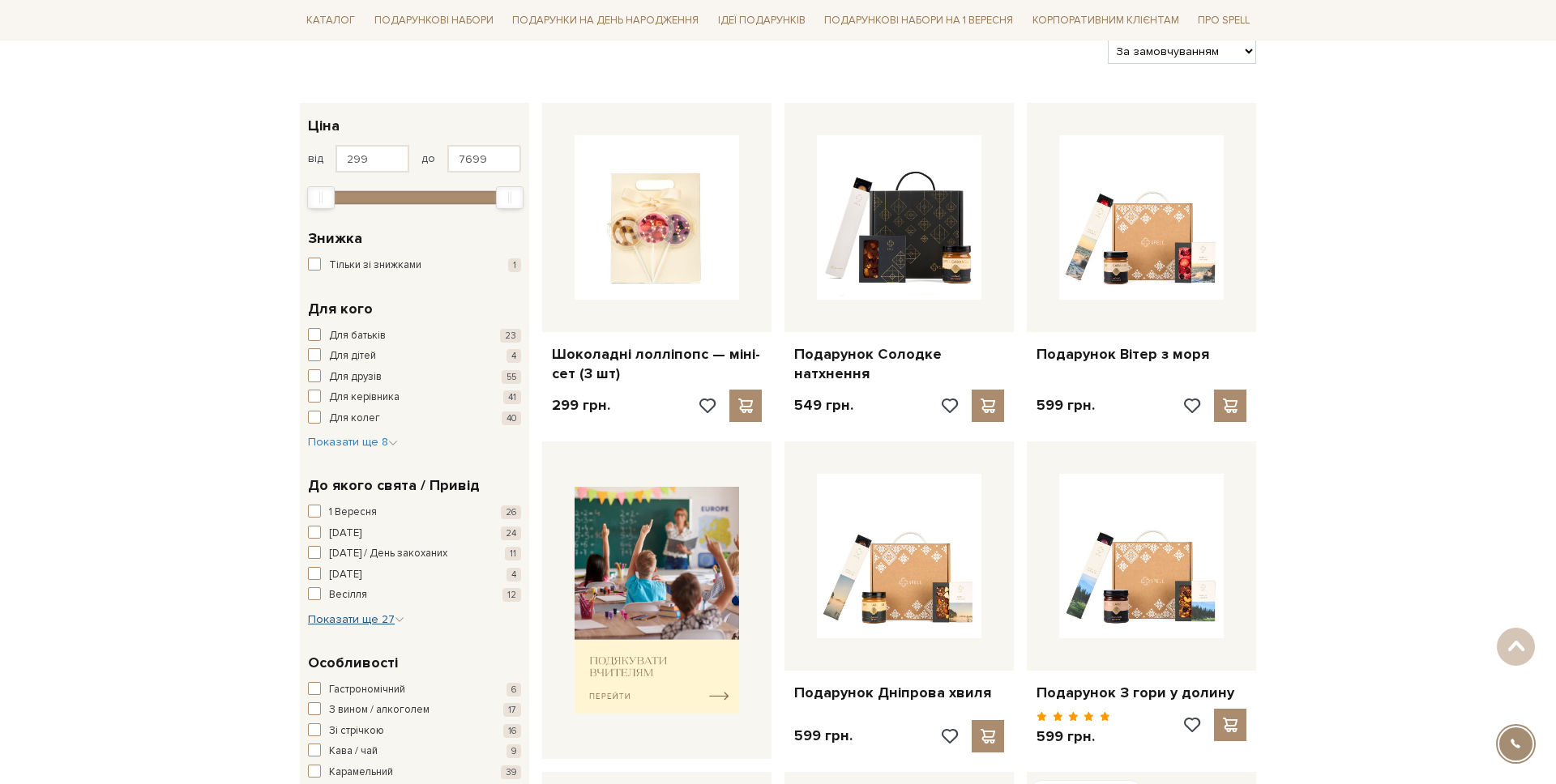
click at [368, 615] on span "Показати ще 27" at bounding box center [356, 620] width 97 height 14
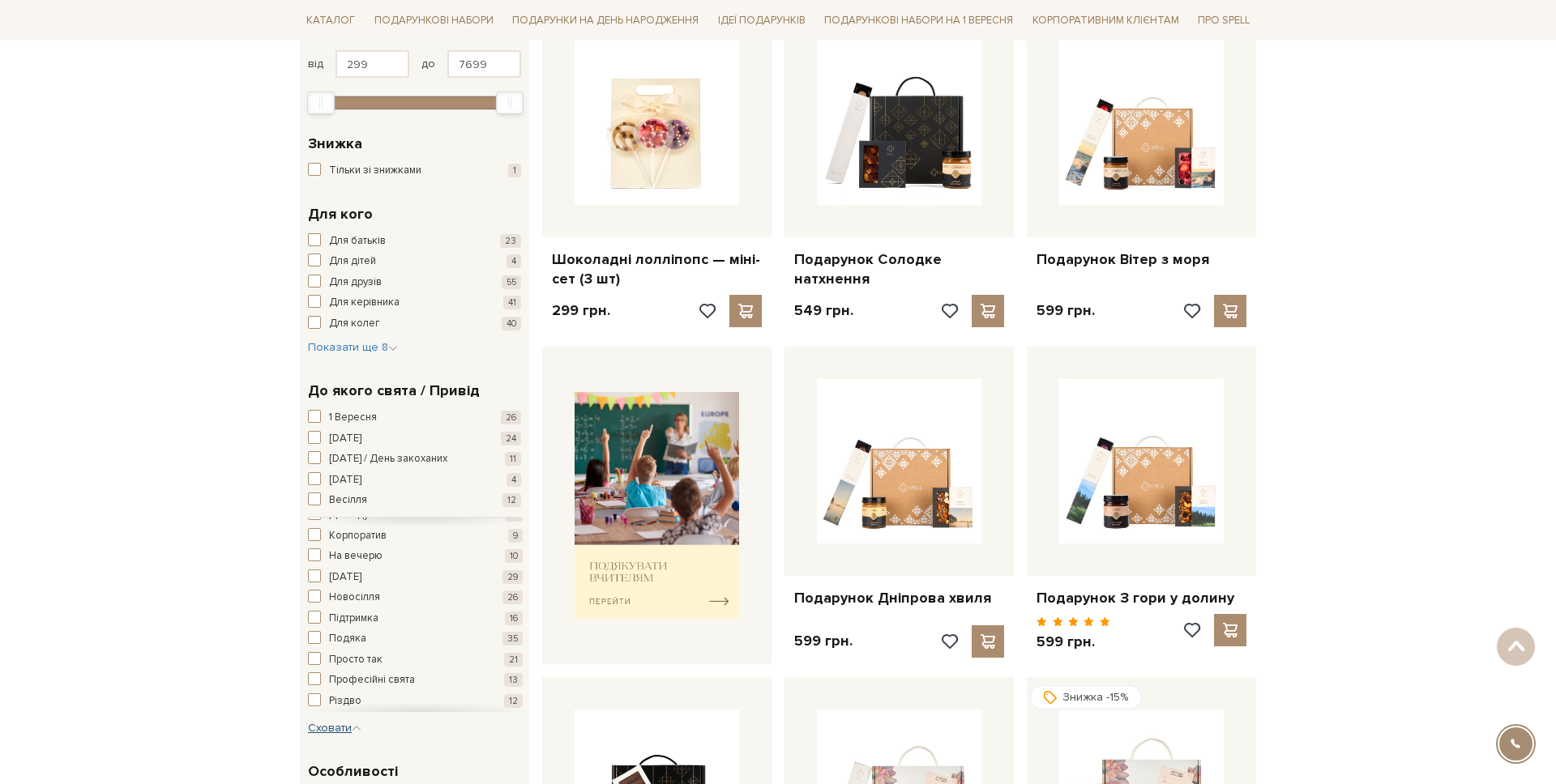
scroll to position [382, 0]
click at [332, 359] on div "Для кого Для батьків 23 Для дітей 4 Для друзів 55 Для керівника 41 Для колег 40…" at bounding box center [414, 280] width 229 height 178
click at [331, 352] on span "Показати ще 8" at bounding box center [353, 347] width 90 height 14
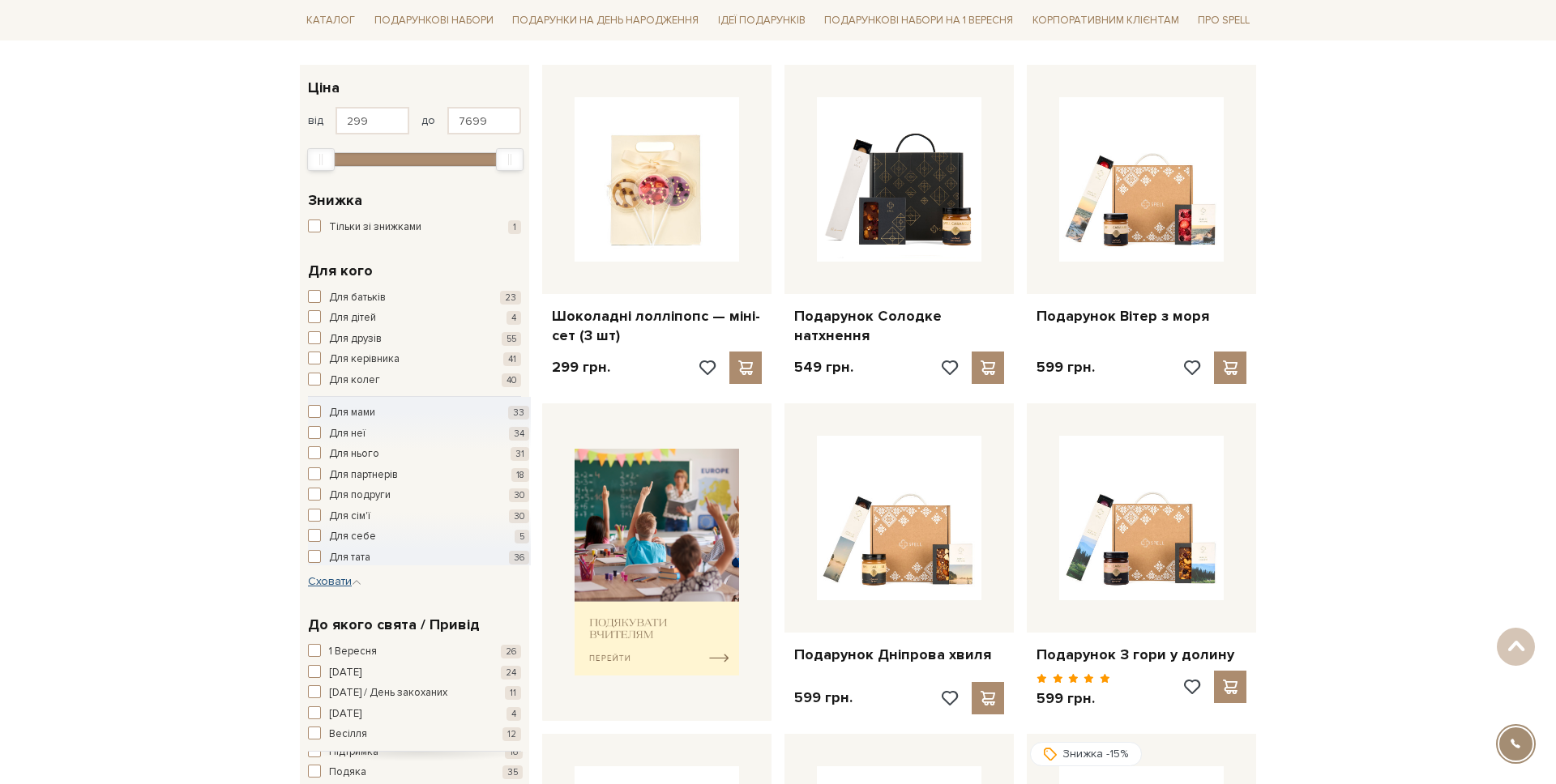
scroll to position [248, 0]
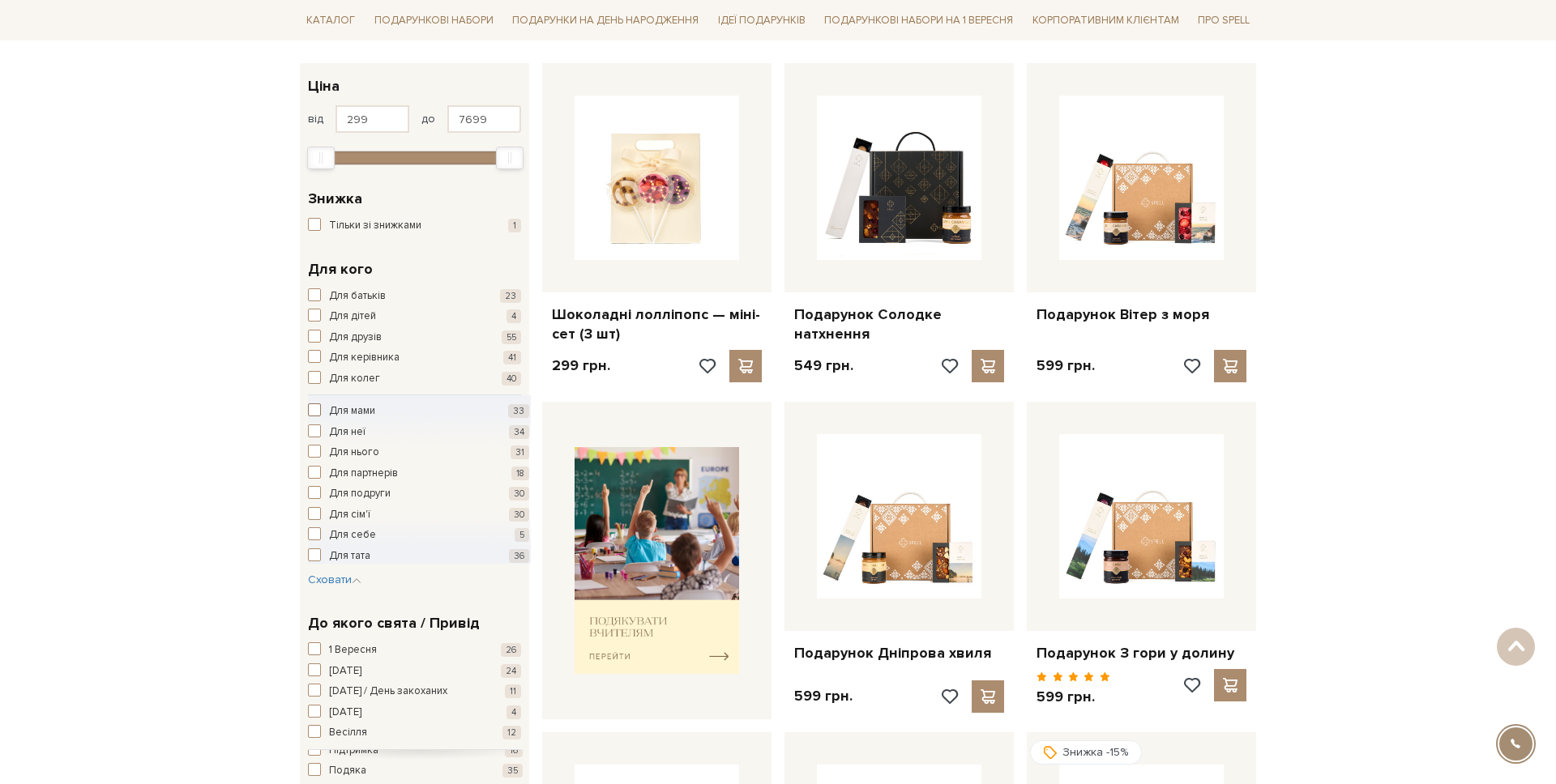
click at [337, 414] on span "Для мами" at bounding box center [352, 411] width 47 height 16
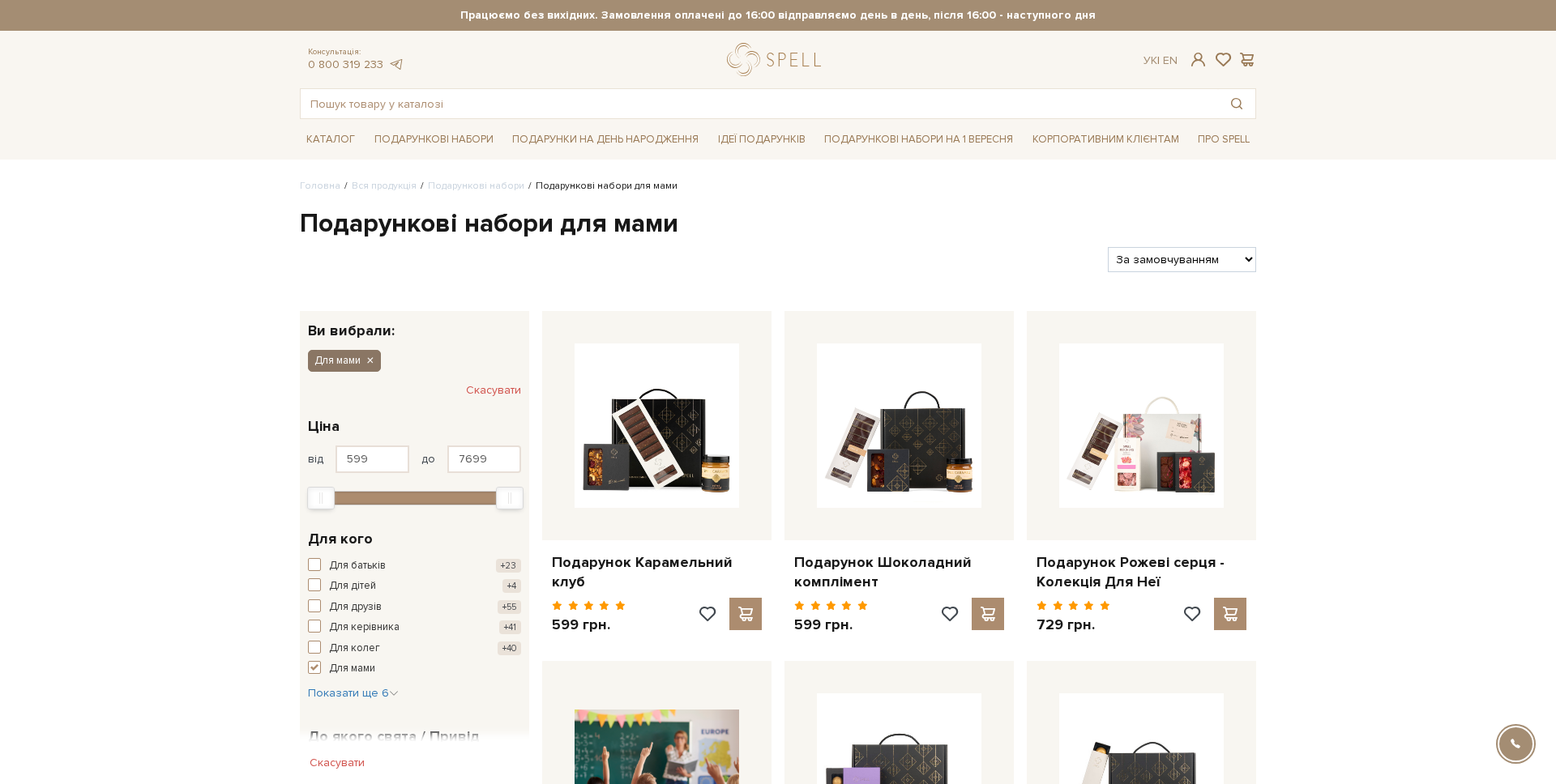
drag, startPoint x: 355, startPoint y: 367, endPoint x: 371, endPoint y: 362, distance: 16.8
click at [359, 366] on span "Для мами" at bounding box center [338, 360] width 47 height 15
click at [372, 362] on icon "button" at bounding box center [369, 361] width 10 height 15
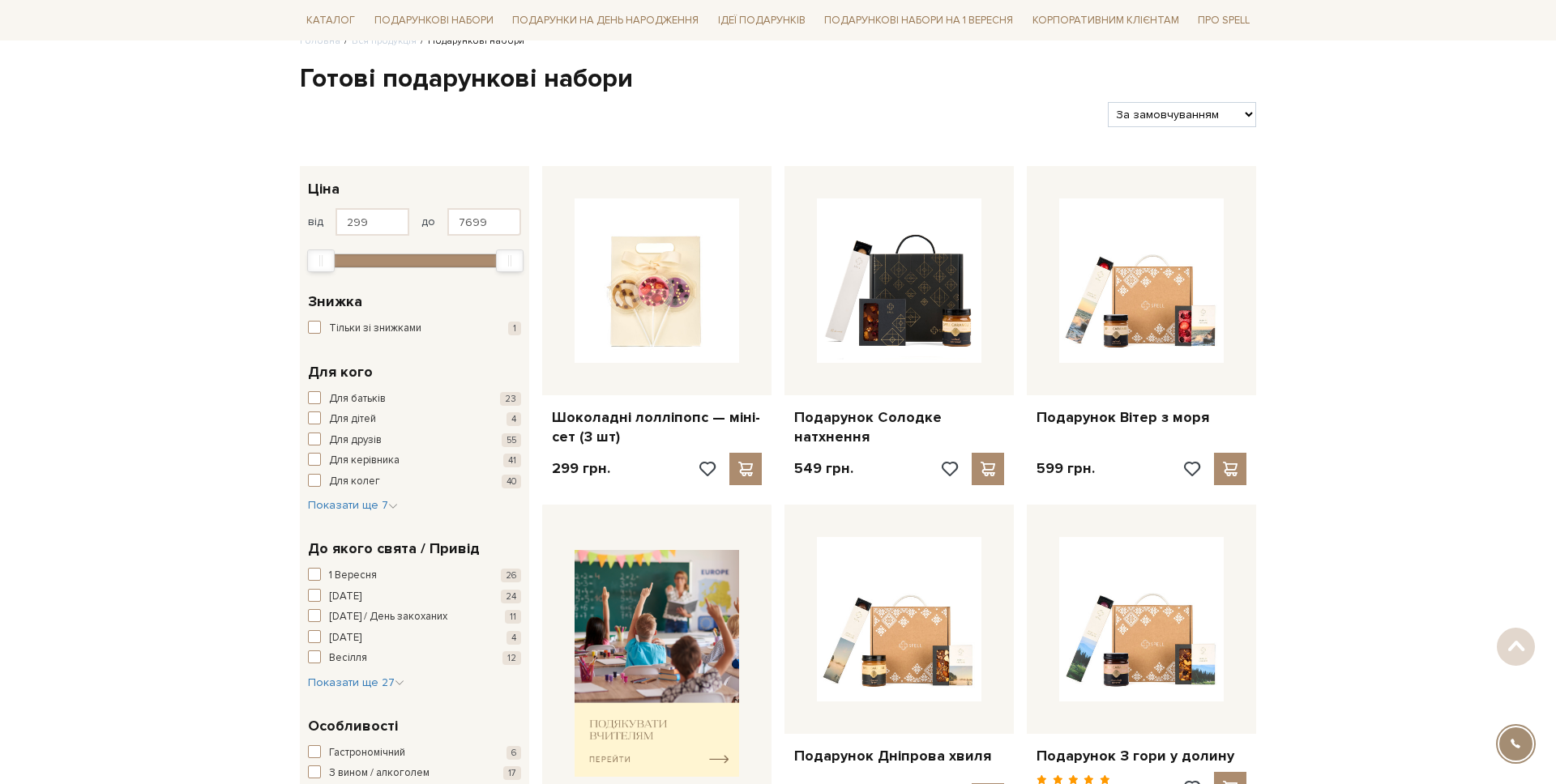
scroll to position [147, 0]
click at [325, 394] on button "Для батьків 23" at bounding box center [414, 397] width 213 height 16
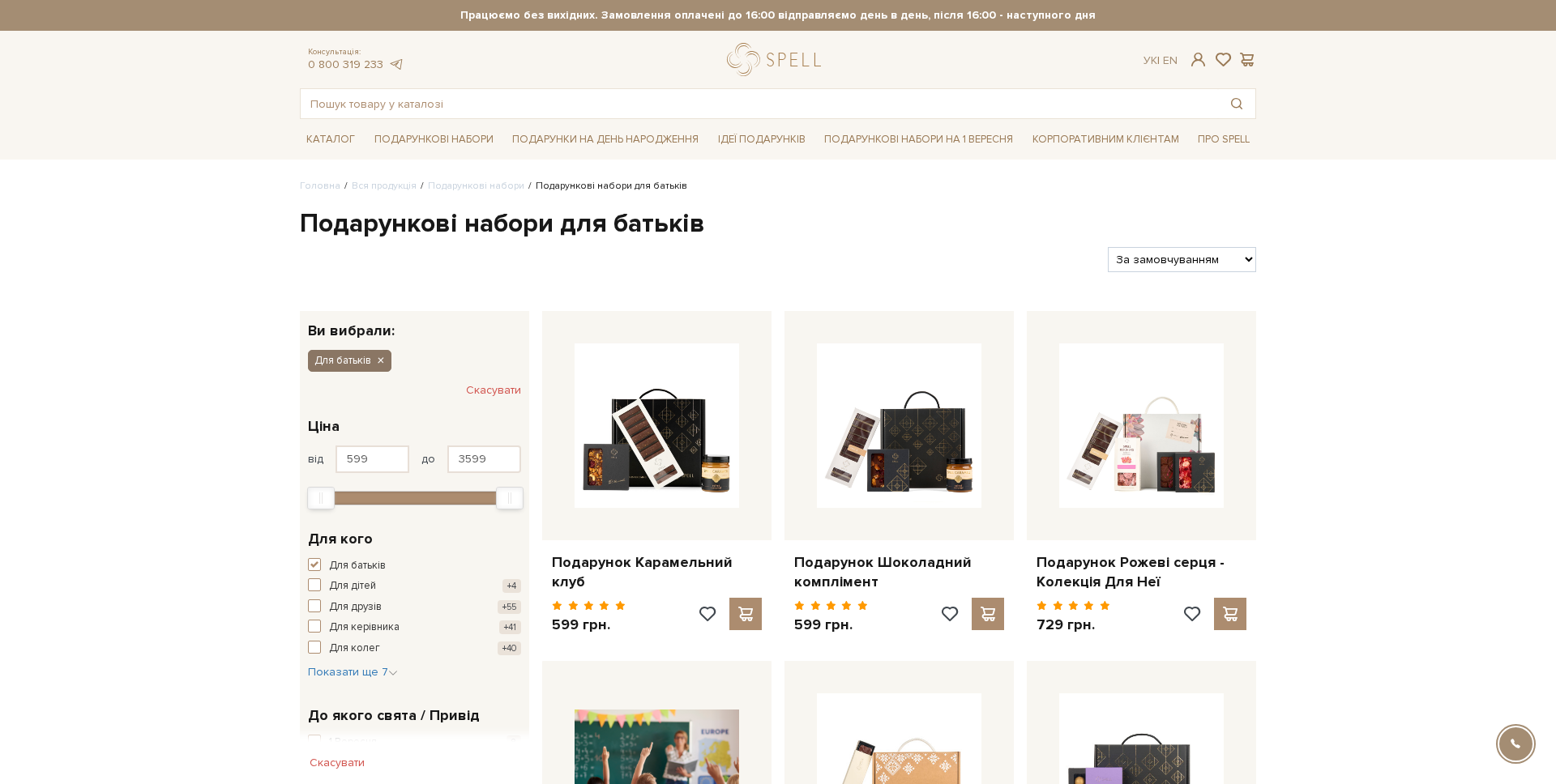
click at [380, 369] on button "Для батьків" at bounding box center [349, 360] width 84 height 21
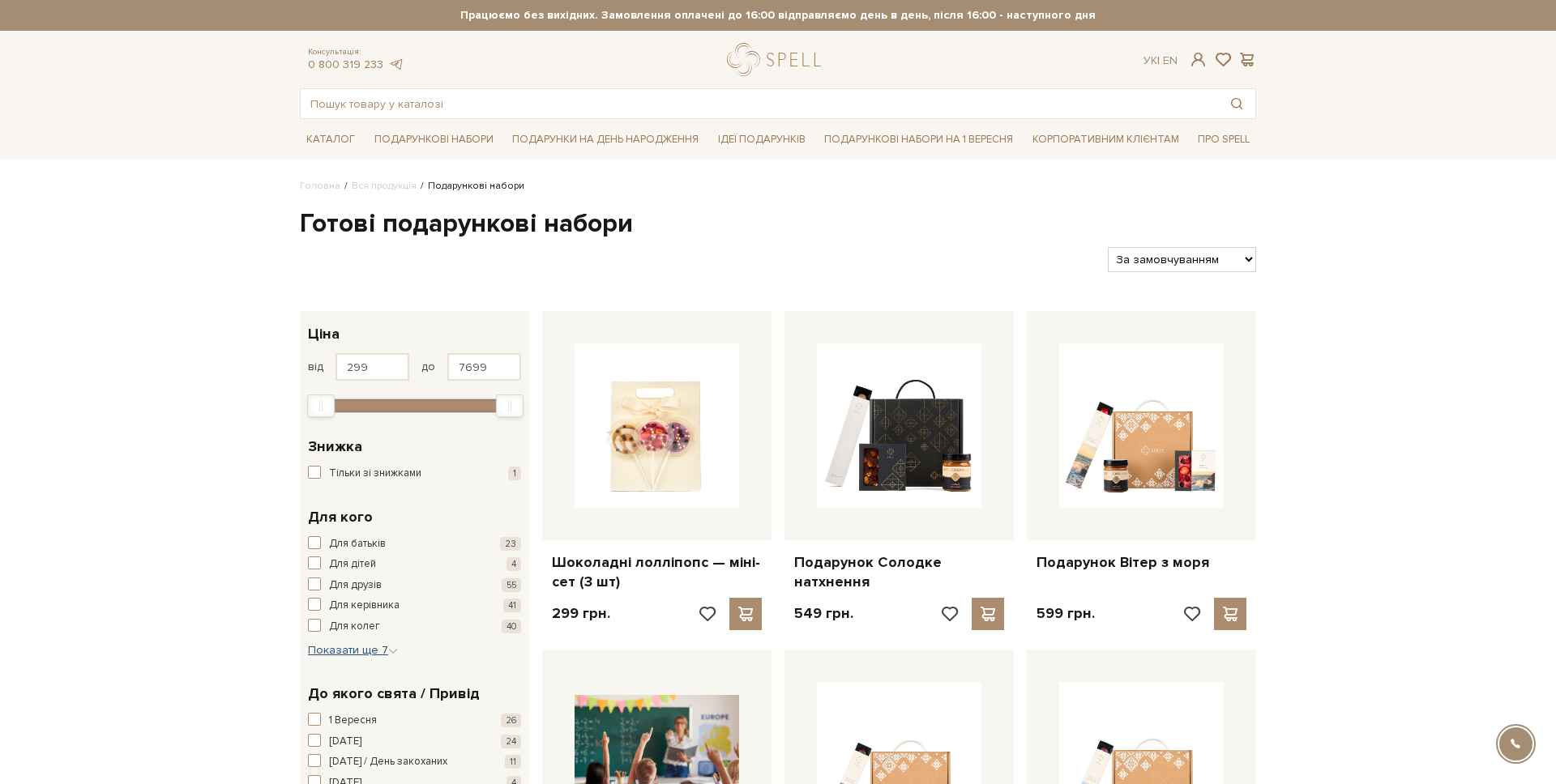
click at [325, 652] on span "Показати ще 7" at bounding box center [353, 650] width 90 height 14
click at [324, 677] on button "Для неї 18" at bounding box center [418, 680] width 222 height 16
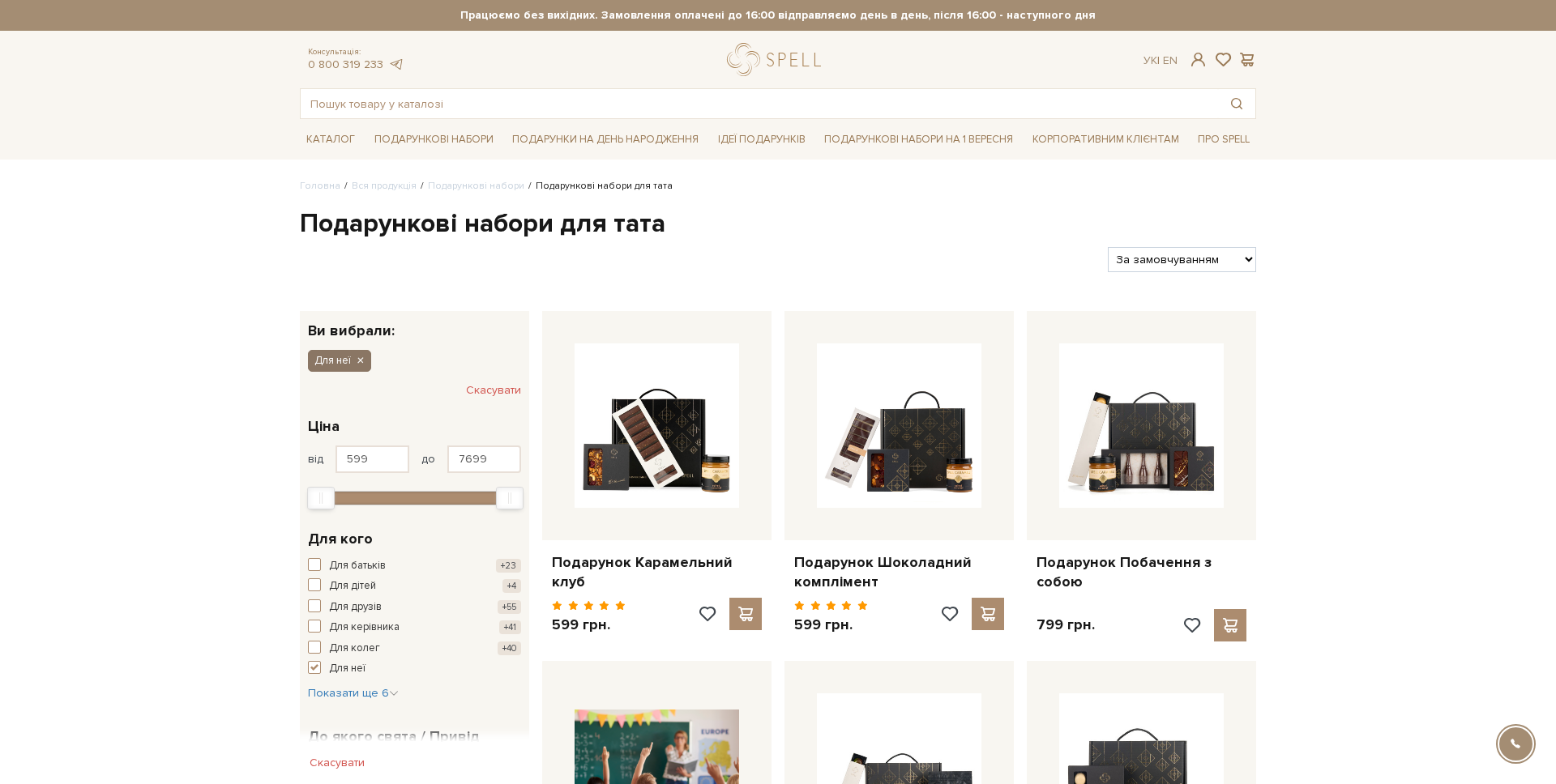
click at [362, 360] on icon "button" at bounding box center [360, 361] width 10 height 15
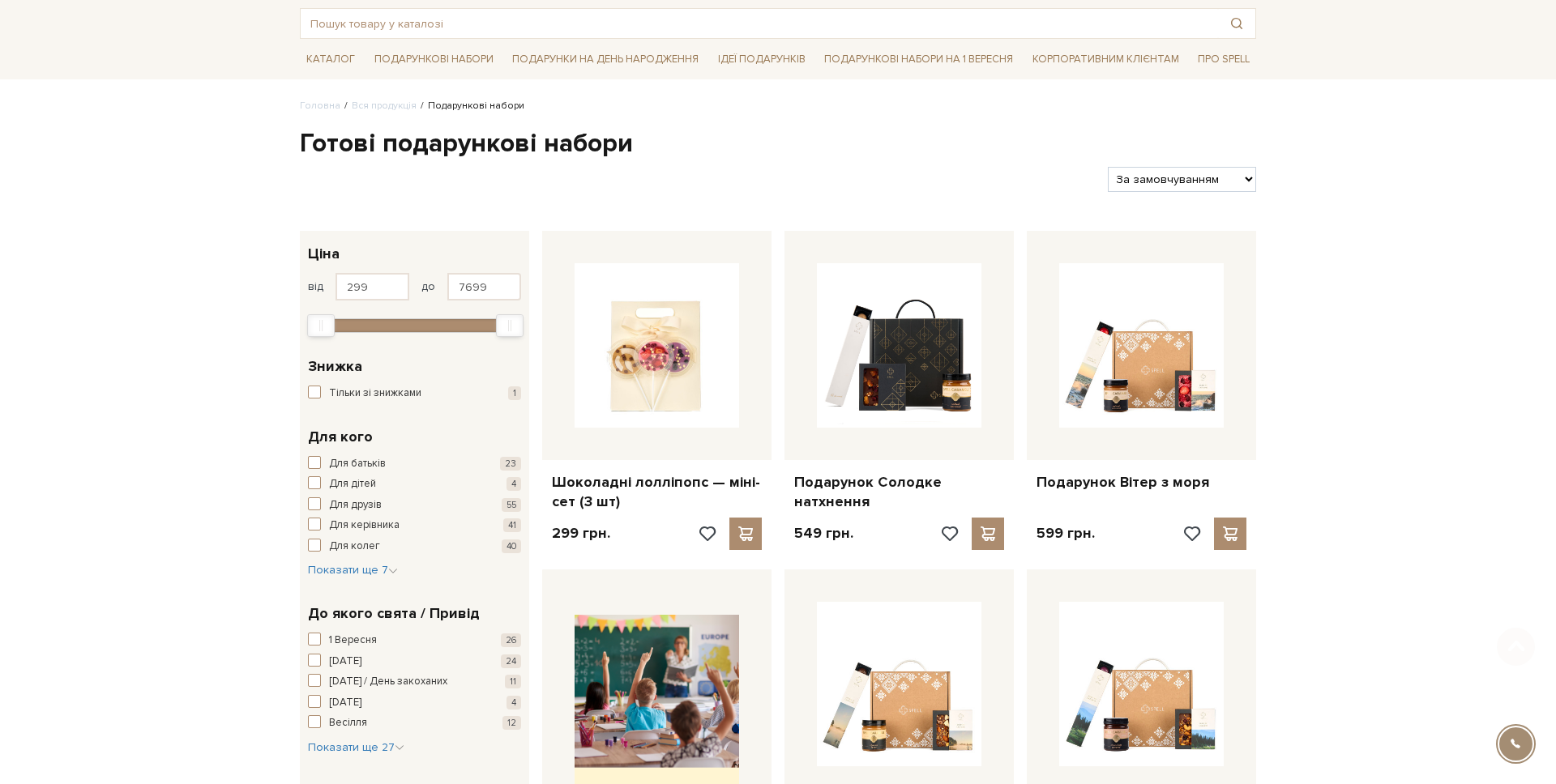
scroll to position [124, 0]
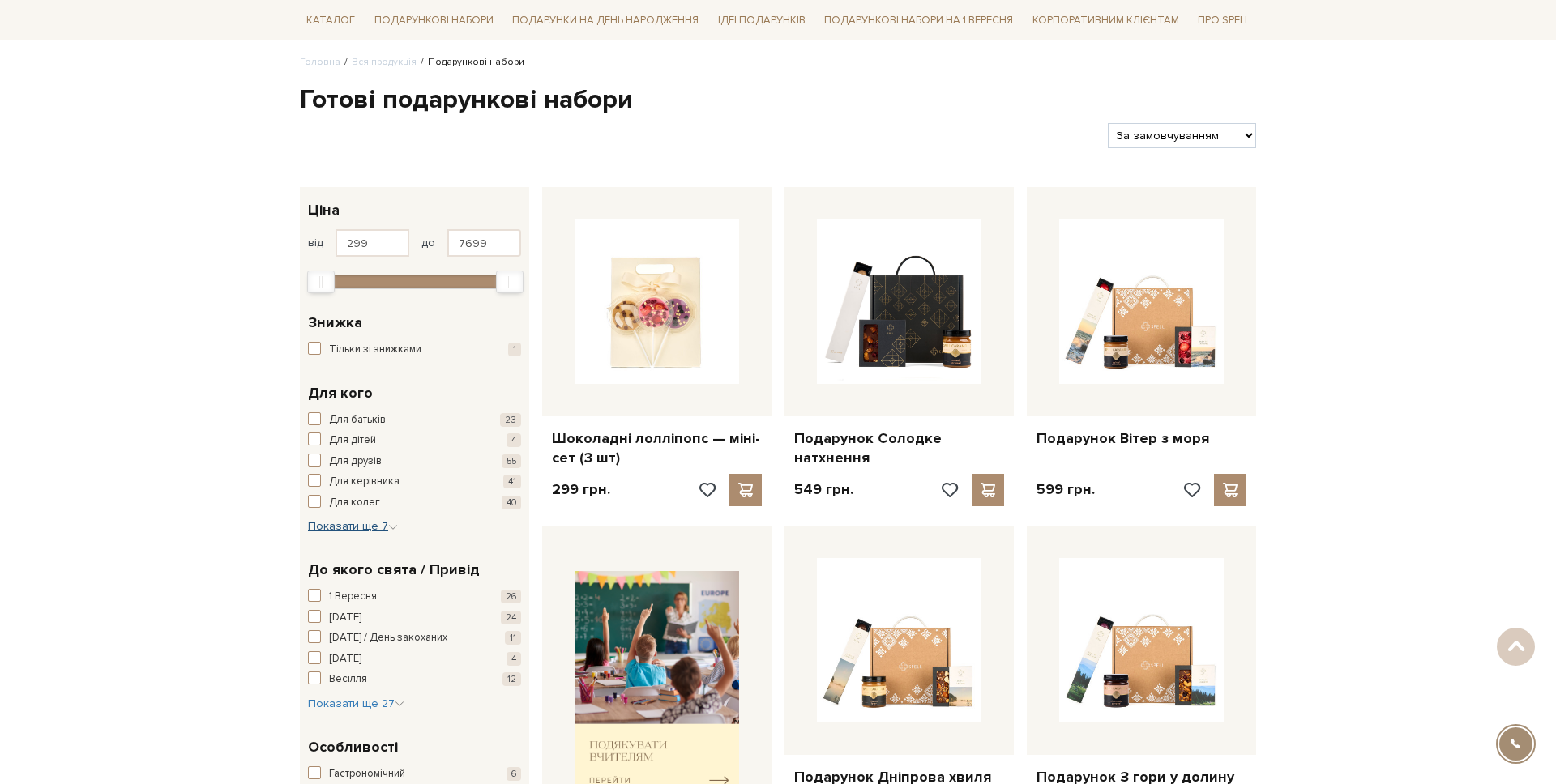
click at [381, 534] on span "Показати ще 7" at bounding box center [353, 526] width 90 height 14
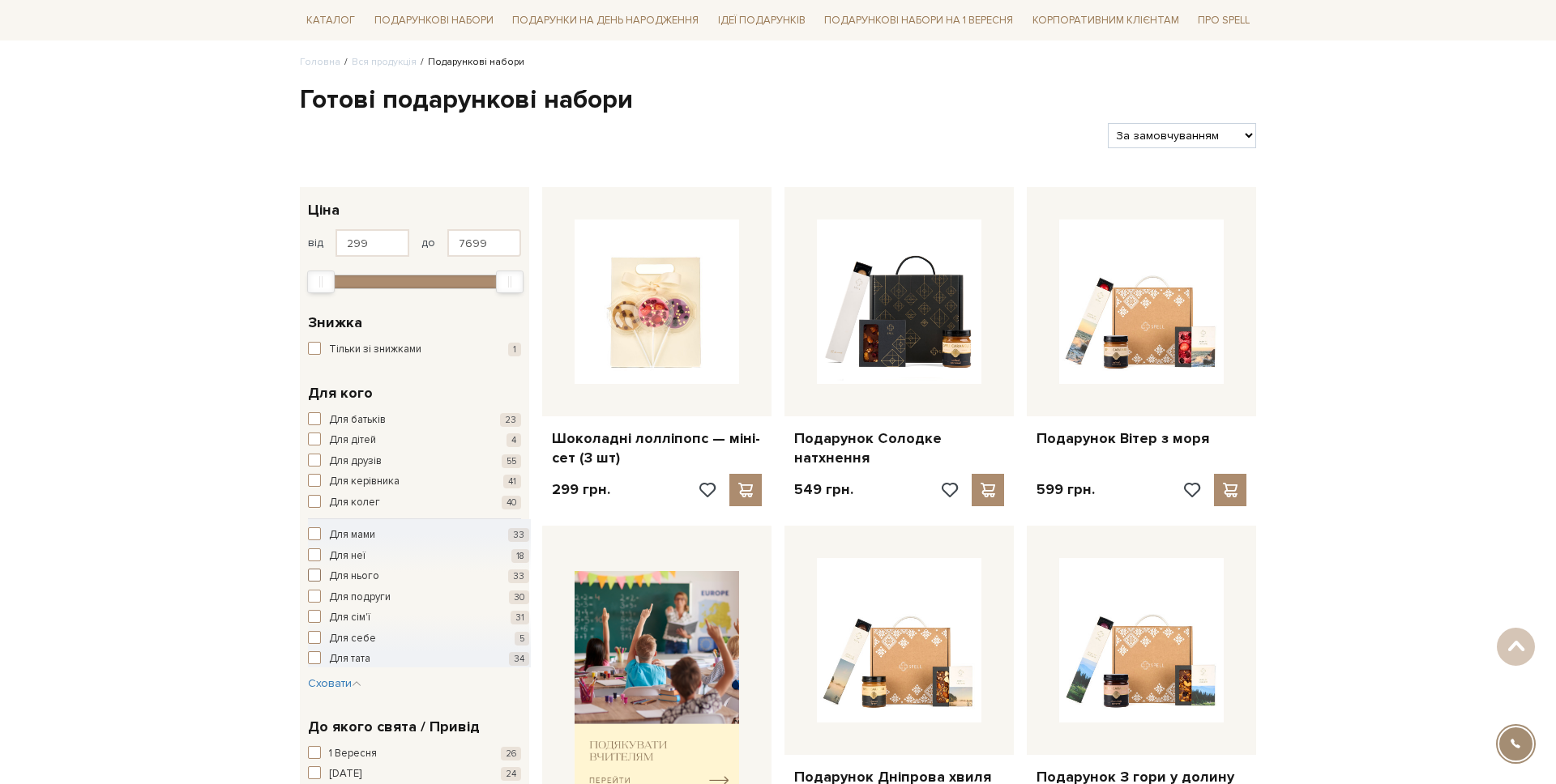
click at [342, 577] on span "Для нього" at bounding box center [353, 577] width 50 height 16
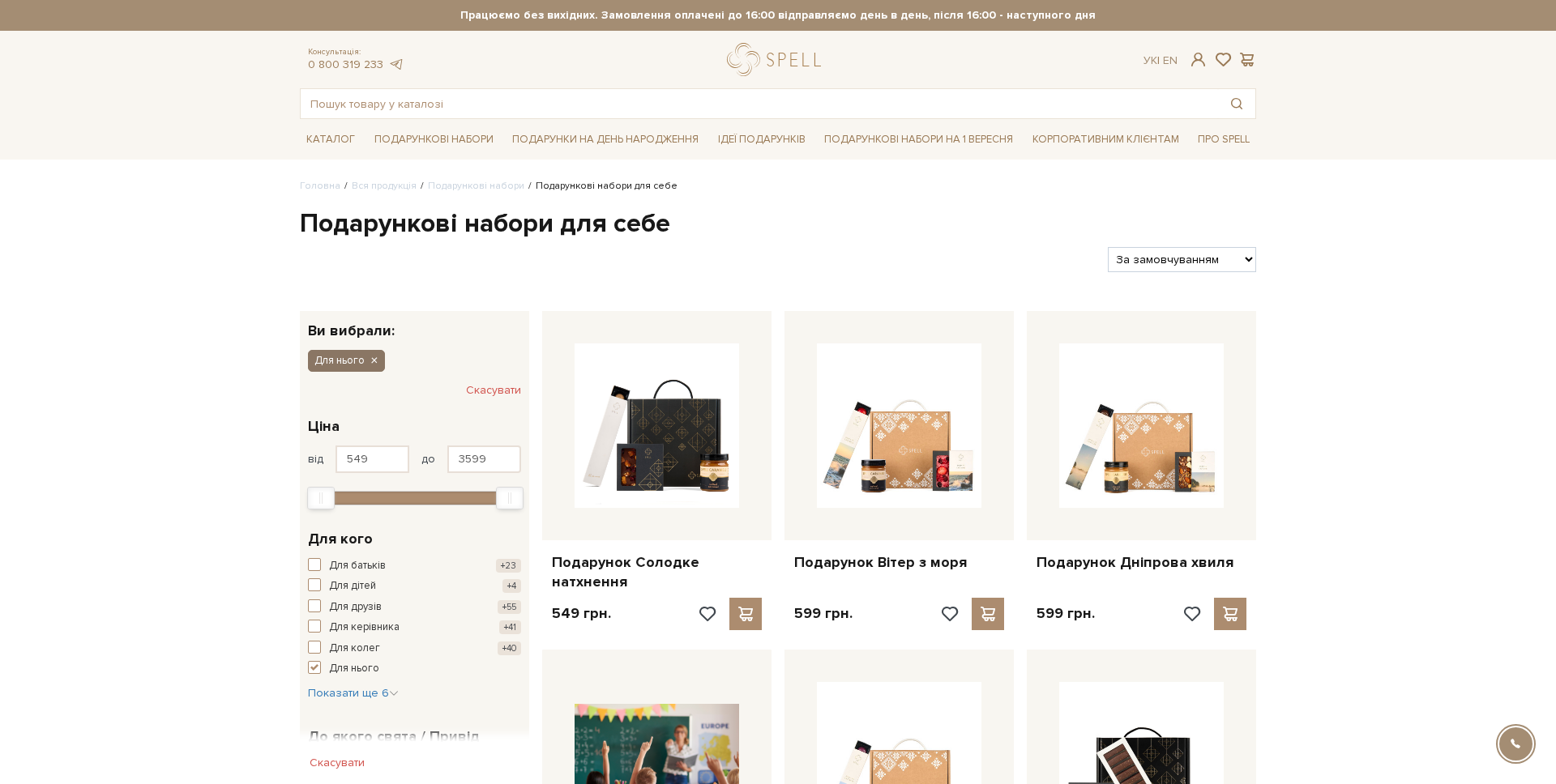
click at [374, 363] on icon "button" at bounding box center [373, 361] width 10 height 15
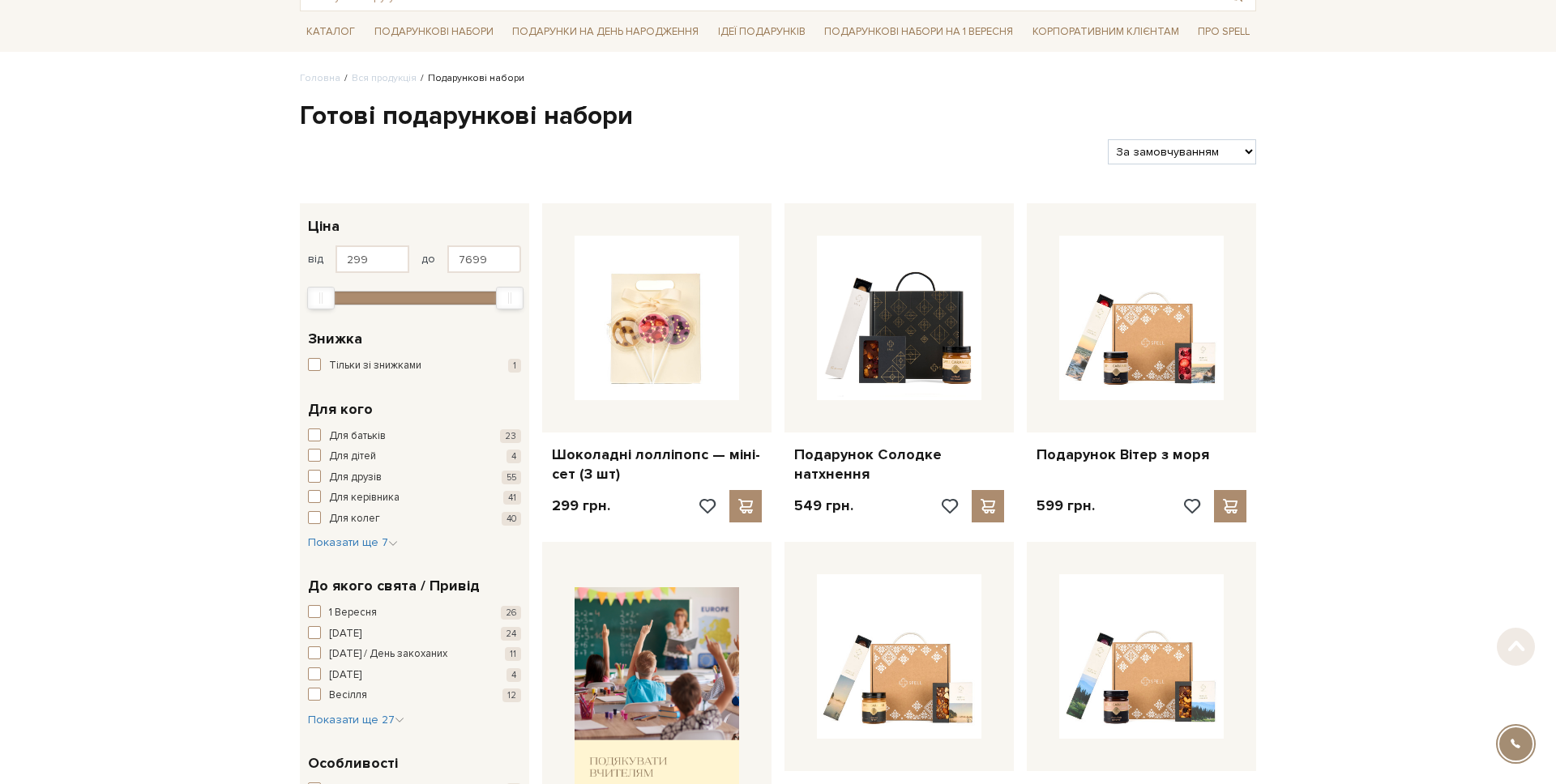
scroll to position [104, 0]
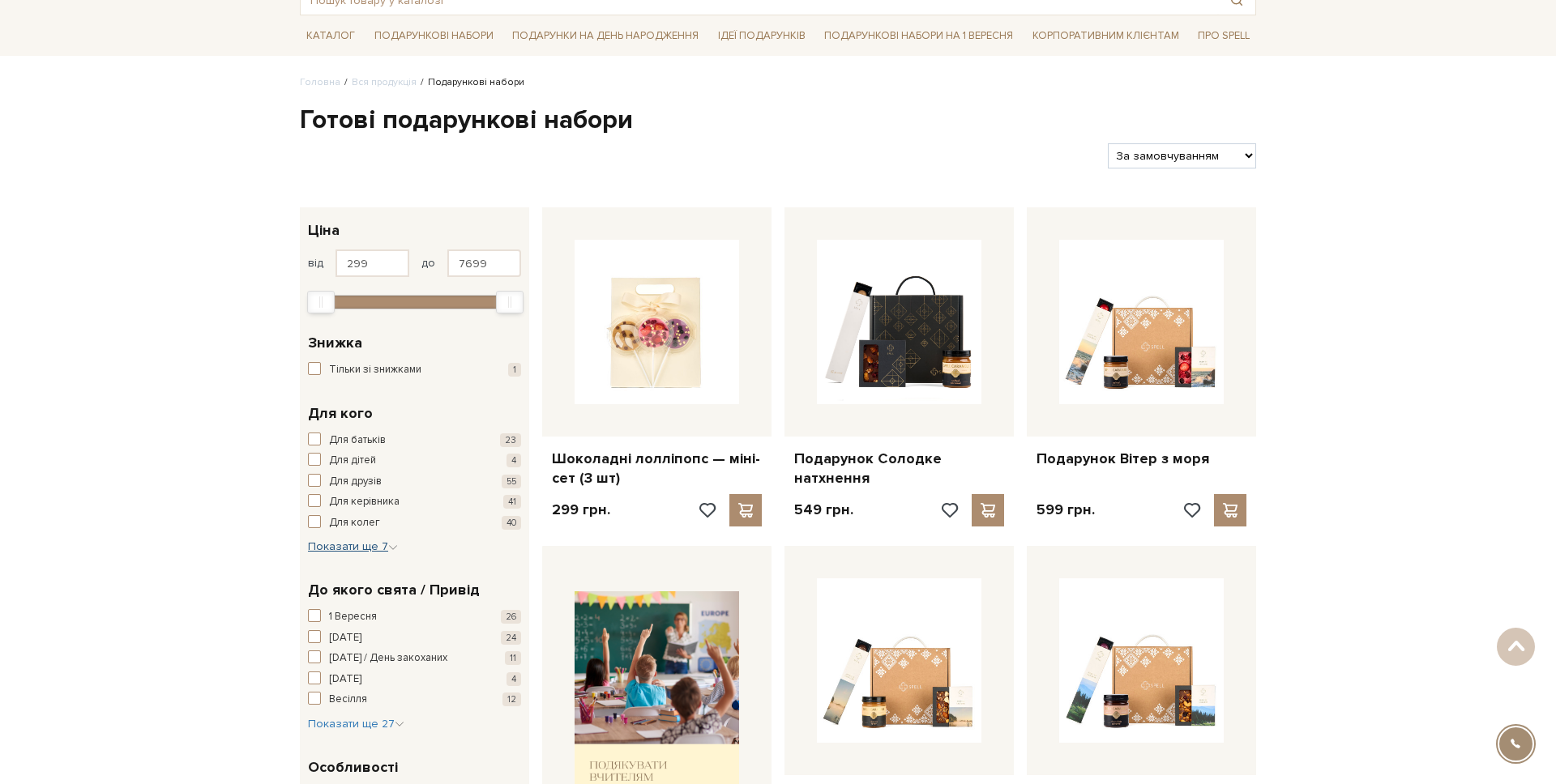
click at [338, 543] on span "Показати ще 7" at bounding box center [353, 547] width 90 height 14
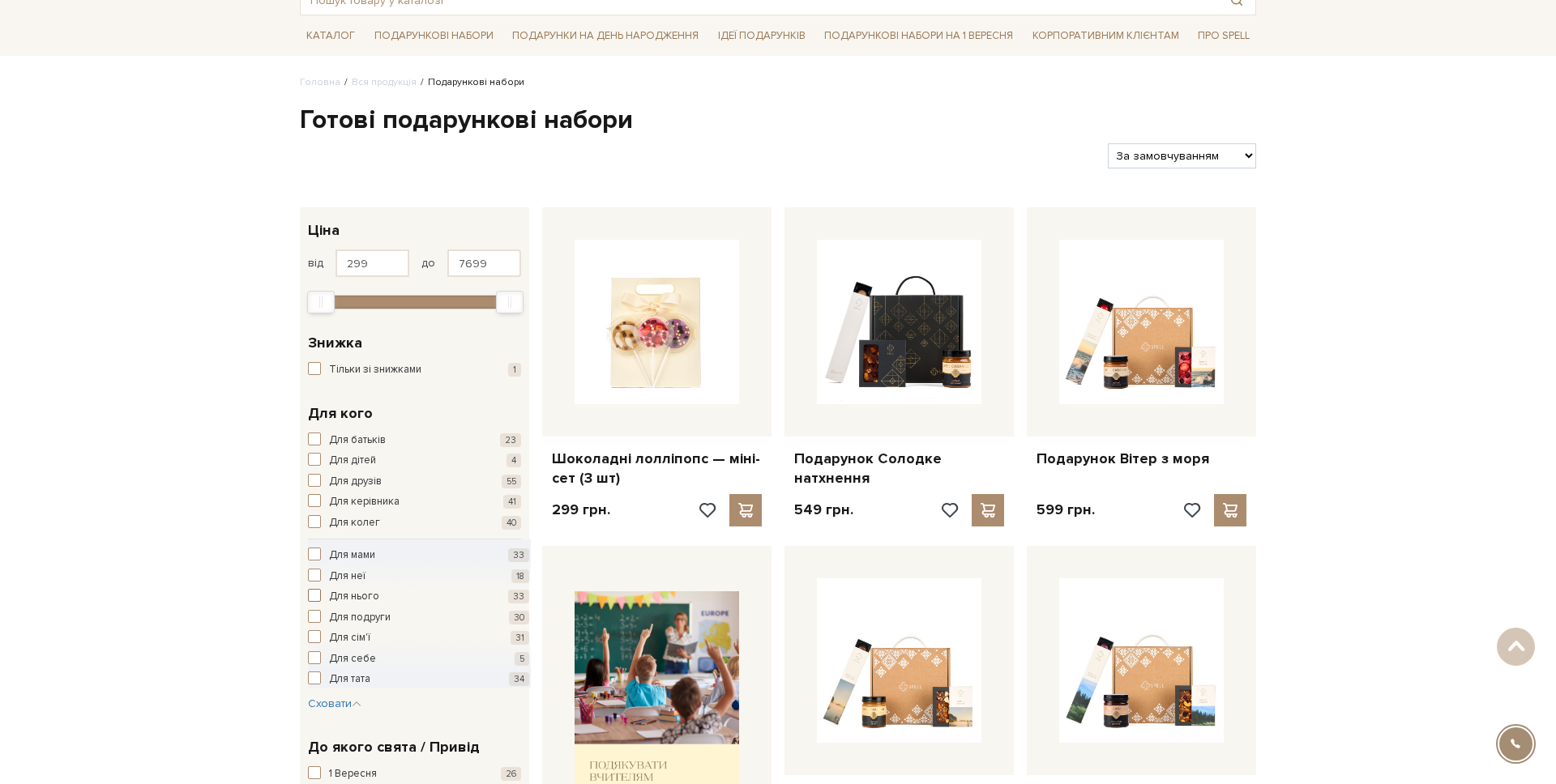
click at [348, 597] on span "Для нього" at bounding box center [353, 597] width 50 height 16
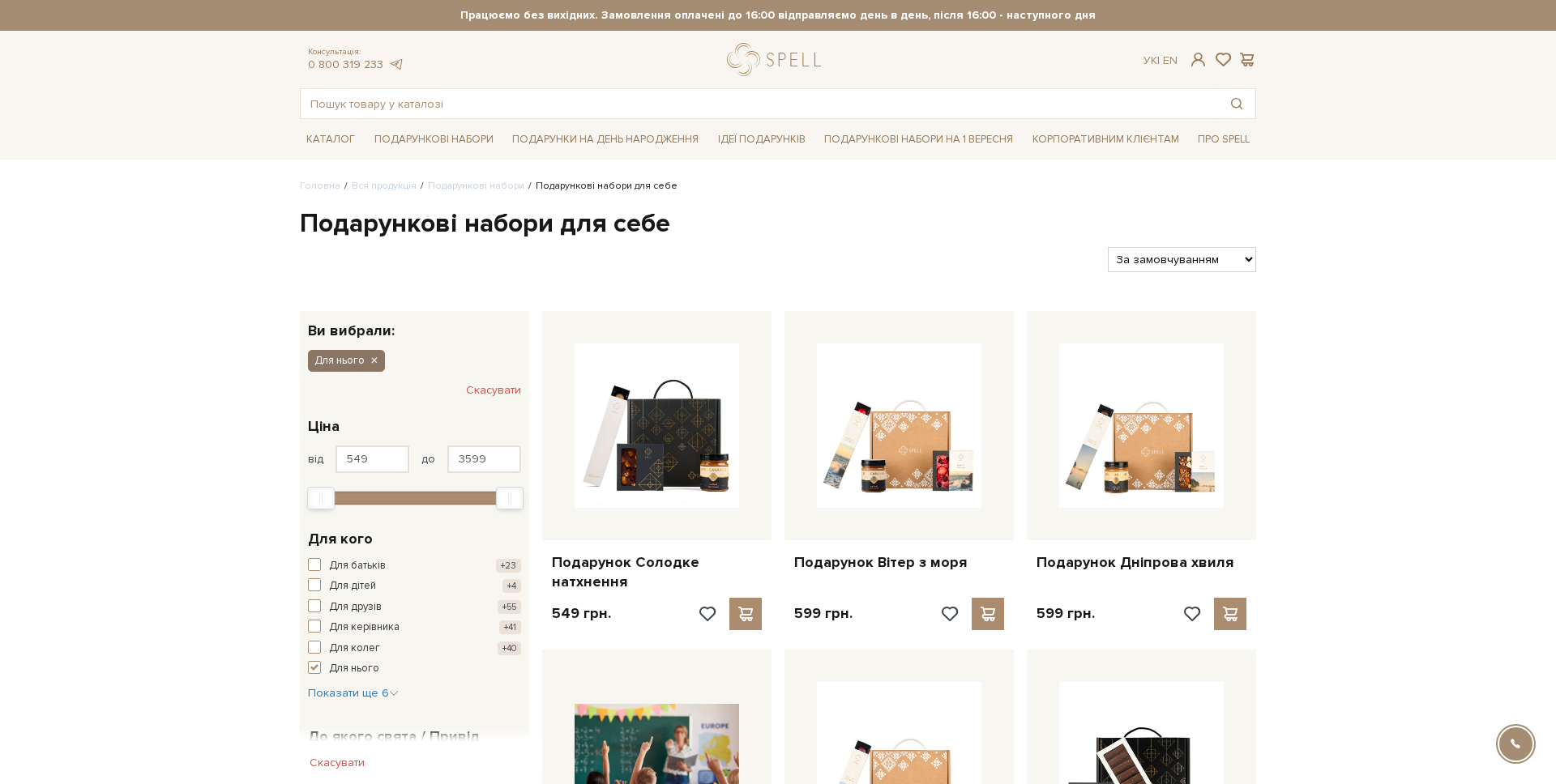
click at [376, 359] on icon "button" at bounding box center [373, 361] width 10 height 15
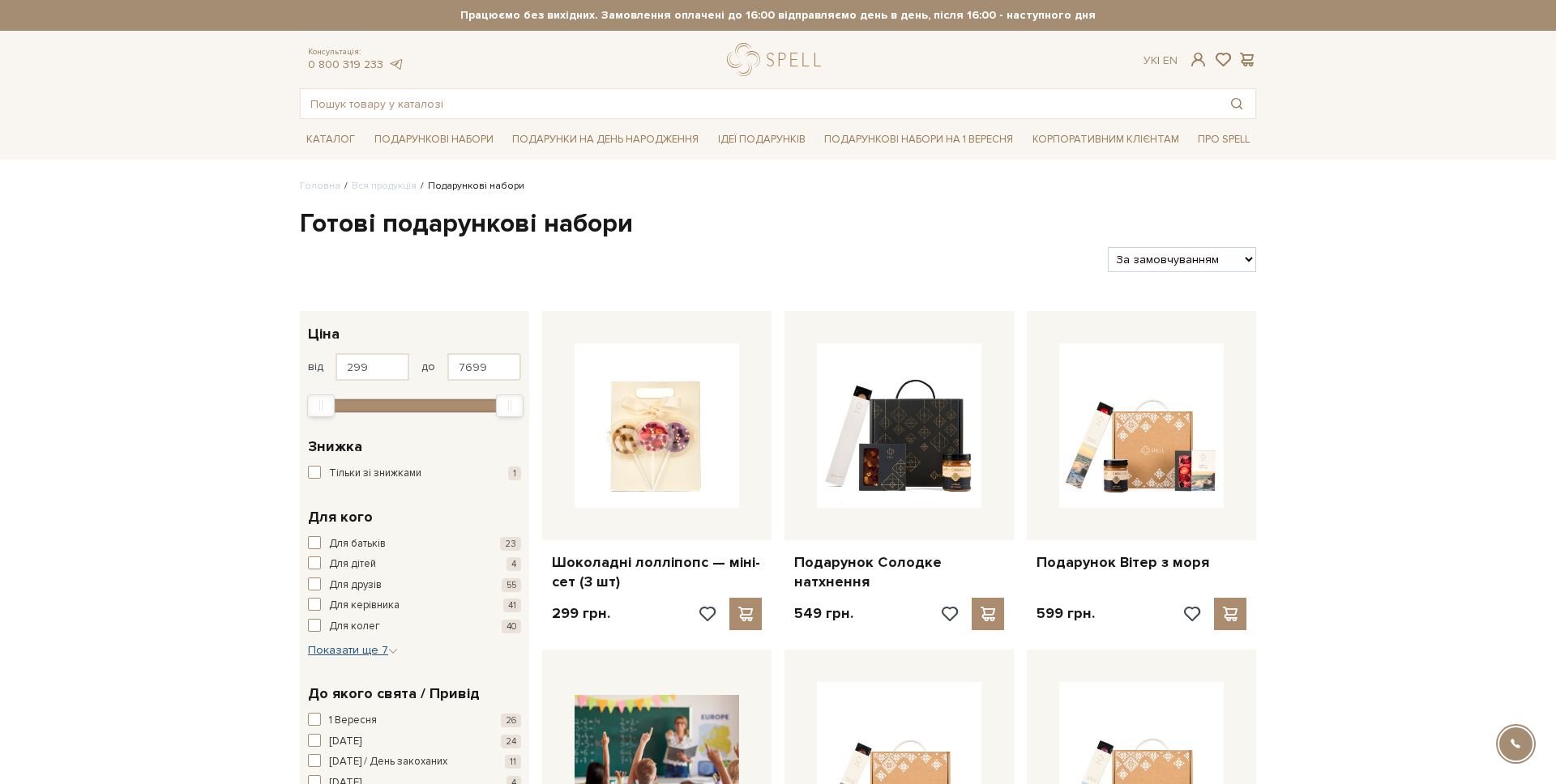
click at [357, 657] on span "Показати ще 7" at bounding box center [353, 650] width 90 height 14
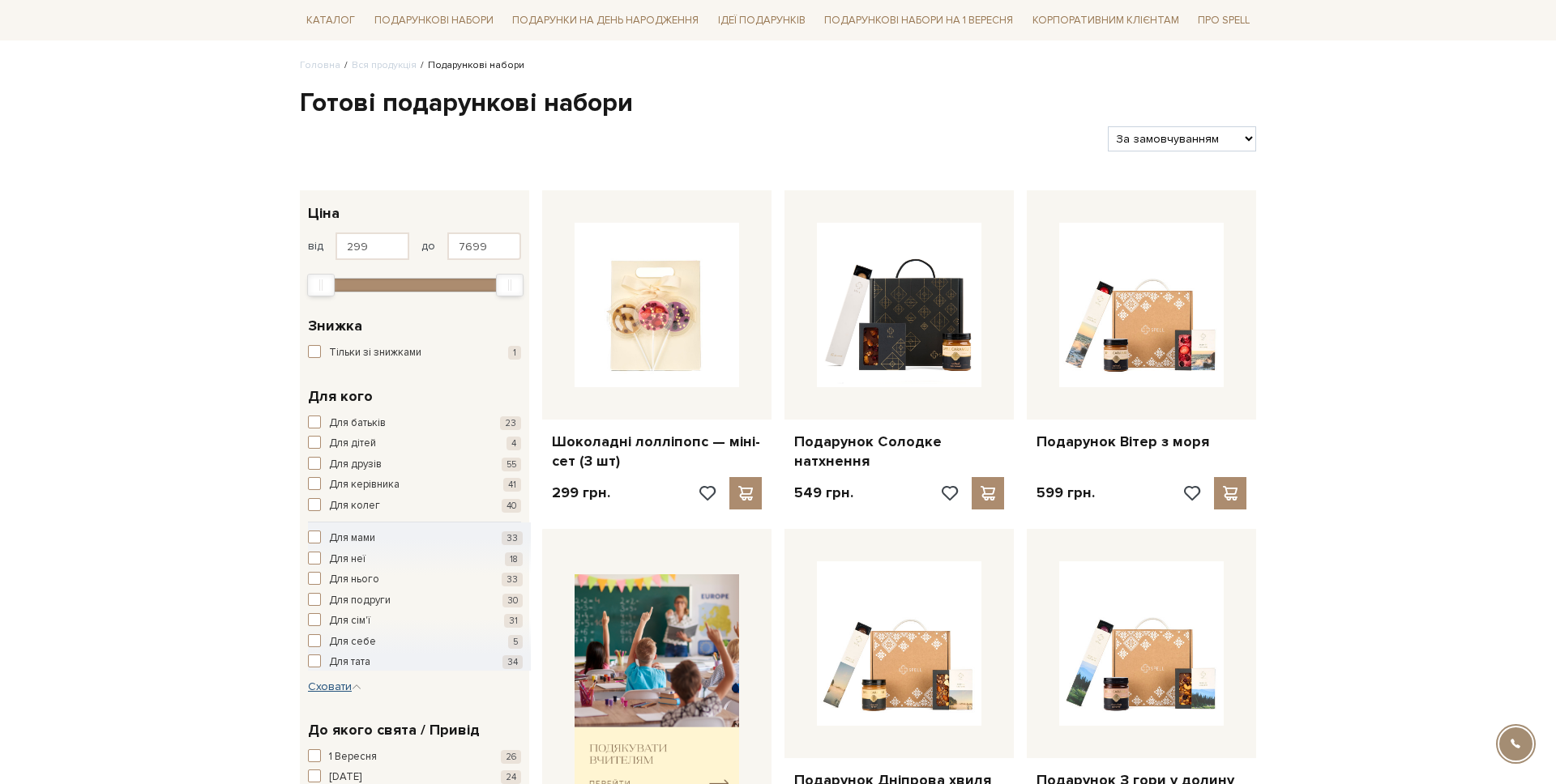
scroll to position [122, 0]
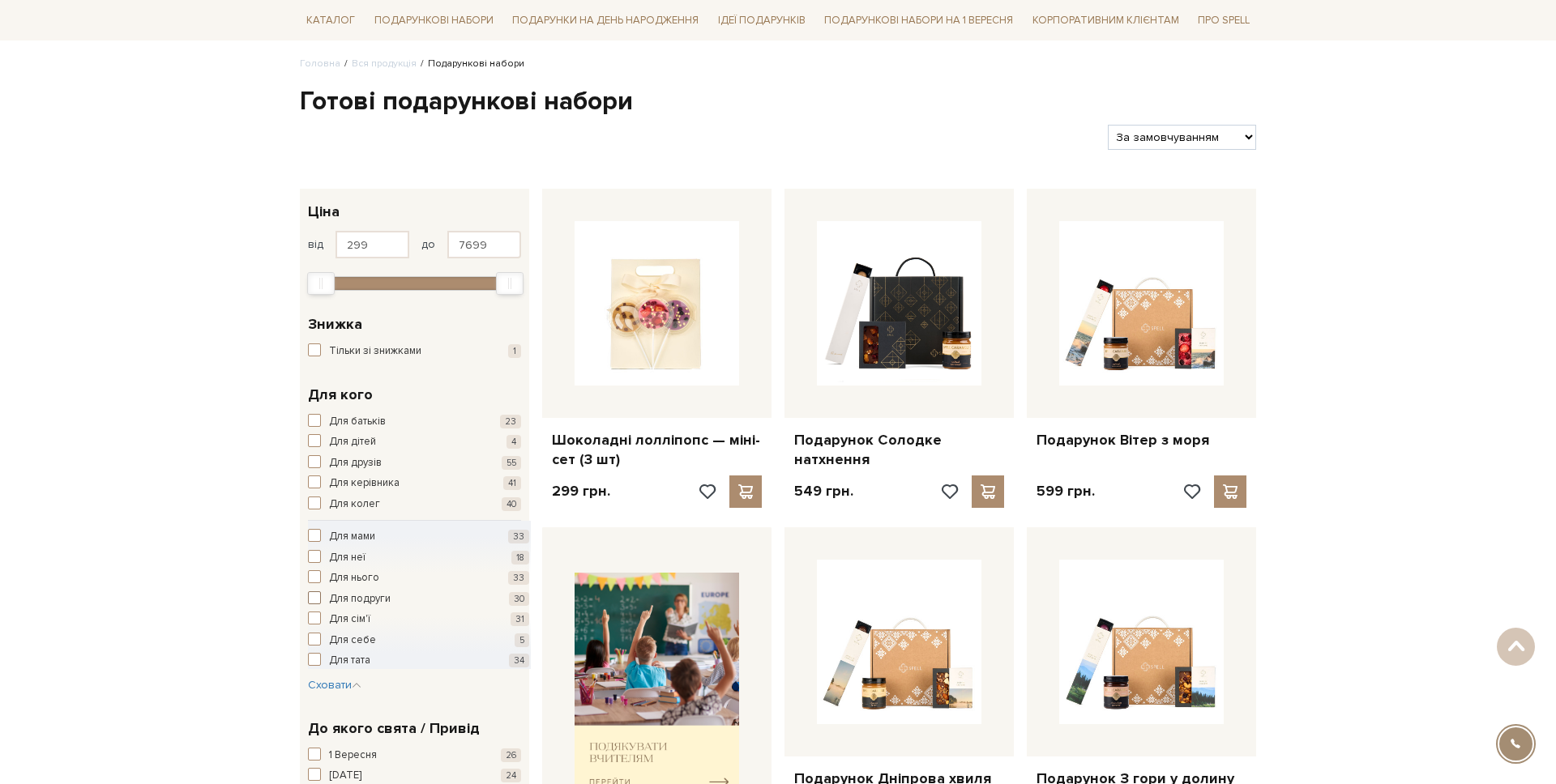
click at [370, 592] on span "Для подруги" at bounding box center [360, 599] width 62 height 16
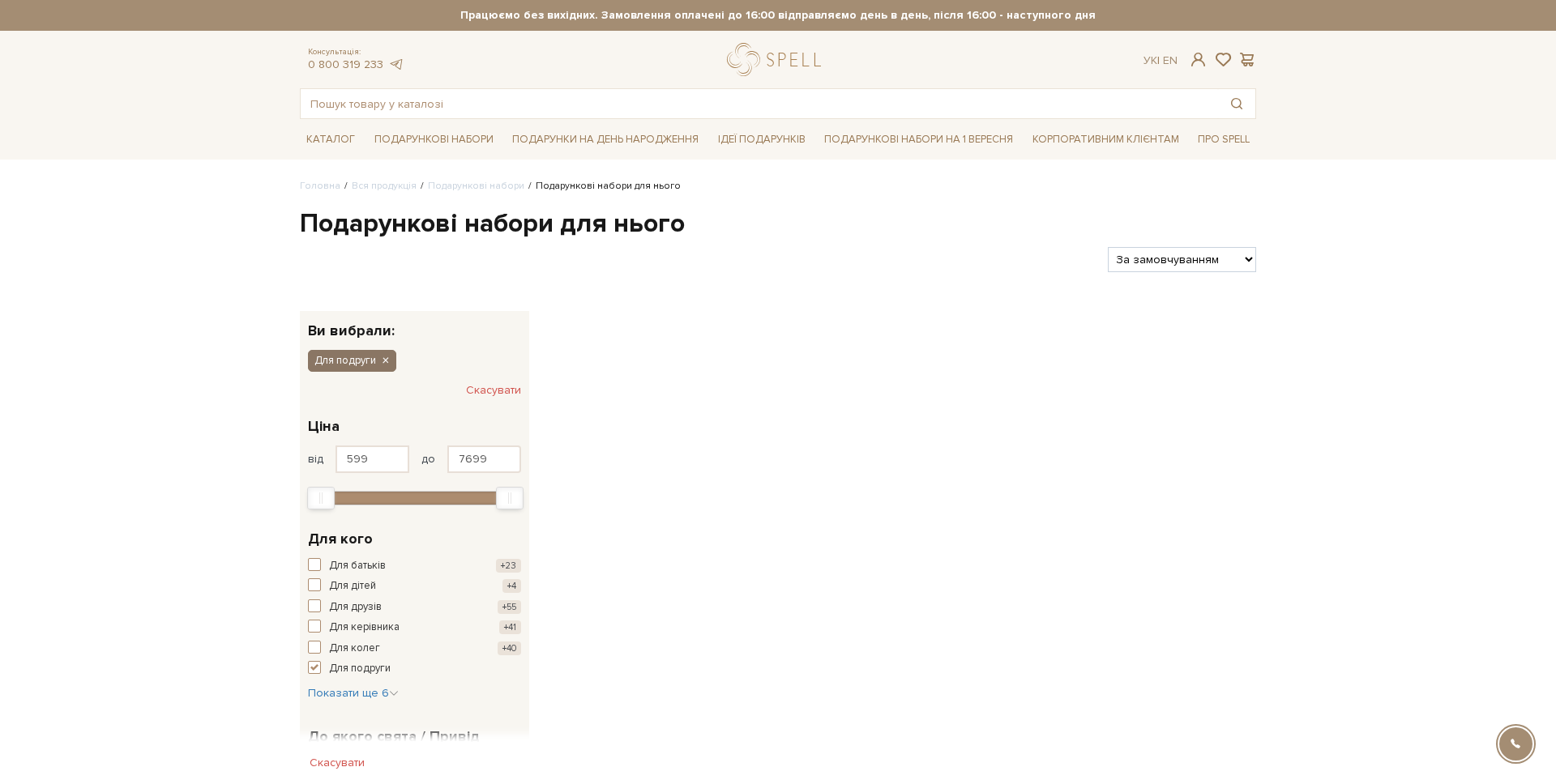
click at [385, 359] on icon "button" at bounding box center [384, 361] width 10 height 15
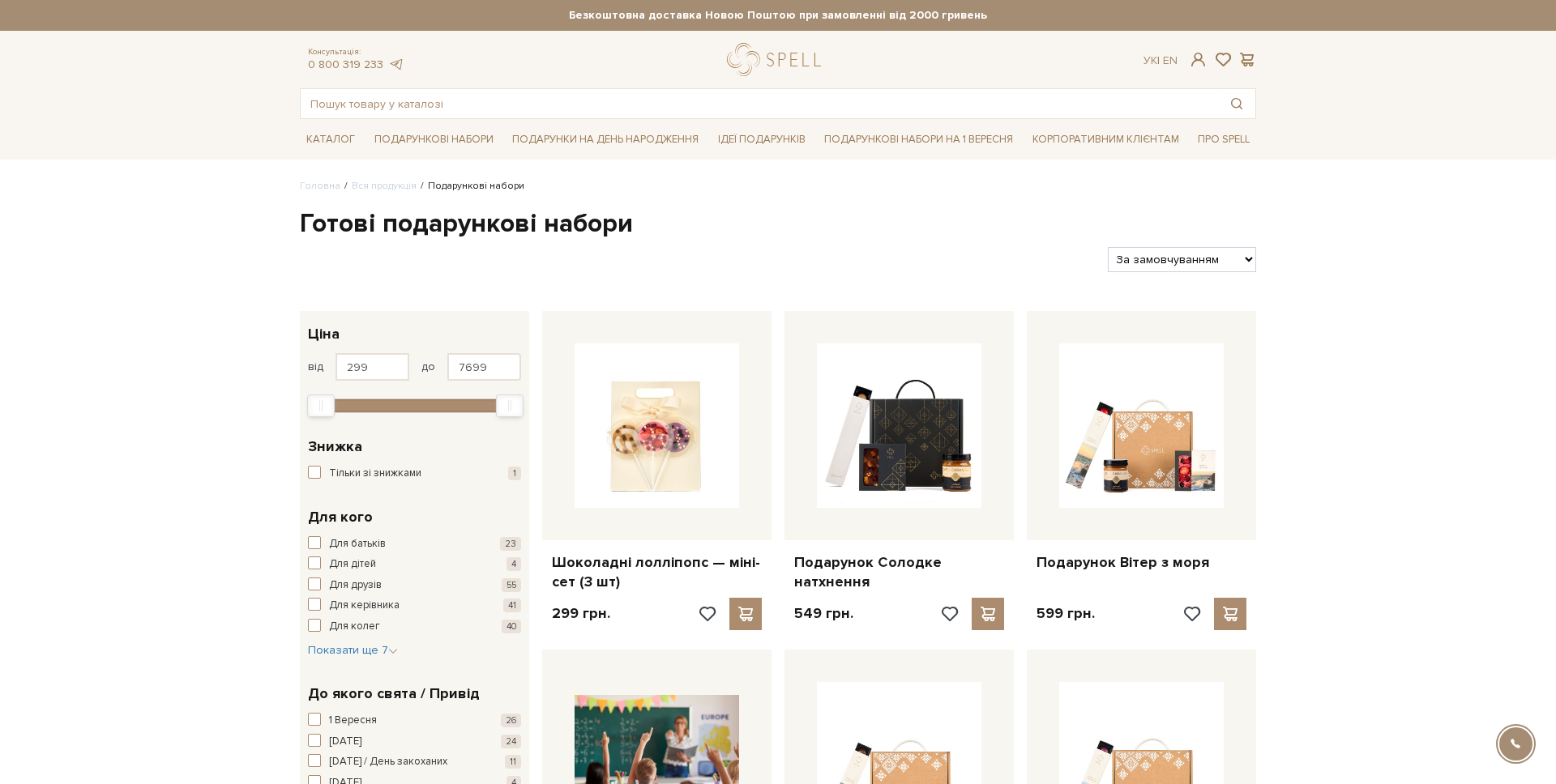
click at [327, 664] on div "Для кого Для батьків 23 Для дітей 4 Для друзів 55 Для керівника 41 Для колег 40…" at bounding box center [414, 583] width 229 height 178
click at [337, 651] on span "Показати ще 7" at bounding box center [353, 650] width 90 height 14
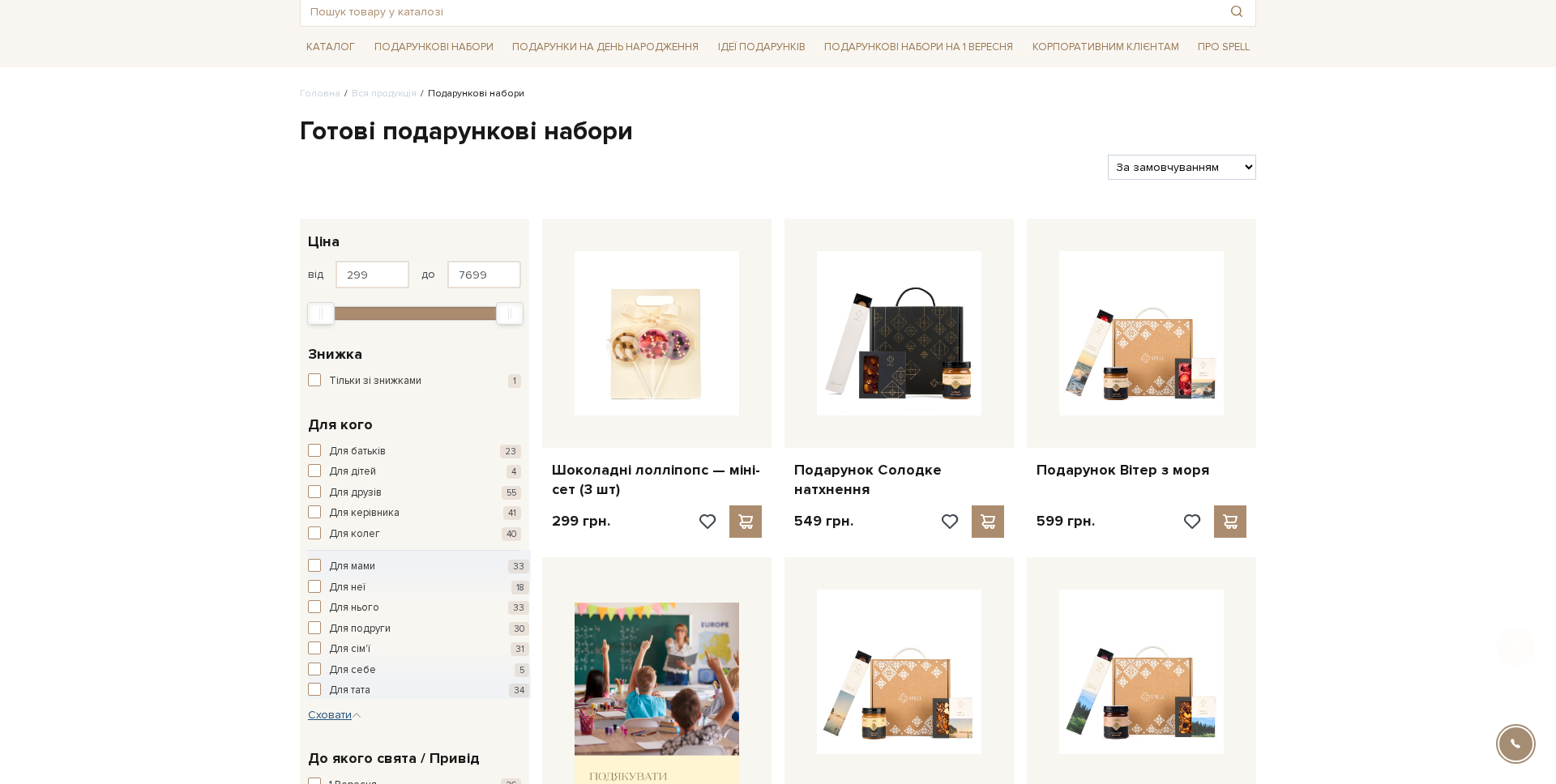
scroll to position [106, 0]
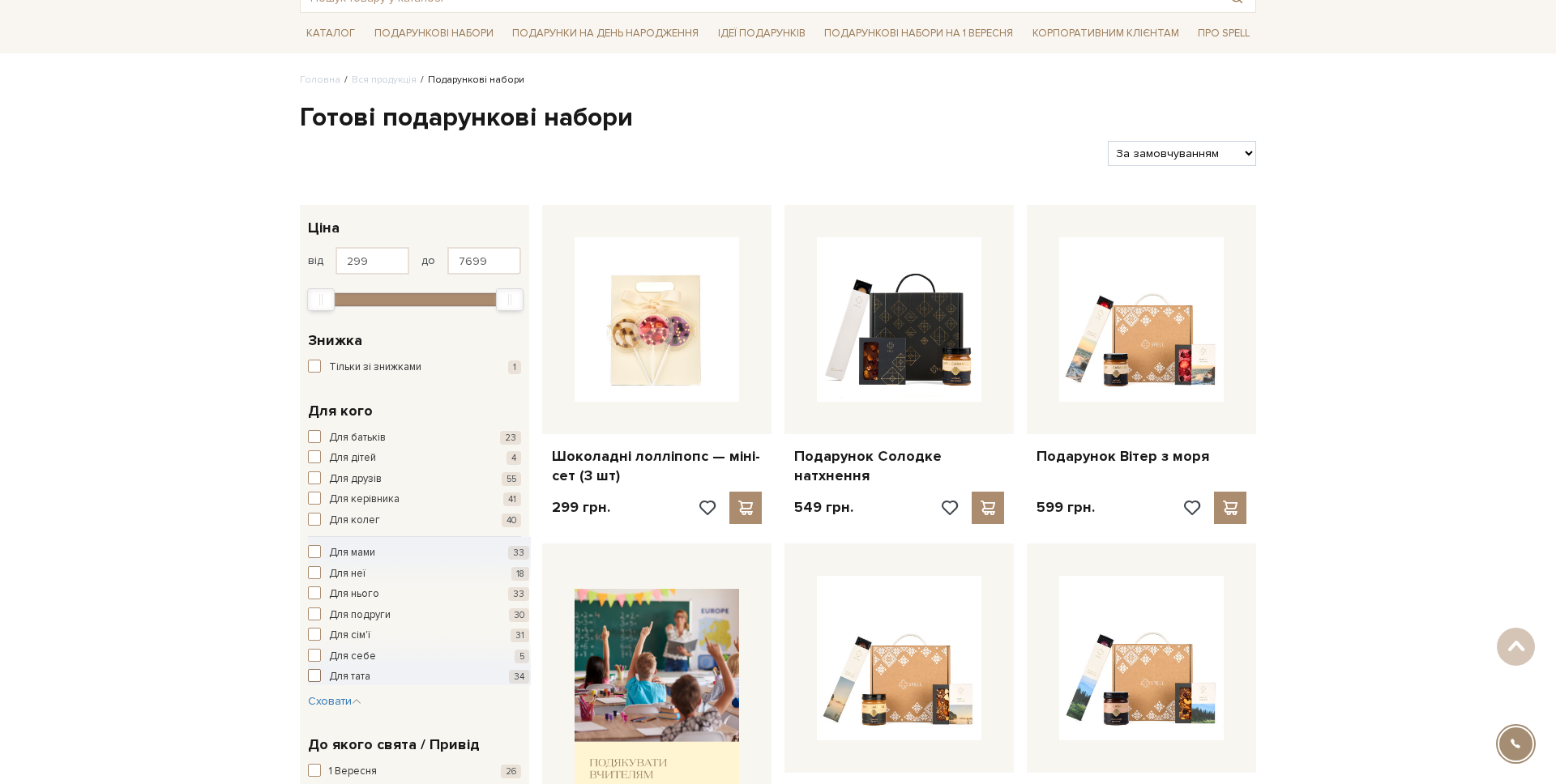
click at [348, 676] on span "Для тата" at bounding box center [349, 678] width 41 height 16
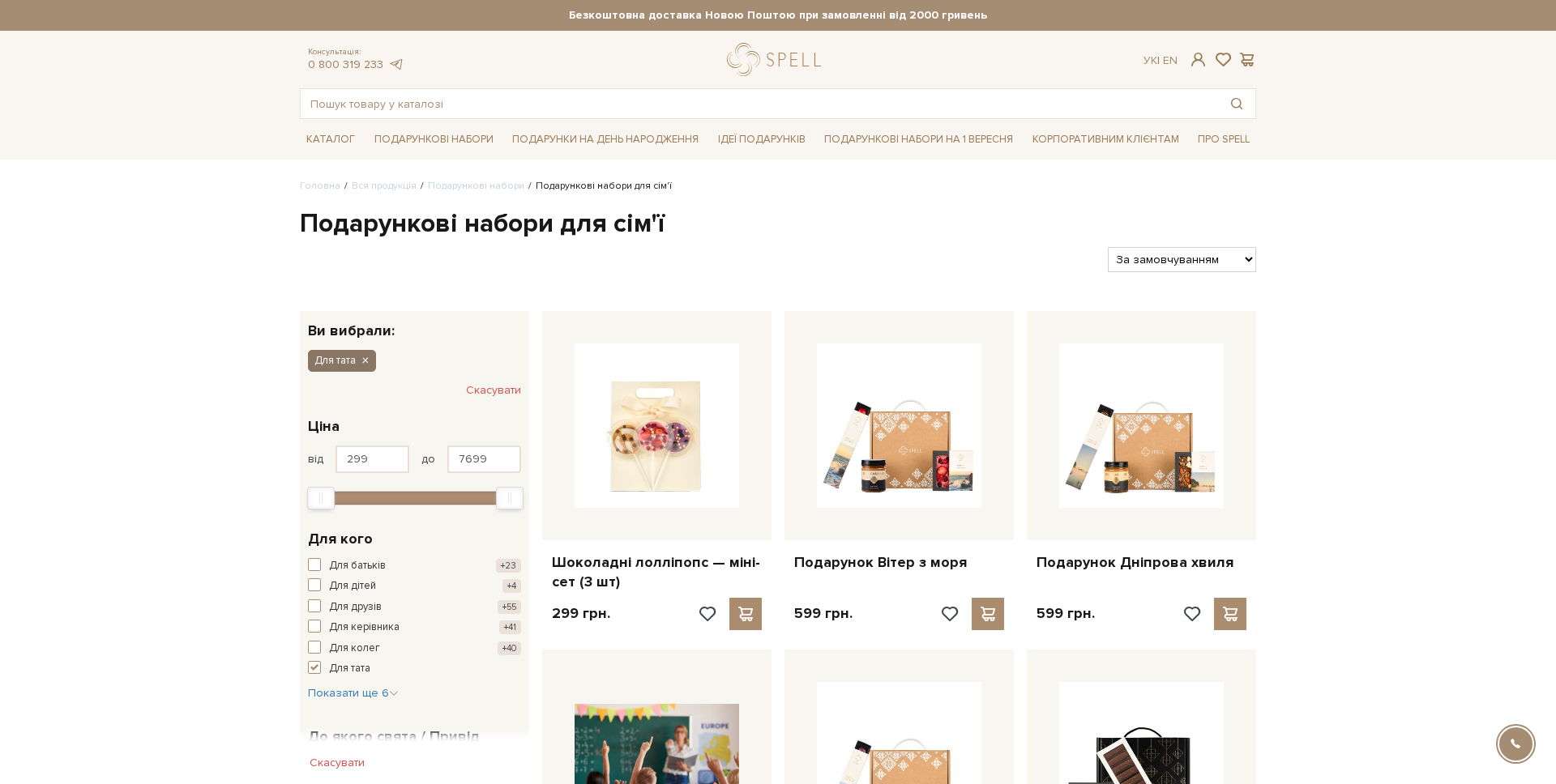
click at [366, 359] on icon "button" at bounding box center [364, 361] width 10 height 15
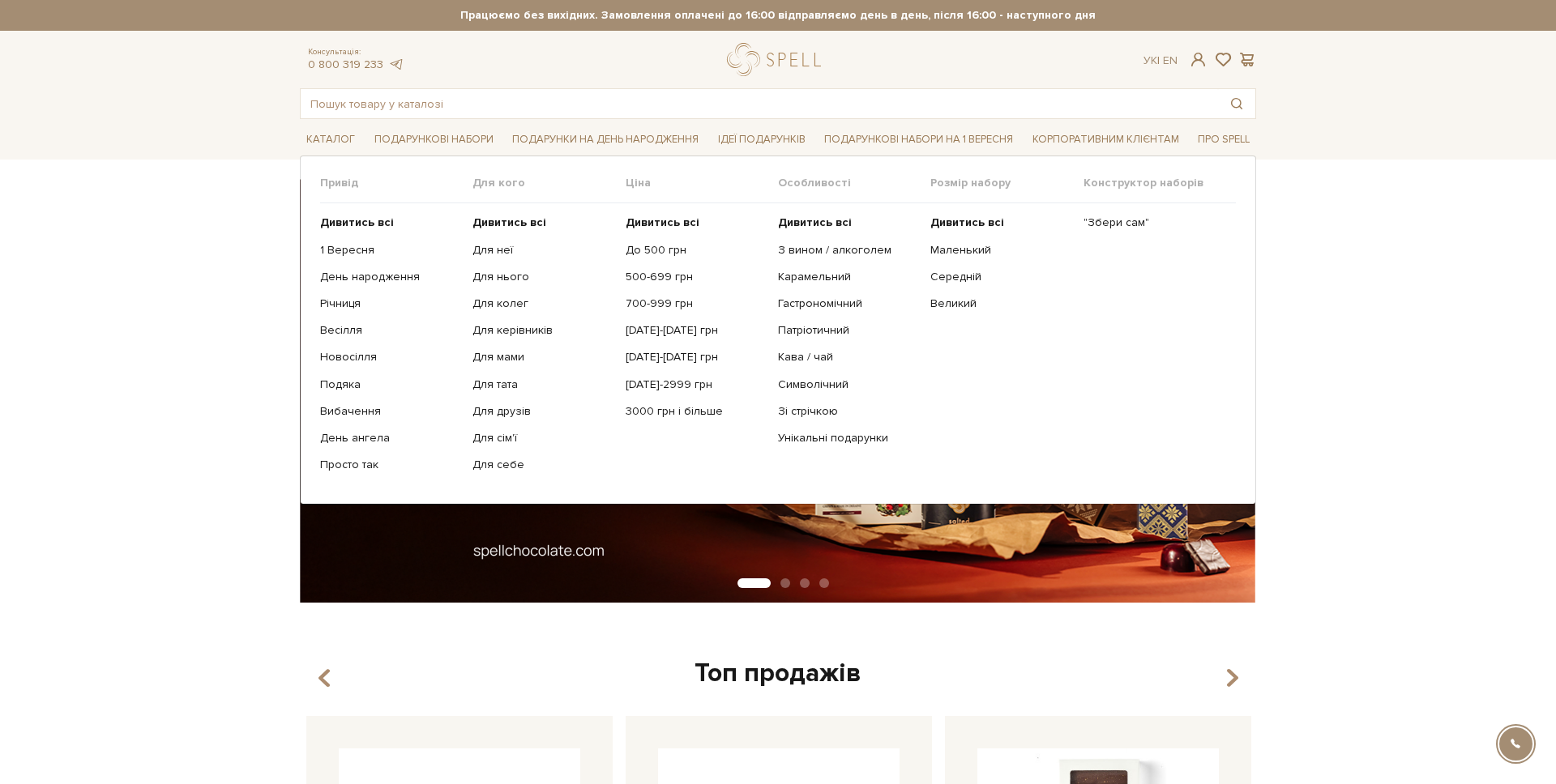
click at [338, 231] on ul "Дивитись всі 1 Вересня День народження Річниця Весілля Новосілля" at bounding box center [396, 344] width 152 height 281
click at [344, 223] on b "Дивитись всі" at bounding box center [357, 222] width 74 height 14
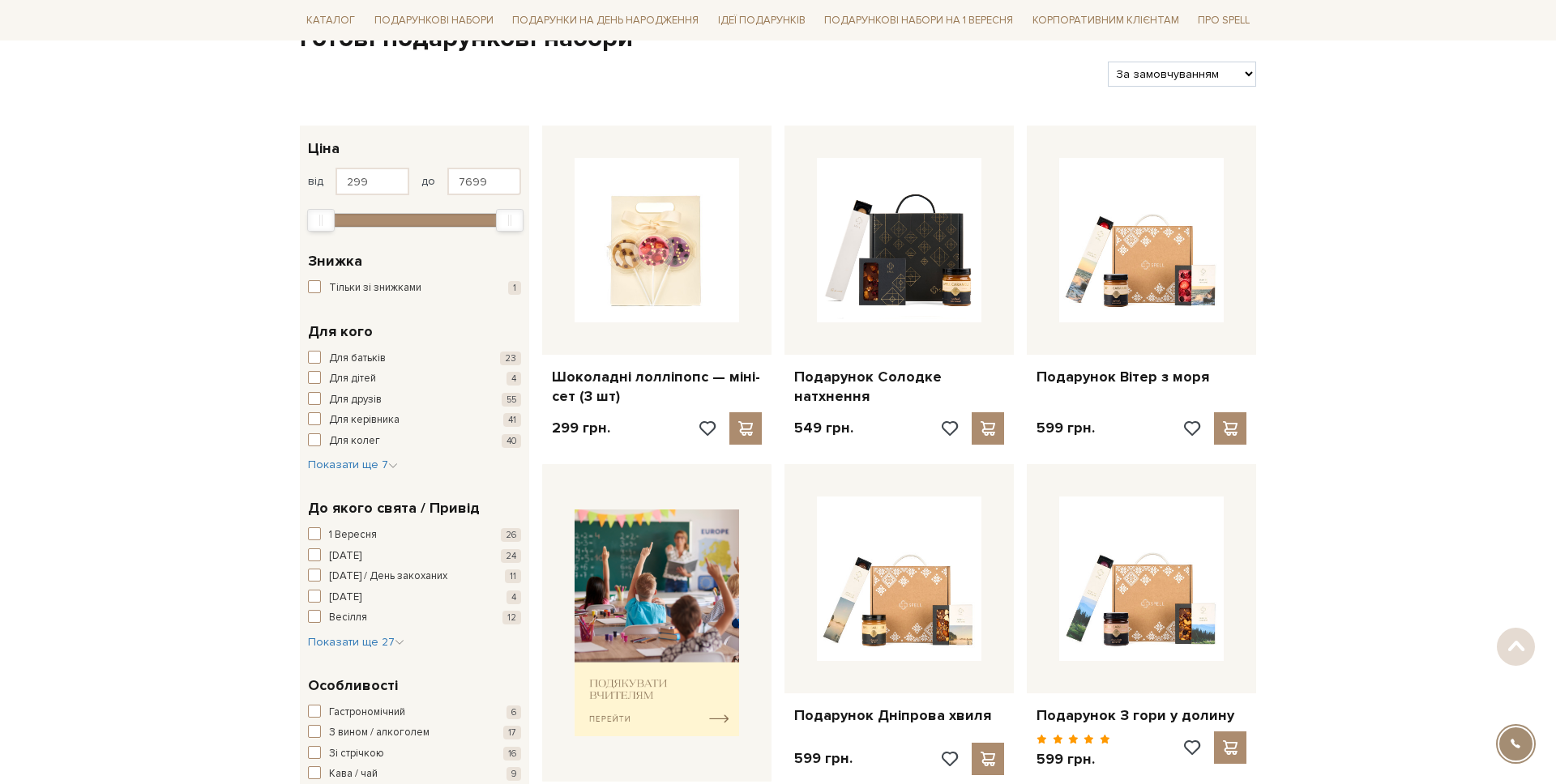
scroll to position [202, 0]
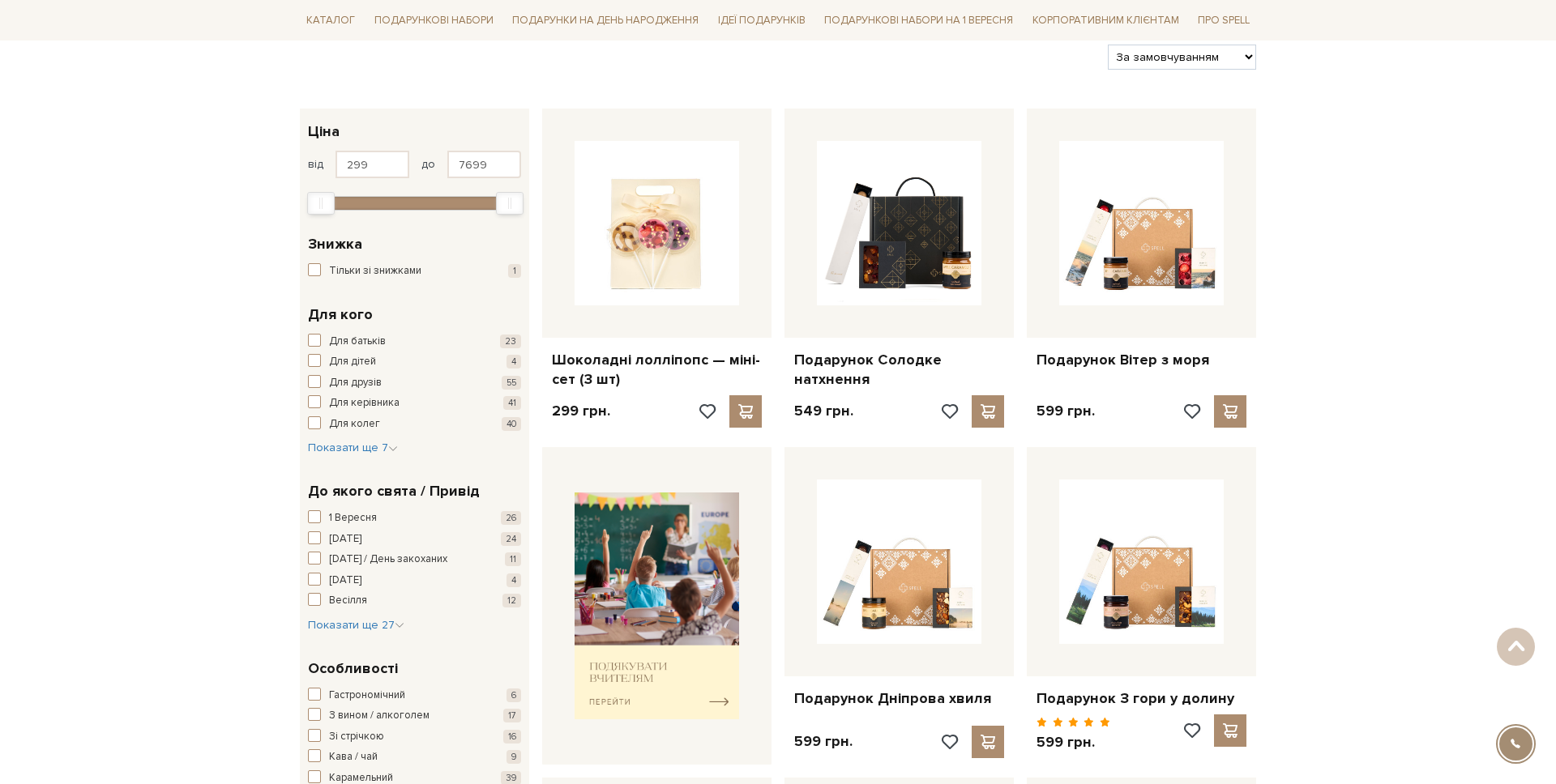
click at [339, 456] on div "Для кого Для батьків 23 Для дітей 4 Для друзів 55 Для керівника 41 Для колег 40…" at bounding box center [414, 381] width 229 height 178
click at [347, 446] on span "Показати ще 7" at bounding box center [353, 448] width 90 height 14
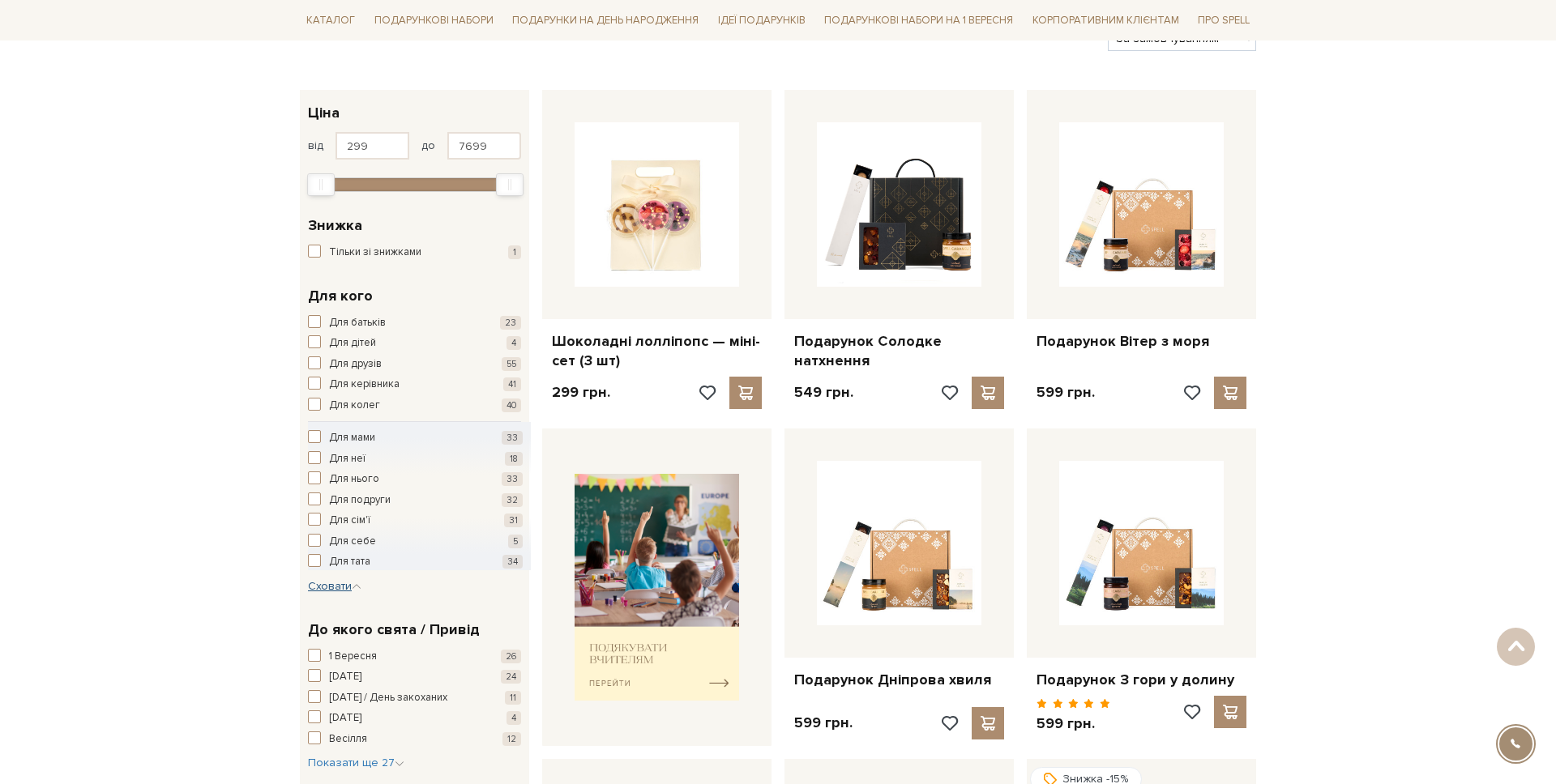
scroll to position [226, 0]
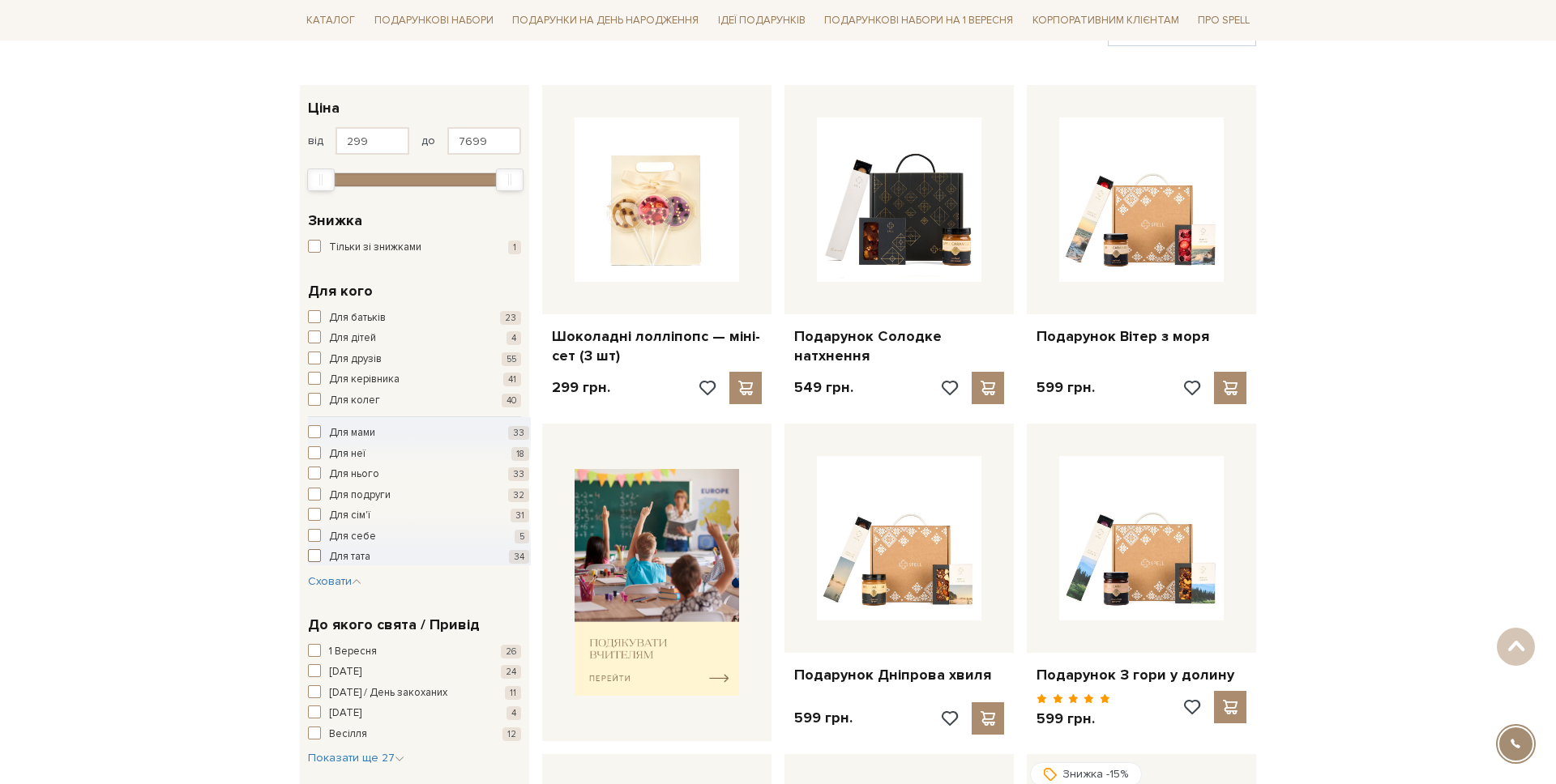
click at [338, 555] on span "Для тата" at bounding box center [349, 557] width 41 height 16
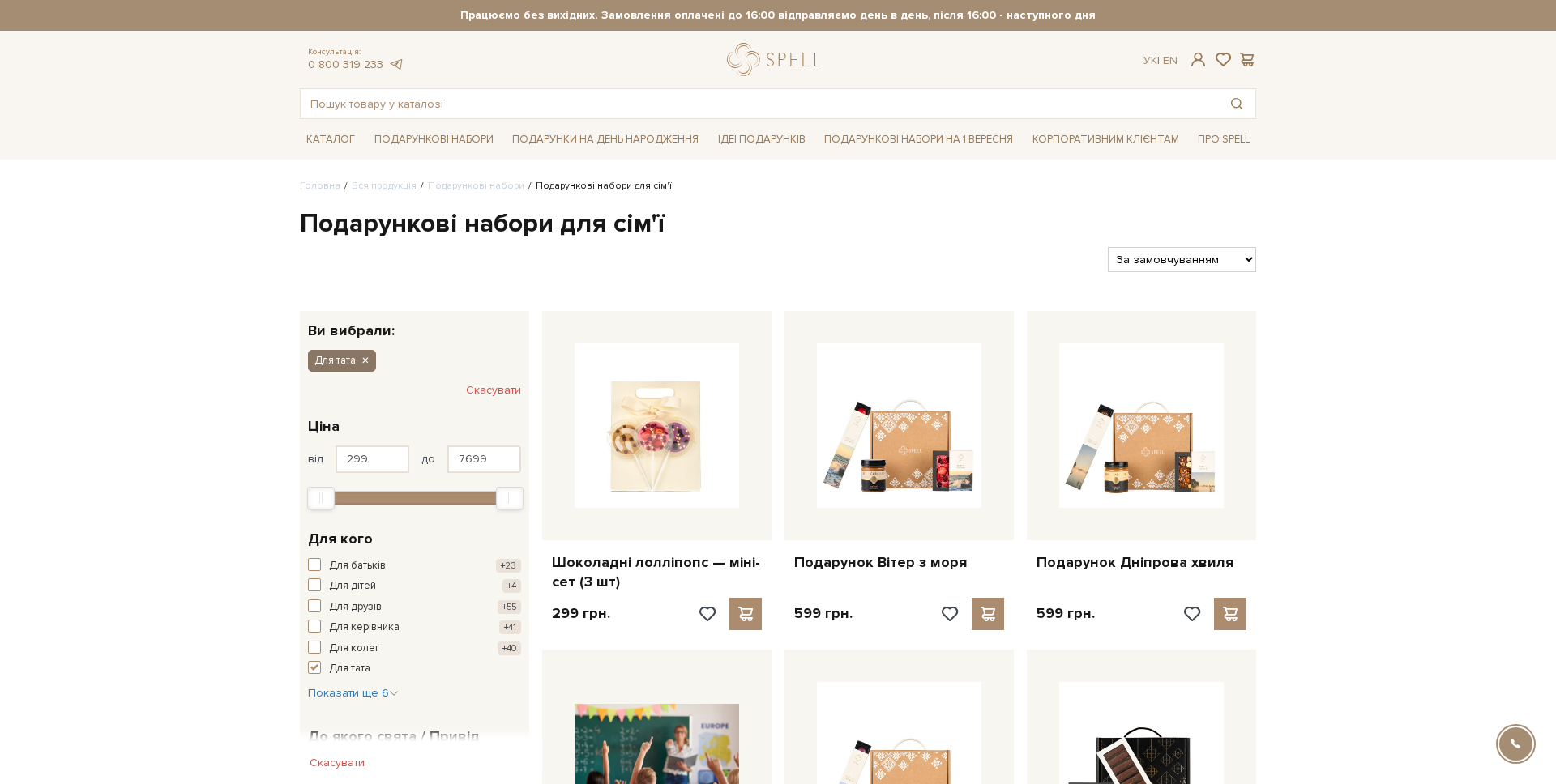
click at [372, 364] on button "Для тата" at bounding box center [341, 360] width 68 height 21
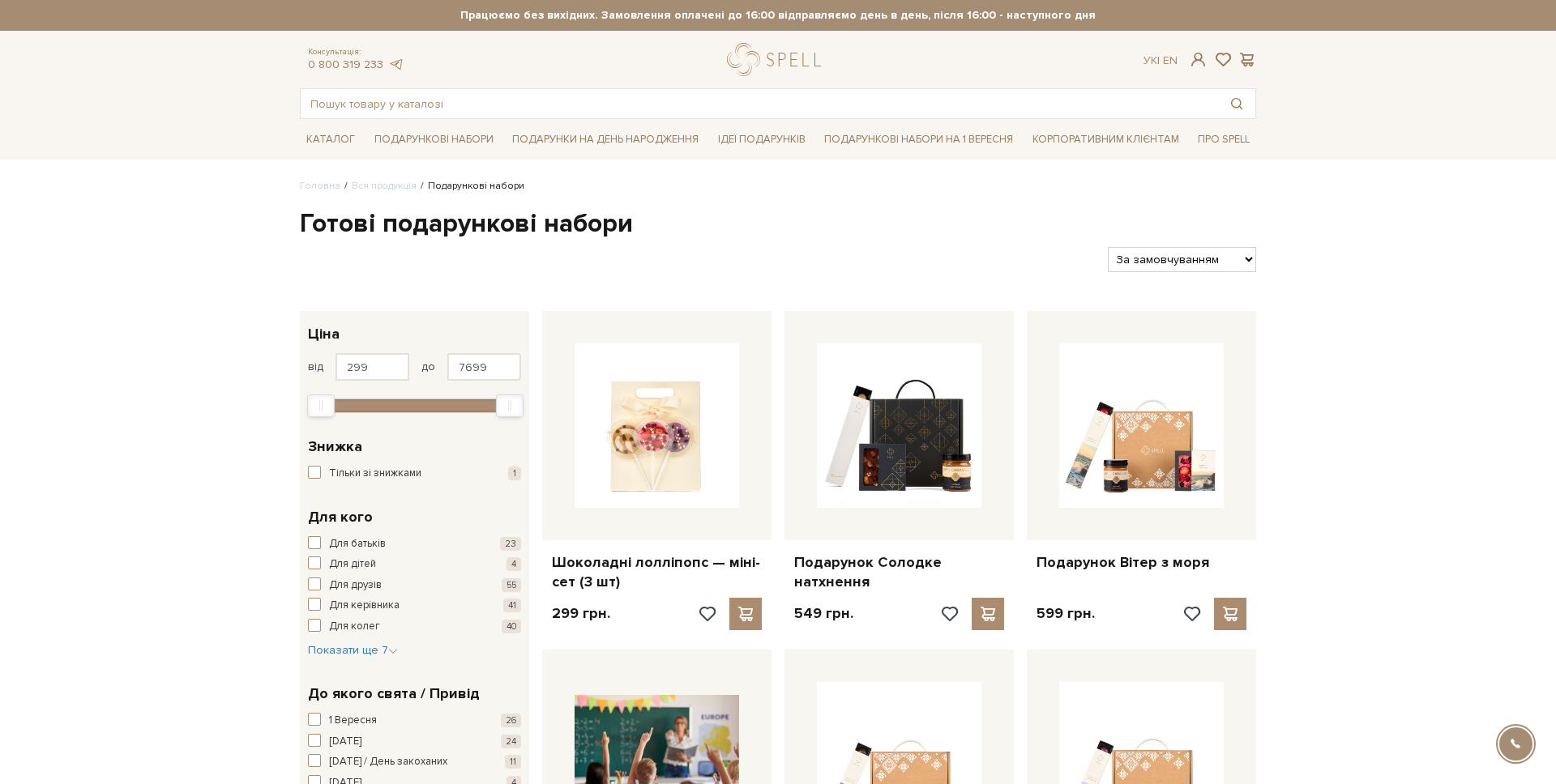
click at [346, 666] on div "Для кого Для батьків 23 Для дітей 4 Для друзів 55 Для керівника 41 Для колег 40…" at bounding box center [414, 583] width 229 height 178
click at [348, 659] on div "Для кого Для батьків 23 Для дітей 4 Для друзів 55 Для керівника 41 Для колег 40…" at bounding box center [414, 583] width 229 height 178
click at [352, 654] on span "Показати ще 7" at bounding box center [353, 650] width 90 height 14
click at [348, 684] on span "Для неї" at bounding box center [346, 680] width 36 height 16
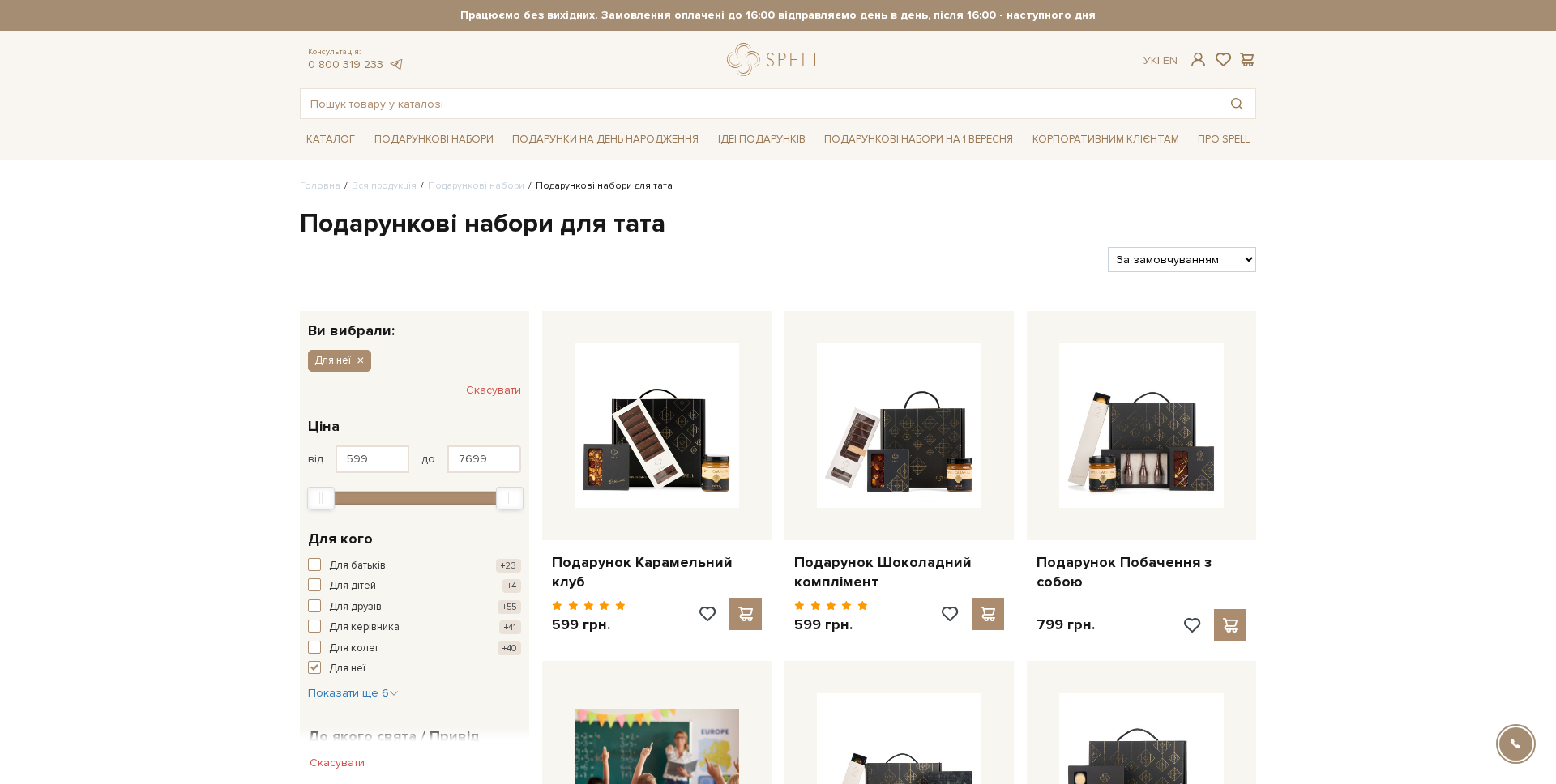
click at [469, 232] on h1 "Подарункові набори для тата" at bounding box center [778, 224] width 956 height 34
copy div "Подарункові набори для тата"
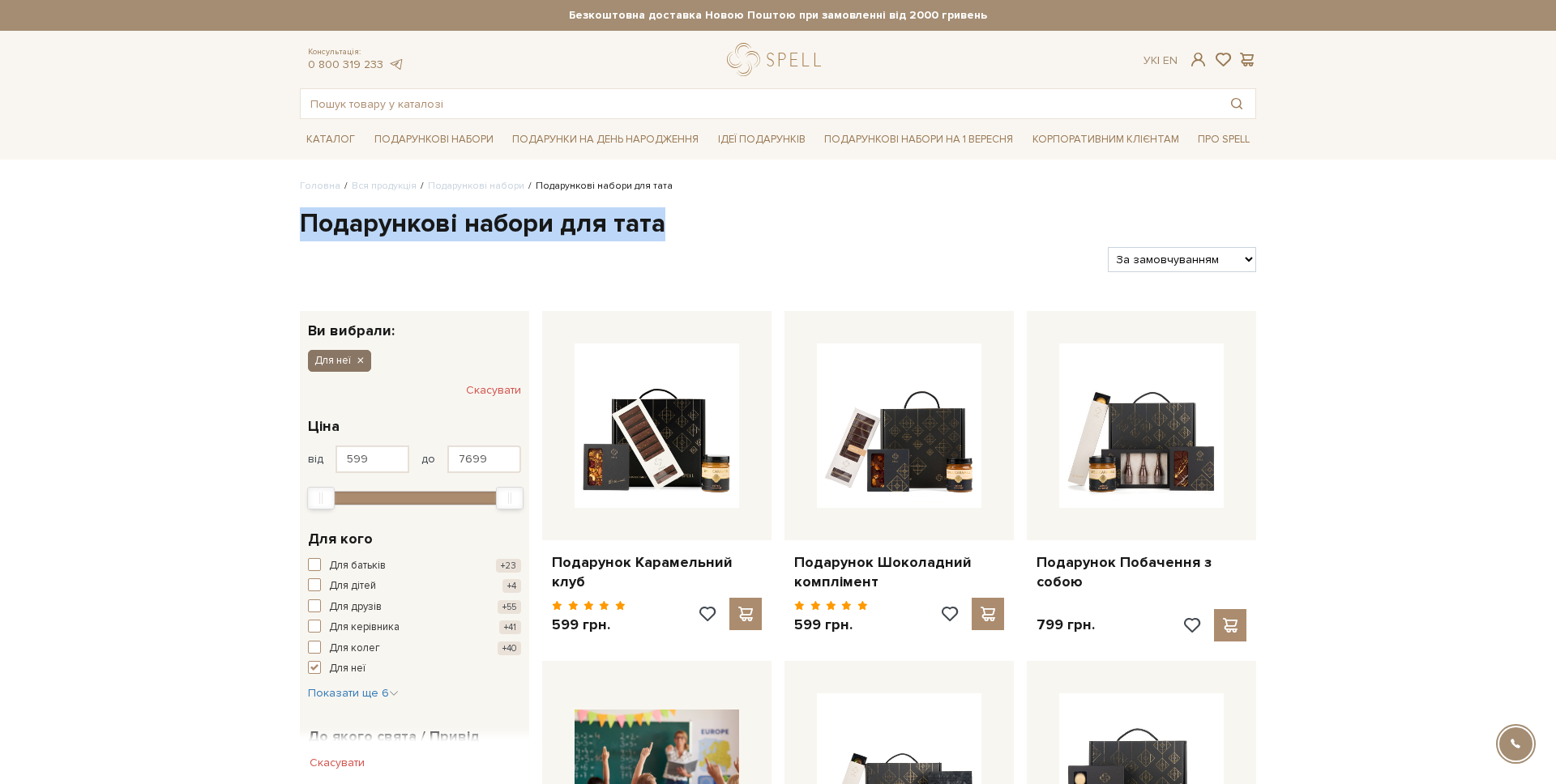
click at [359, 357] on icon "button" at bounding box center [360, 361] width 10 height 15
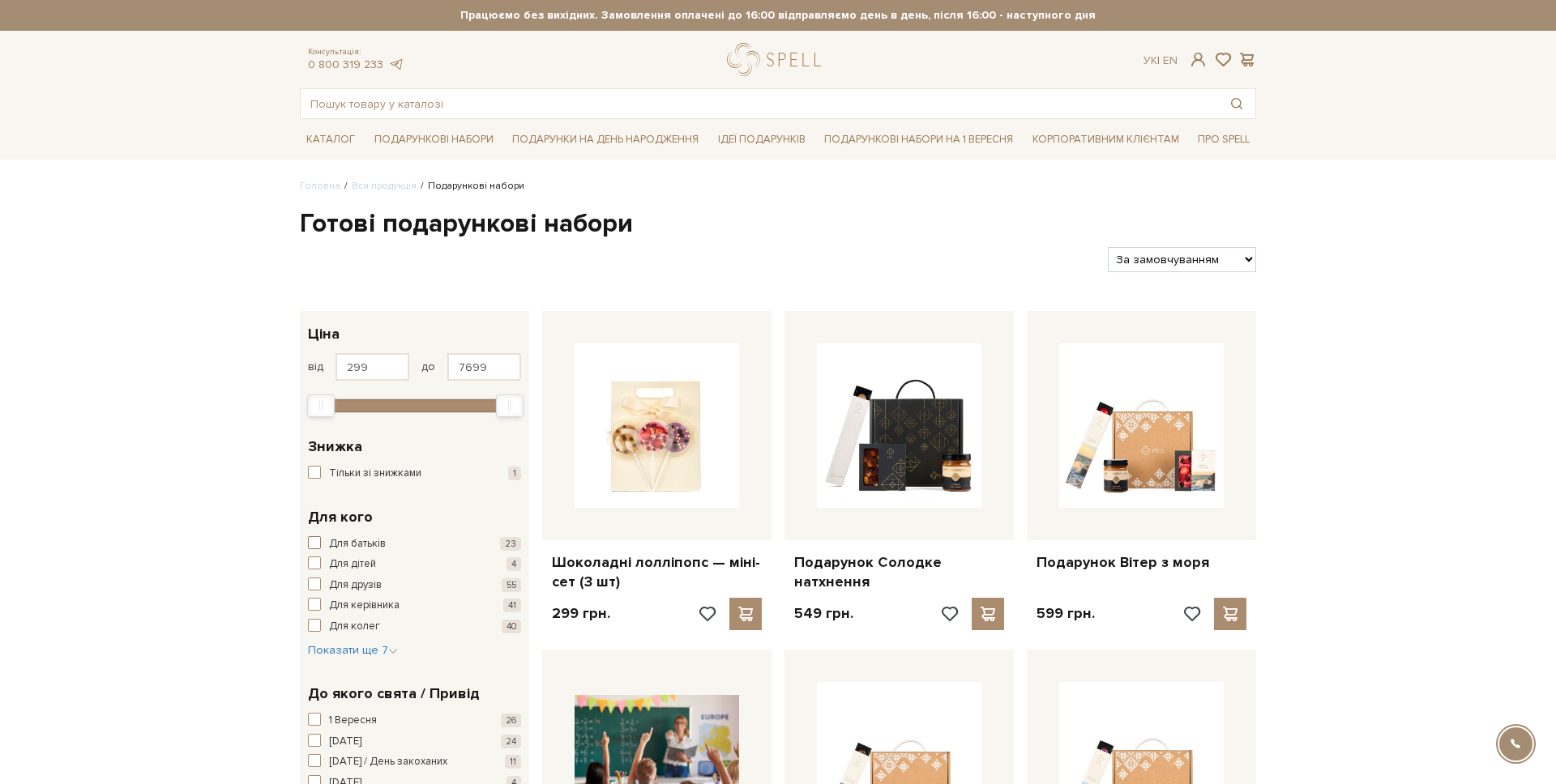
click at [336, 548] on span "Для батьків" at bounding box center [357, 544] width 57 height 16
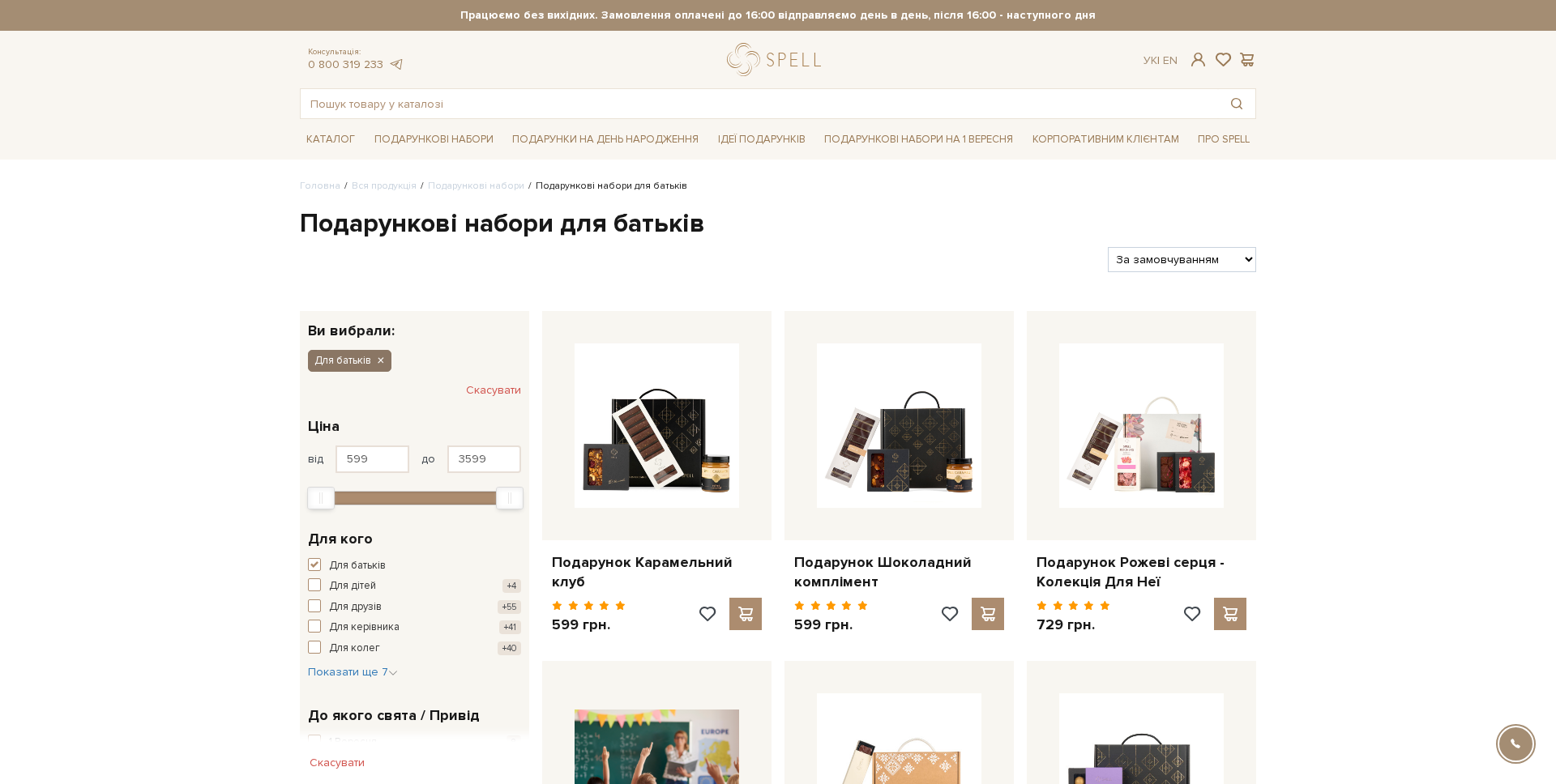
click at [371, 358] on button "Для батьків" at bounding box center [349, 360] width 84 height 21
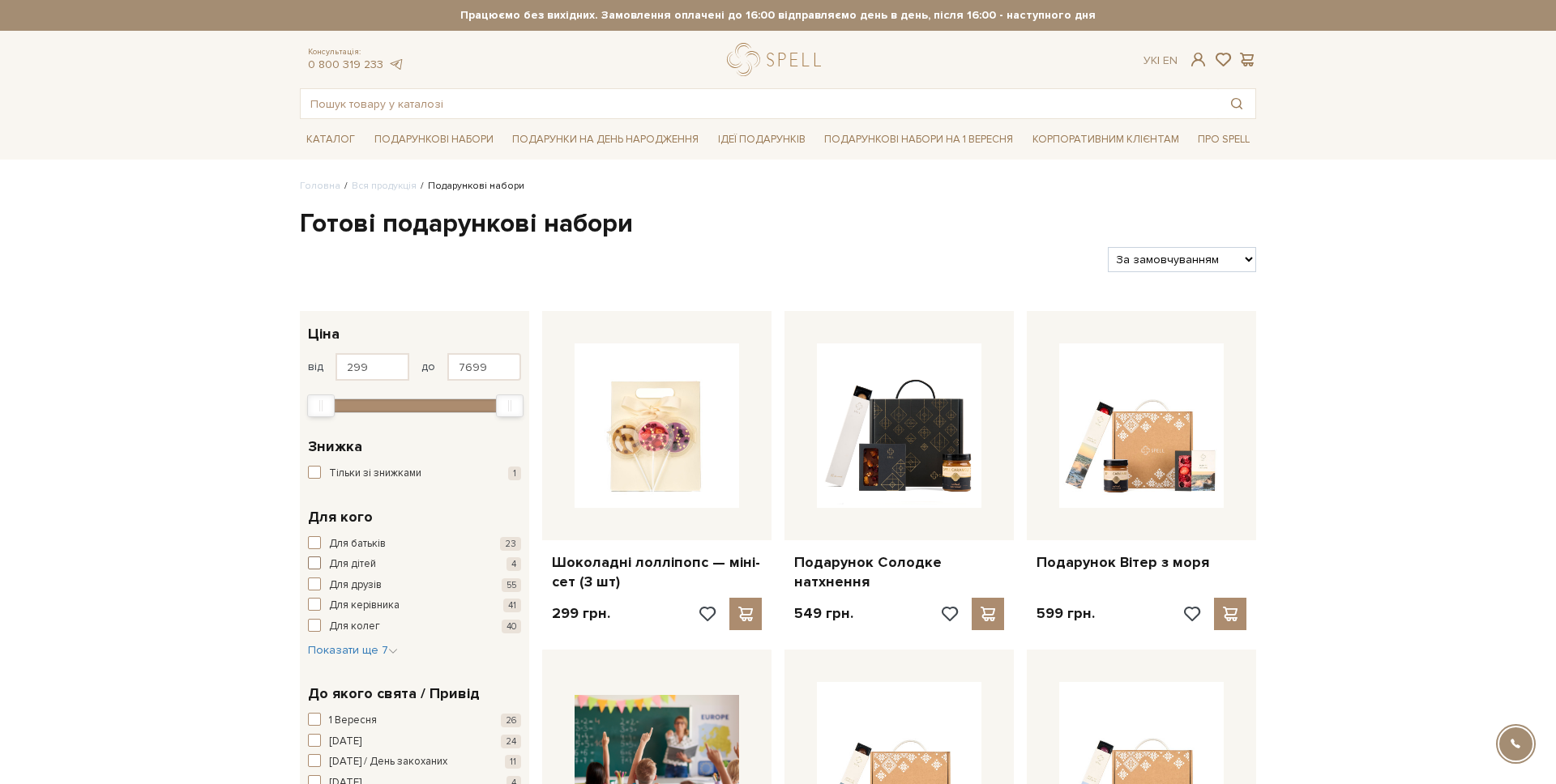
click at [324, 570] on button "Для дітей 4" at bounding box center [414, 564] width 213 height 16
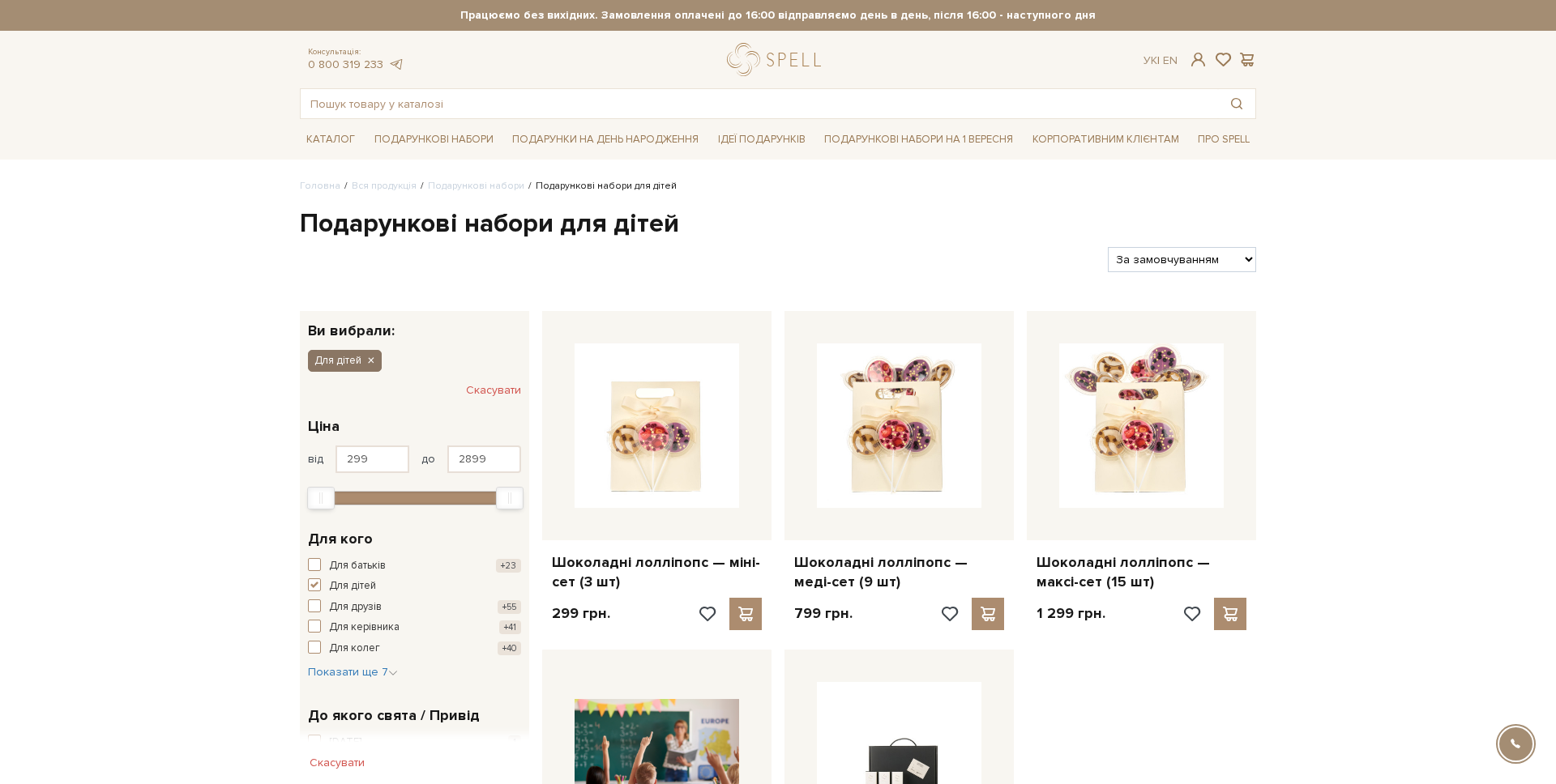
click at [371, 364] on icon "button" at bounding box center [370, 361] width 10 height 15
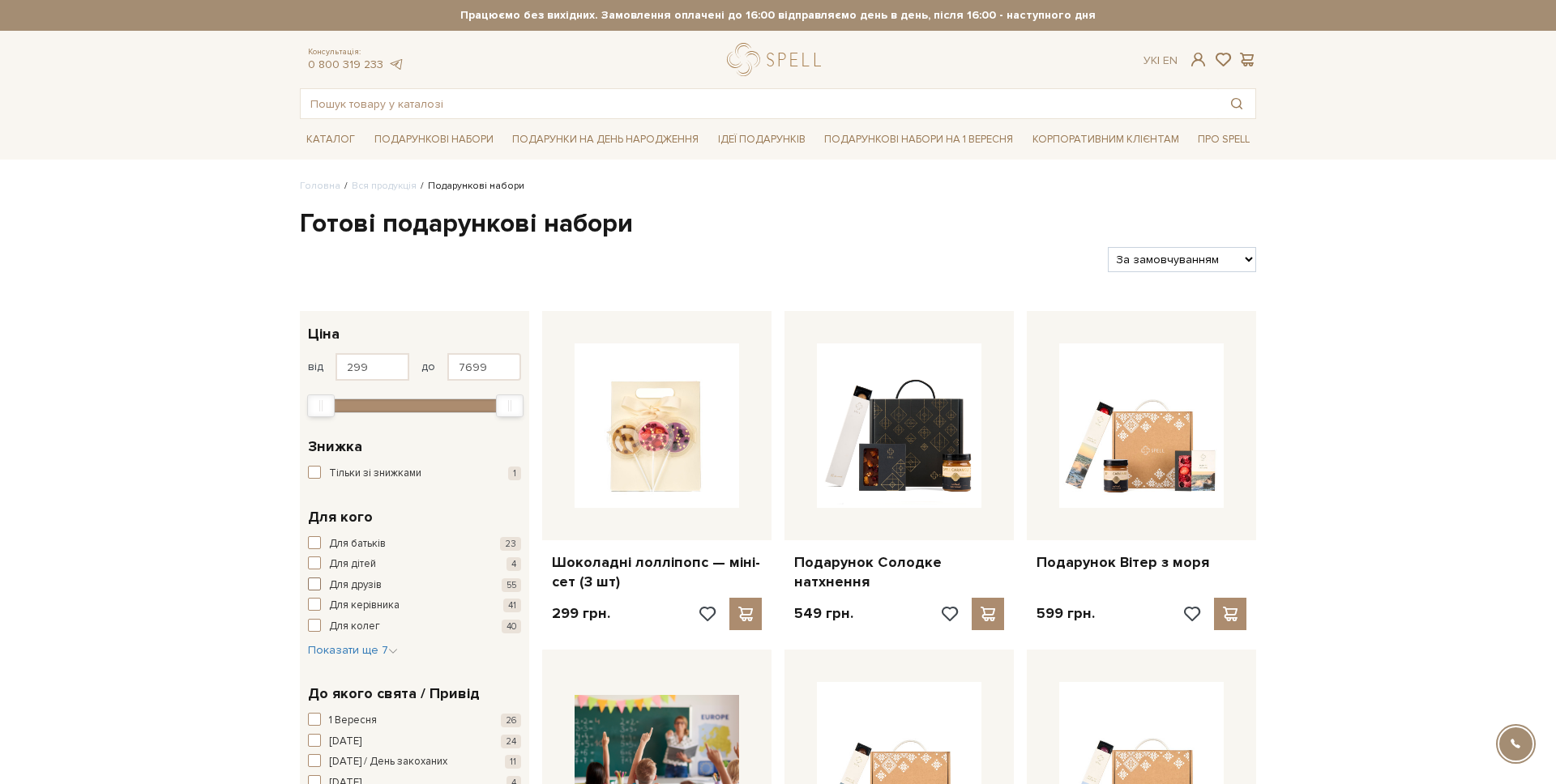
click at [345, 591] on span "Для друзів" at bounding box center [355, 585] width 53 height 16
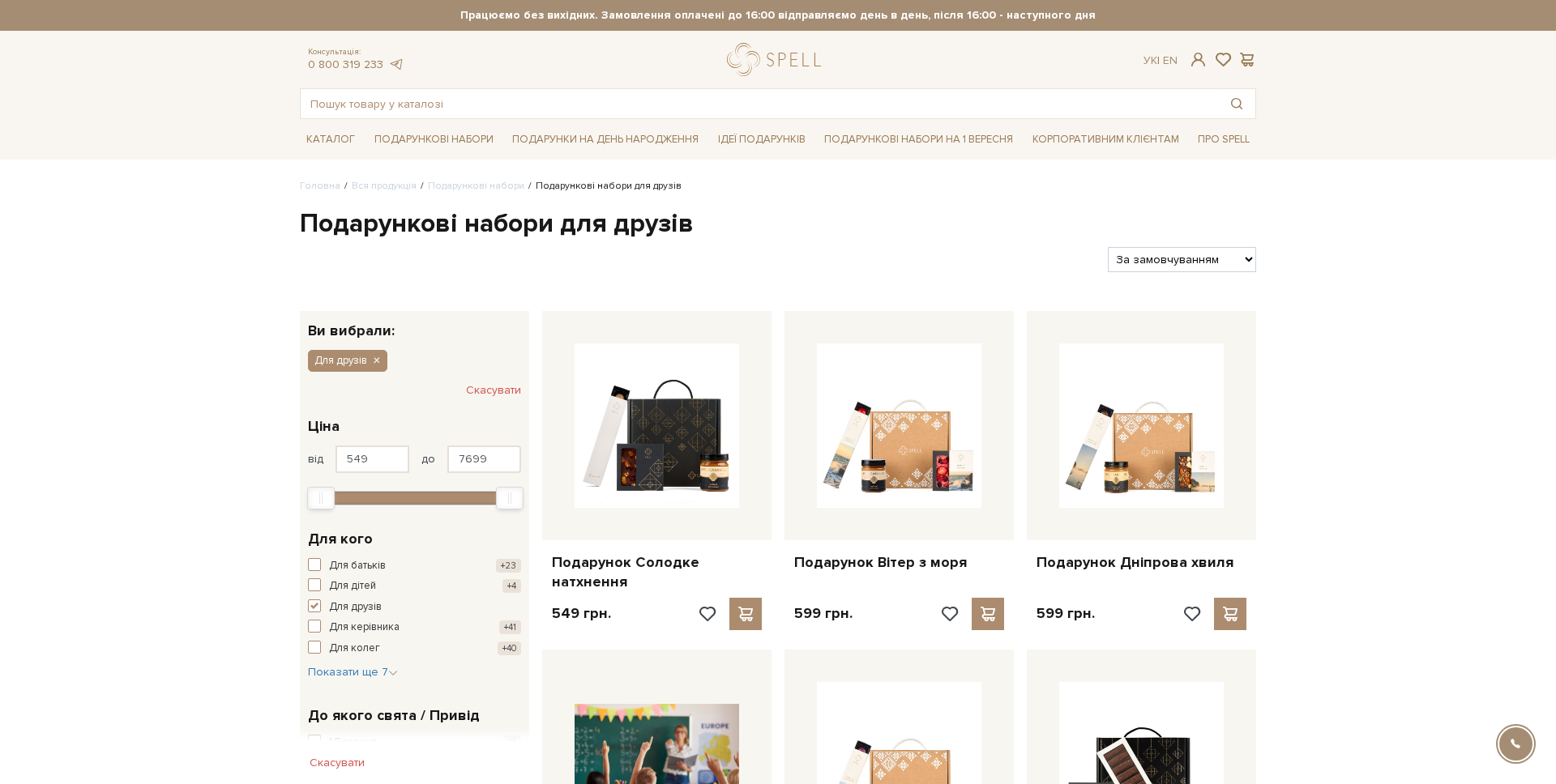
drag, startPoint x: 374, startPoint y: 360, endPoint x: 365, endPoint y: 392, distance: 33.2
click at [374, 360] on icon "button" at bounding box center [375, 361] width 10 height 15
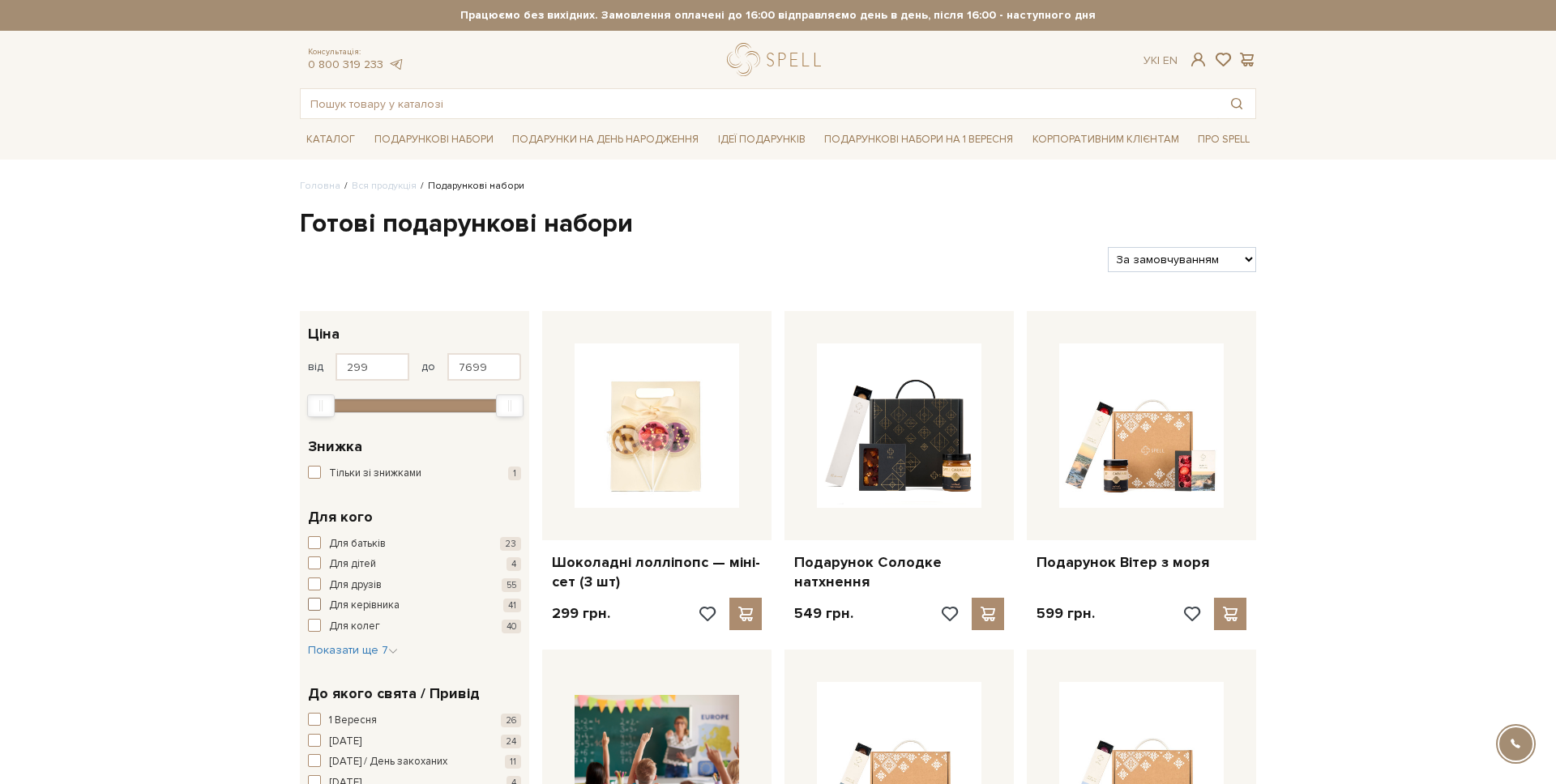
click at [342, 613] on span "Для керівника" at bounding box center [364, 606] width 70 height 16
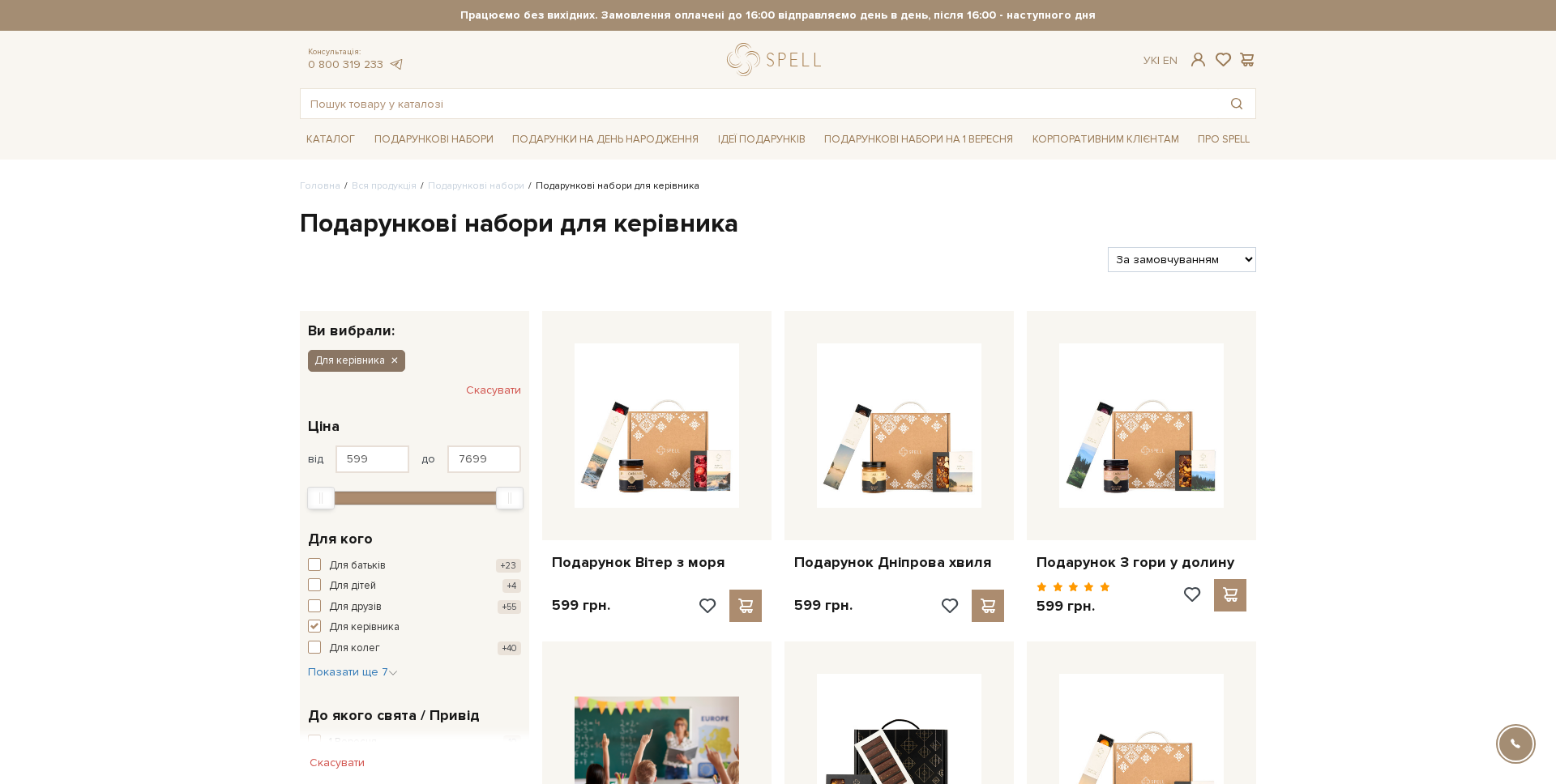
click at [399, 360] on icon "button" at bounding box center [394, 361] width 10 height 15
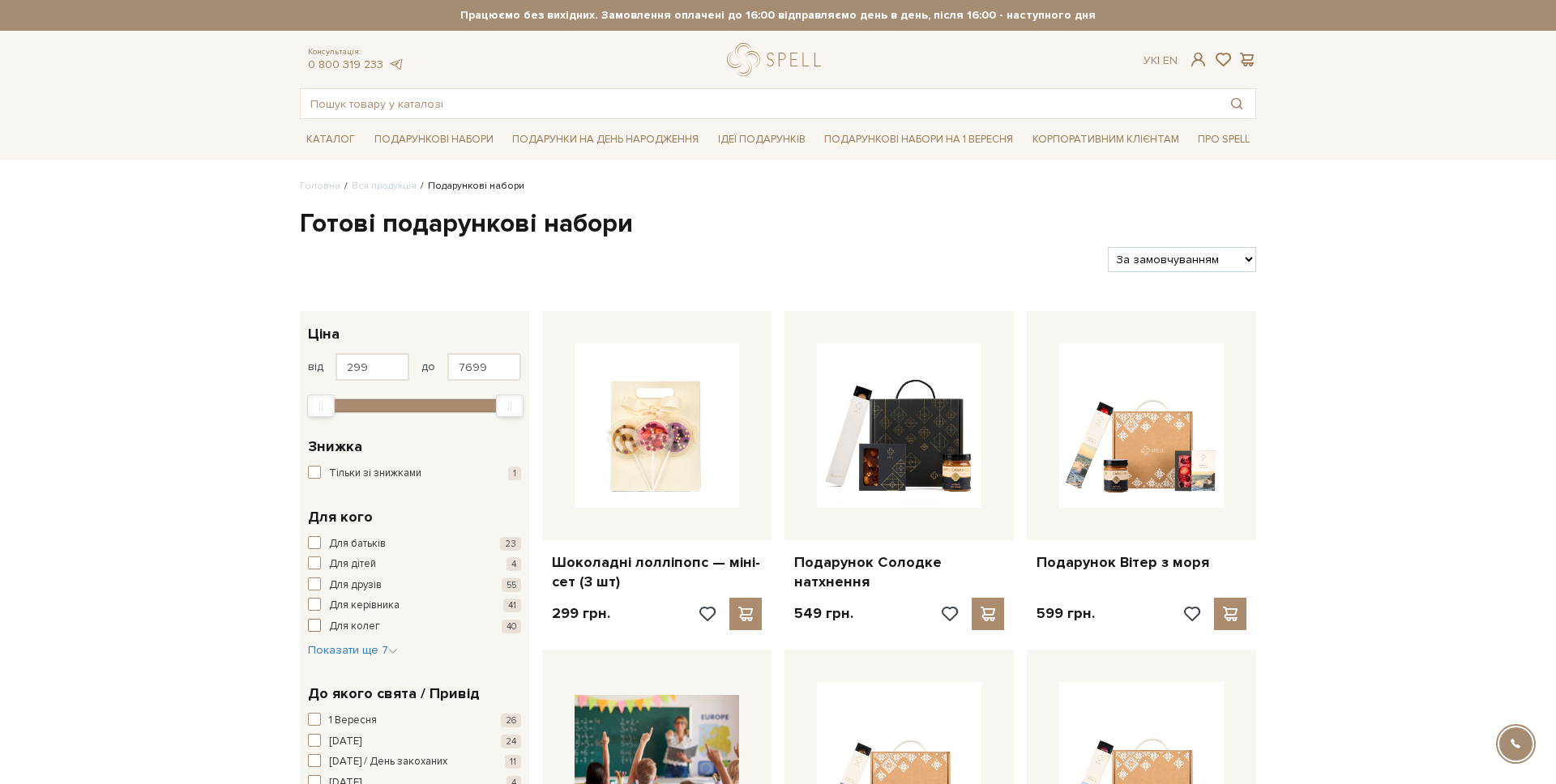
click at [324, 622] on button "Для колег 40" at bounding box center [414, 627] width 213 height 16
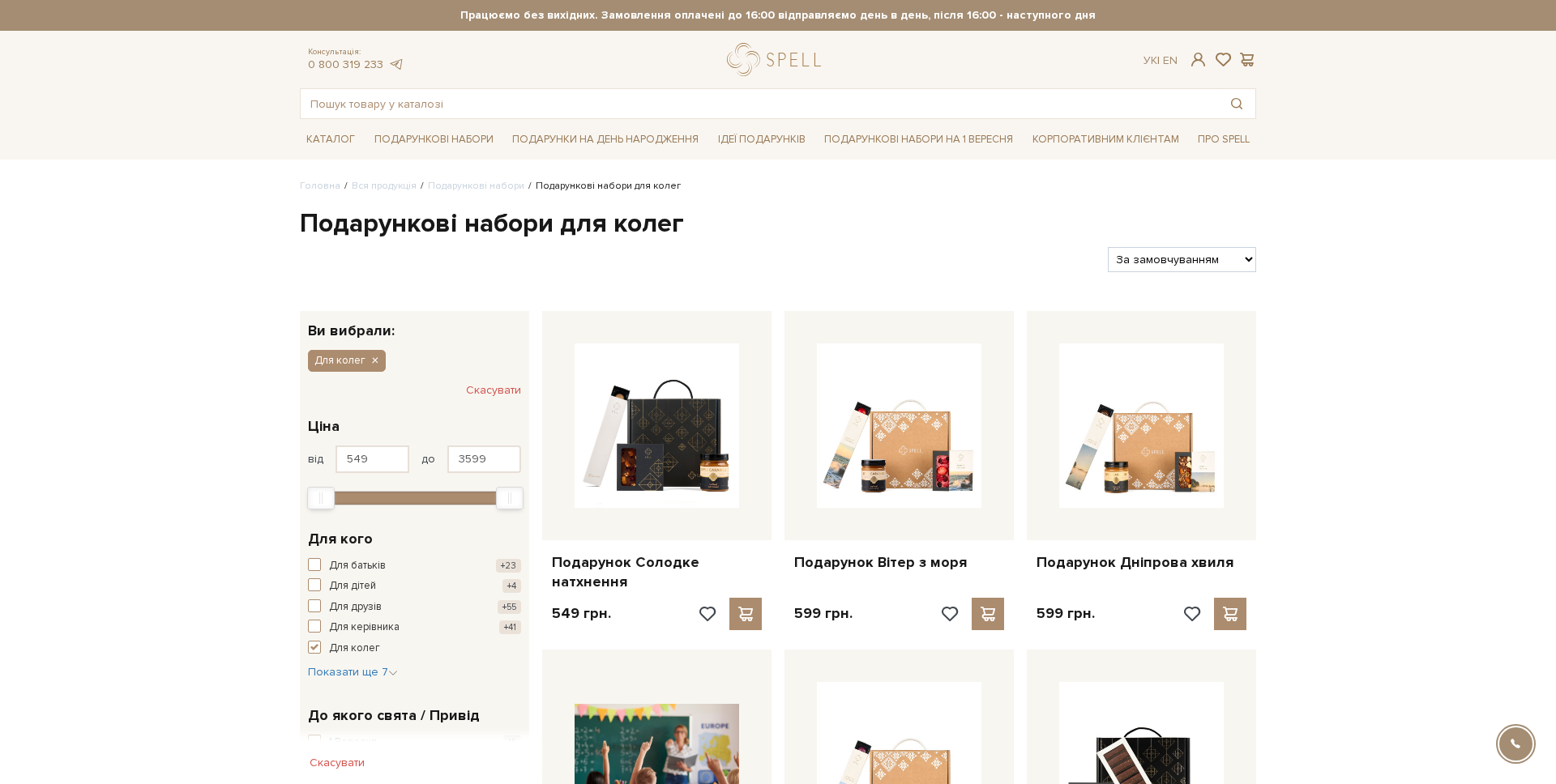
click at [386, 369] on div "Для колег Скасувати" at bounding box center [414, 370] width 229 height 65
click at [381, 364] on button "Для колег" at bounding box center [346, 360] width 78 height 21
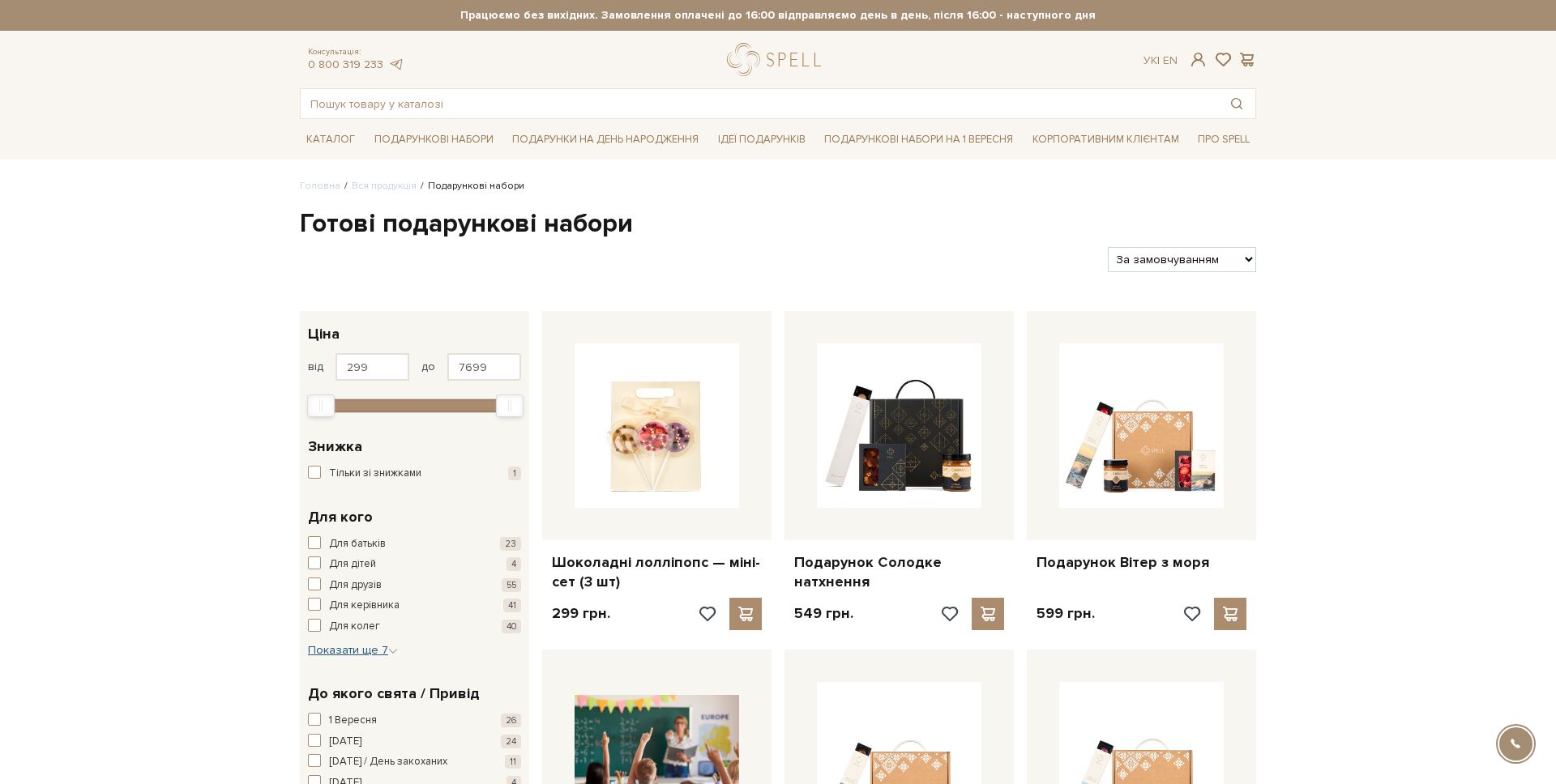
click at [352, 651] on span "Показати ще 7" at bounding box center [353, 650] width 90 height 14
click at [353, 663] on span "Для мами" at bounding box center [352, 659] width 47 height 16
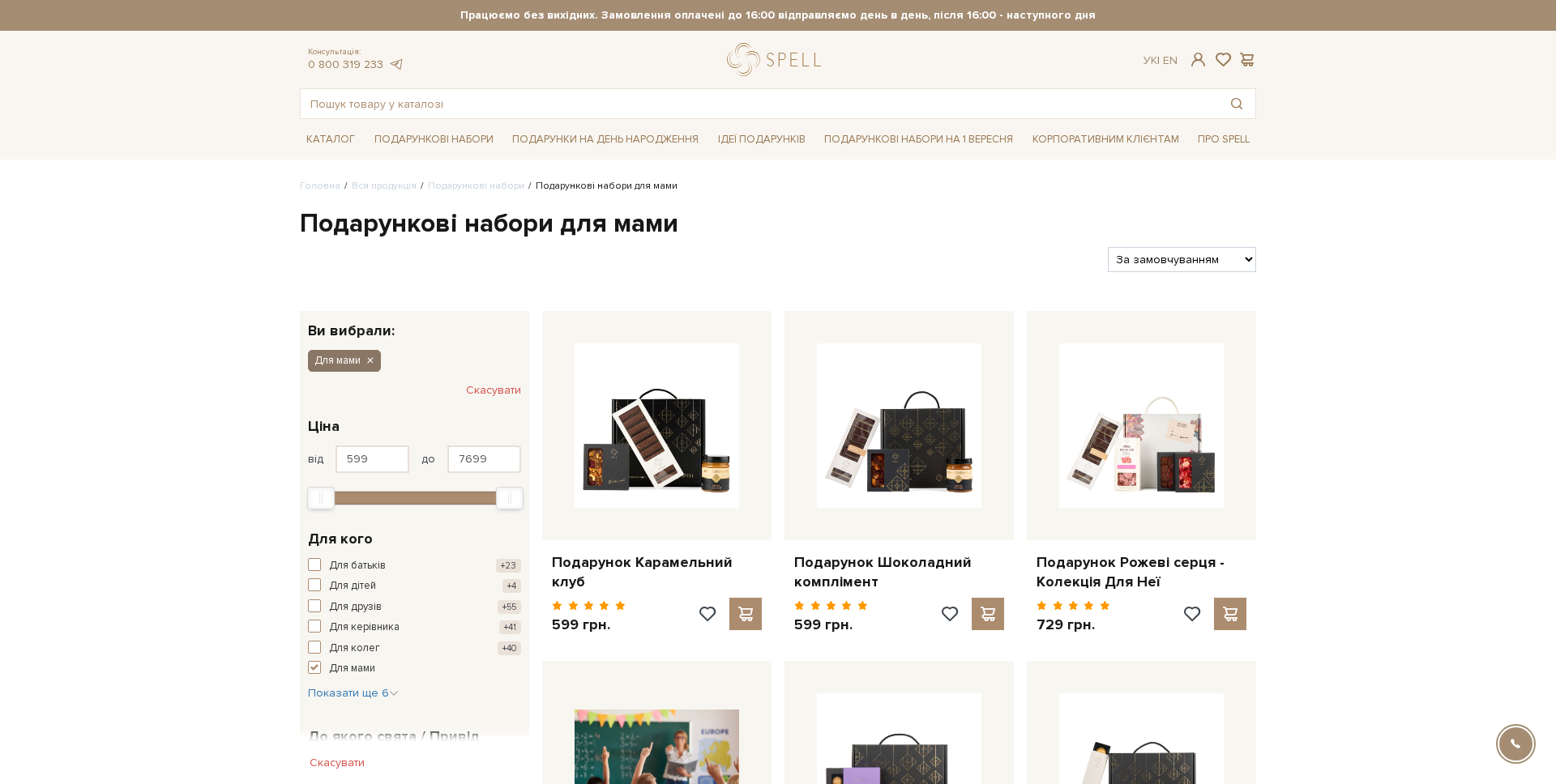
click at [368, 358] on icon "button" at bounding box center [369, 361] width 10 height 15
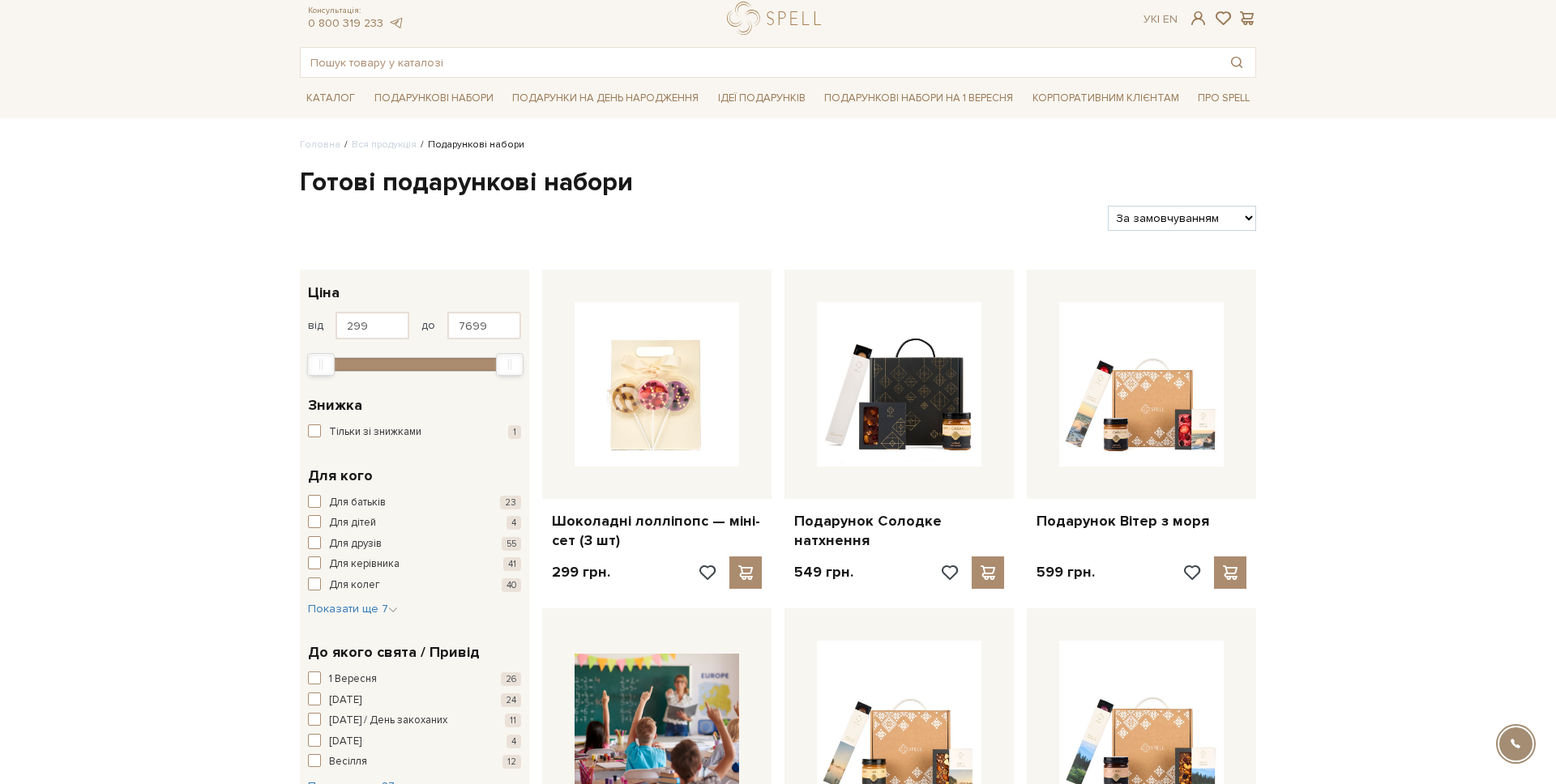
scroll to position [55, 0]
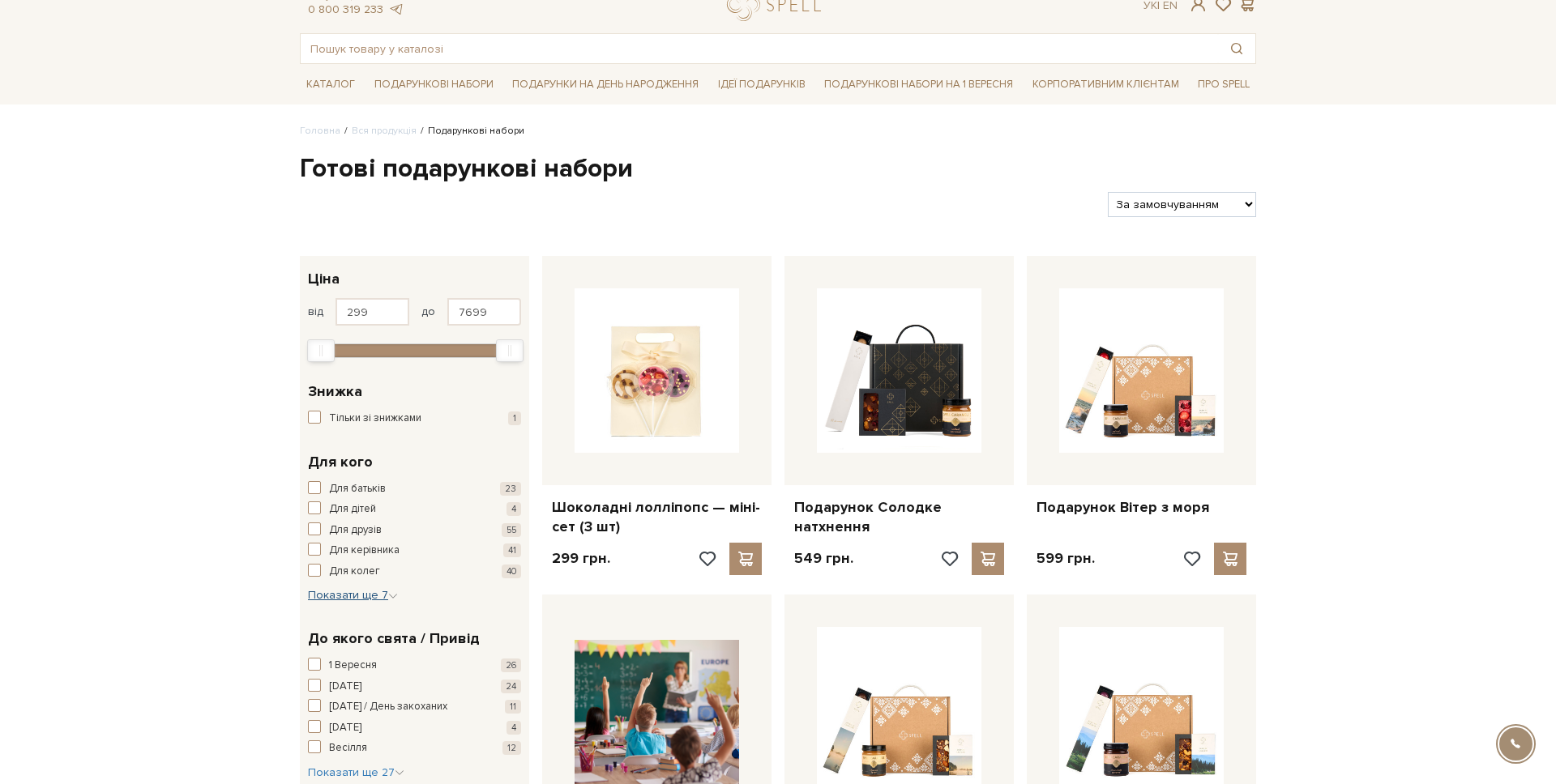
click at [363, 587] on button "Показати ще 7 Сховати" at bounding box center [353, 595] width 90 height 16
click at [355, 625] on span "Для неї" at bounding box center [346, 626] width 36 height 16
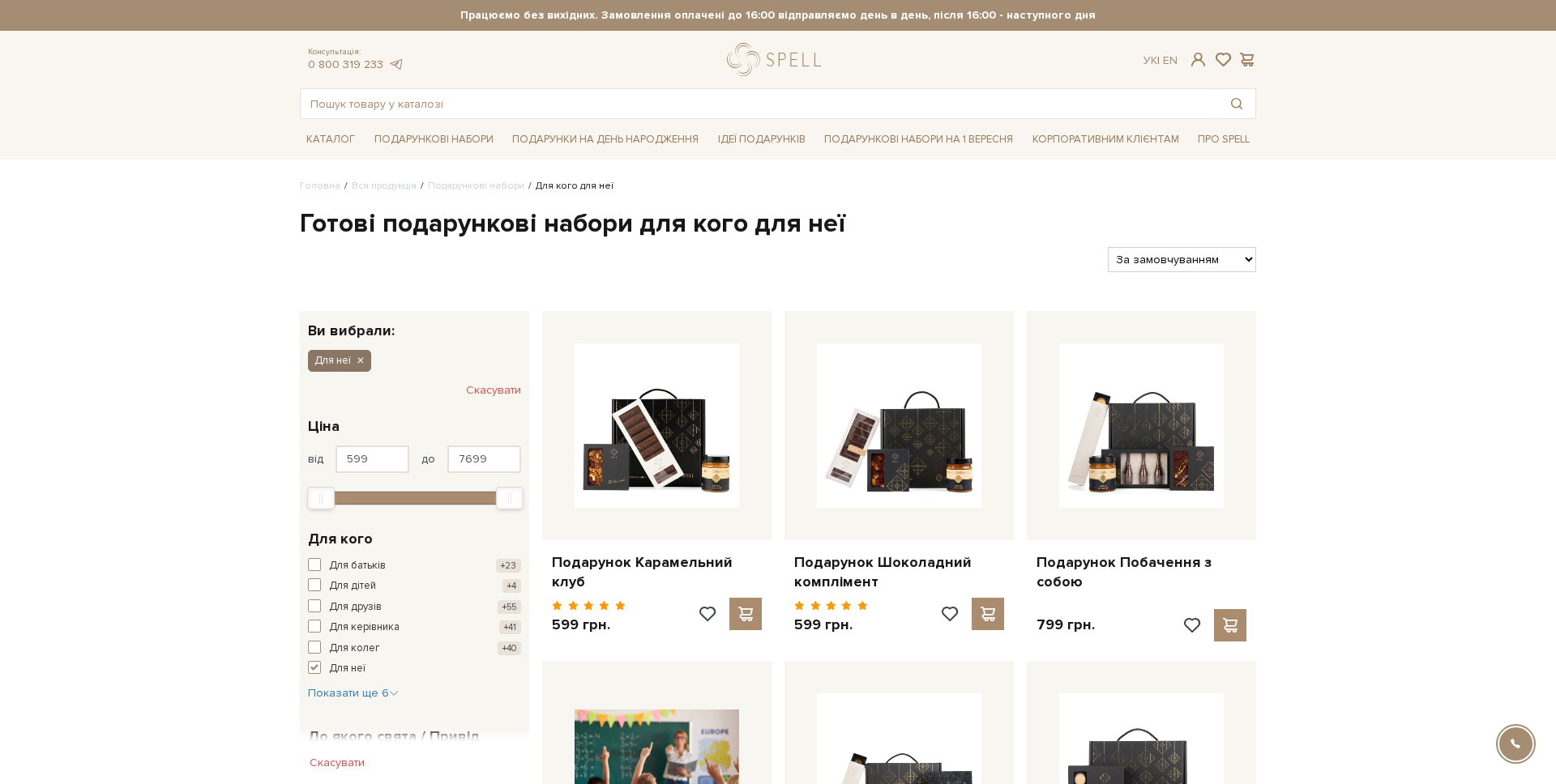
click at [359, 363] on icon "button" at bounding box center [360, 361] width 10 height 15
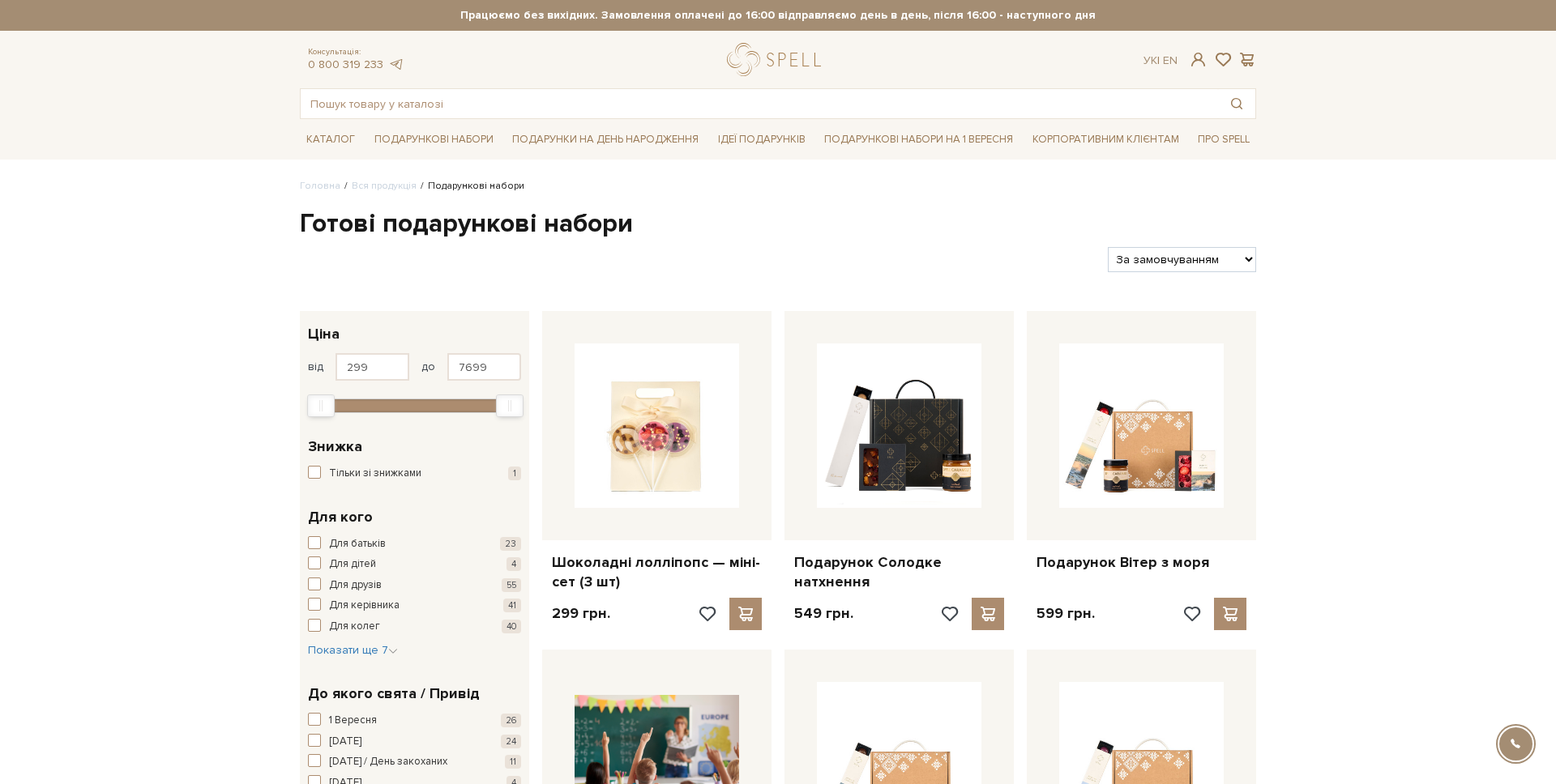
click at [326, 617] on div "Для батьків 23 Для дітей 4 Для друзів 55 Для керівника 41 Для колег 40" at bounding box center [414, 585] width 213 height 98
click at [316, 628] on span "button" at bounding box center [314, 625] width 13 height 13
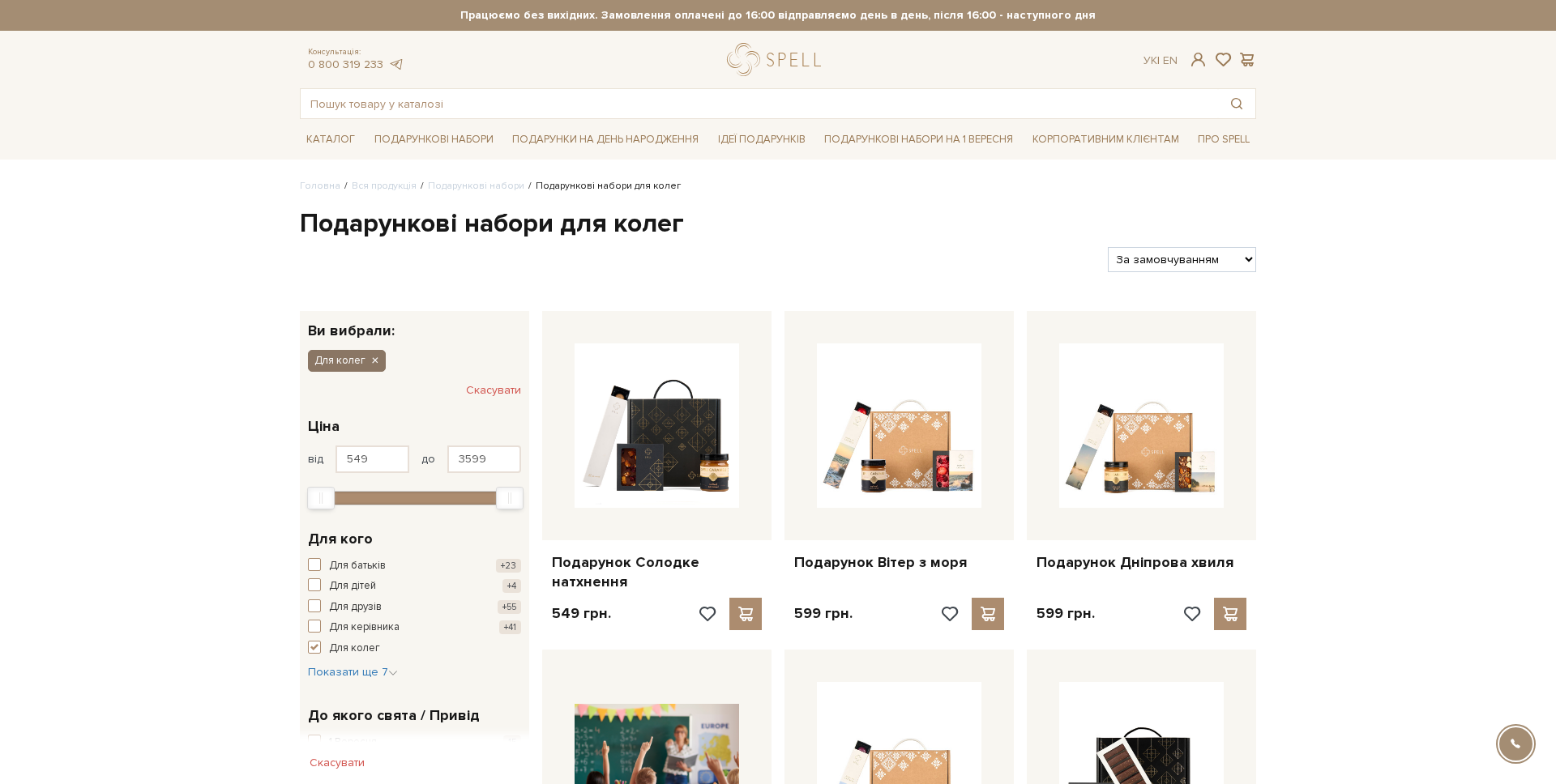
click at [370, 364] on icon "button" at bounding box center [374, 361] width 10 height 15
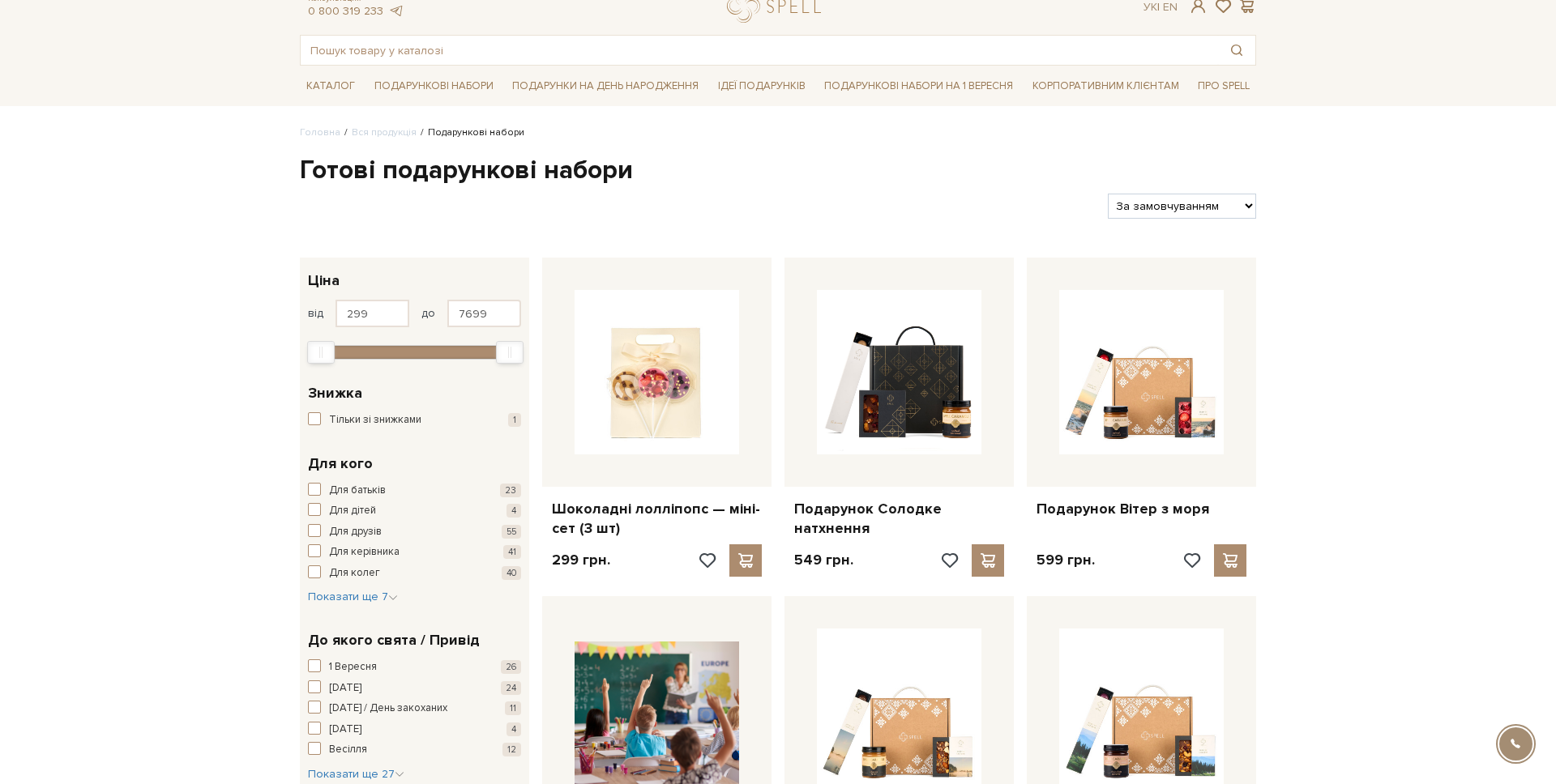
scroll to position [62, 0]
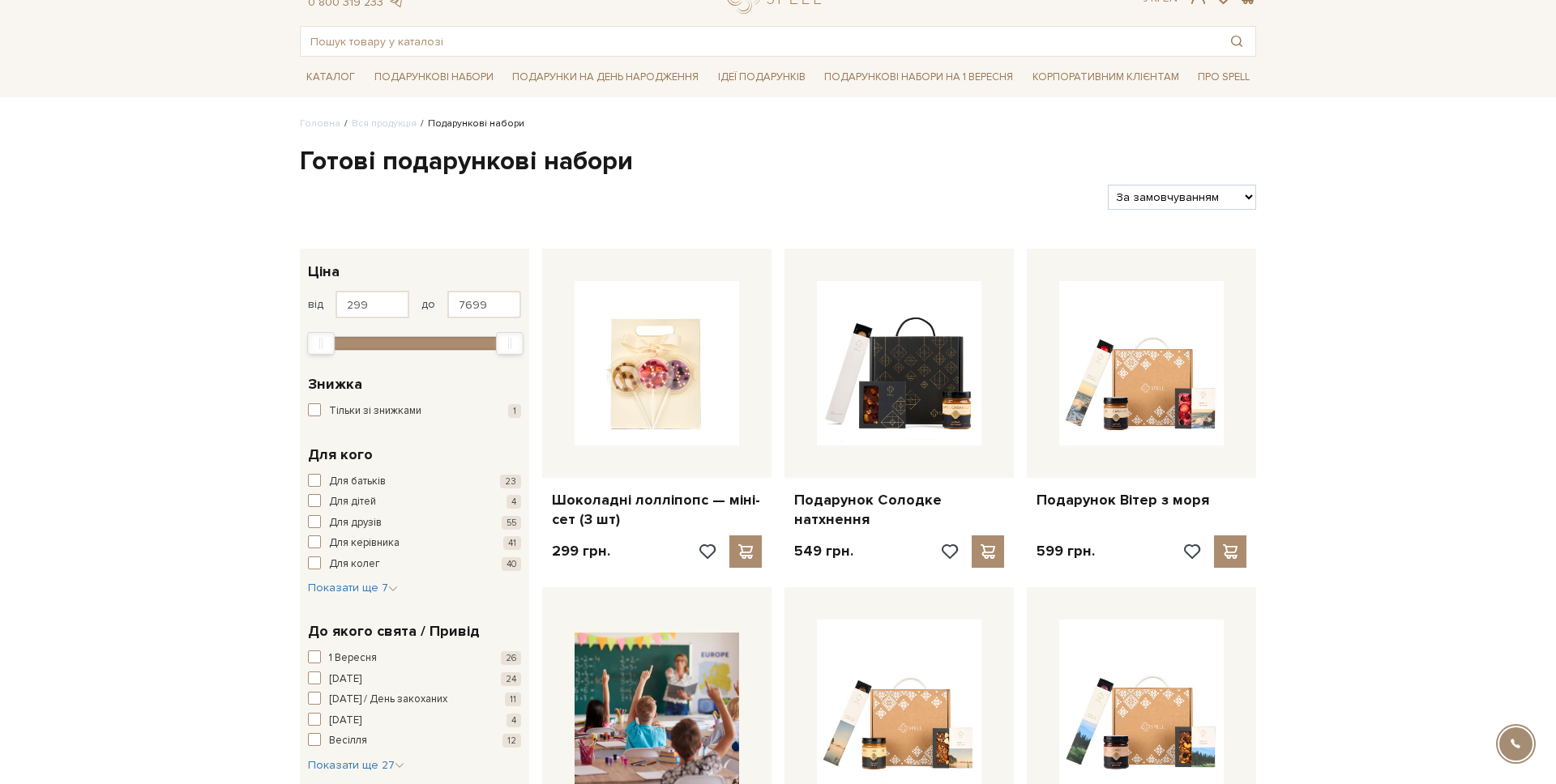
click at [341, 598] on div "Для кого Для батьків 23 Для дітей 4 Для друзів 55 Для керівника 41 Для колег 40…" at bounding box center [414, 520] width 229 height 178
click at [341, 590] on span "Показати ще 7" at bounding box center [353, 588] width 90 height 14
click at [350, 616] on span "Для неї" at bounding box center [346, 618] width 36 height 16
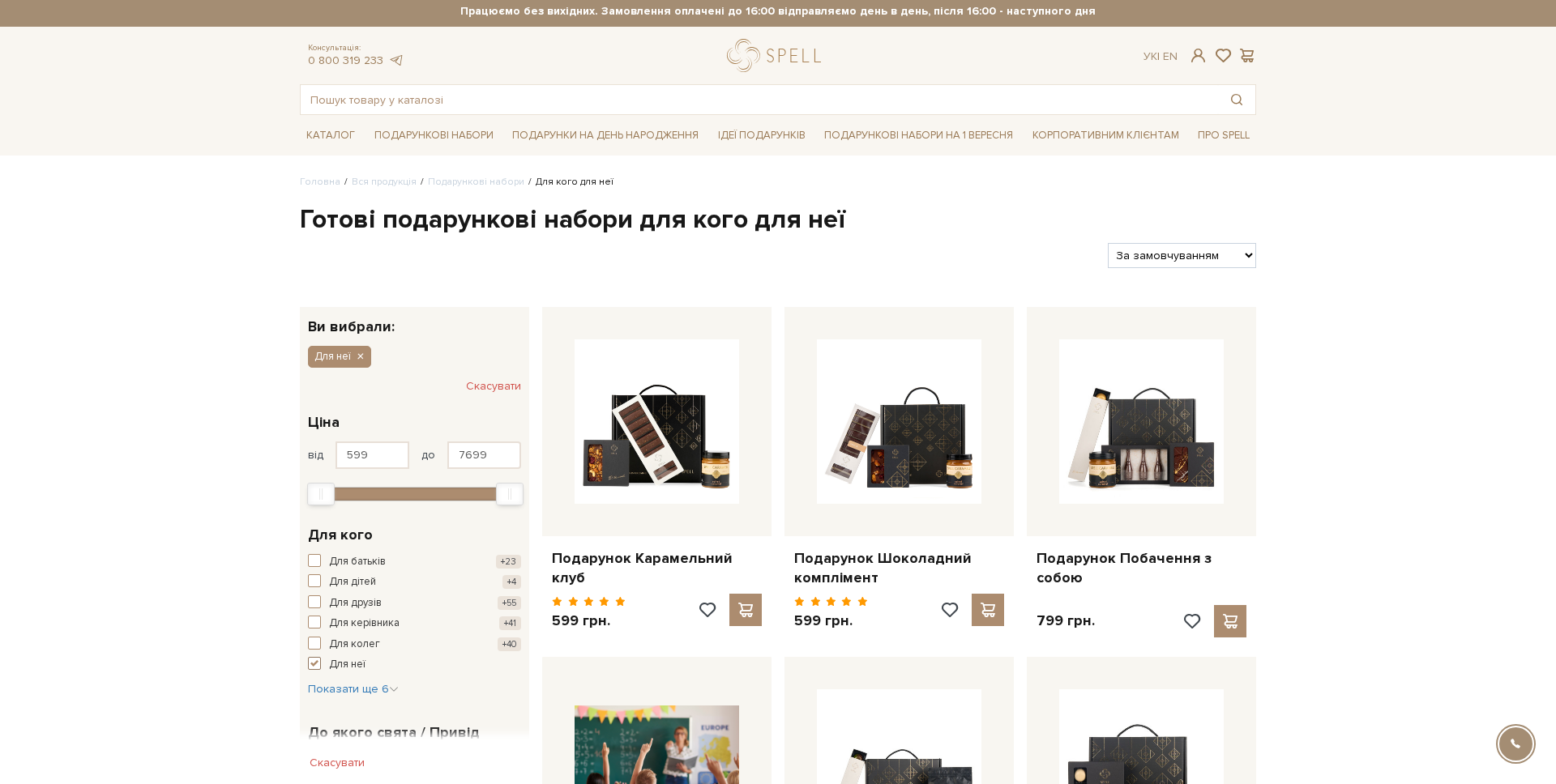
click at [316, 667] on span "button" at bounding box center [314, 664] width 13 height 13
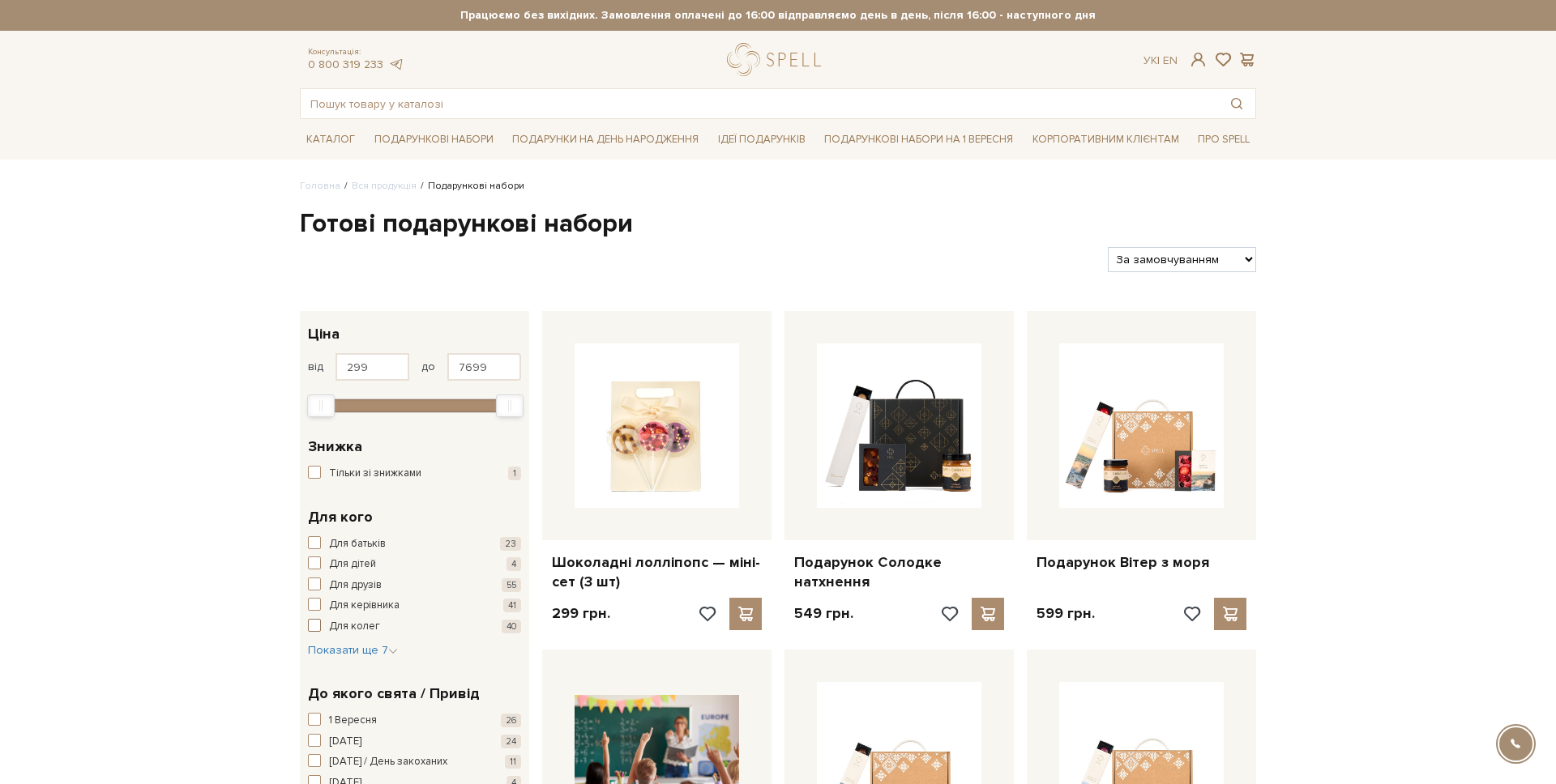
click at [340, 628] on span "Для колег" at bounding box center [354, 627] width 51 height 16
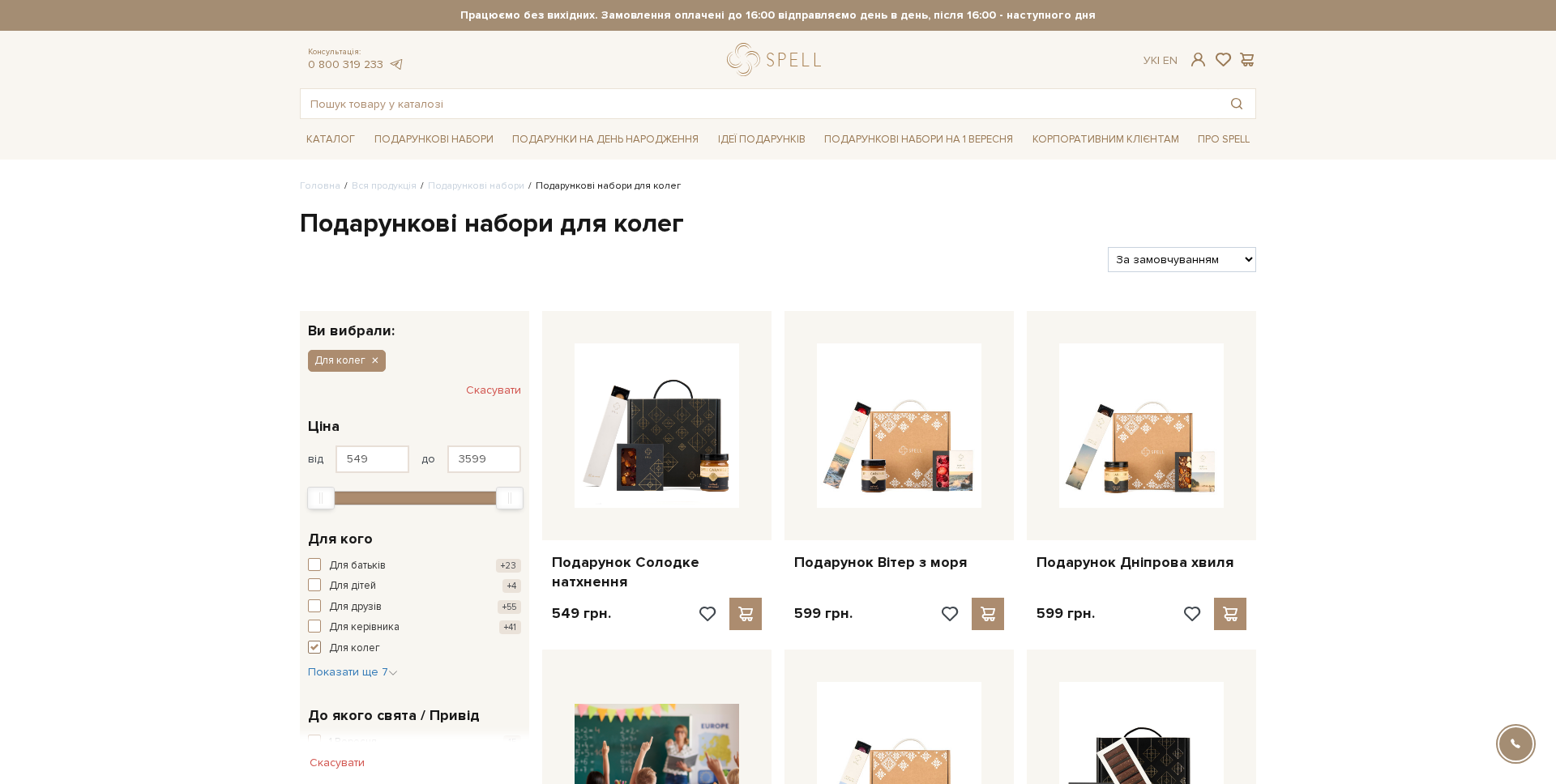
click at [315, 654] on button "Для колег +40" at bounding box center [414, 649] width 213 height 16
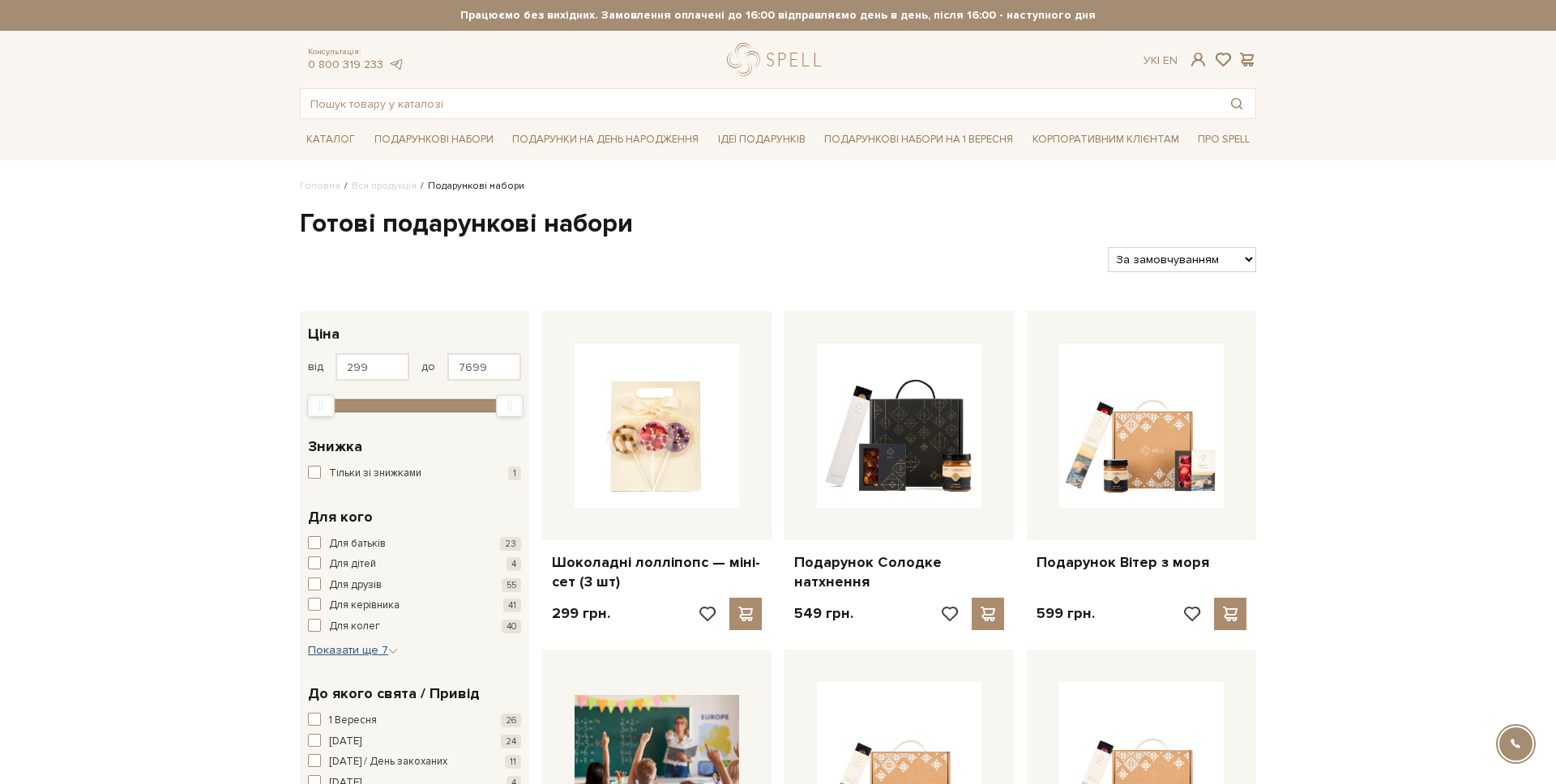
click at [342, 653] on span "Показати ще 7" at bounding box center [353, 650] width 90 height 14
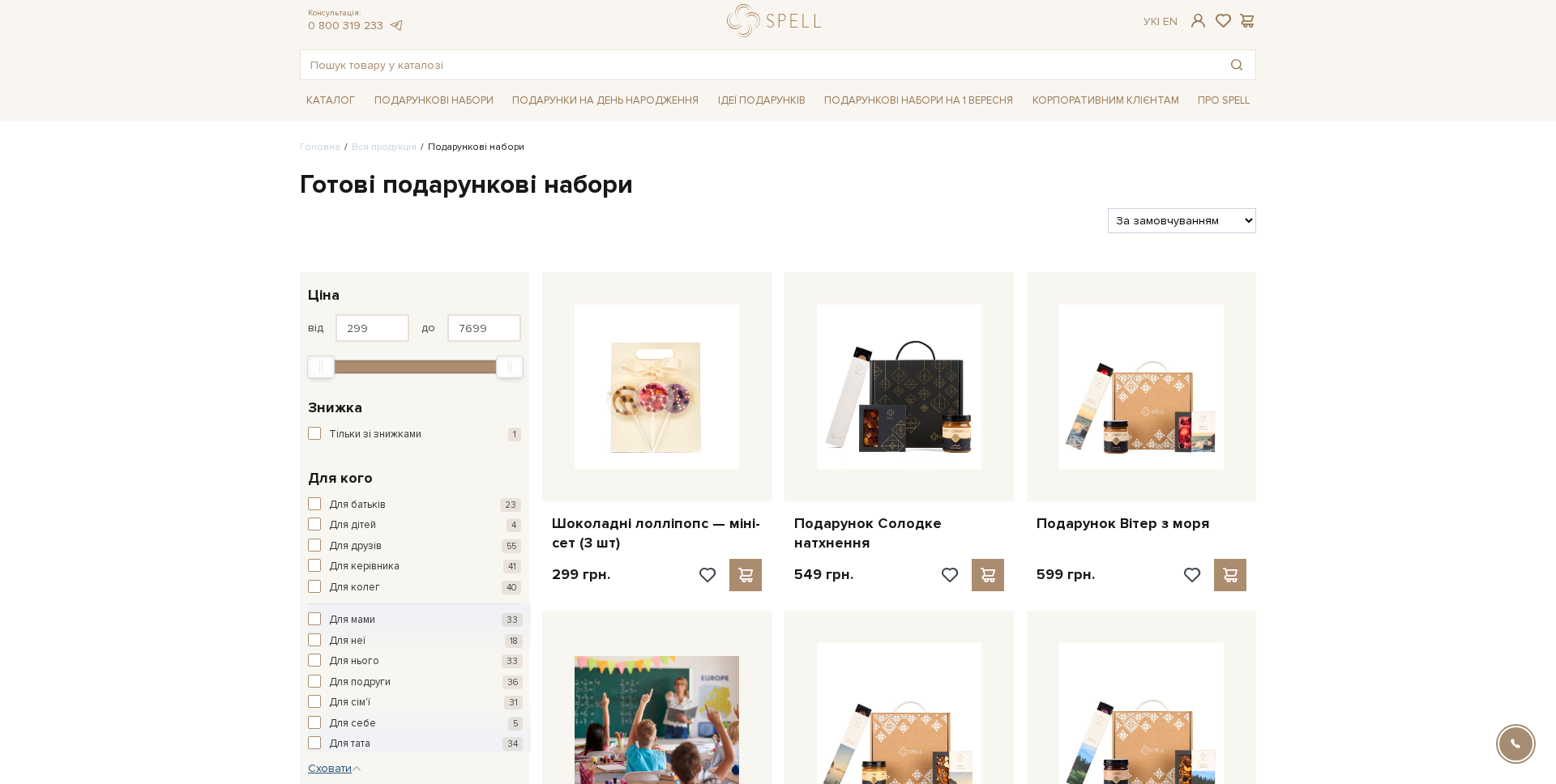
scroll to position [63, 0]
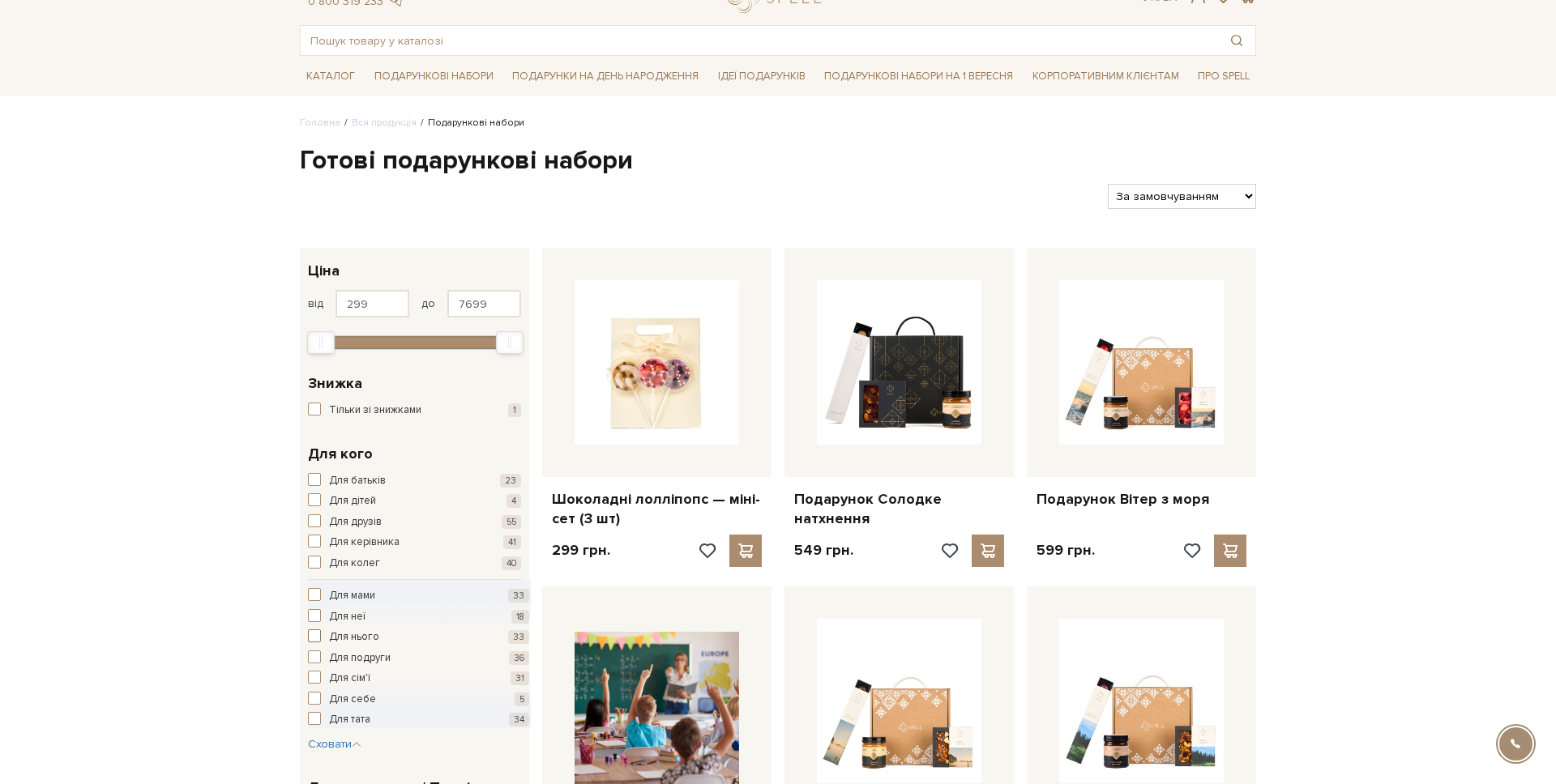
click at [336, 635] on span "Для нього" at bounding box center [353, 637] width 50 height 16
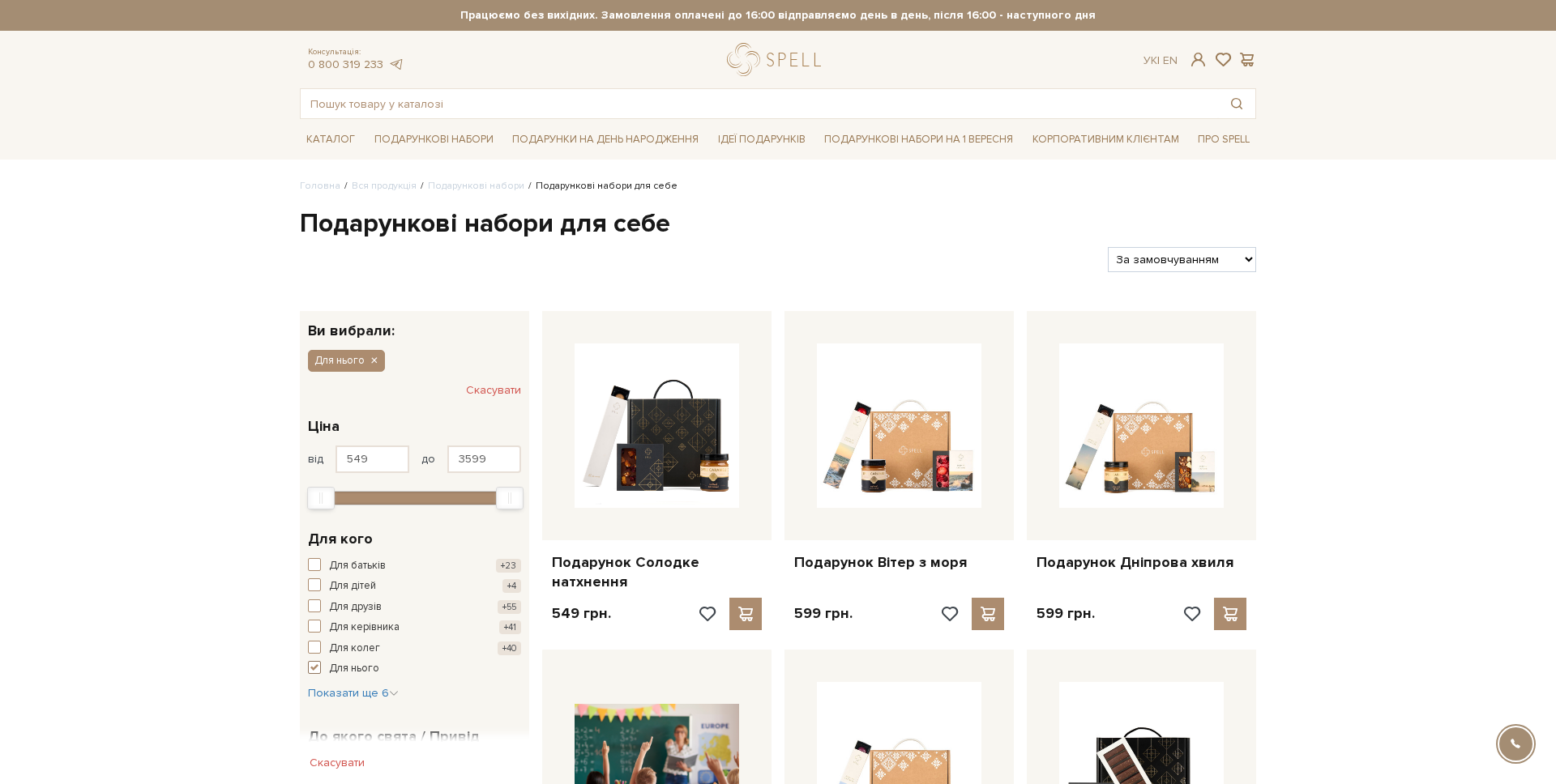
click at [351, 670] on span "Для нього" at bounding box center [353, 669] width 50 height 16
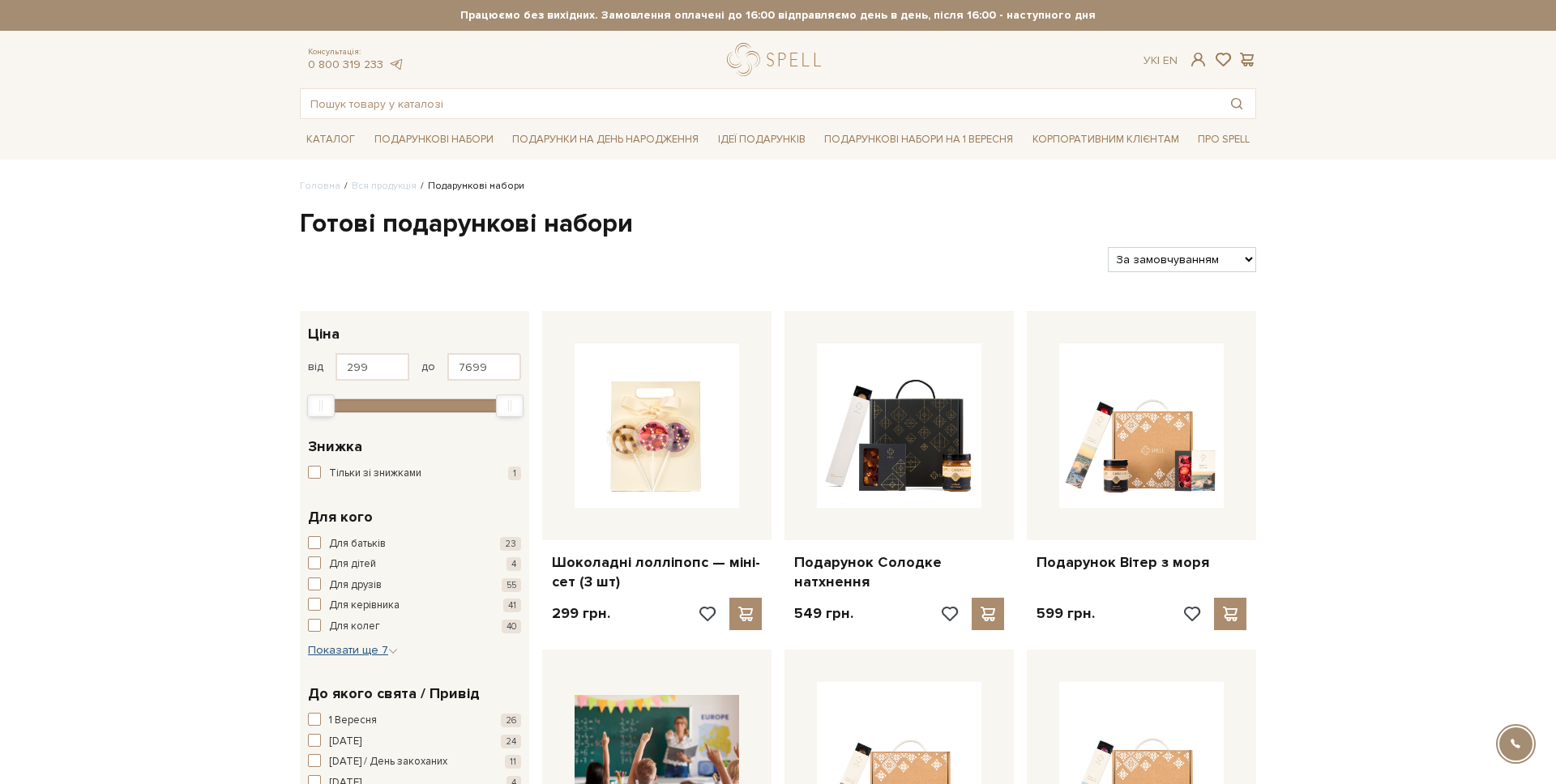
click at [360, 646] on span "Показати ще 7" at bounding box center [353, 650] width 90 height 14
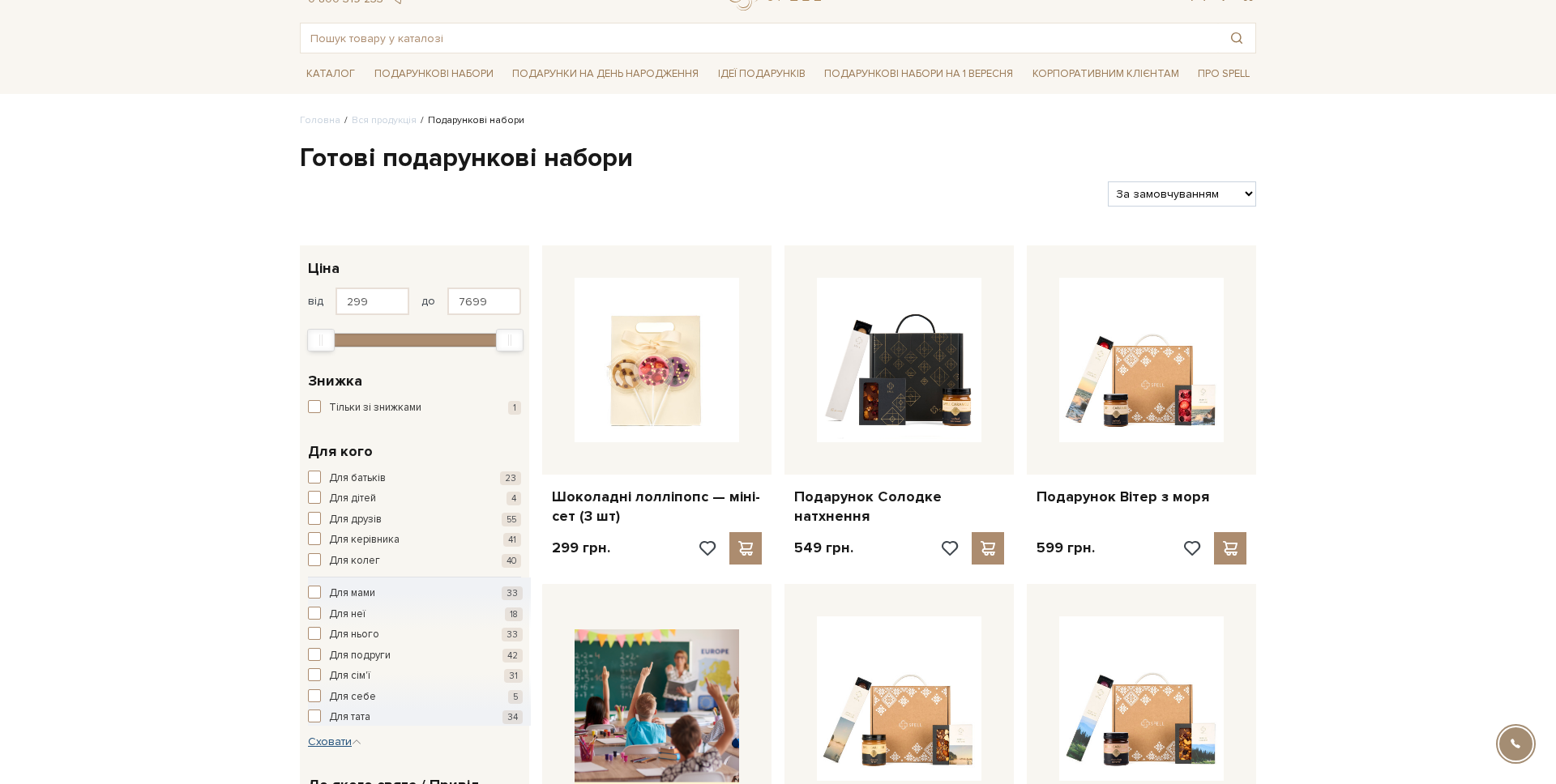
scroll to position [72, 0]
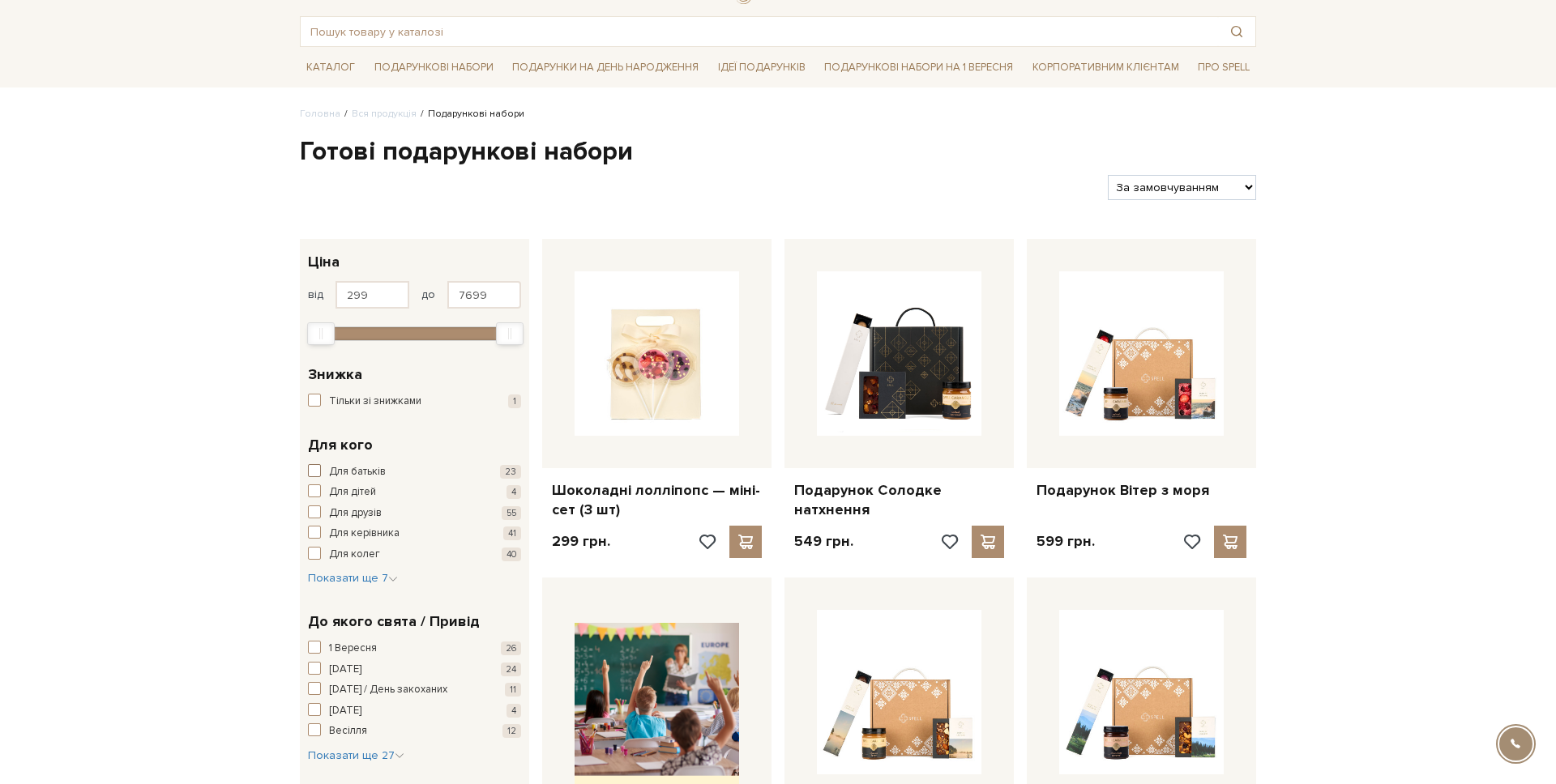
click at [337, 471] on span "Для батьків" at bounding box center [357, 472] width 57 height 16
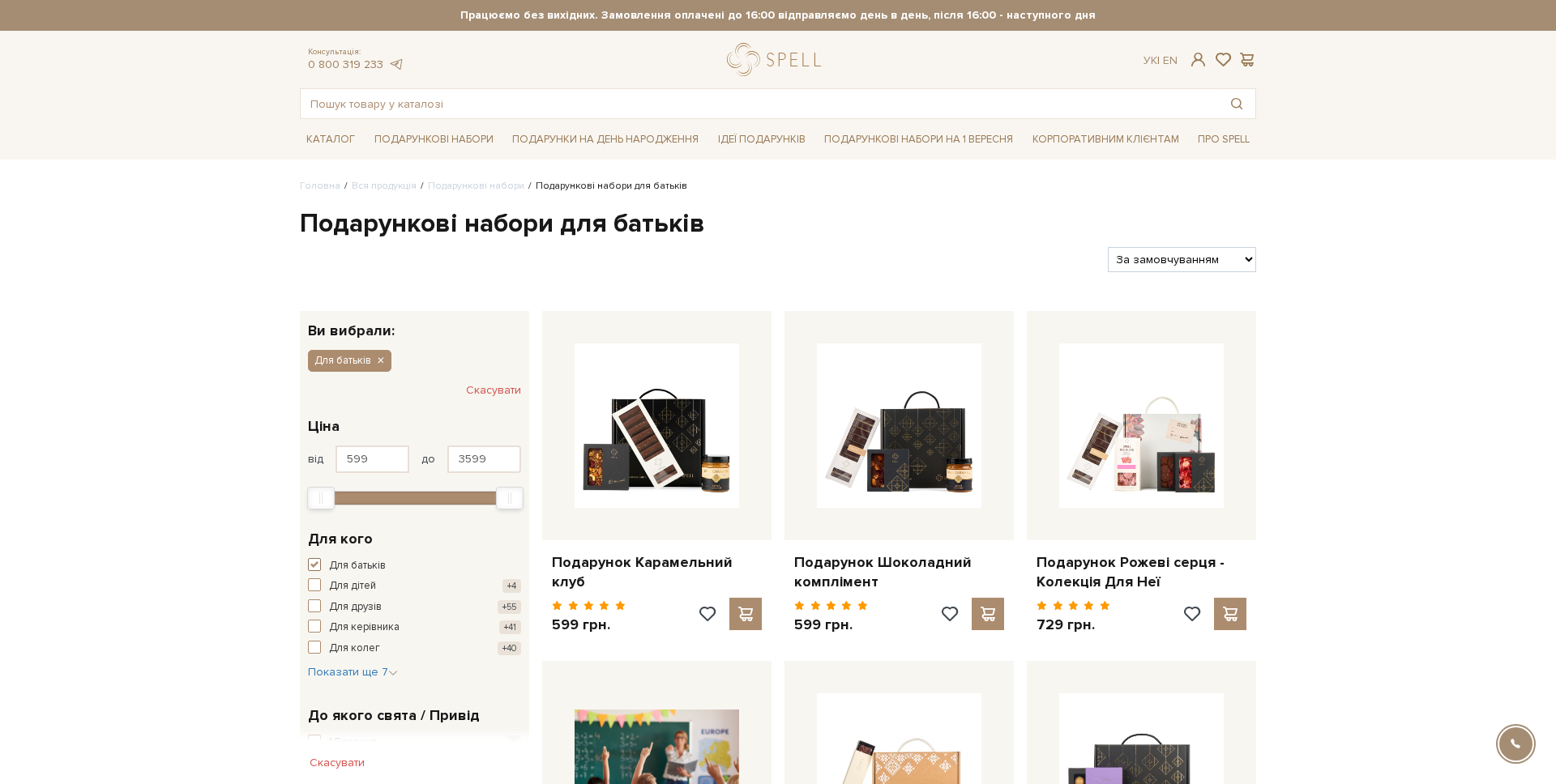
click at [316, 559] on span "button" at bounding box center [314, 564] width 13 height 13
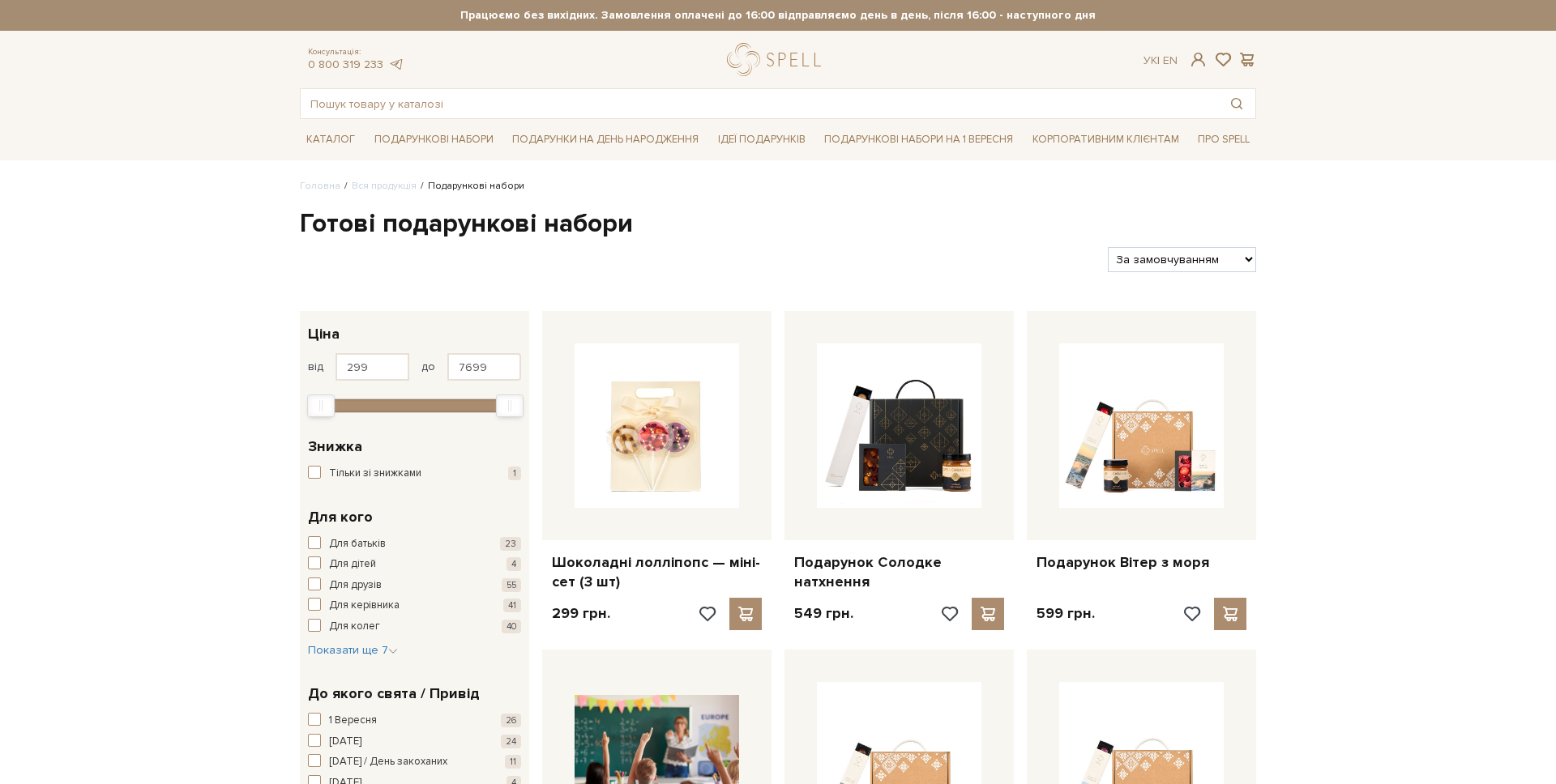
click at [352, 673] on div "До якого свята / Привід [DATE] [DATE] [DATE] / День закоханих 11 [DATE] 4 [GEOG…" at bounding box center [414, 759] width 229 height 178
click at [356, 636] on div "Для батьків 23 Для дітей 4 Для друзів 55 Для керівника 41 Для колег 40 Для мами…" at bounding box center [414, 598] width 213 height 123
click at [349, 646] on span "Показати ще 7" at bounding box center [353, 650] width 90 height 14
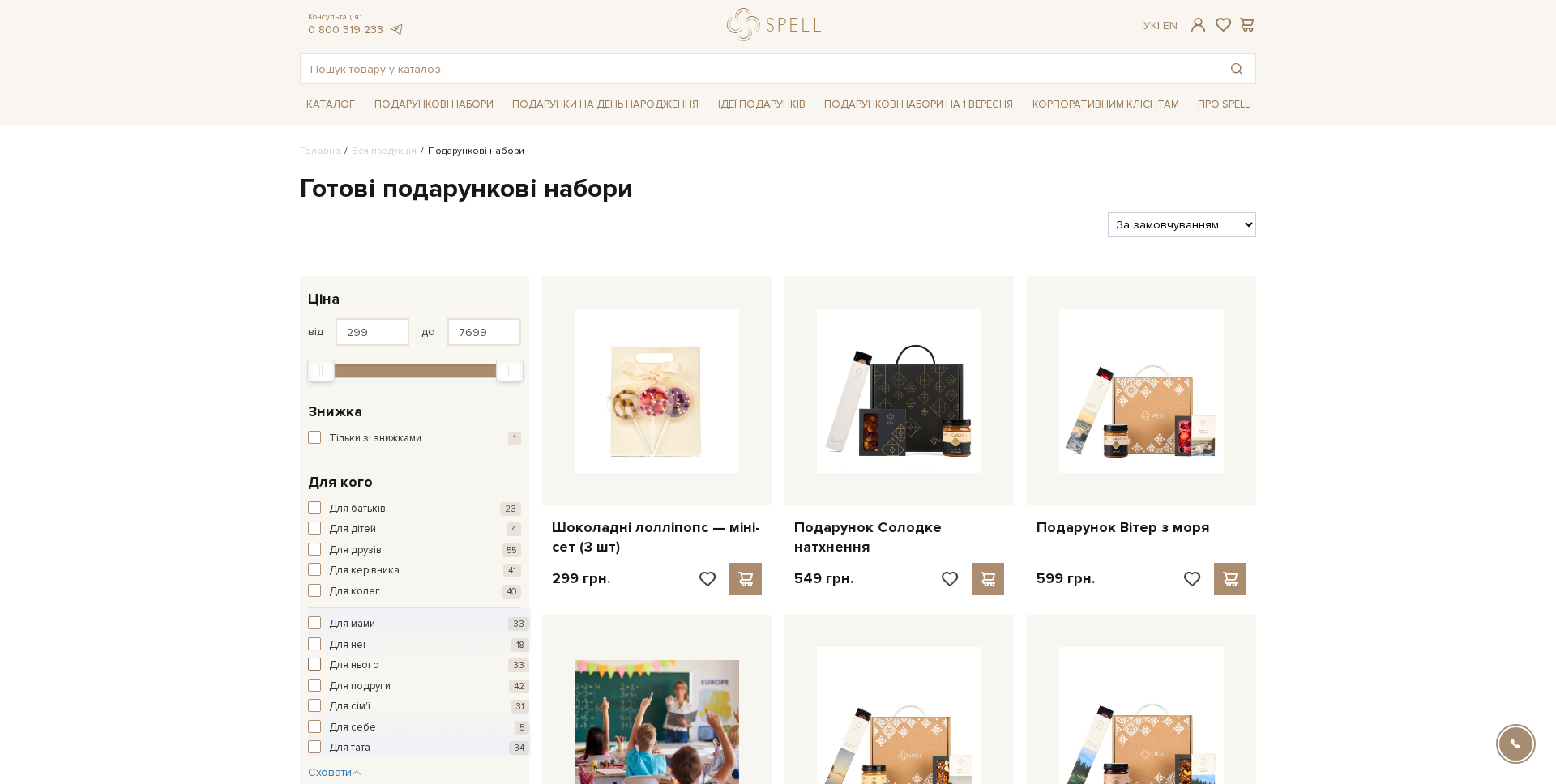
click at [361, 665] on span "Для нього" at bounding box center [353, 666] width 50 height 16
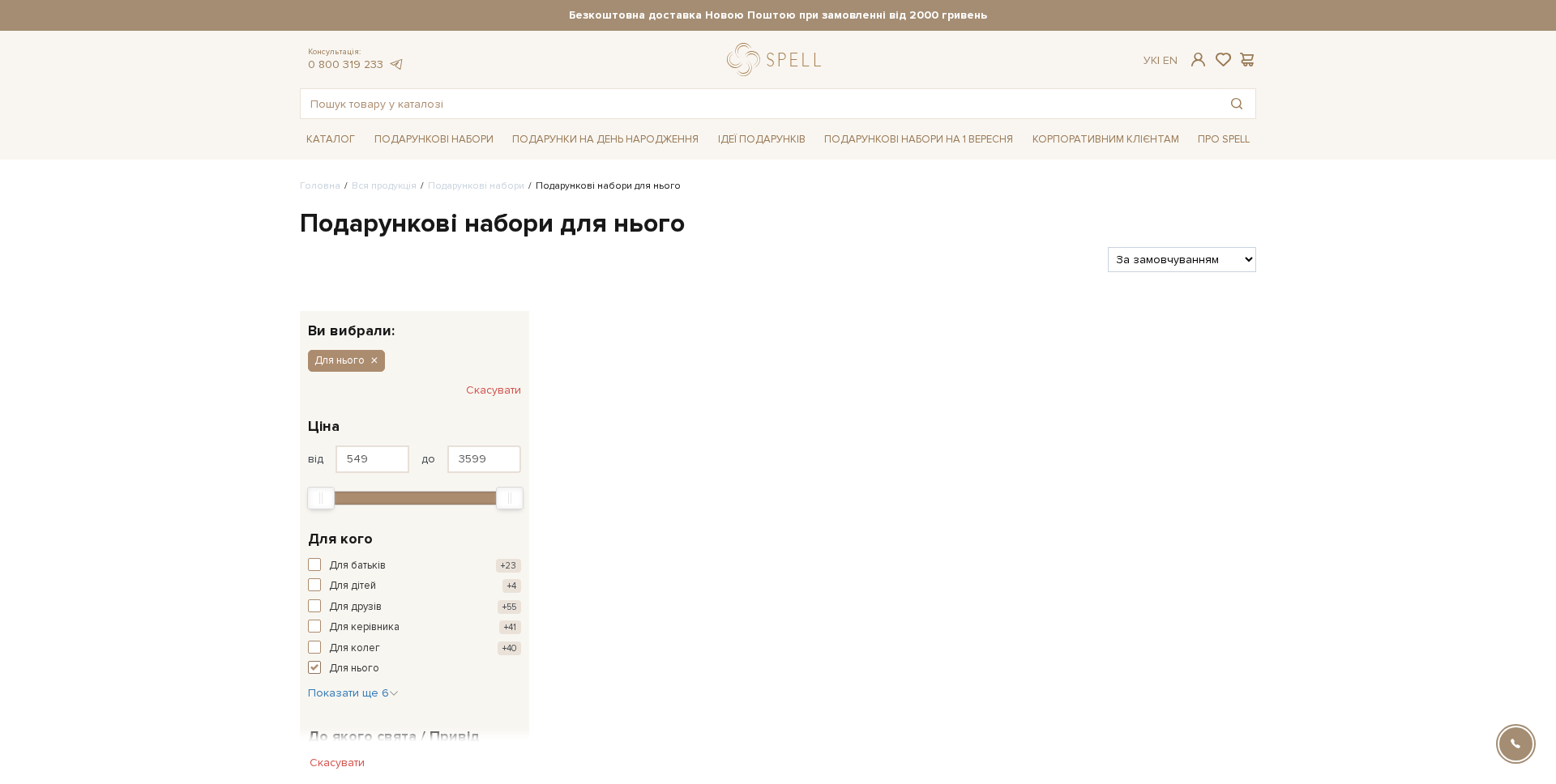
click at [331, 665] on span "Для нього" at bounding box center [353, 669] width 50 height 16
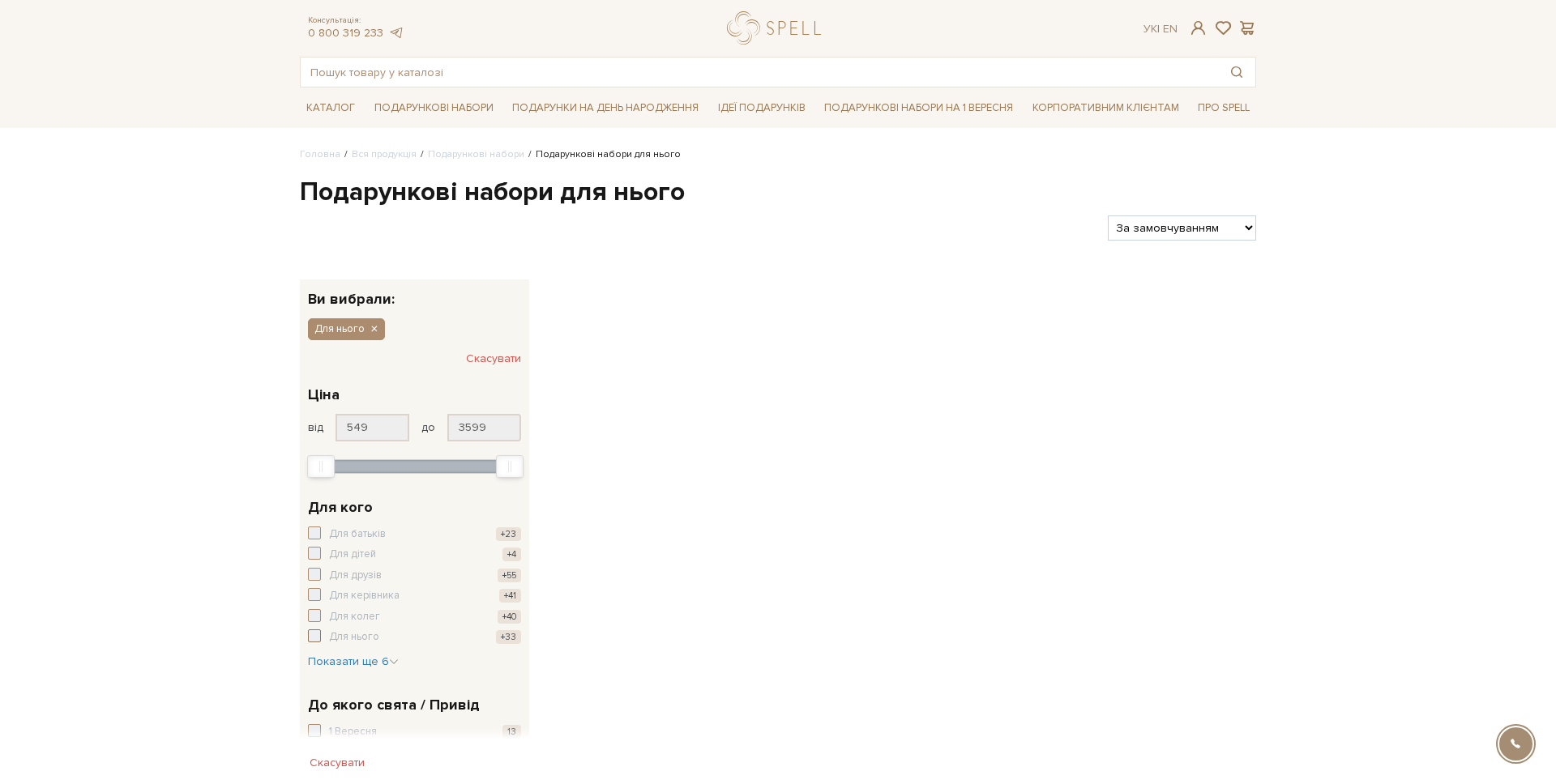
scroll to position [43, 0]
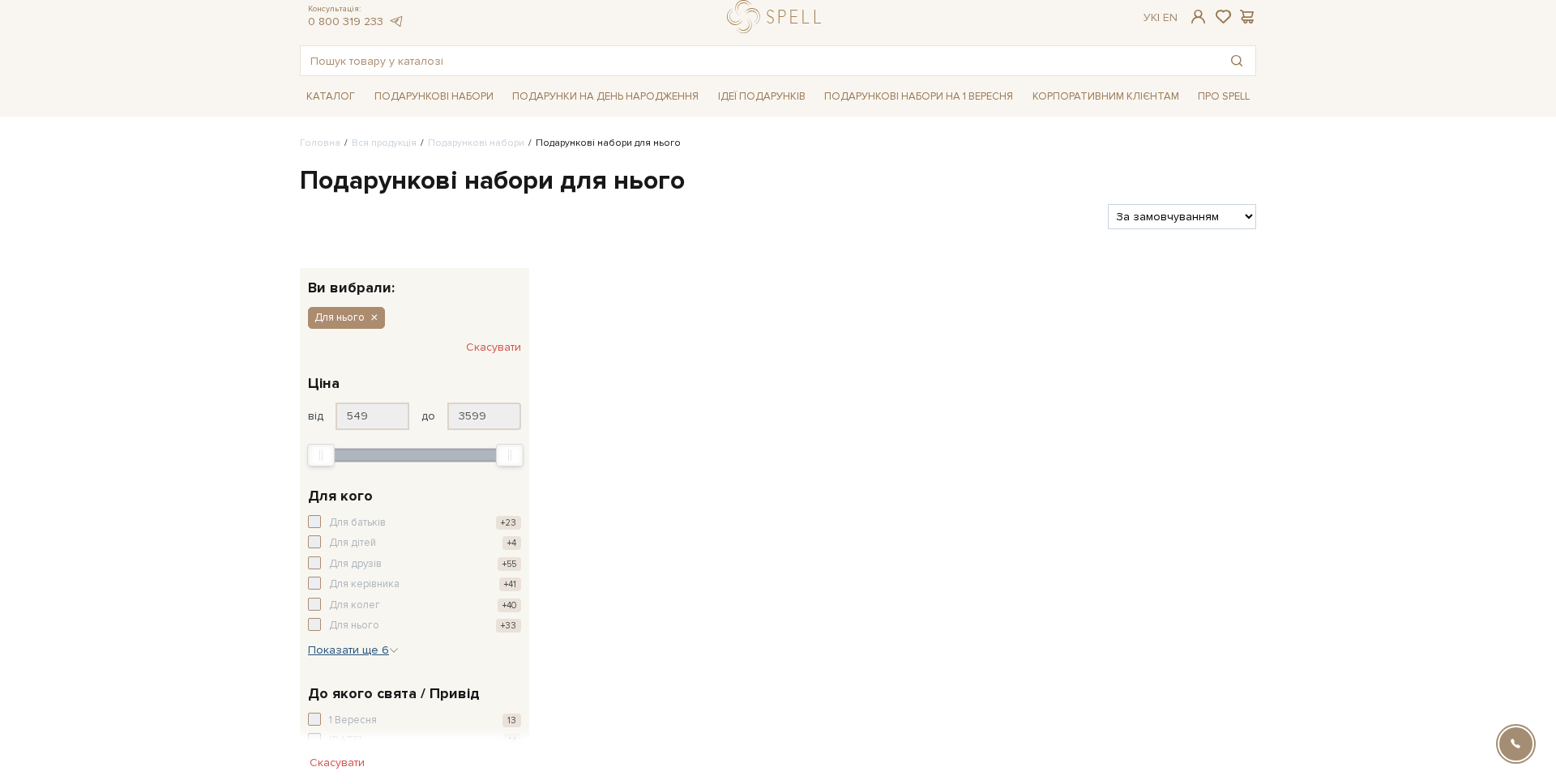
click at [350, 644] on span "Показати ще 6" at bounding box center [353, 650] width 91 height 14
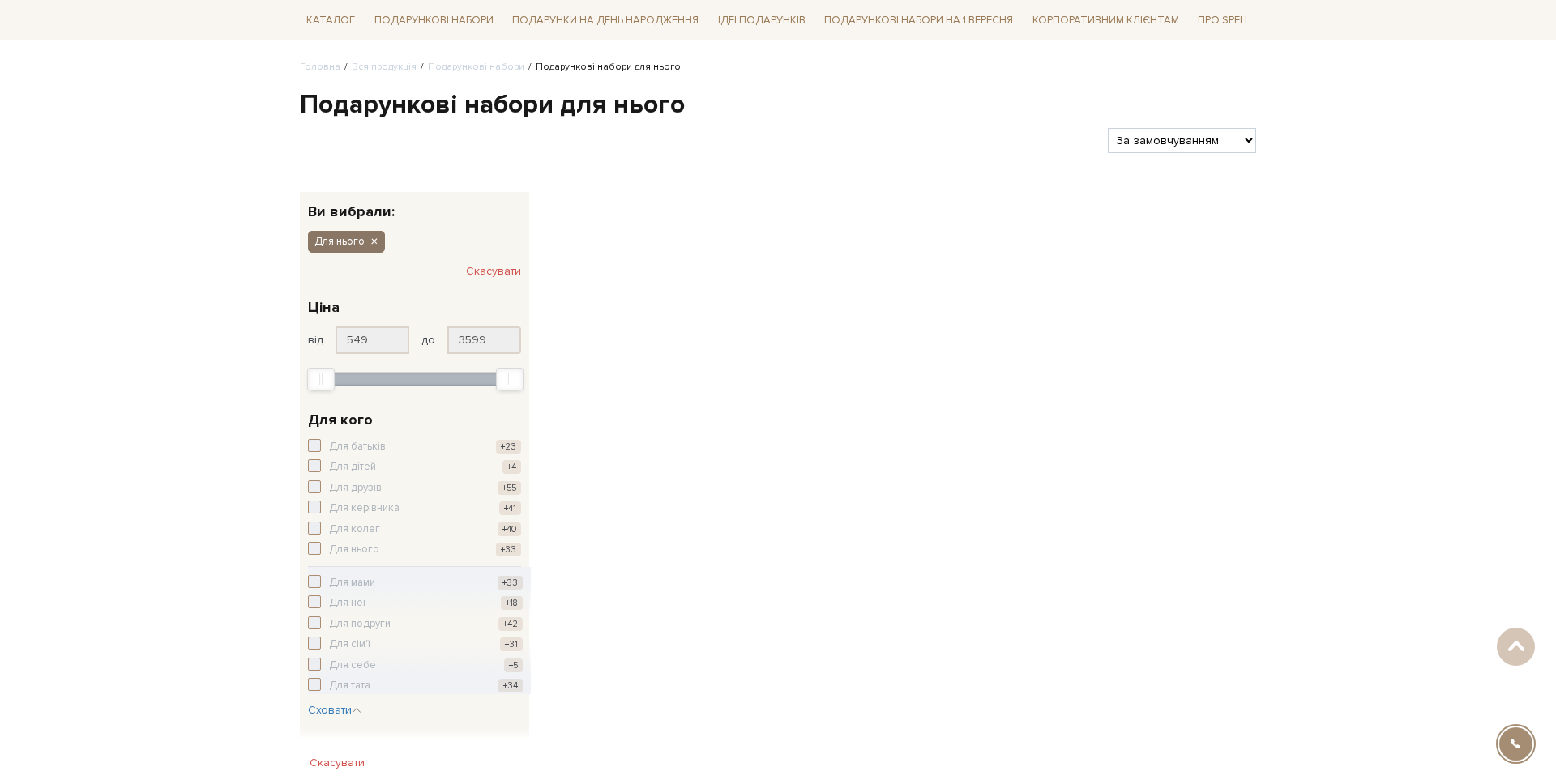
click at [364, 242] on span "Для нього" at bounding box center [339, 241] width 50 height 15
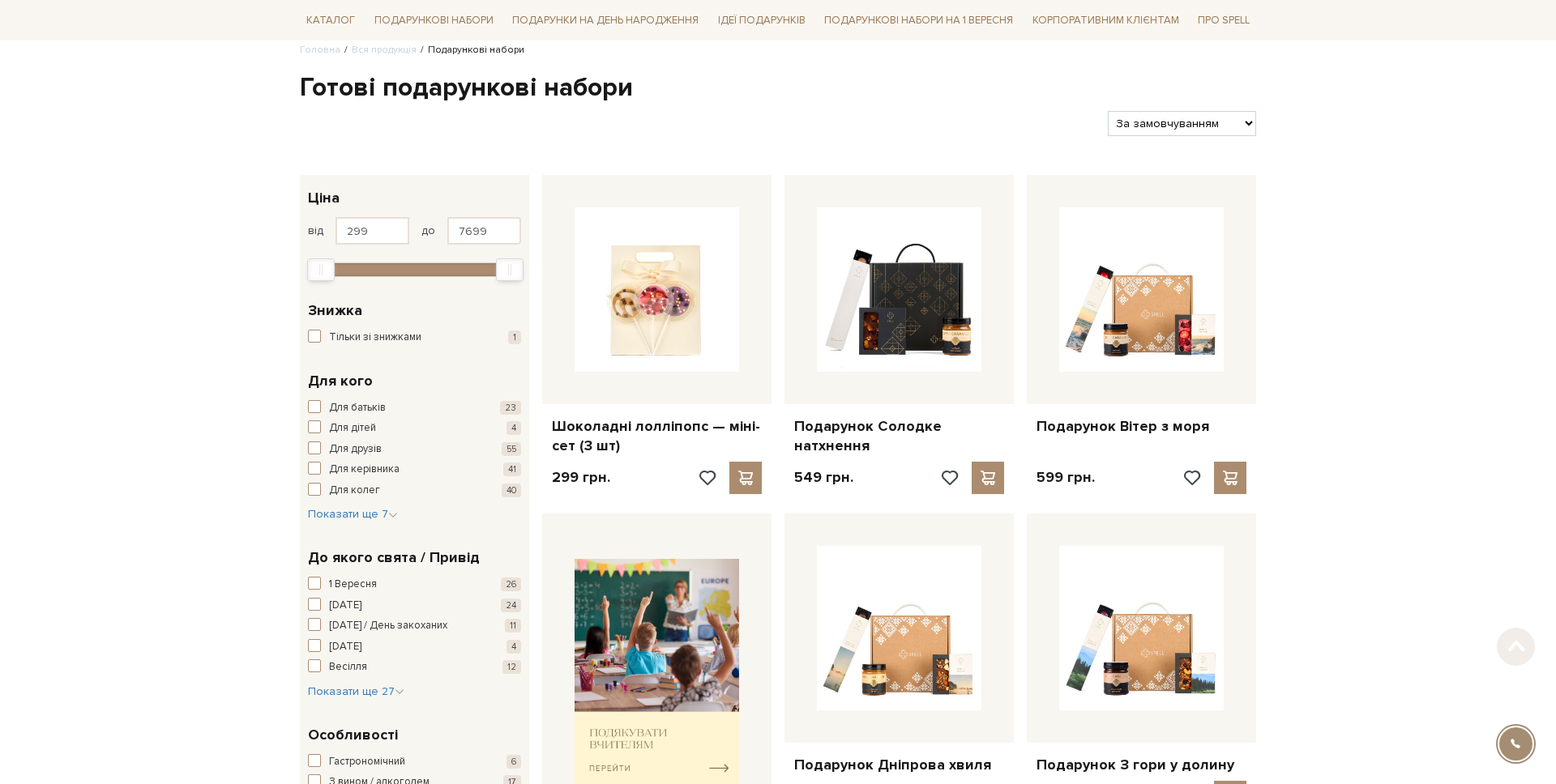
scroll to position [142, 0]
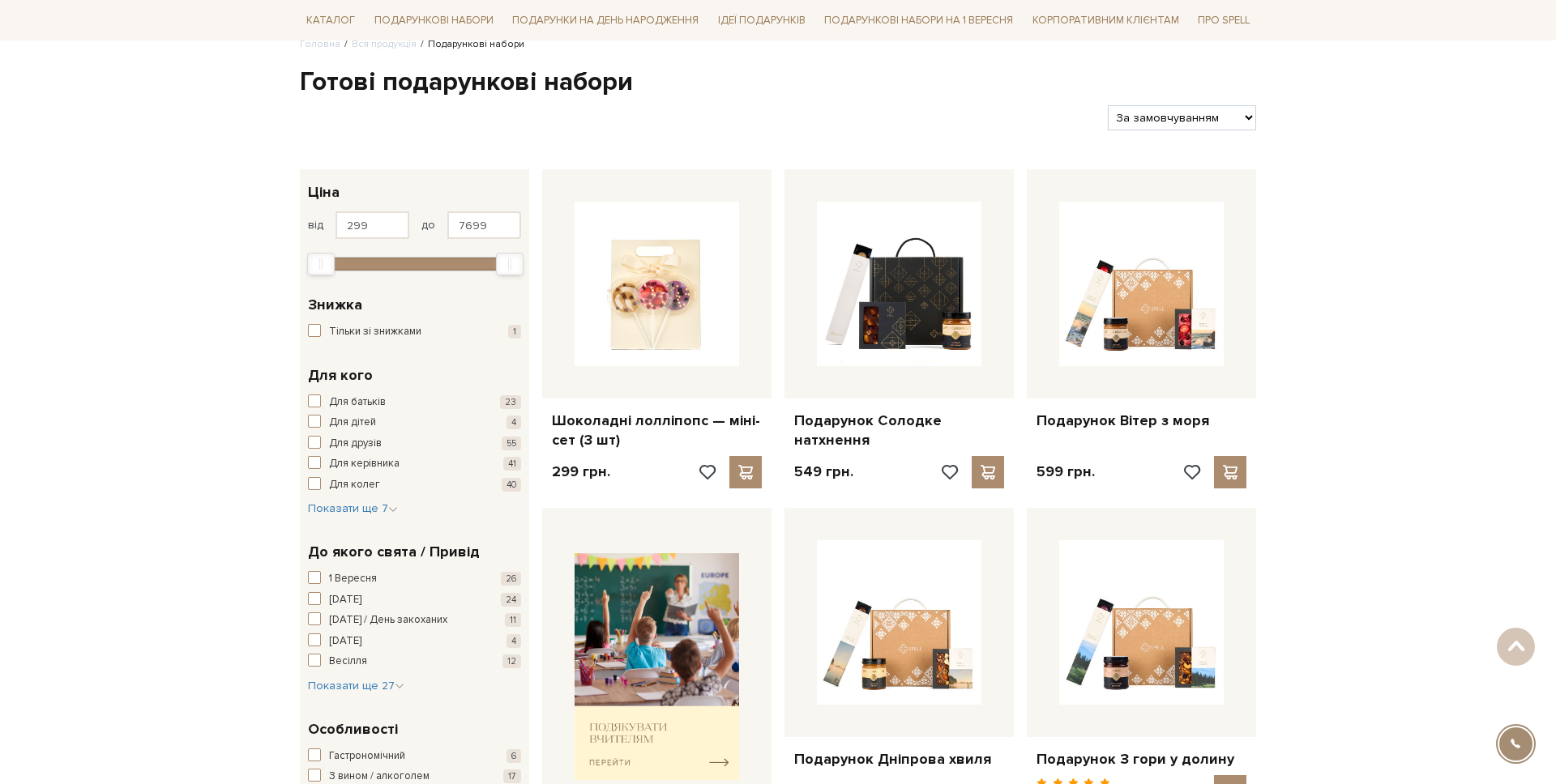
click at [347, 494] on div "Для батьків 23 Для дітей 4 Для друзів 55 Для керівника 41 Для колег 40 Для мами…" at bounding box center [414, 456] width 213 height 123
click at [339, 504] on span "Показати ще 7" at bounding box center [353, 509] width 90 height 14
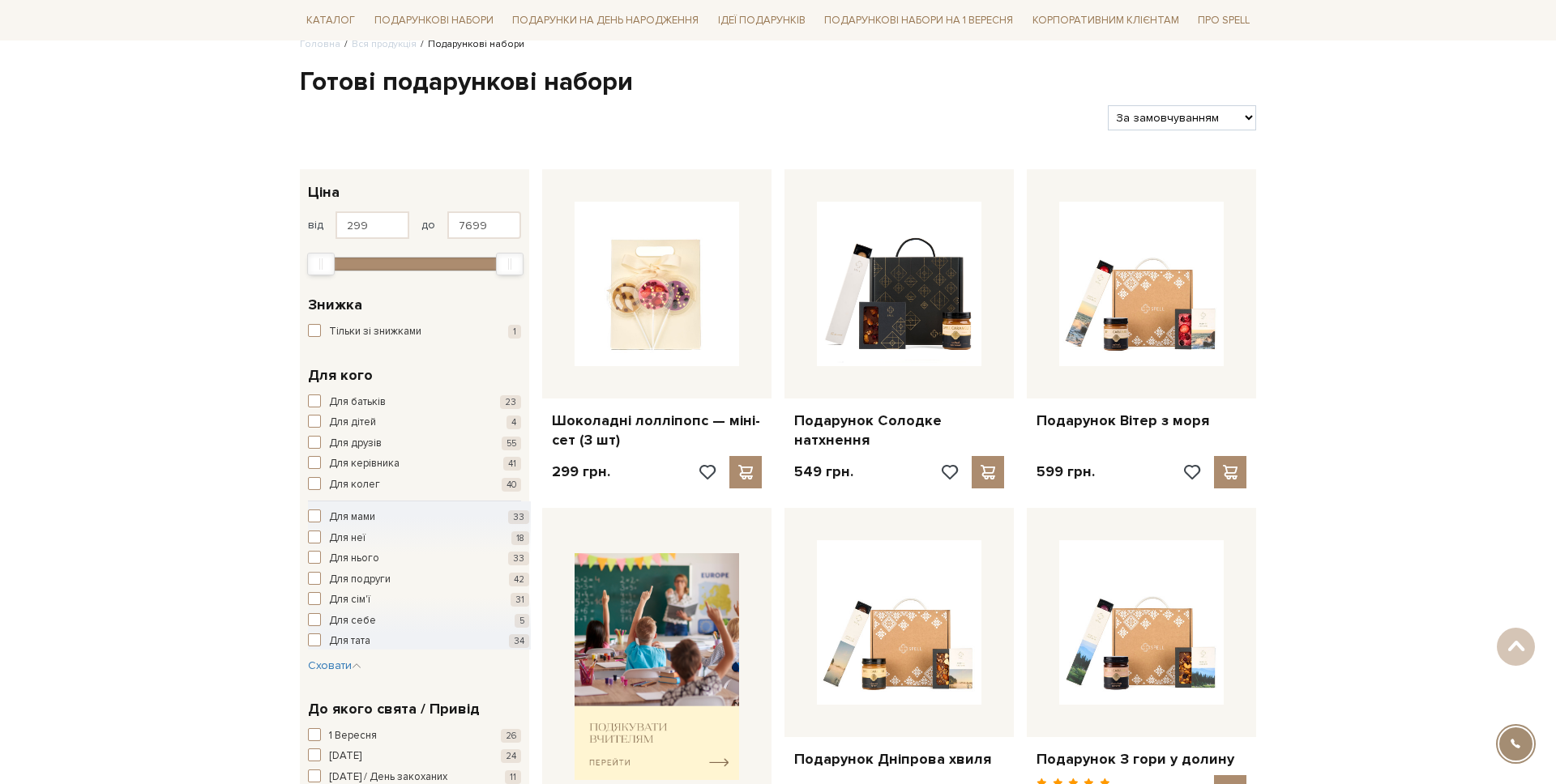
drag, startPoint x: 340, startPoint y: 567, endPoint x: 332, endPoint y: 585, distance: 19.7
click at [332, 585] on div "Для мами 33 Для неї 18 Для нього 33 Для подруги 42 Для сім'ї 31 Для себе 5 Для …" at bounding box center [418, 576] width 222 height 149
click at [336, 584] on span "Для подруги" at bounding box center [360, 580] width 62 height 16
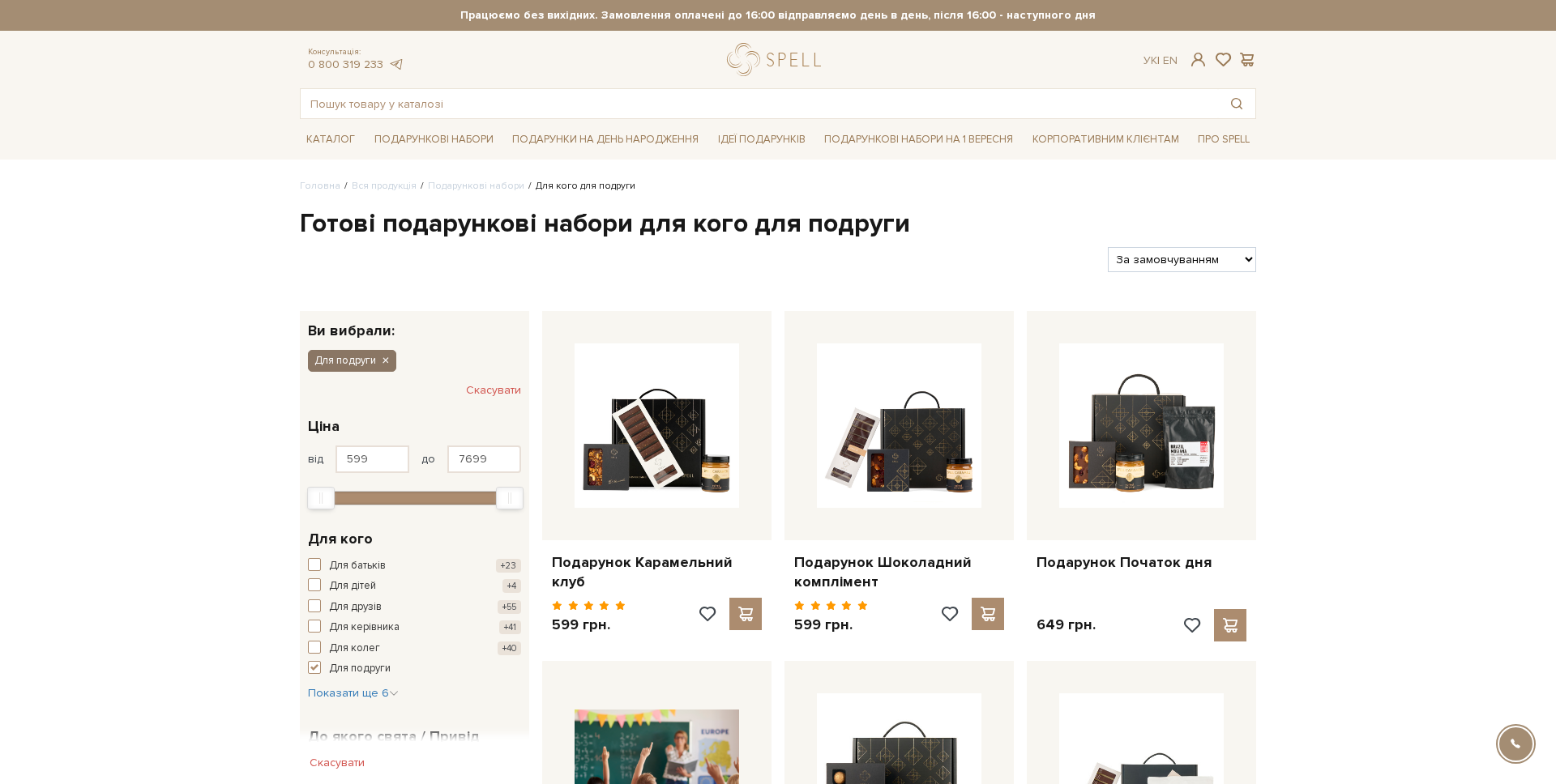
click at [380, 367] on icon "button" at bounding box center [384, 361] width 10 height 15
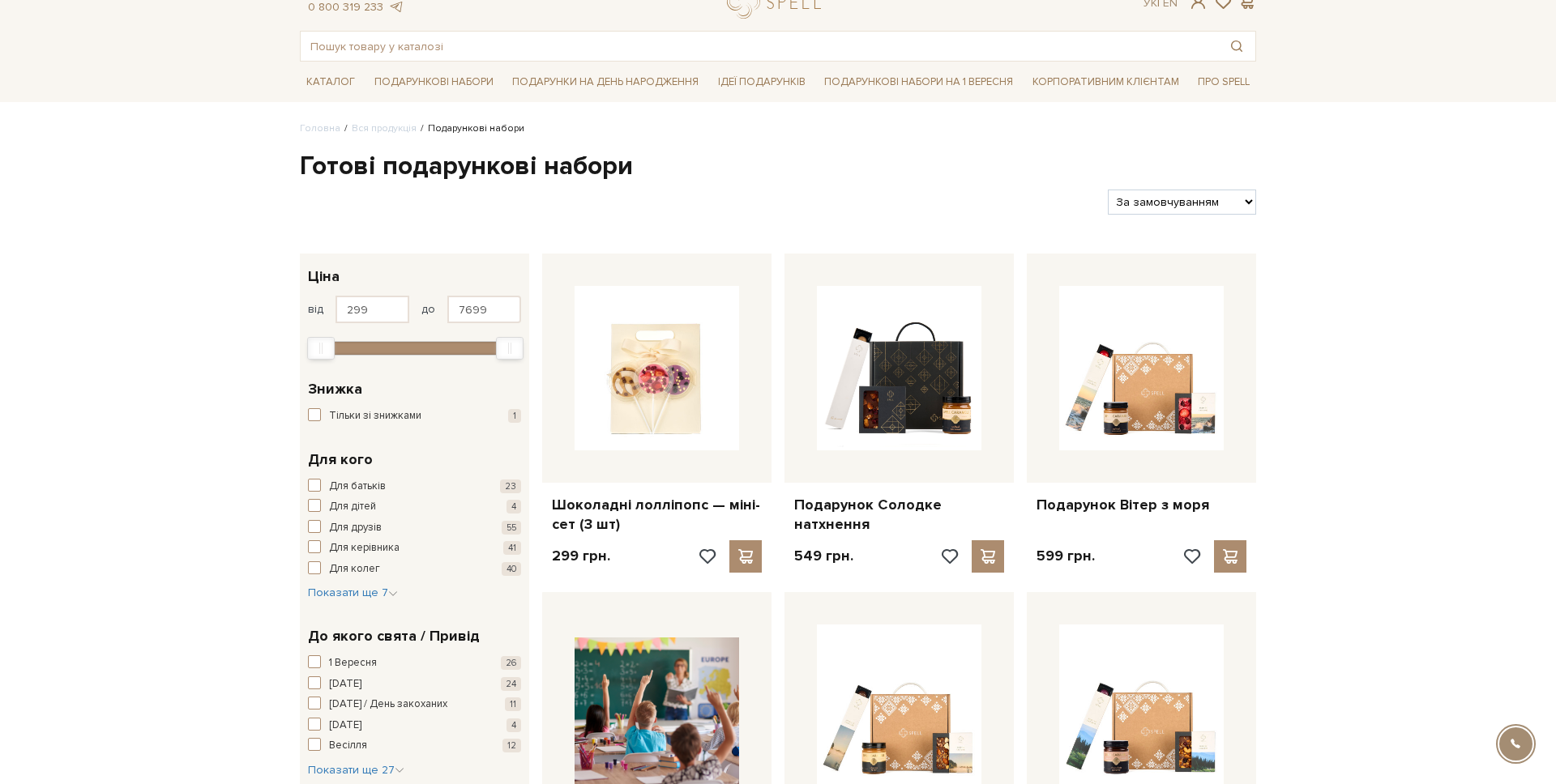
scroll to position [62, 0]
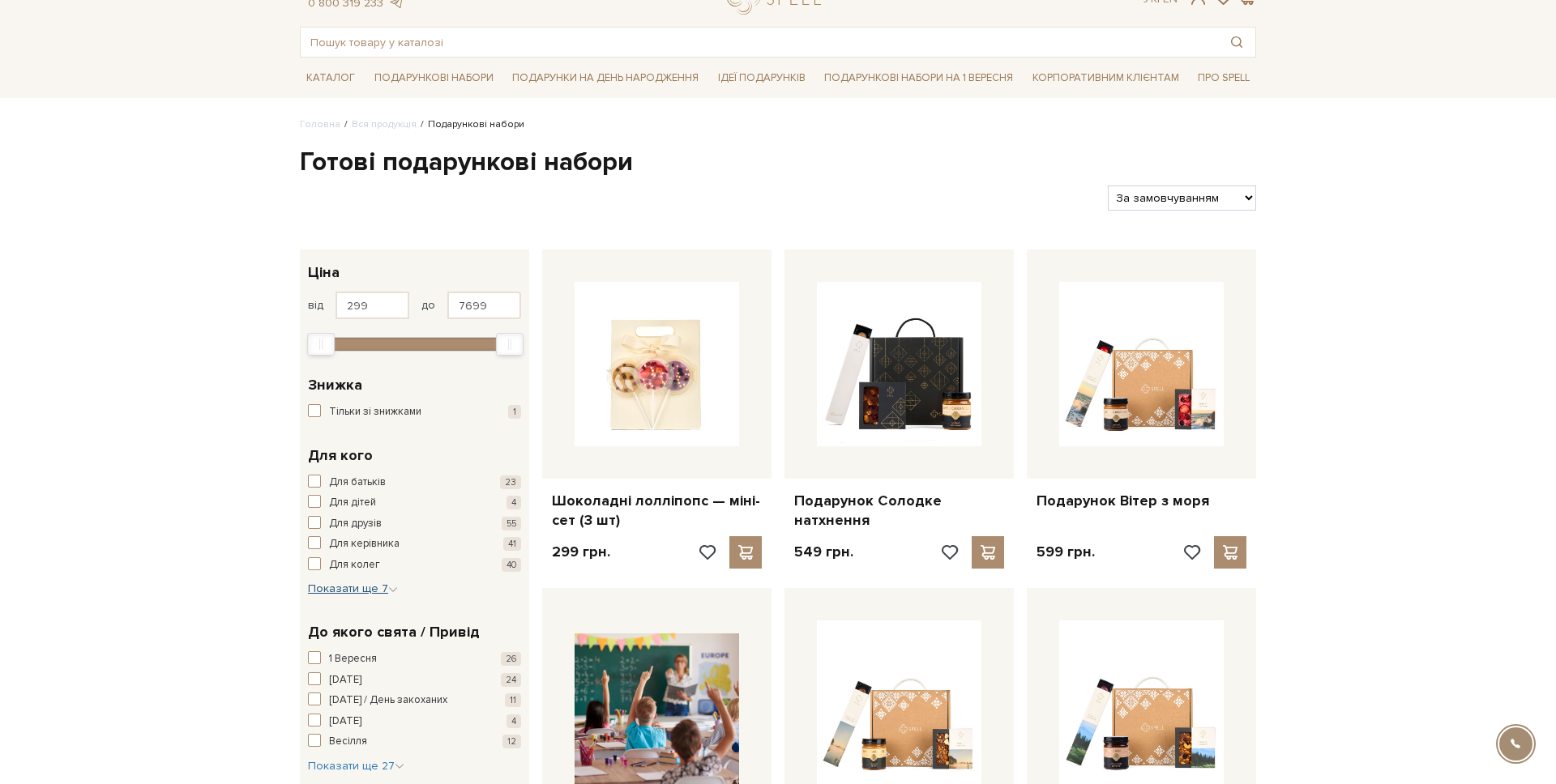
click at [348, 589] on span "Показати ще 7" at bounding box center [353, 589] width 90 height 14
click at [353, 677] on span "Для сім'ї" at bounding box center [349, 680] width 41 height 16
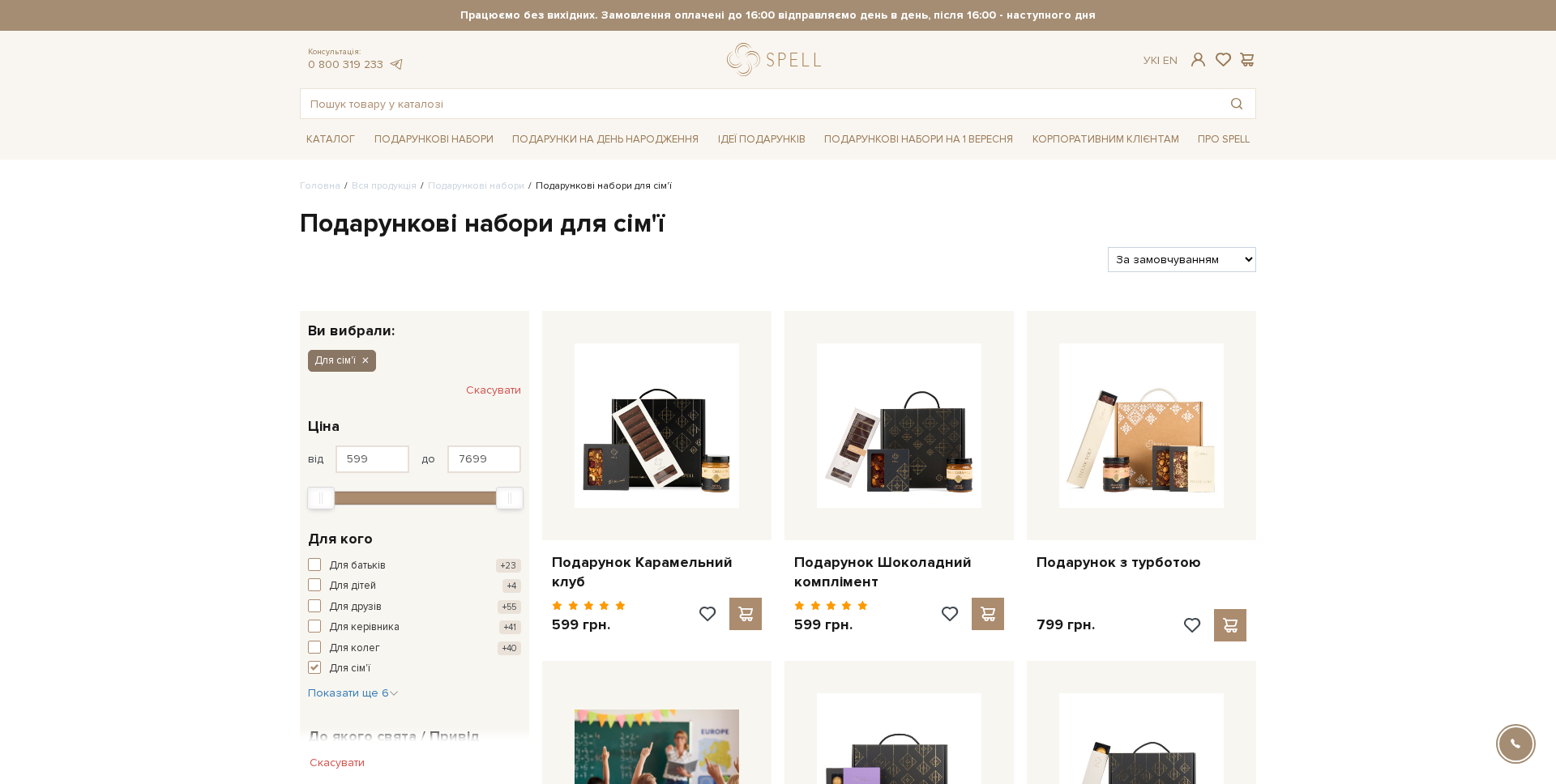
click at [364, 364] on icon "button" at bounding box center [364, 361] width 10 height 15
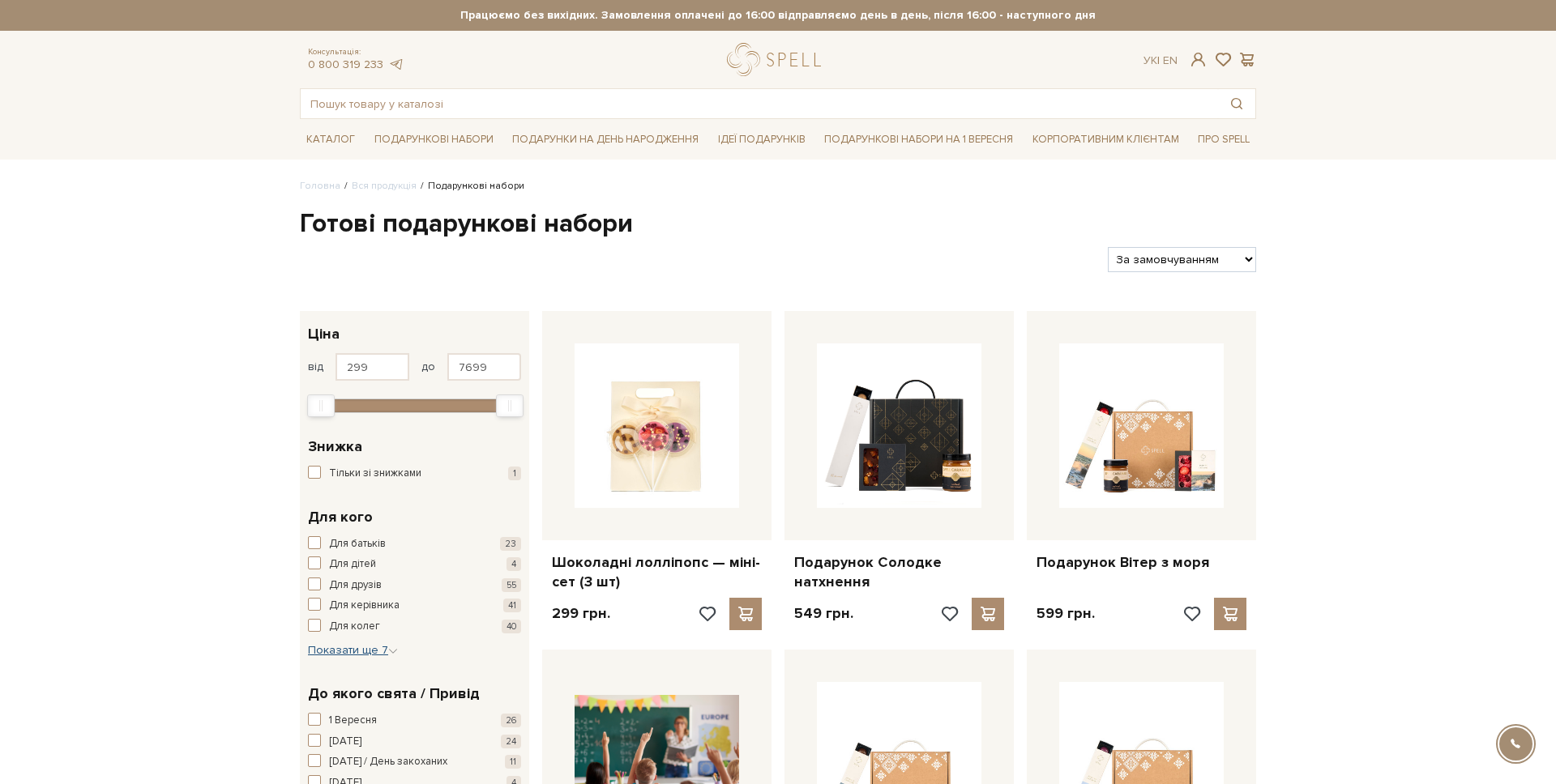
click at [349, 650] on span "Показати ще 7" at bounding box center [353, 650] width 90 height 14
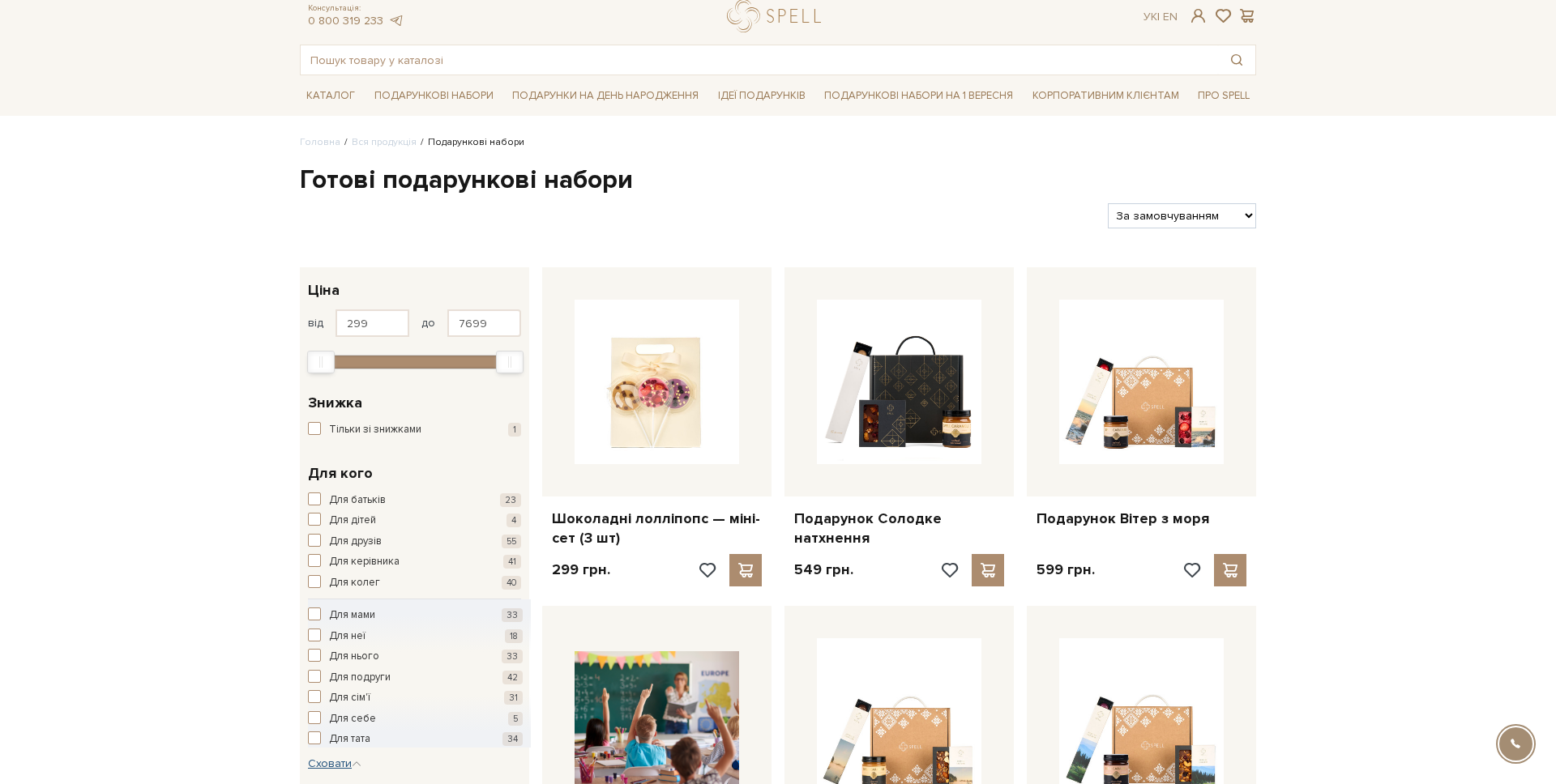
scroll to position [45, 0]
click at [352, 717] on span "Для себе" at bounding box center [352, 719] width 47 height 16
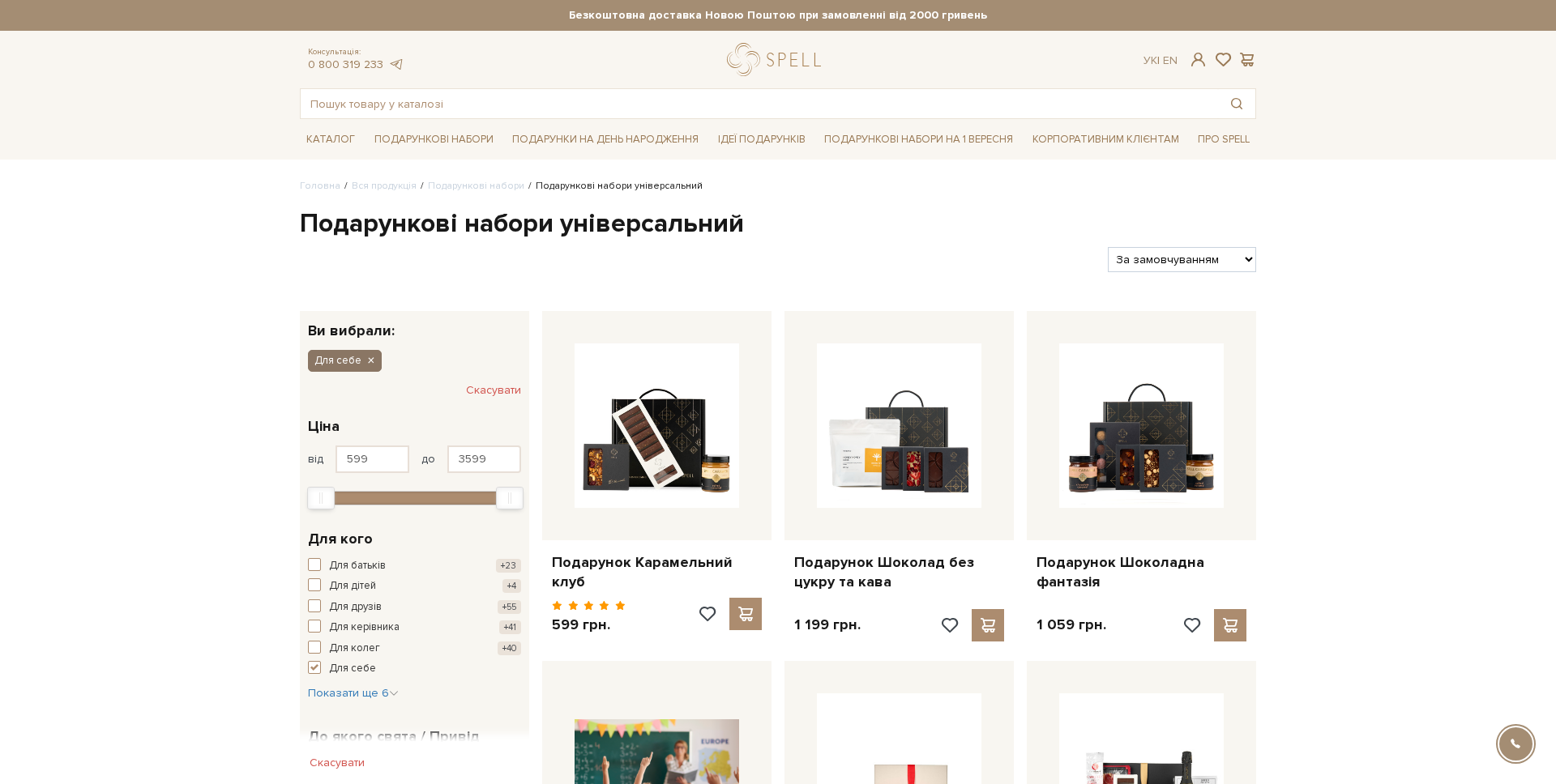
click at [373, 362] on icon "button" at bounding box center [370, 361] width 10 height 15
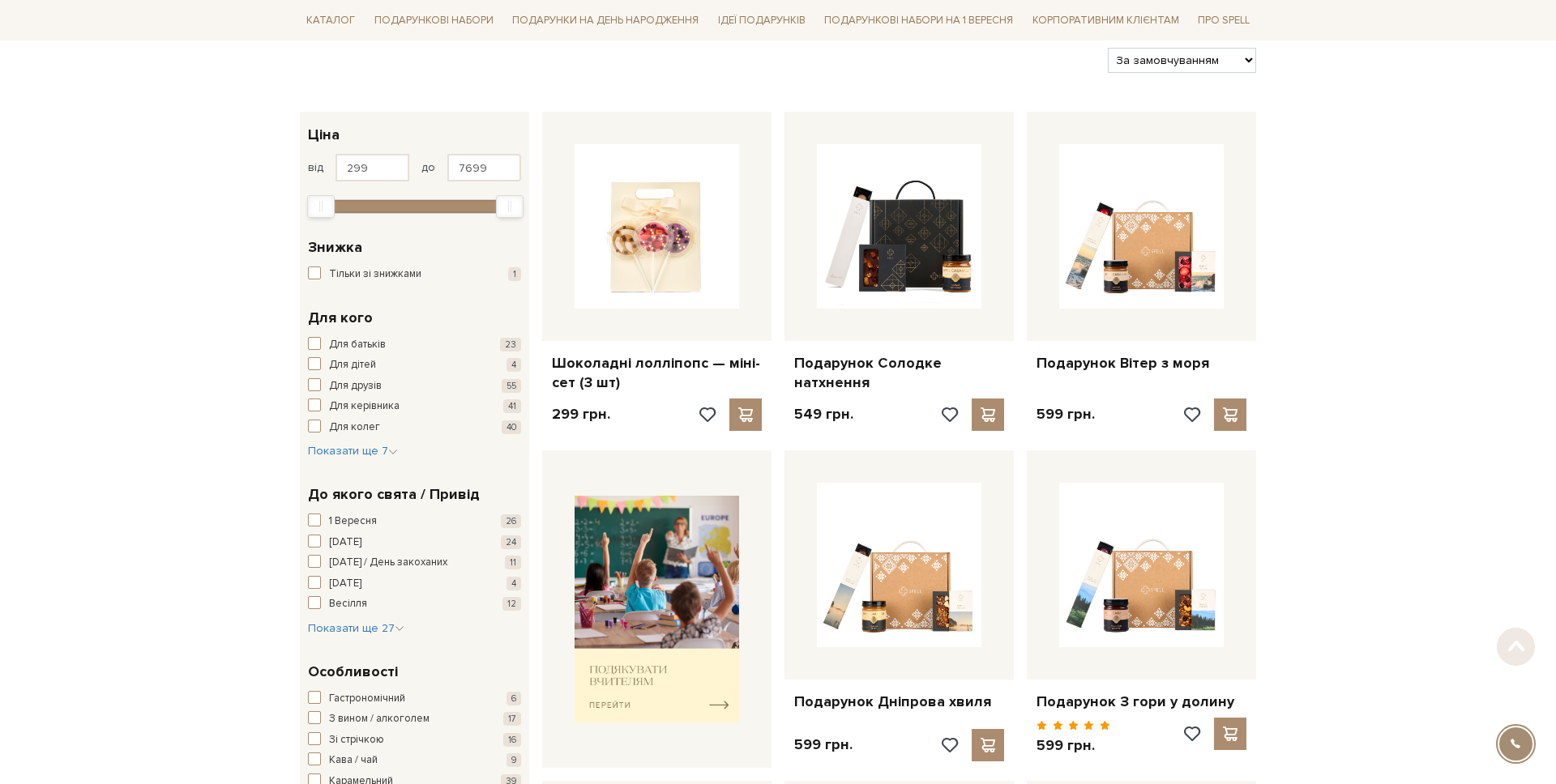
scroll to position [223, 0]
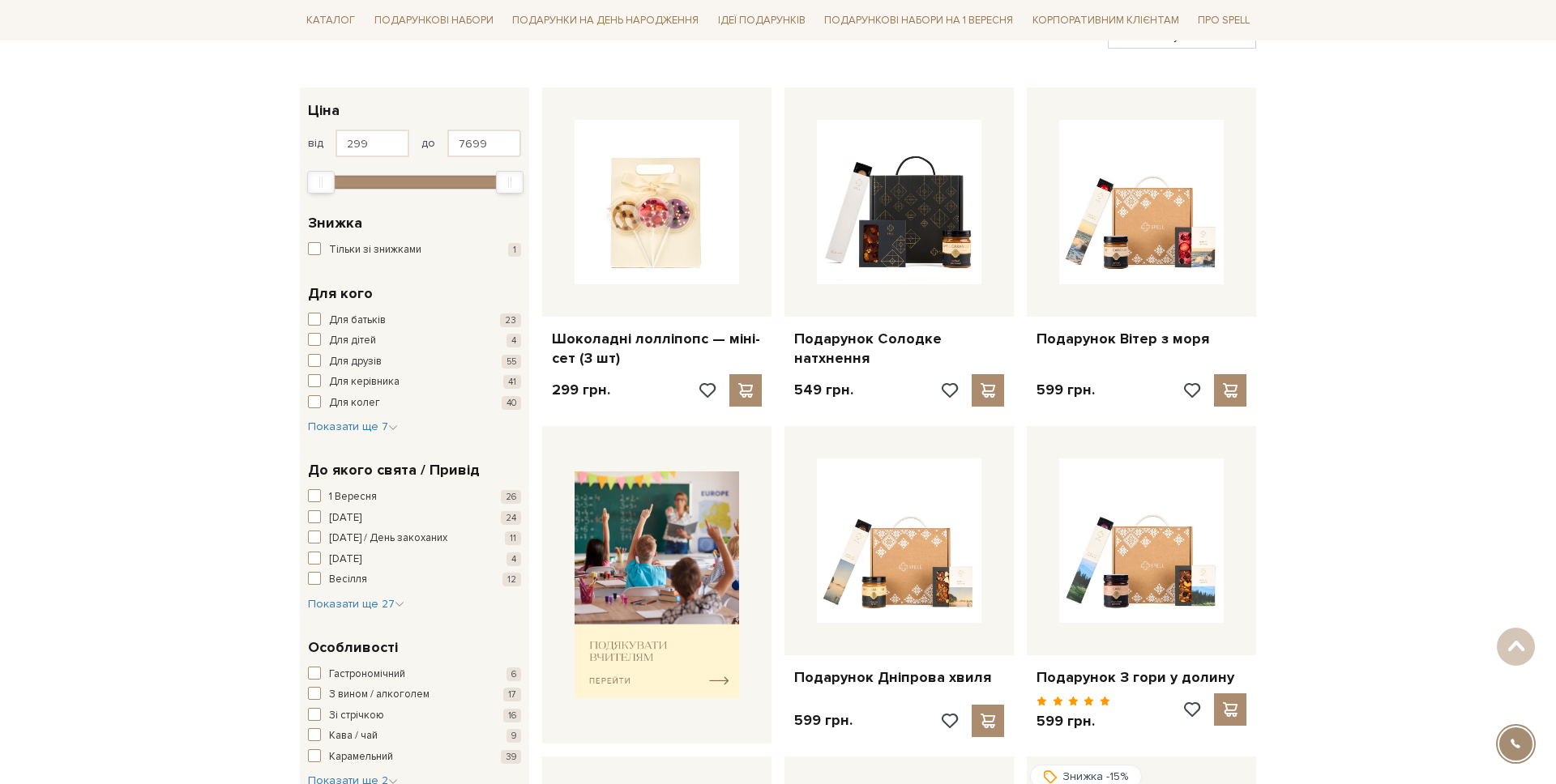
click at [352, 435] on div "Для кого Для батьків 23 Для дітей 4 Для друзів 55 Для керівника 41 Для колег 40…" at bounding box center [414, 359] width 229 height 178
click at [358, 419] on button "Показати ще 7 Сховати" at bounding box center [353, 427] width 90 height 16
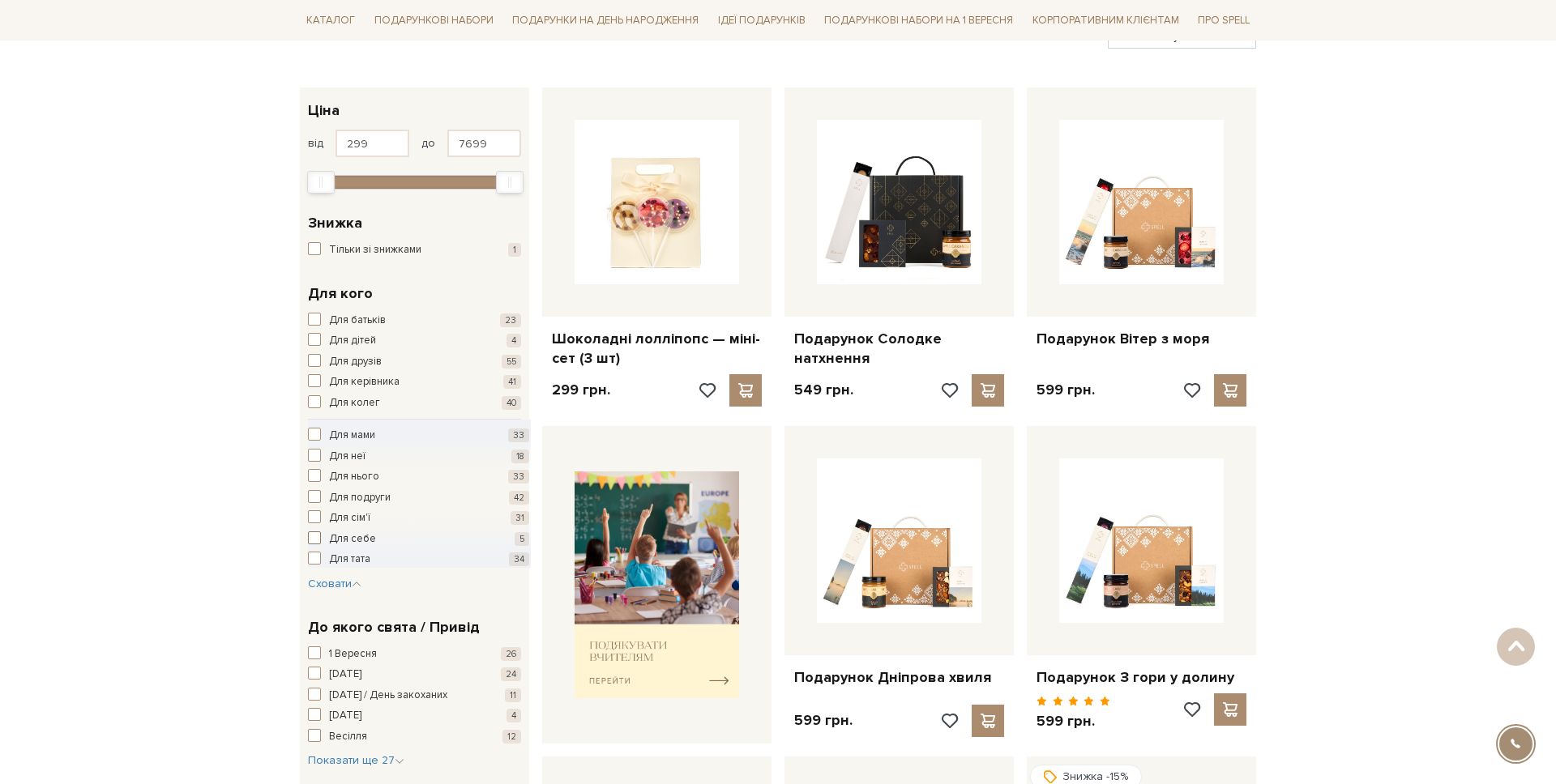
click at [357, 537] on span "Для себе" at bounding box center [352, 540] width 47 height 16
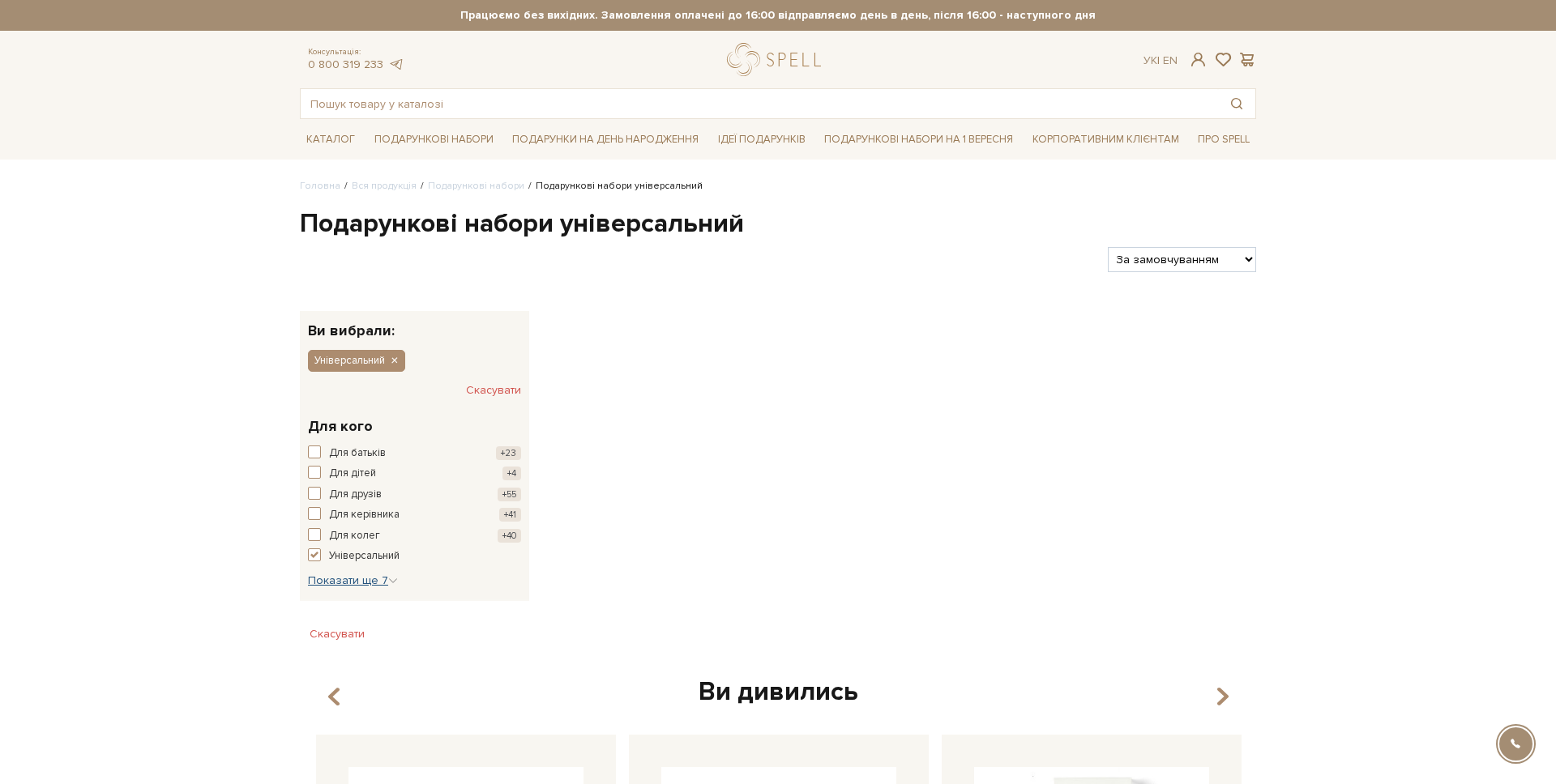
click at [333, 578] on span "Показати ще 7" at bounding box center [353, 581] width 90 height 14
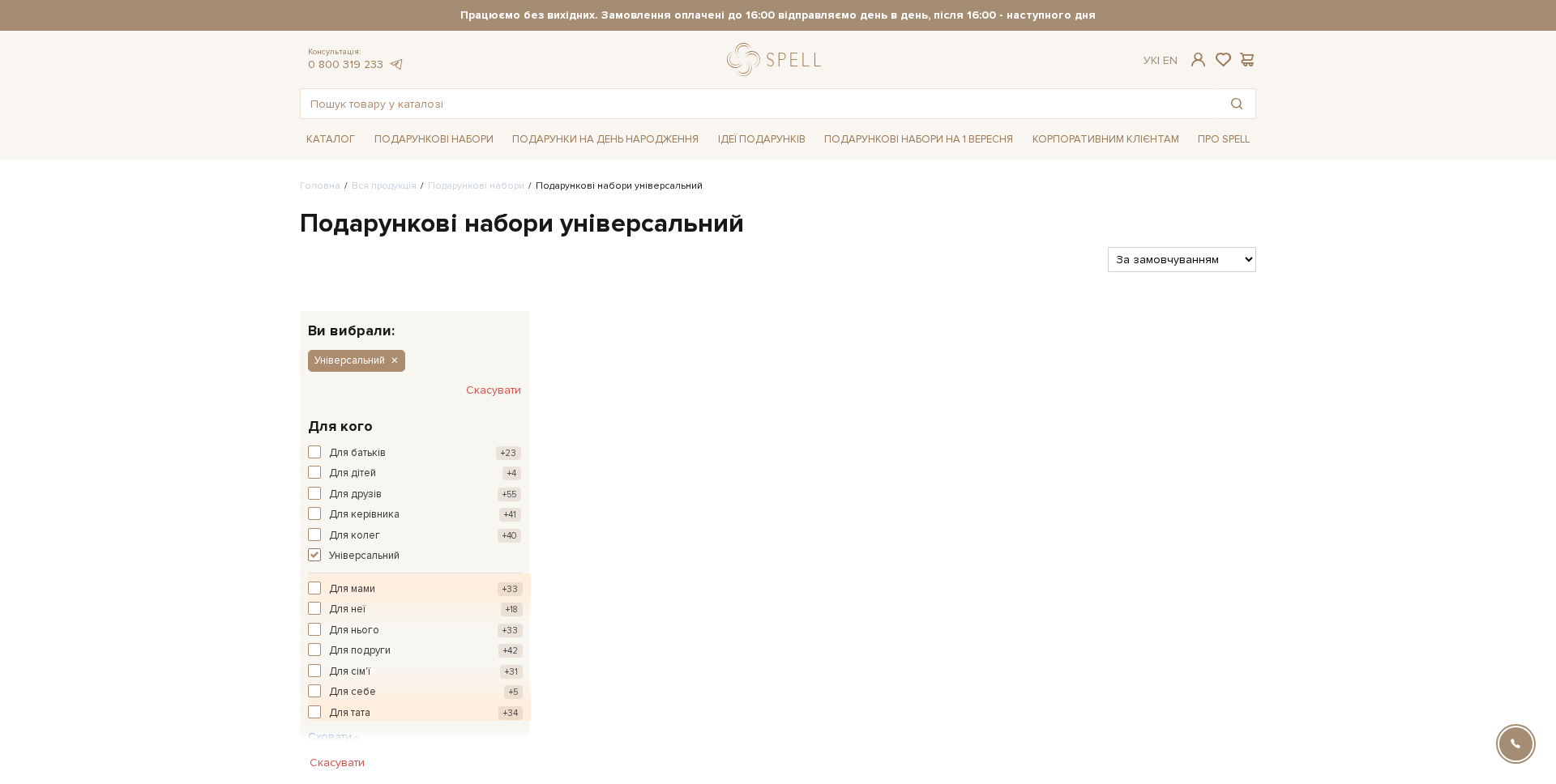
click at [348, 555] on span "Універсальний" at bounding box center [364, 556] width 70 height 16
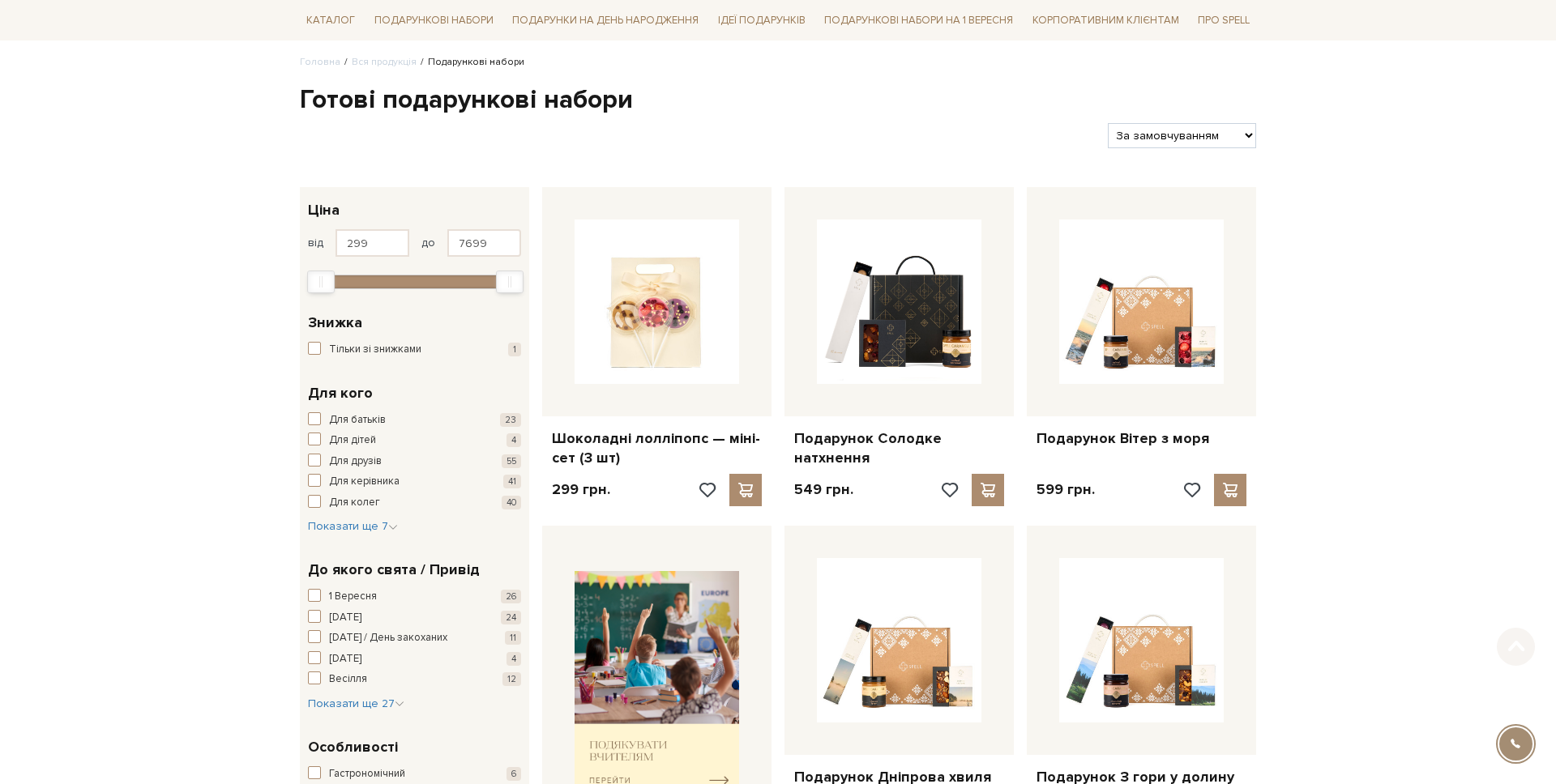
scroll to position [153, 0]
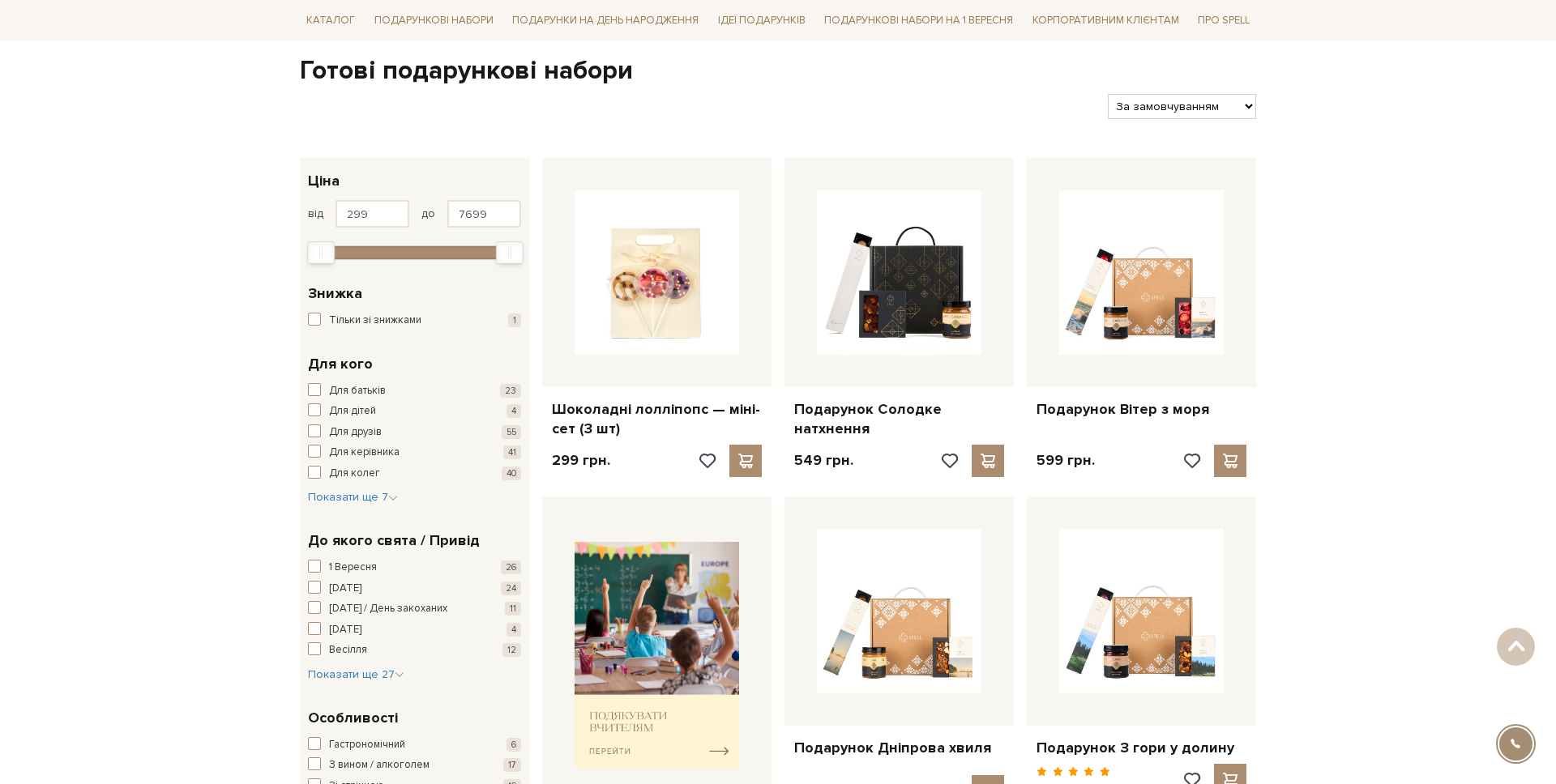
click at [341, 506] on div "Для кого Для батьків 23 Для дітей 4 Для друзів 55 Для керівника 41 Для колег 40…" at bounding box center [414, 430] width 229 height 178
click at [333, 498] on span "Показати ще 7" at bounding box center [353, 497] width 90 height 14
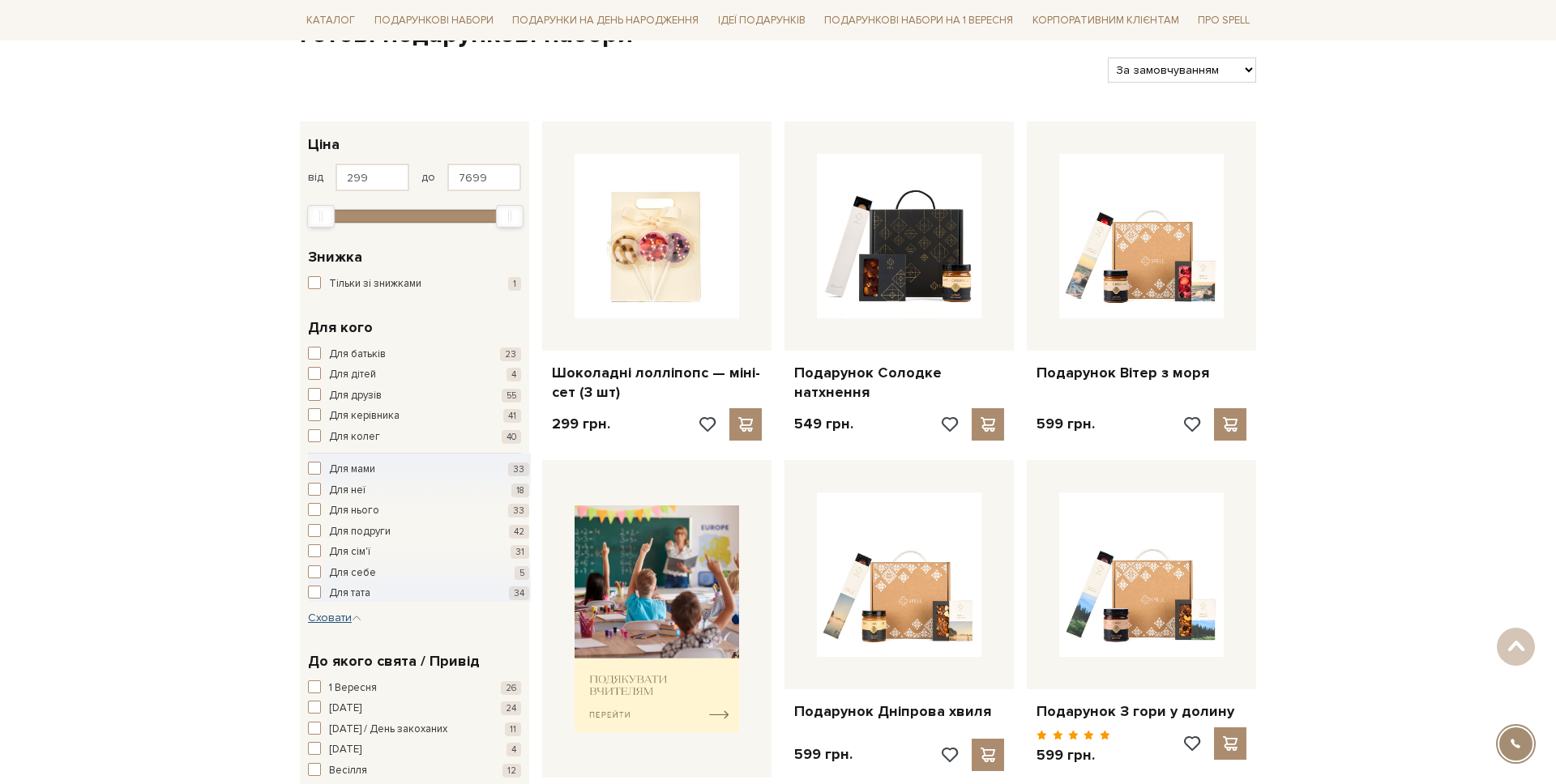
scroll to position [192, 0]
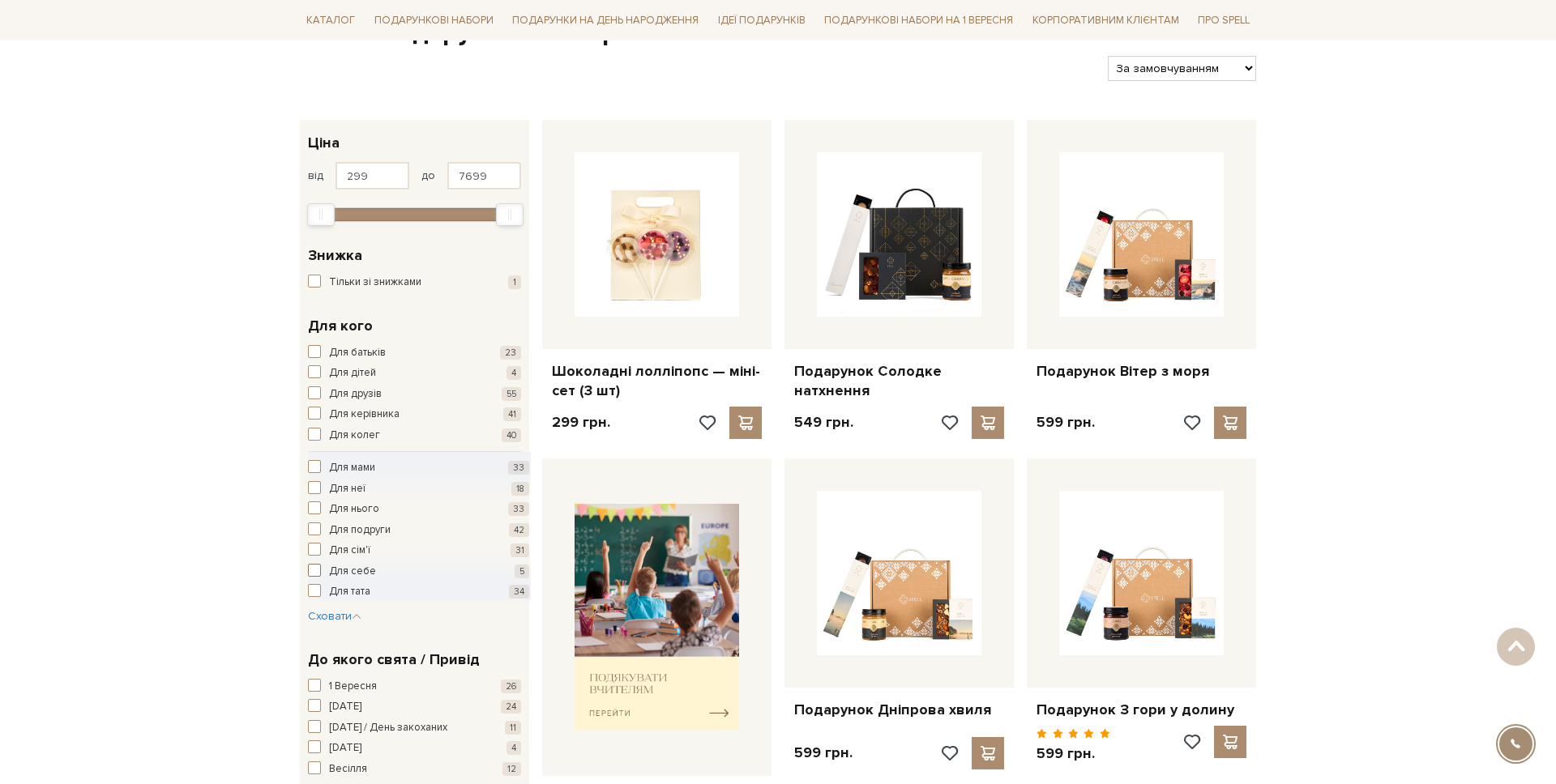
click at [335, 576] on span "Для себе" at bounding box center [352, 572] width 47 height 16
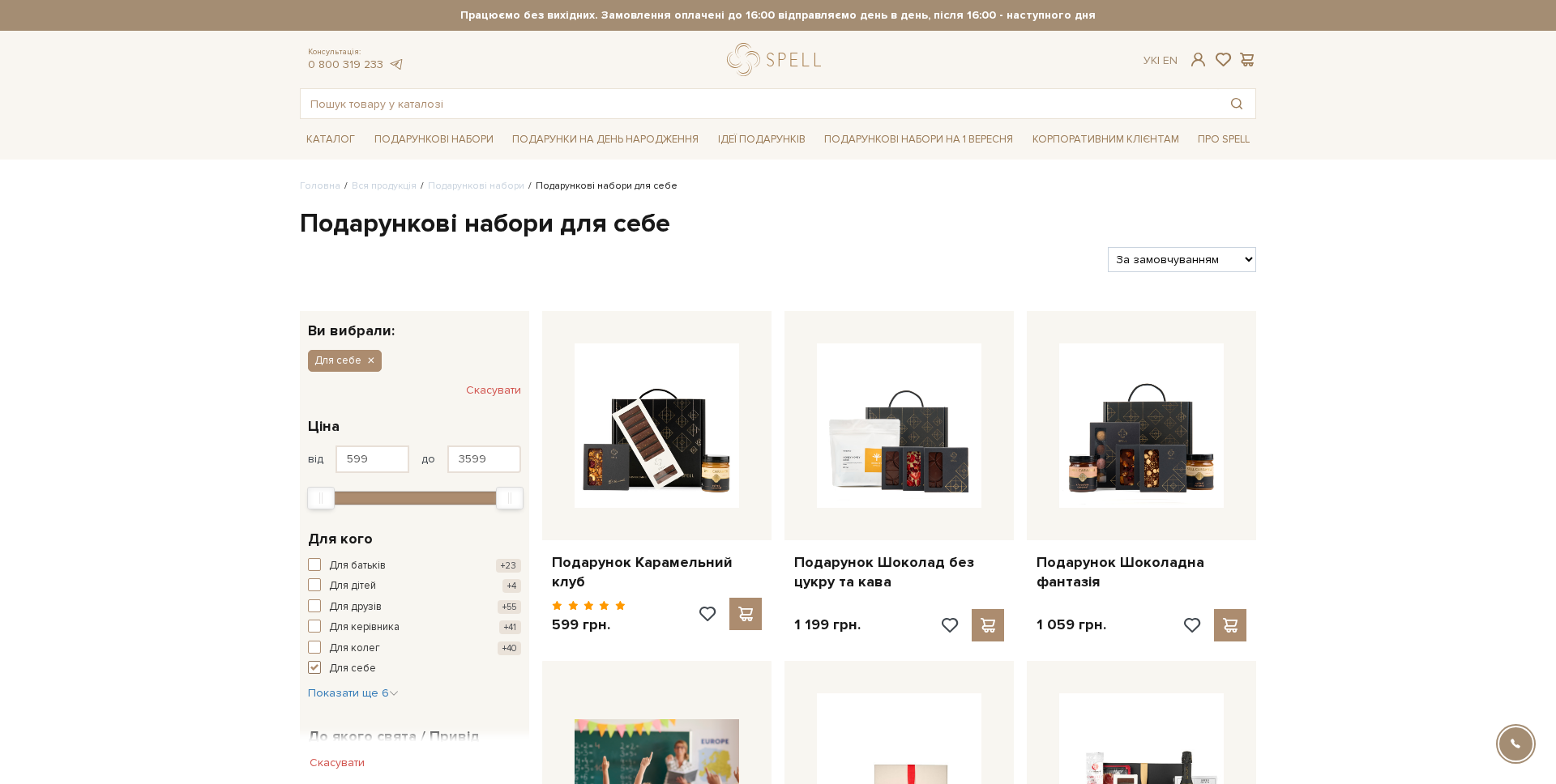
click at [324, 667] on button "Для себе +5" at bounding box center [414, 669] width 213 height 16
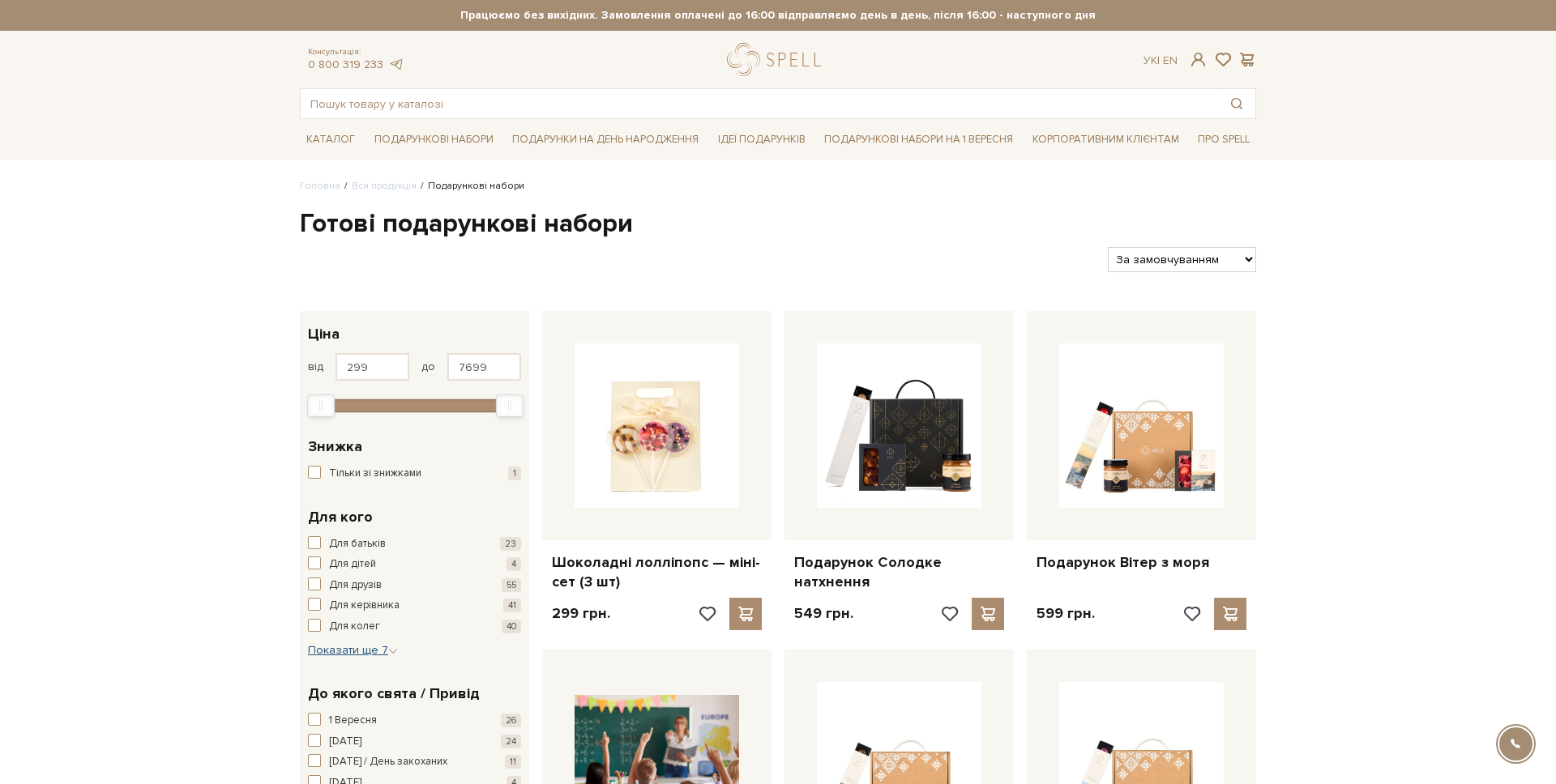
click at [348, 647] on span "Показати ще 7" at bounding box center [353, 650] width 90 height 14
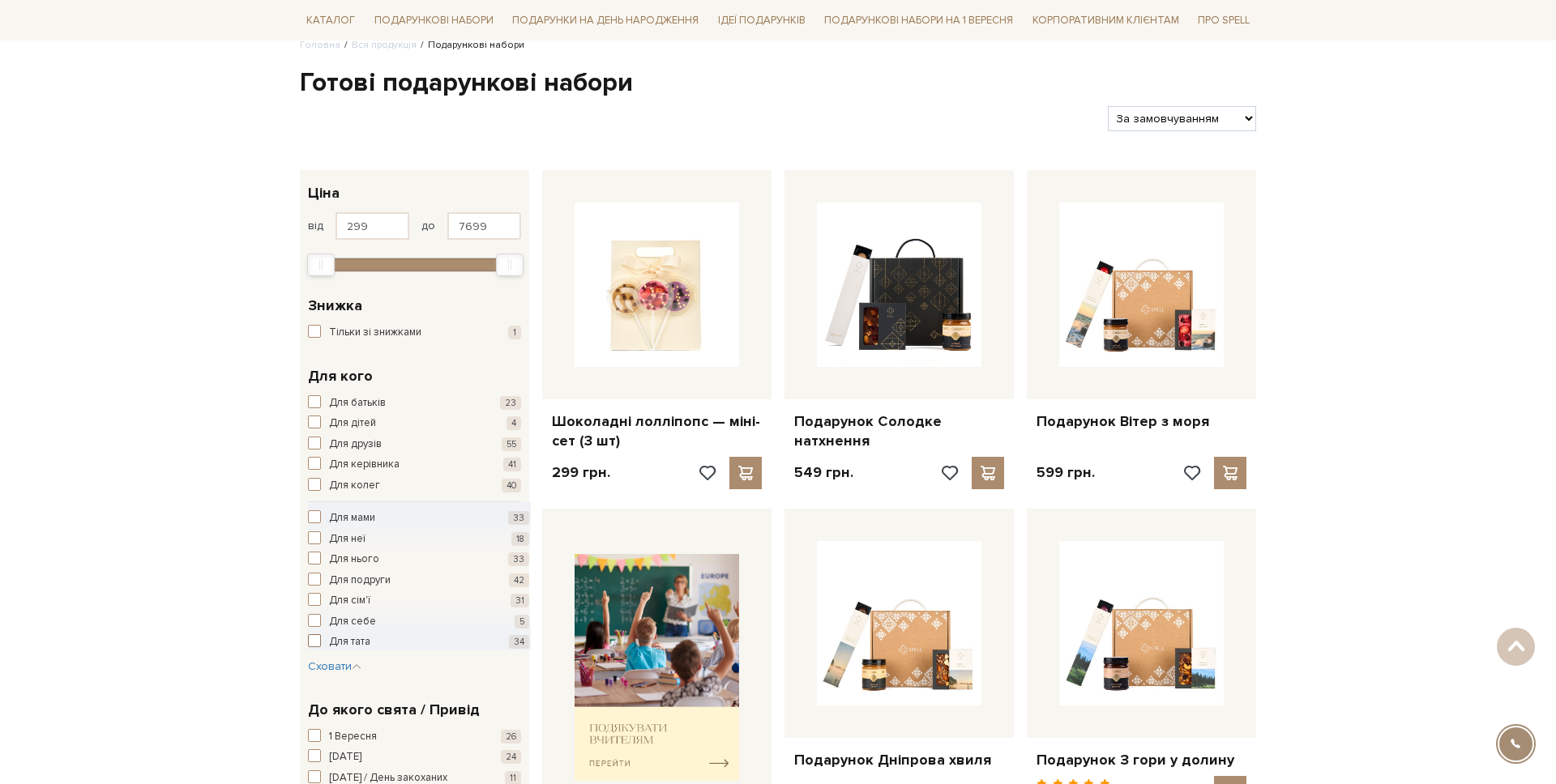
click at [348, 637] on span "Для тата" at bounding box center [349, 642] width 41 height 16
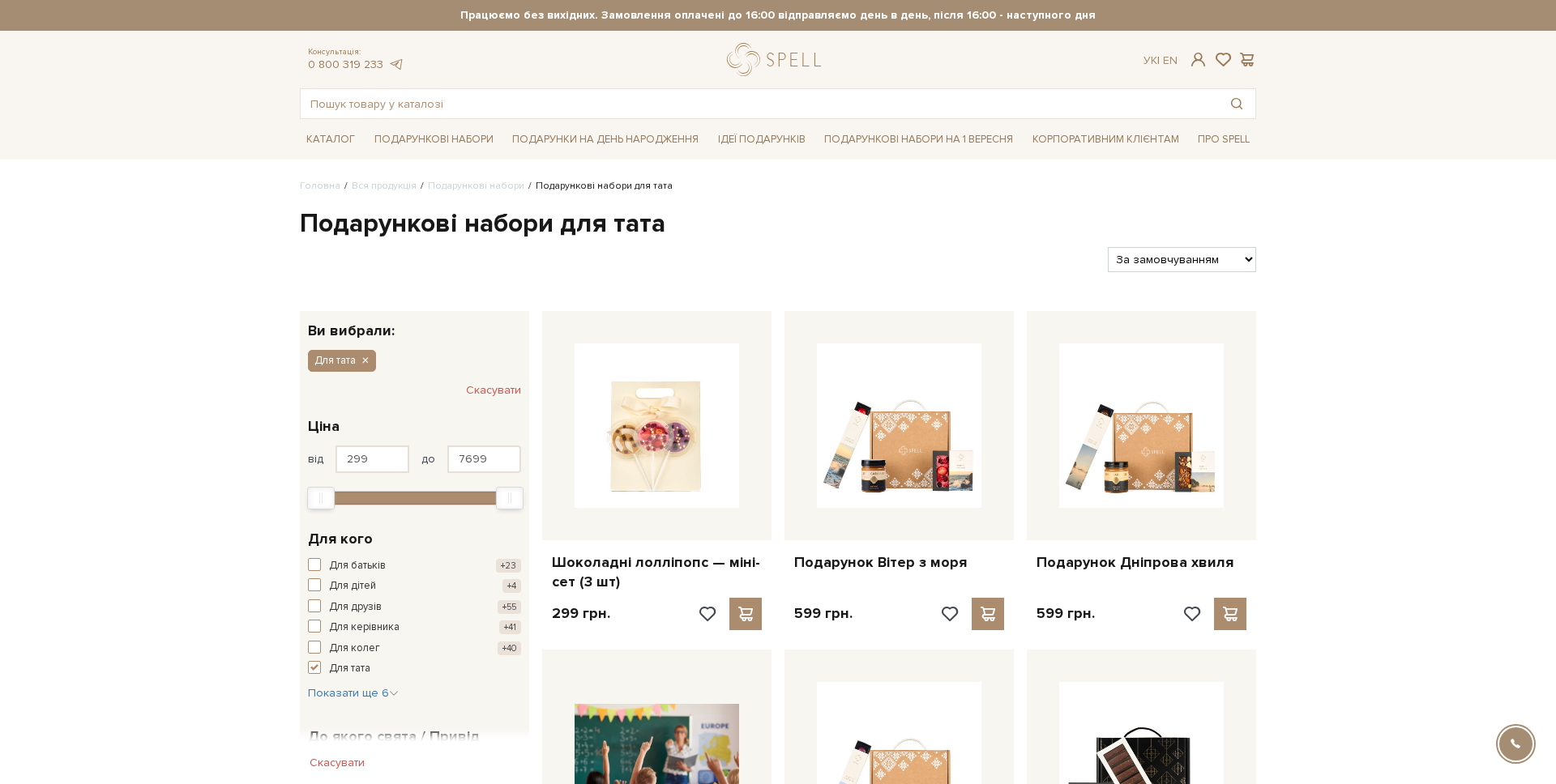
click at [344, 677] on div "Для батьків +23 Для дітей +4 Для друзів +55 Для керівника +41 Для колег +40 Для…" at bounding box center [414, 629] width 213 height 143
click at [342, 670] on span "Для тата" at bounding box center [349, 669] width 41 height 16
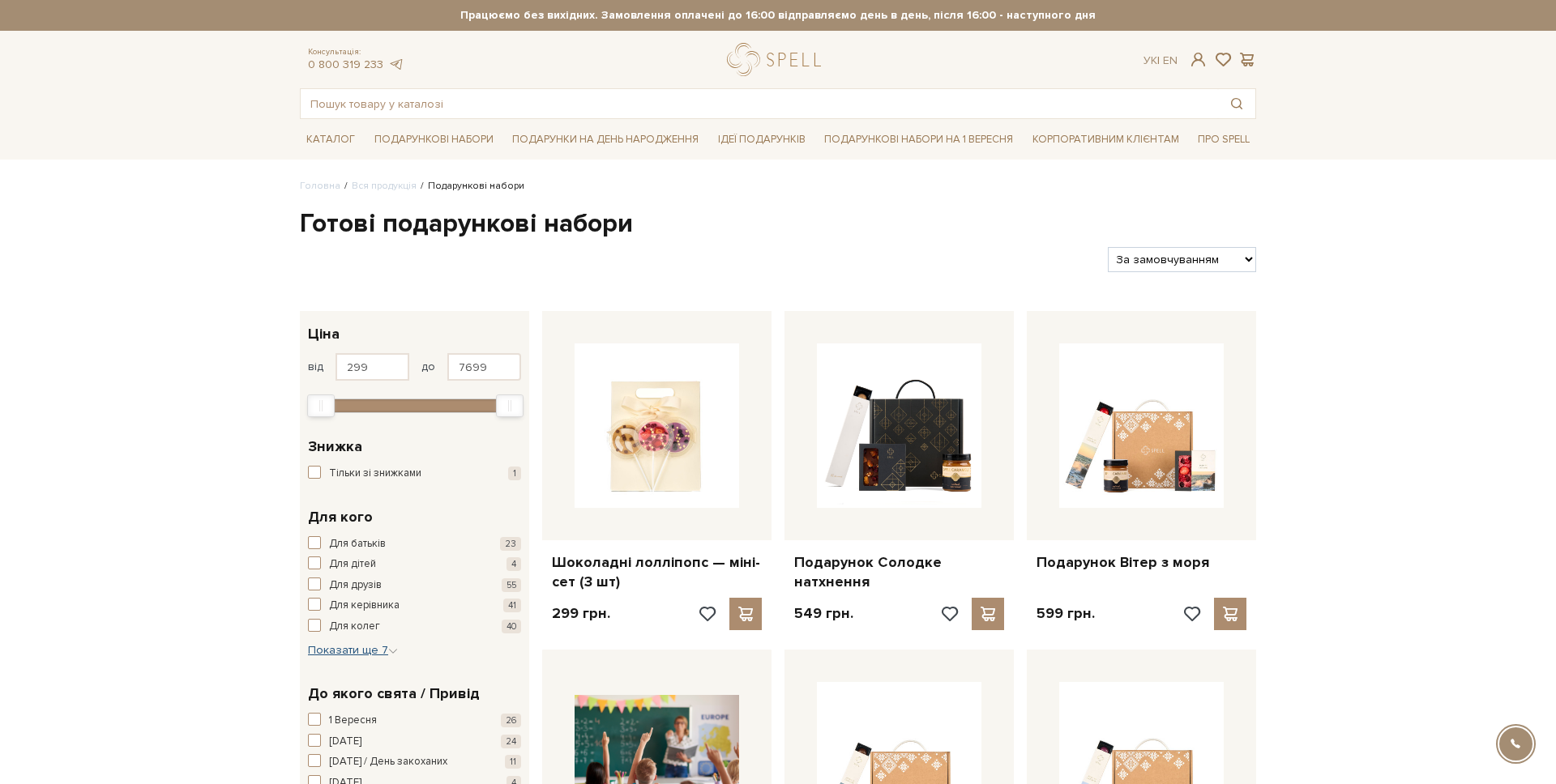
click at [348, 655] on span "Показати ще 7" at bounding box center [353, 650] width 90 height 14
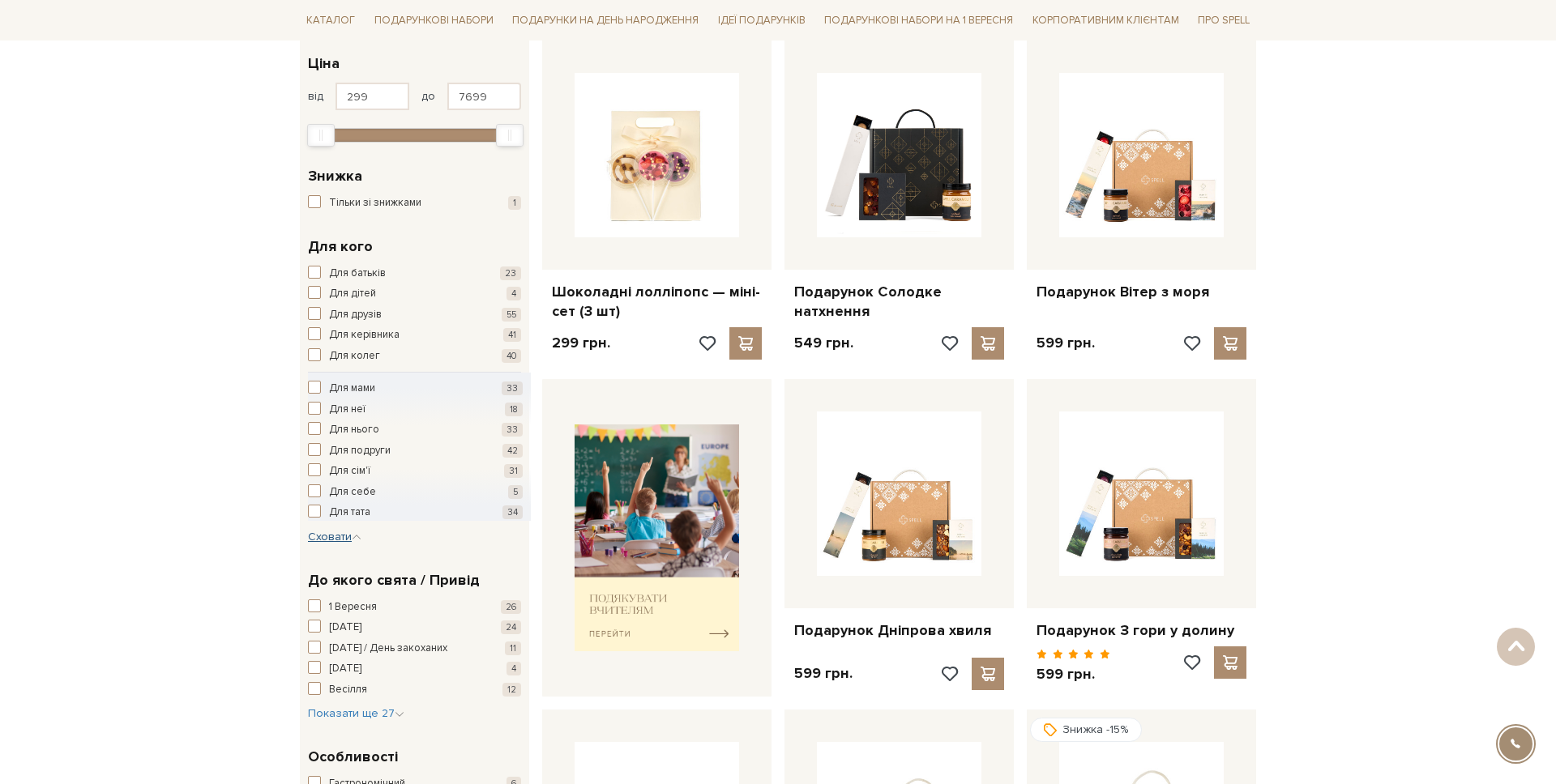
scroll to position [268, 0]
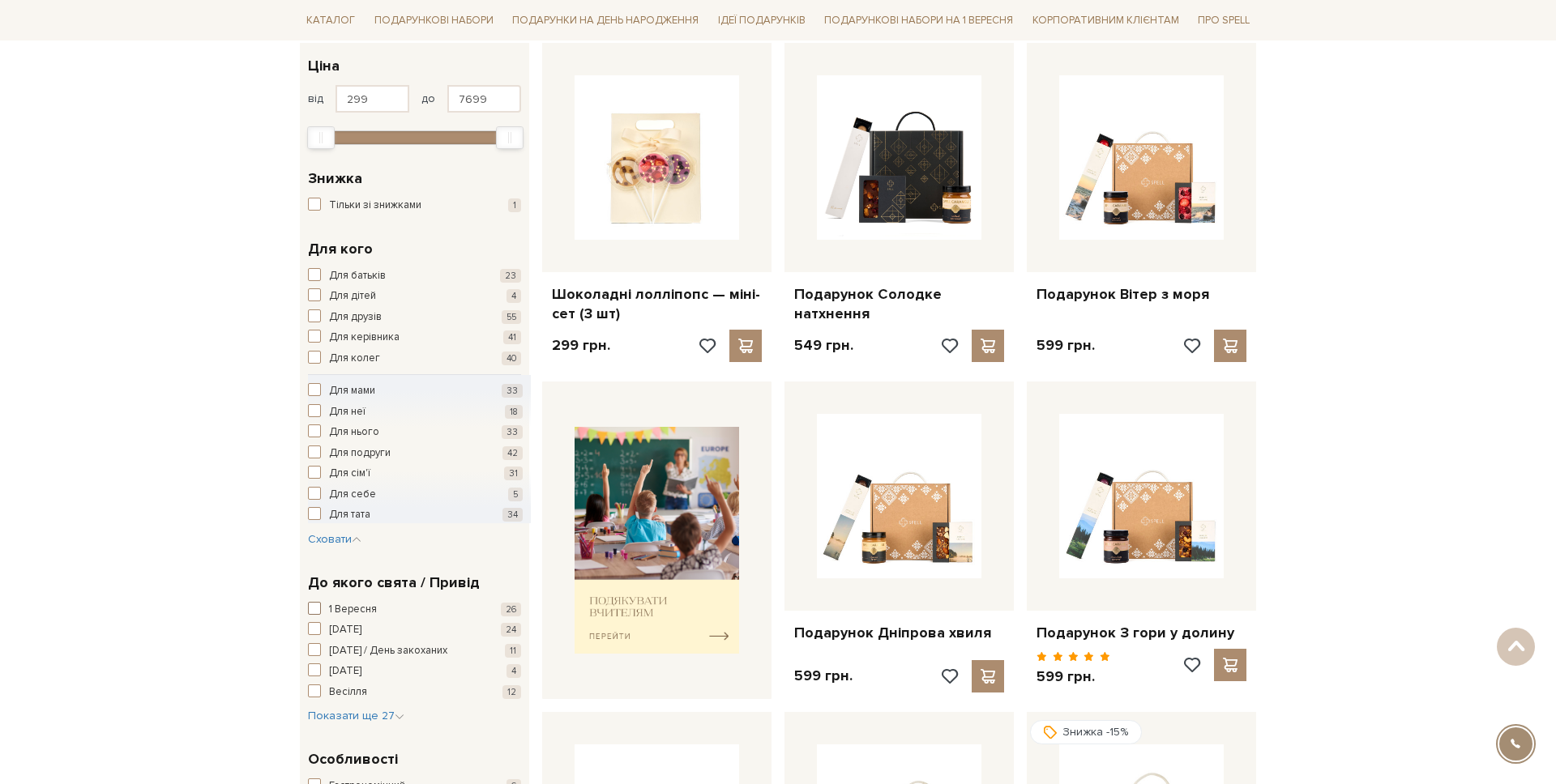
click at [327, 611] on button "1 Вересня 26" at bounding box center [414, 610] width 213 height 16
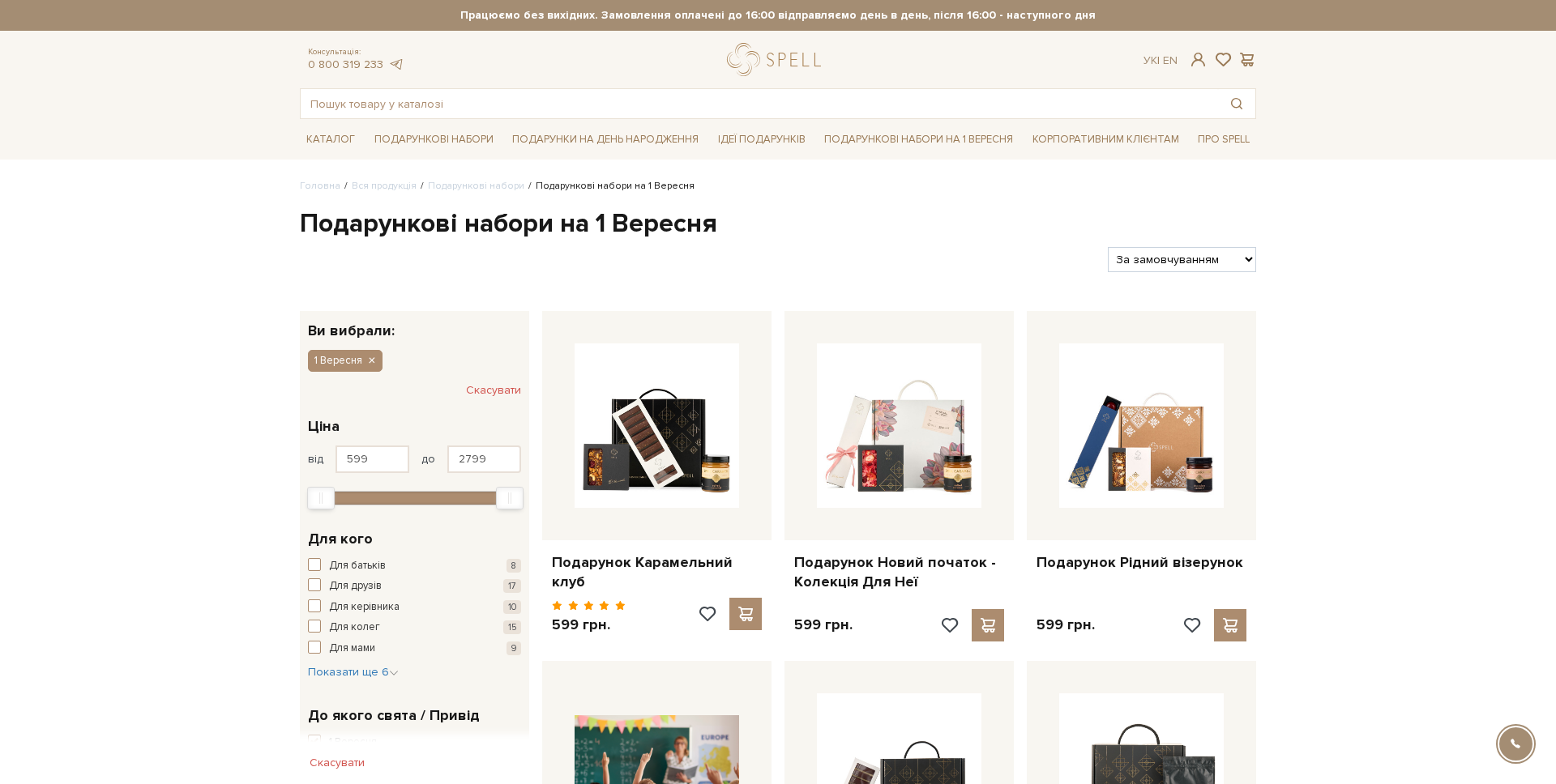
scroll to position [121, 0]
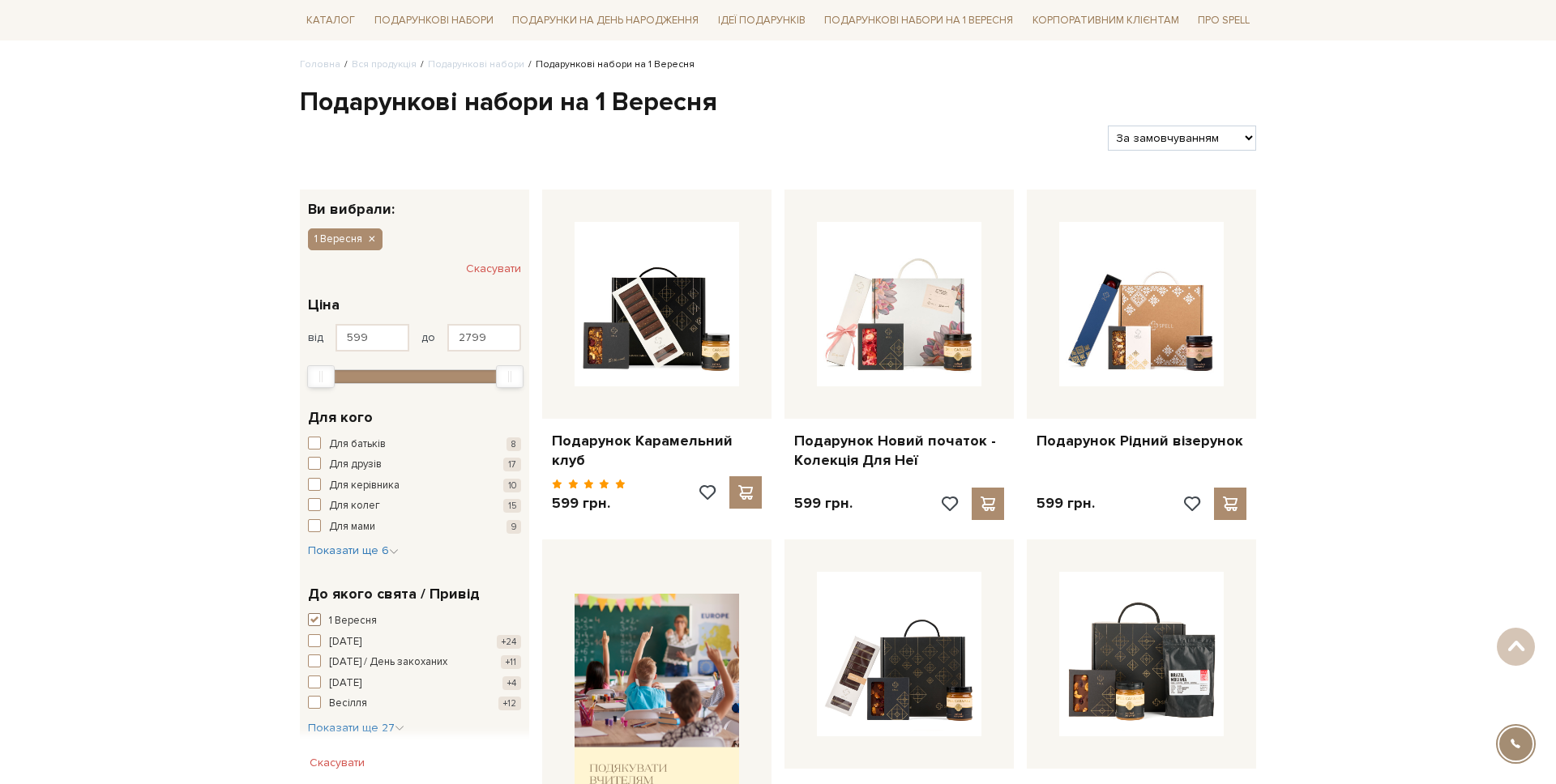
click at [325, 621] on button "1 Вересня +26" at bounding box center [414, 621] width 213 height 16
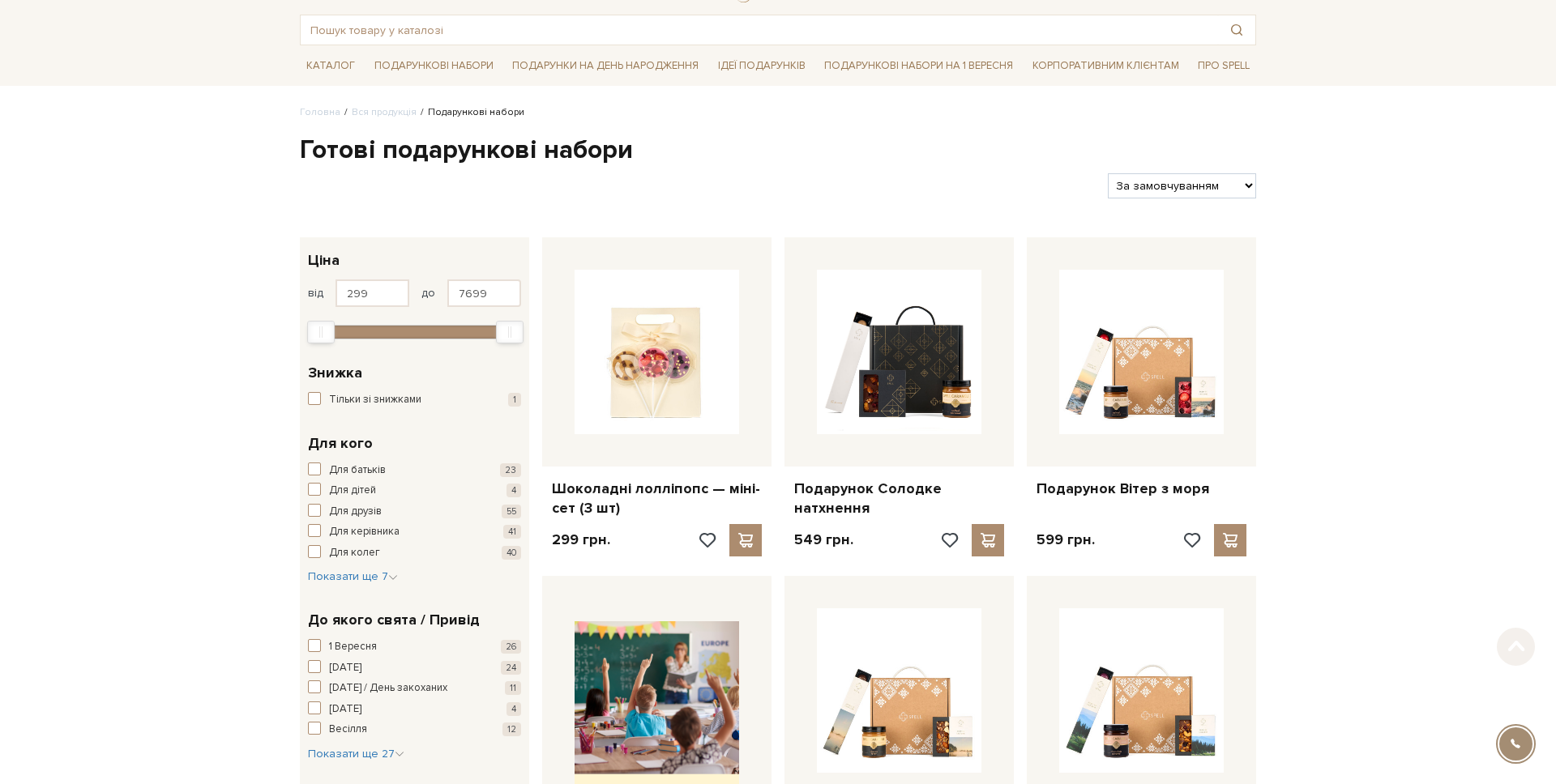
scroll to position [69, 0]
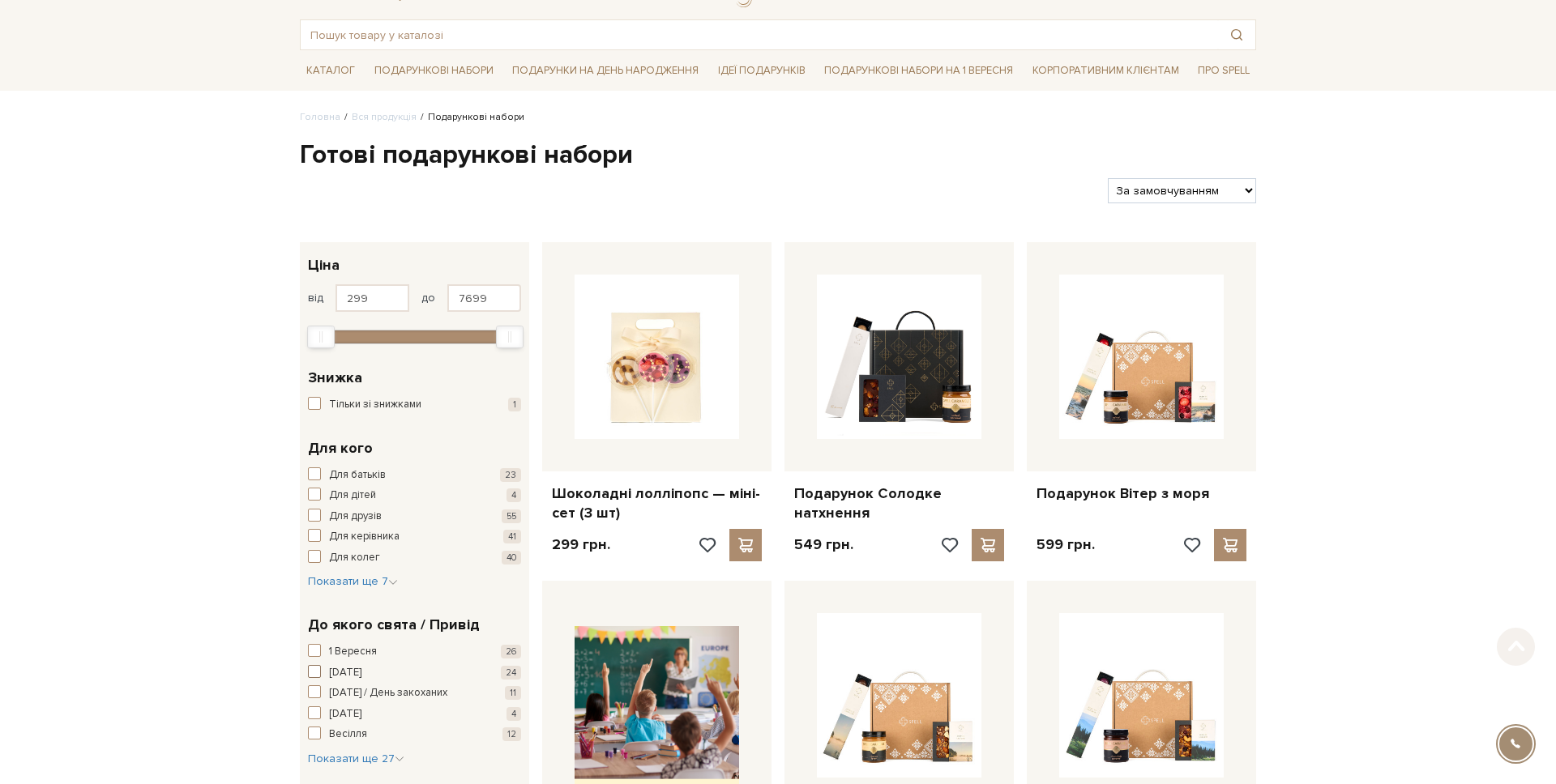
click at [313, 673] on span "button" at bounding box center [314, 671] width 13 height 13
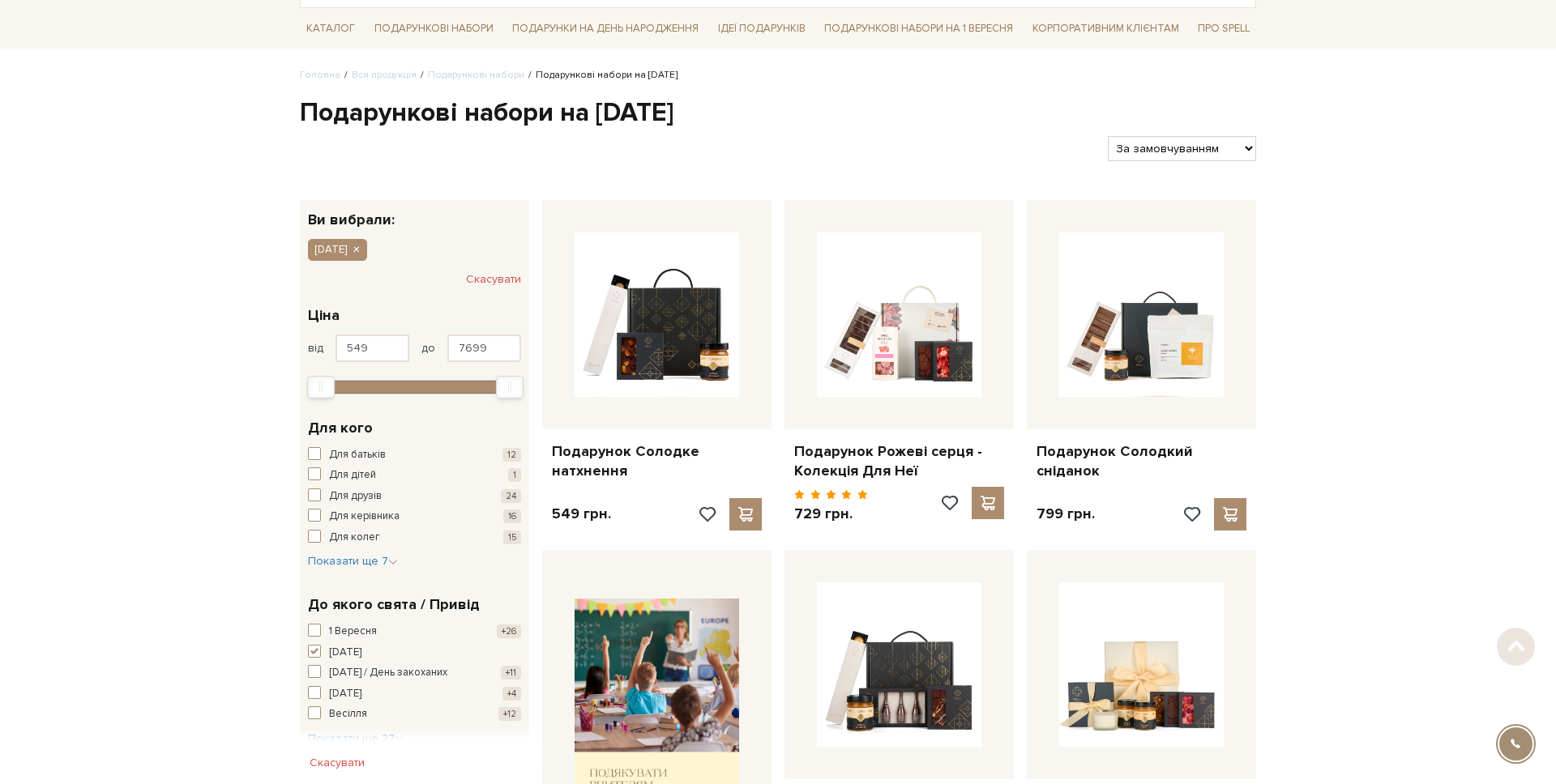
scroll to position [110, 0]
click at [316, 647] on span "button" at bounding box center [314, 652] width 13 height 13
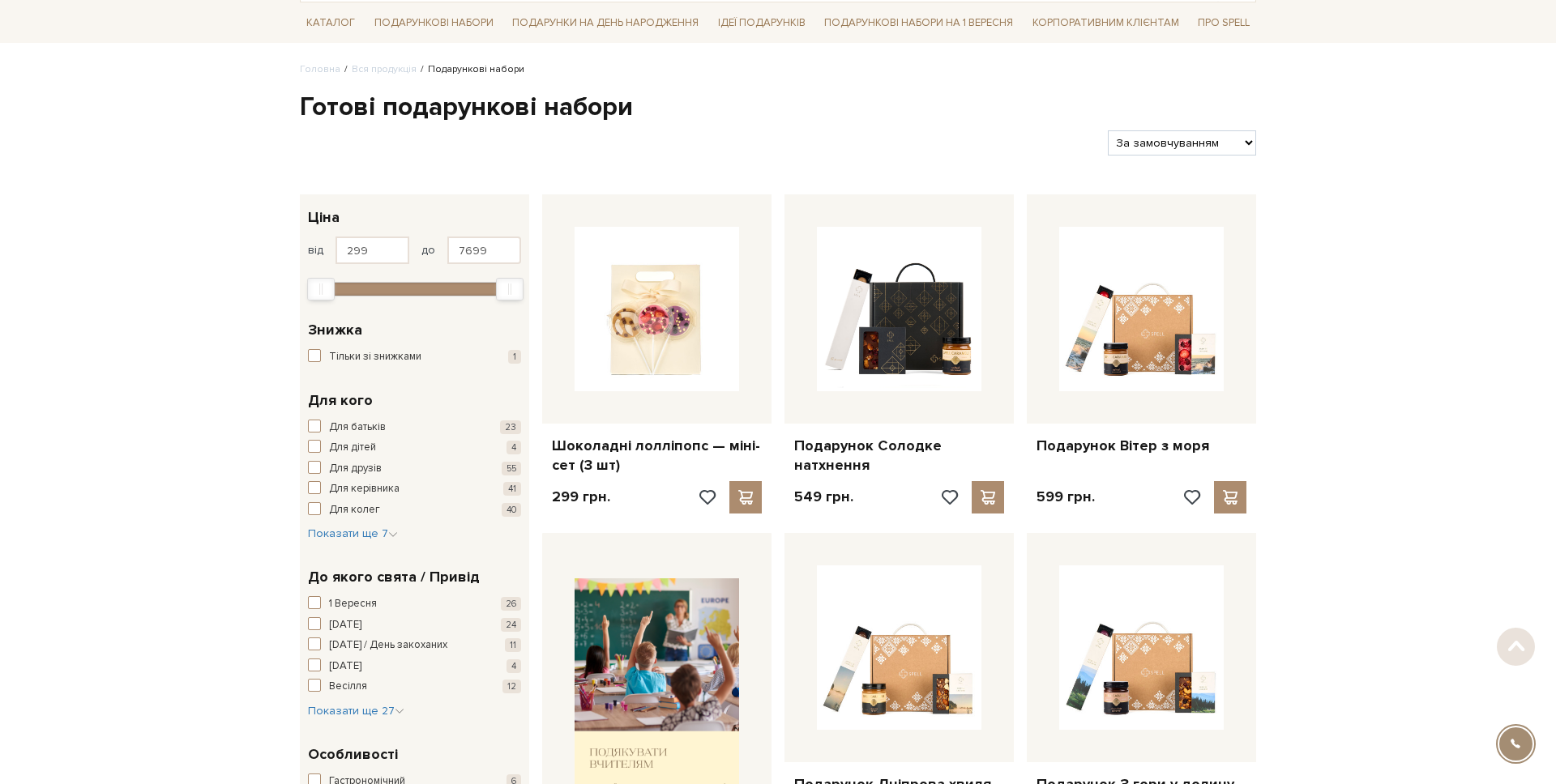
scroll to position [113, 0]
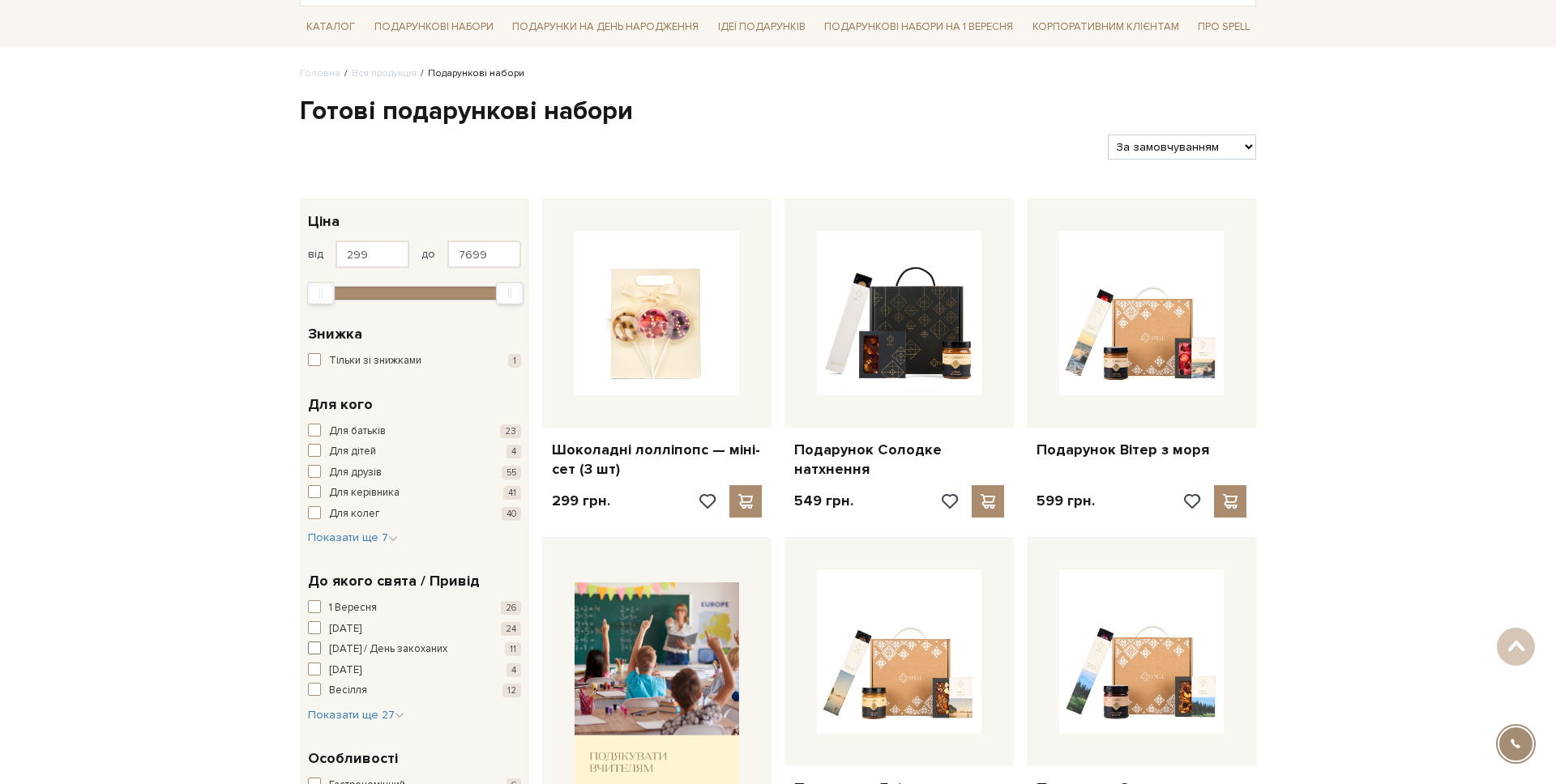
click at [324, 656] on button "14 лютого / День закоханих 11" at bounding box center [414, 650] width 213 height 16
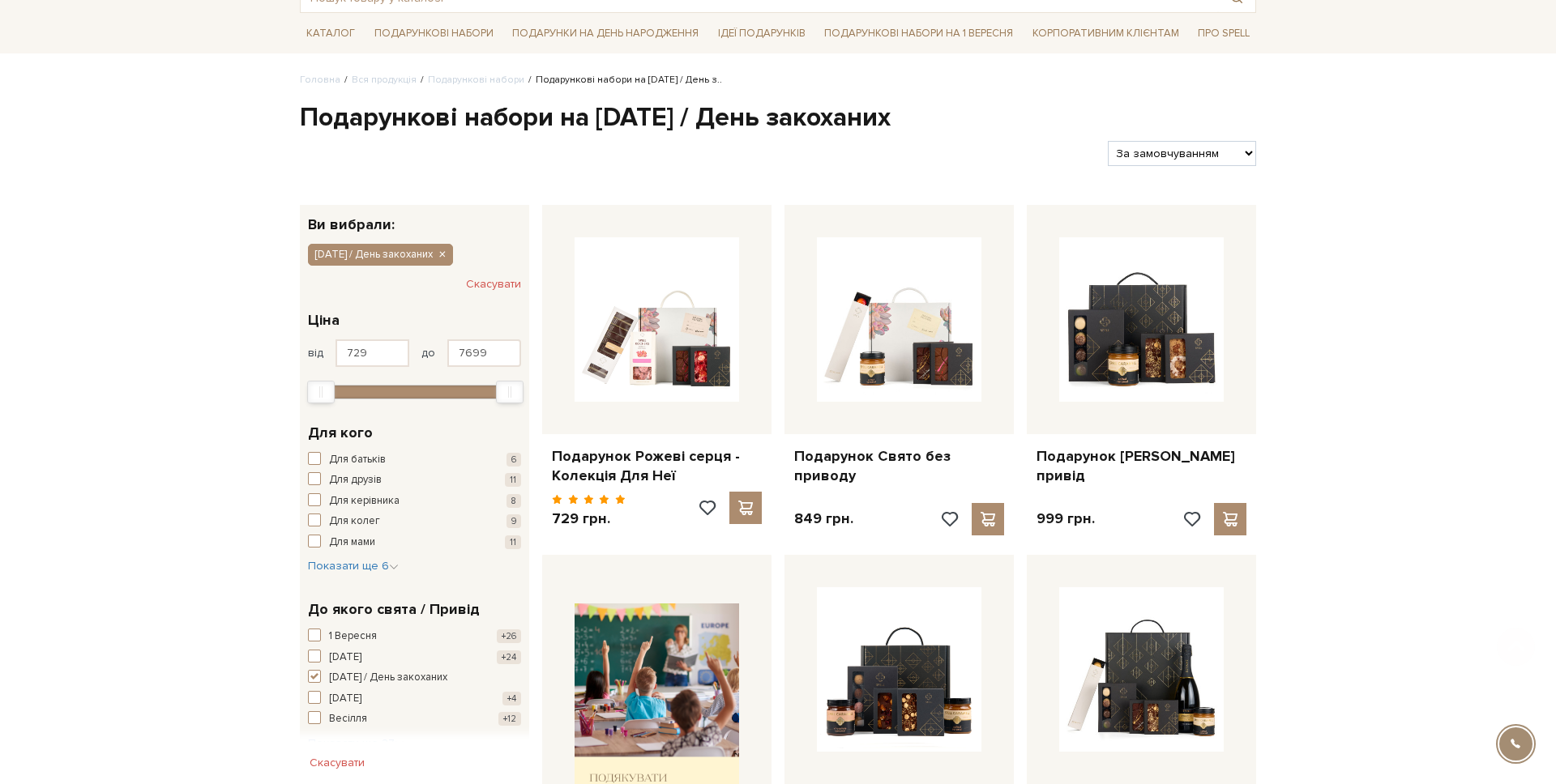
scroll to position [108, 0]
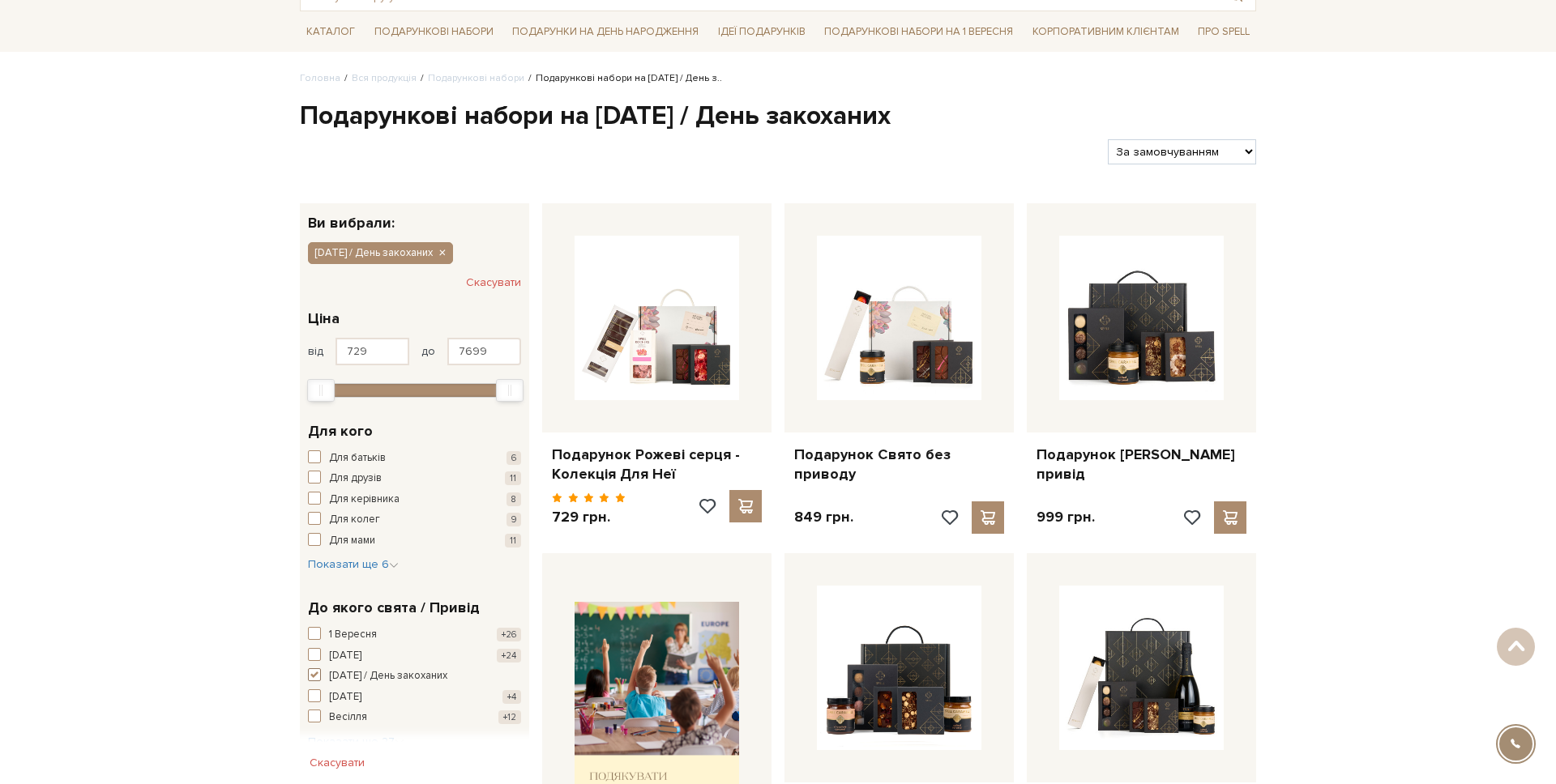
click at [318, 670] on span "button" at bounding box center [314, 675] width 13 height 13
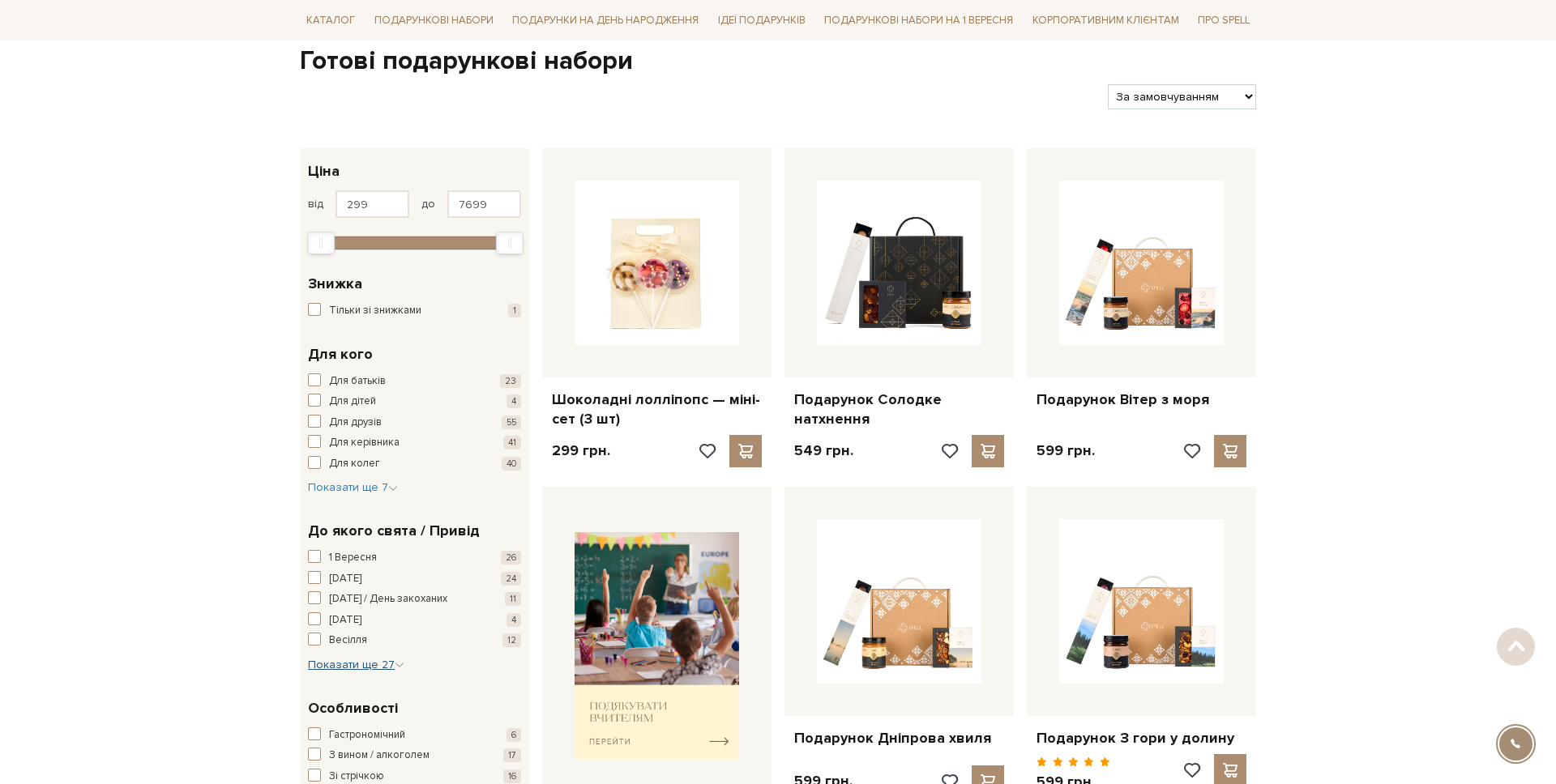
scroll to position [162, 0]
click at [316, 618] on span "button" at bounding box center [314, 620] width 13 height 13
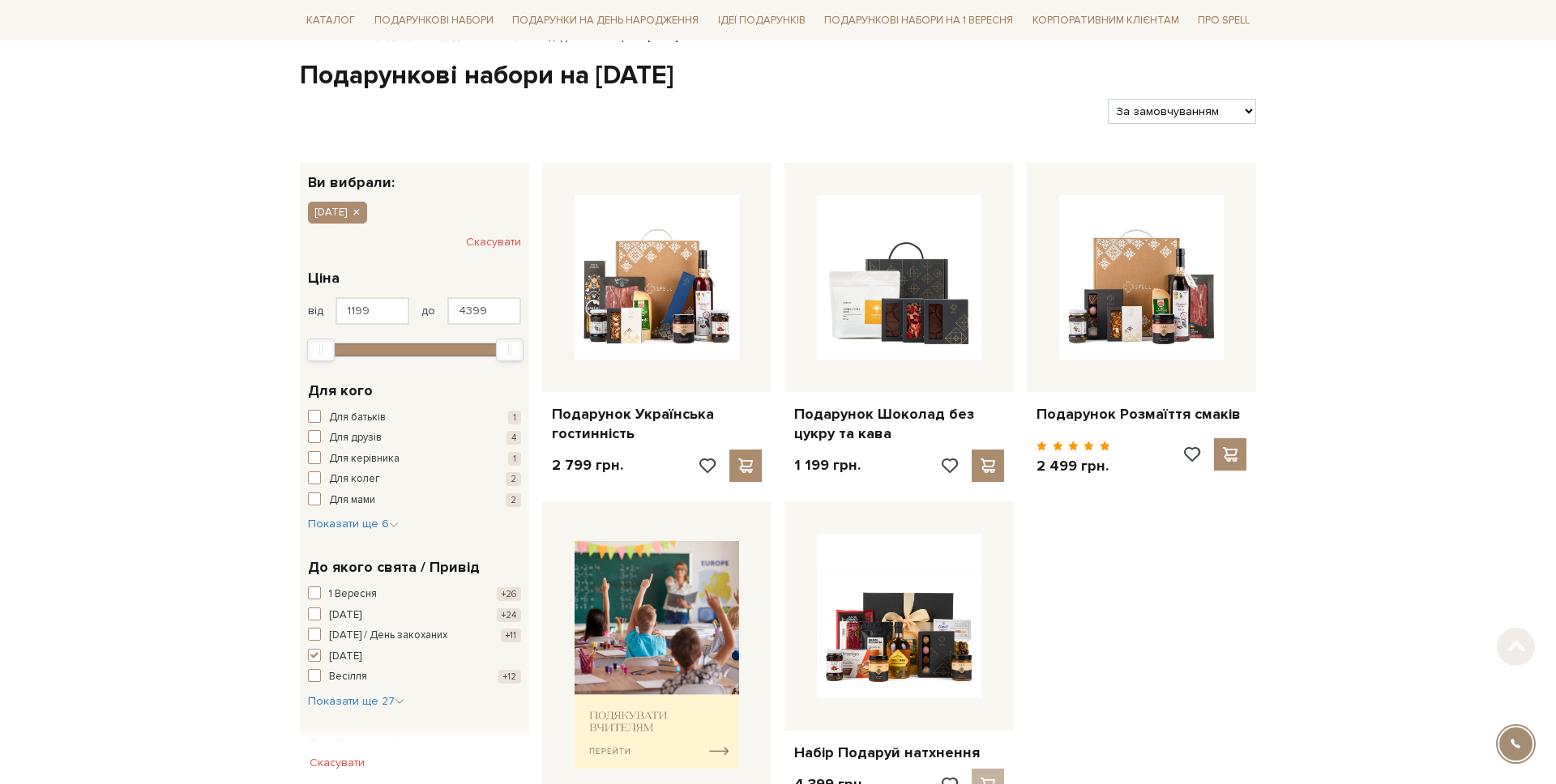
scroll to position [149, 0]
click at [325, 659] on button "Великдень +4" at bounding box center [414, 657] width 213 height 16
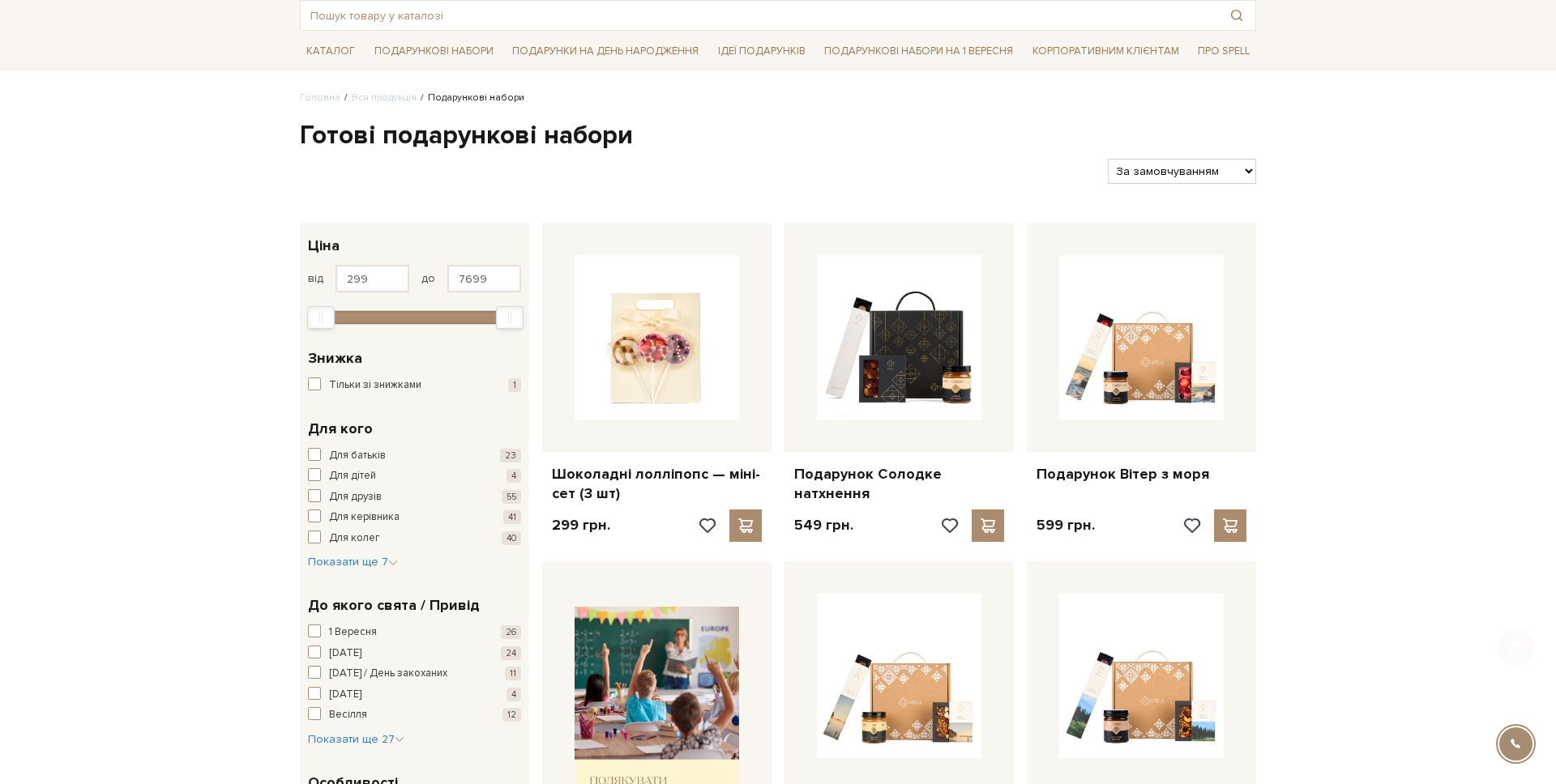
scroll to position [161, 0]
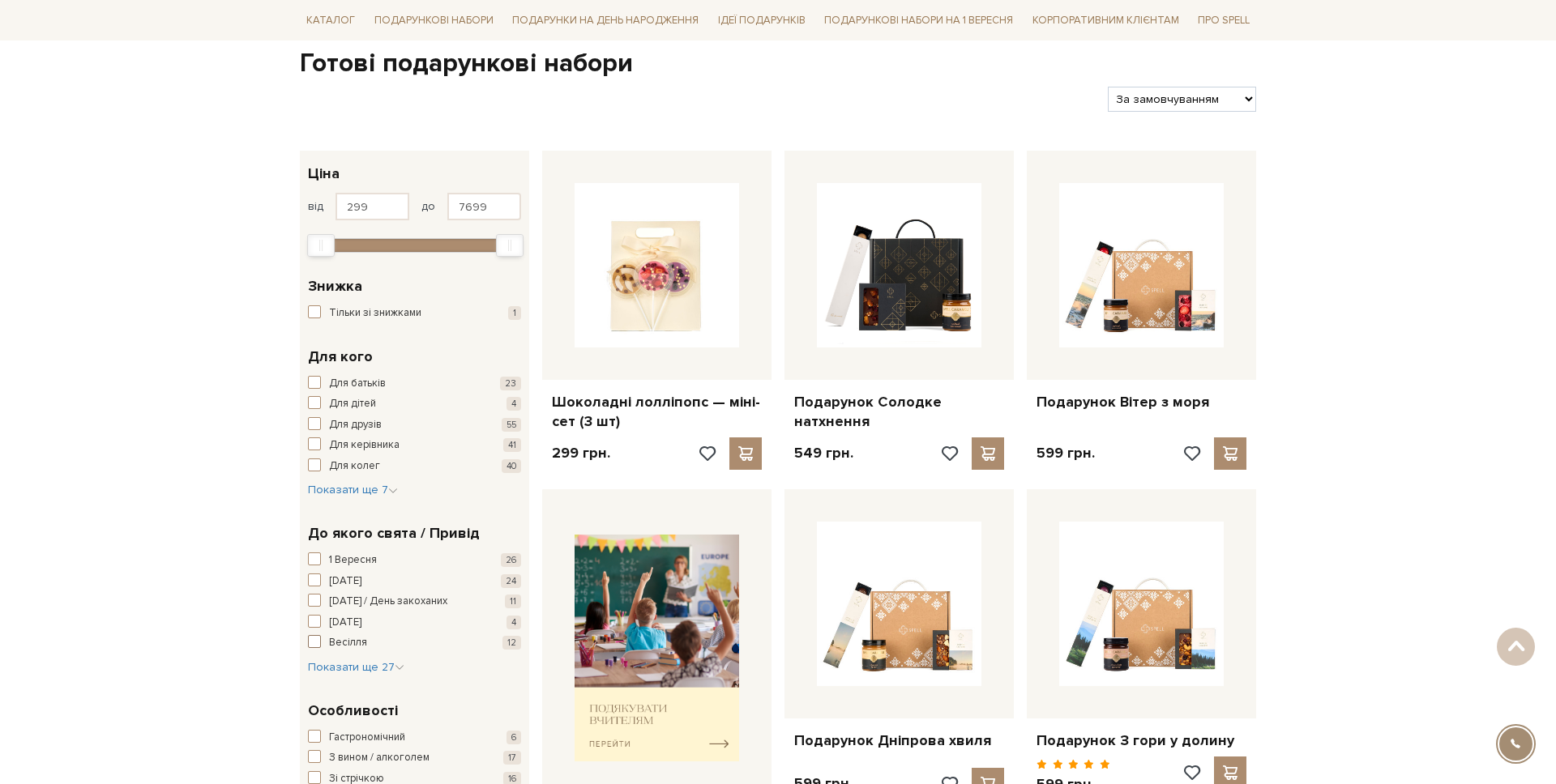
click at [314, 645] on span "button" at bounding box center [314, 642] width 13 height 13
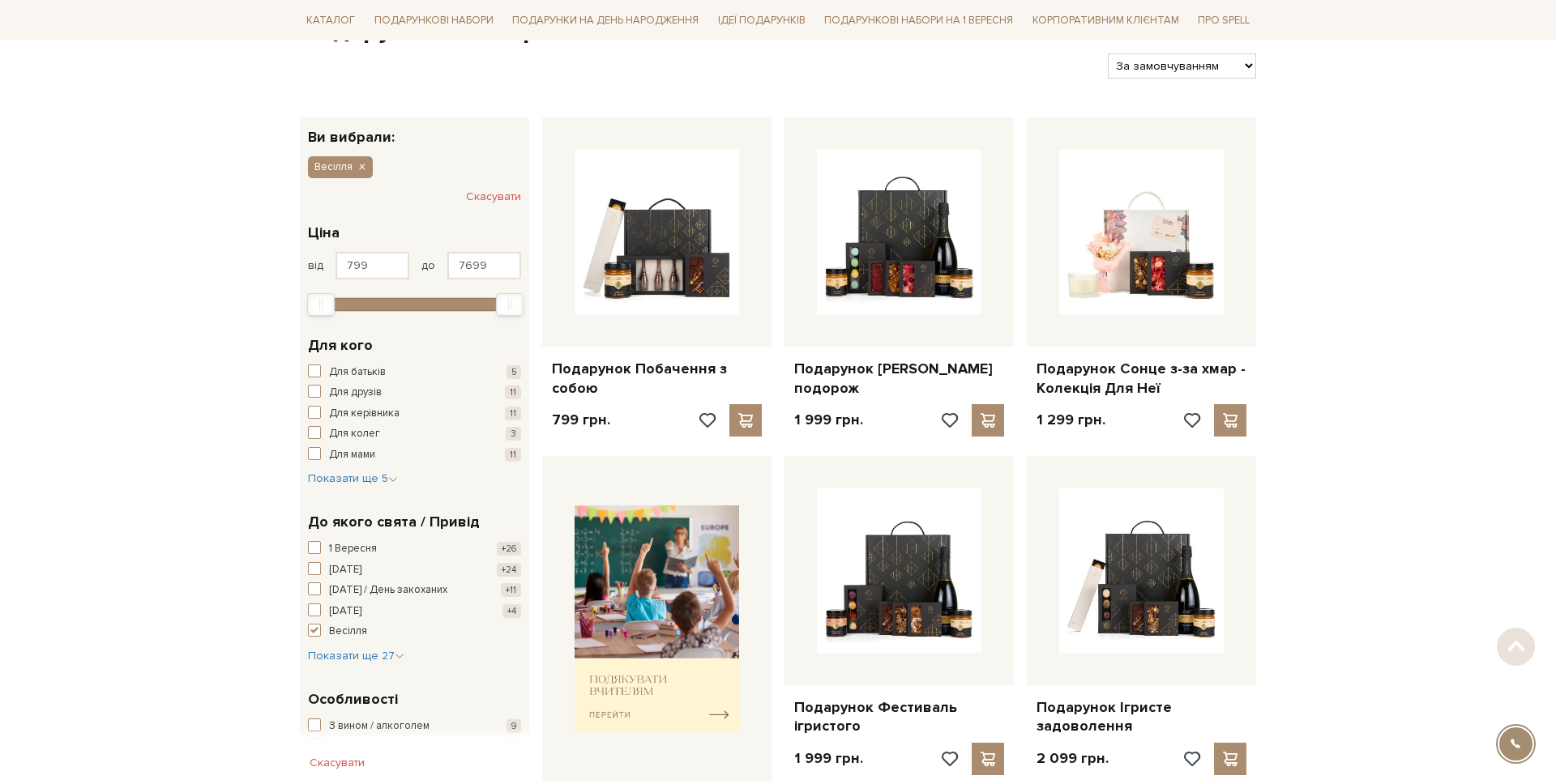
scroll to position [182, 0]
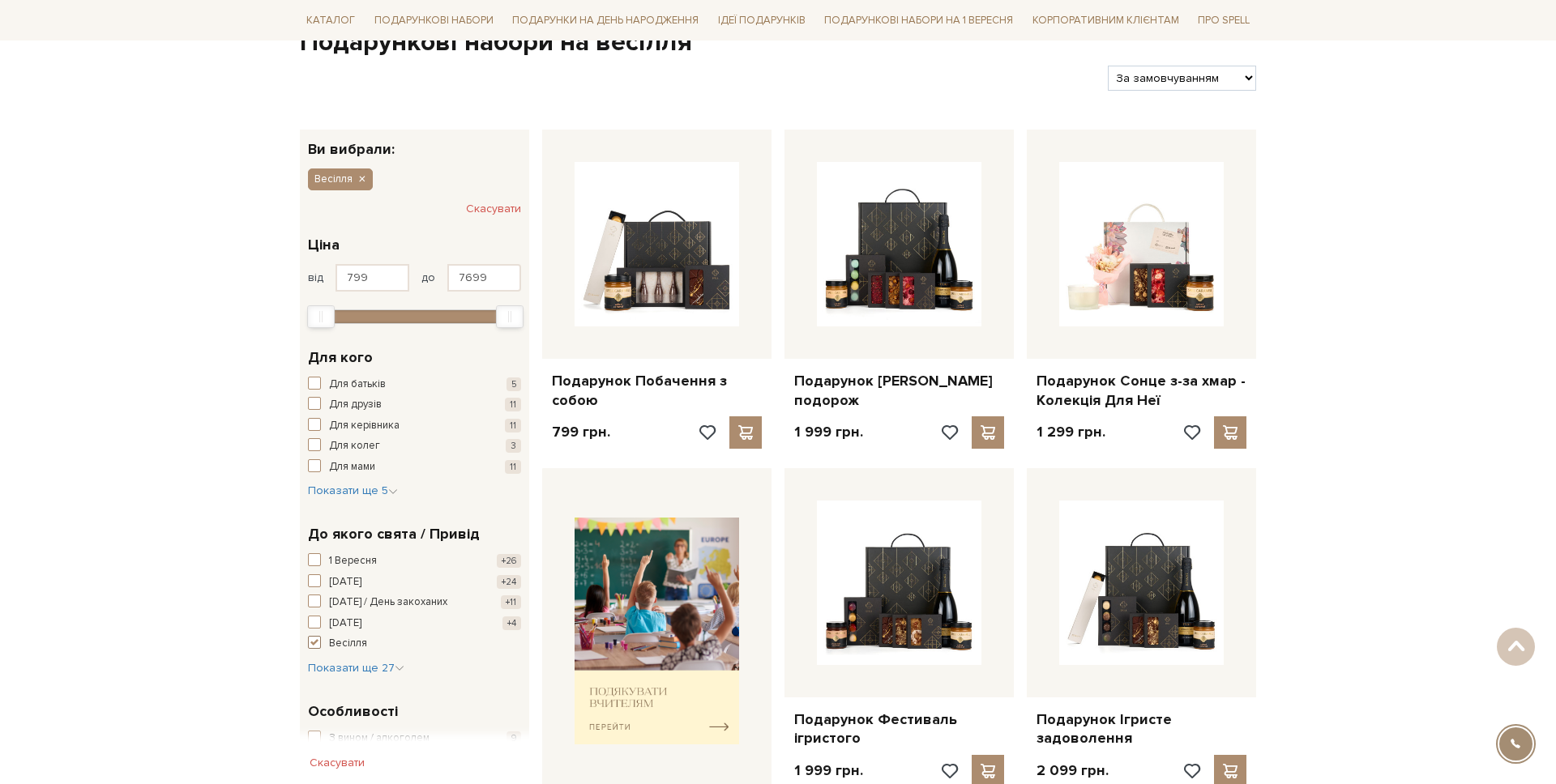
click at [316, 638] on span "button" at bounding box center [314, 642] width 13 height 13
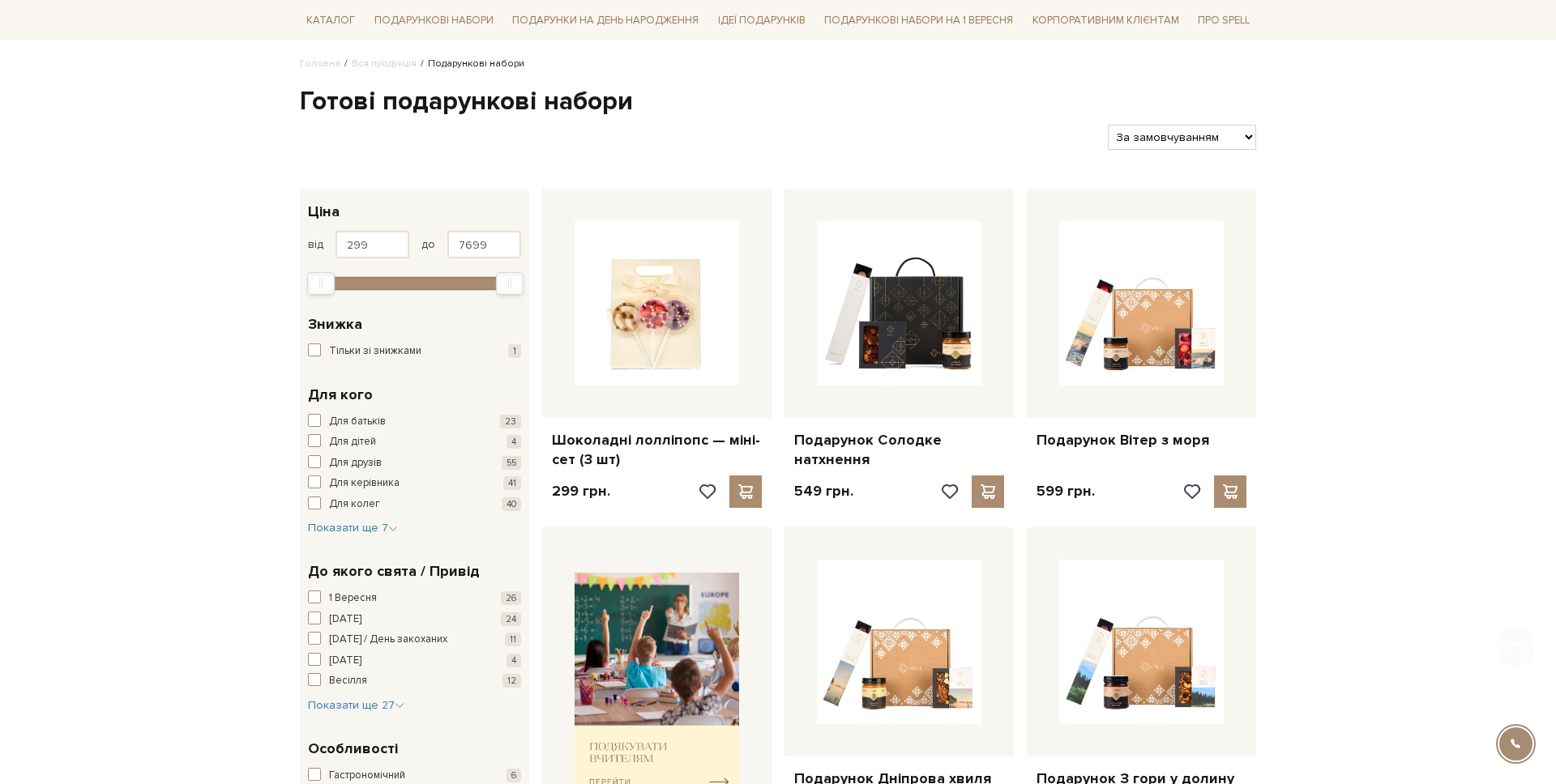
scroll to position [121, 0]
click at [312, 675] on span "button" at bounding box center [314, 680] width 13 height 13
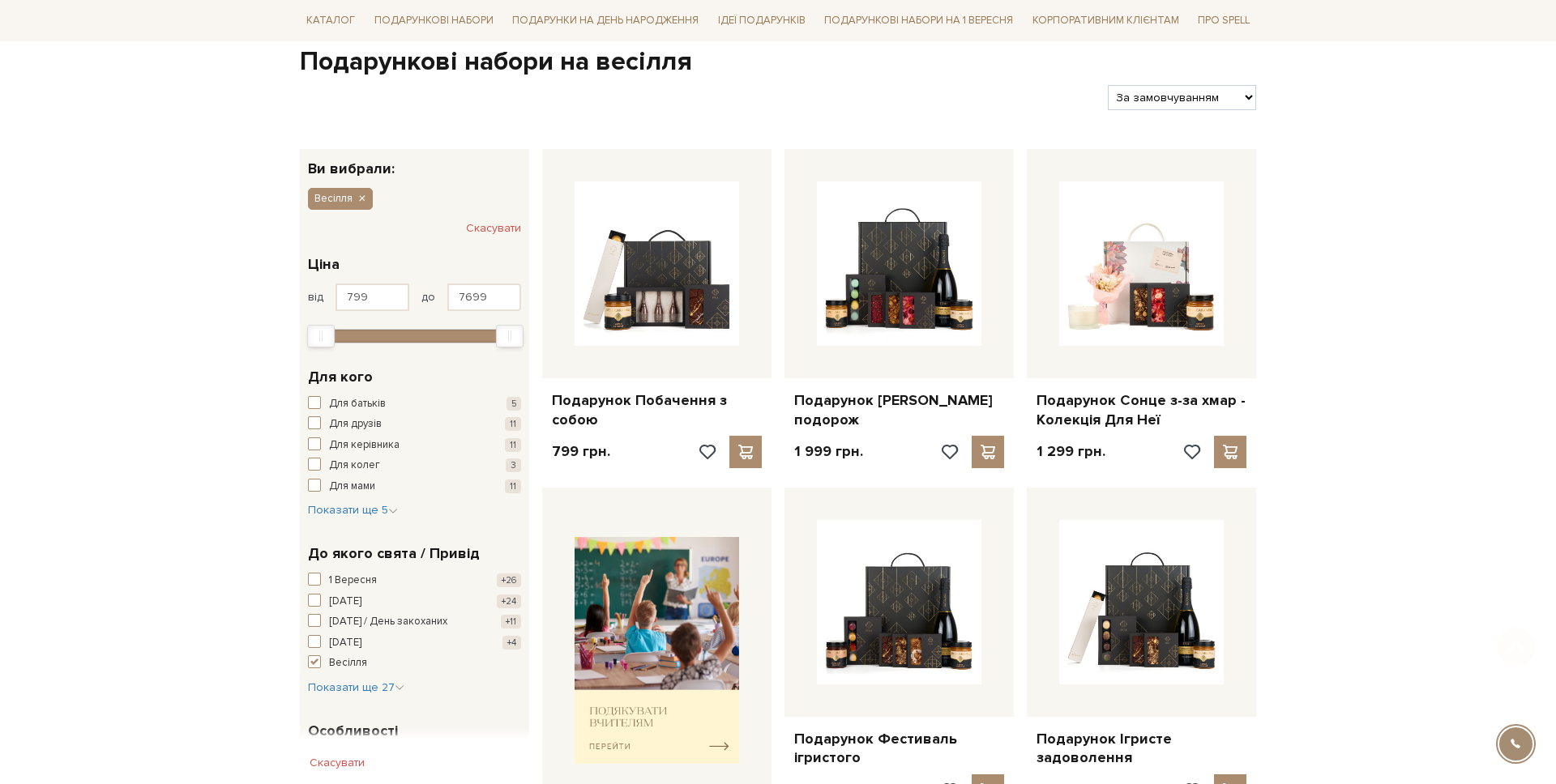
scroll to position [154, 0]
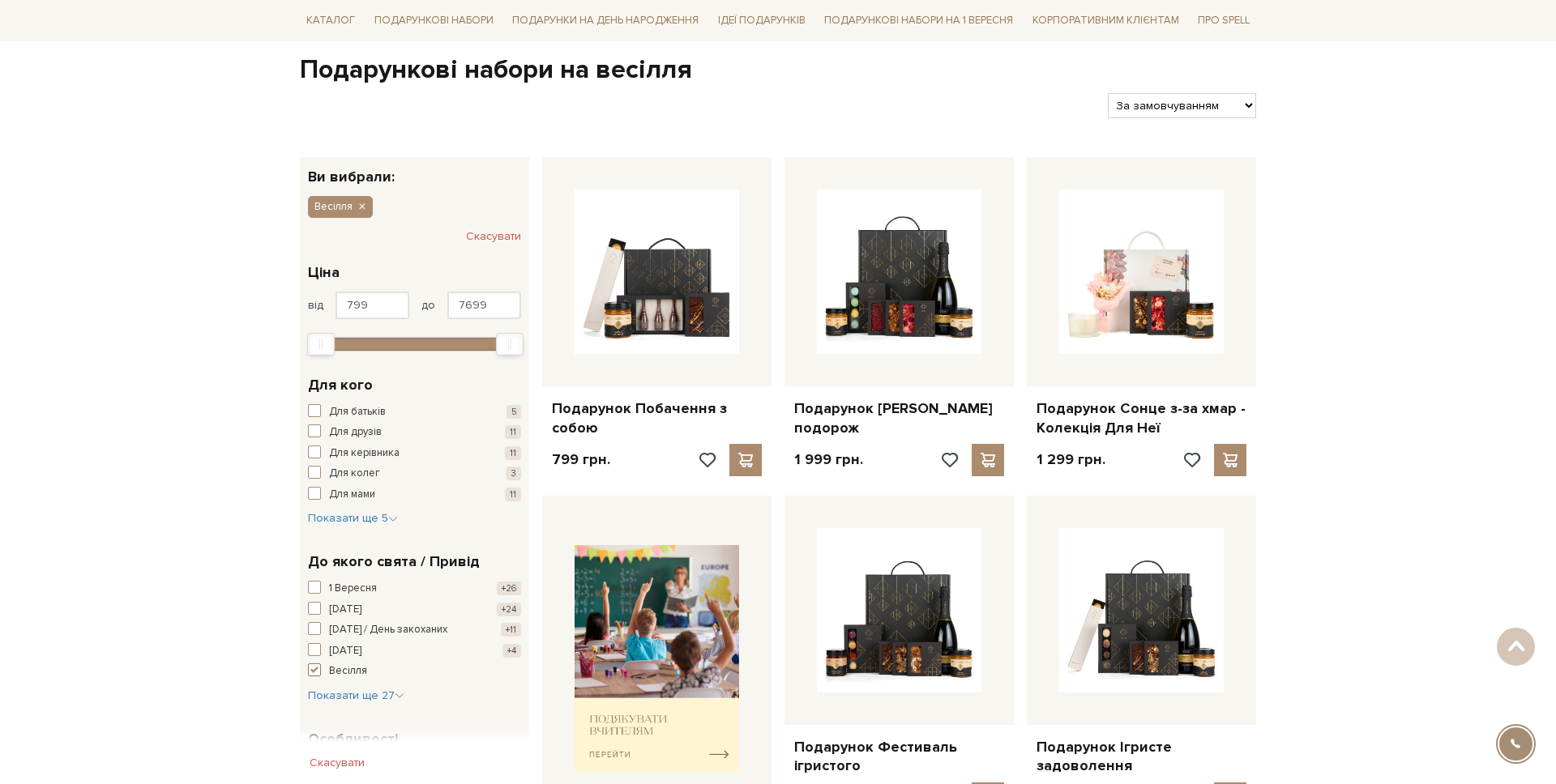
click at [312, 679] on button "Весілля +12" at bounding box center [414, 671] width 213 height 16
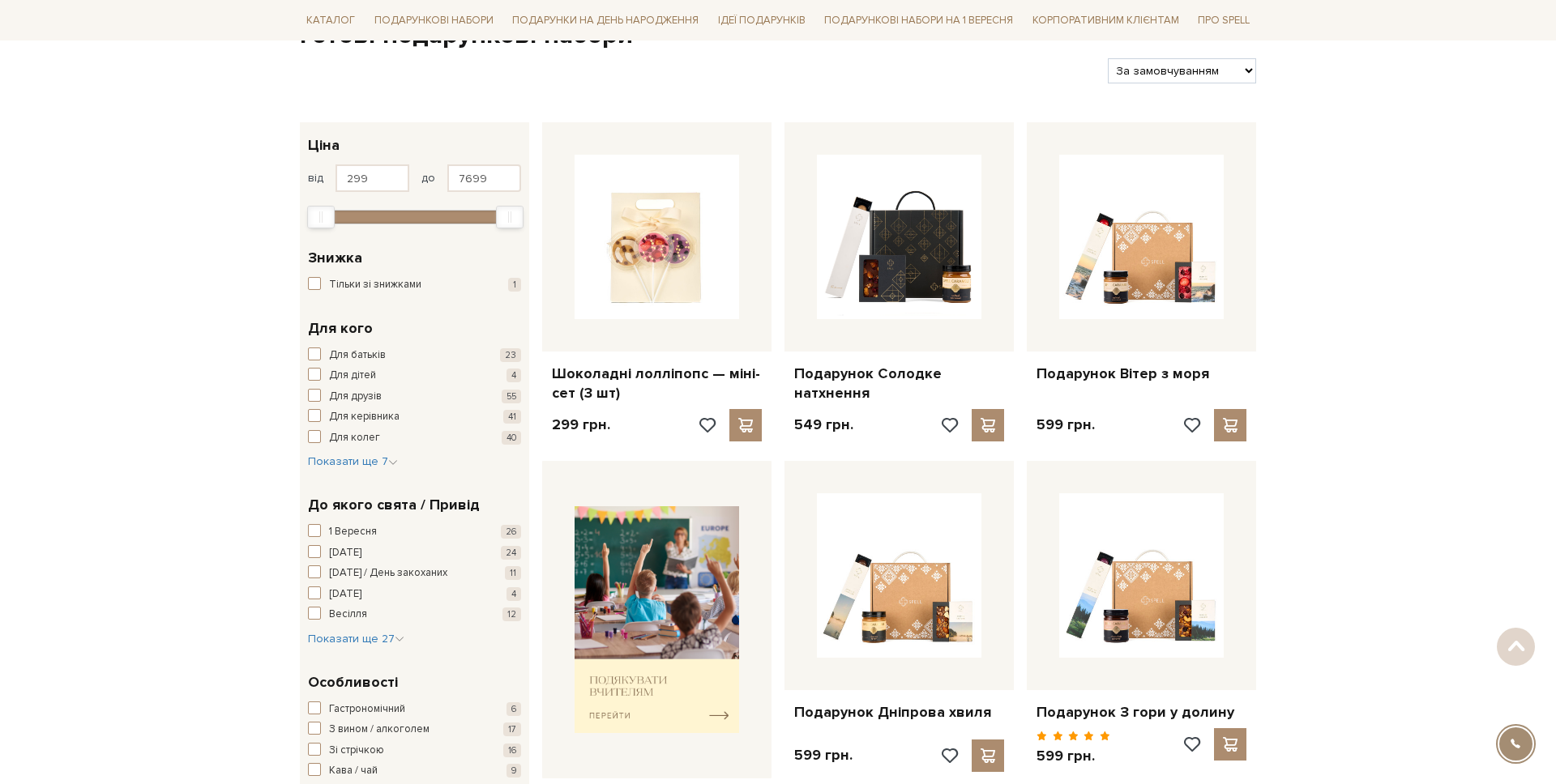
scroll to position [192, 0]
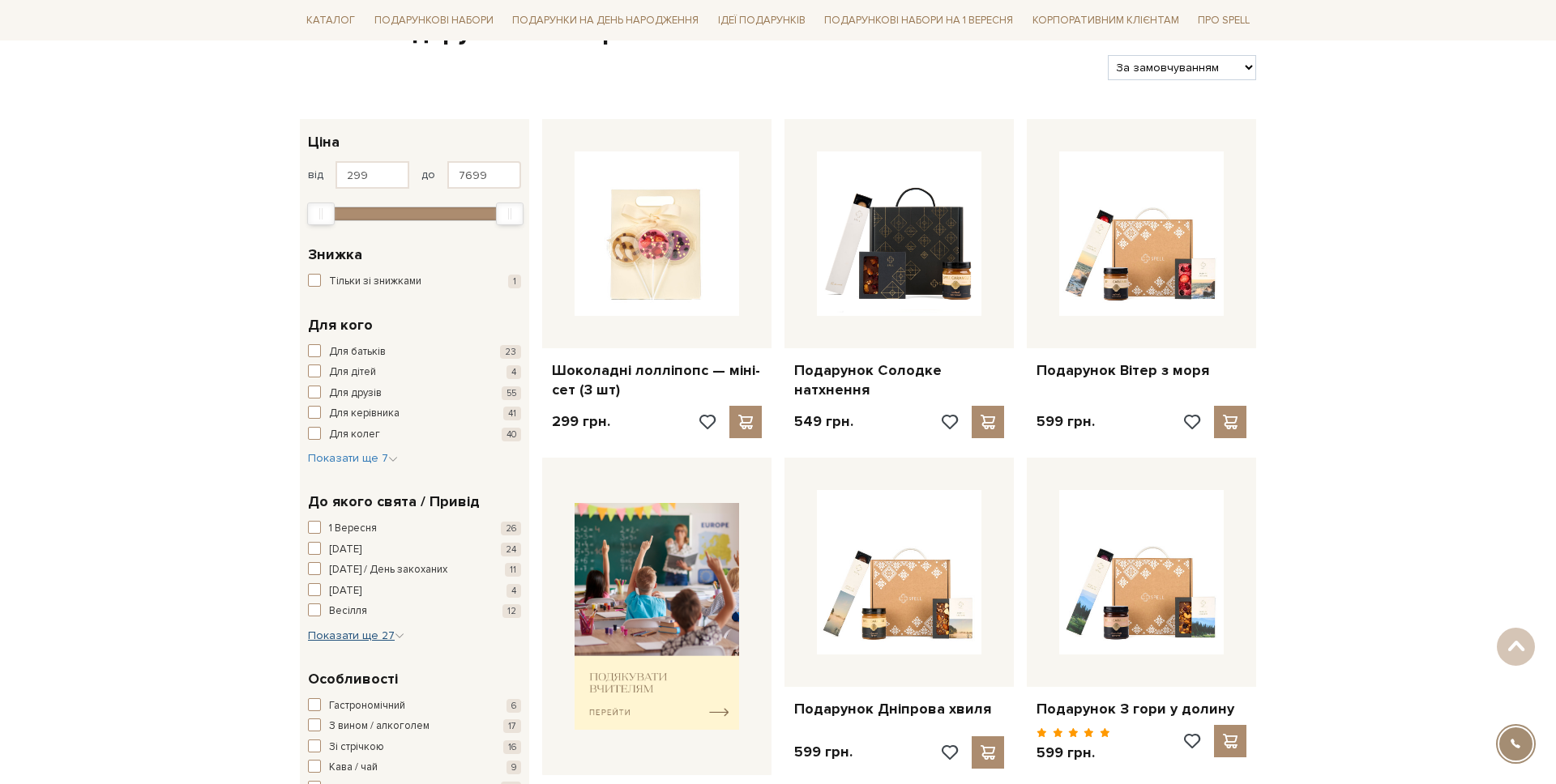
click at [338, 634] on span "Показати ще 27" at bounding box center [356, 635] width 97 height 14
click at [340, 650] on span "Вибачення" at bounding box center [355, 645] width 54 height 16
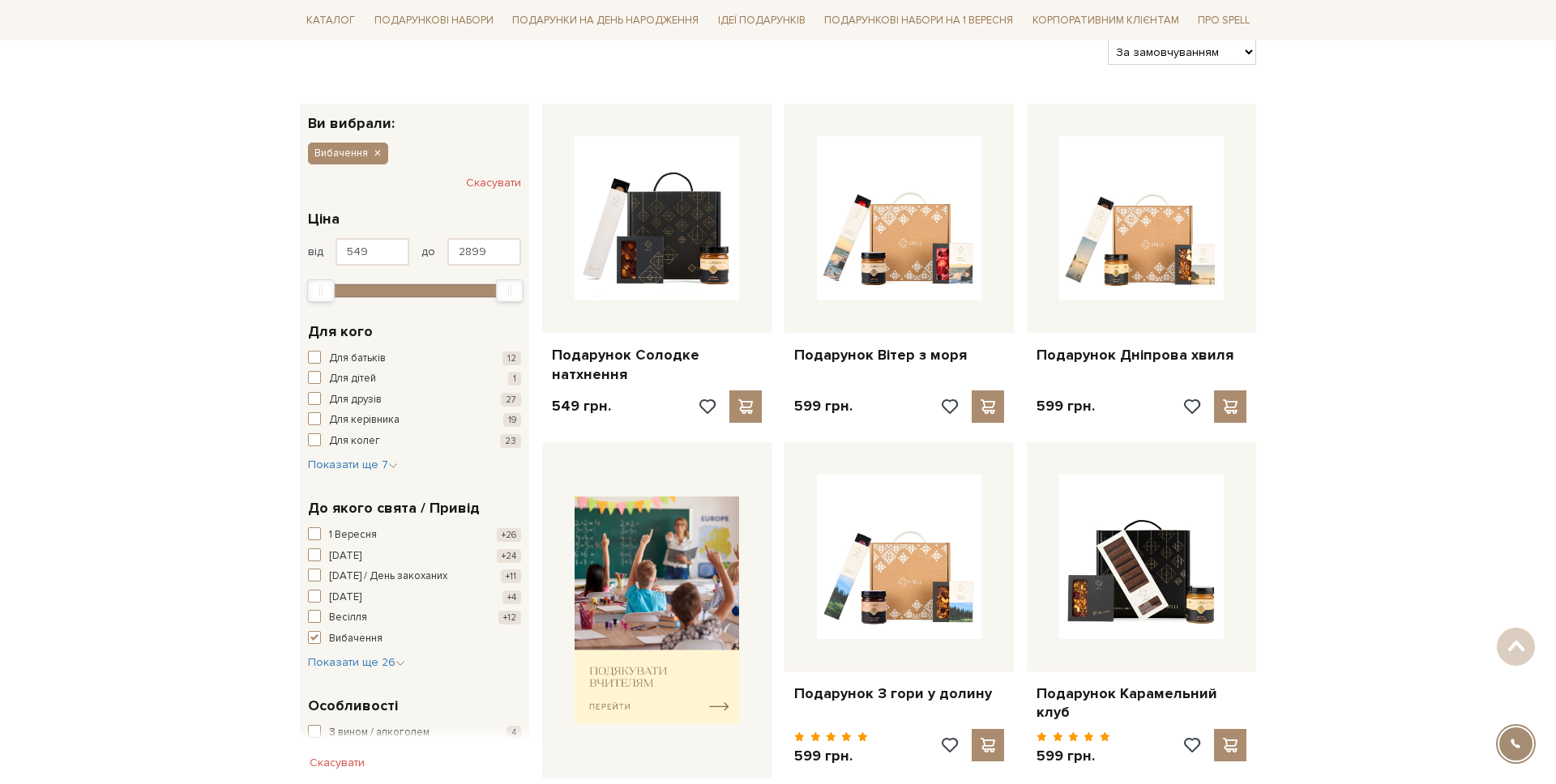
scroll to position [204, 0]
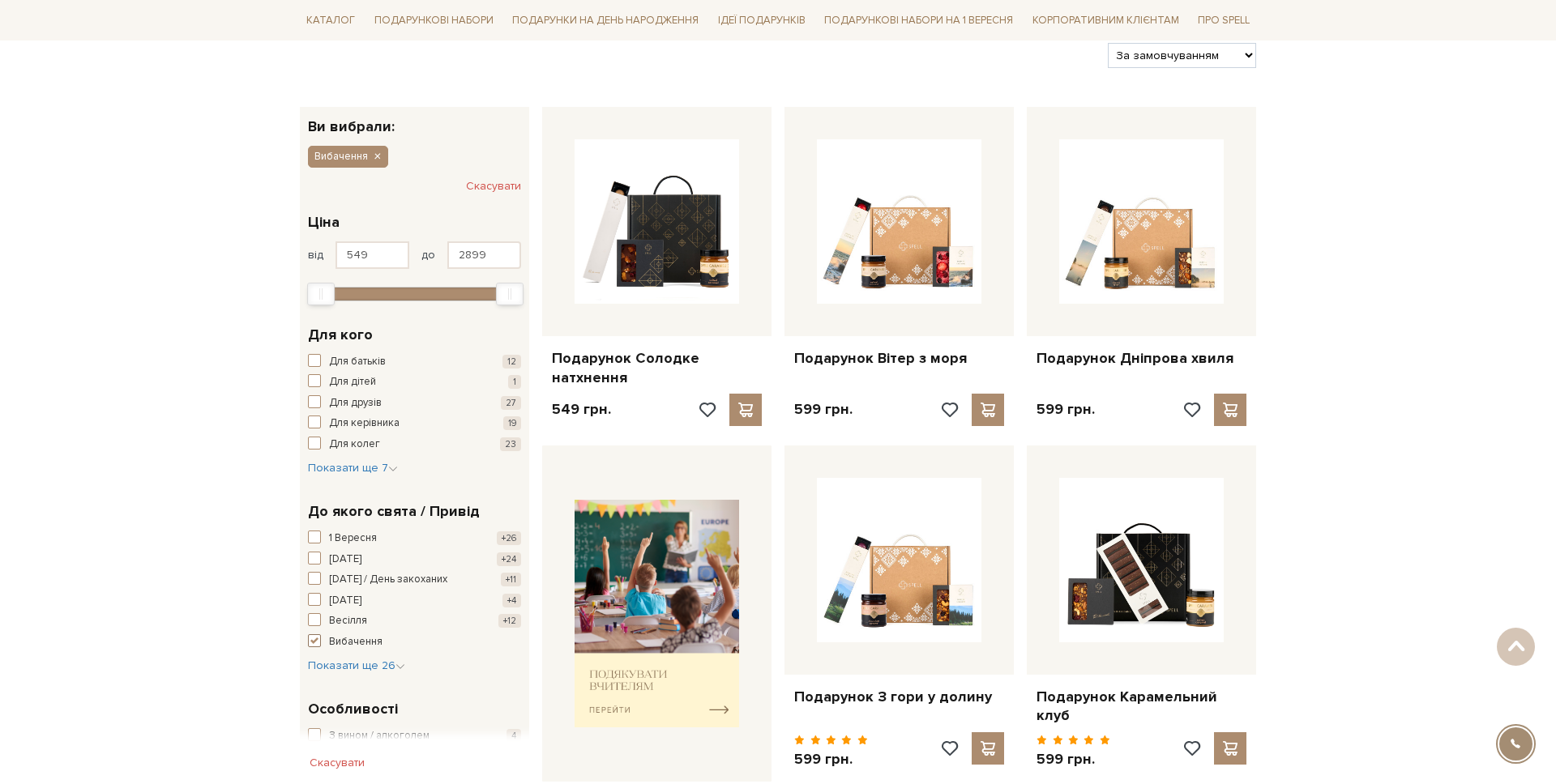
click at [326, 642] on button "Вибачення +30" at bounding box center [414, 642] width 213 height 16
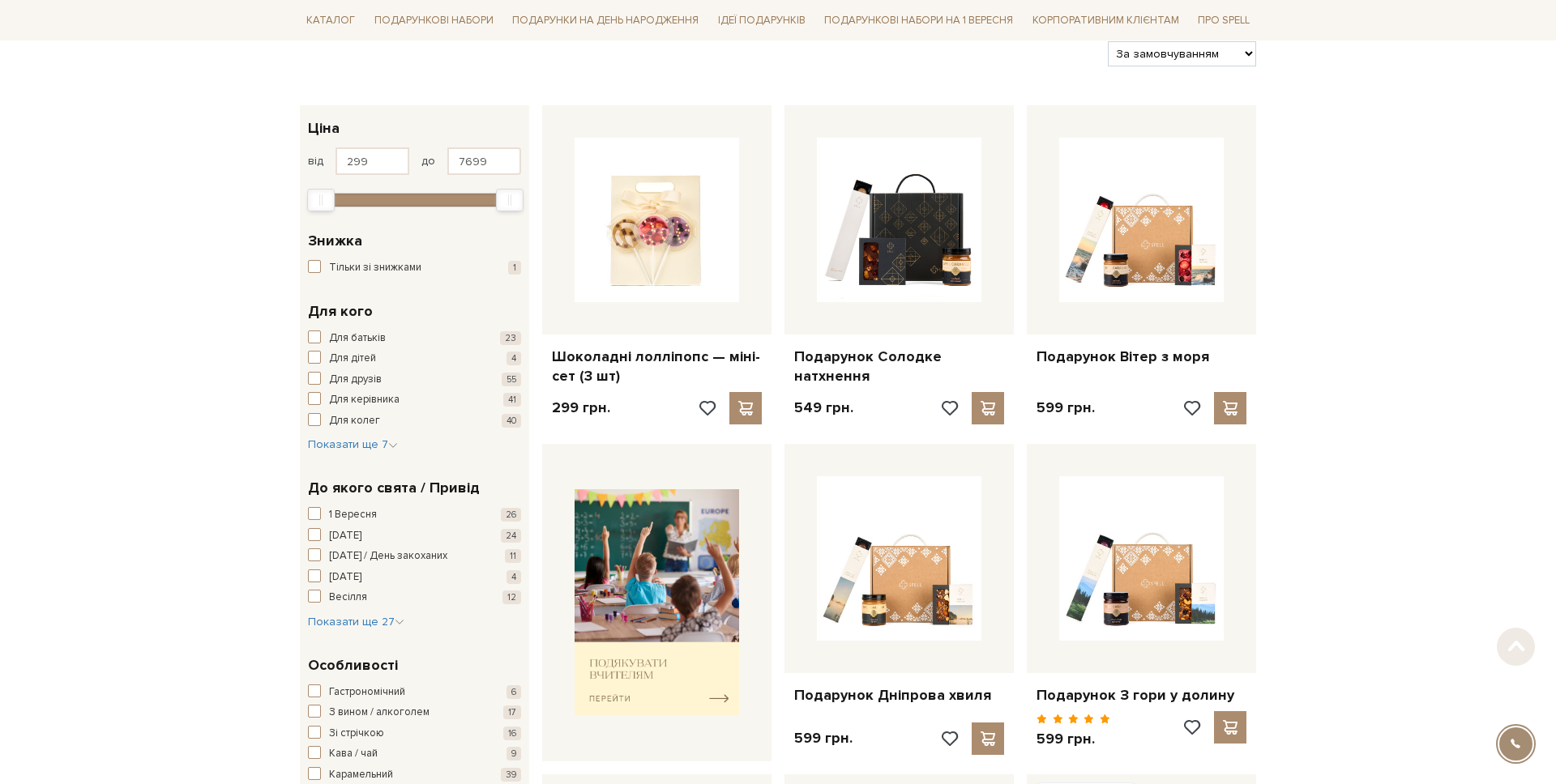
scroll to position [218, 0]
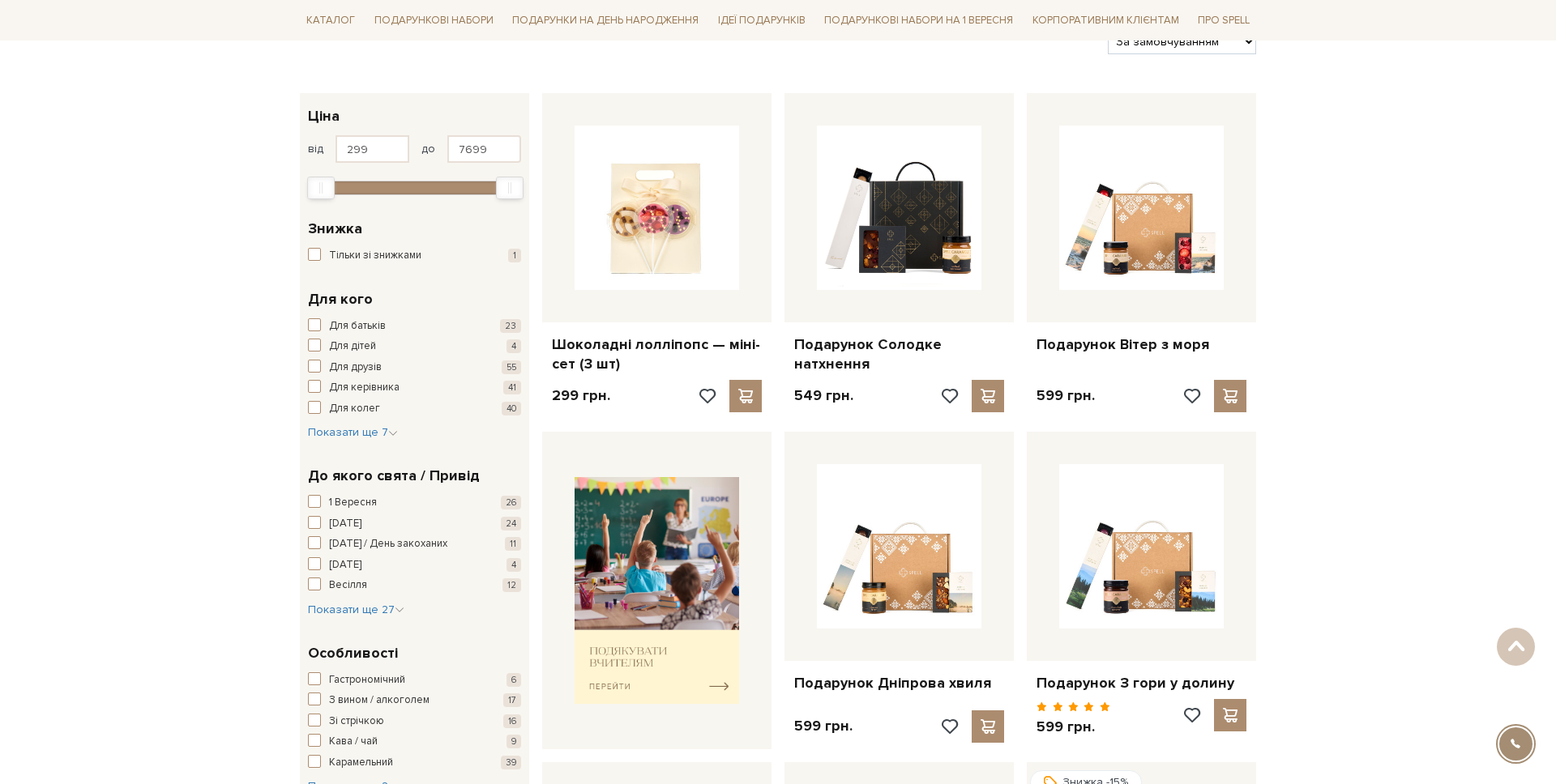
click at [337, 619] on div "До якого свята / Привід 1 Вересня 26 8 березня 24 14 лютого / День закоханих 11…" at bounding box center [414, 541] width 229 height 178
click at [334, 613] on span "Показати ще 27" at bounding box center [356, 610] width 97 height 14
click at [342, 633] on span "Випускний" at bounding box center [354, 639] width 51 height 16
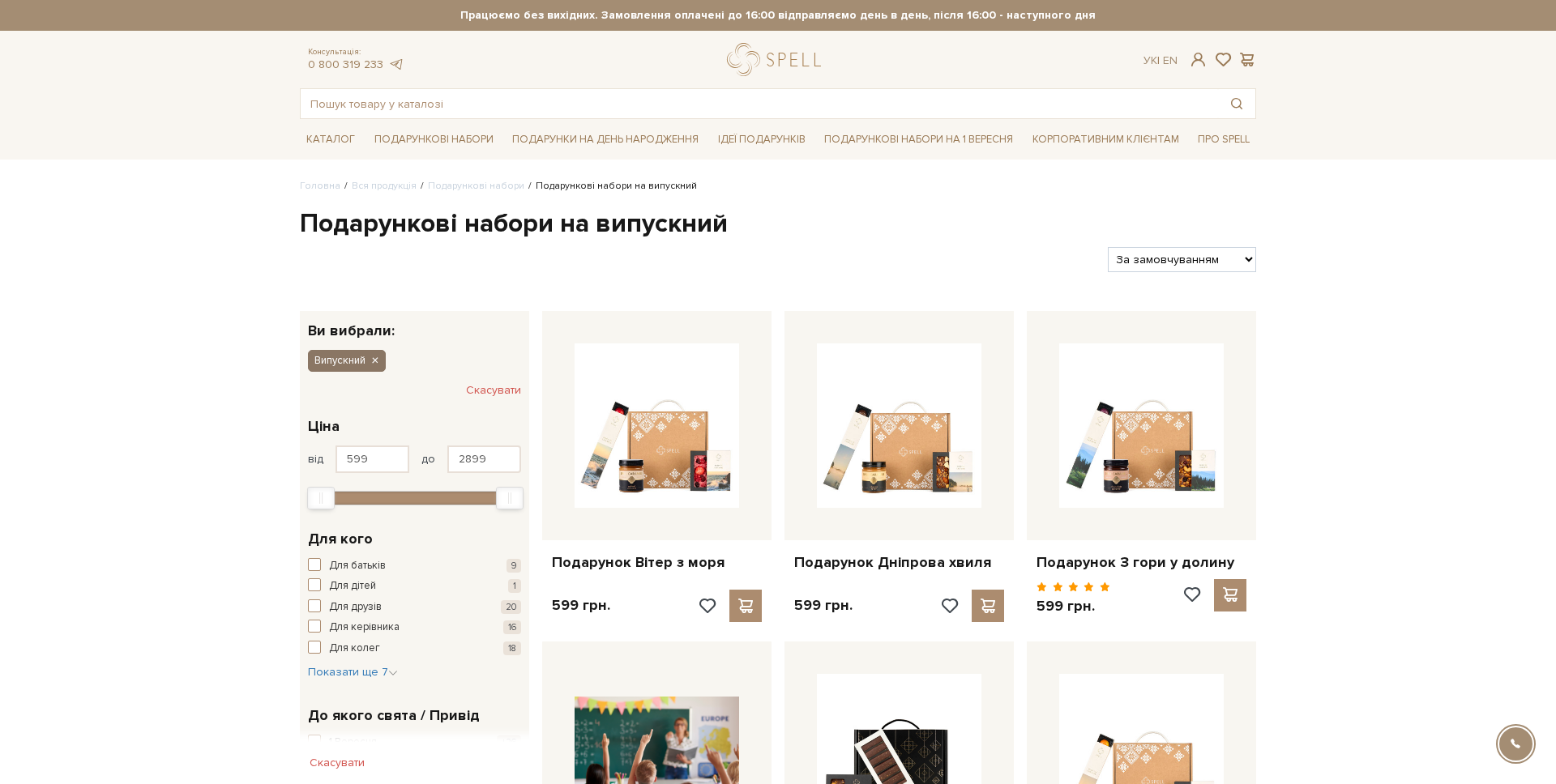
click at [379, 357] on icon "button" at bounding box center [374, 361] width 10 height 15
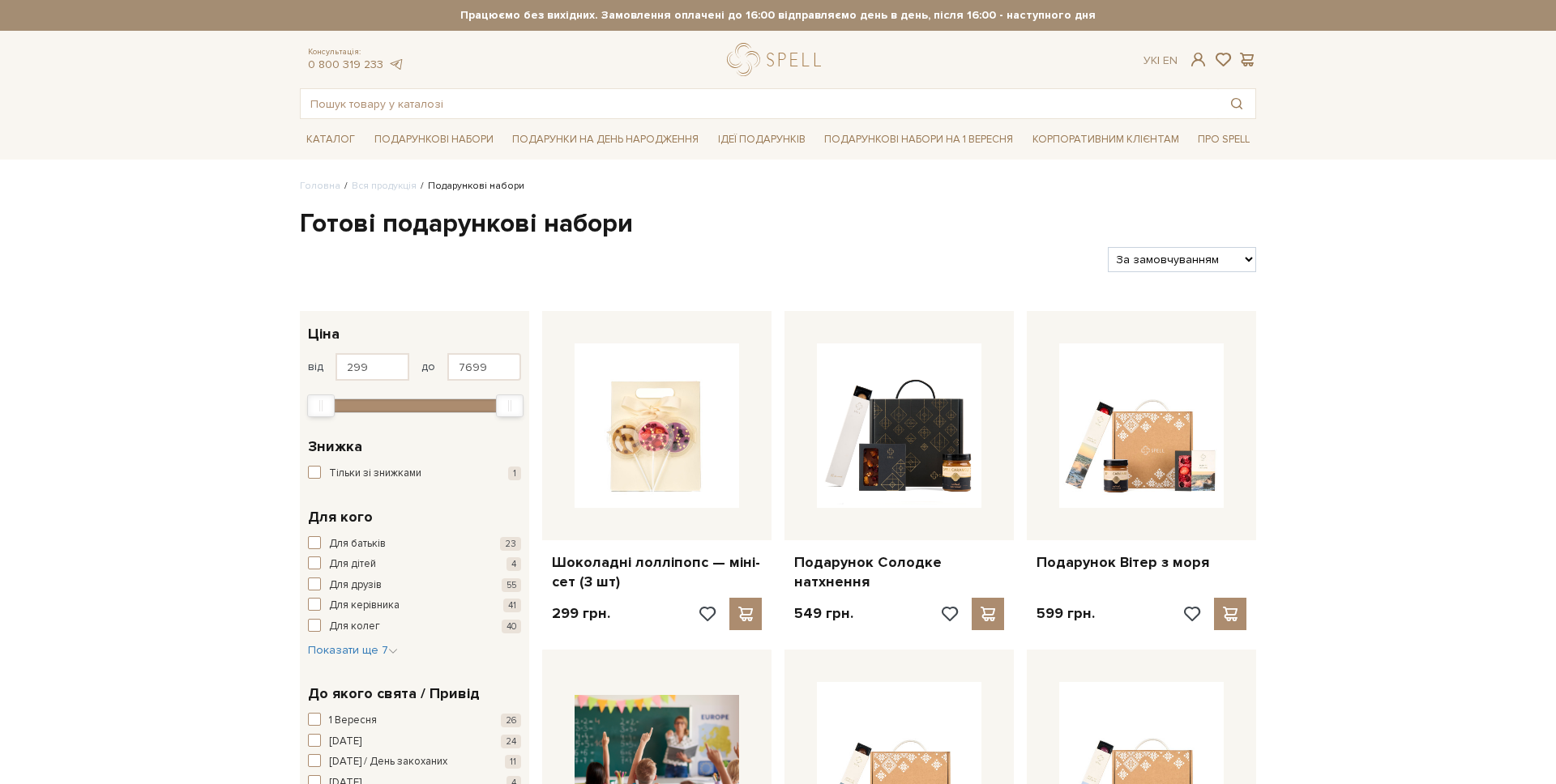
click at [374, 361] on input "299" at bounding box center [373, 367] width 74 height 27
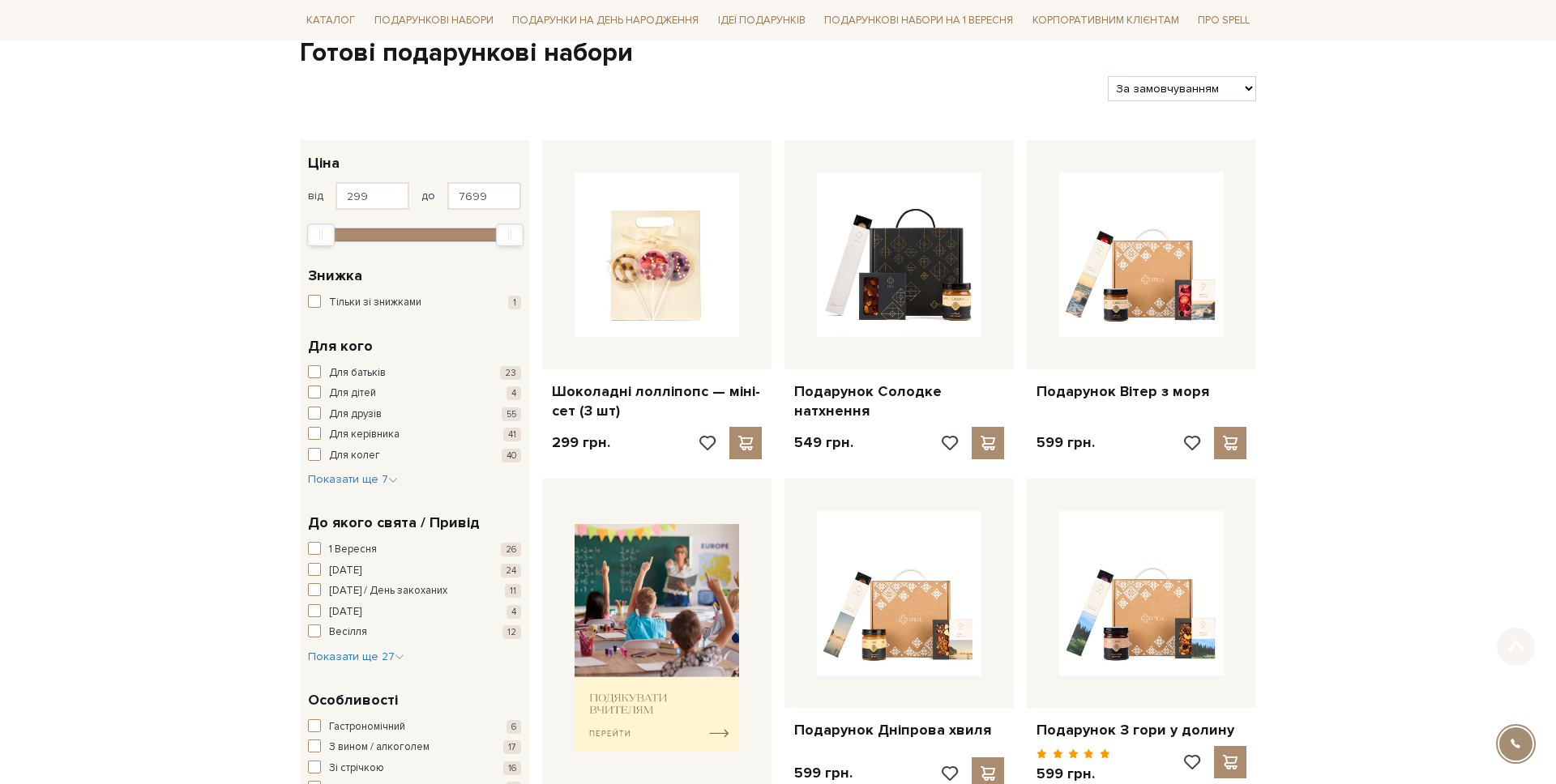
scroll to position [454, 0]
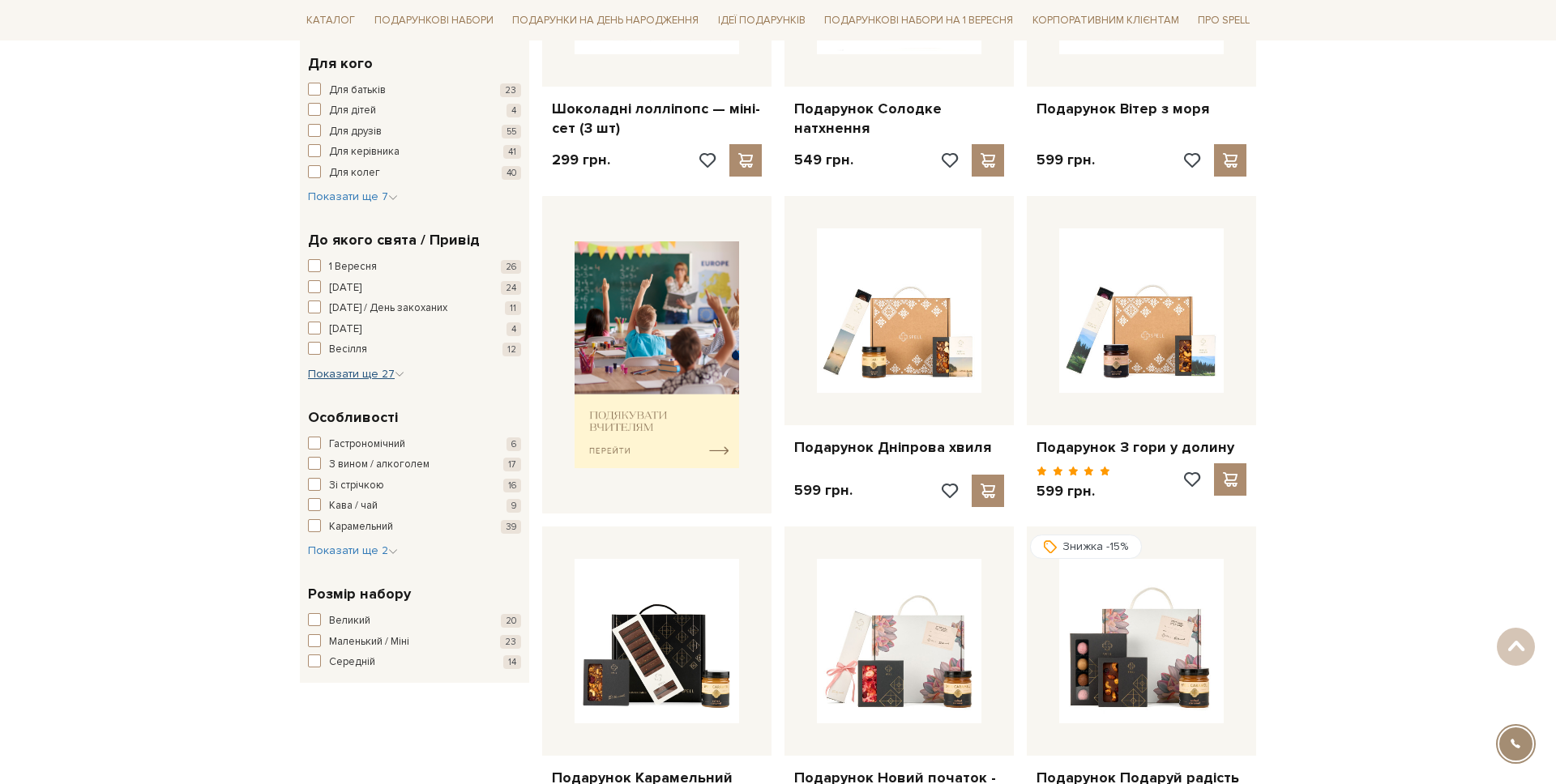
click at [362, 371] on span "Показати ще 27" at bounding box center [356, 374] width 97 height 14
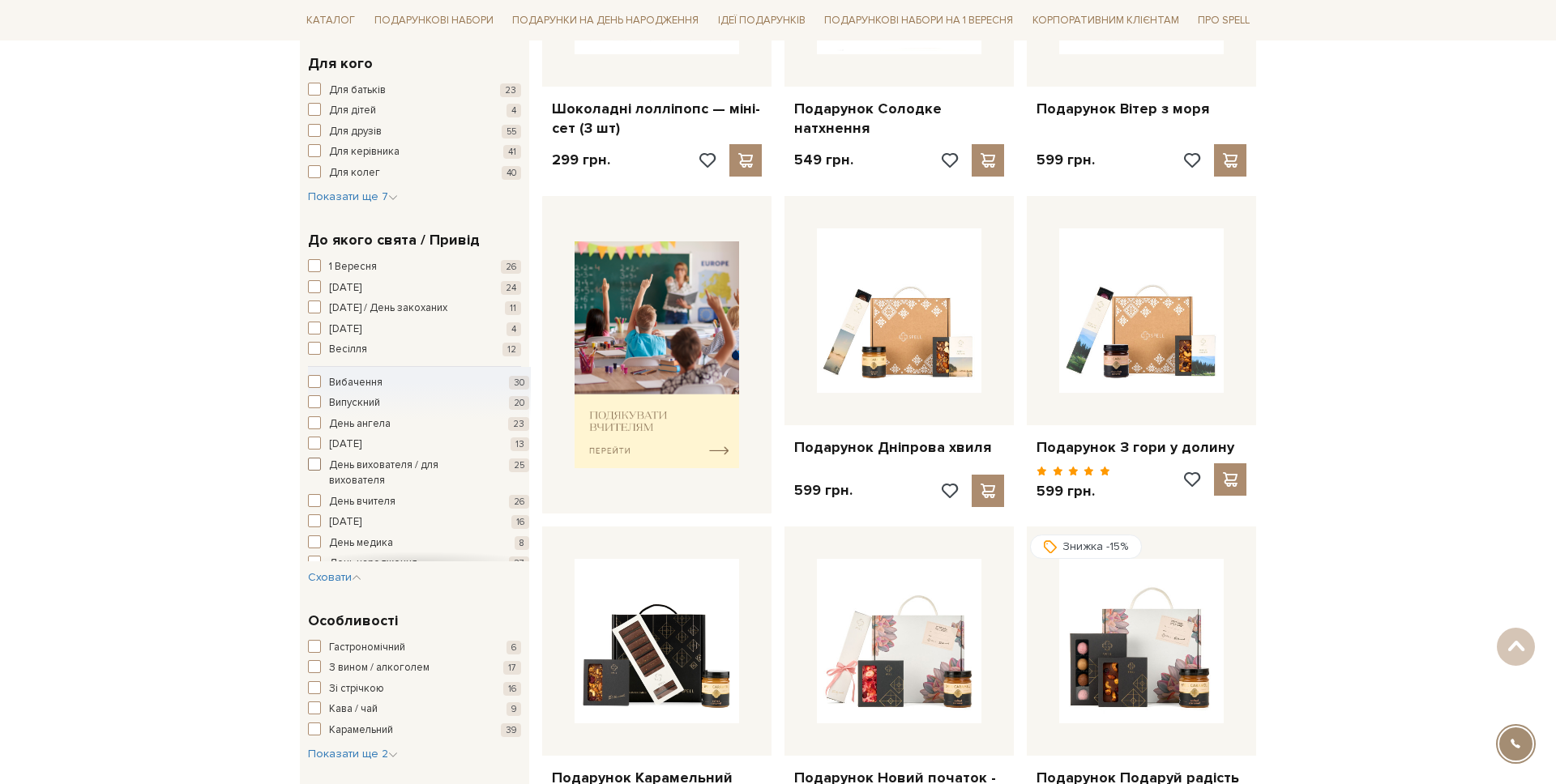
click at [360, 470] on span "День вихователя / для вихователя" at bounding box center [406, 474] width 156 height 32
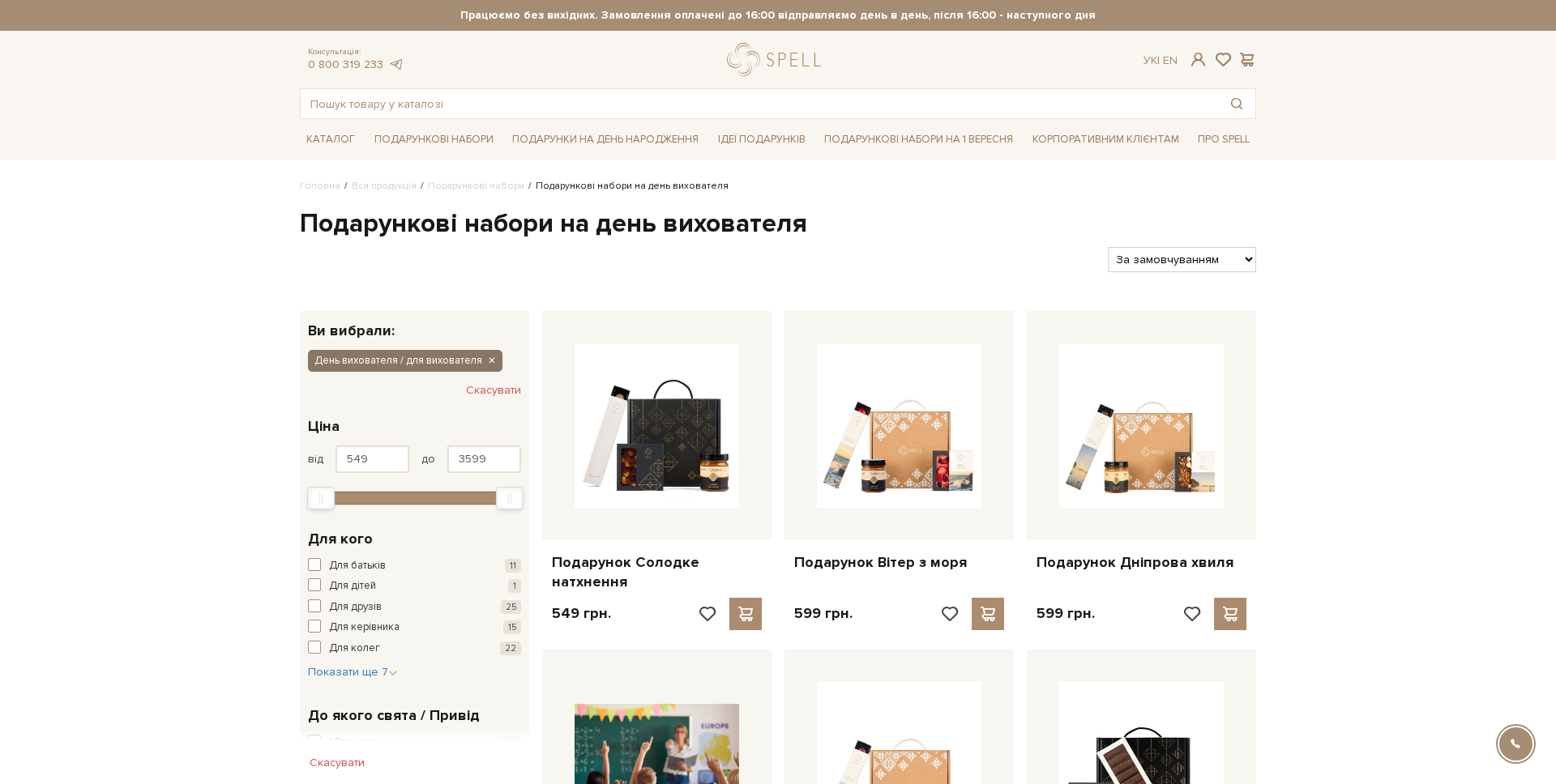
click at [489, 359] on icon "button" at bounding box center [491, 361] width 10 height 15
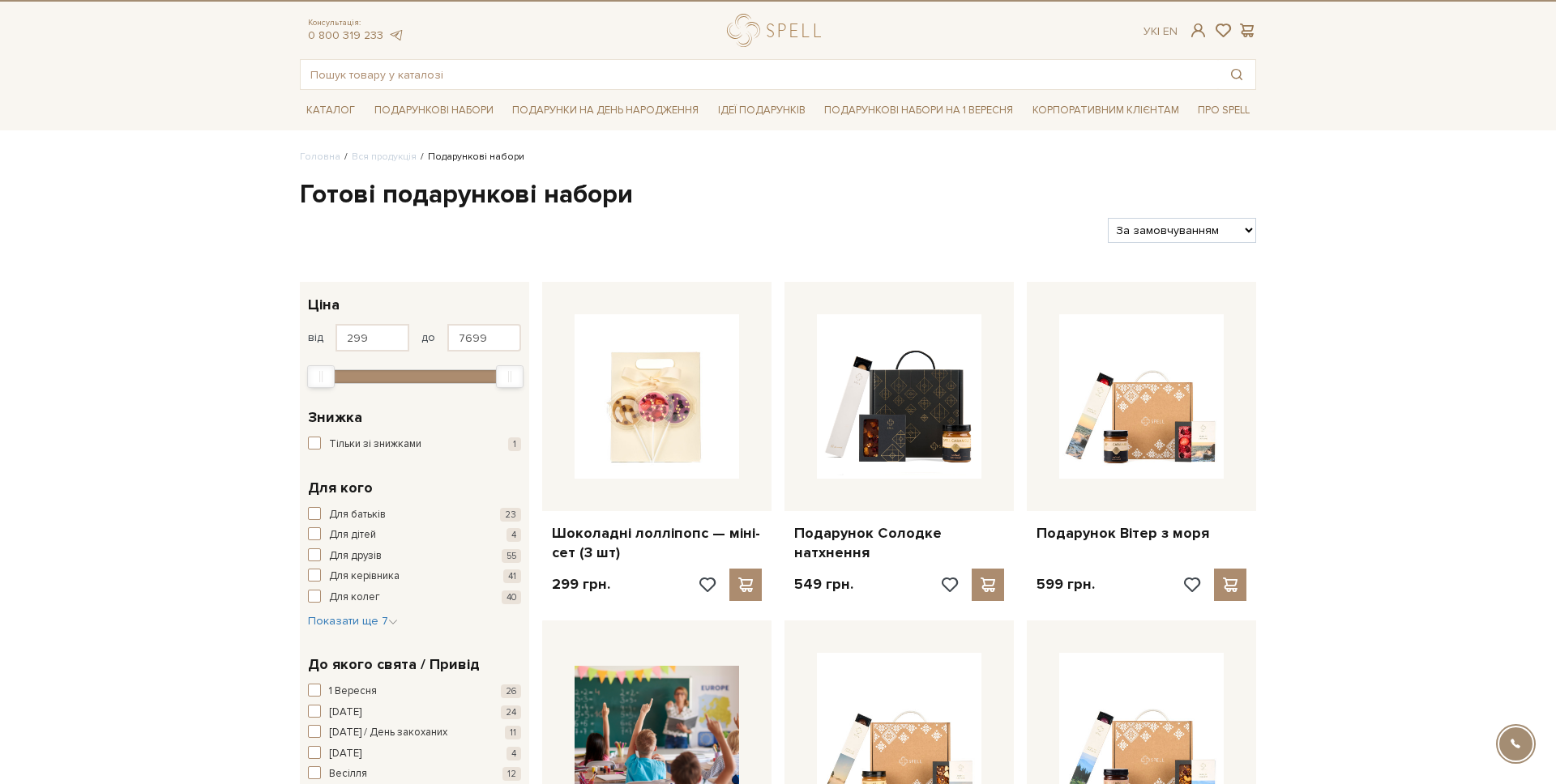
scroll to position [141, 0]
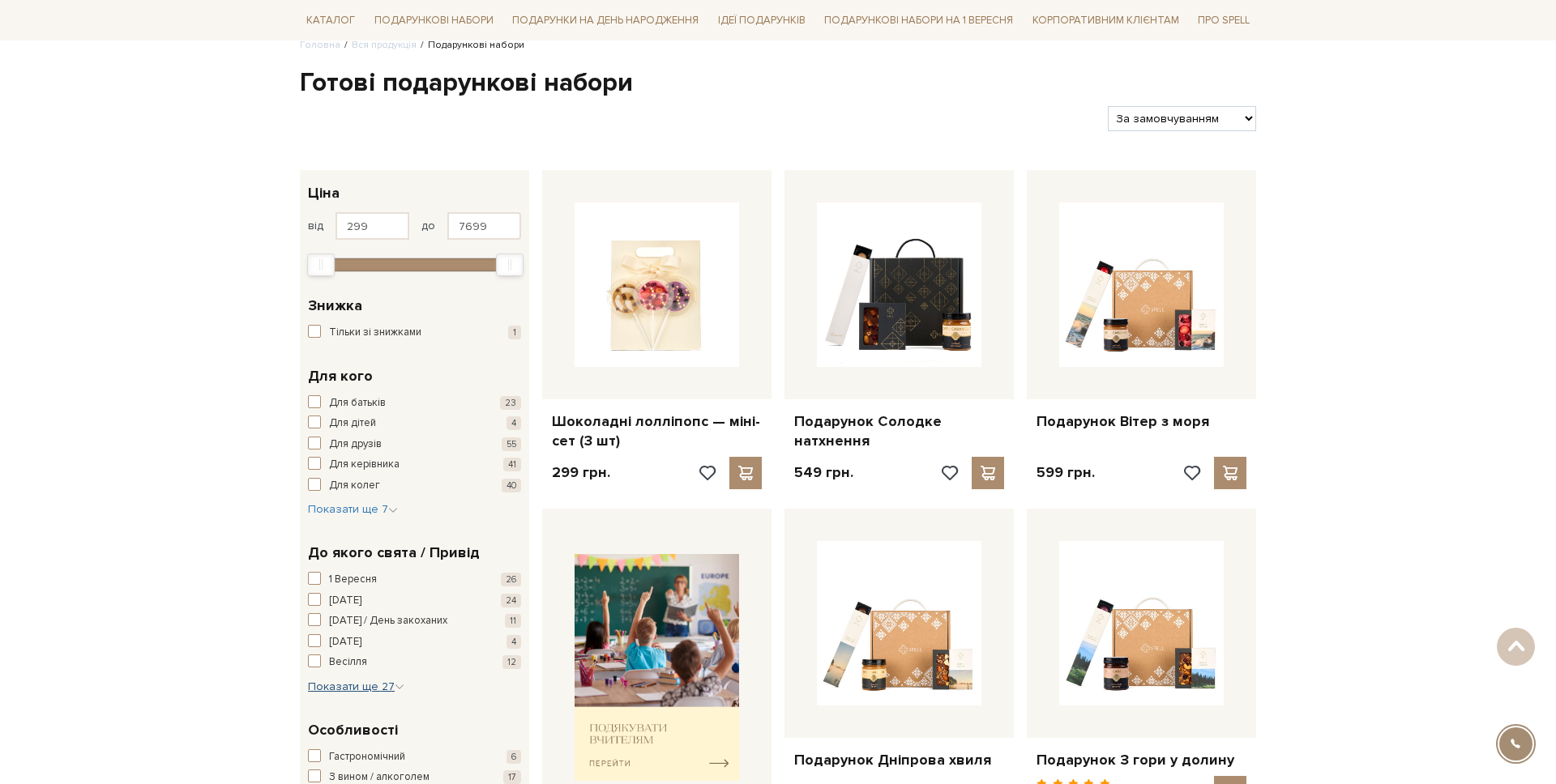
drag, startPoint x: 354, startPoint y: 682, endPoint x: 367, endPoint y: 662, distance: 23.9
click at [354, 682] on span "Показати ще 27" at bounding box center [356, 687] width 97 height 14
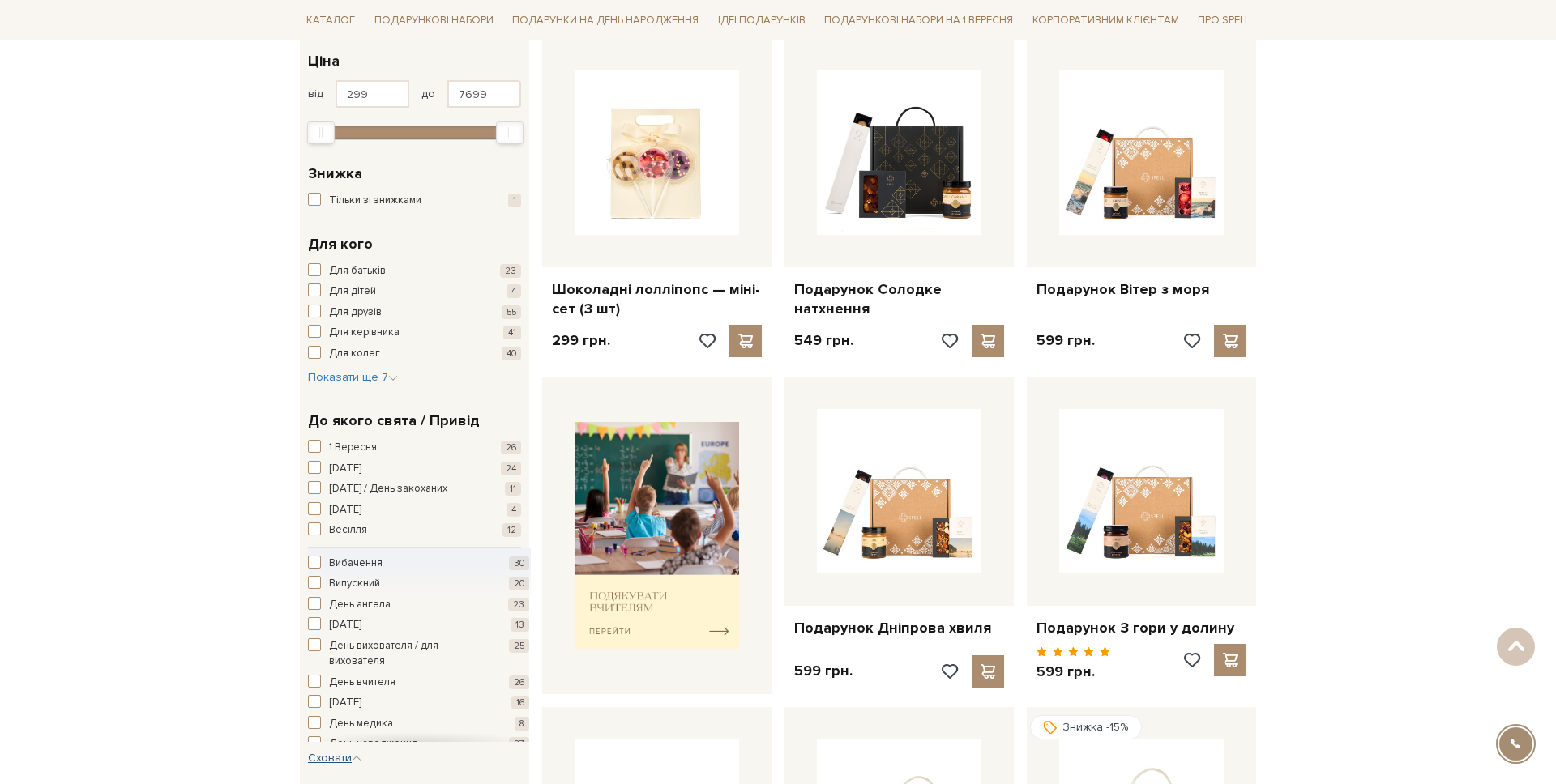
scroll to position [275, 0]
click at [383, 680] on span "День вчителя" at bounding box center [362, 681] width 67 height 16
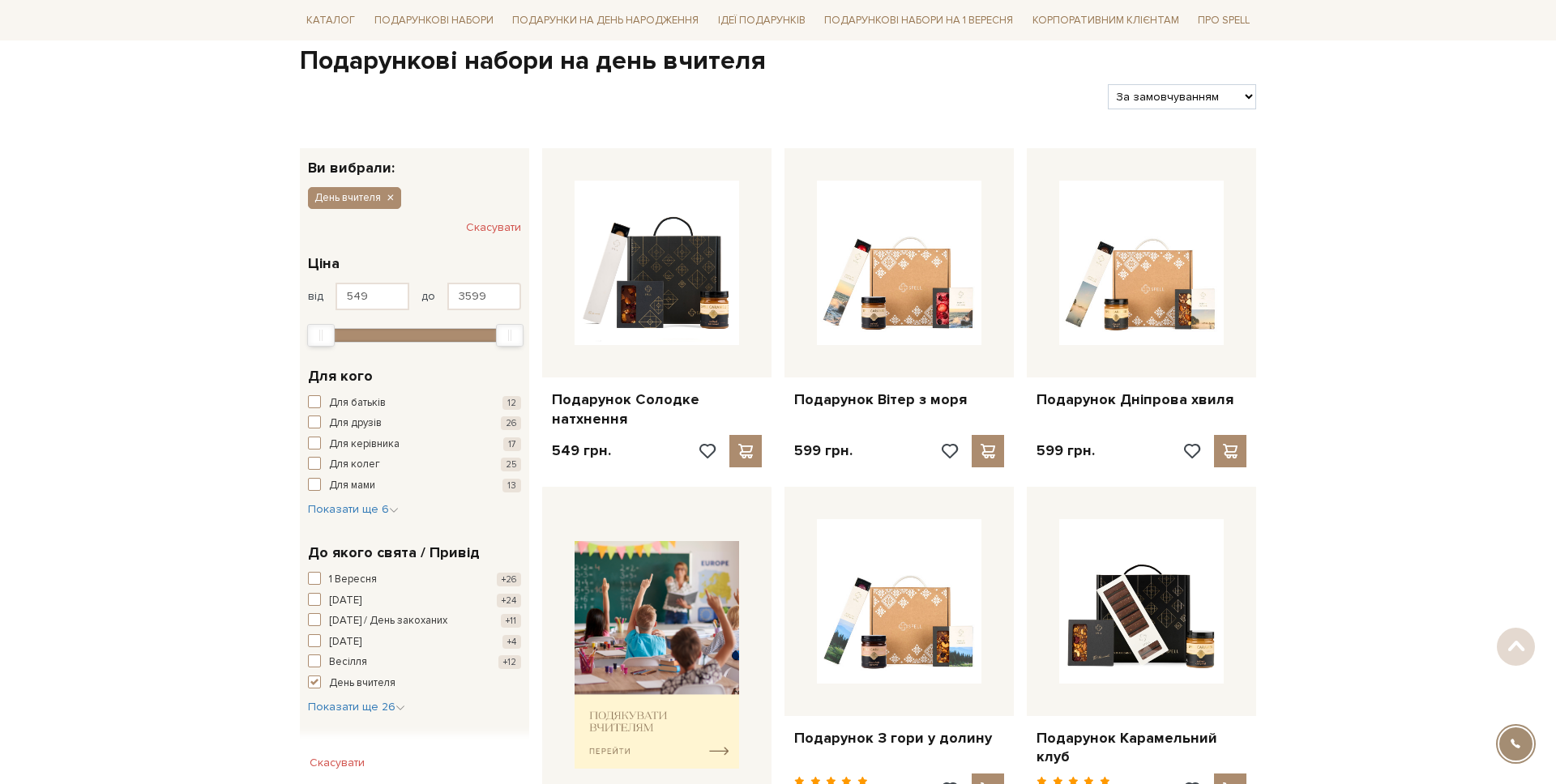
scroll to position [161, 0]
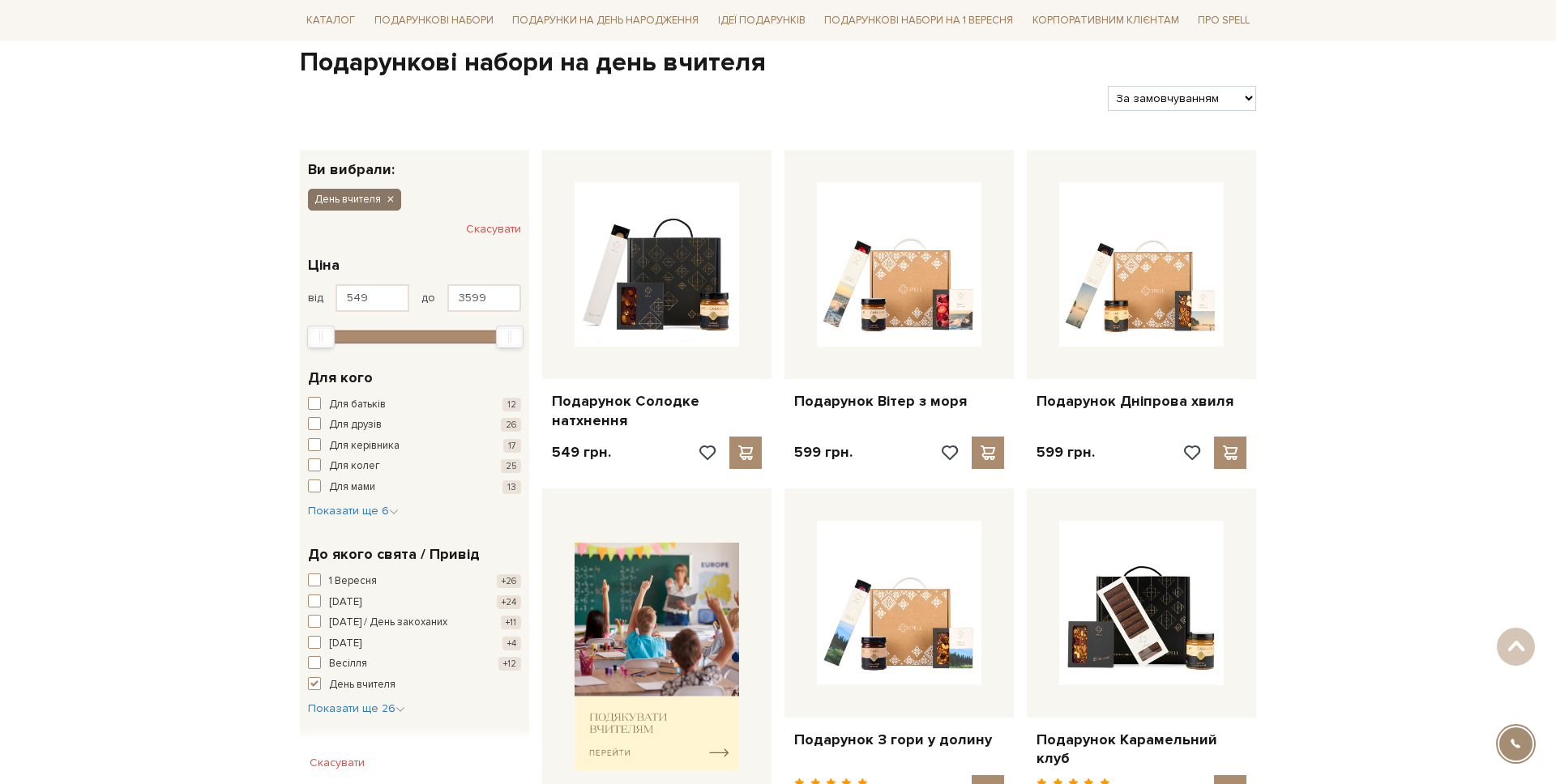
click at [389, 200] on icon "button" at bounding box center [389, 200] width 10 height 15
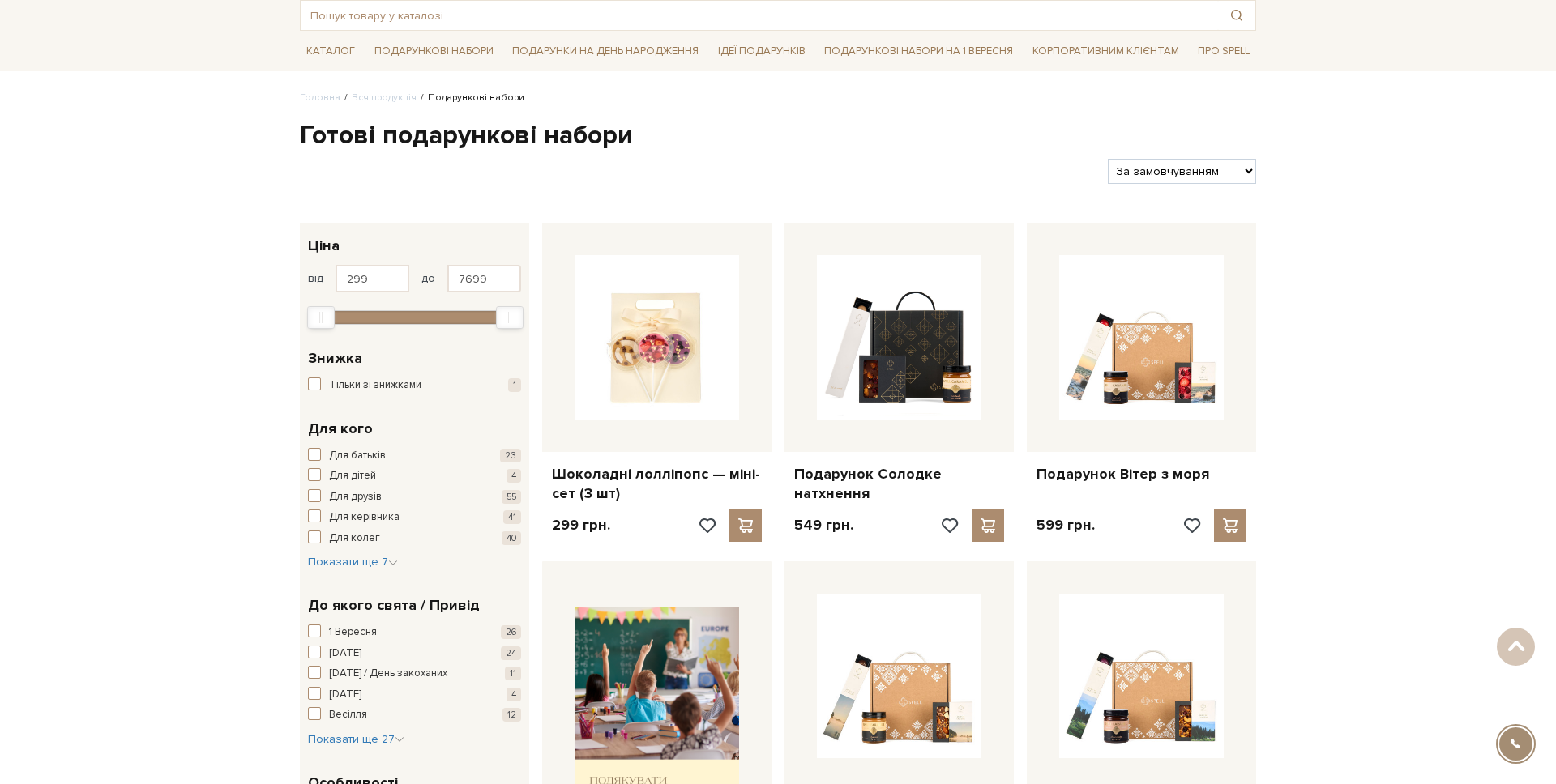
scroll to position [221, 0]
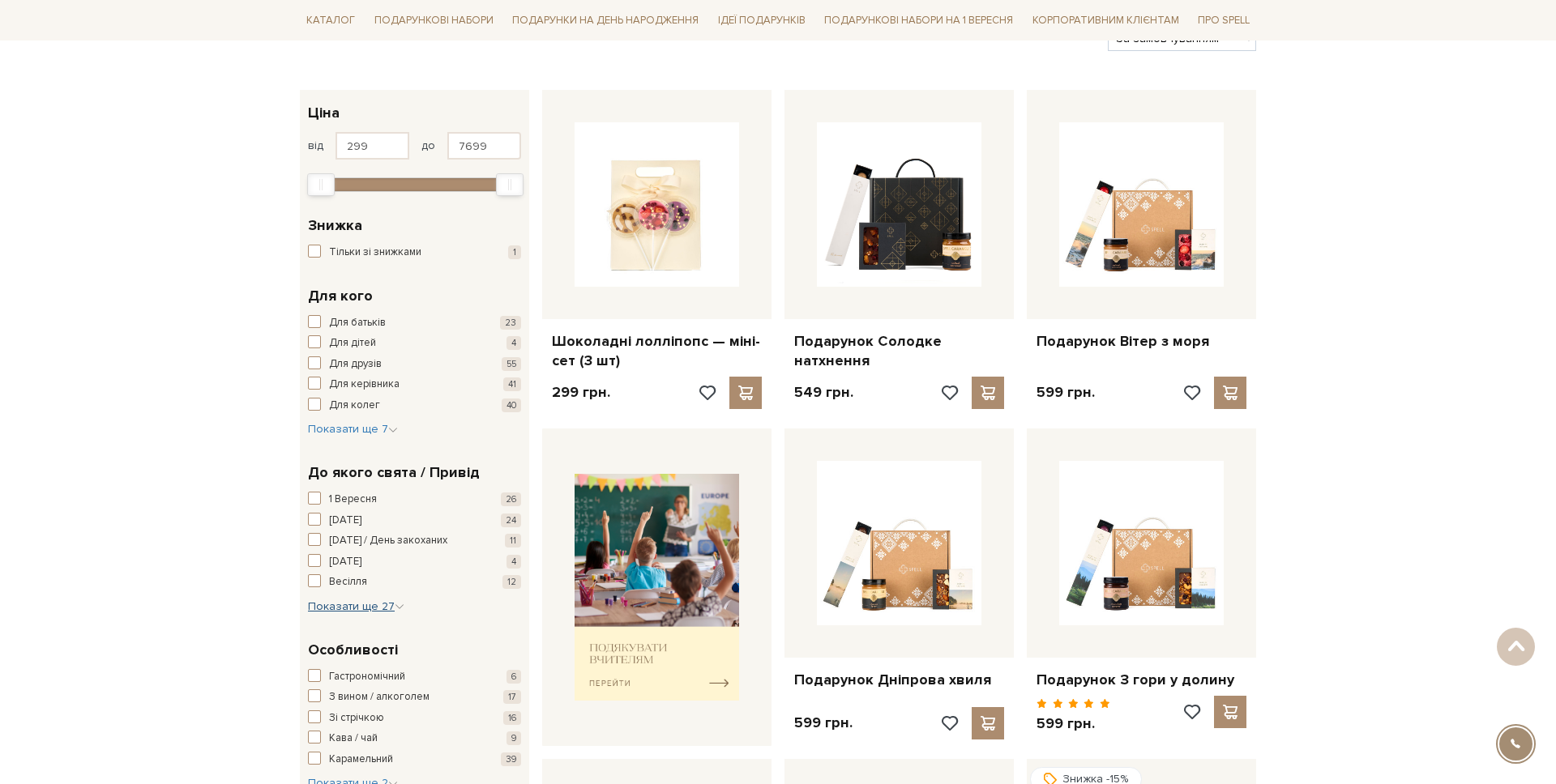
click at [362, 604] on span "Показати ще 27" at bounding box center [356, 606] width 97 height 14
click at [364, 633] on span "Випускний" at bounding box center [354, 636] width 51 height 16
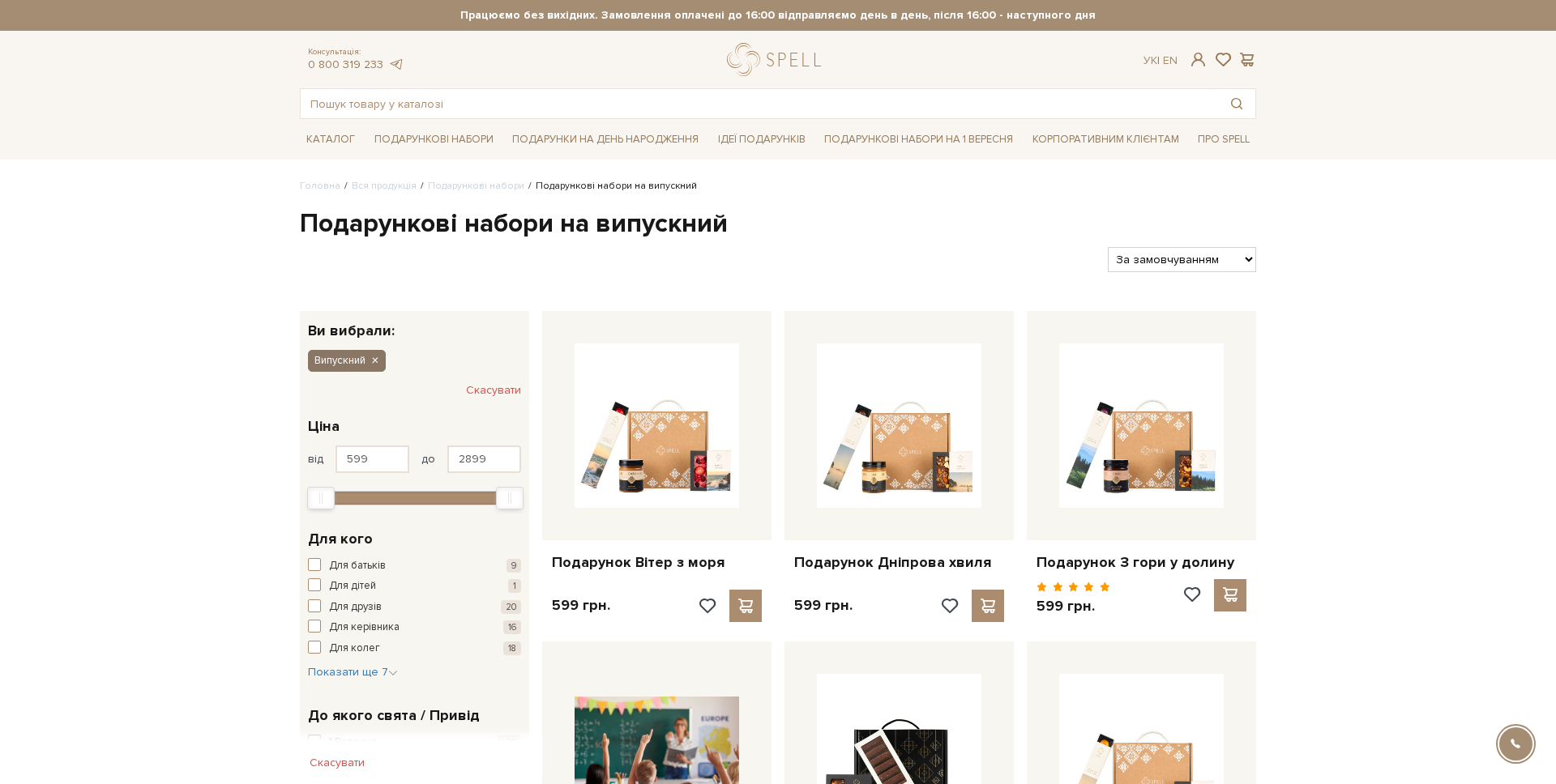
click at [378, 359] on icon "button" at bounding box center [374, 361] width 10 height 15
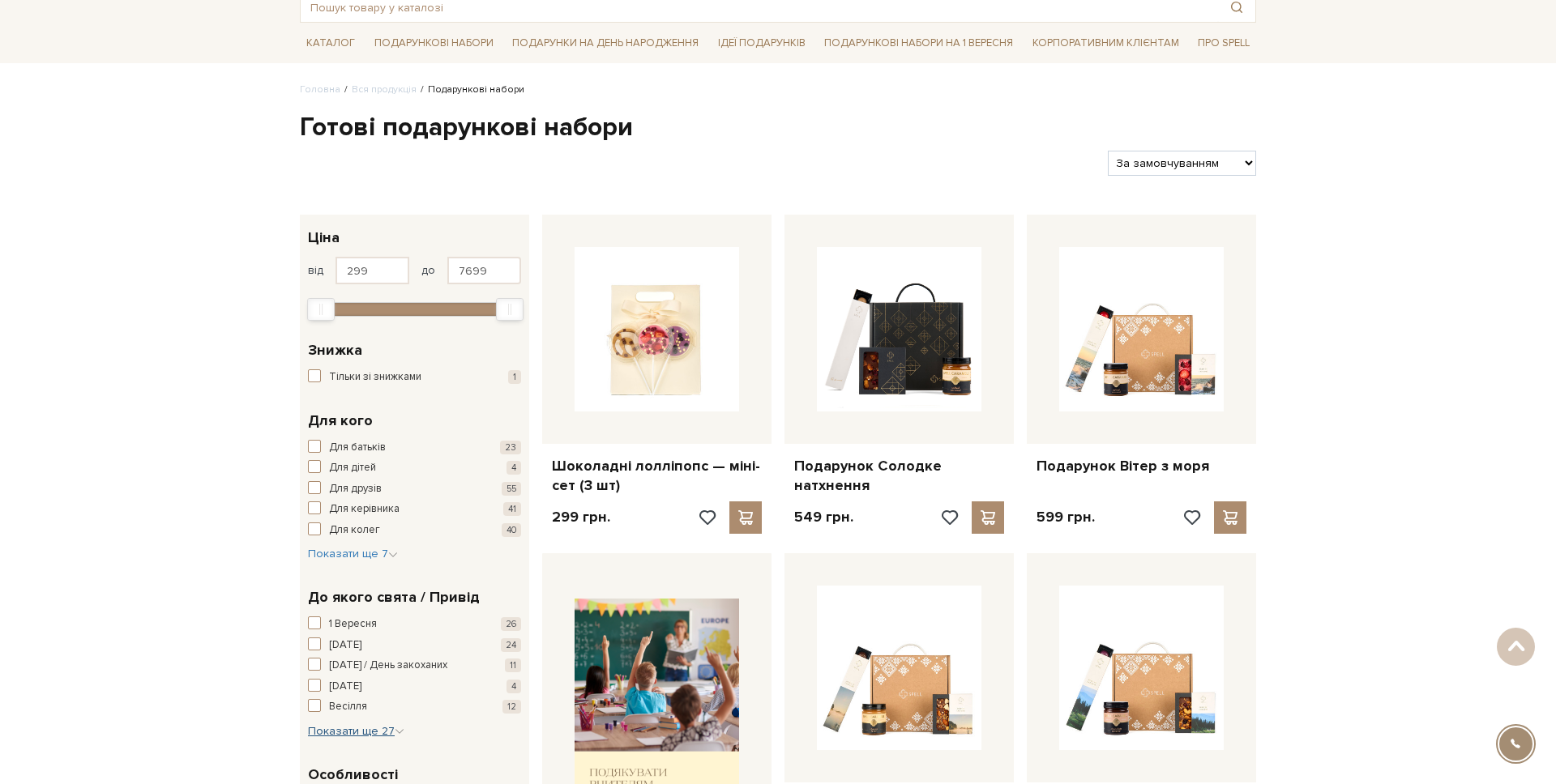
click at [347, 723] on button "Показати ще 27 Сховати" at bounding box center [356, 731] width 97 height 16
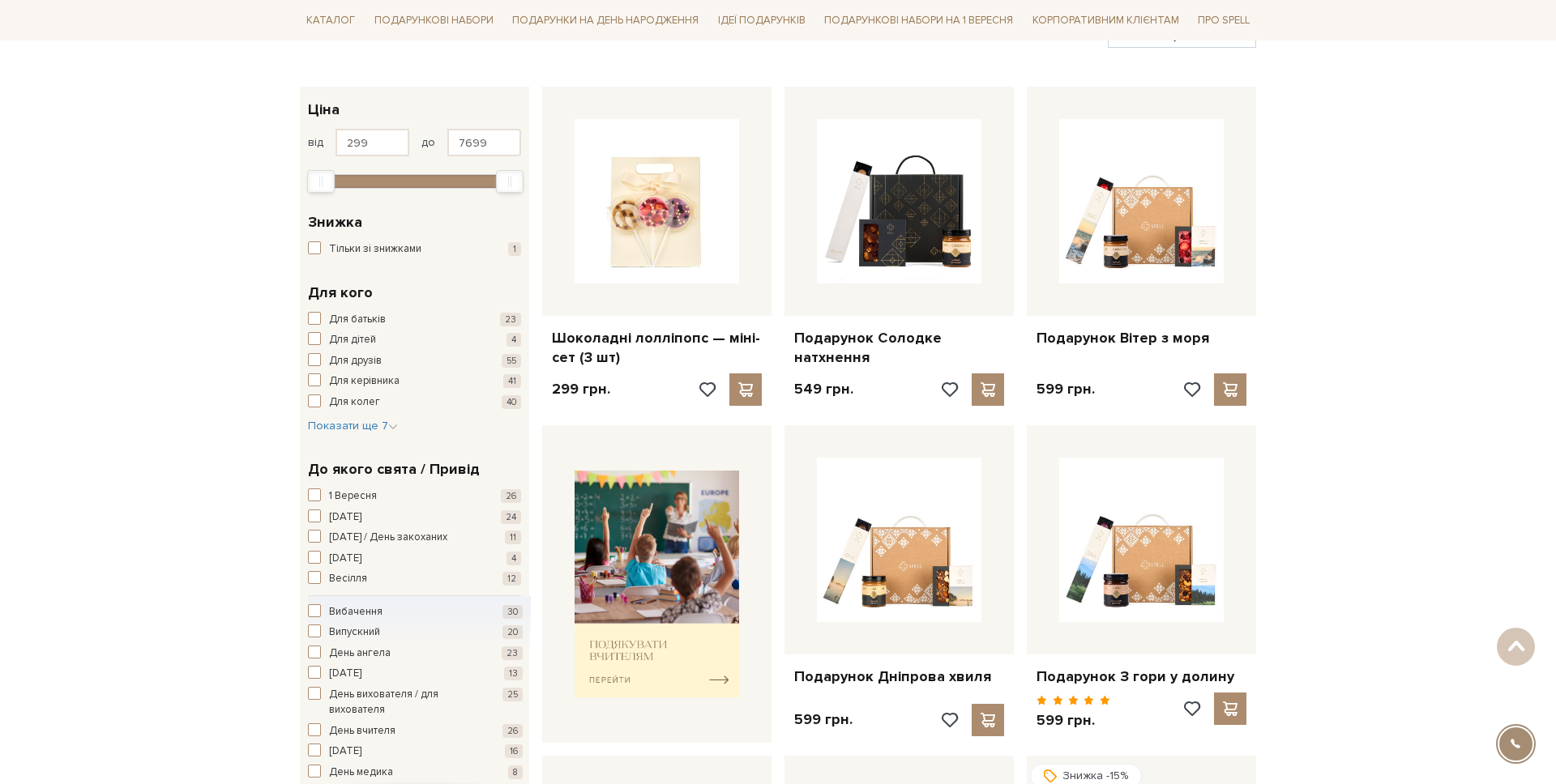
scroll to position [254, 0]
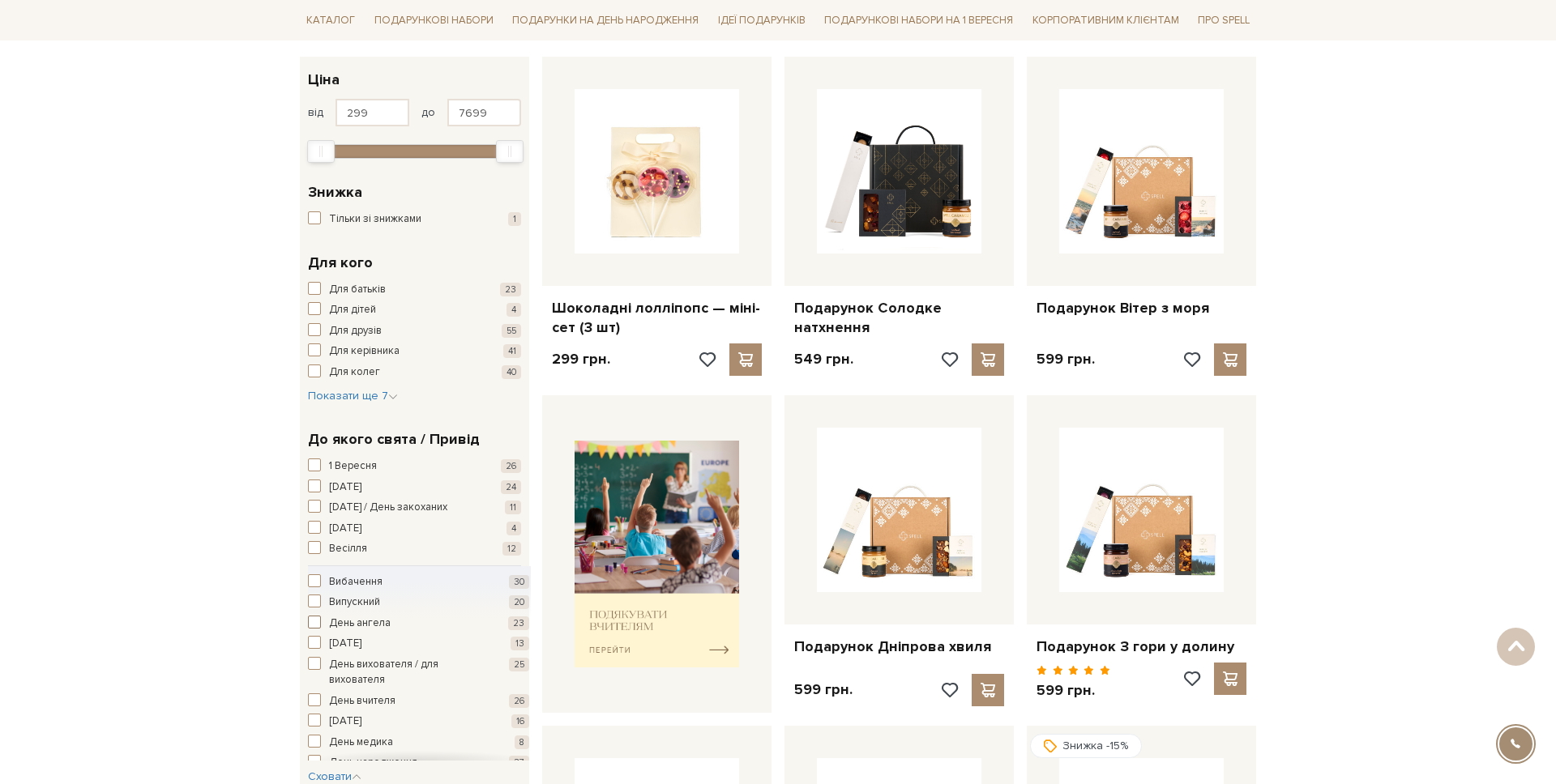
click at [355, 619] on span "День ангела" at bounding box center [360, 624] width 62 height 16
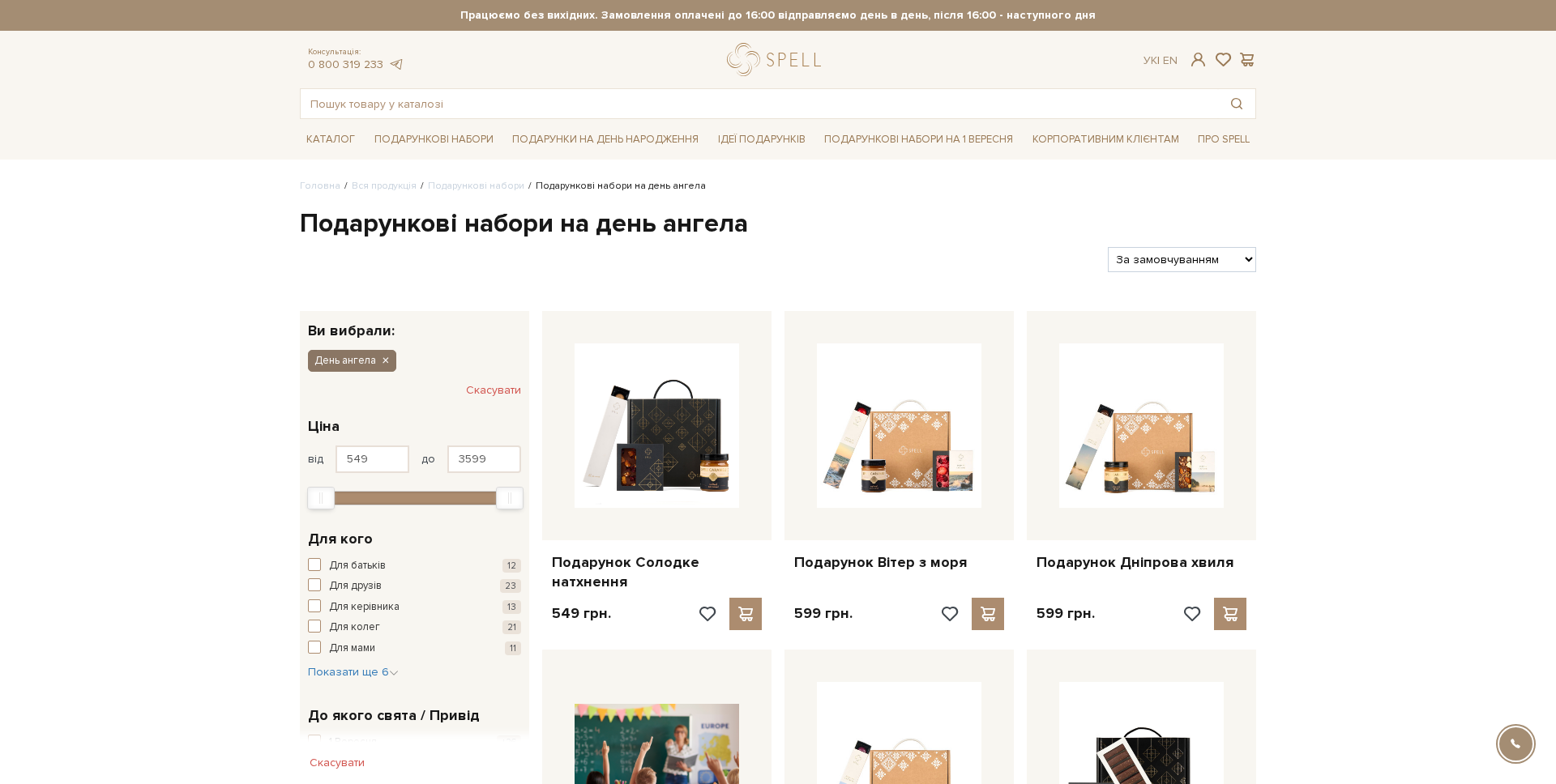
click at [381, 361] on icon "button" at bounding box center [384, 361] width 10 height 15
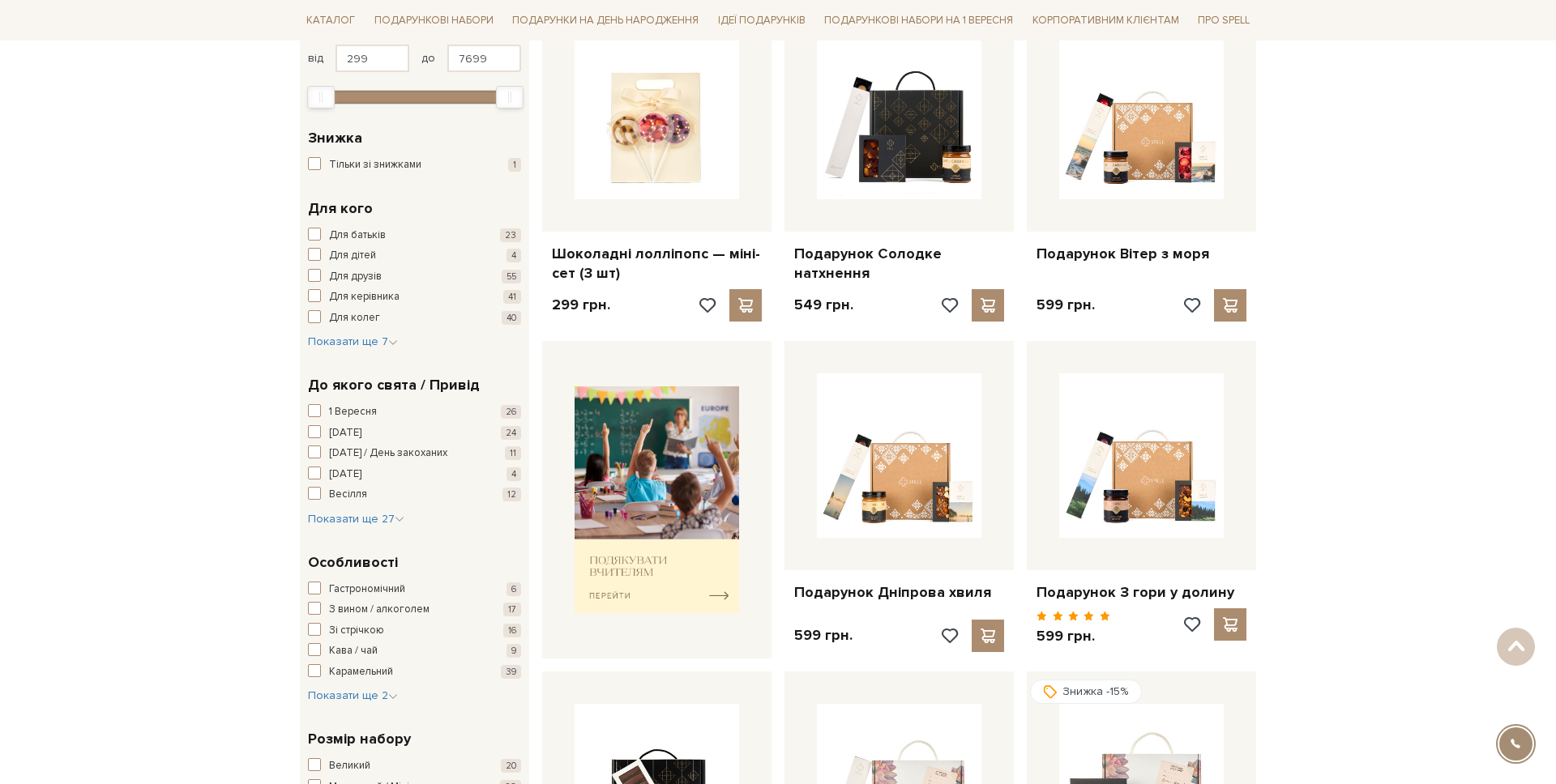
scroll to position [334, 0]
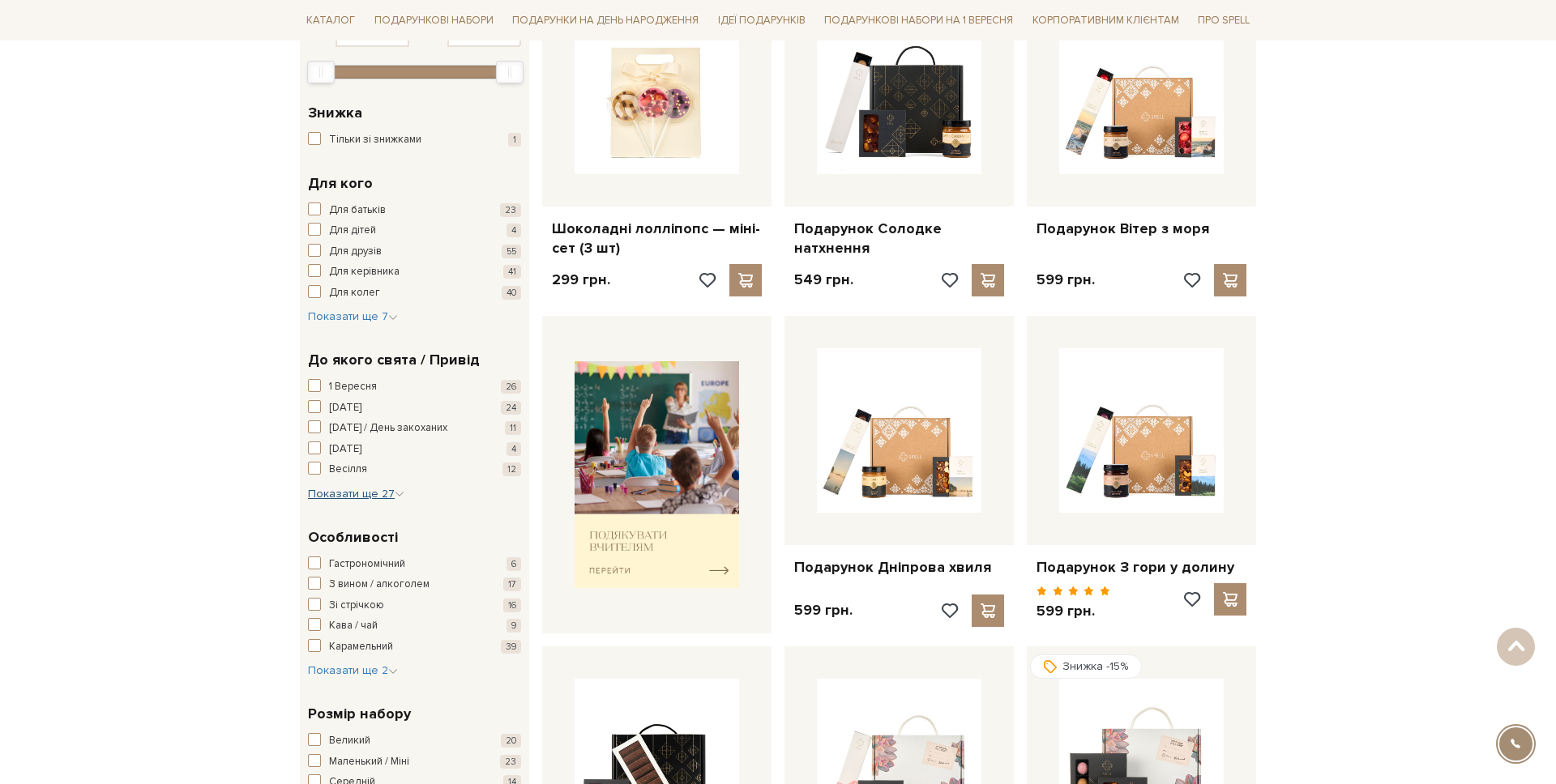
click at [350, 490] on span "Показати ще 27" at bounding box center [356, 494] width 97 height 14
click at [356, 561] on span "[DATE]" at bounding box center [345, 564] width 33 height 16
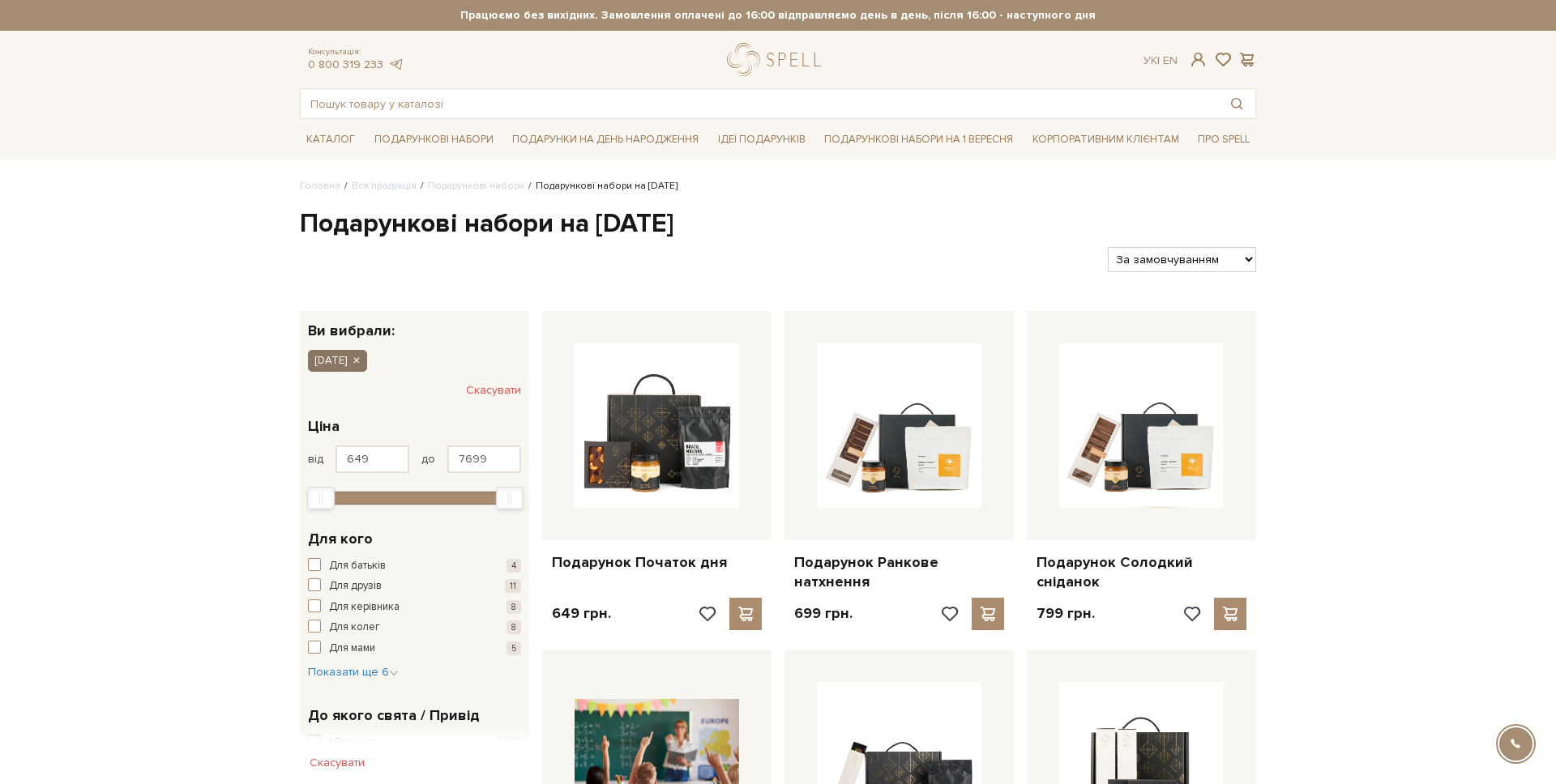
click at [360, 357] on icon "button" at bounding box center [355, 361] width 10 height 15
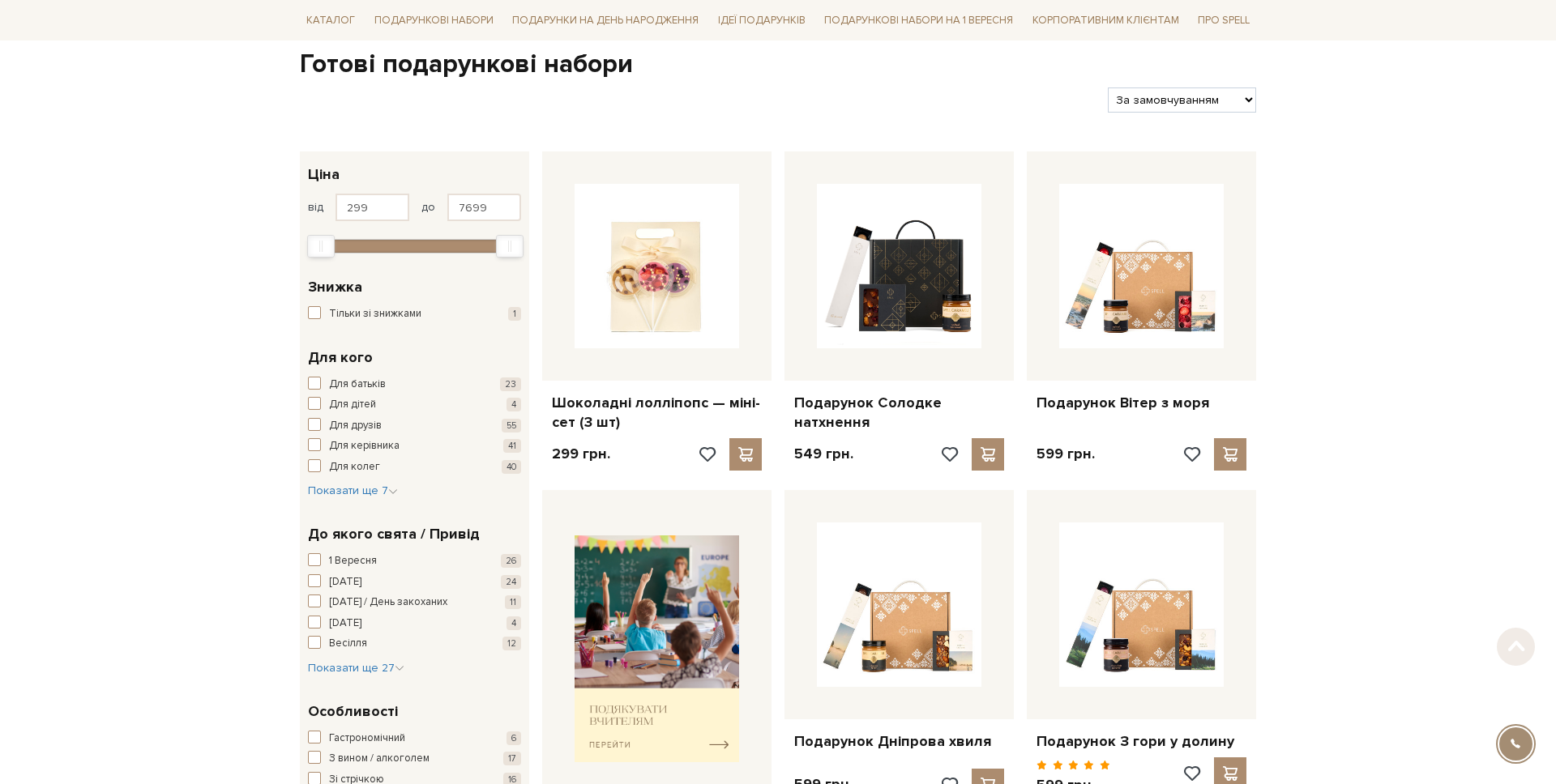
scroll to position [185, 0]
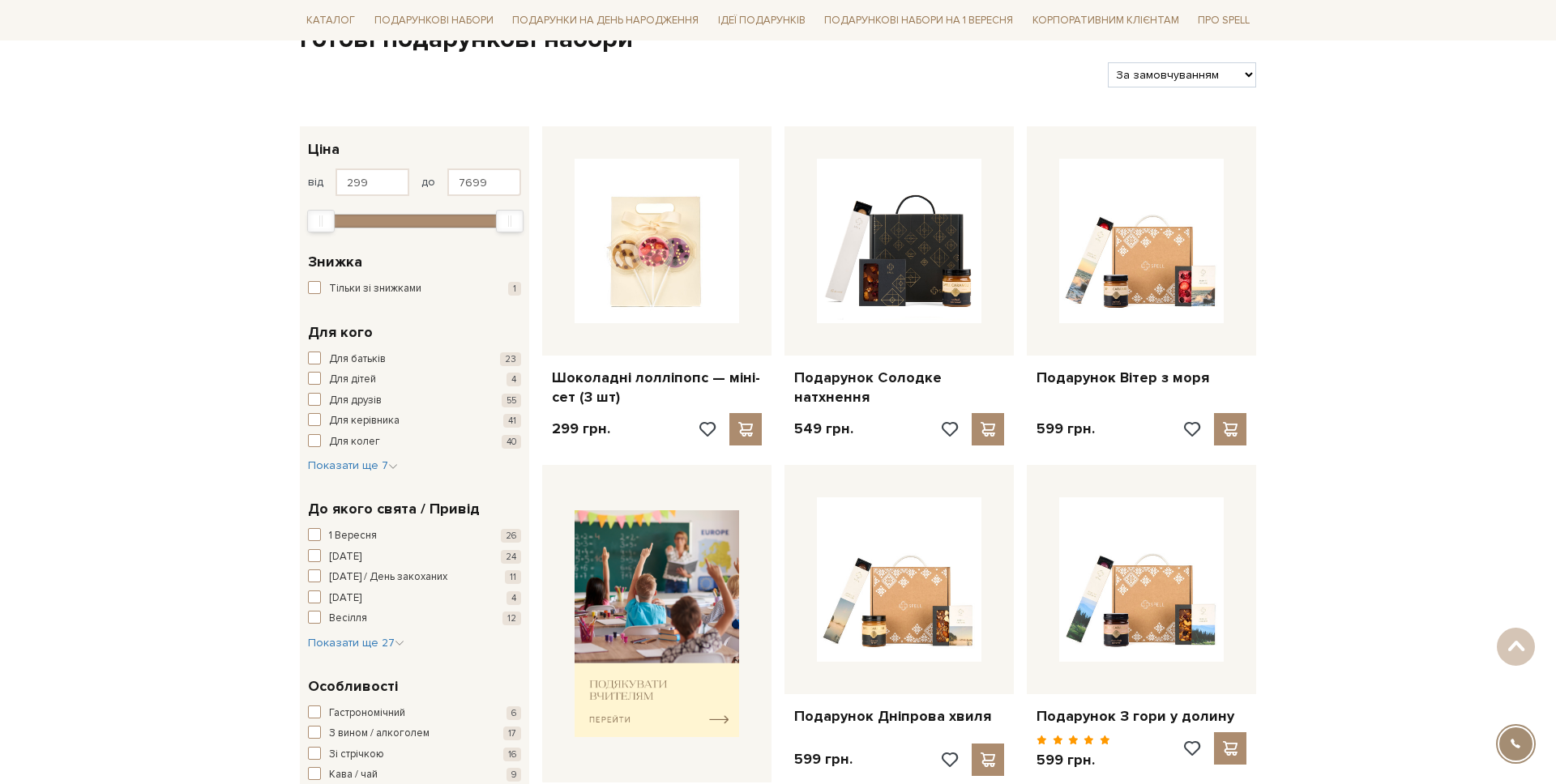
click at [369, 654] on div "До якого свята / Привід 1 Вересня 26 8 березня 24 14 лютого / День закоханих 11…" at bounding box center [414, 575] width 229 height 178
click at [377, 641] on span "Показати ще 27" at bounding box center [356, 643] width 97 height 14
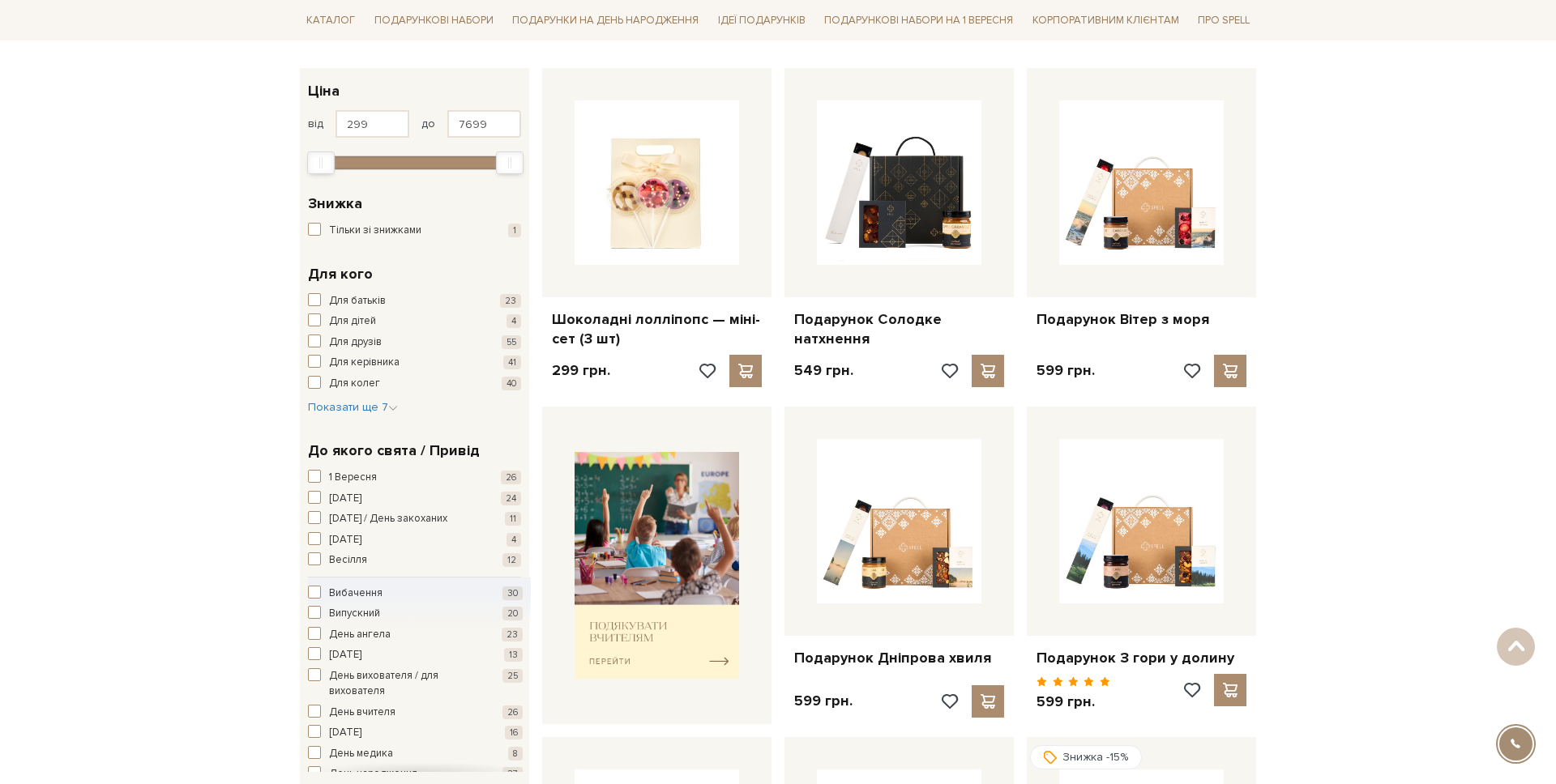
scroll to position [261, 0]
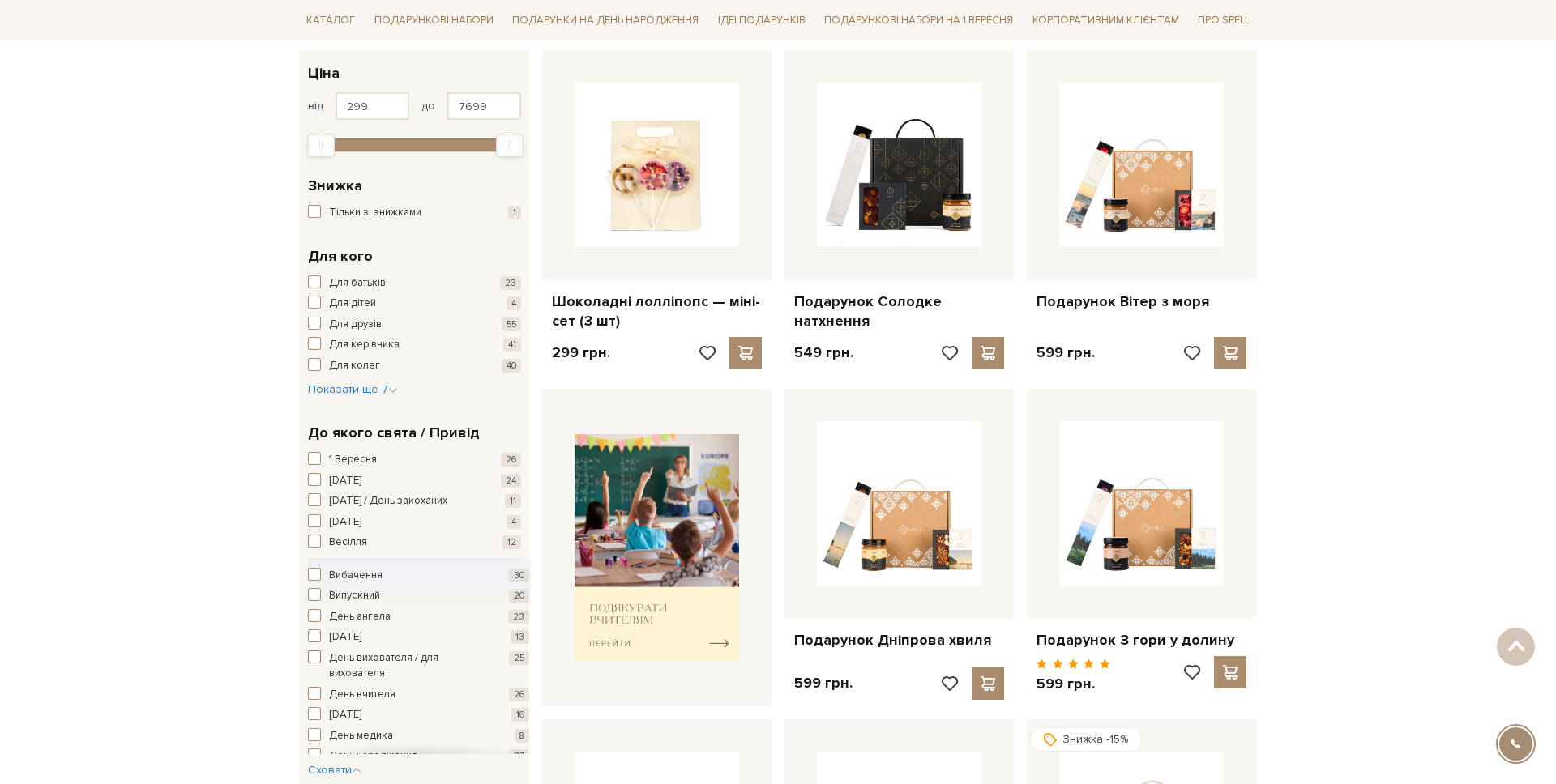
click at [366, 657] on span "День вихователя / для вихователя" at bounding box center [406, 666] width 156 height 32
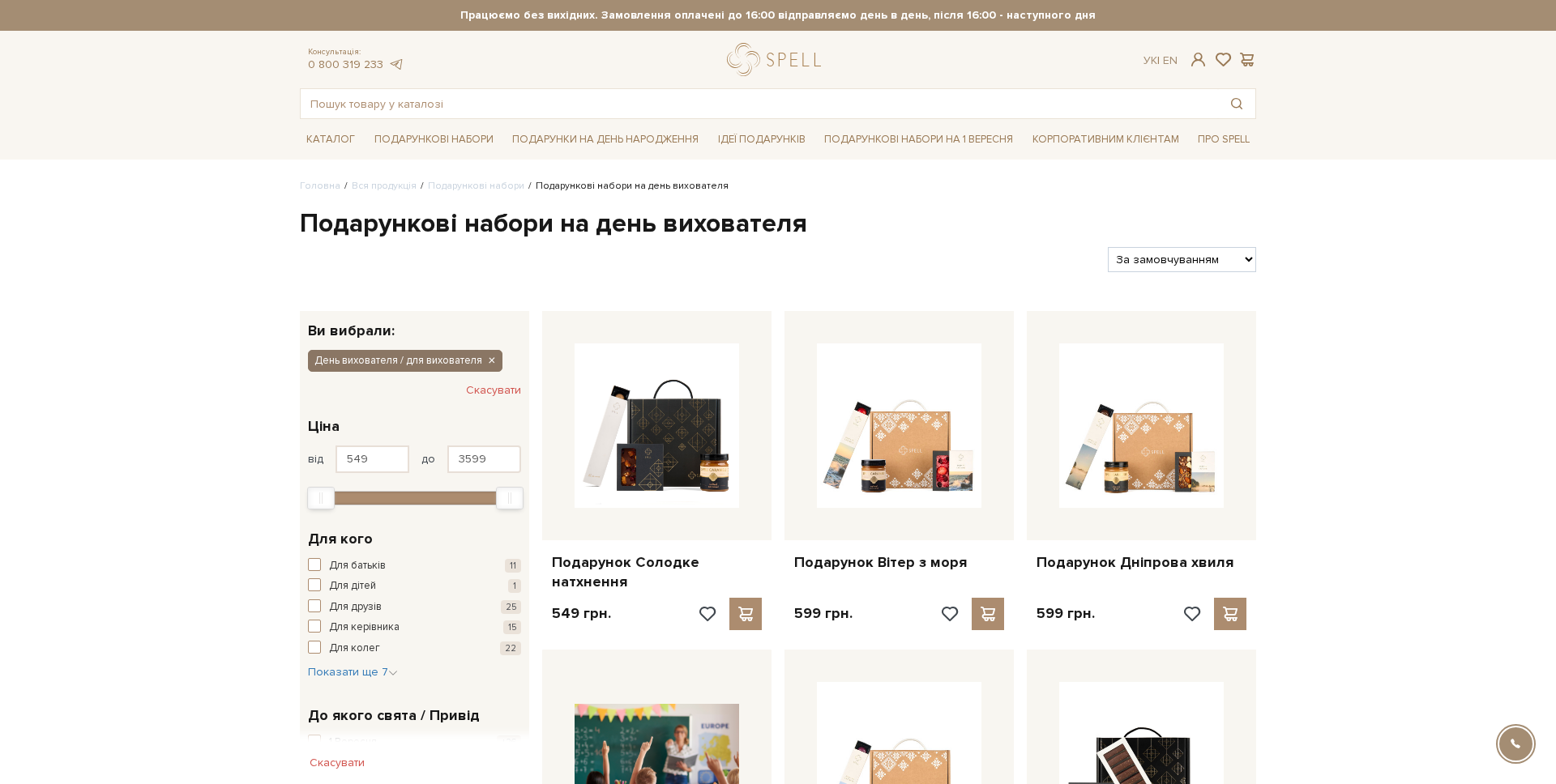
click at [496, 366] on button "День вихователя / для вихователя" at bounding box center [404, 360] width 194 height 21
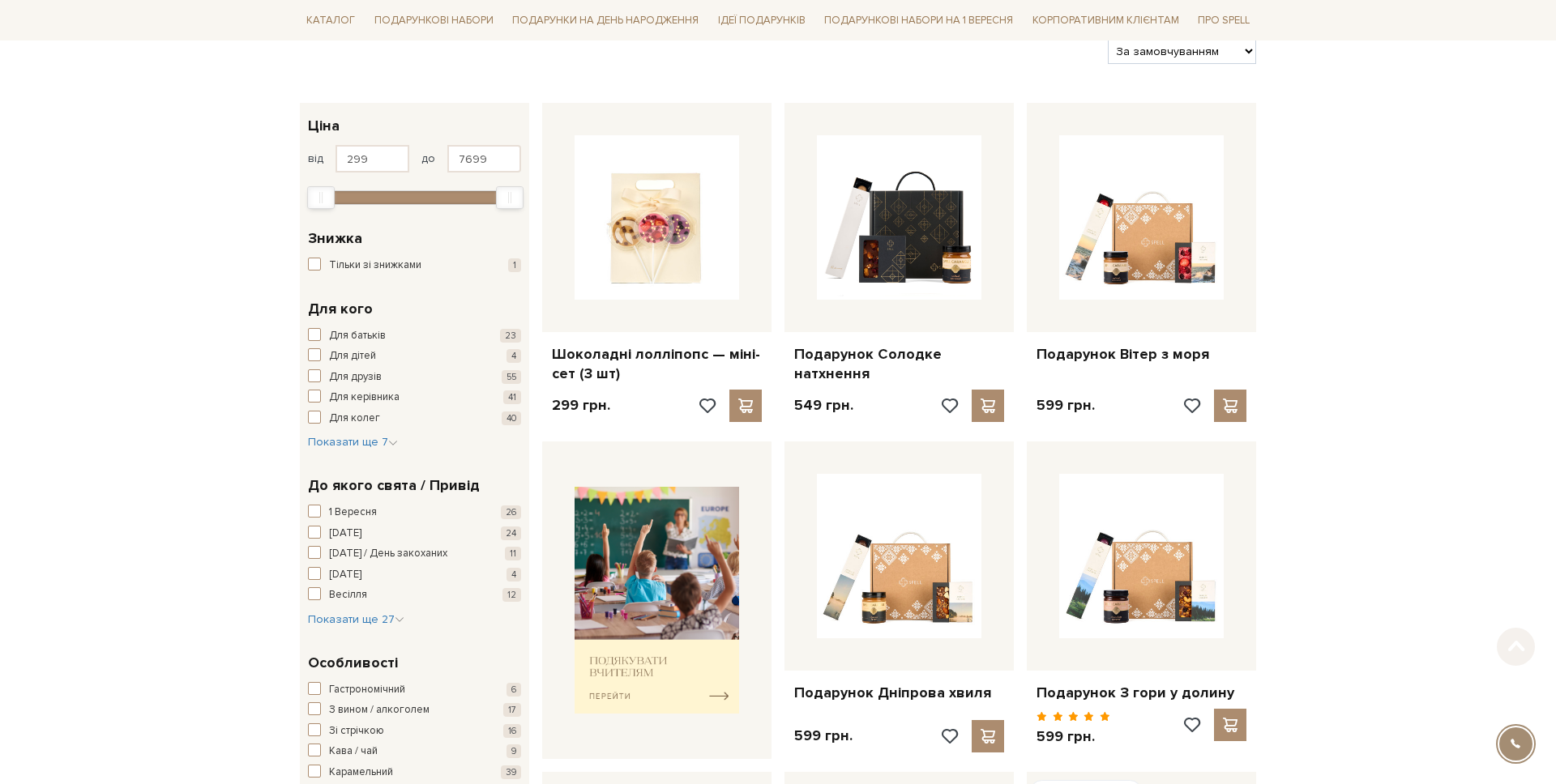
scroll to position [265, 0]
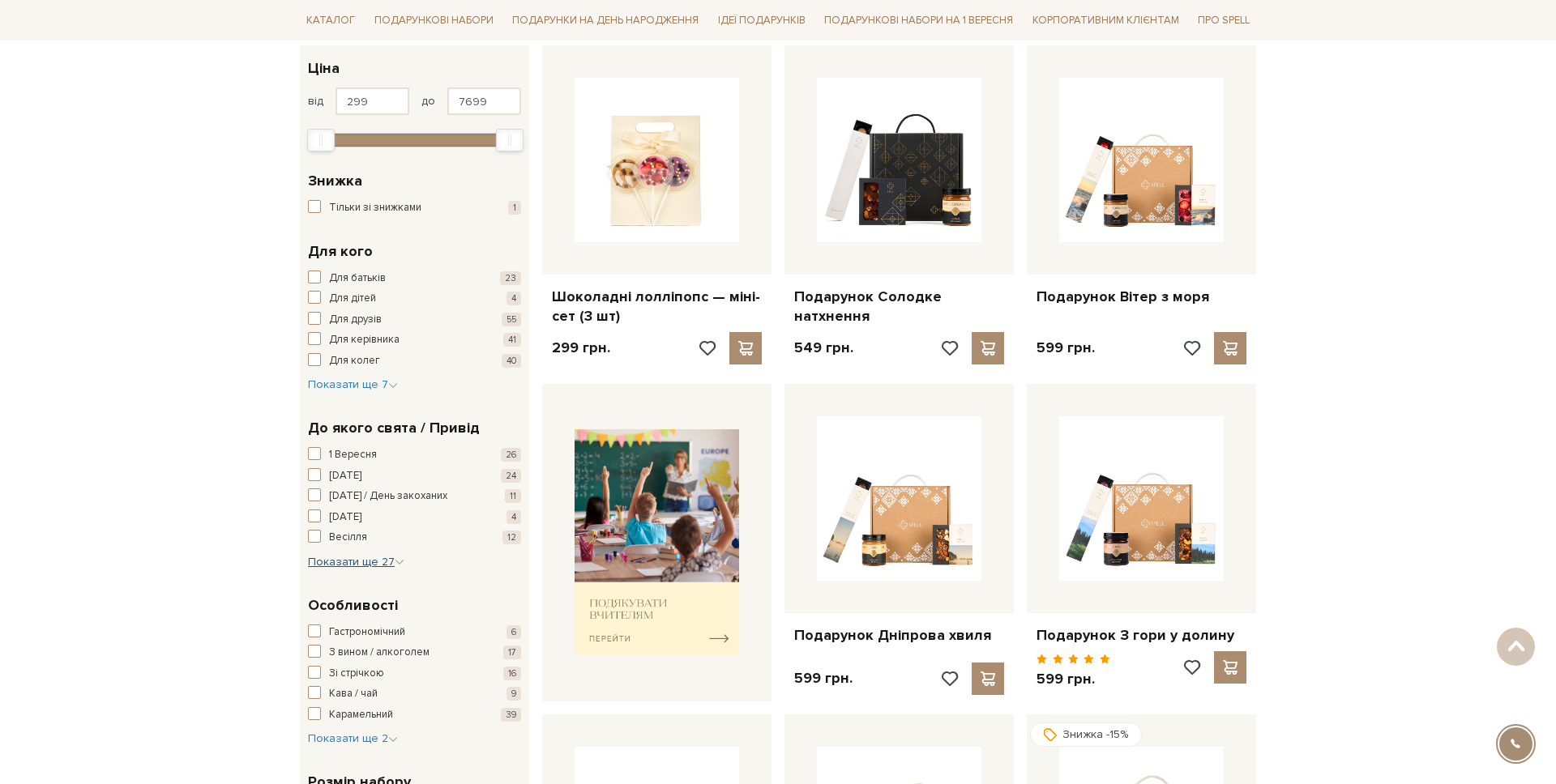
click at [379, 565] on span "Показати ще 27" at bounding box center [356, 563] width 97 height 14
click at [382, 613] on span "День вчителя" at bounding box center [362, 620] width 67 height 16
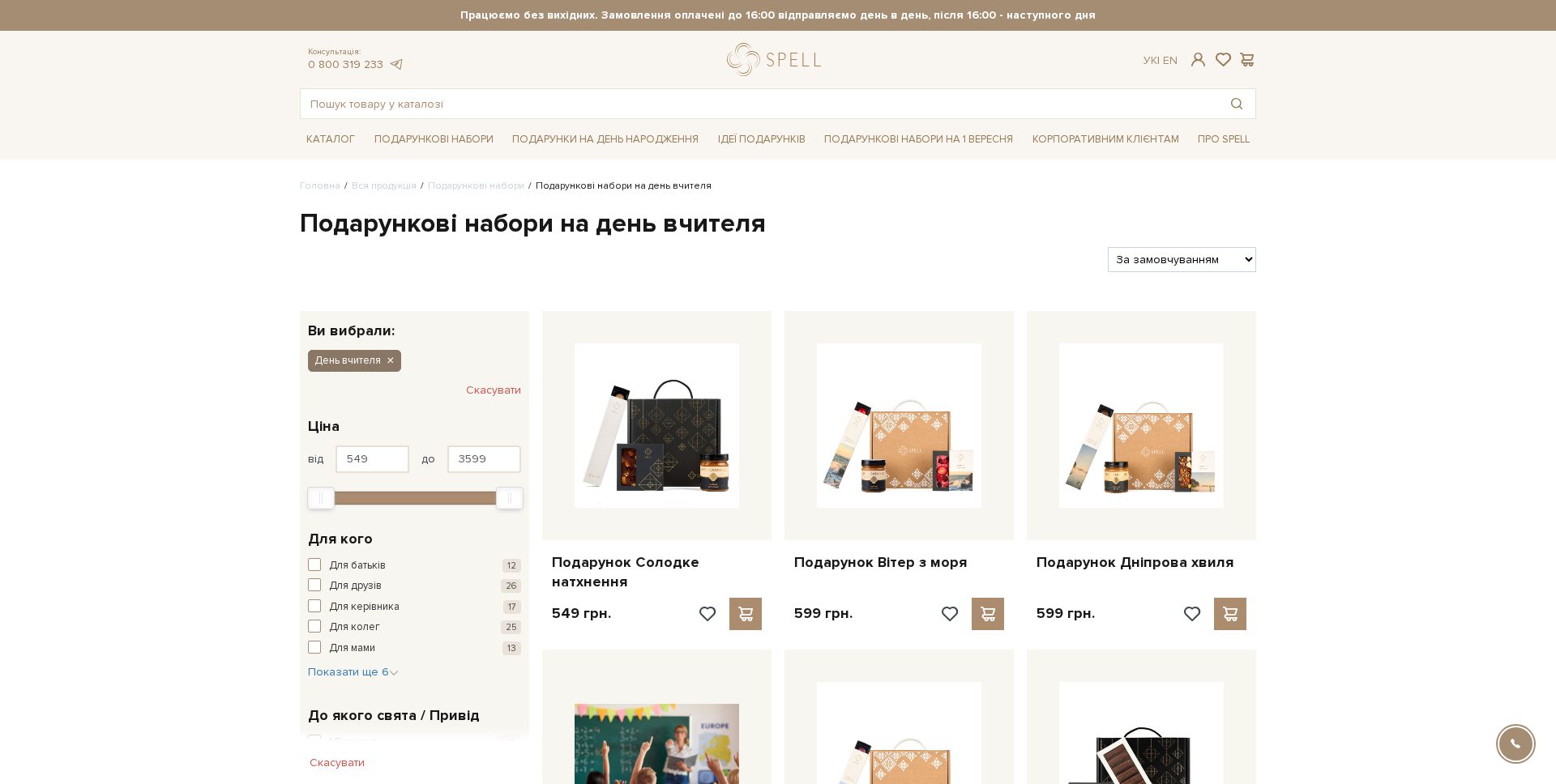
click at [391, 361] on icon "button" at bounding box center [389, 361] width 10 height 15
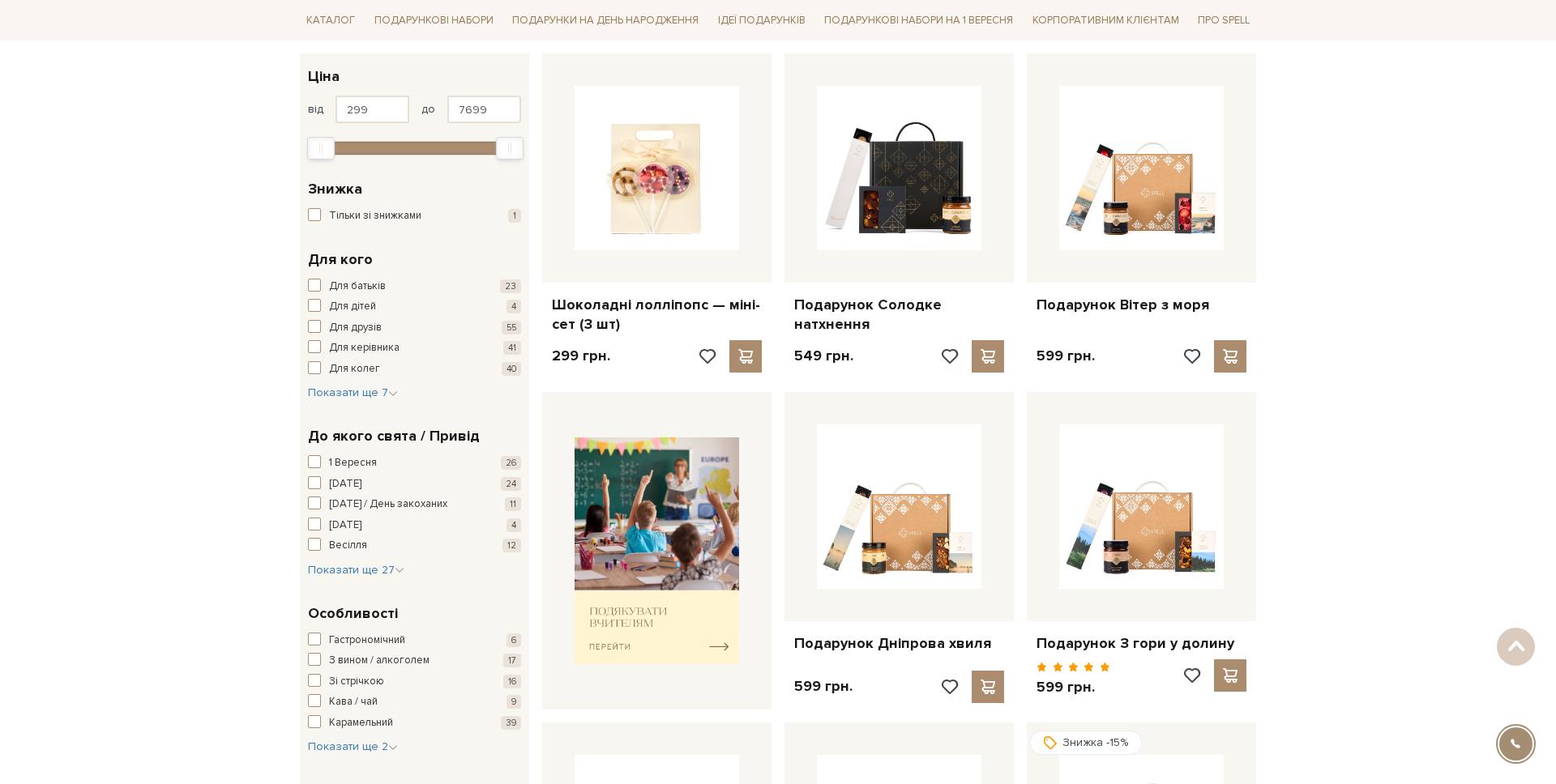
scroll to position [266, 0]
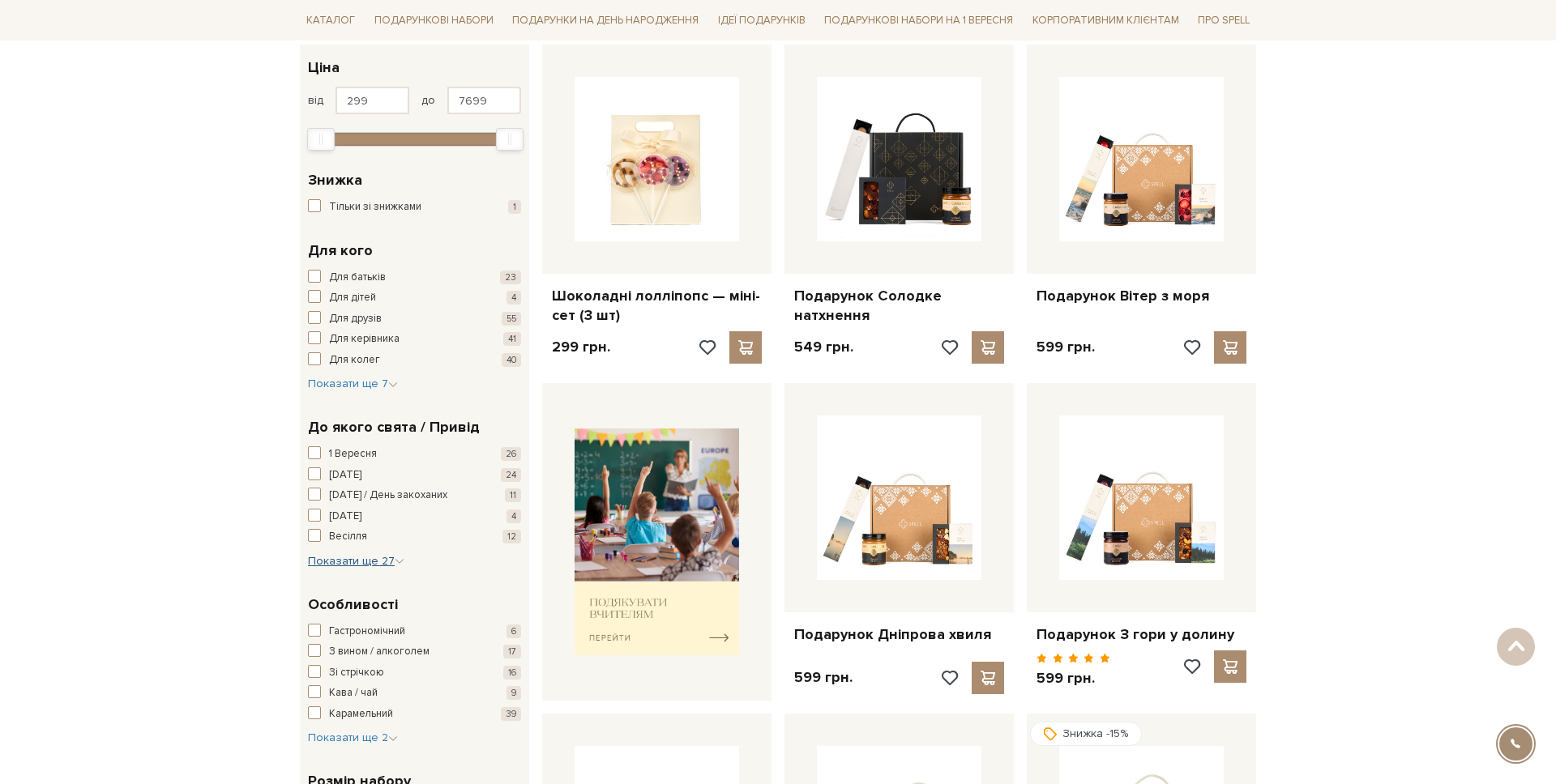
click at [361, 567] on span "Показати ще 27" at bounding box center [356, 562] width 97 height 14
click at [363, 602] on span "День вчителя" at bounding box center [362, 604] width 67 height 16
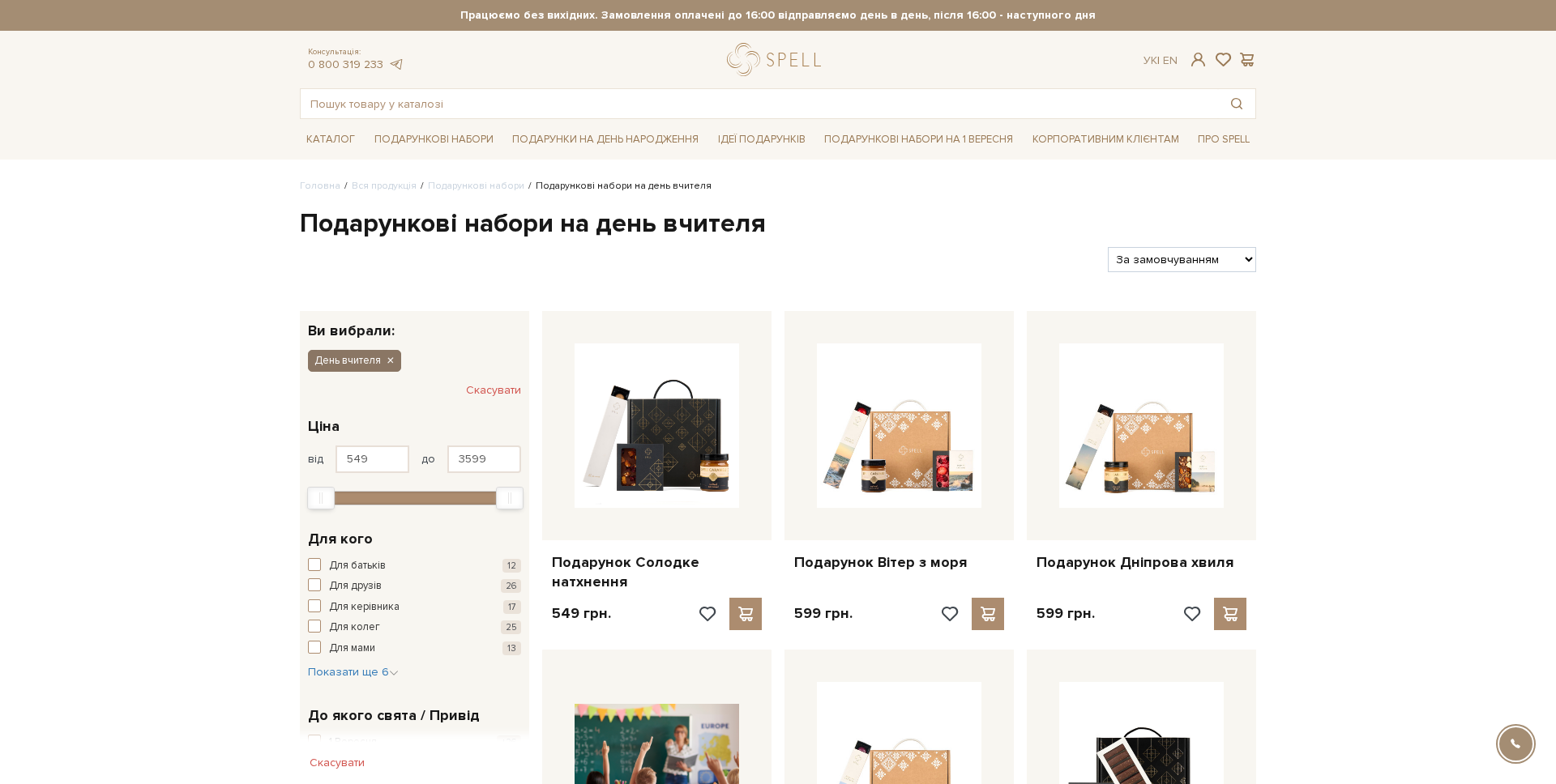
click at [389, 360] on icon "button" at bounding box center [389, 361] width 10 height 15
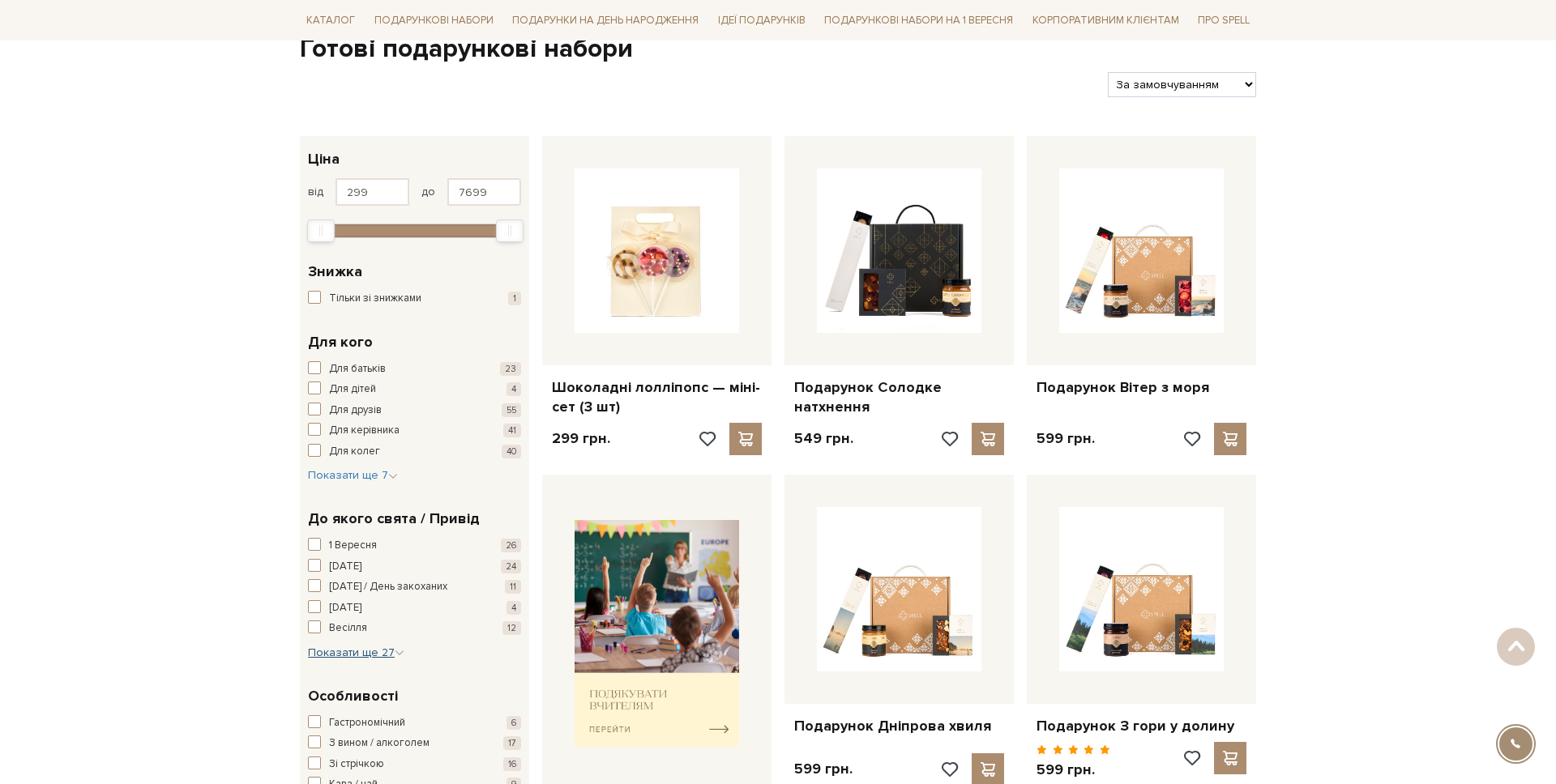
scroll to position [185, 0]
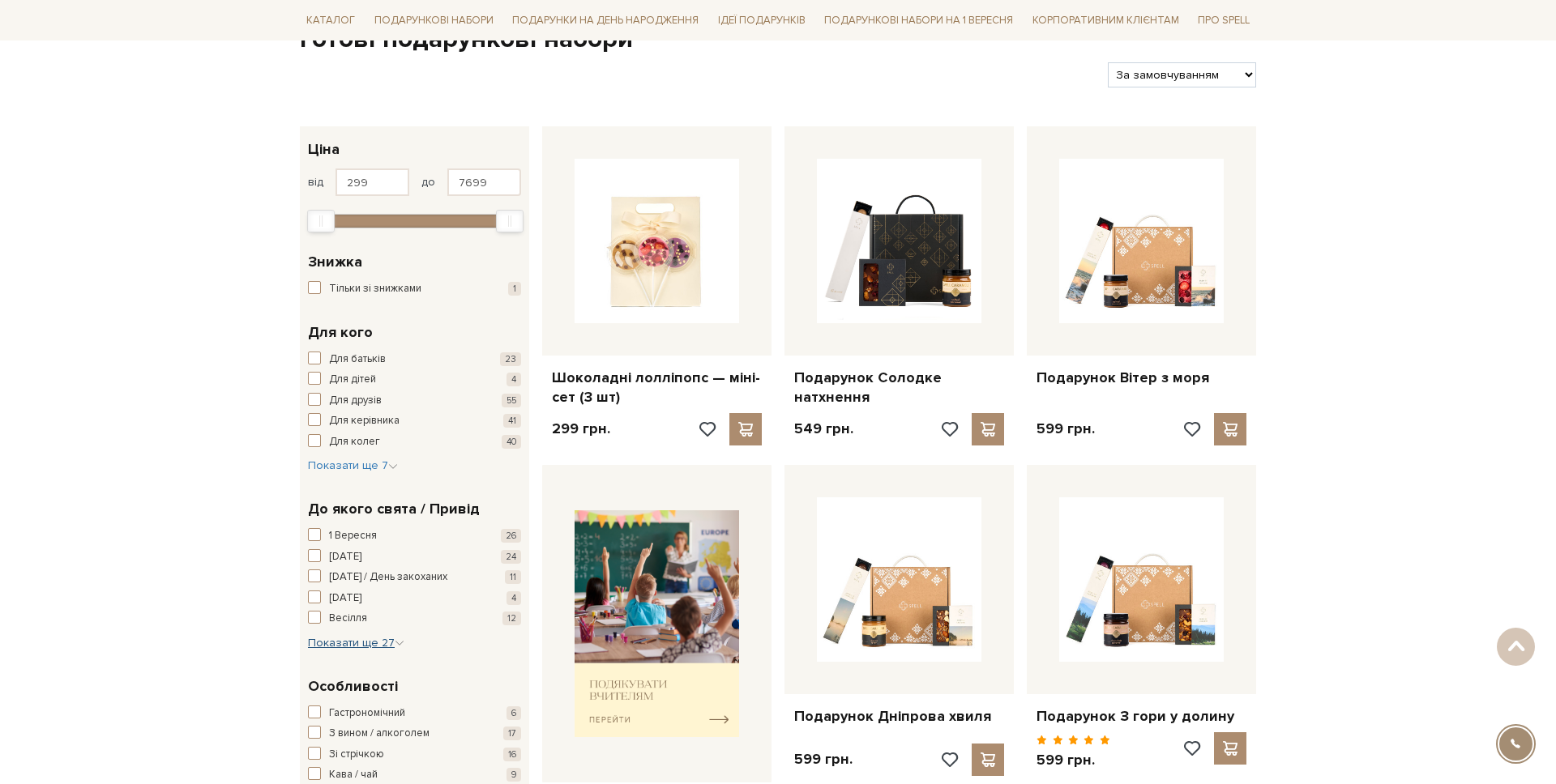
click at [371, 648] on span "Показати ще 27" at bounding box center [356, 643] width 97 height 14
click at [361, 674] on span "[DATE]" at bounding box center [345, 675] width 33 height 16
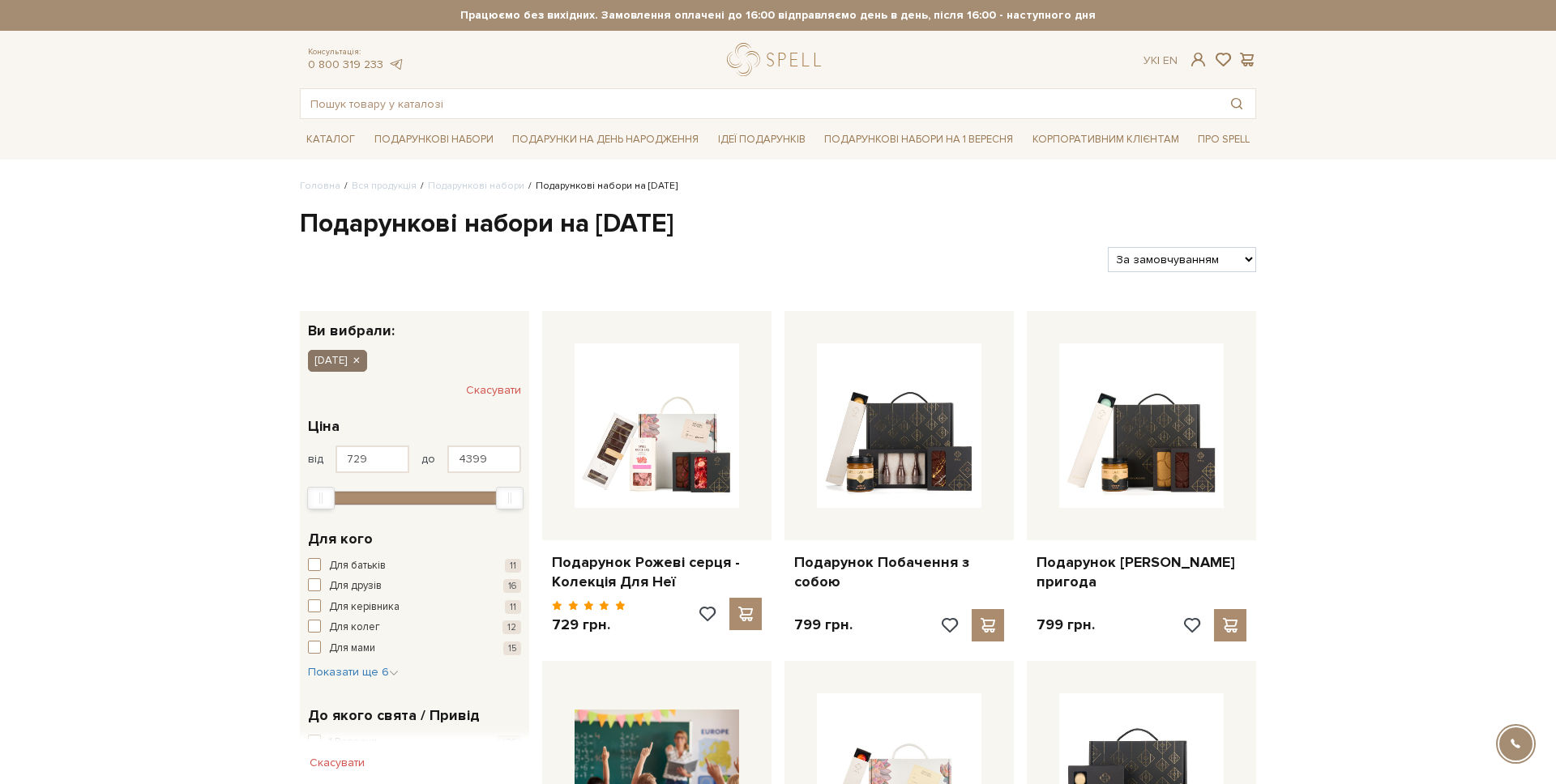
click at [360, 355] on icon "button" at bounding box center [355, 361] width 10 height 15
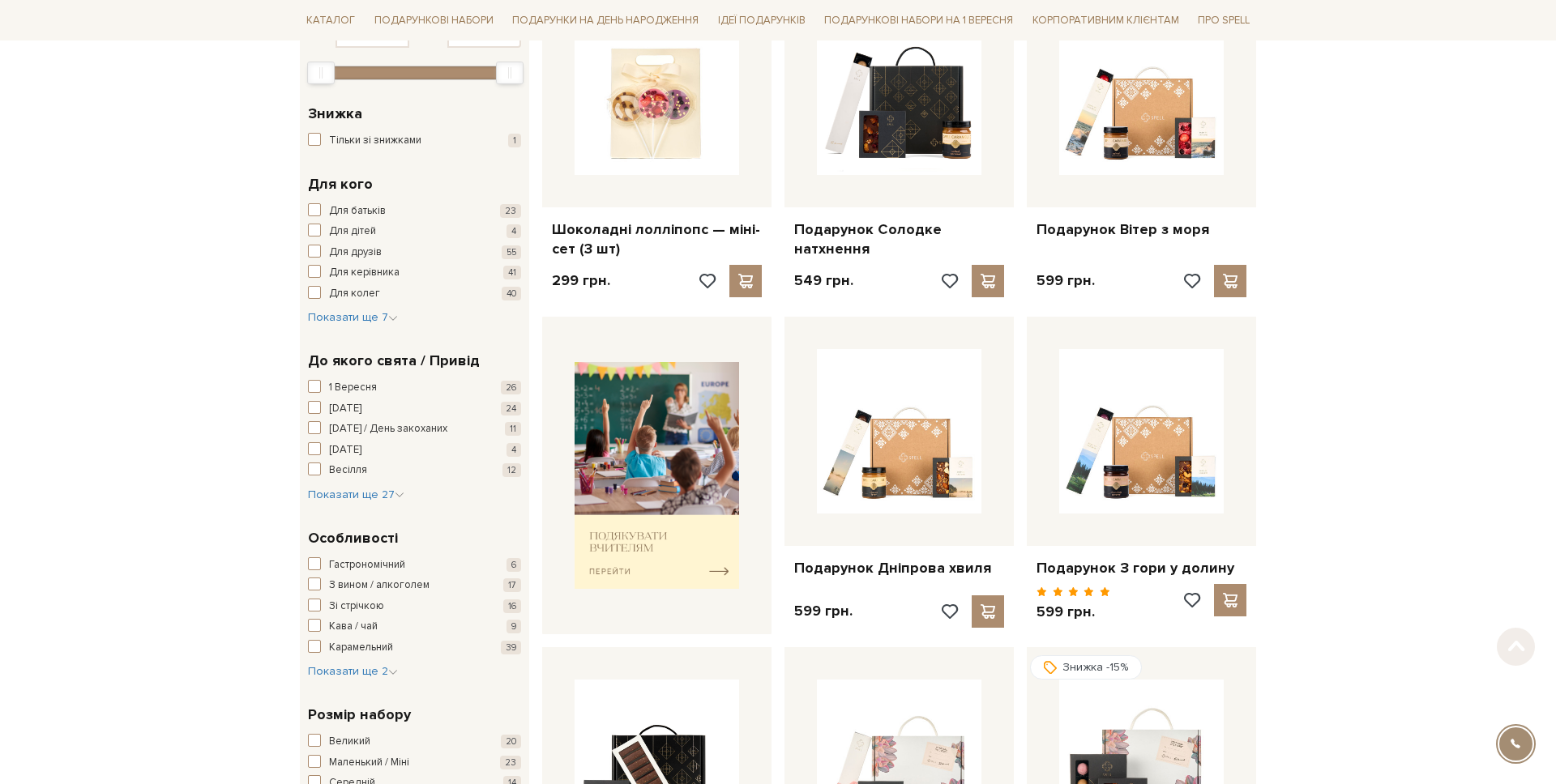
scroll to position [367, 0]
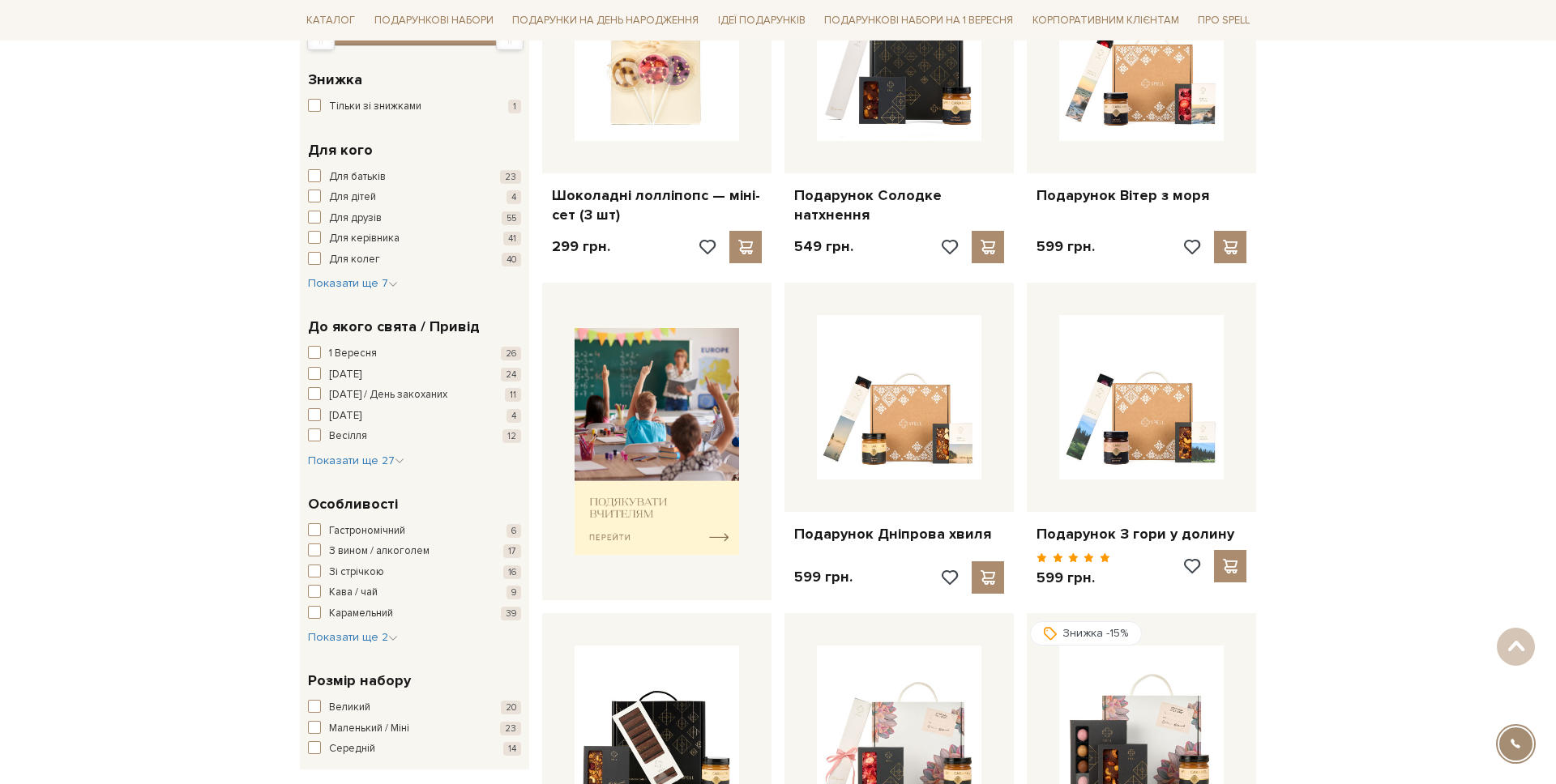
click at [350, 473] on div "До якого свята / Привід [DATE] [DATE] [DATE] / День закоханих 11 [DATE] 4 [GEOG…" at bounding box center [414, 393] width 229 height 178
click at [352, 461] on span "Показати ще 27" at bounding box center [356, 461] width 97 height 14
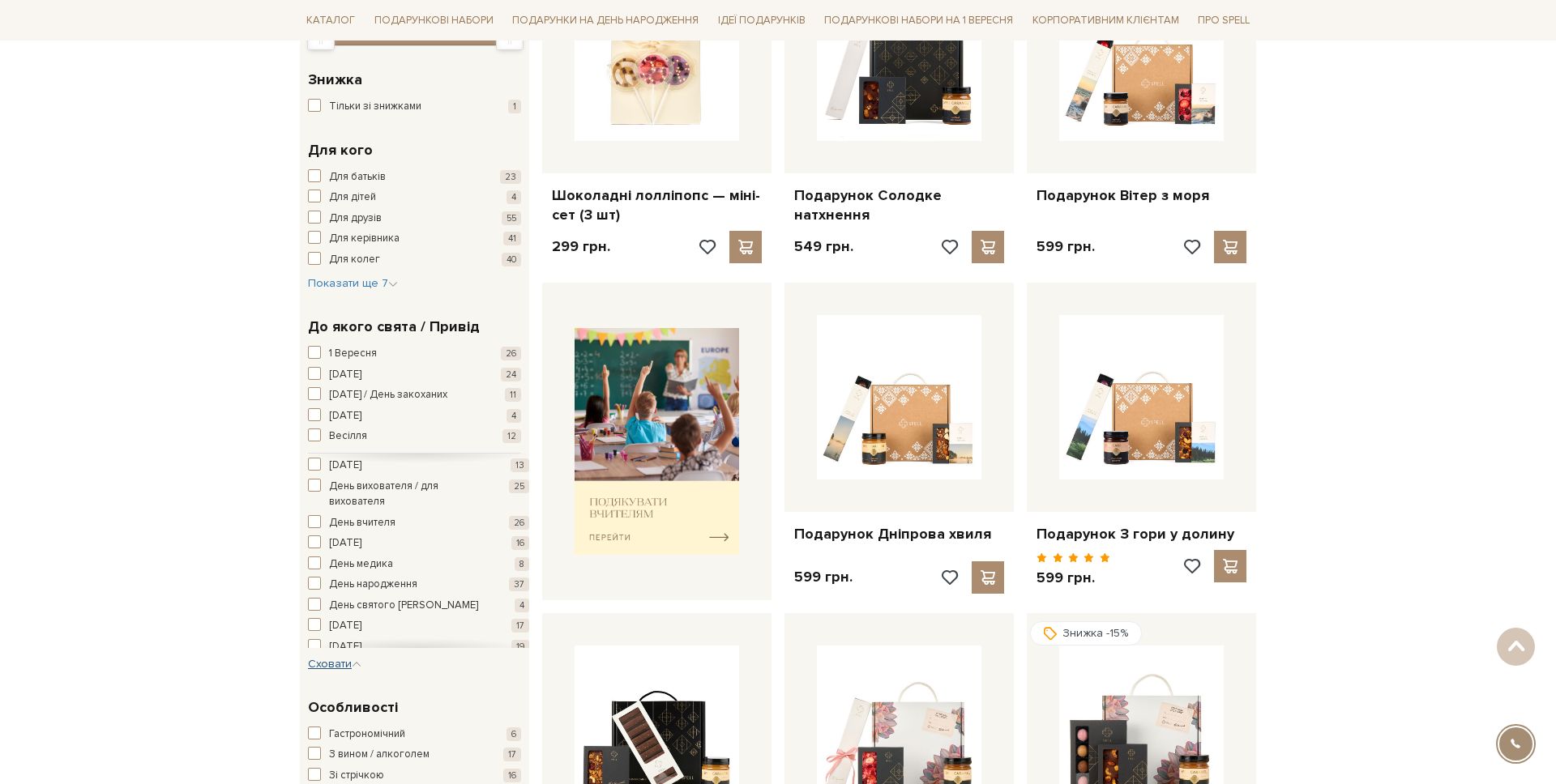
scroll to position [84, 0]
click at [359, 525] on span "[DATE]" at bounding box center [345, 525] width 33 height 16
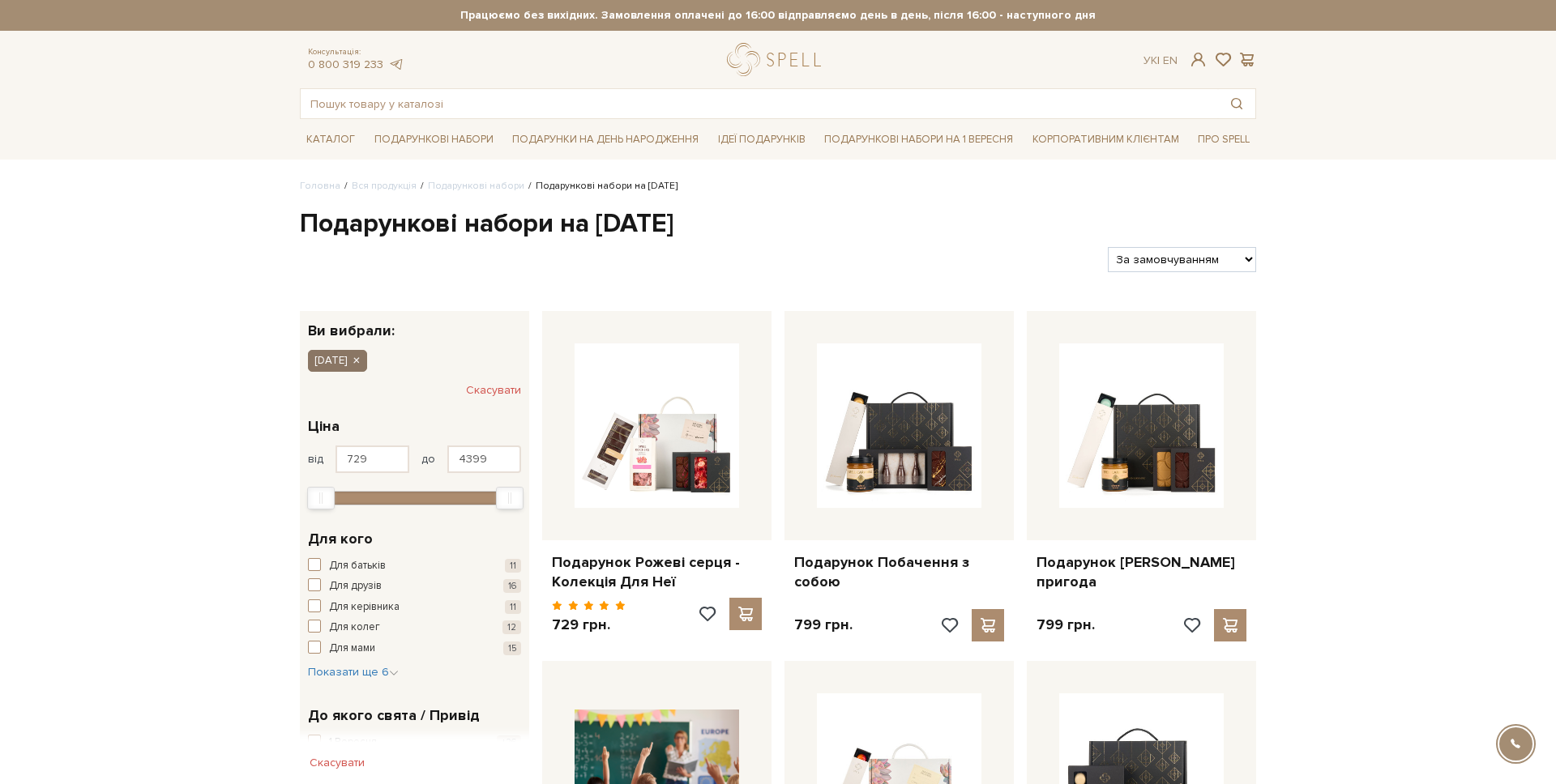
click at [360, 364] on icon "button" at bounding box center [355, 361] width 10 height 15
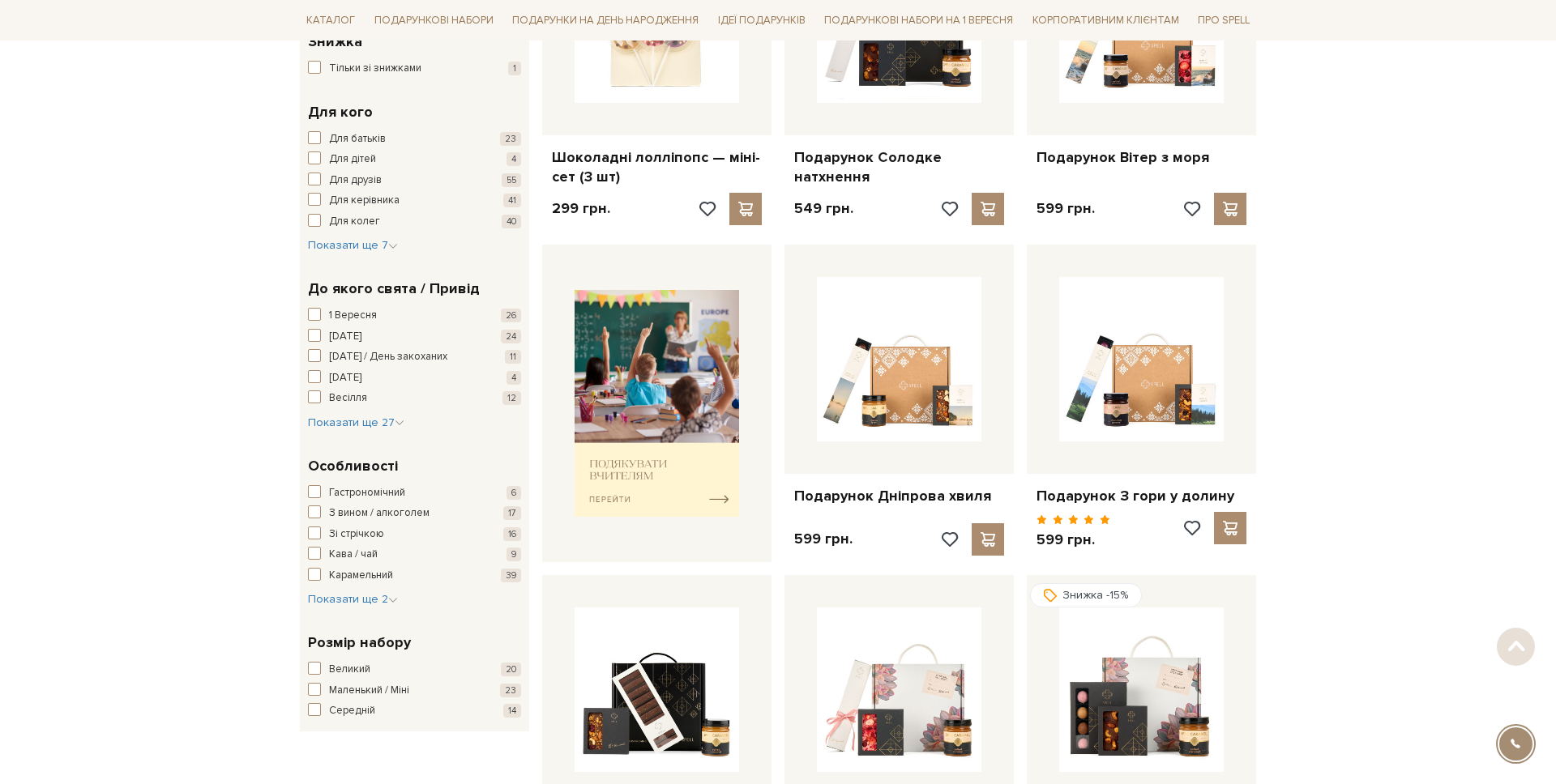
scroll to position [432, 0]
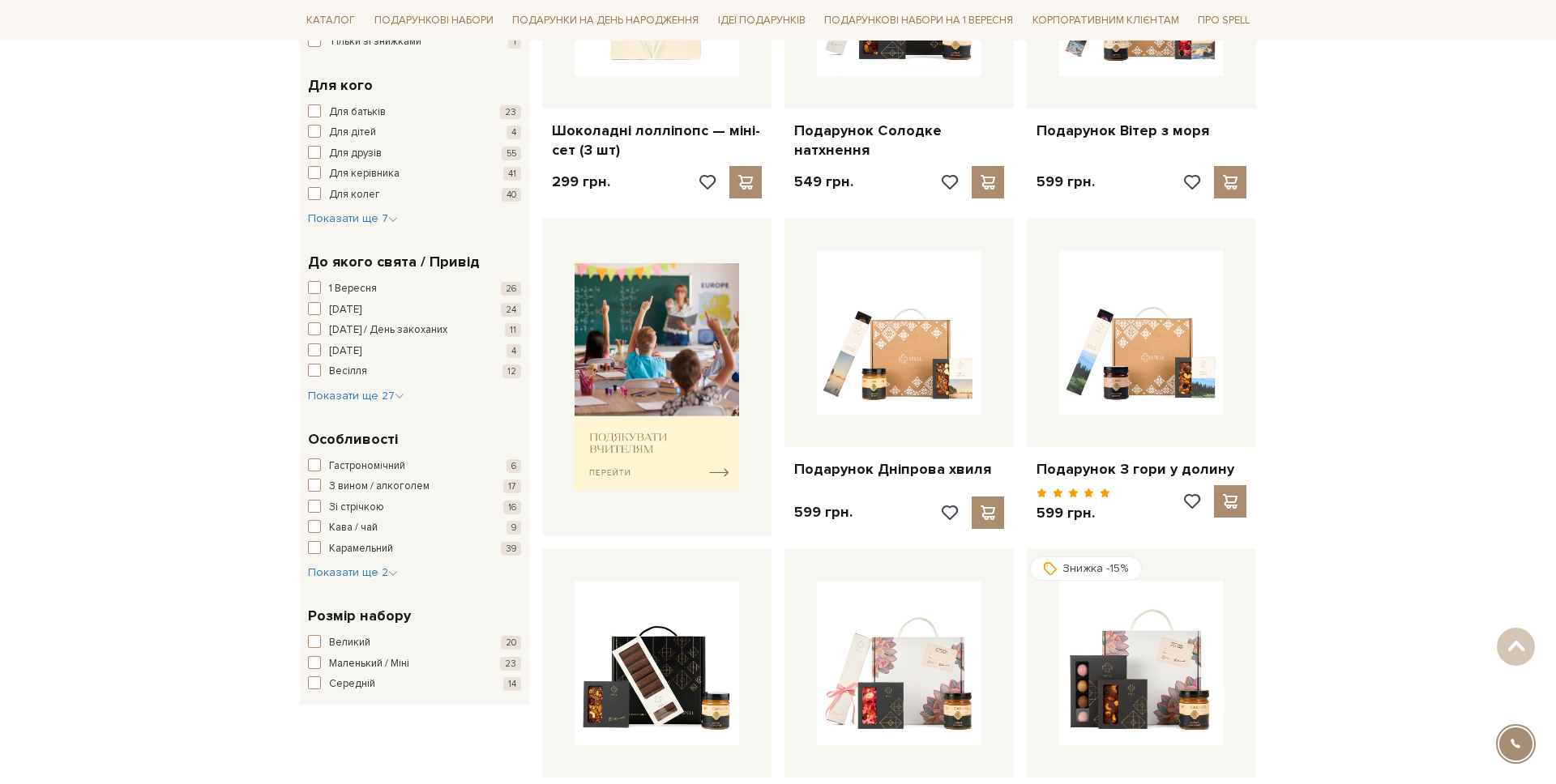
click at [357, 412] on div "До якого свята / Привід 1 Вересня 26 8 березня 24 14 лютого / День закоханих 11…" at bounding box center [414, 328] width 229 height 178
click at [356, 395] on span "Показати ще 27" at bounding box center [356, 396] width 97 height 14
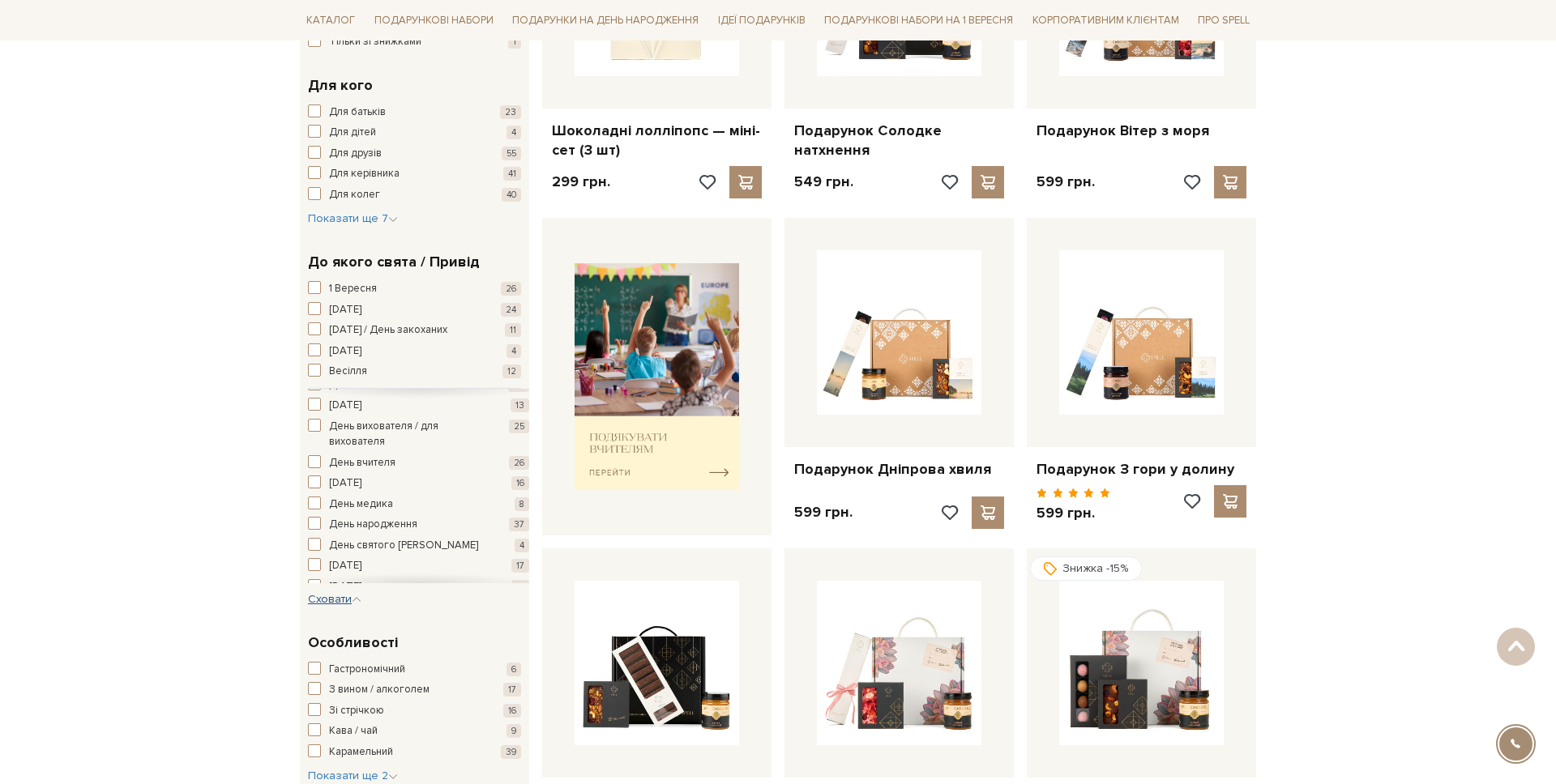
scroll to position [77, 0]
click at [371, 490] on span "День медика" at bounding box center [360, 489] width 64 height 16
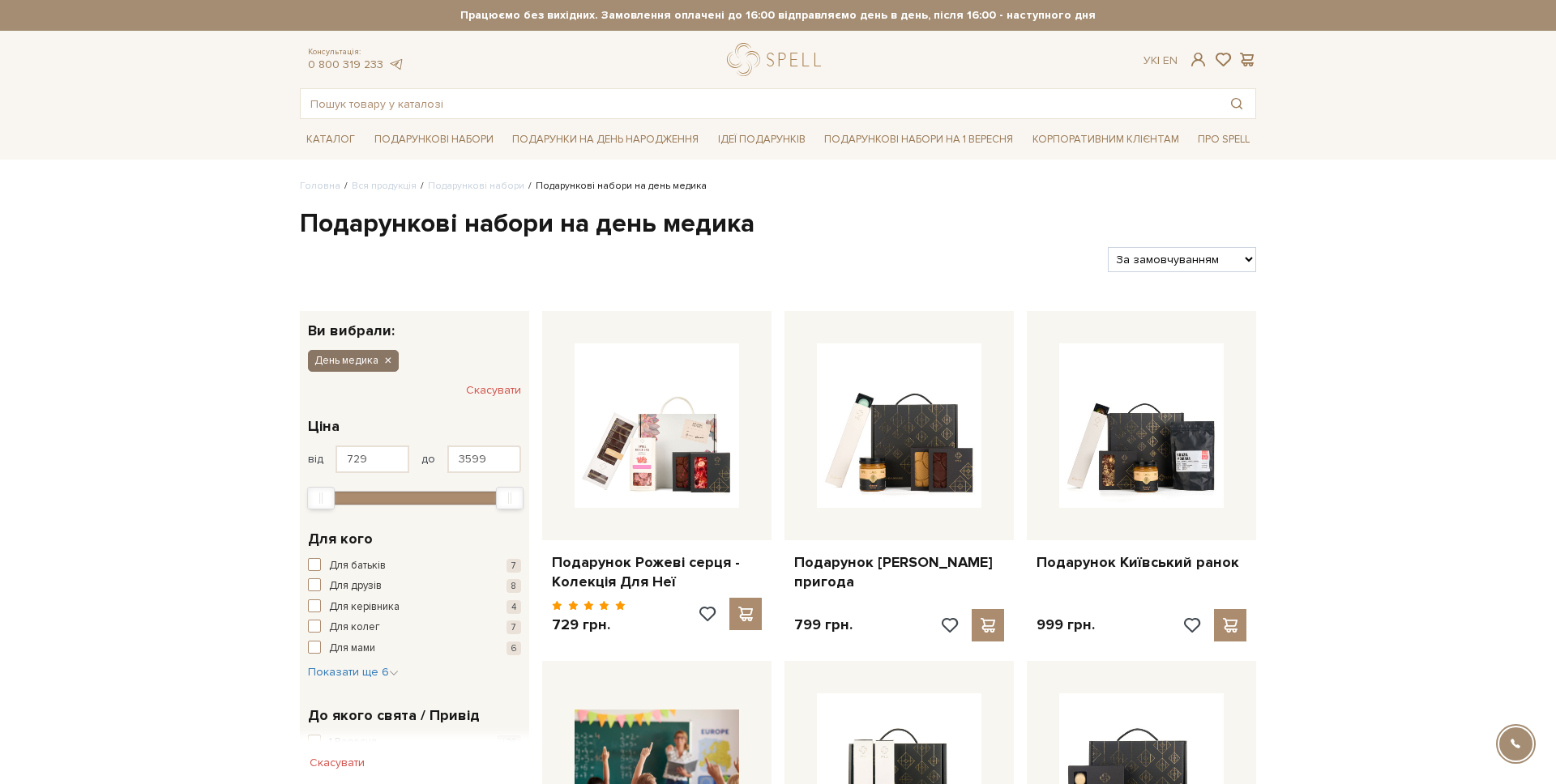
click at [382, 366] on icon "button" at bounding box center [387, 361] width 10 height 15
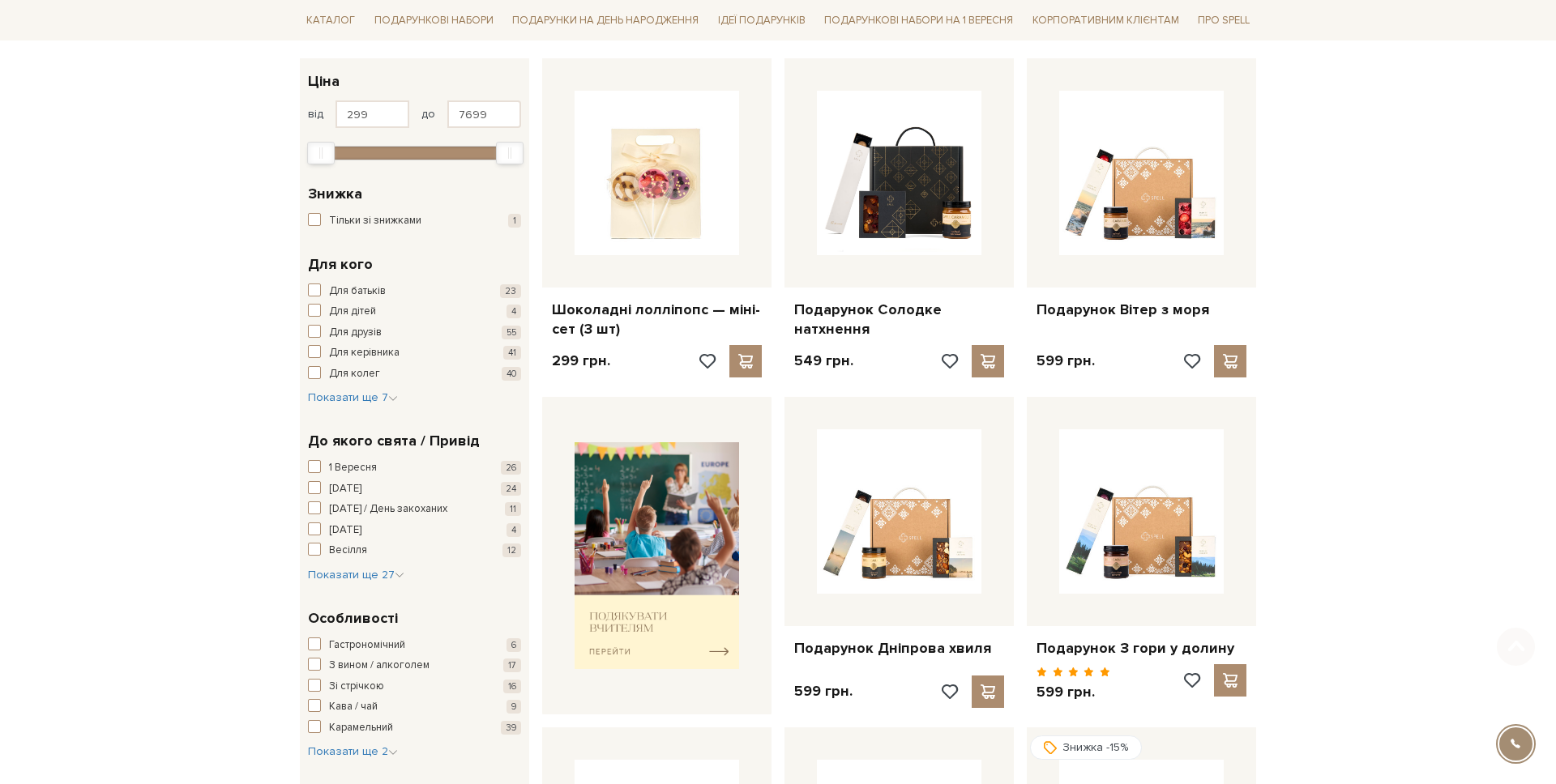
scroll to position [345, 0]
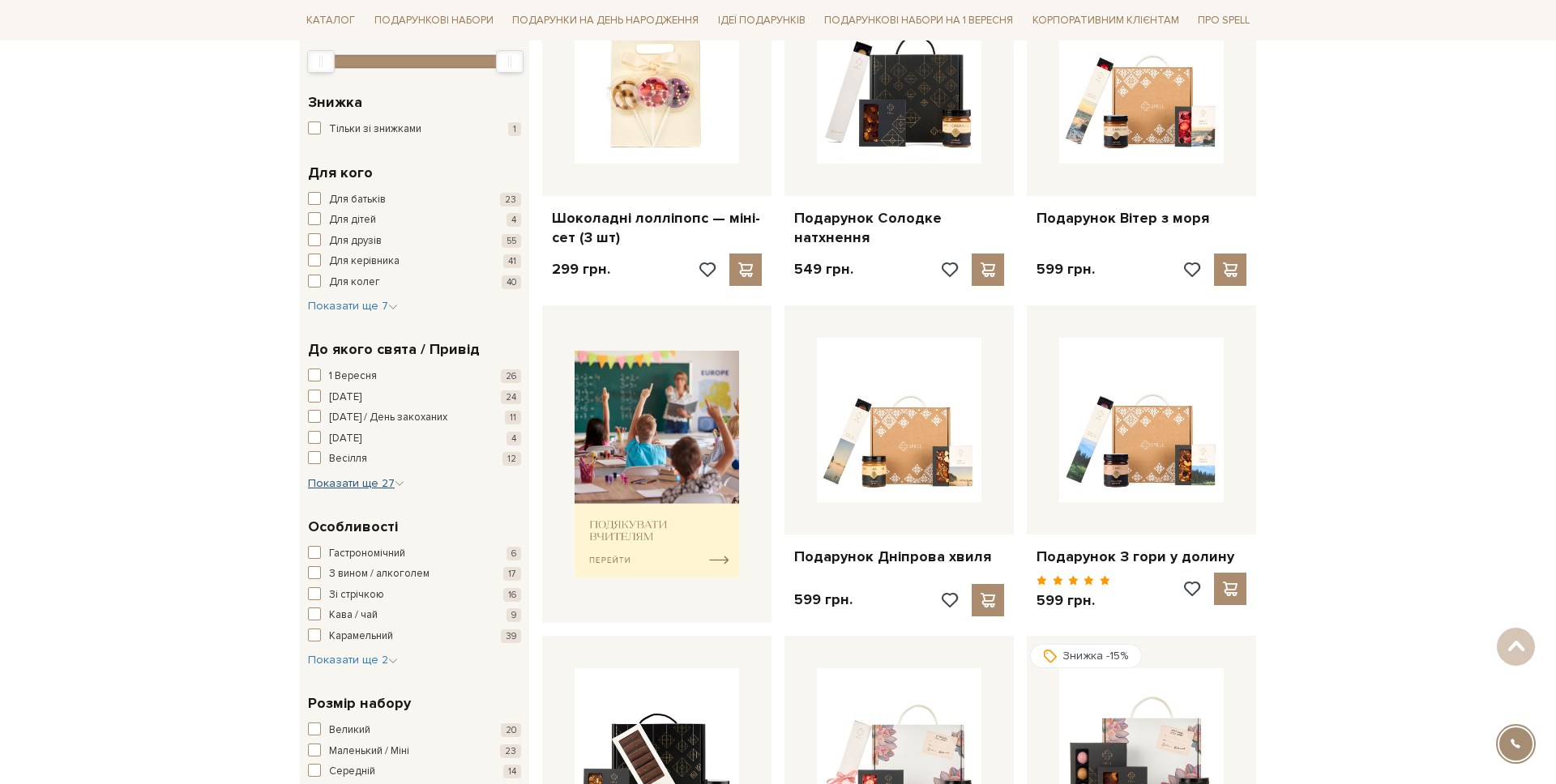
click at [373, 479] on span "Показати ще 27" at bounding box center [356, 483] width 97 height 14
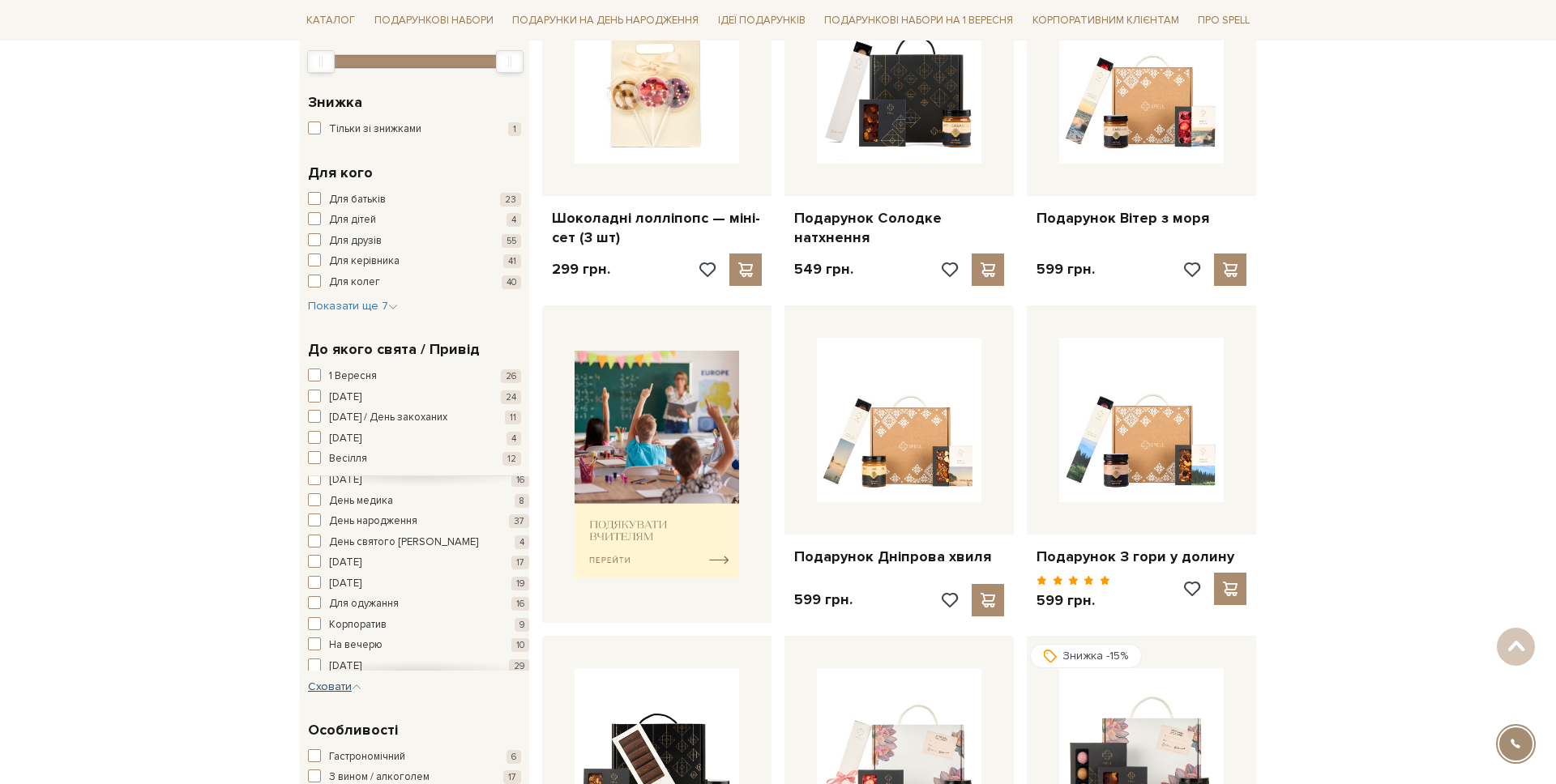
scroll to position [152, 0]
click at [388, 519] on span "День народження" at bounding box center [373, 521] width 88 height 16
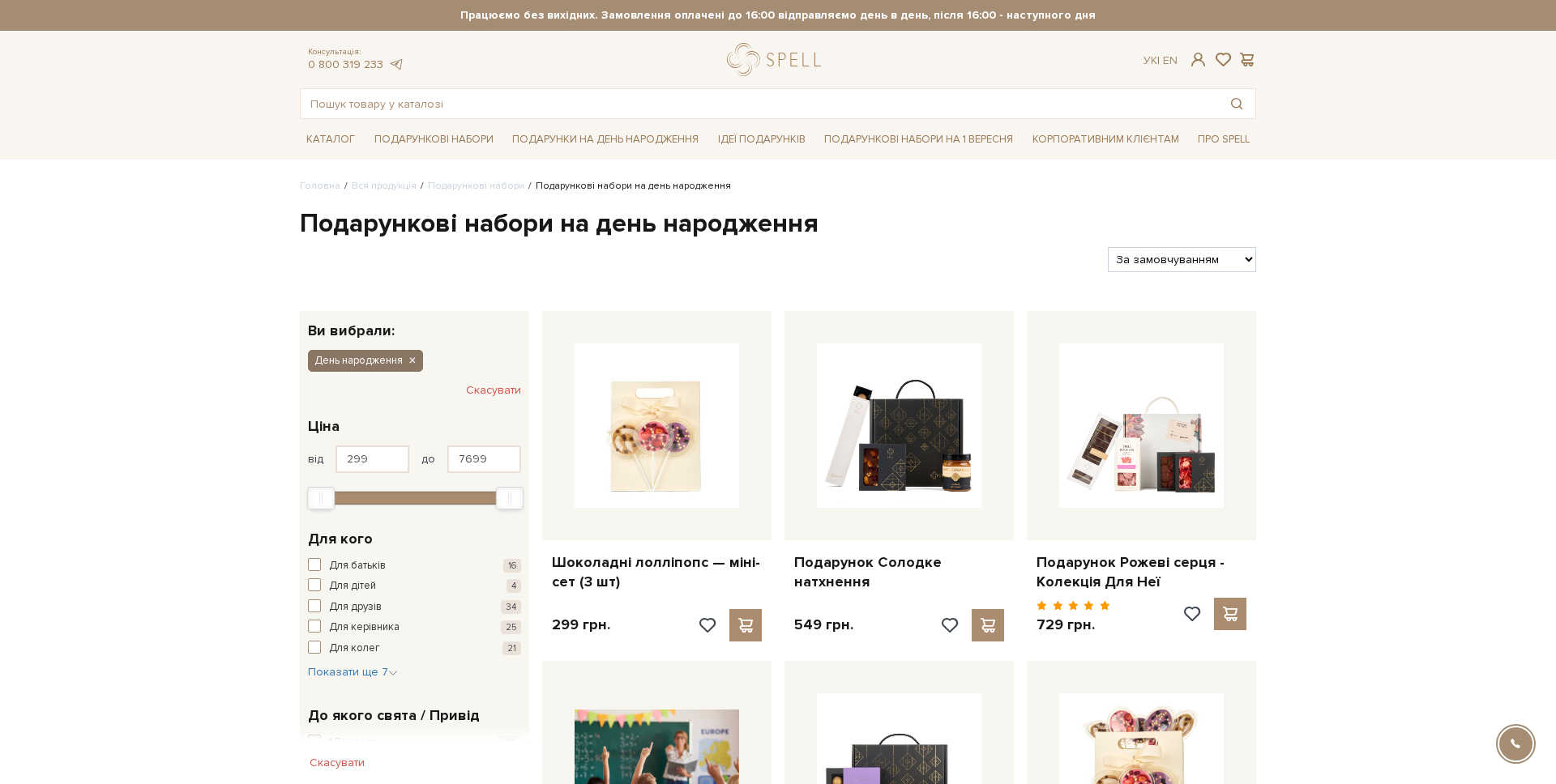
click at [411, 361] on icon "button" at bounding box center [411, 361] width 10 height 15
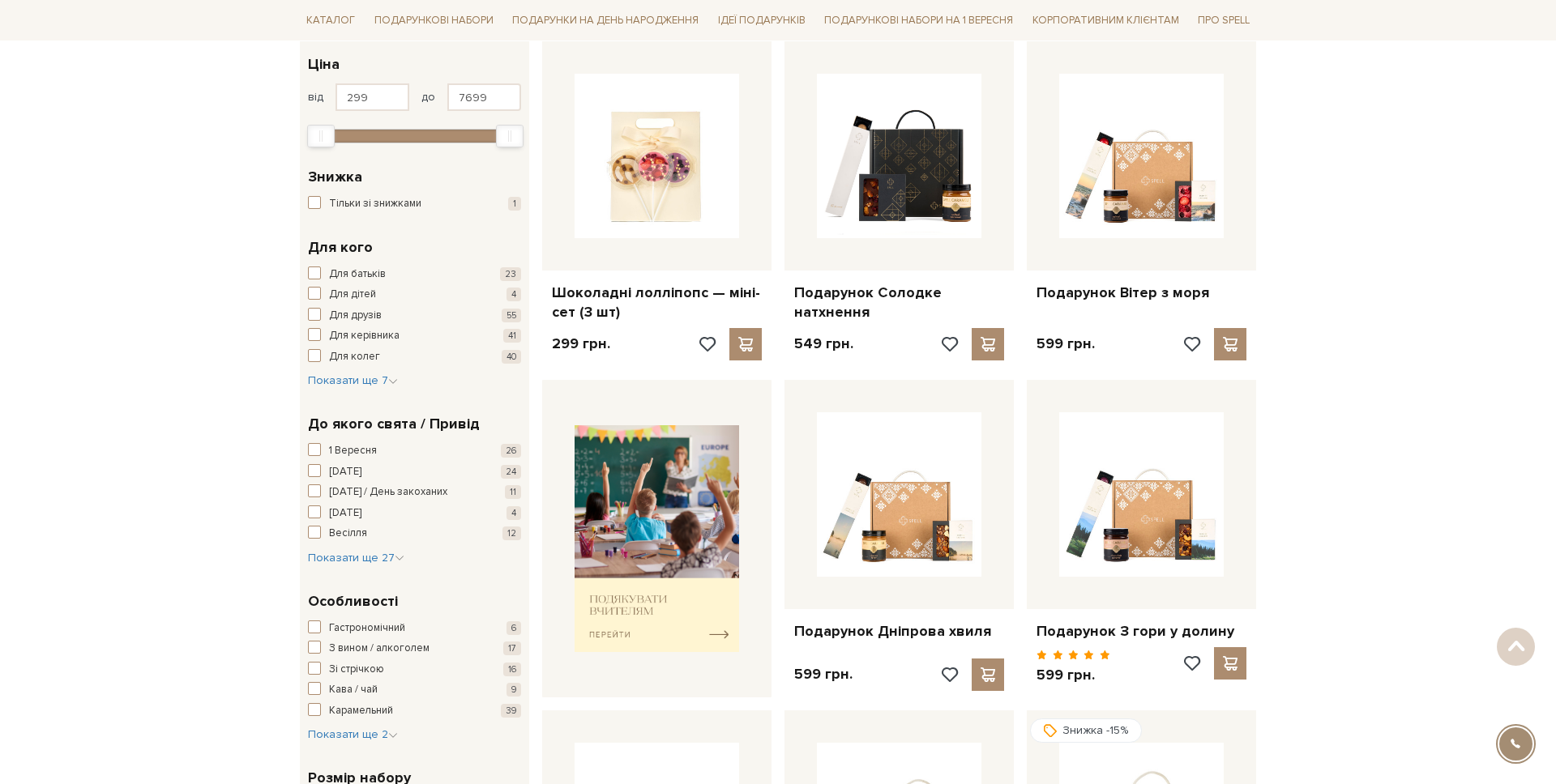
scroll to position [297, 0]
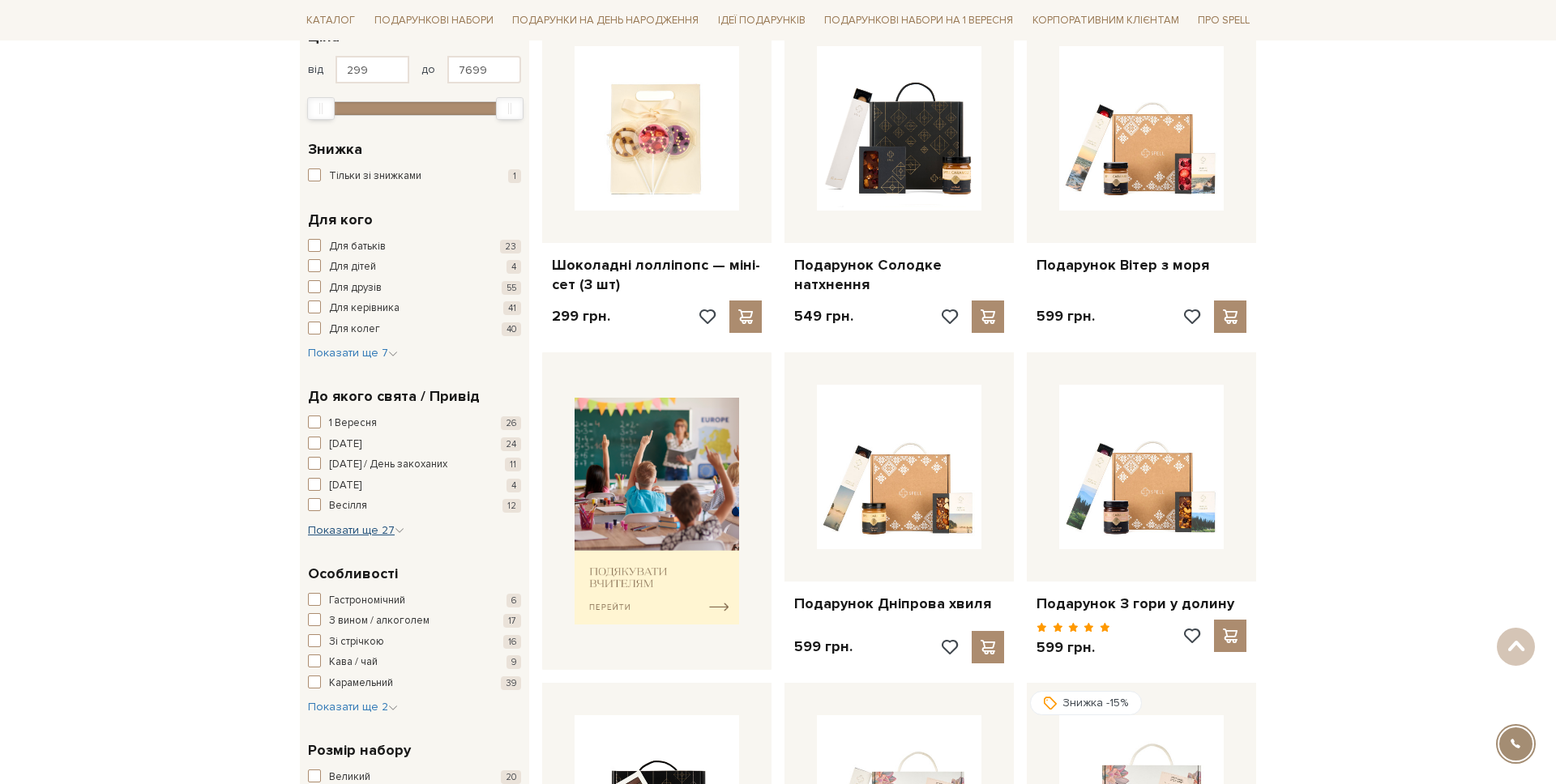
click at [365, 525] on span "Показати ще 27" at bounding box center [356, 531] width 97 height 14
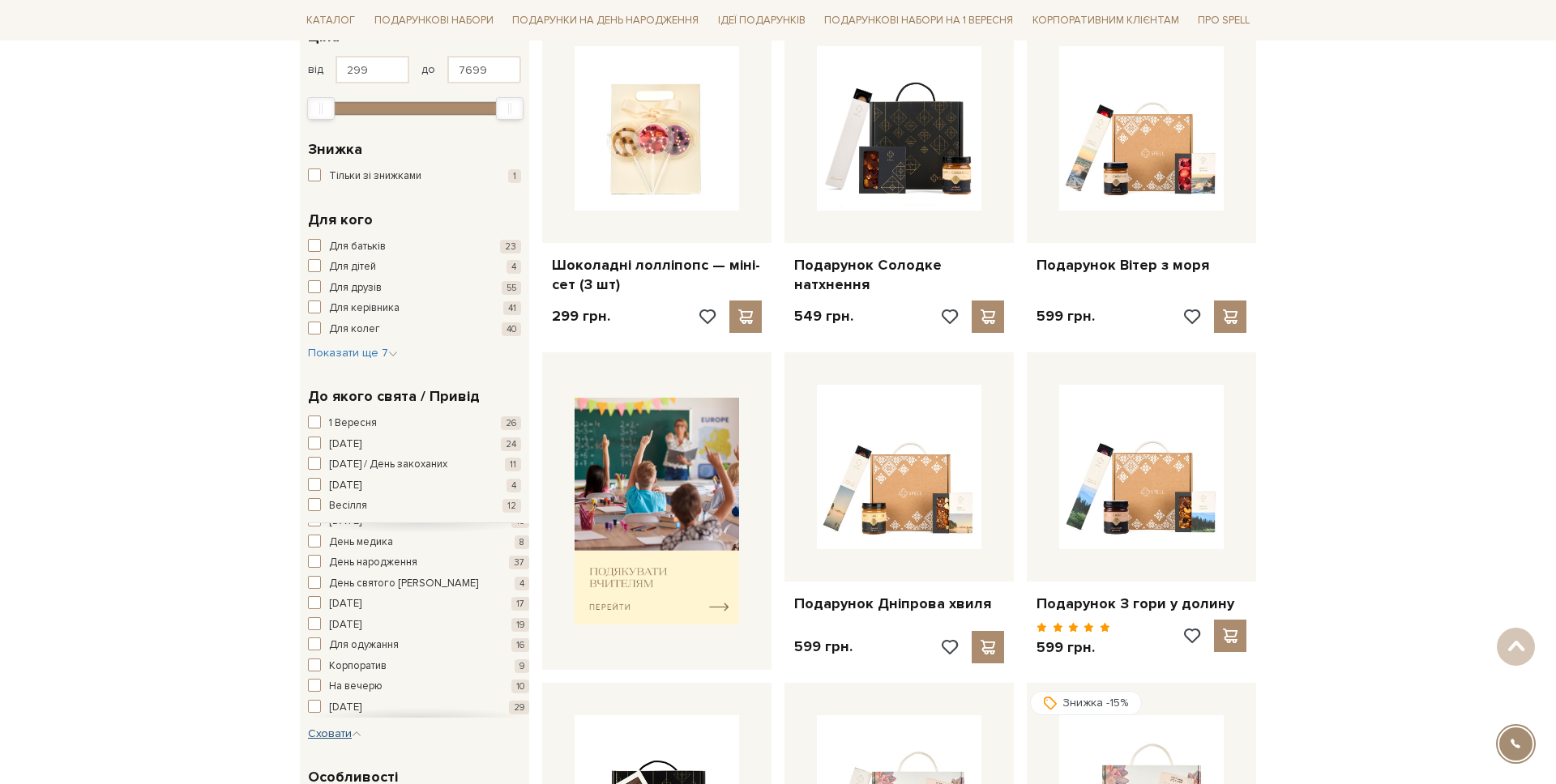
scroll to position [156, 0]
click at [371, 585] on span "День святого [PERSON_NAME]" at bounding box center [404, 585] width 149 height 16
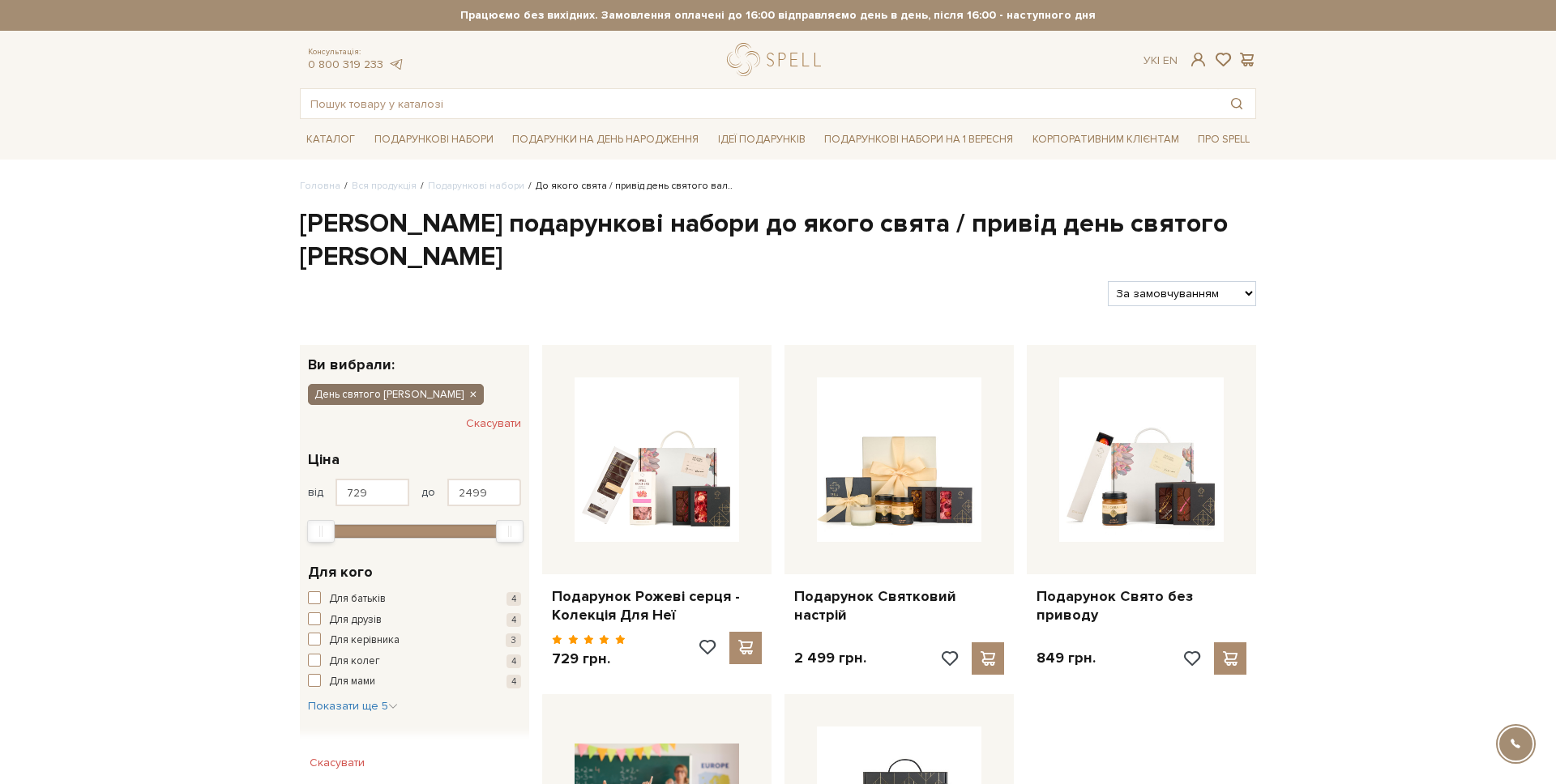
click at [468, 388] on icon "button" at bounding box center [472, 396] width 10 height 15
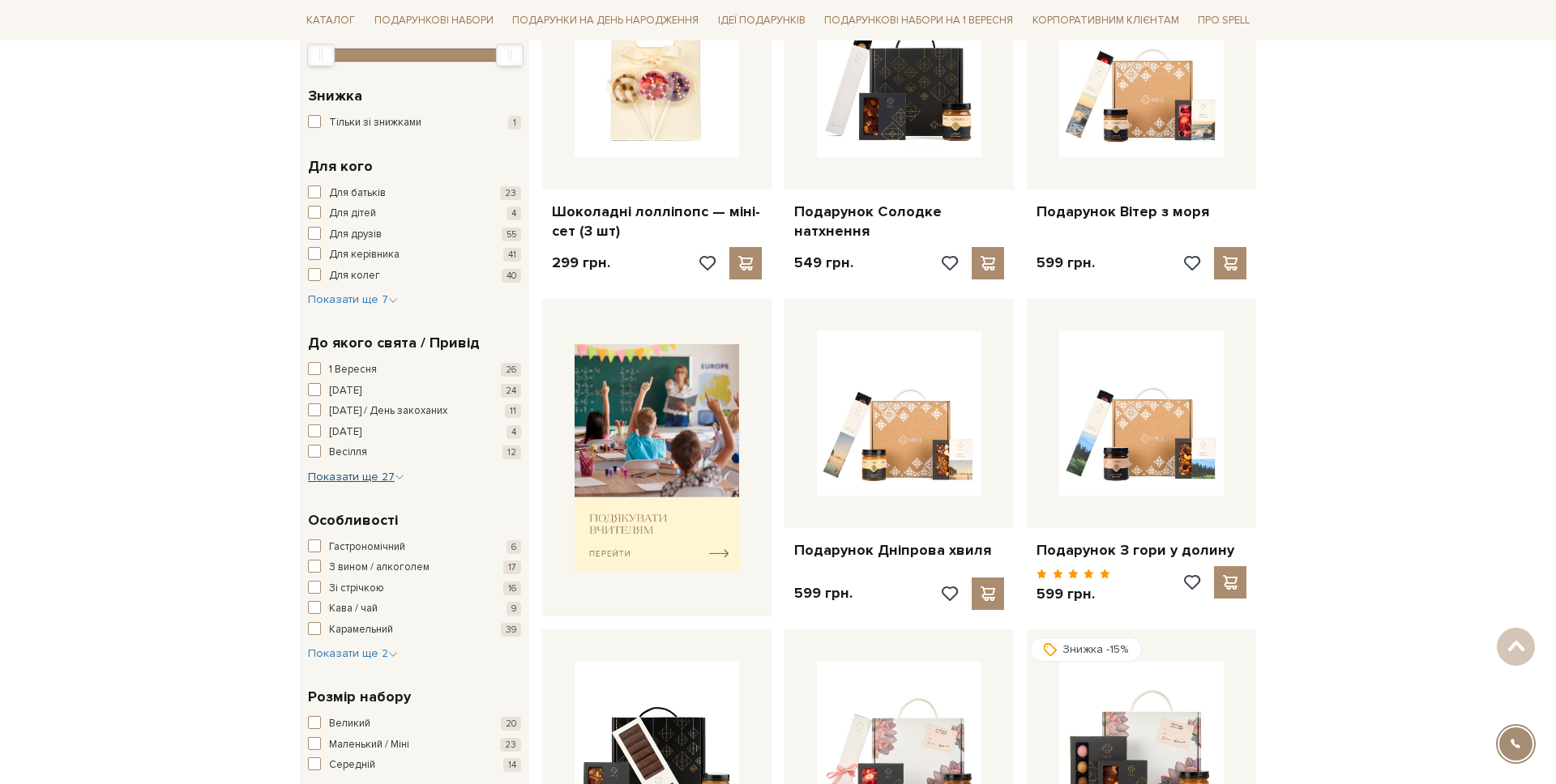
scroll to position [352, 0]
click at [356, 485] on div "До якого свята / Привід [DATE] [DATE] [DATE] / День закоханих 11 [DATE] 4 [GEOG…" at bounding box center [414, 408] width 229 height 178
click at [357, 477] on span "Показати ще 27" at bounding box center [356, 476] width 97 height 14
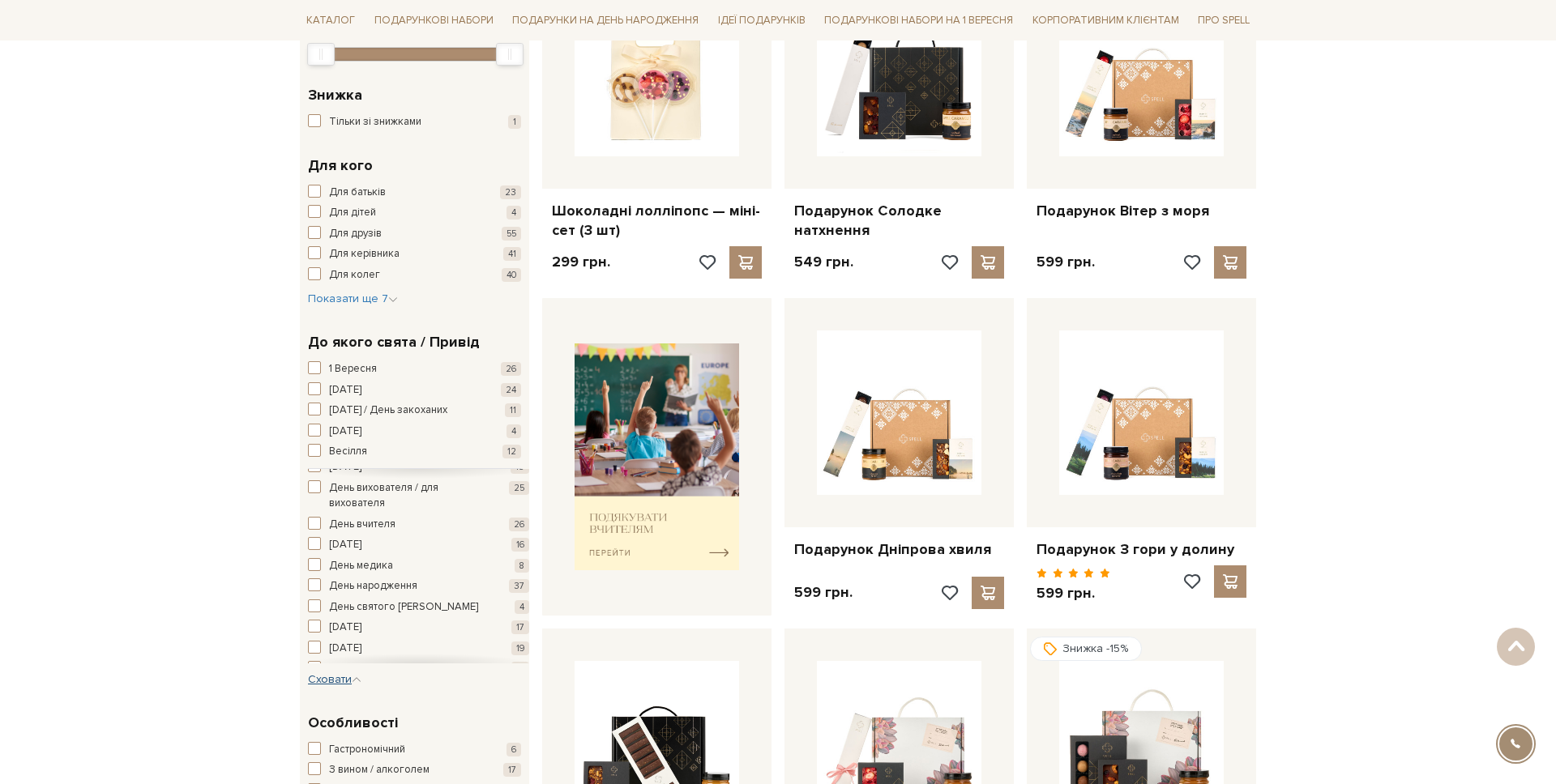
scroll to position [98, 0]
click at [400, 588] on span "День святого [PERSON_NAME]" at bounding box center [404, 590] width 149 height 16
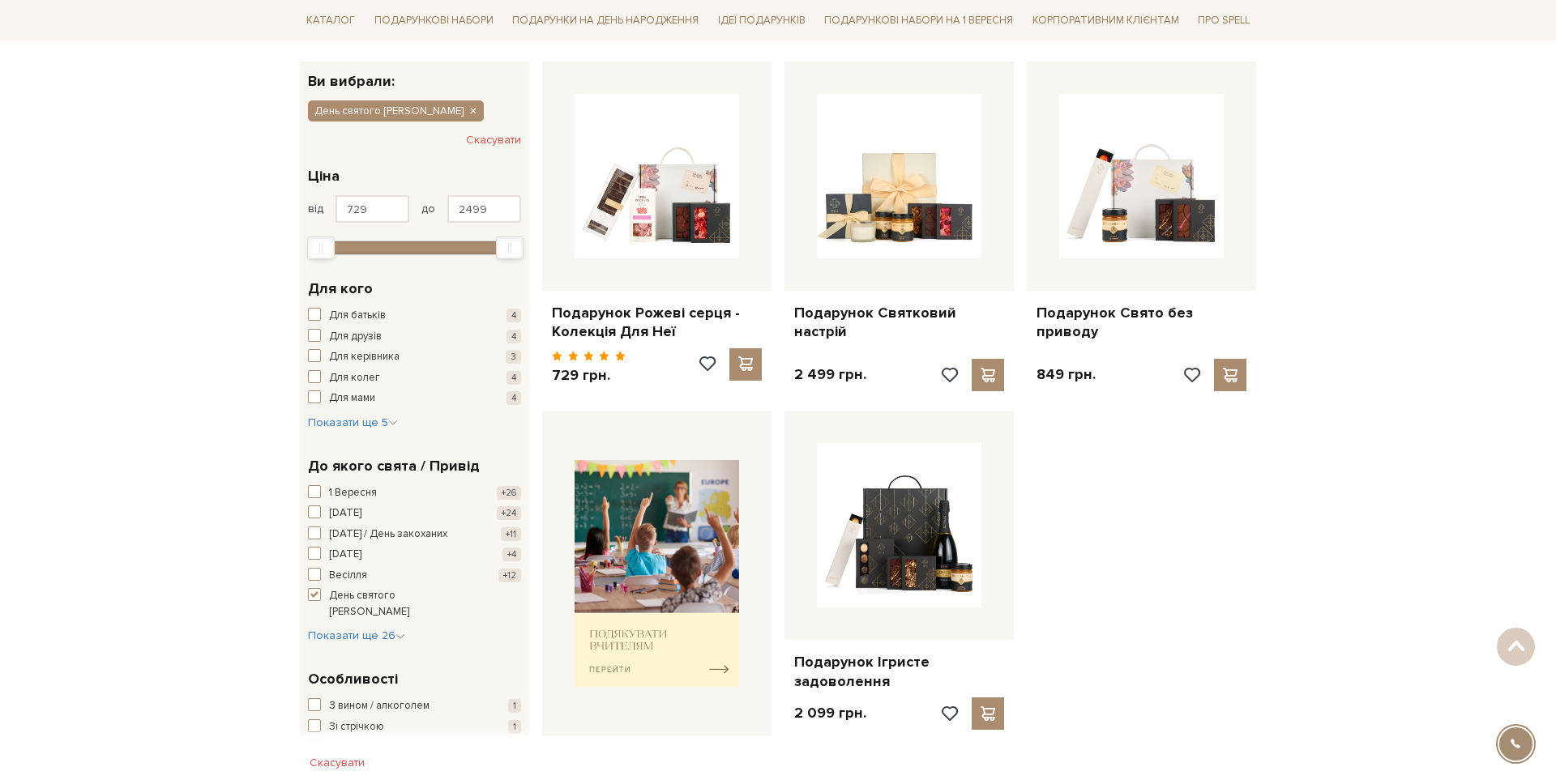
scroll to position [303, 0]
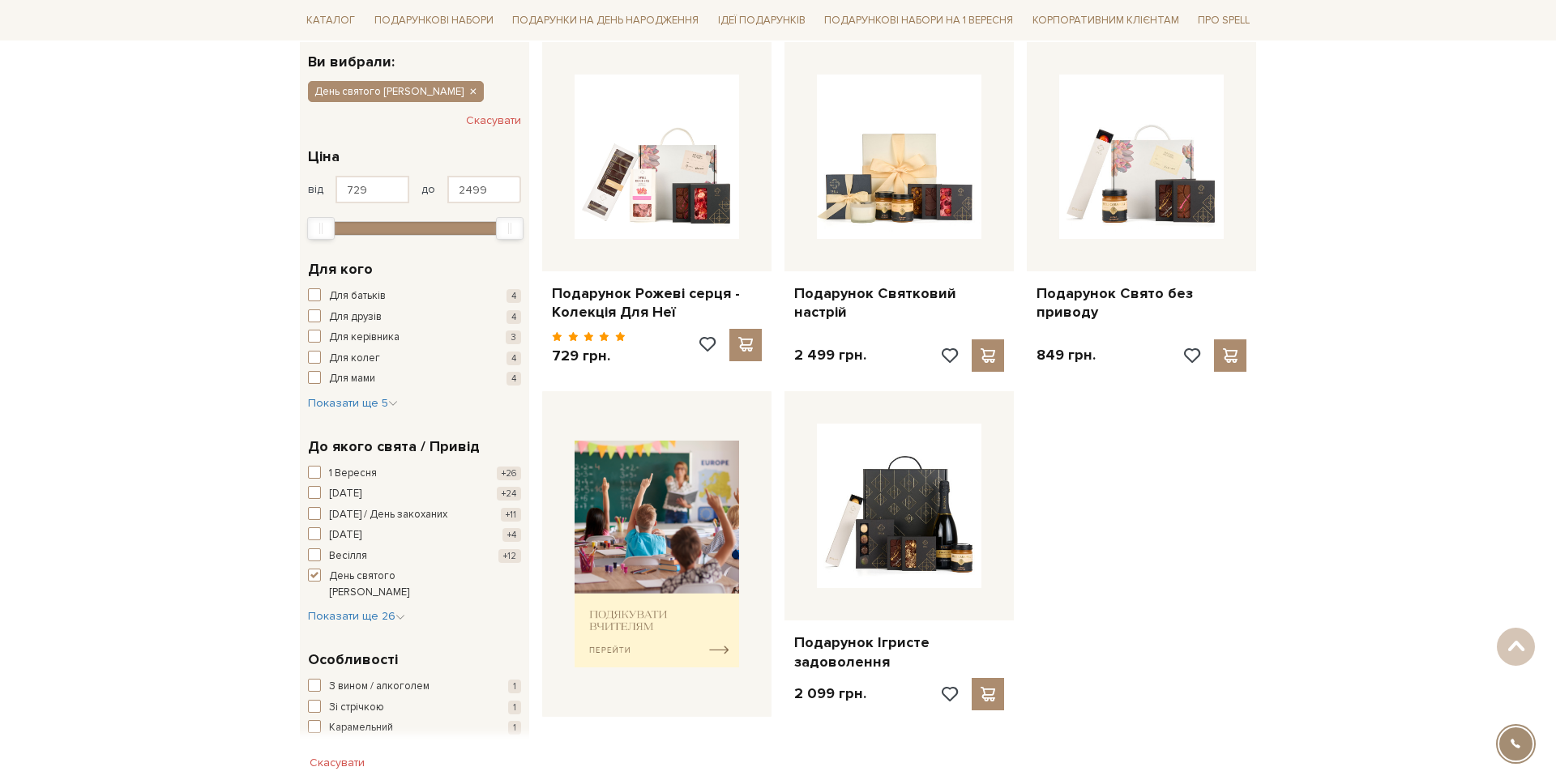
click at [330, 531] on div "1 Вересня +26 8 березня +24 14 лютого / День закоханих +11 Великдень +4 Весілля…" at bounding box center [414, 534] width 213 height 135
click at [321, 569] on button "День святого Валентина +4" at bounding box center [414, 584] width 213 height 32
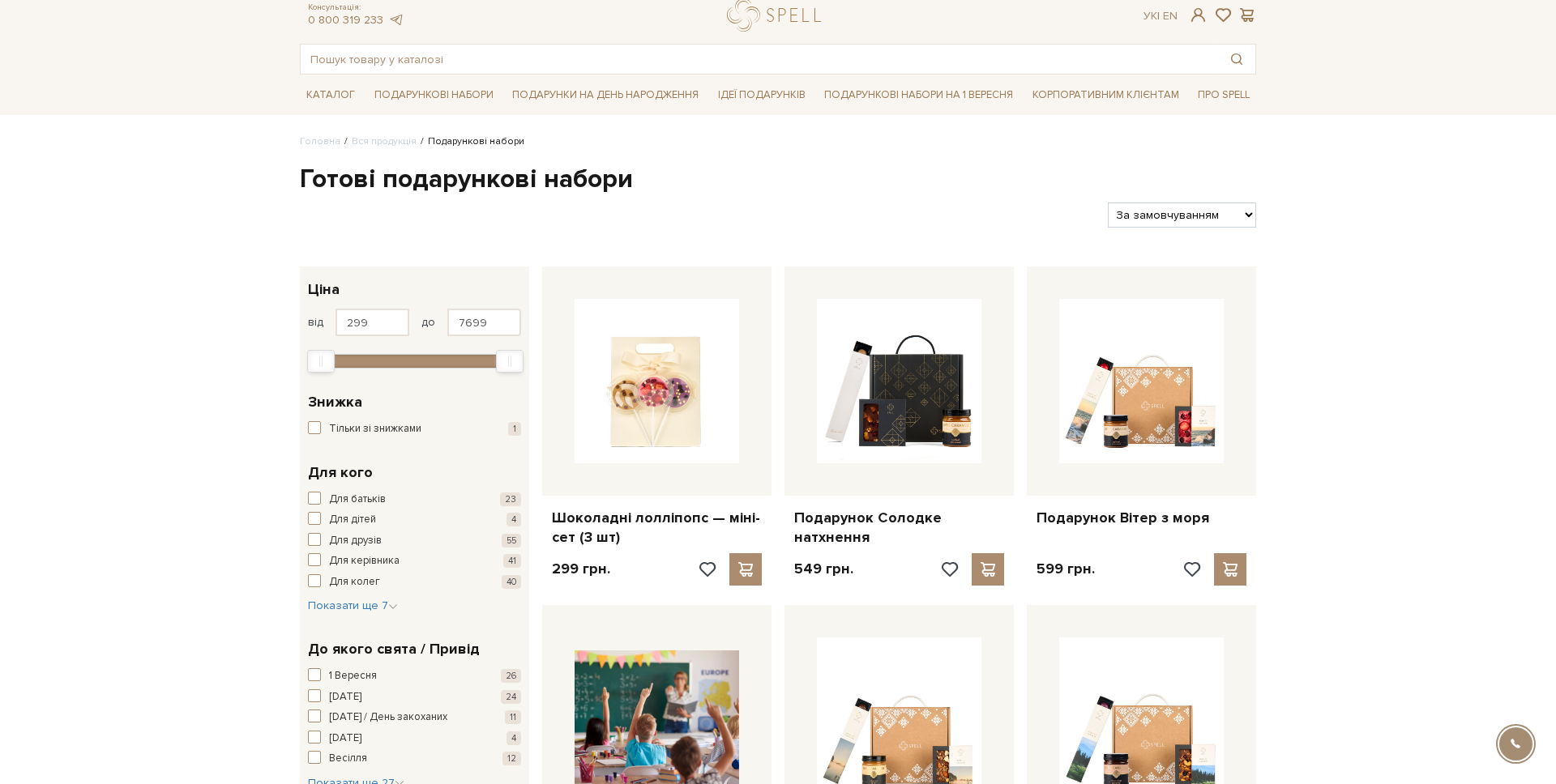
scroll to position [42, 0]
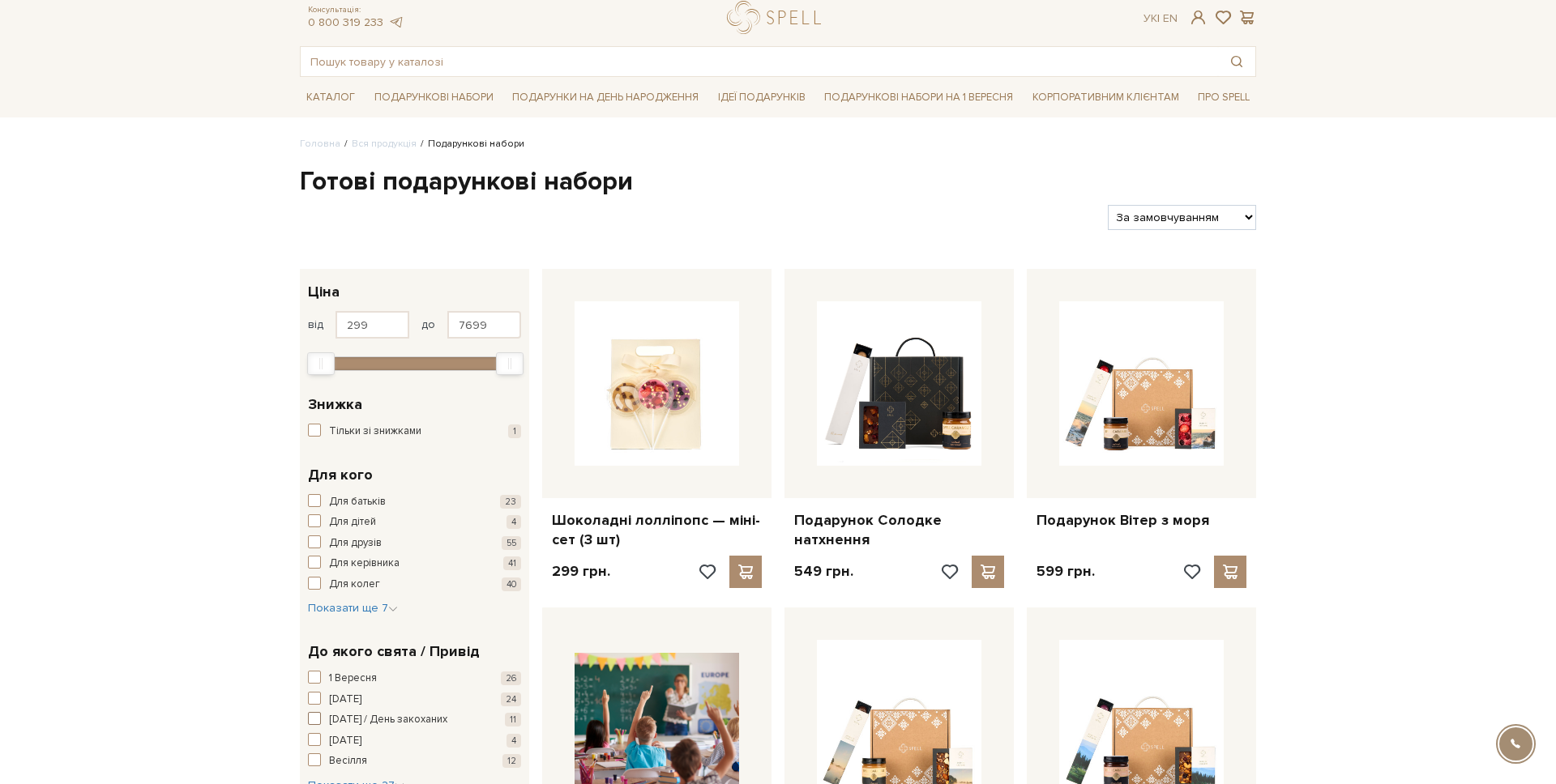
click at [367, 717] on span "[DATE] / День закоханих" at bounding box center [388, 720] width 119 height 16
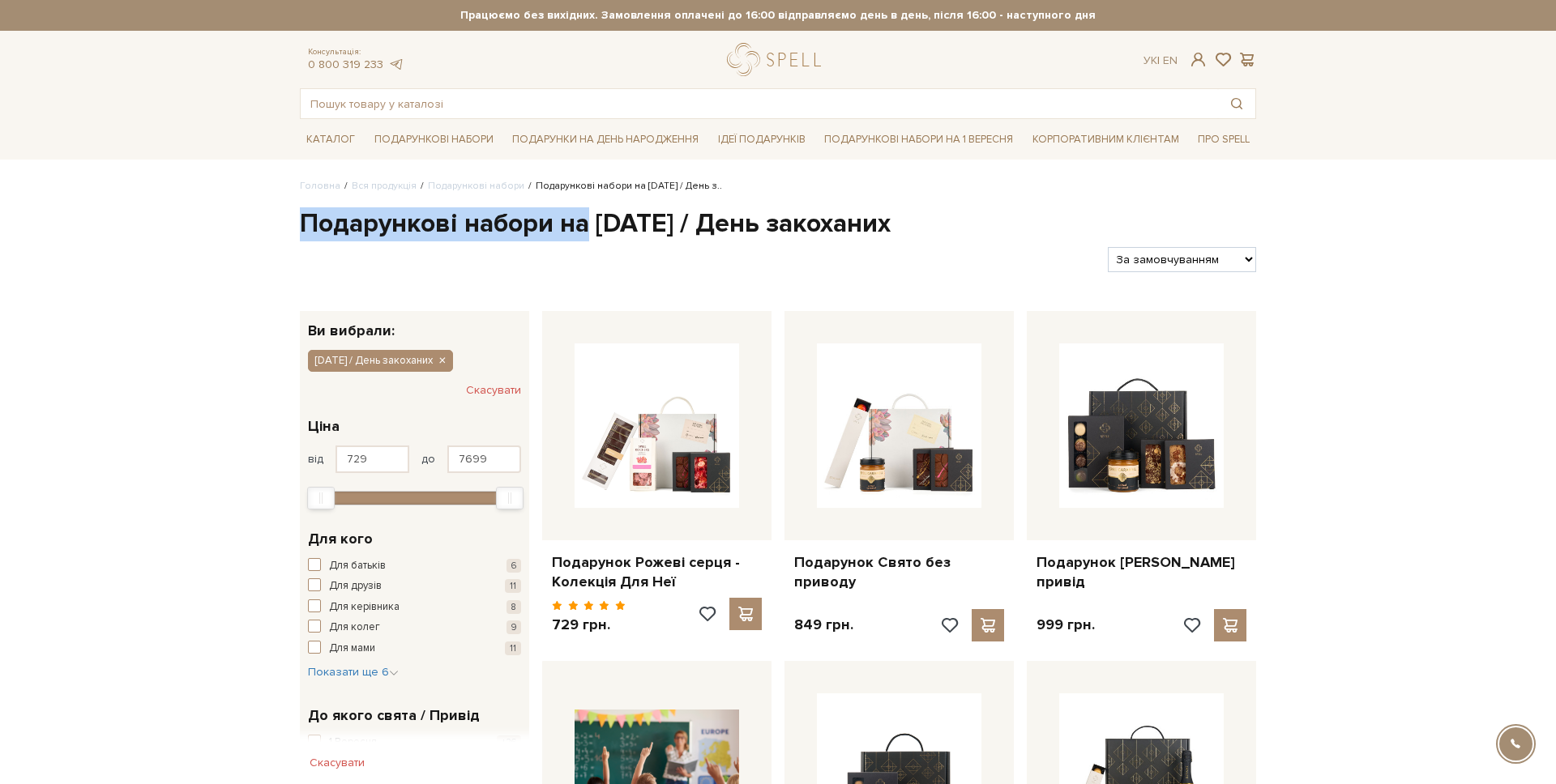
drag, startPoint x: 284, startPoint y: 226, endPoint x: 587, endPoint y: 231, distance: 303.0
copy h1 "Подарункові набори на"
click at [1176, 58] on link "En" at bounding box center [1170, 61] width 15 height 14
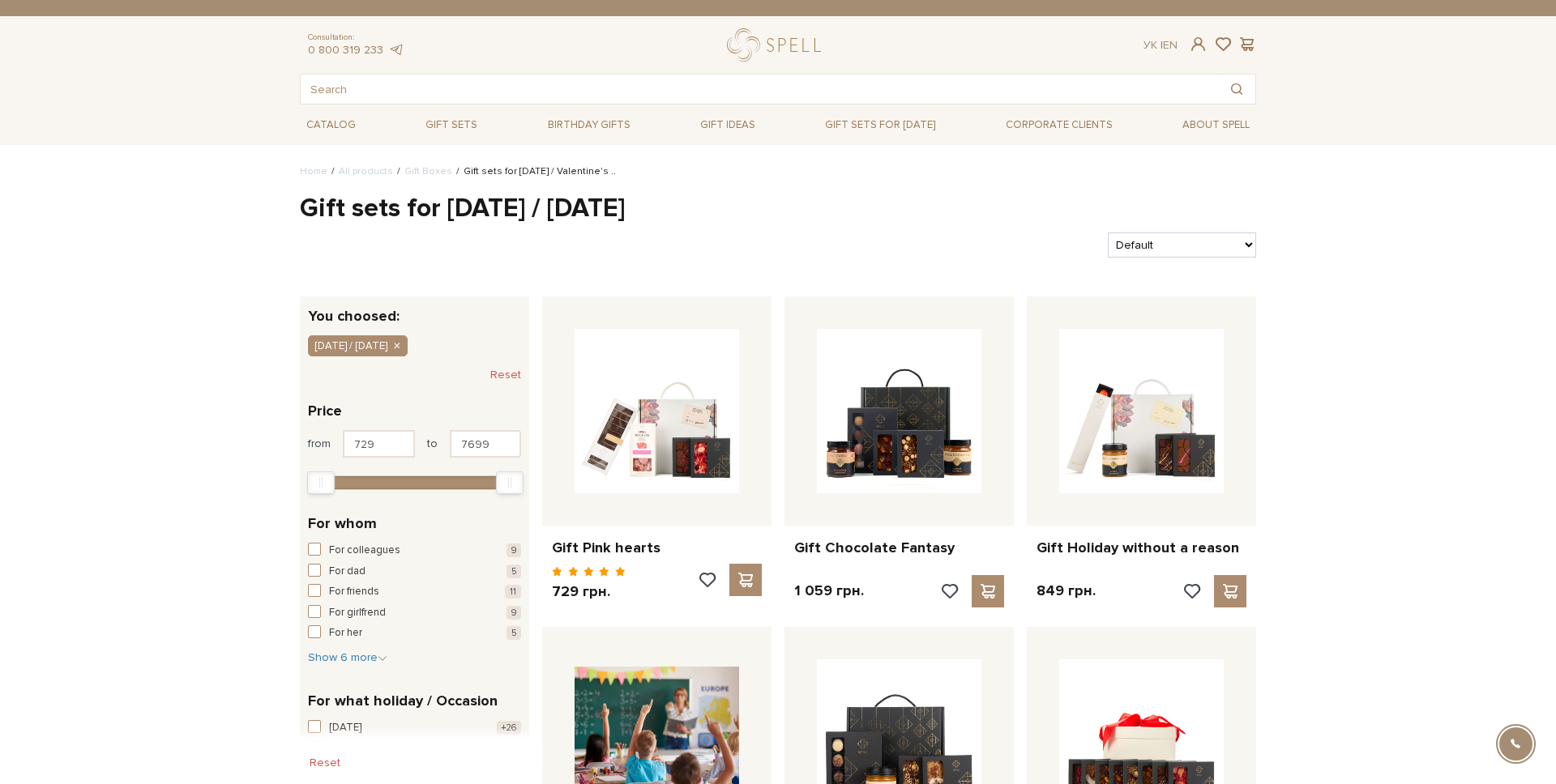
drag, startPoint x: 813, startPoint y: 207, endPoint x: 105, endPoint y: 198, distance: 708.1
copy h1 "Gift sets for [DATE] / [DATE]"
click at [1152, 47] on link "Ук" at bounding box center [1151, 45] width 14 height 14
